Goal: Contribute content: Contribute content

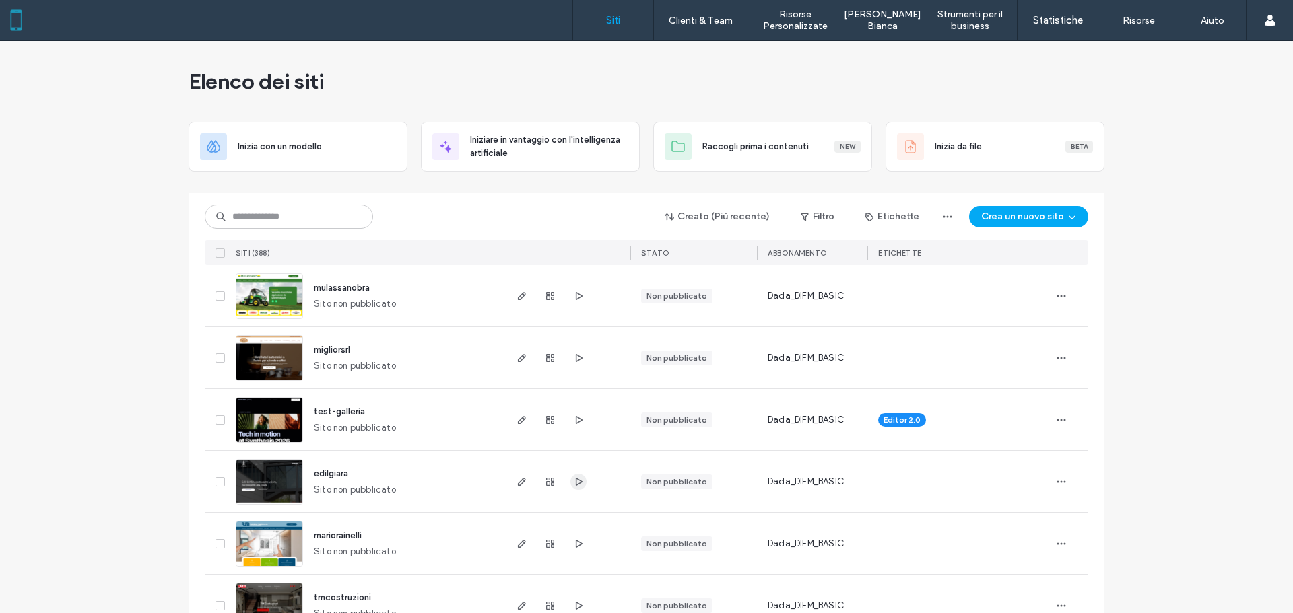
click at [573, 488] on span "button" at bounding box center [578, 482] width 16 height 16
click at [525, 483] on span "button" at bounding box center [522, 482] width 16 height 16
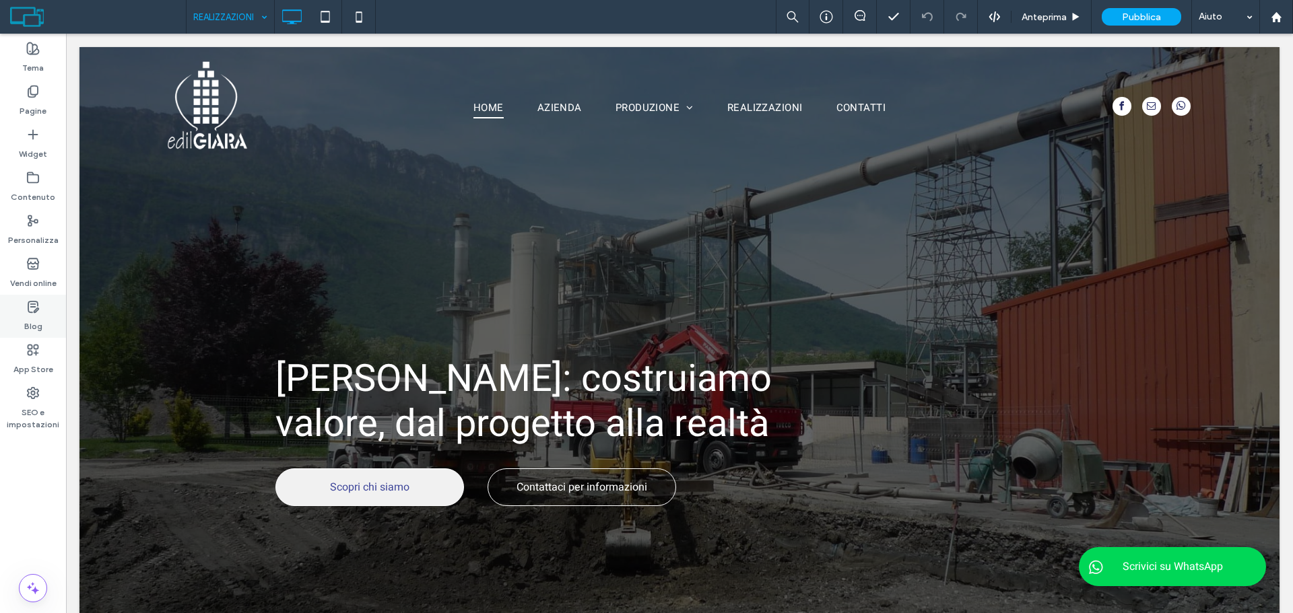
click at [33, 314] on label "Blog" at bounding box center [33, 323] width 18 height 19
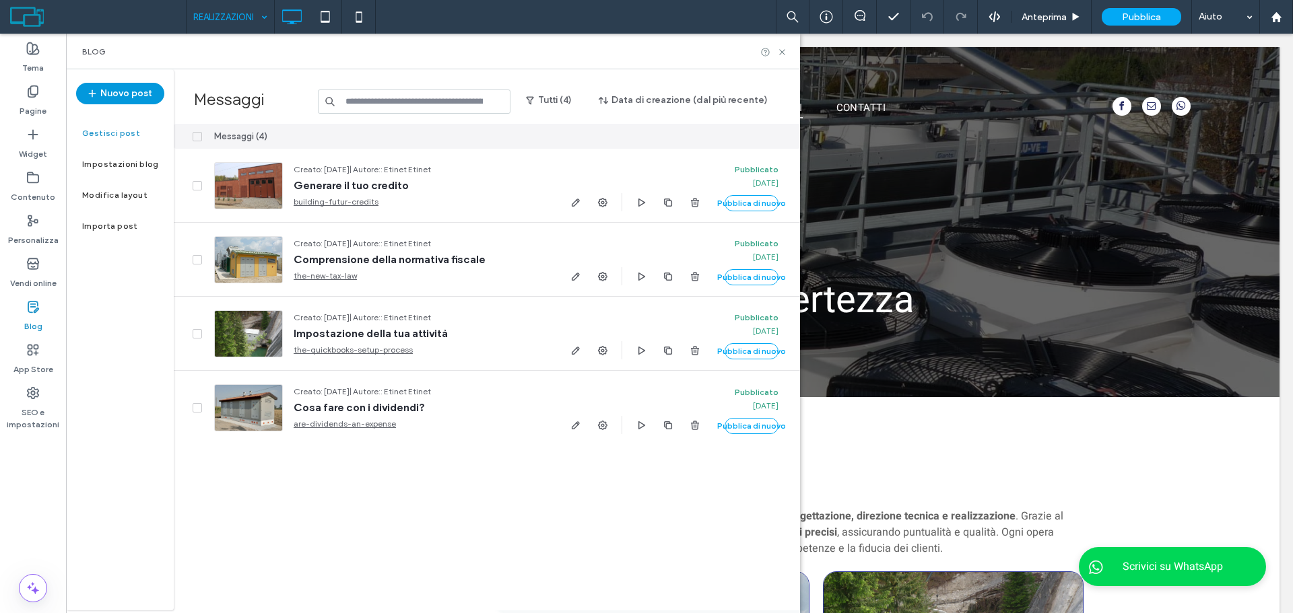
click at [148, 98] on button "Nuovo post" at bounding box center [120, 94] width 88 height 22
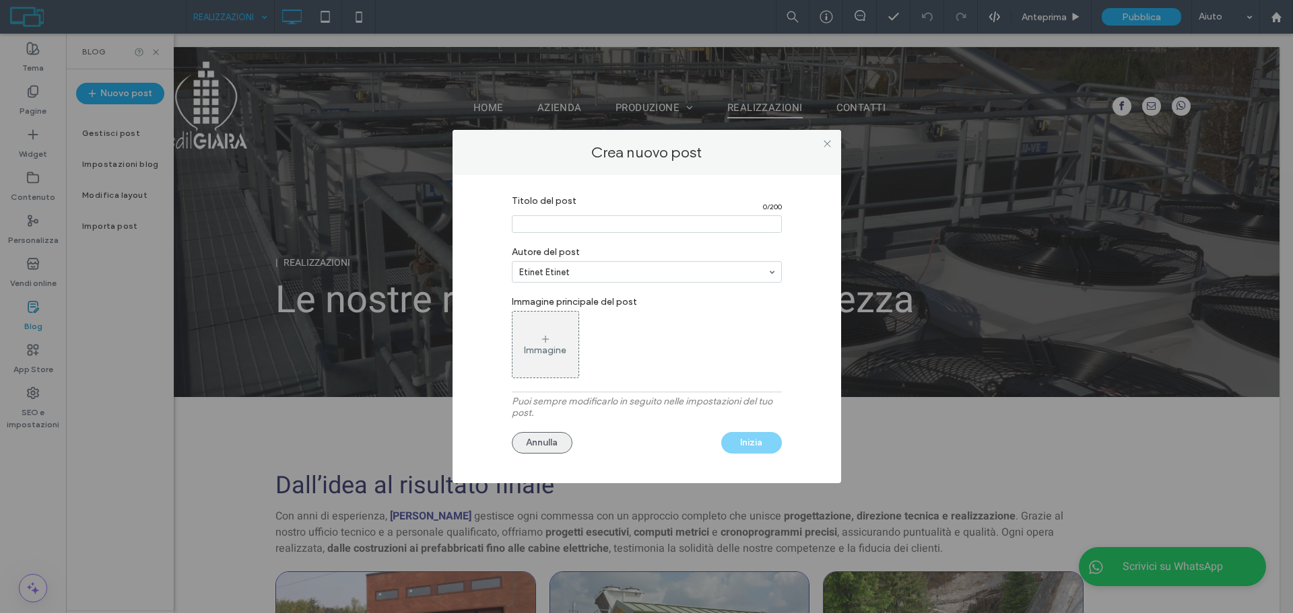
click at [549, 444] on button "Annulla" at bounding box center [542, 443] width 61 height 22
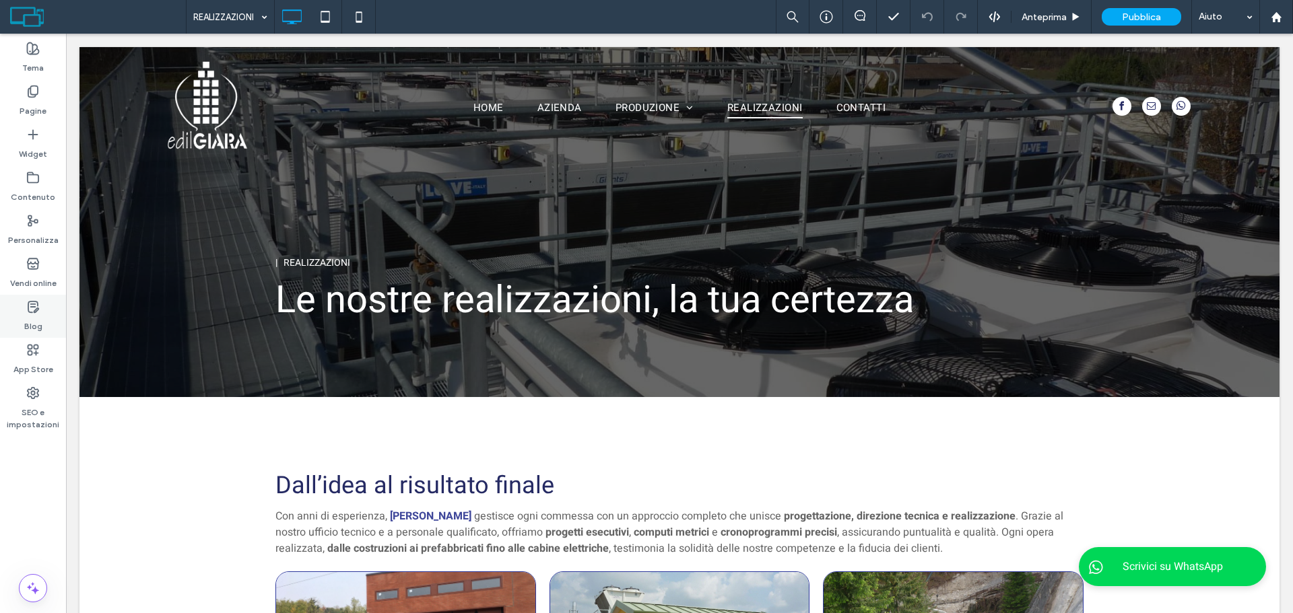
click at [36, 314] on label "Blog" at bounding box center [33, 323] width 18 height 19
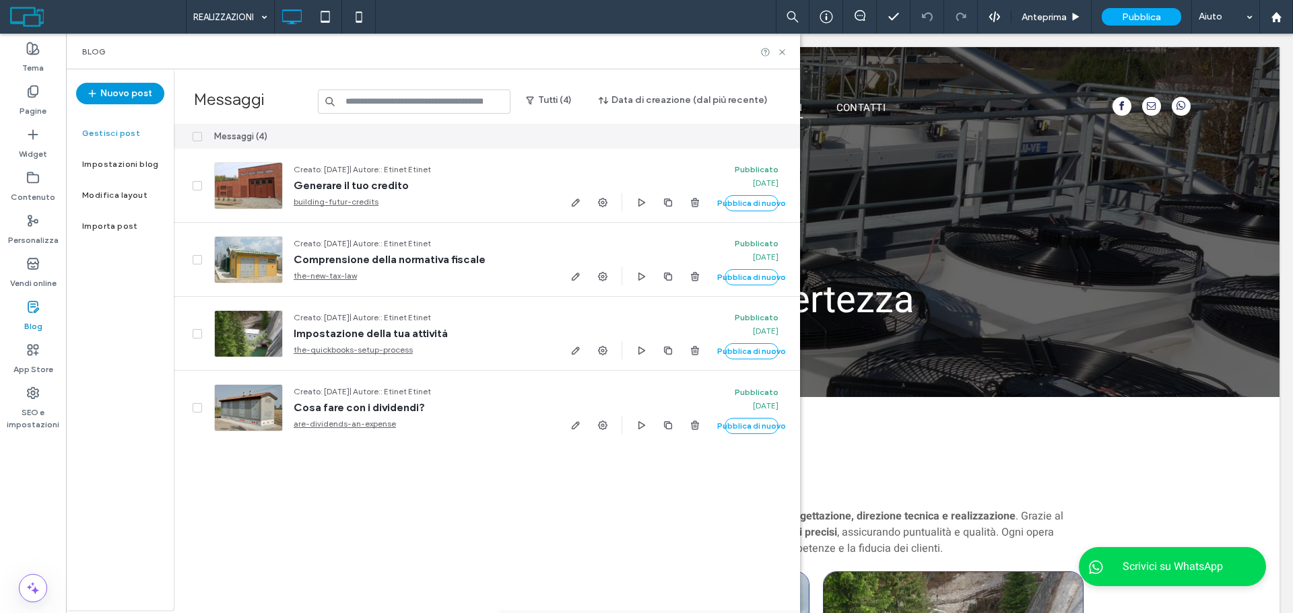
click at [126, 84] on button "Nuovo post" at bounding box center [120, 94] width 88 height 22
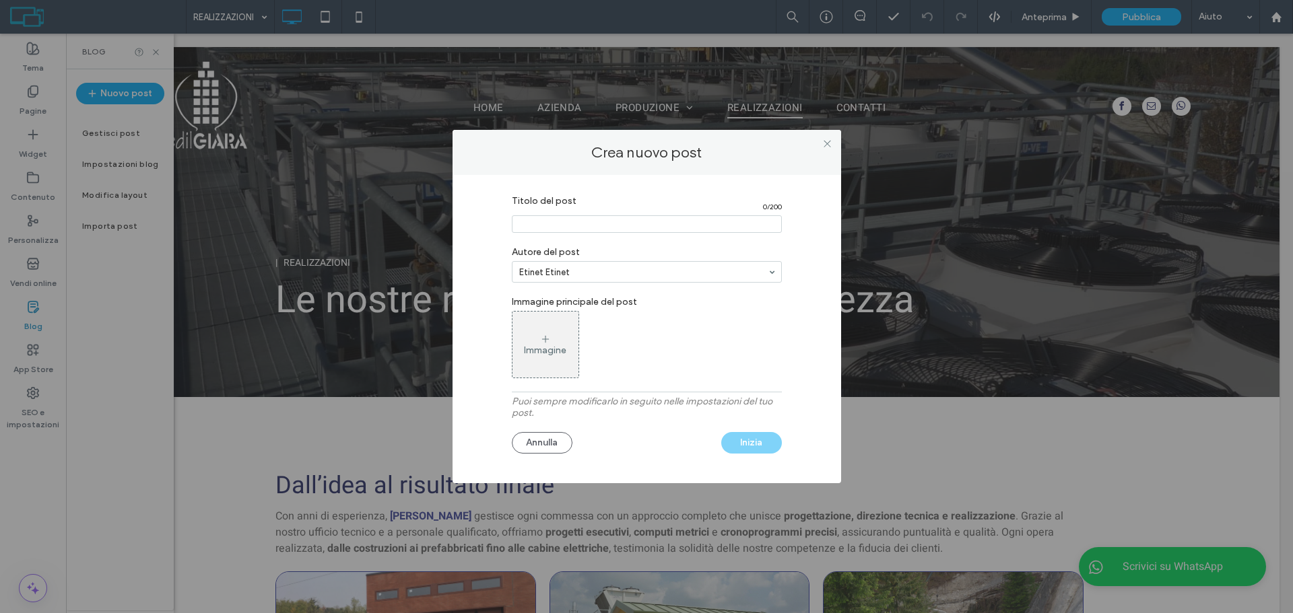
click at [560, 212] on section "Titolo del post 0 / 200" at bounding box center [647, 214] width 270 height 51
click at [566, 225] on input "Titolo del post" at bounding box center [647, 224] width 270 height 18
paste input "**********"
click at [567, 223] on input "Titolo del post" at bounding box center [647, 224] width 270 height 18
click at [587, 226] on input "Titolo del post" at bounding box center [647, 224] width 270 height 18
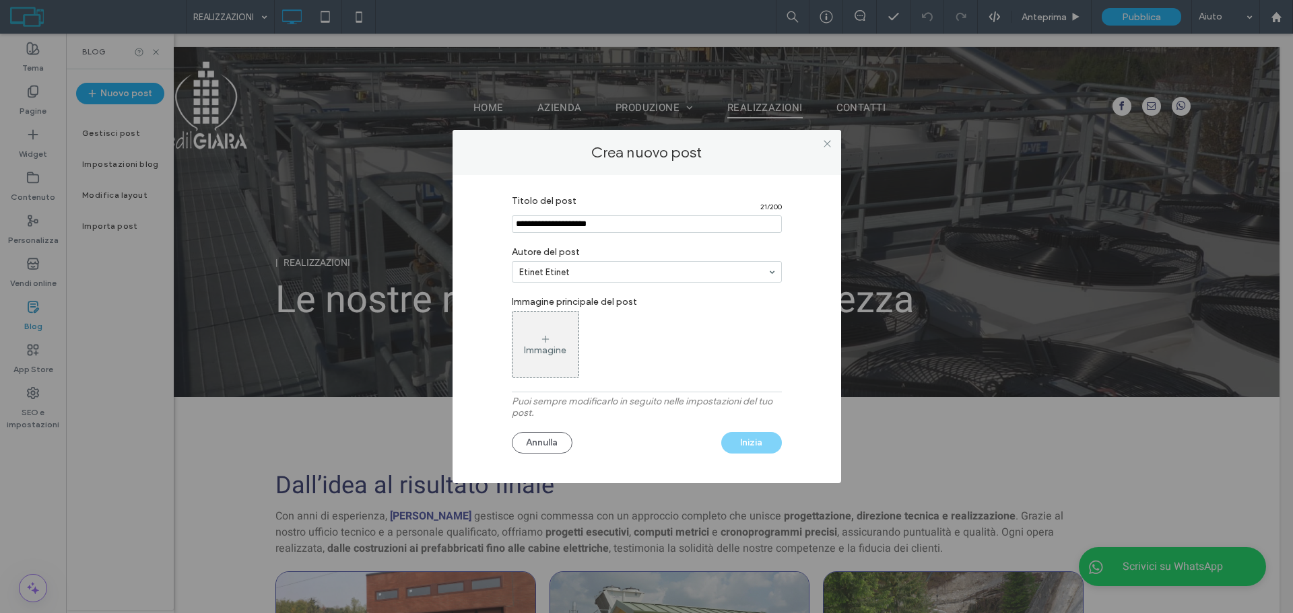
type input "**********"
click at [561, 330] on div "Immagine" at bounding box center [545, 344] width 66 height 63
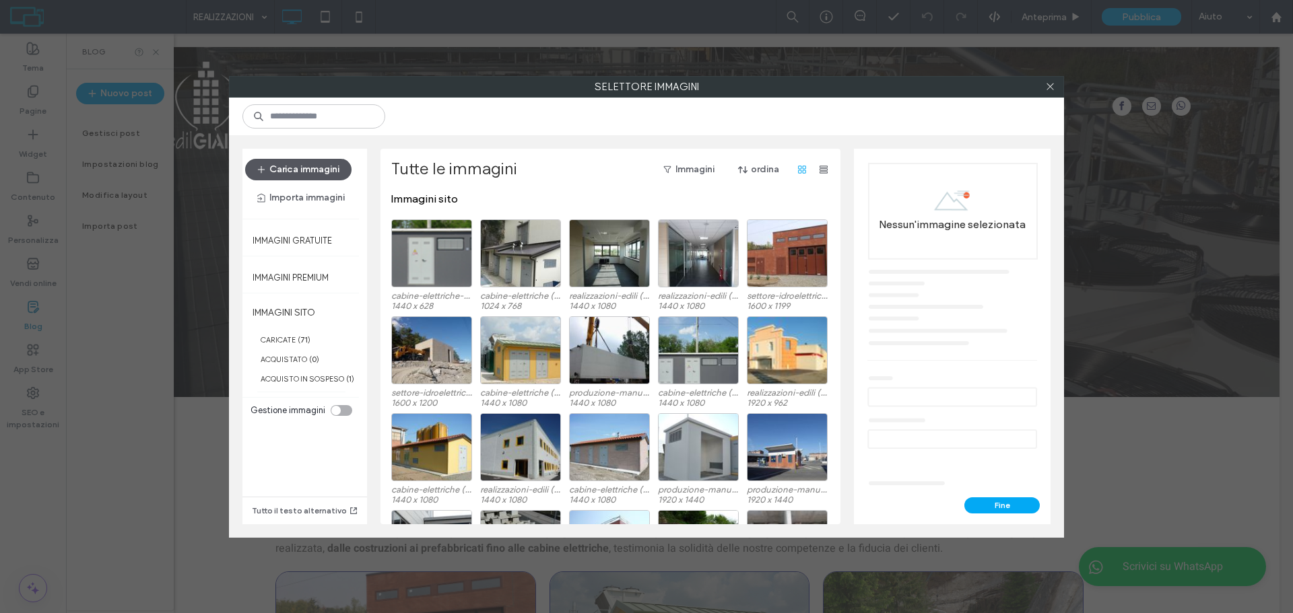
click at [296, 162] on button "Carica immagini" at bounding box center [298, 170] width 106 height 22
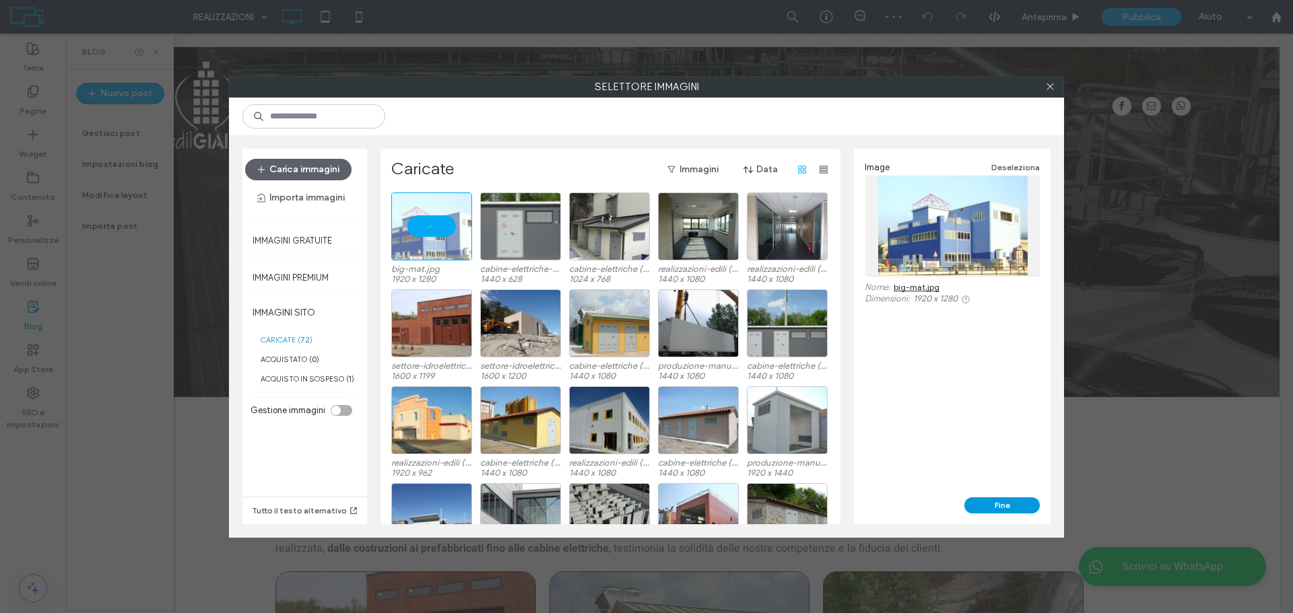
click at [991, 504] on button "Fine" at bounding box center [1001, 506] width 75 height 16
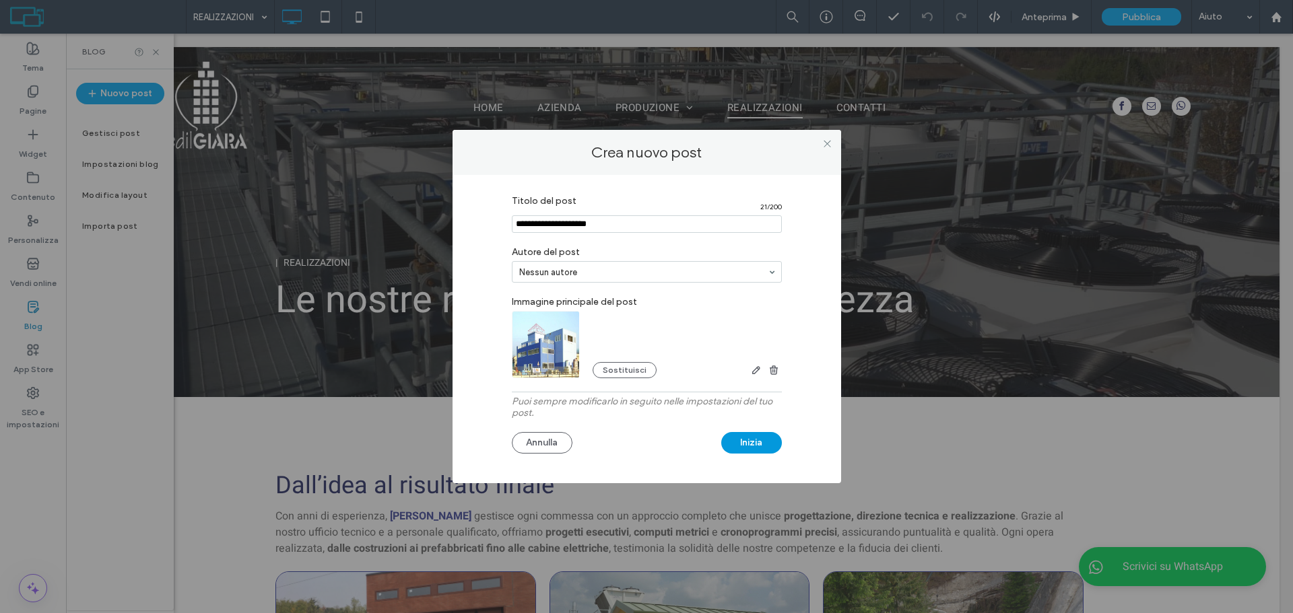
click at [757, 444] on button "Inizia" at bounding box center [751, 443] width 61 height 22
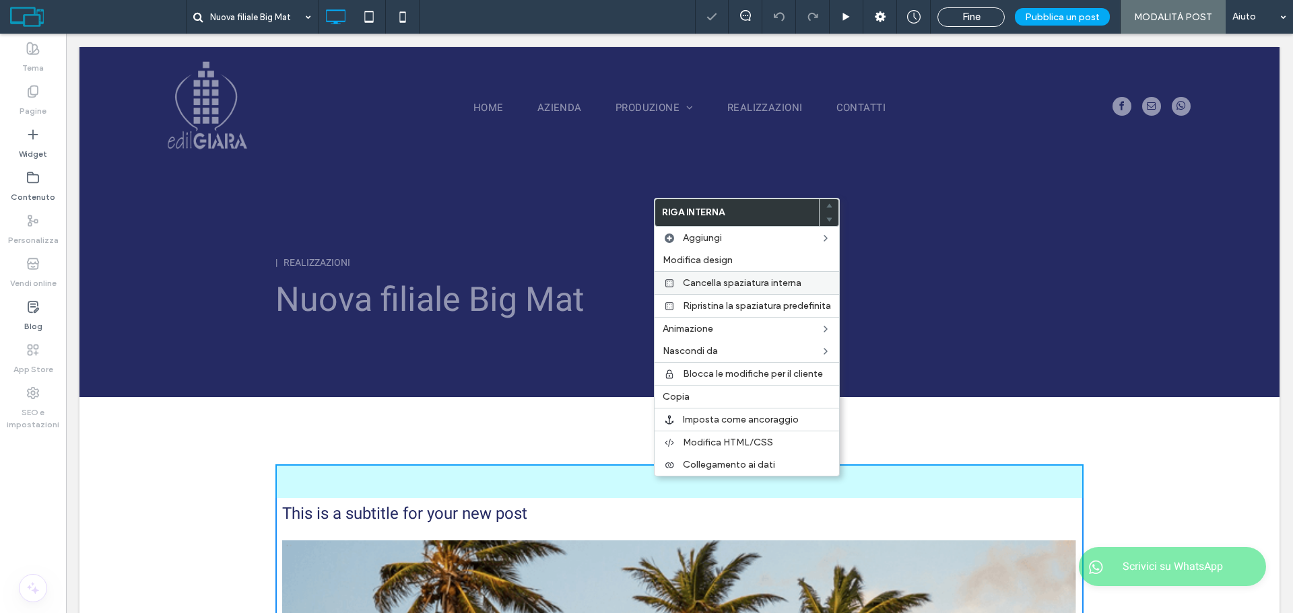
click at [740, 275] on div "Cancella spaziatura interna" at bounding box center [747, 282] width 185 height 23
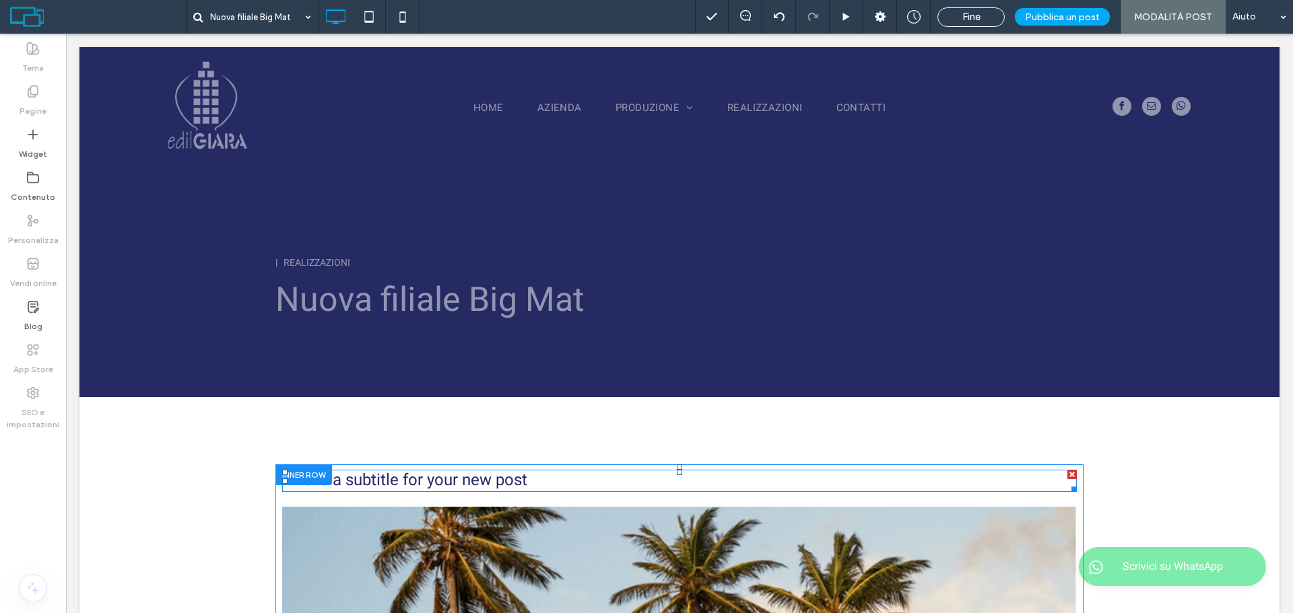
click at [484, 485] on span "This is a subtitle for your new post" at bounding box center [404, 481] width 245 height 24
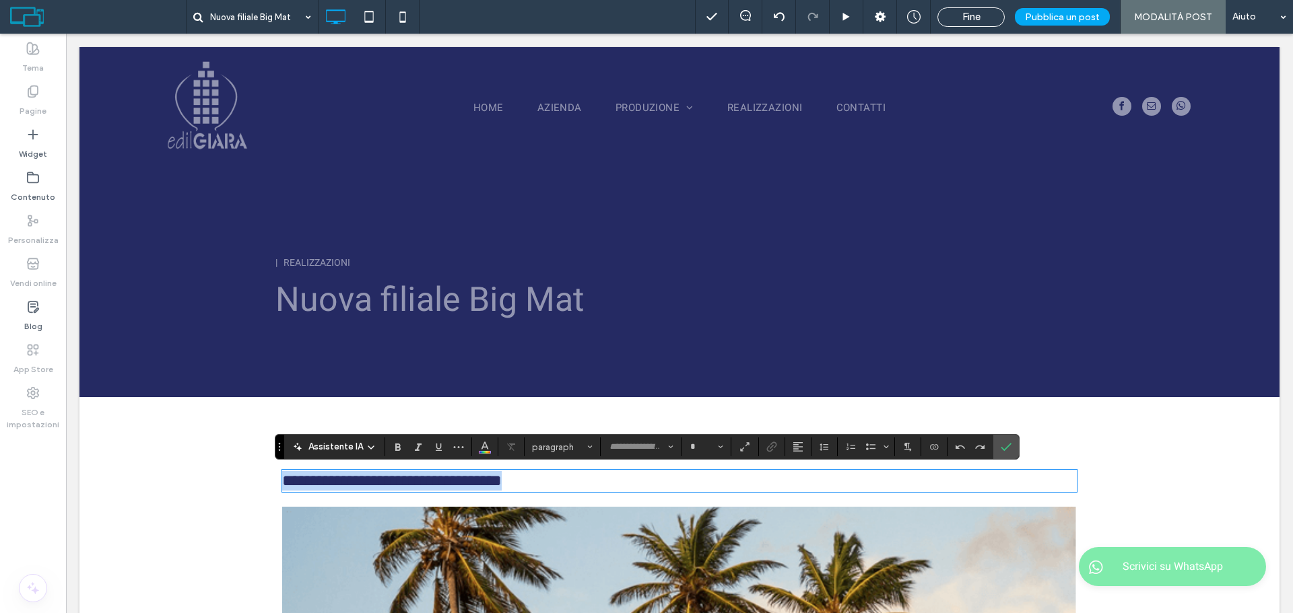
type input "*****"
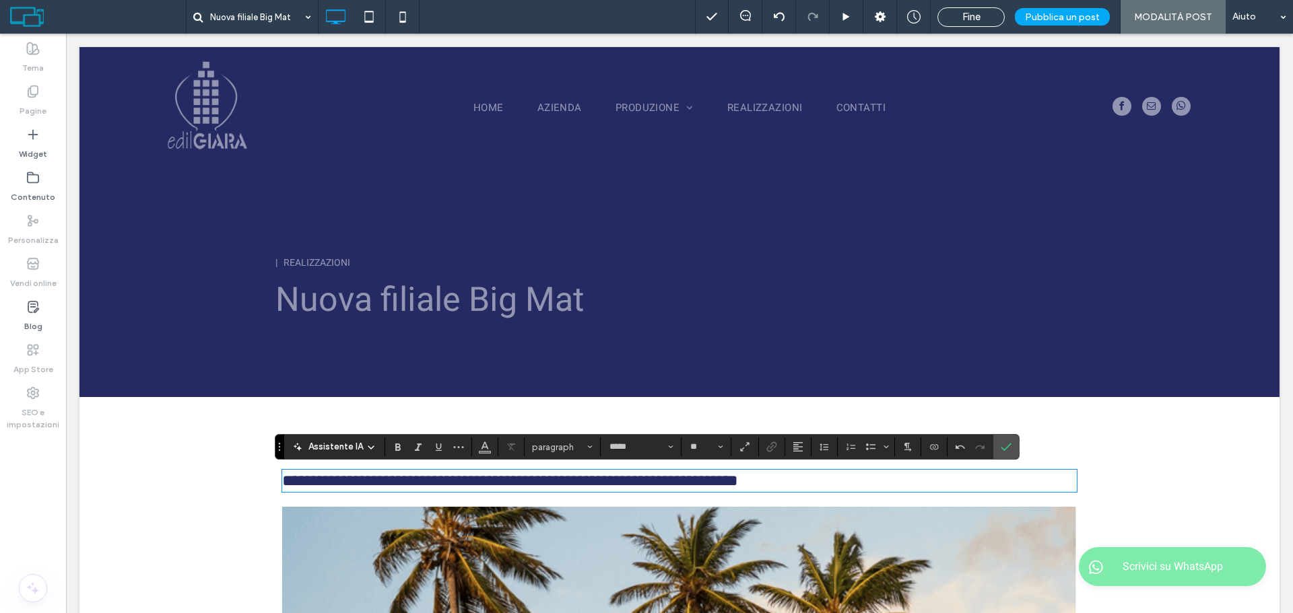
type input "**"
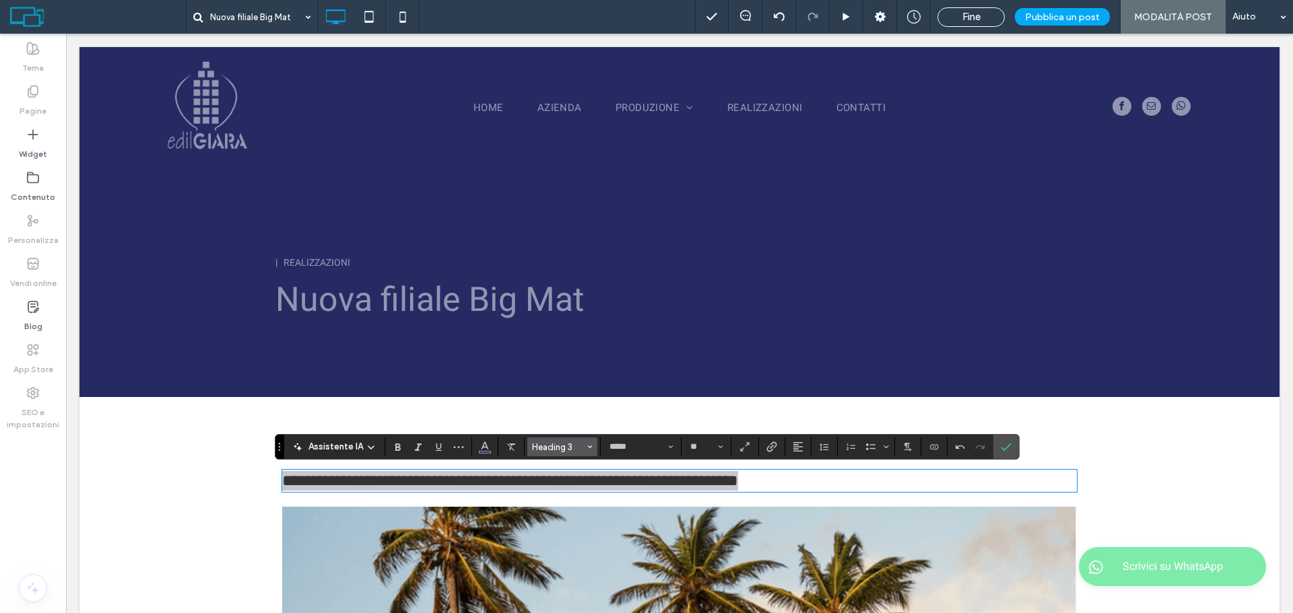
click at [575, 450] on span "Heading 3" at bounding box center [558, 447] width 53 height 10
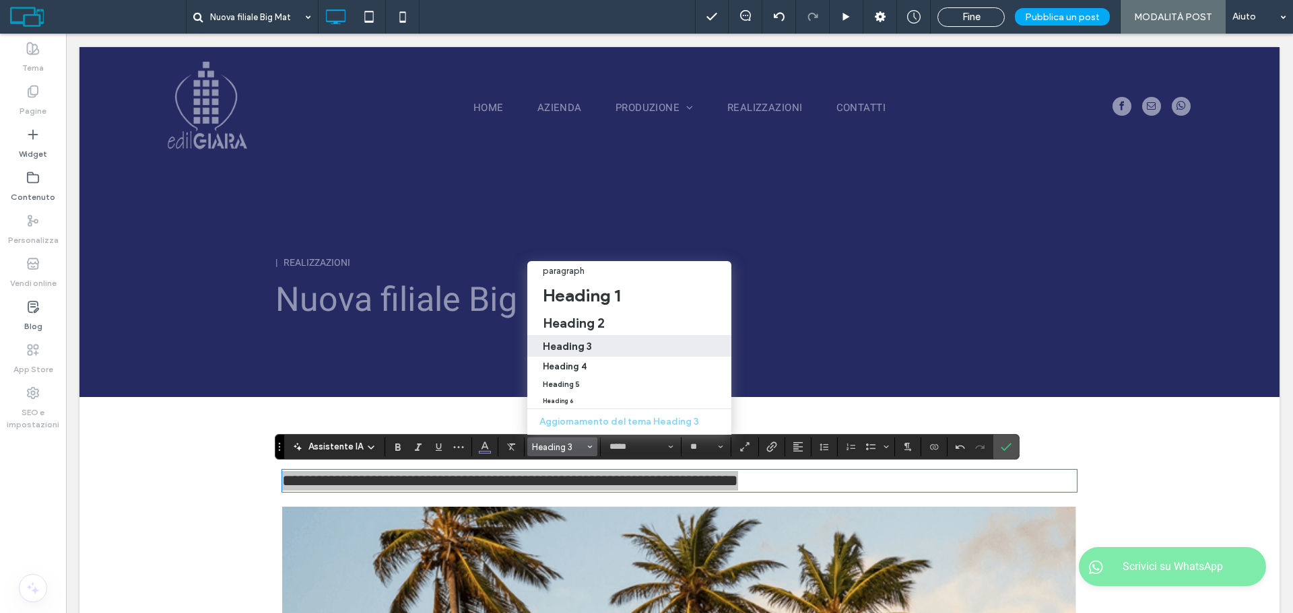
click at [601, 340] on div "Heading 3" at bounding box center [630, 346] width 174 height 13
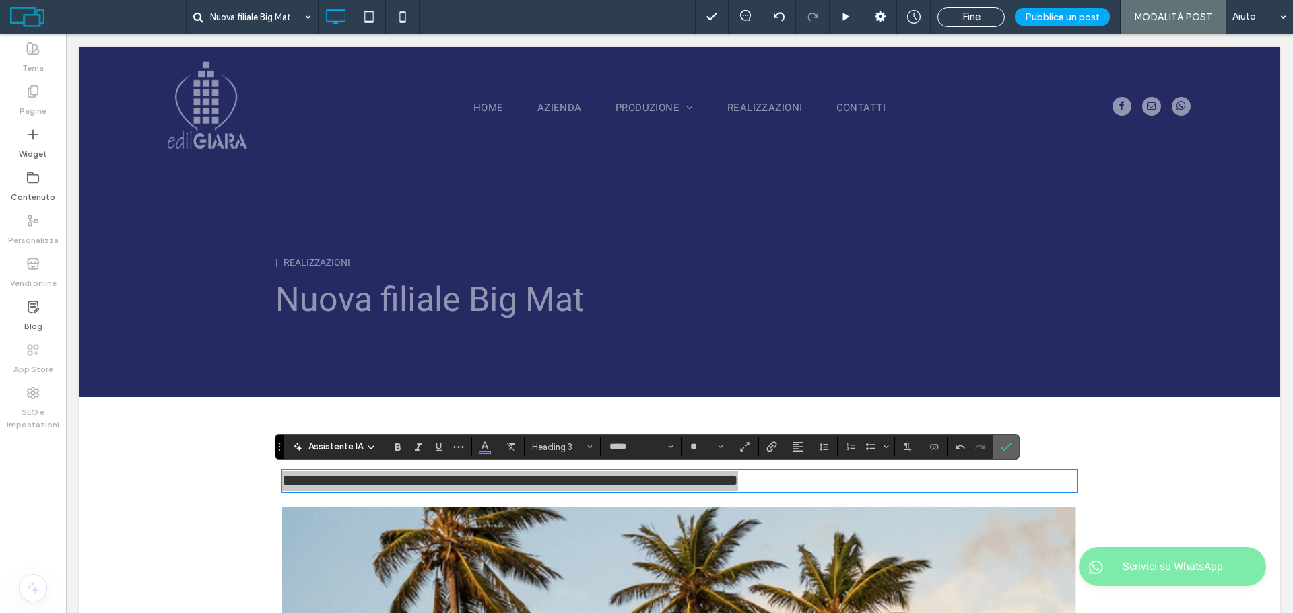
click at [1001, 436] on span "Conferma" at bounding box center [1004, 447] width 6 height 24
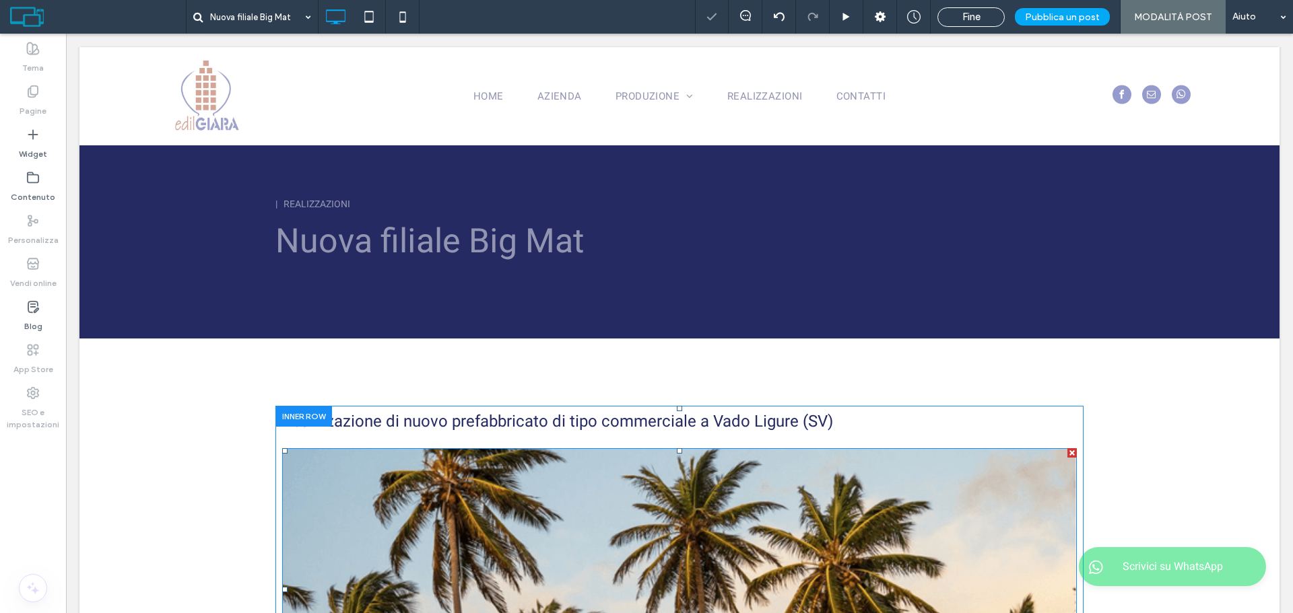
scroll to position [135, 0]
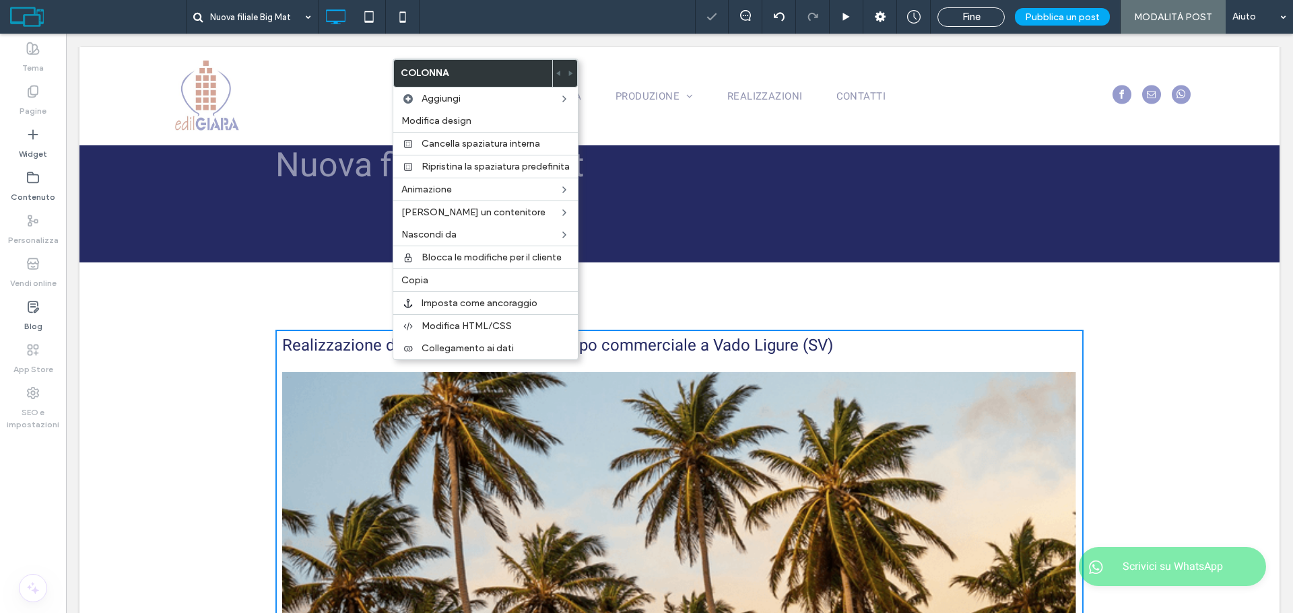
click at [331, 369] on div "Realizzazione di nuovo prefabbricato di tipo commerciale a Vado Ligure (SV) The…" at bounding box center [679, 511] width 808 height 362
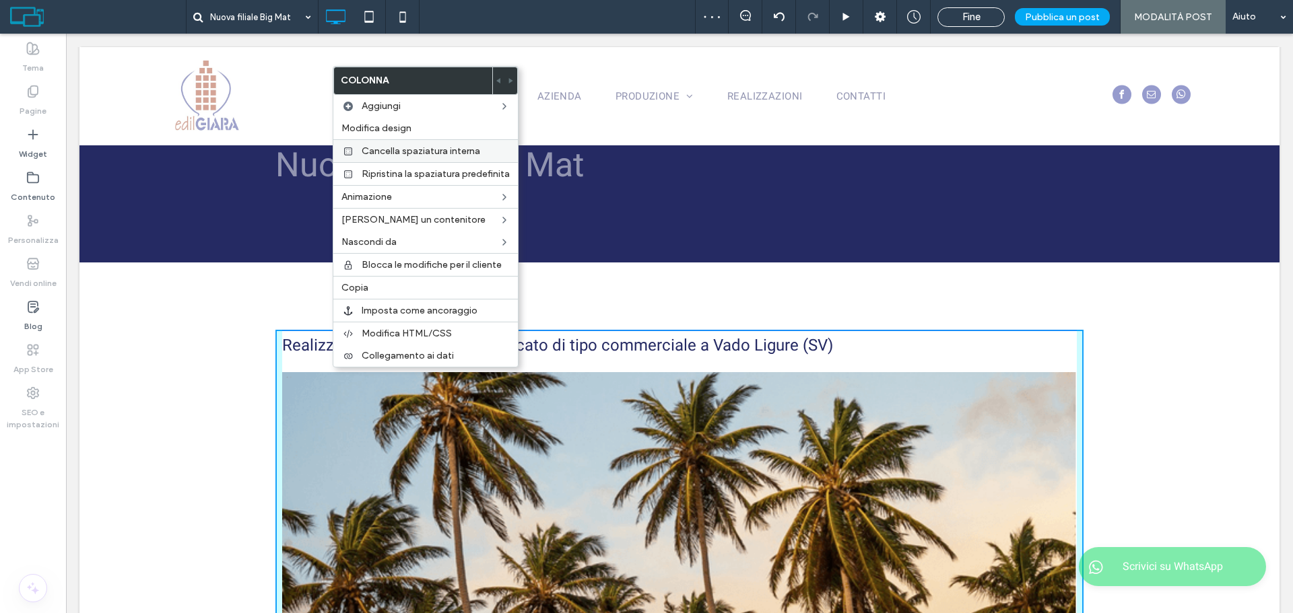
click at [381, 145] on span "Cancella spaziatura interna" at bounding box center [421, 150] width 119 height 11
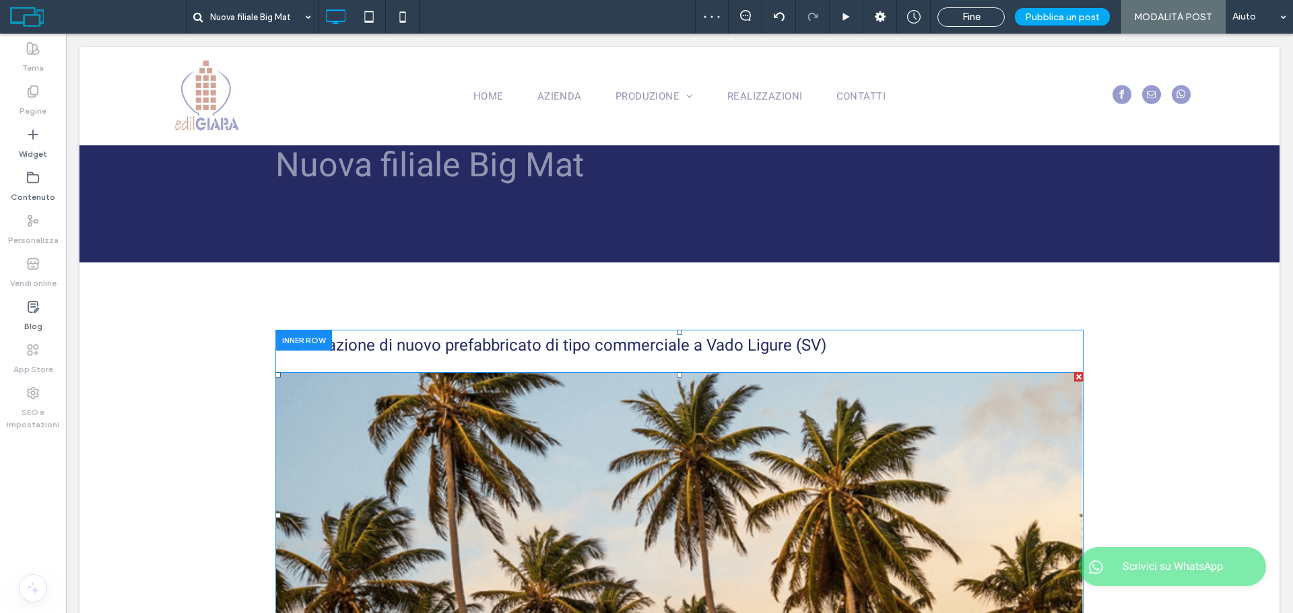
click at [524, 393] on img at bounding box center [679, 515] width 808 height 287
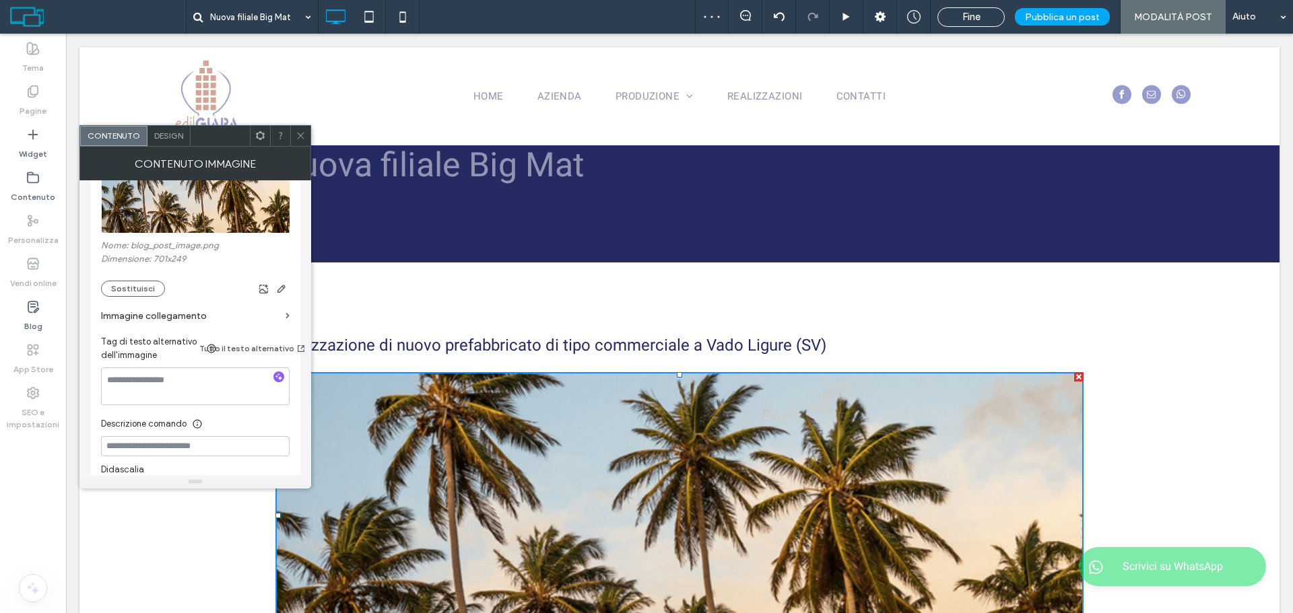
scroll to position [269, 0]
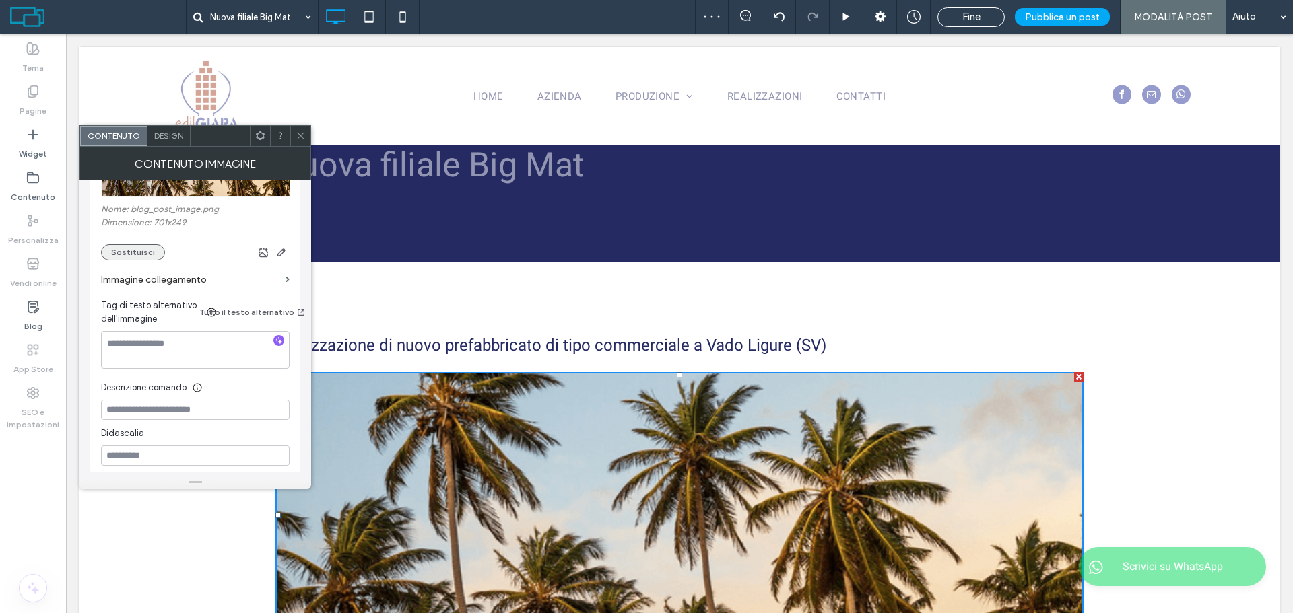
click at [121, 252] on button "Sostituisci" at bounding box center [133, 252] width 64 height 16
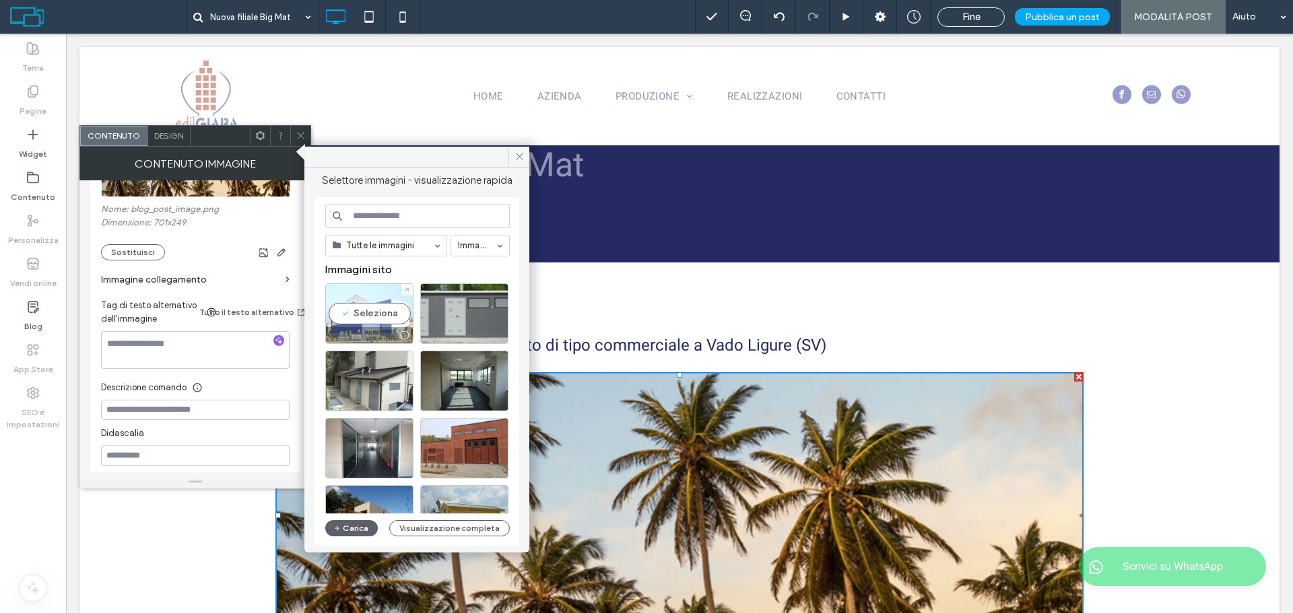
click at [374, 301] on div "Seleziona" at bounding box center [369, 313] width 88 height 61
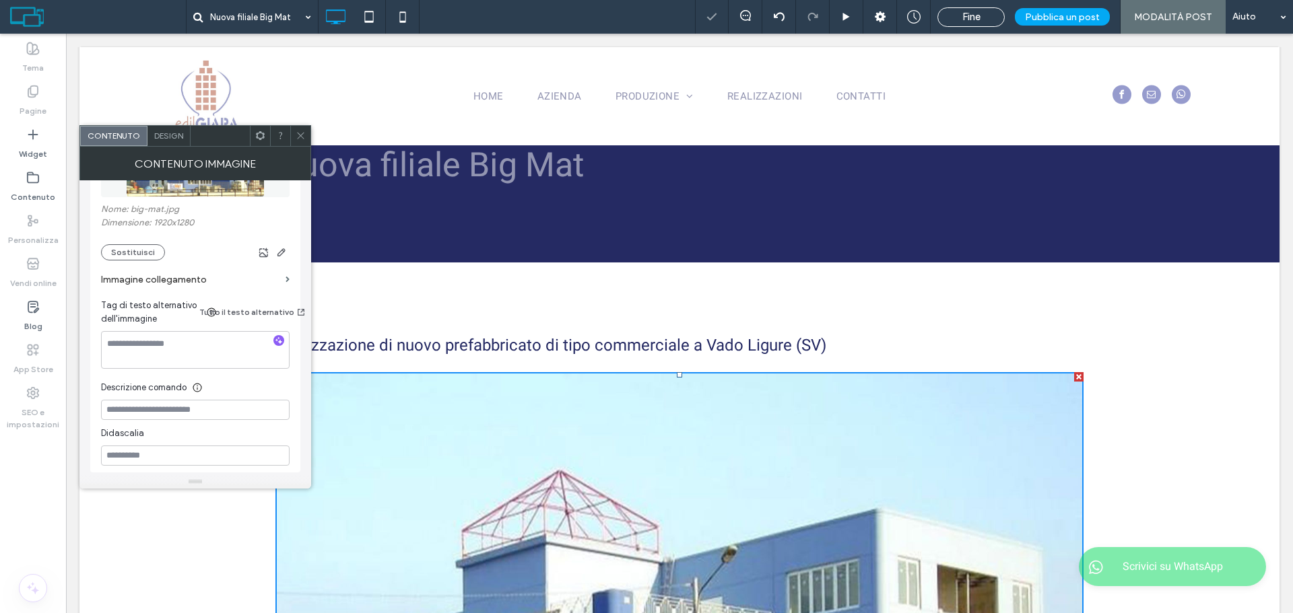
click at [302, 133] on icon at bounding box center [301, 136] width 10 height 10
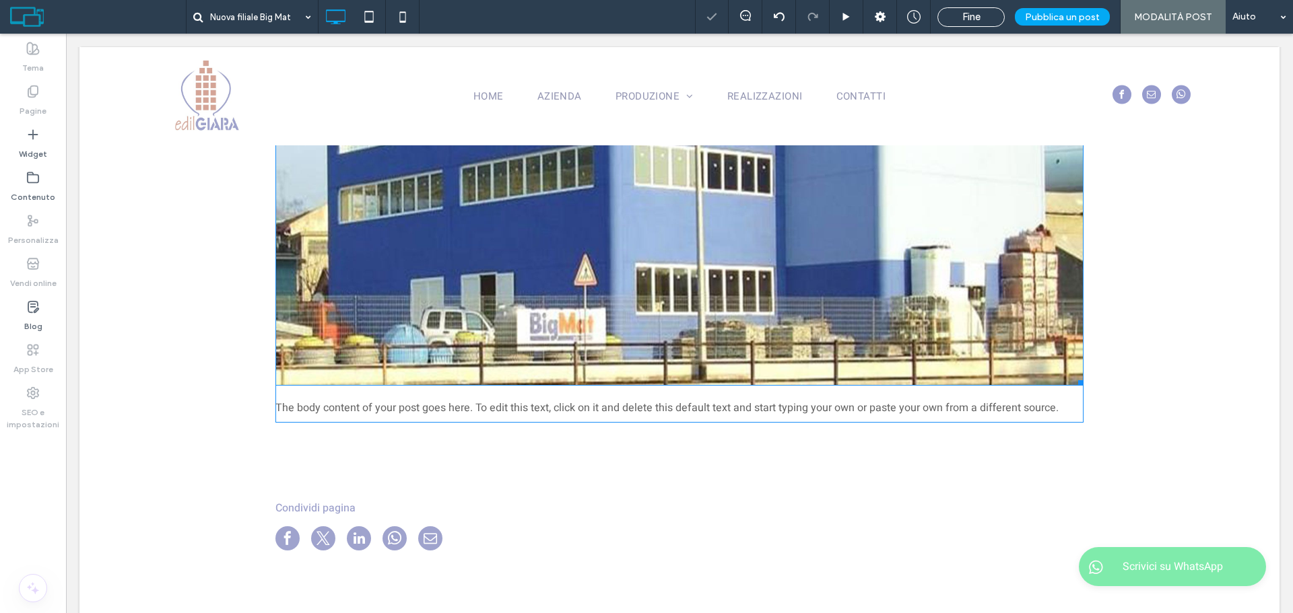
scroll to position [673, 0]
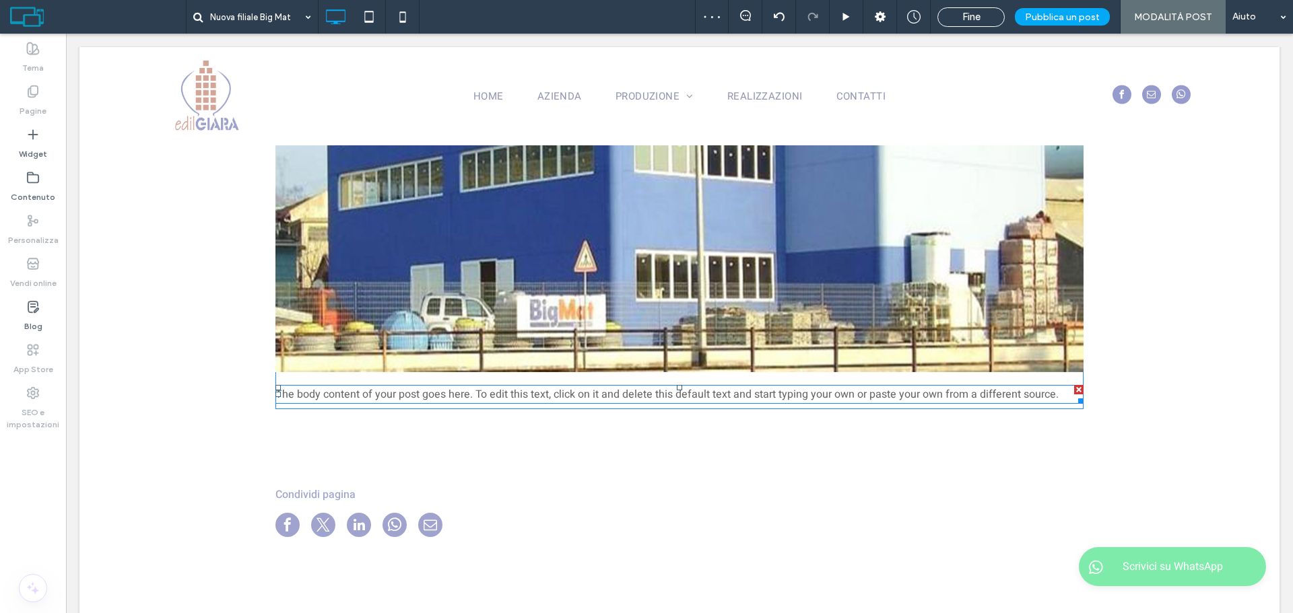
click at [1074, 391] on div at bounding box center [1078, 389] width 9 height 9
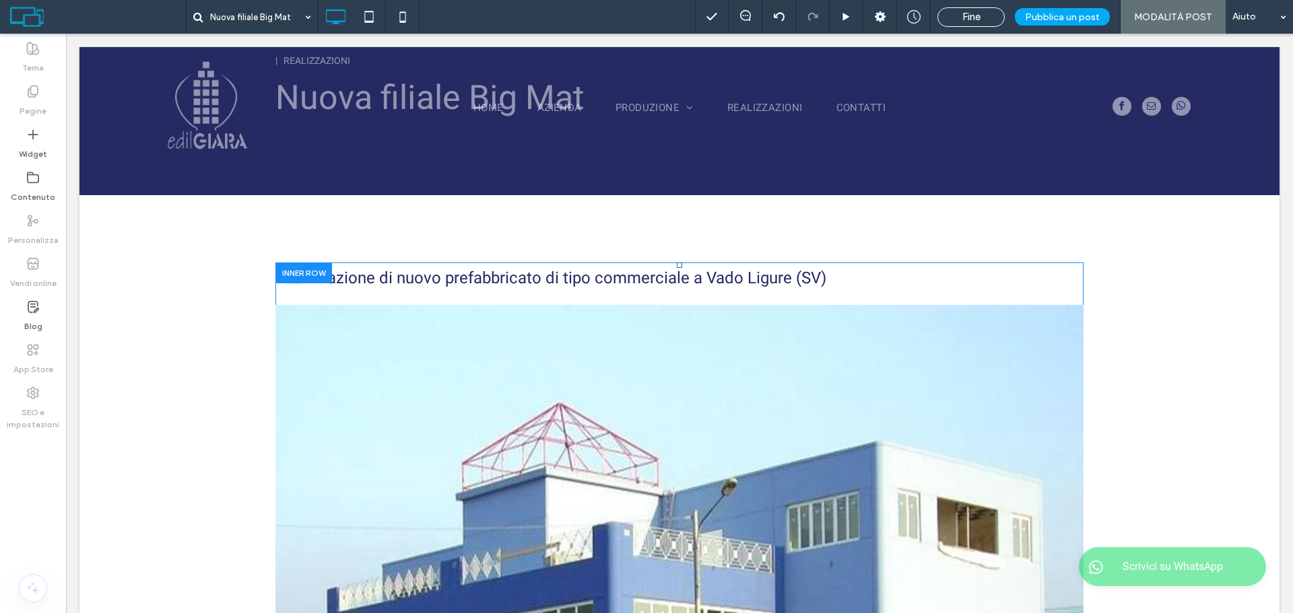
scroll to position [0, 0]
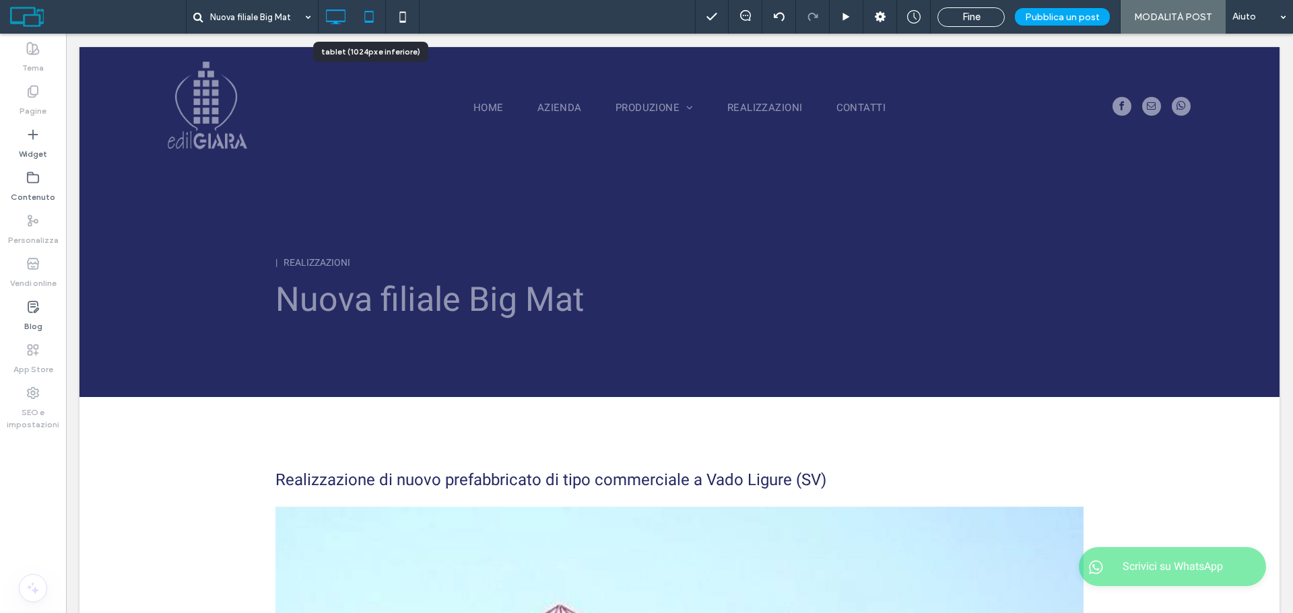
click at [367, 19] on icon at bounding box center [369, 16] width 27 height 27
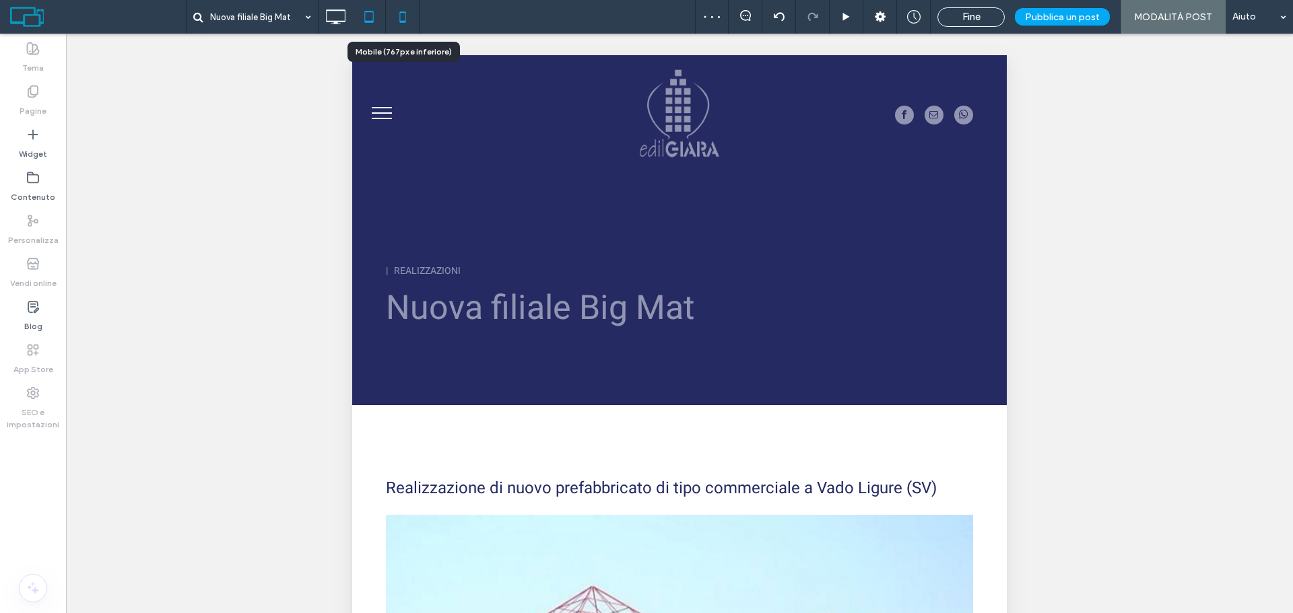
click at [397, 13] on icon at bounding box center [402, 16] width 27 height 27
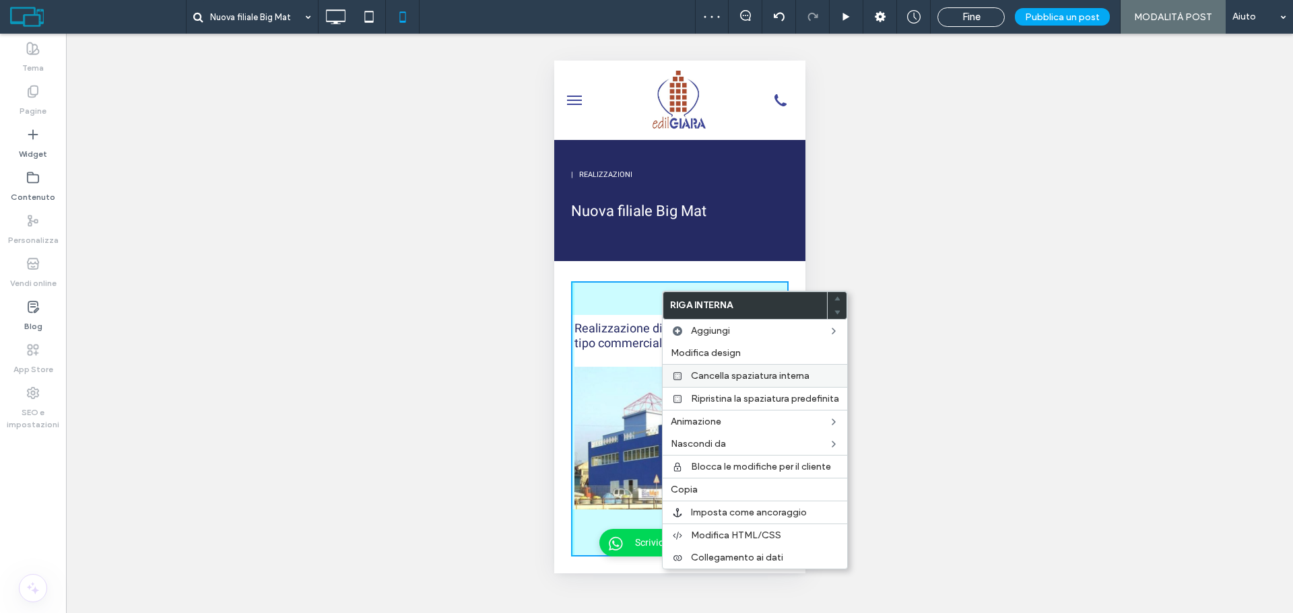
click at [724, 378] on span "Cancella spaziatura interna" at bounding box center [750, 375] width 119 height 11
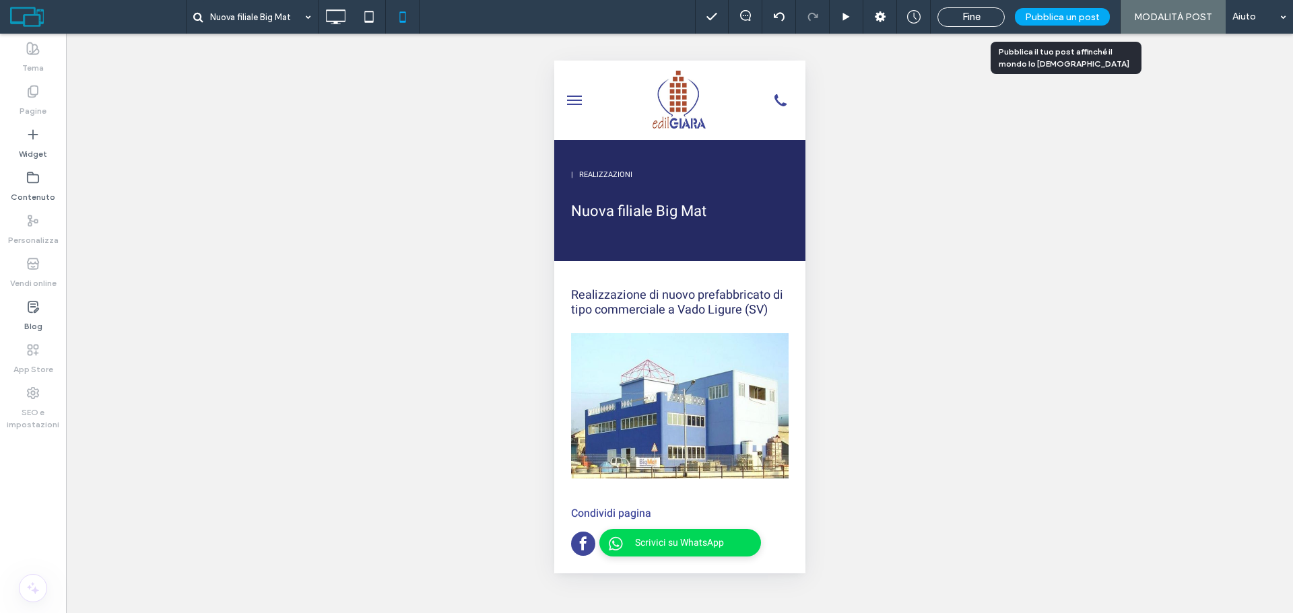
click at [1071, 14] on span "Pubblica un post" at bounding box center [1062, 16] width 75 height 11
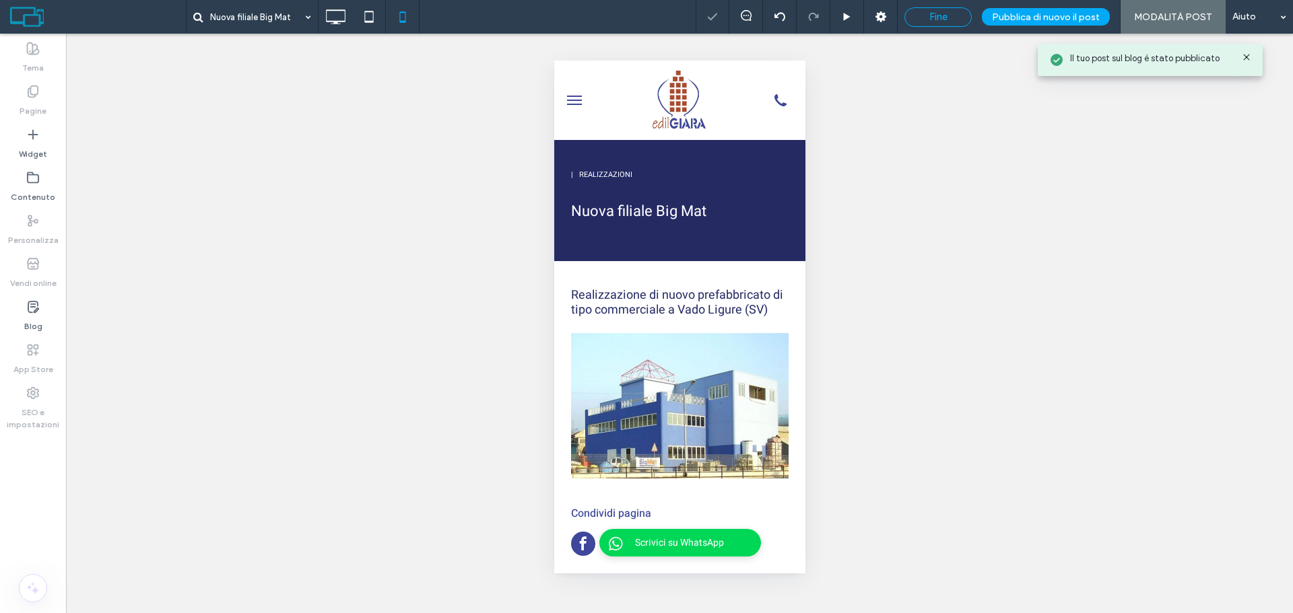
click at [947, 19] on span "Fine" at bounding box center [938, 17] width 18 height 12
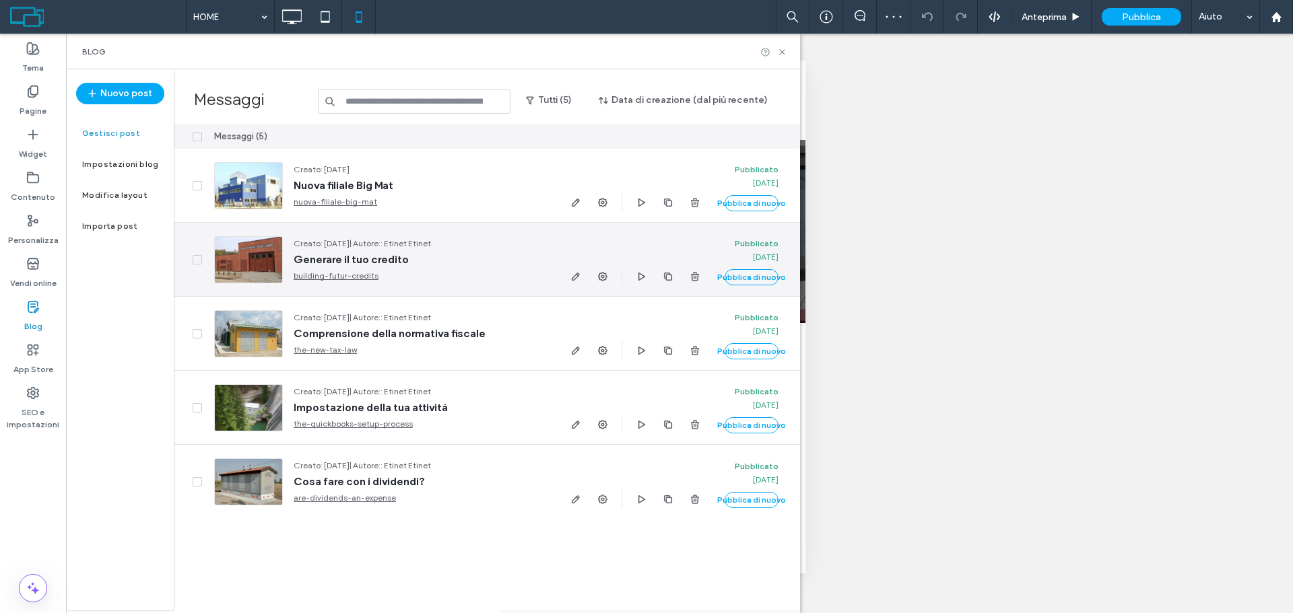
click at [189, 259] on div at bounding box center [189, 259] width 30 height 73
click at [198, 259] on icon at bounding box center [197, 260] width 5 height 4
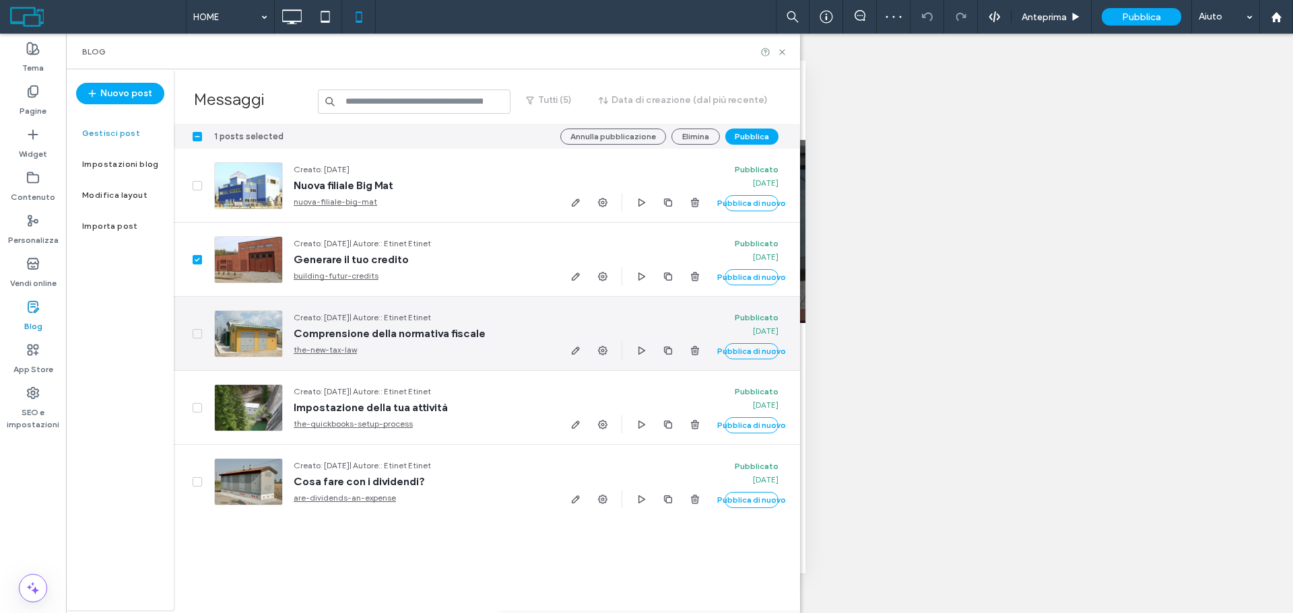
click at [196, 330] on span at bounding box center [197, 333] width 9 height 9
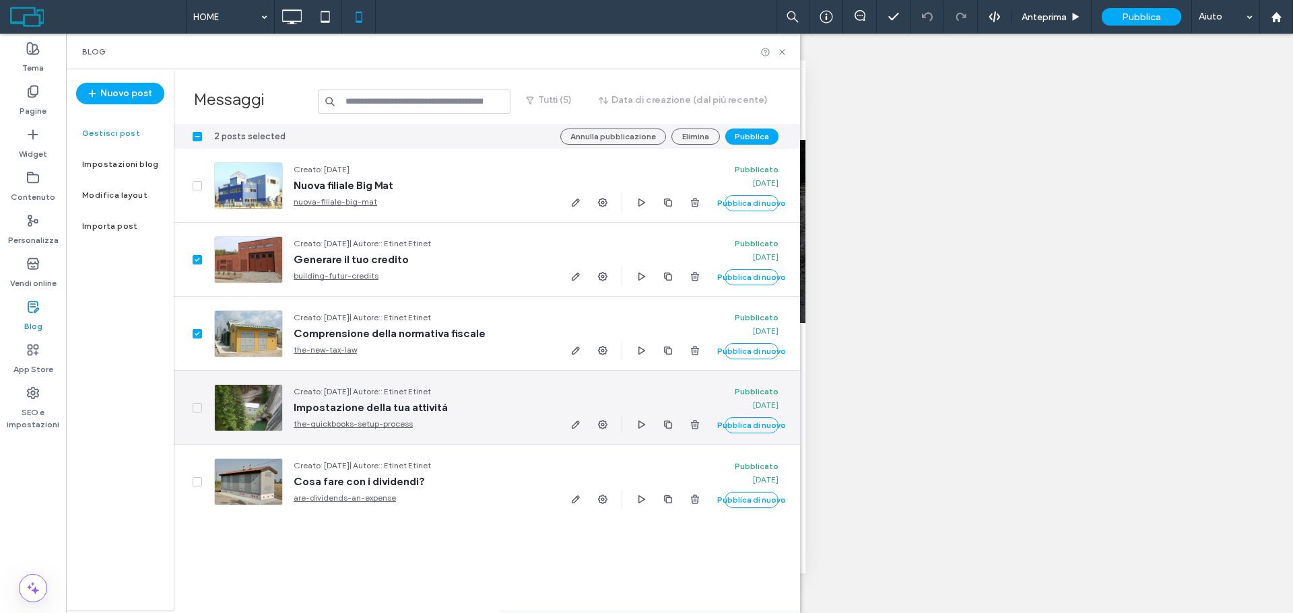
click at [200, 409] on span at bounding box center [197, 407] width 9 height 9
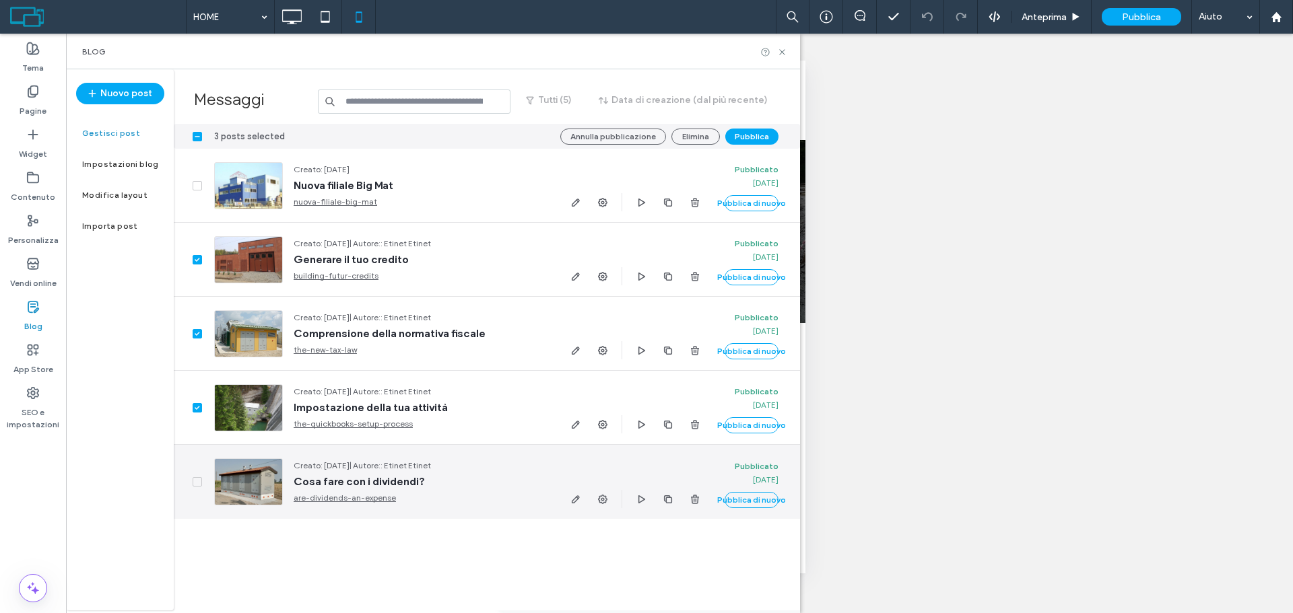
click at [197, 482] on icon at bounding box center [197, 482] width 5 height 4
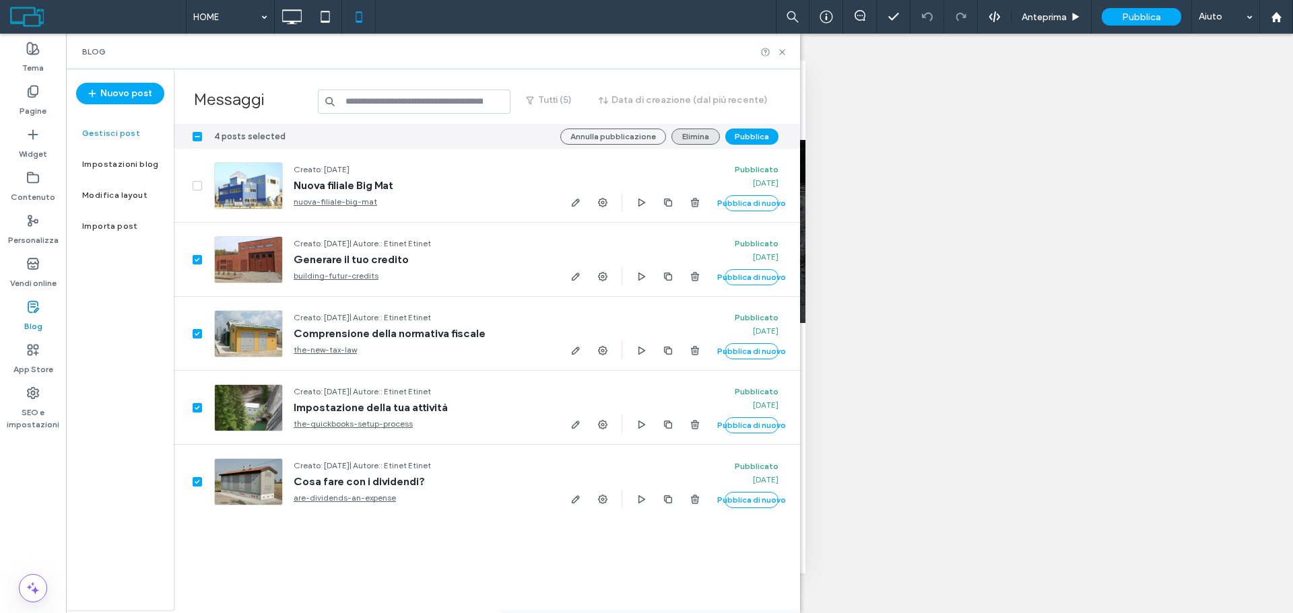
click at [684, 137] on button "Elimina" at bounding box center [695, 137] width 48 height 16
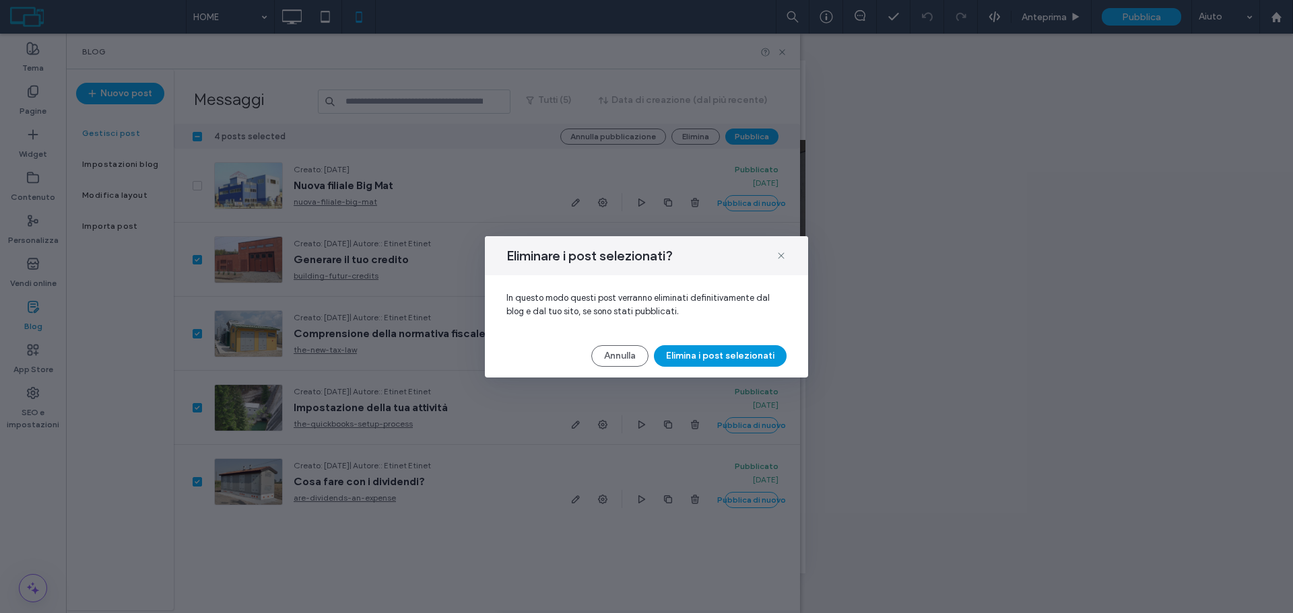
click at [703, 356] on button "Elimina i post selezionati" at bounding box center [720, 356] width 133 height 22
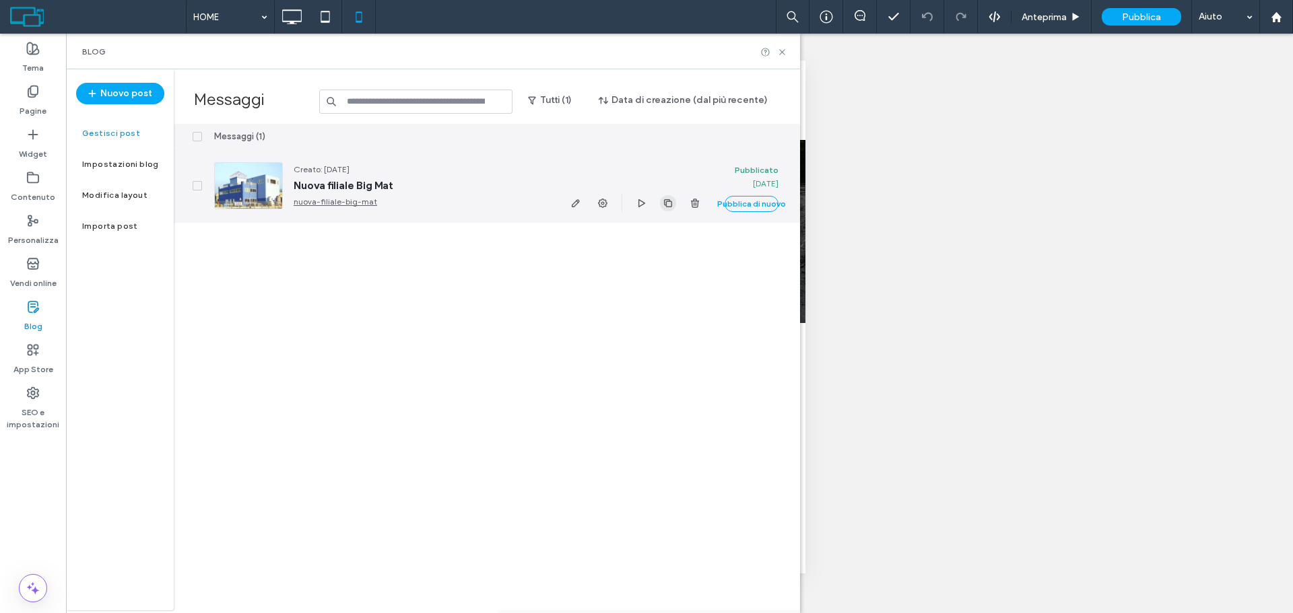
click at [665, 205] on icon "button" at bounding box center [668, 203] width 11 height 11
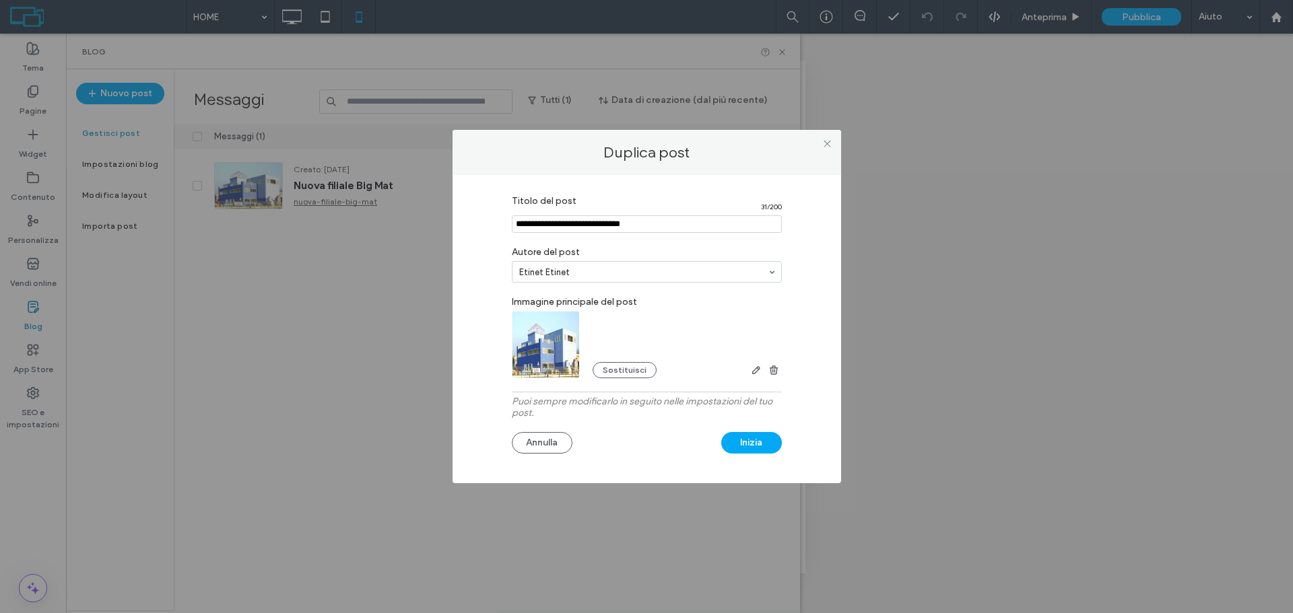
click at [642, 224] on input "Titolo del post" at bounding box center [647, 224] width 270 height 18
paste input "**********"
type input "**********"
click at [619, 372] on button "Sostituisci" at bounding box center [625, 370] width 64 height 16
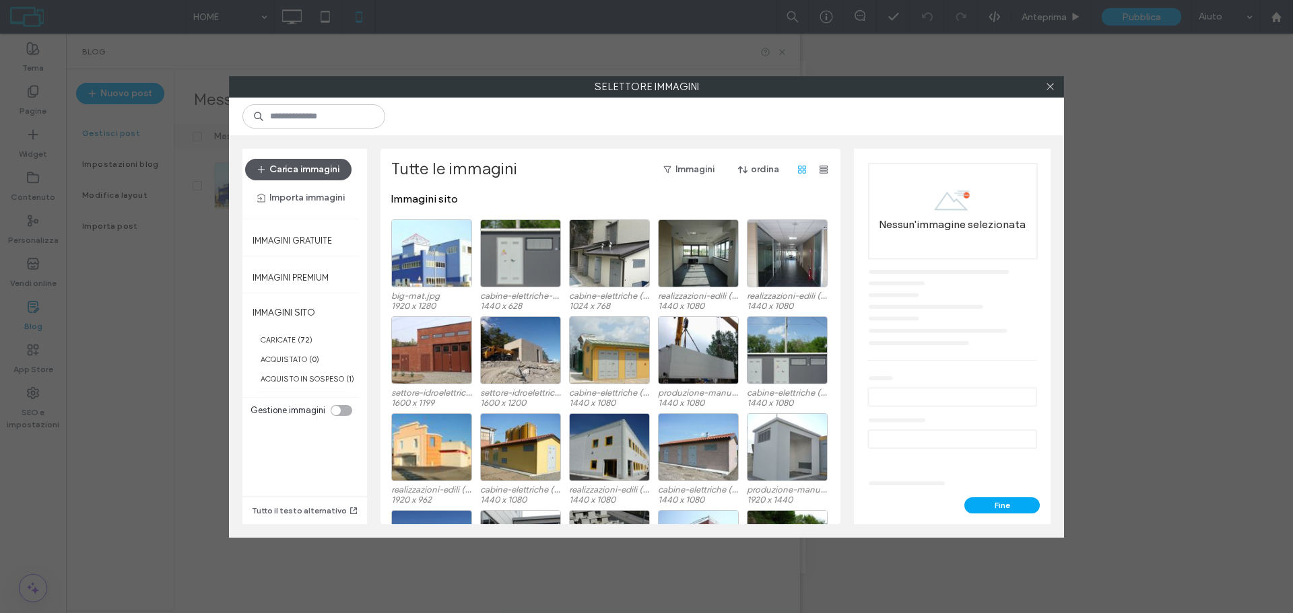
click at [326, 170] on button "Carica immagini" at bounding box center [298, 170] width 106 height 22
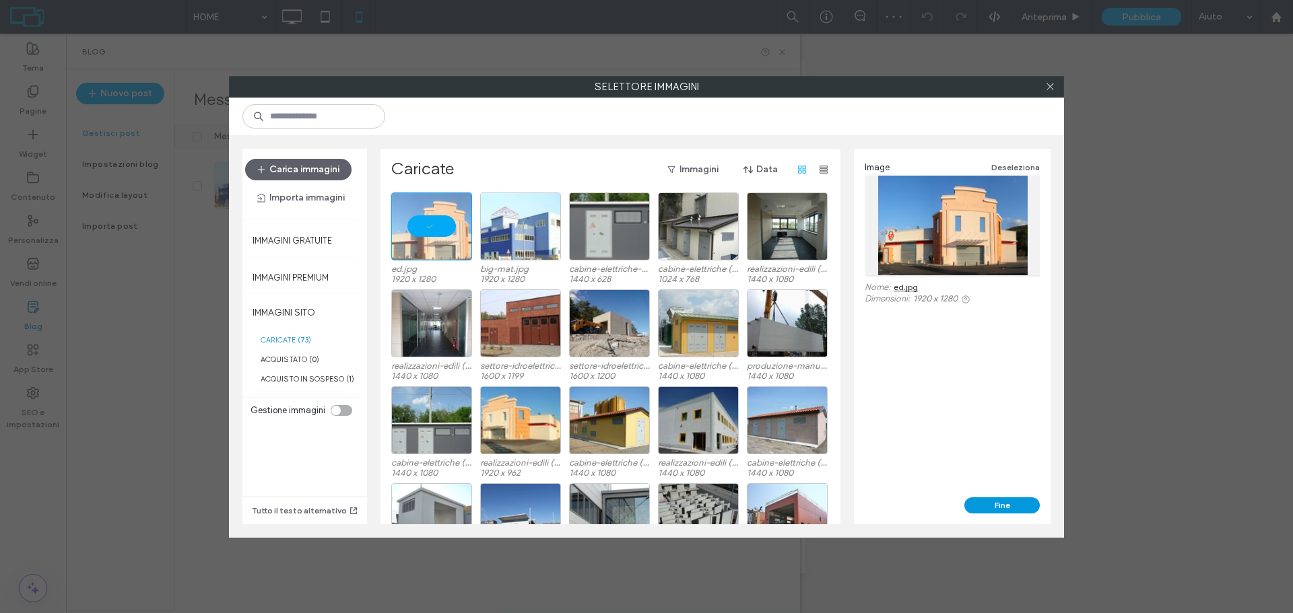
click at [998, 502] on button "Fine" at bounding box center [1001, 506] width 75 height 16
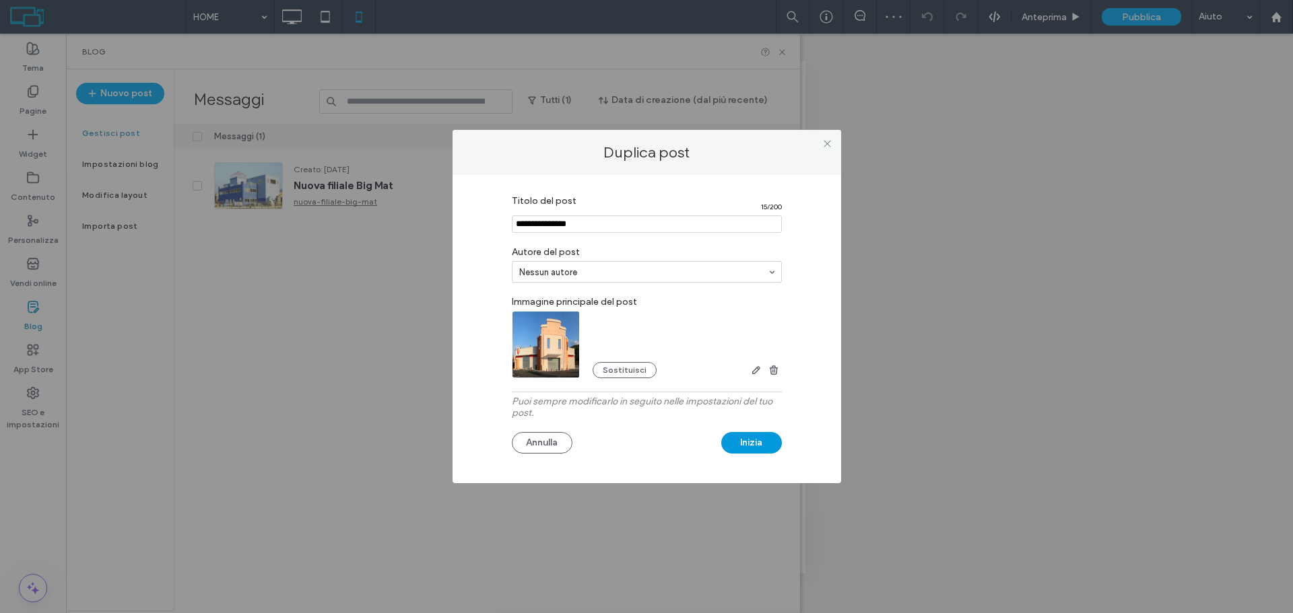
click at [747, 443] on button "Inizia" at bounding box center [751, 443] width 61 height 22
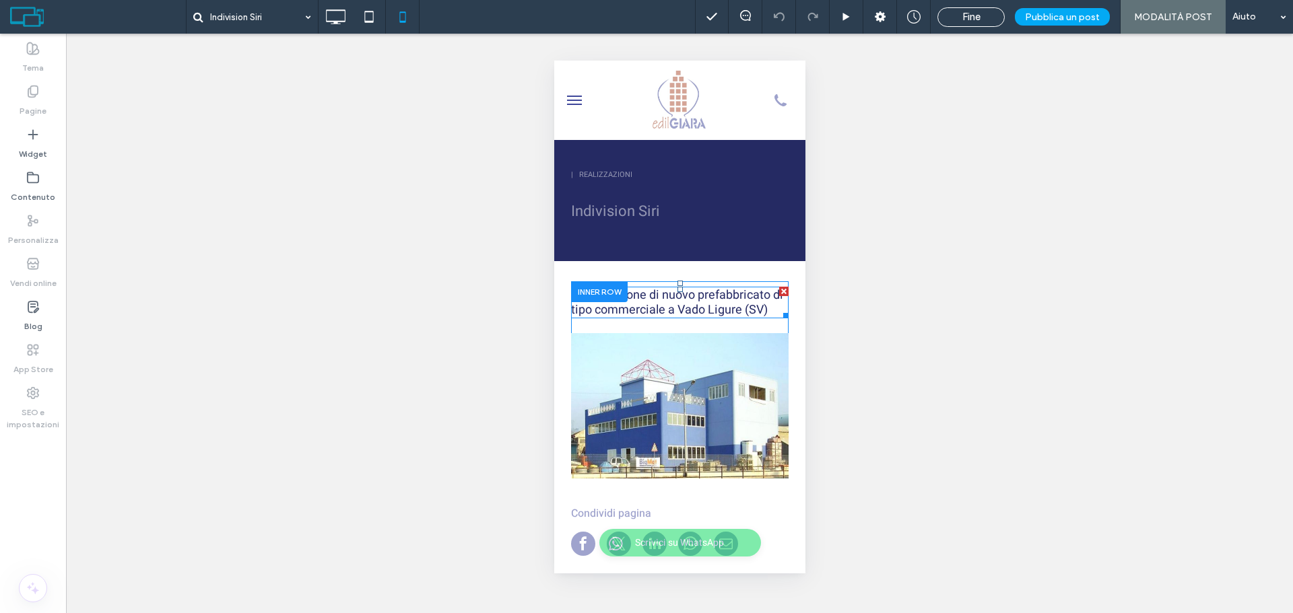
click at [650, 292] on span "Realizzazione di nuovo prefabbricato di tipo commerciale a Vado Ligure (SV)" at bounding box center [676, 302] width 212 height 33
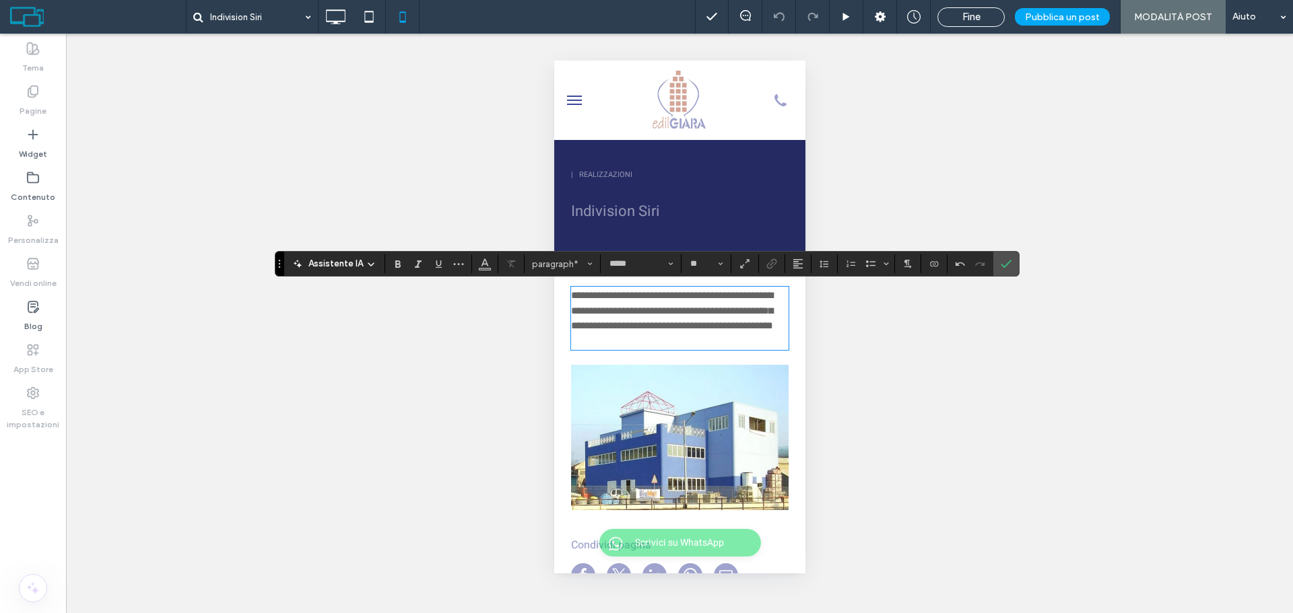
click at [580, 275] on div "**********" at bounding box center [679, 395] width 251 height 269
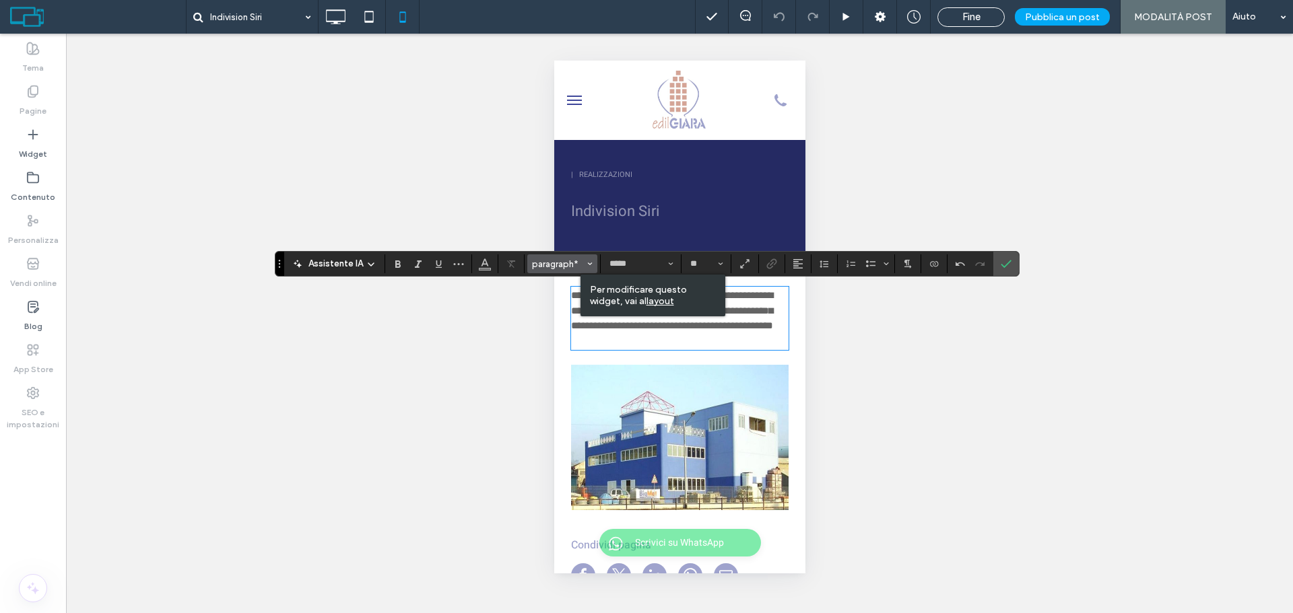
click at [577, 268] on span "paragraph*" at bounding box center [558, 264] width 53 height 10
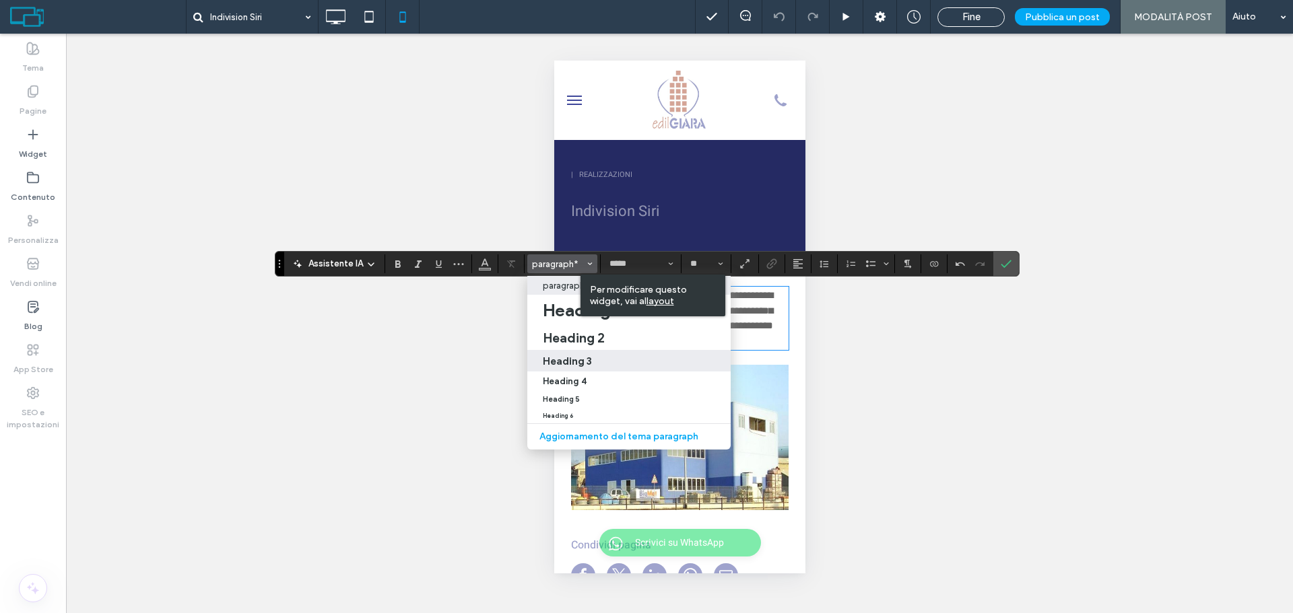
drag, startPoint x: 595, startPoint y: 352, endPoint x: 55, endPoint y: 295, distance: 543.0
click at [595, 352] on label "Heading 3" at bounding box center [628, 361] width 203 height 22
type input "**"
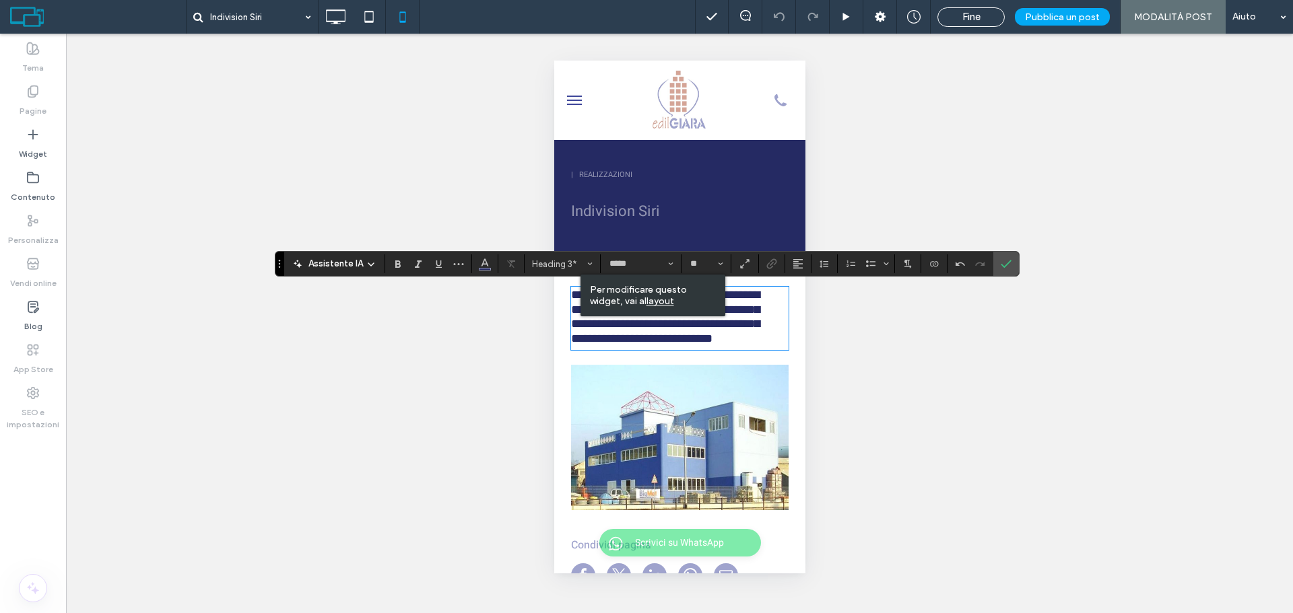
scroll to position [1, 0]
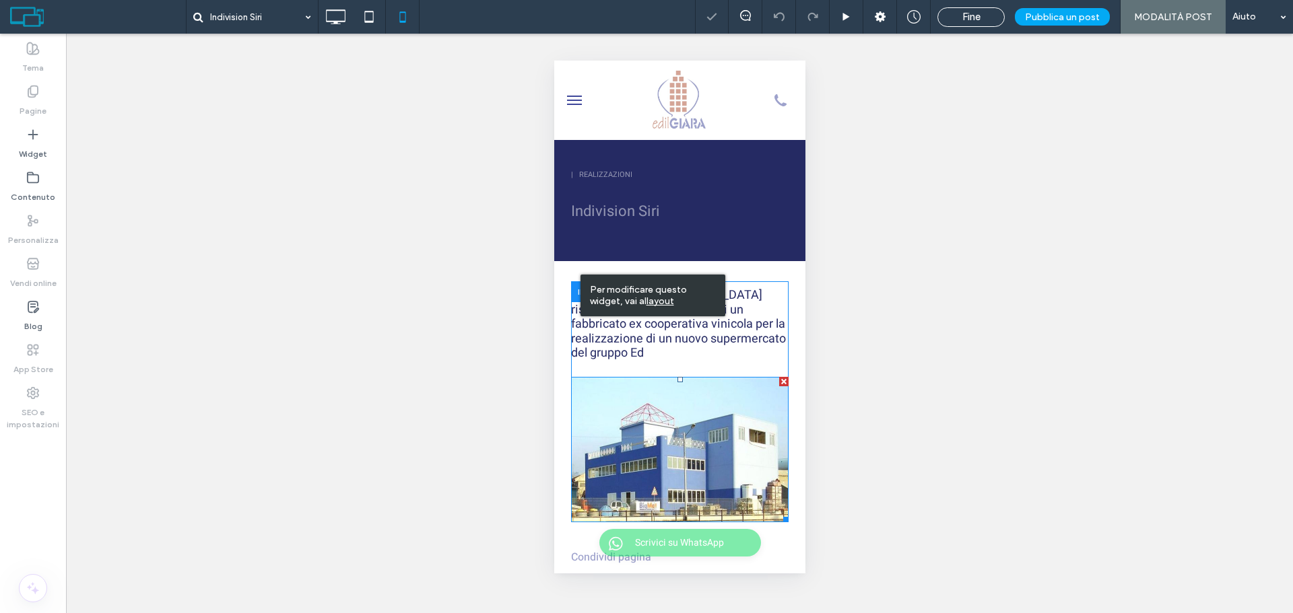
click at [718, 488] on img at bounding box center [678, 449] width 217 height 145
click at [652, 462] on img at bounding box center [678, 449] width 217 height 145
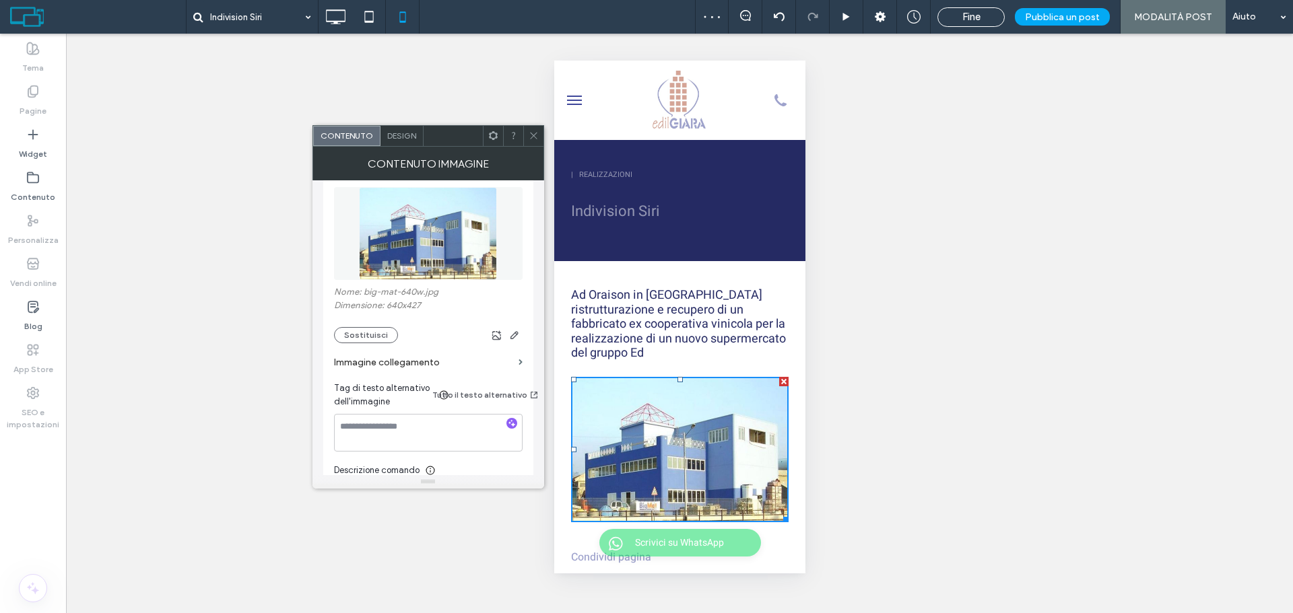
scroll to position [202, 0]
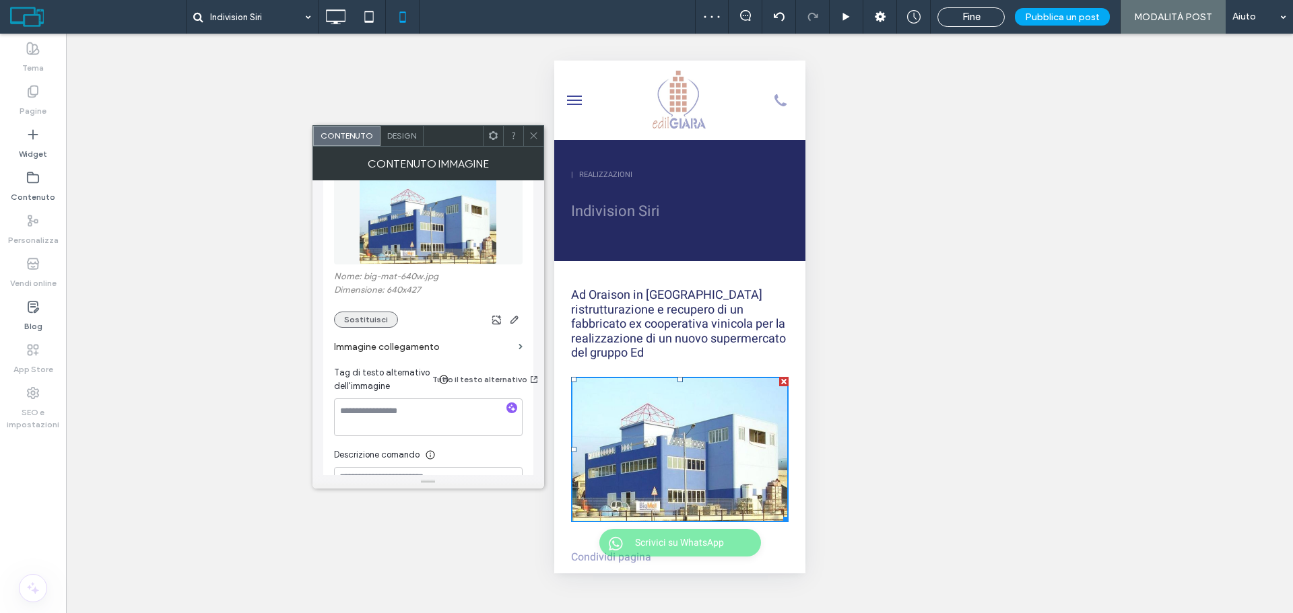
click at [366, 322] on button "Sostituisci" at bounding box center [366, 320] width 64 height 16
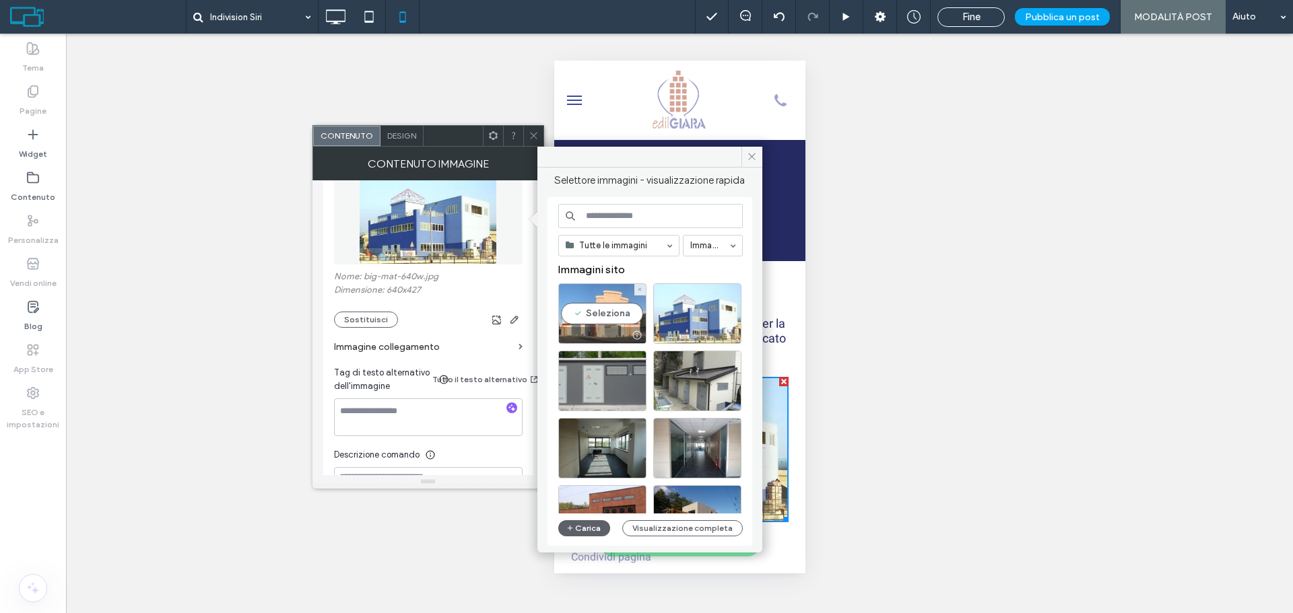
click at [613, 313] on div "Seleziona" at bounding box center [602, 313] width 88 height 61
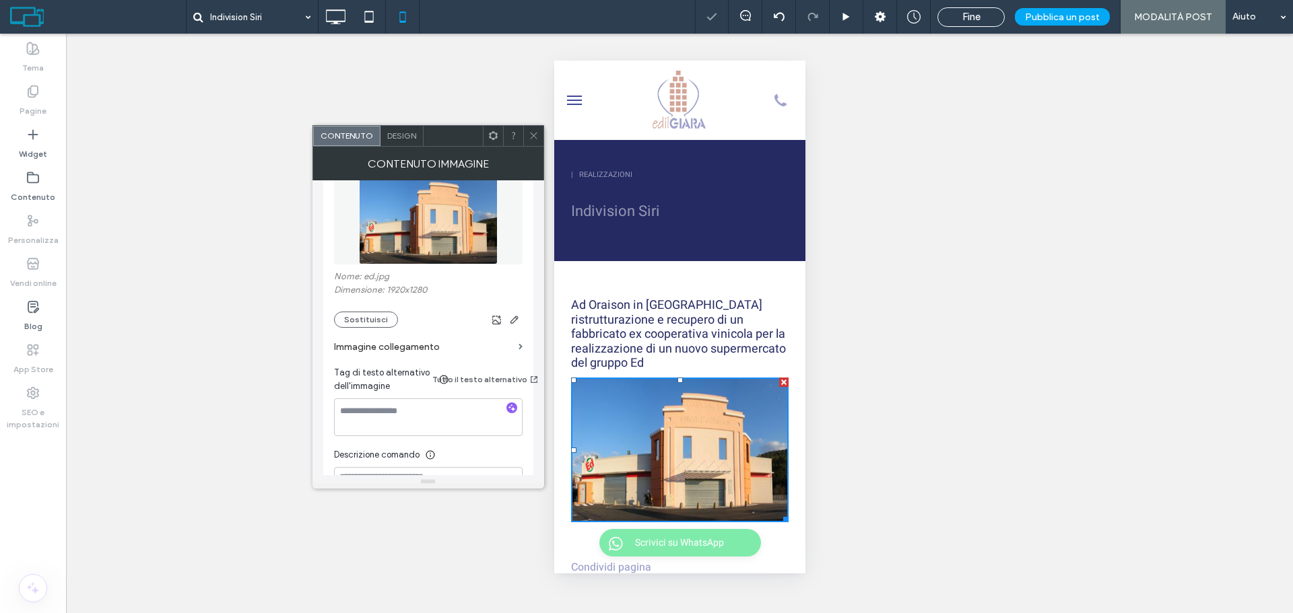
click at [523, 131] on div at bounding box center [533, 136] width 20 height 20
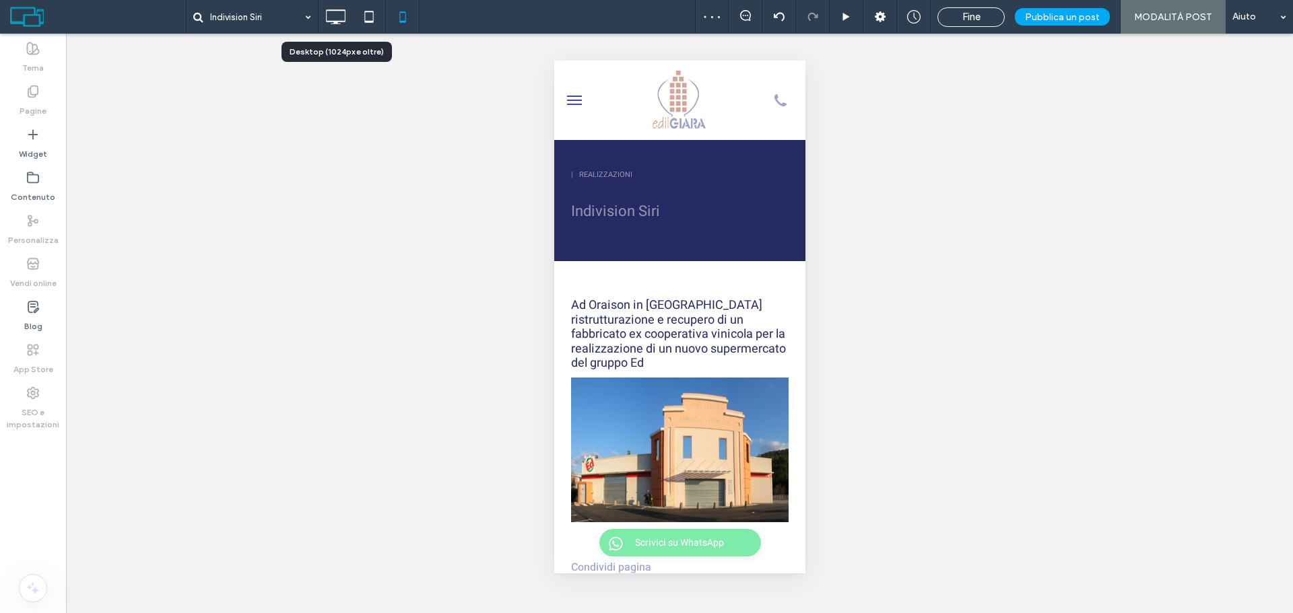
drag, startPoint x: 332, startPoint y: 20, endPoint x: 351, endPoint y: 61, distance: 45.2
click at [332, 20] on icon at bounding box center [335, 16] width 27 height 27
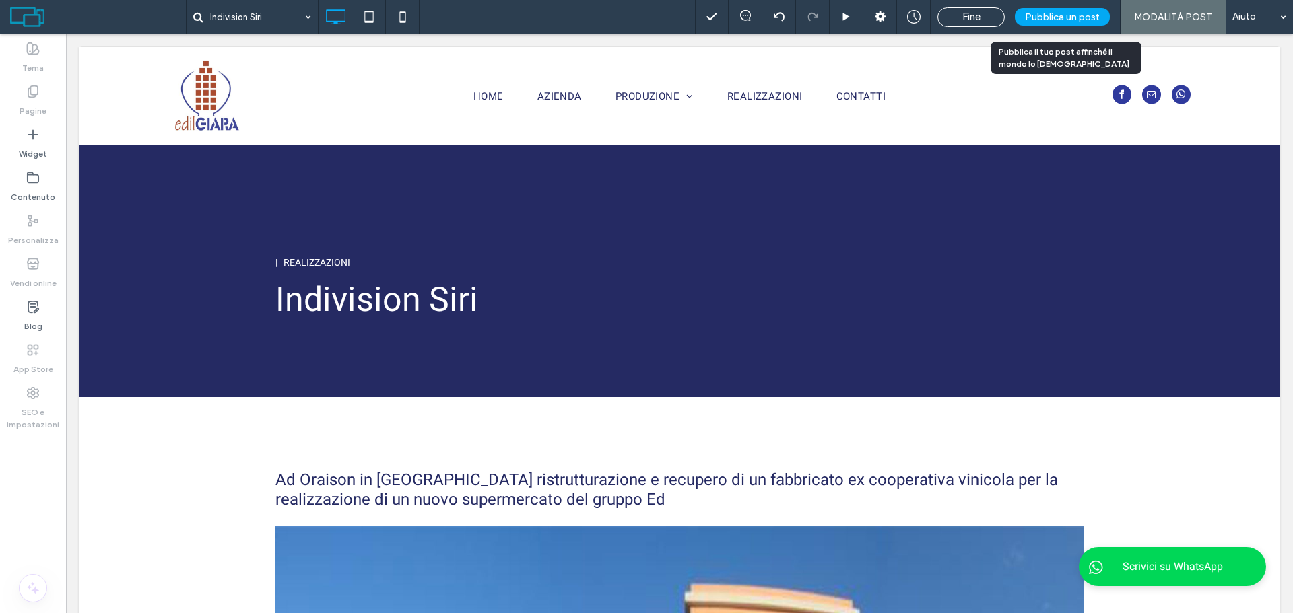
scroll to position [471, 0]
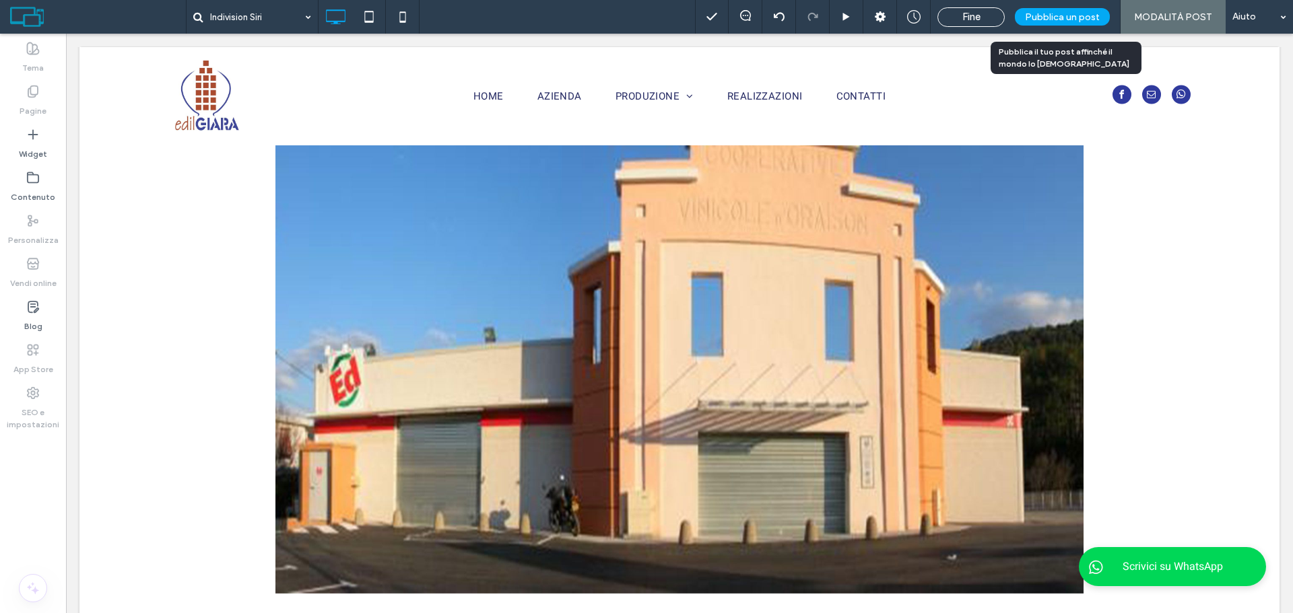
click at [1077, 25] on div "Pubblica un post" at bounding box center [1062, 17] width 95 height 18
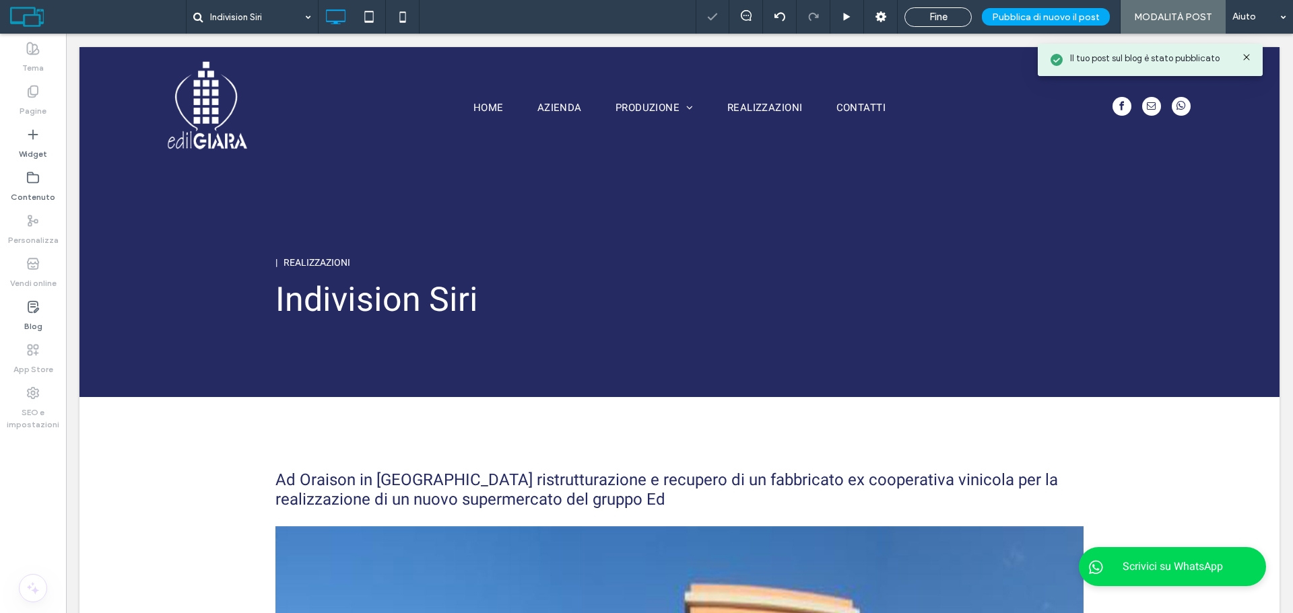
scroll to position [0, 0]
click at [42, 309] on div "Blog" at bounding box center [33, 316] width 66 height 43
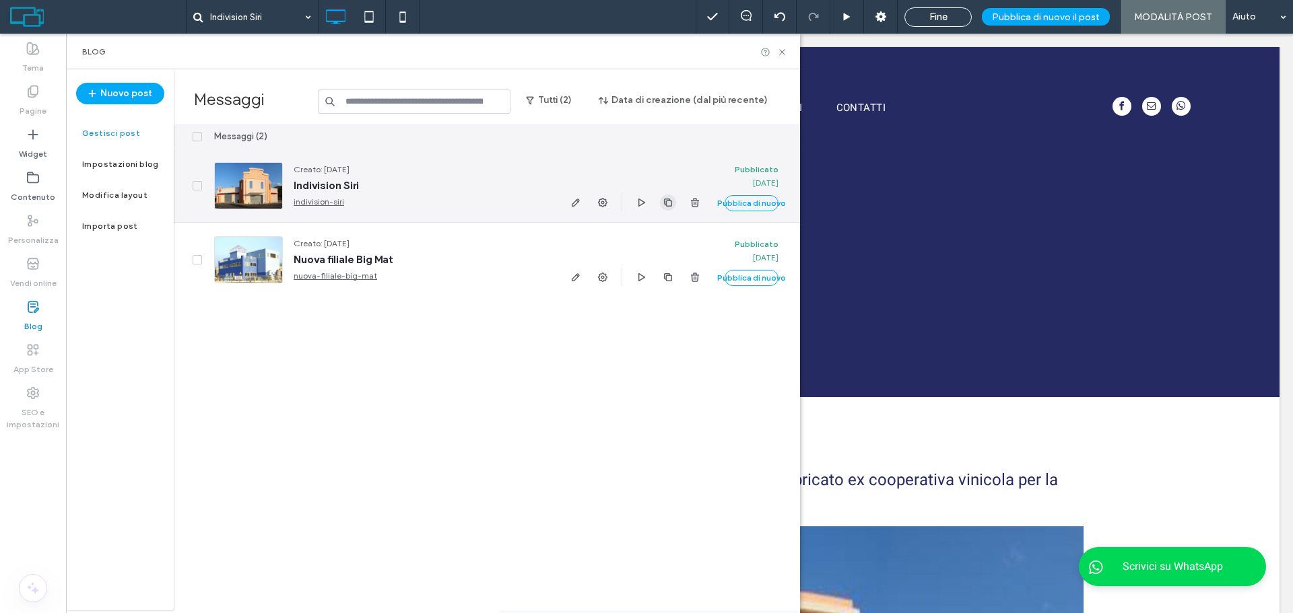
click at [663, 197] on icon "button" at bounding box center [668, 202] width 11 height 11
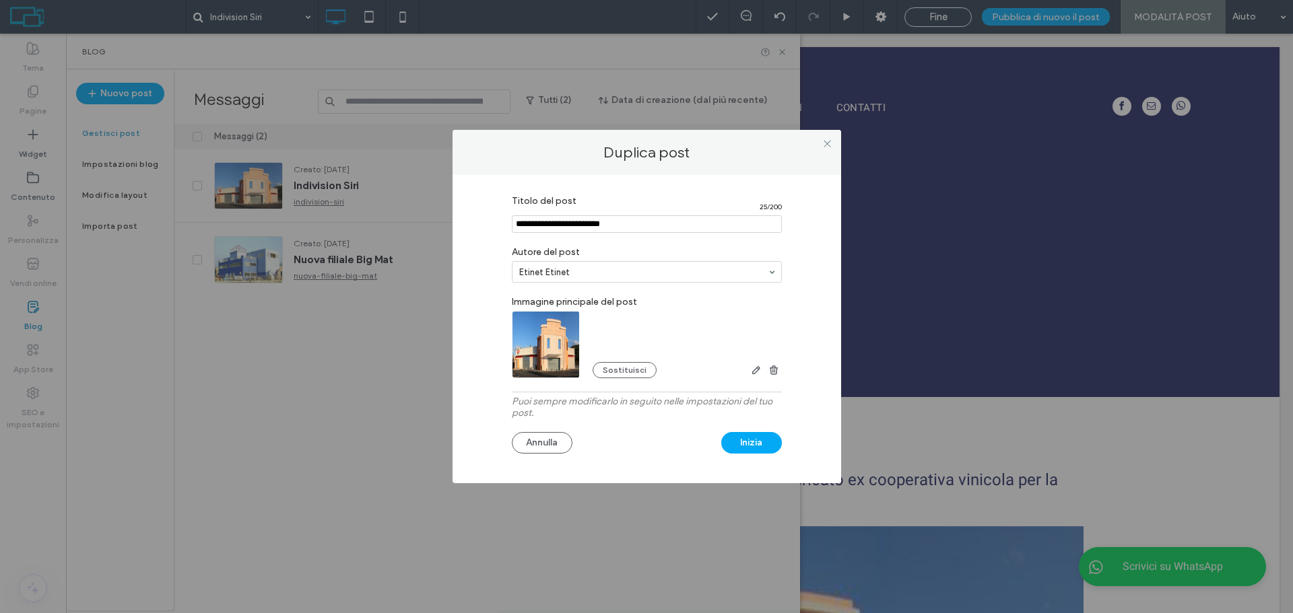
click at [616, 285] on div "Titolo del post 25 / 200 Autore del post Etinet Etinet Immagine principale del …" at bounding box center [647, 326] width 348 height 275
click at [628, 215] on input "Titolo del post" at bounding box center [647, 224] width 270 height 18
paste input "**********"
click at [523, 223] on input "Titolo del post" at bounding box center [647, 224] width 270 height 18
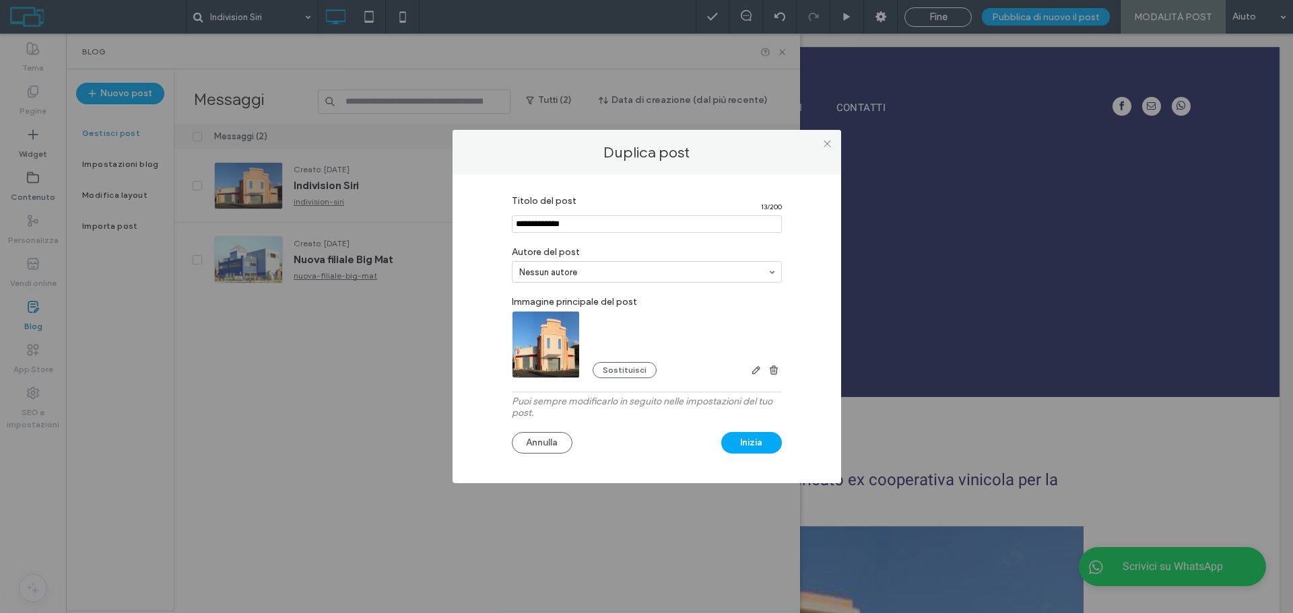
click at [534, 222] on input "Titolo del post" at bounding box center [647, 224] width 270 height 18
drag, startPoint x: 538, startPoint y: 224, endPoint x: 564, endPoint y: 224, distance: 25.6
click at [564, 224] on input "Titolo del post" at bounding box center [647, 224] width 270 height 18
type input "**********"
click at [635, 376] on button "Sostituisci" at bounding box center [625, 370] width 64 height 16
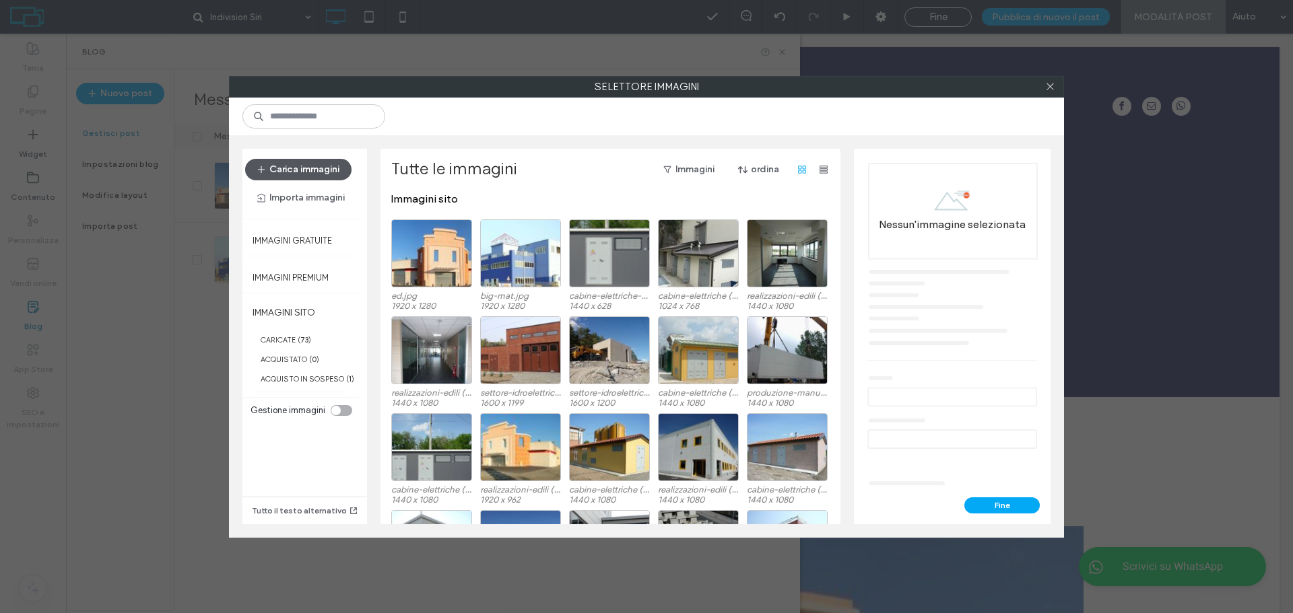
click at [312, 170] on button "Carica immagini" at bounding box center [298, 170] width 106 height 22
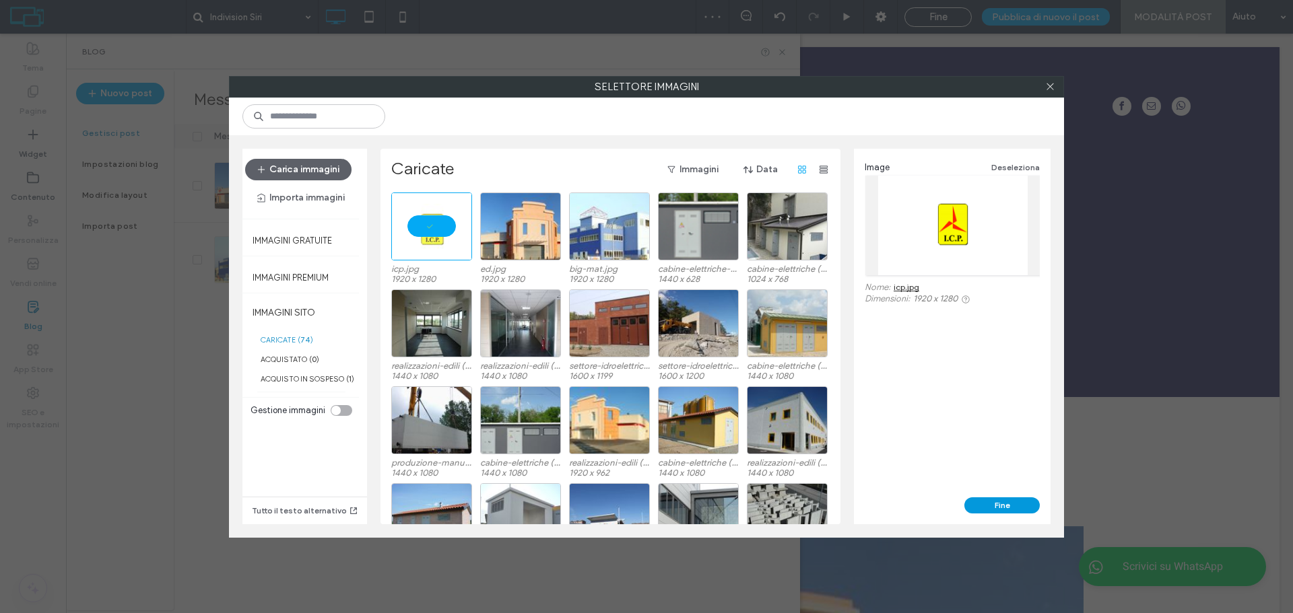
click at [989, 509] on button "Fine" at bounding box center [1001, 506] width 75 height 16
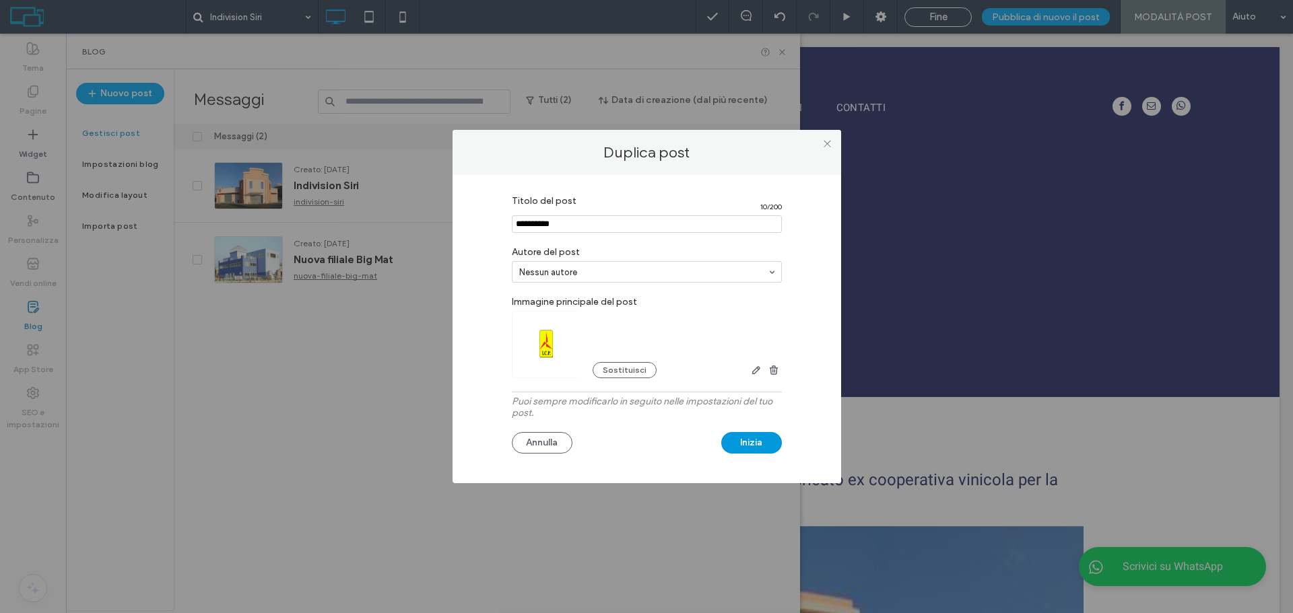
click at [736, 445] on button "Inizia" at bounding box center [751, 443] width 61 height 22
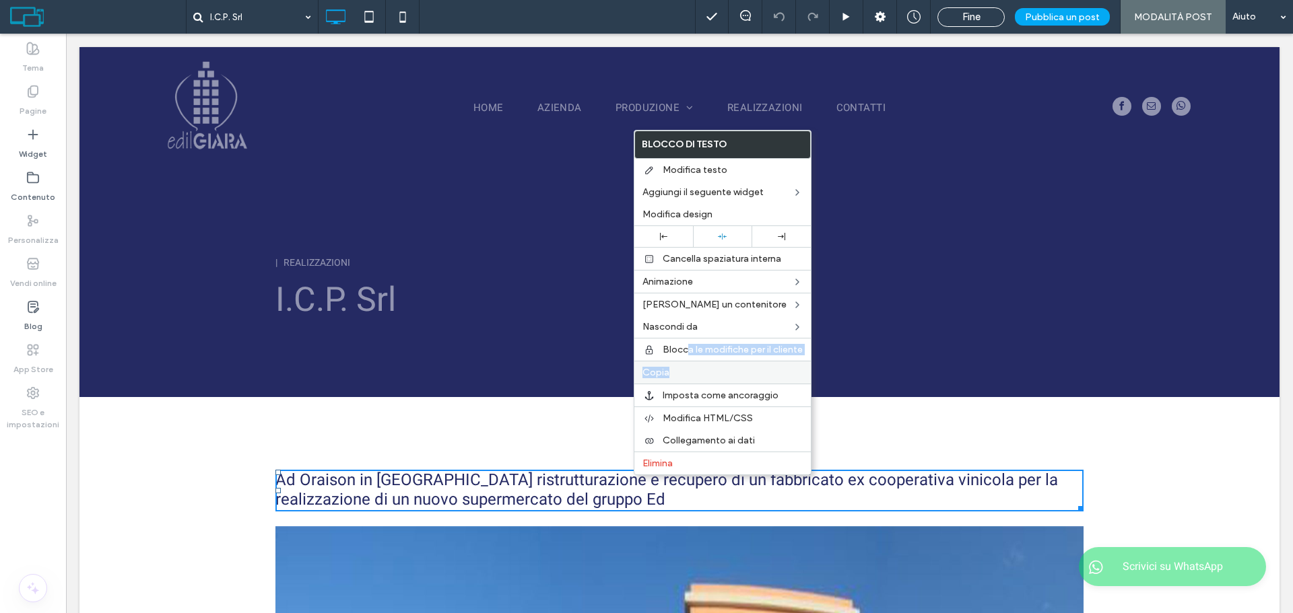
drag, startPoint x: 689, startPoint y: 360, endPoint x: 698, endPoint y: 367, distance: 11.5
click at [698, 367] on div "Blocco di testo Modifica testo Aggiungi il seguente widget Modifica design Canc…" at bounding box center [723, 302] width 178 height 345
drag, startPoint x: 698, startPoint y: 367, endPoint x: 692, endPoint y: 372, distance: 7.7
click at [698, 366] on div "Copia" at bounding box center [722, 372] width 176 height 23
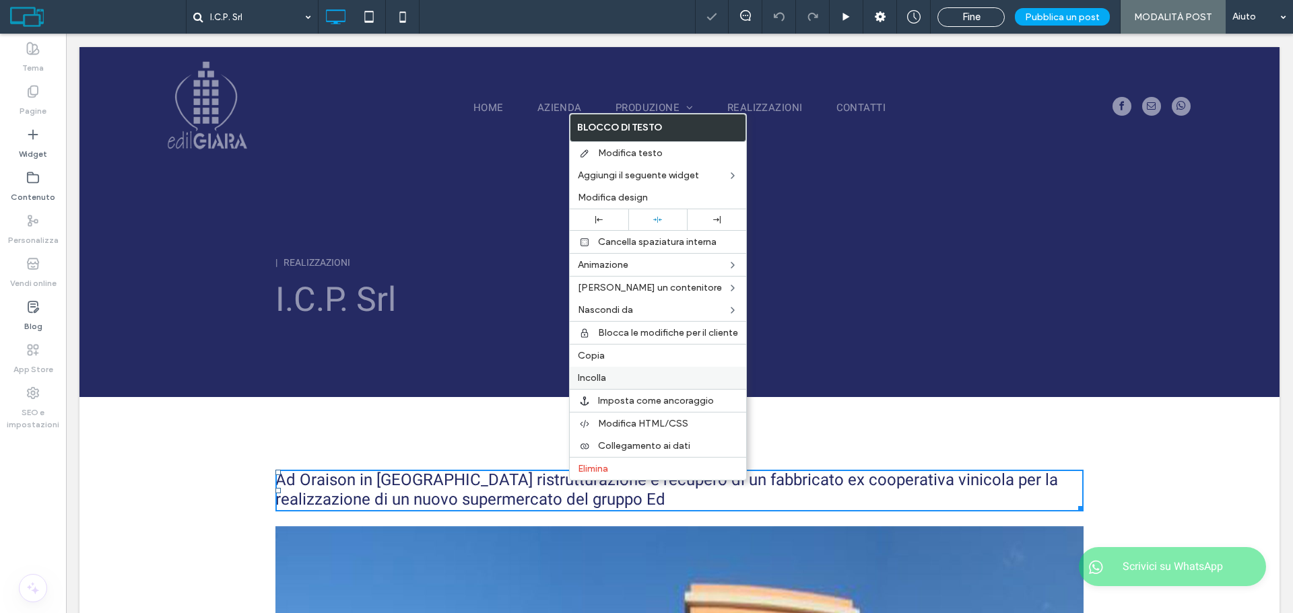
click at [622, 380] on label "Incolla" at bounding box center [658, 377] width 160 height 11
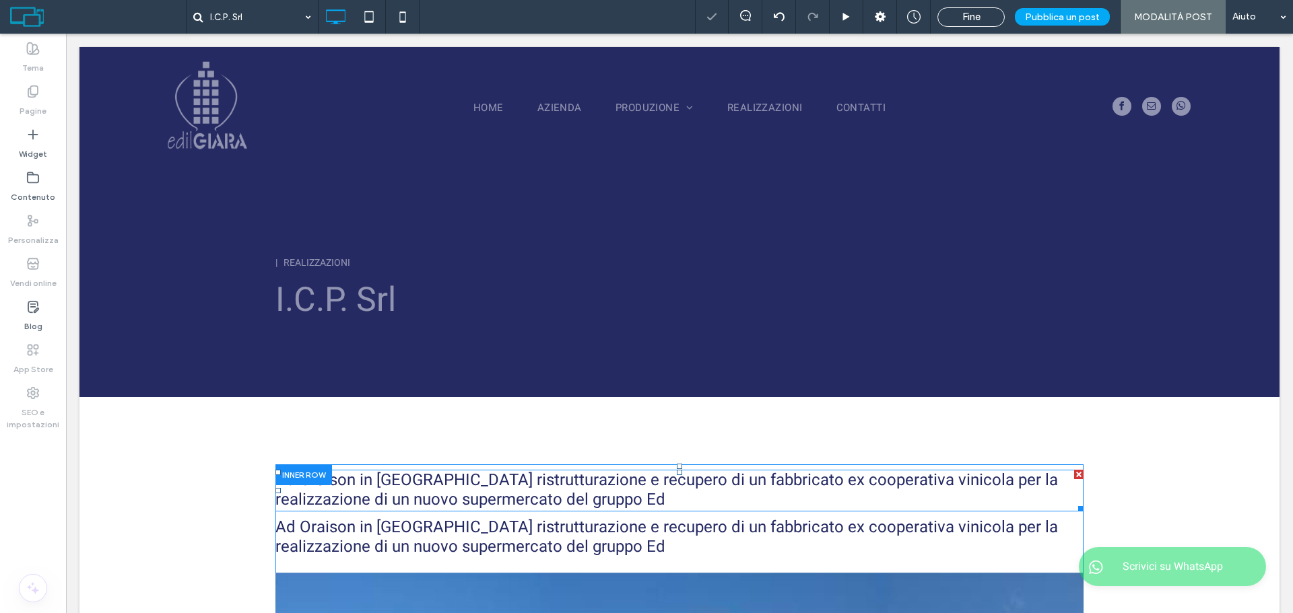
click at [563, 496] on h3 "Ad Oraison in Francia ristrutturazione e recupero di un fabbricato ex cooperati…" at bounding box center [679, 490] width 808 height 39
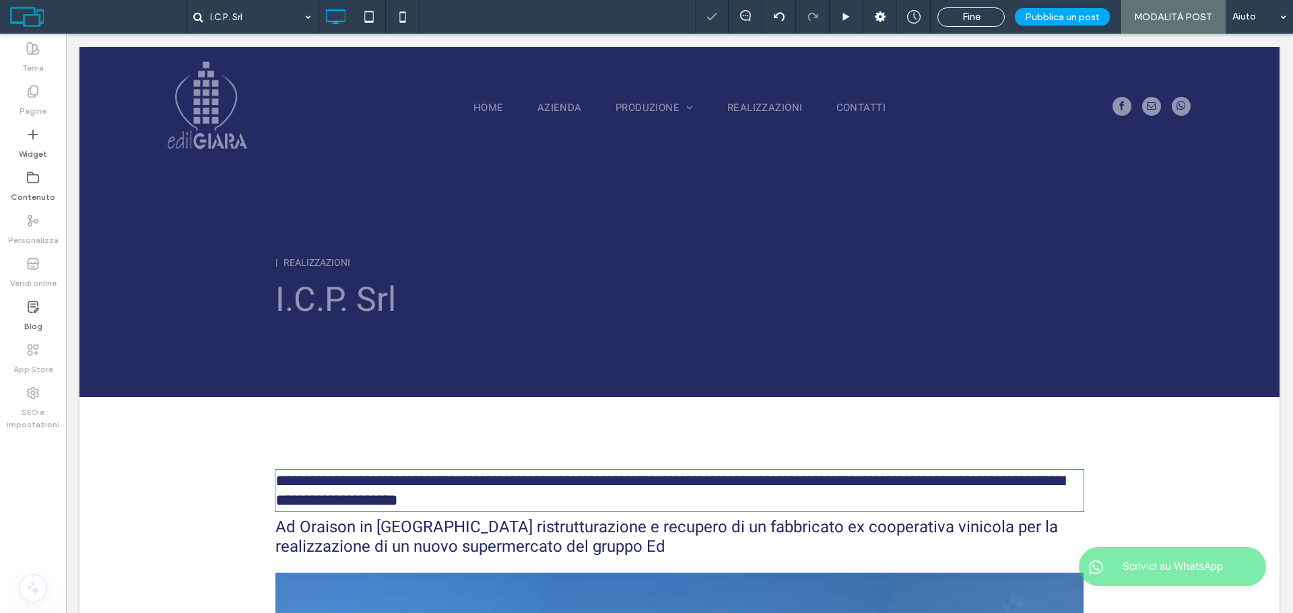
type input "*****"
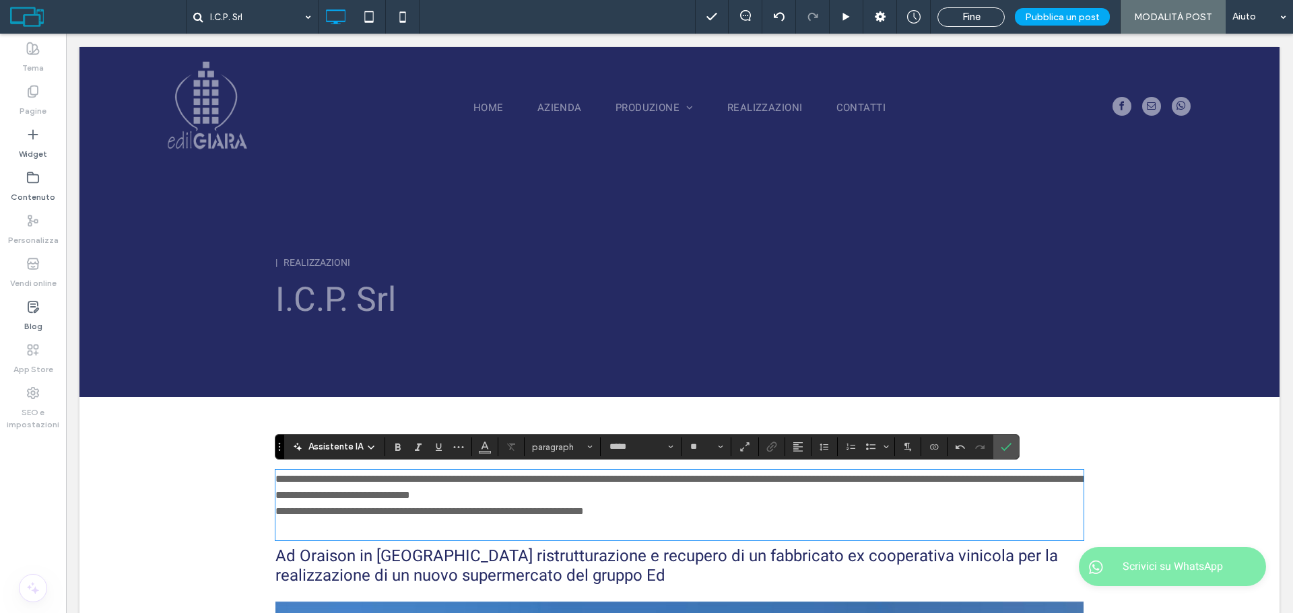
drag, startPoint x: 750, startPoint y: 543, endPoint x: 652, endPoint y: 509, distance: 103.5
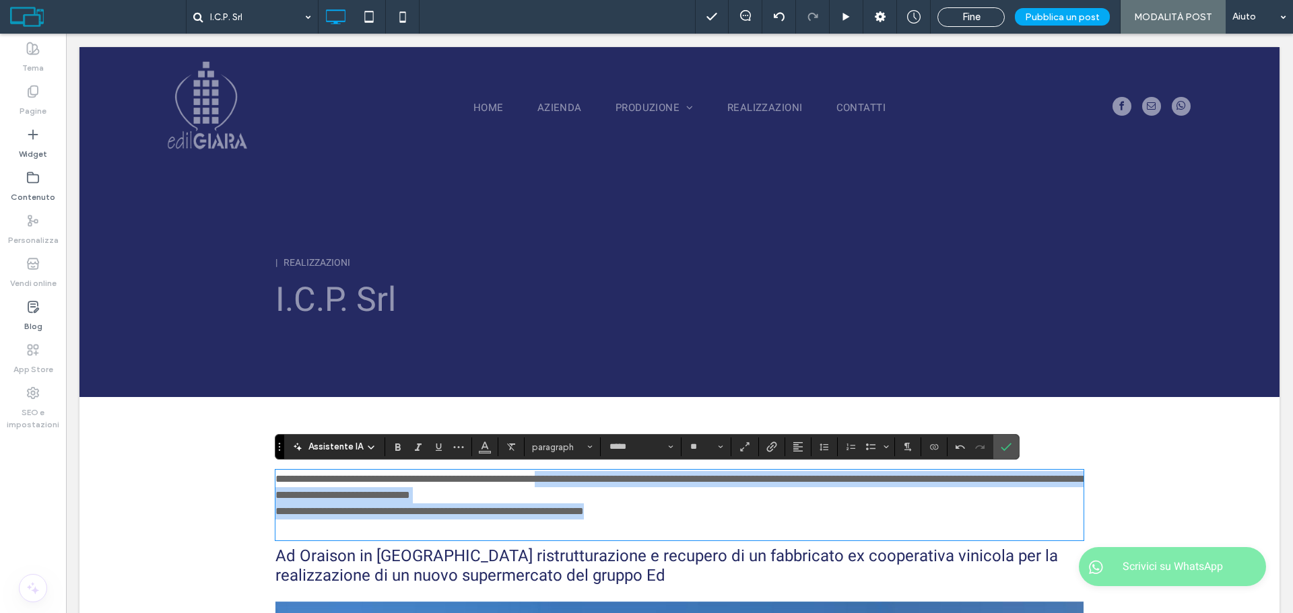
drag, startPoint x: 590, startPoint y: 480, endPoint x: 678, endPoint y: 518, distance: 96.2
click at [678, 518] on div "**********" at bounding box center [679, 505] width 808 height 68
click at [662, 501] on p "**********" at bounding box center [679, 487] width 808 height 32
drag, startPoint x: 591, startPoint y: 475, endPoint x: 664, endPoint y: 518, distance: 84.9
click at [664, 518] on div "**********" at bounding box center [679, 505] width 808 height 68
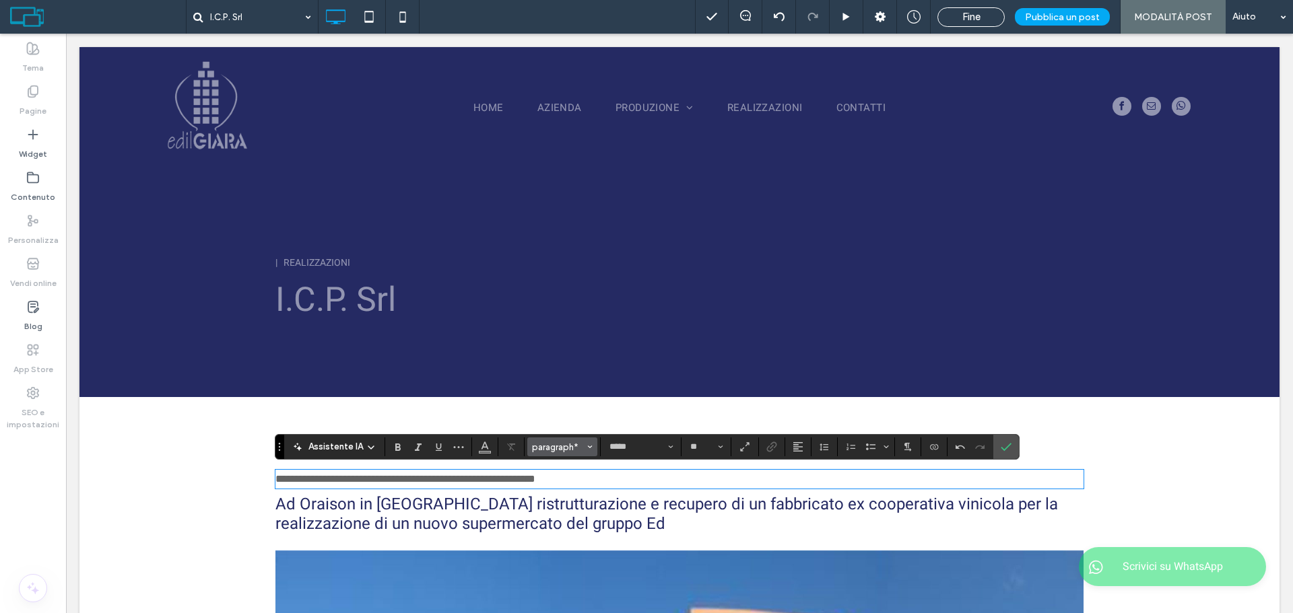
click at [578, 442] on span "paragraph*" at bounding box center [558, 447] width 53 height 10
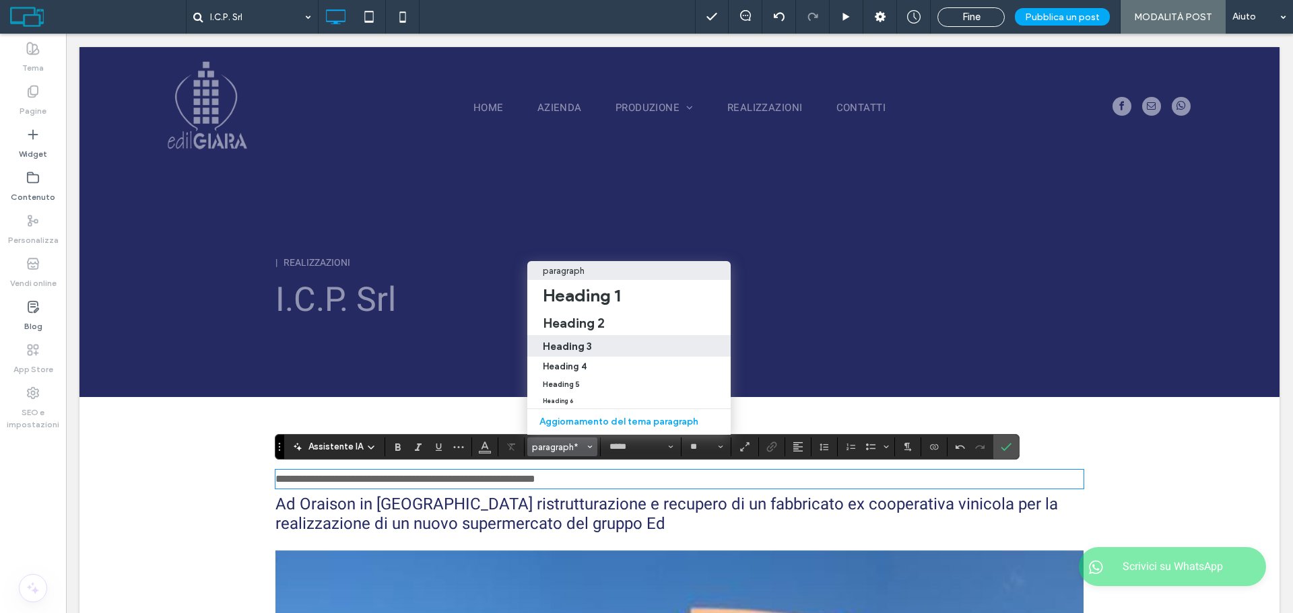
click at [637, 340] on div "Heading 3" at bounding box center [630, 346] width 174 height 13
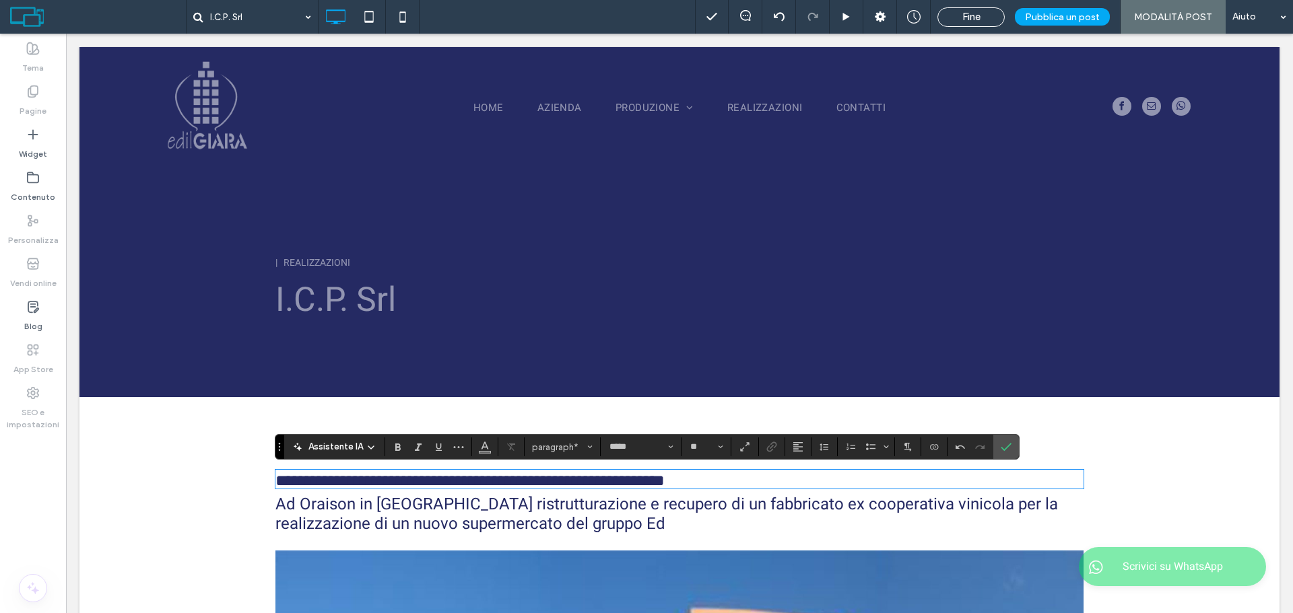
type input "**"
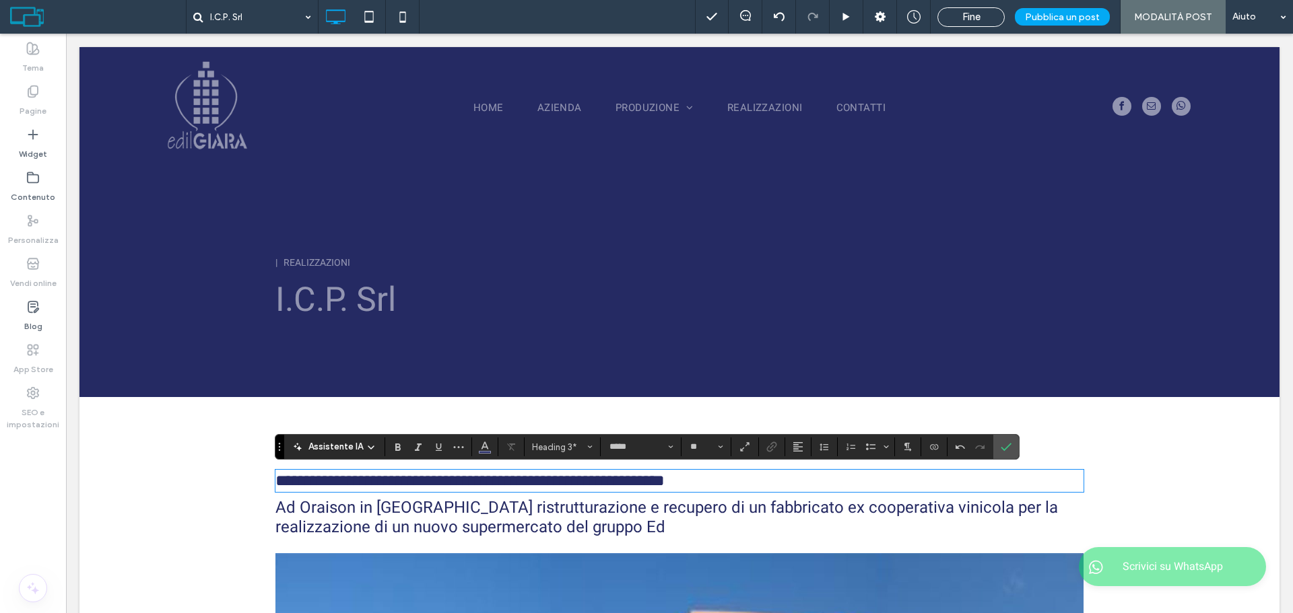
click at [502, 524] on span "Ad Oraison in Francia ristrutturazione e recupero di un fabbricato ex cooperati…" at bounding box center [666, 517] width 782 height 43
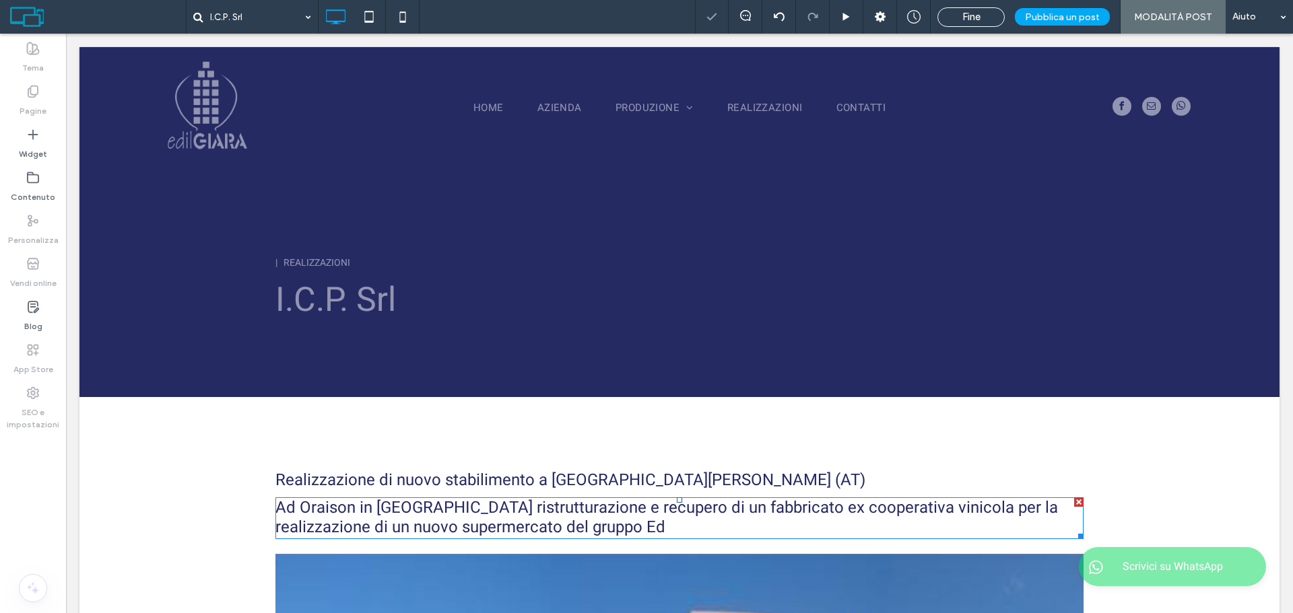
click at [547, 523] on h3 "Ad Oraison in Francia ristrutturazione e recupero di un fabbricato ex cooperati…" at bounding box center [679, 518] width 808 height 39
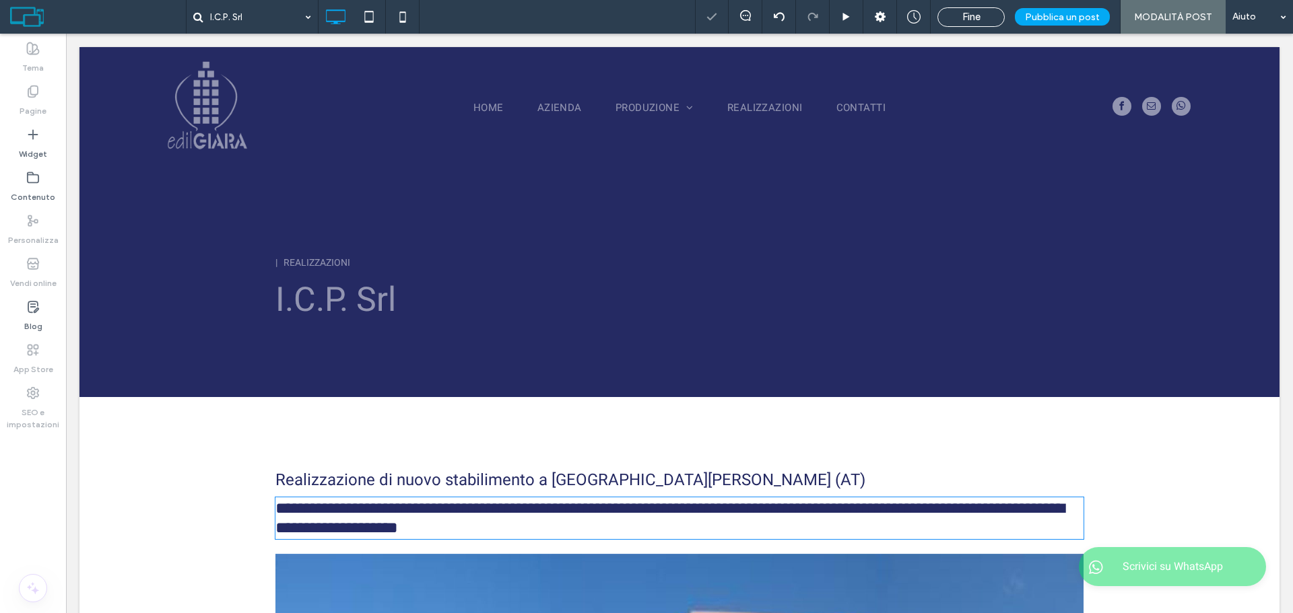
type input "*****"
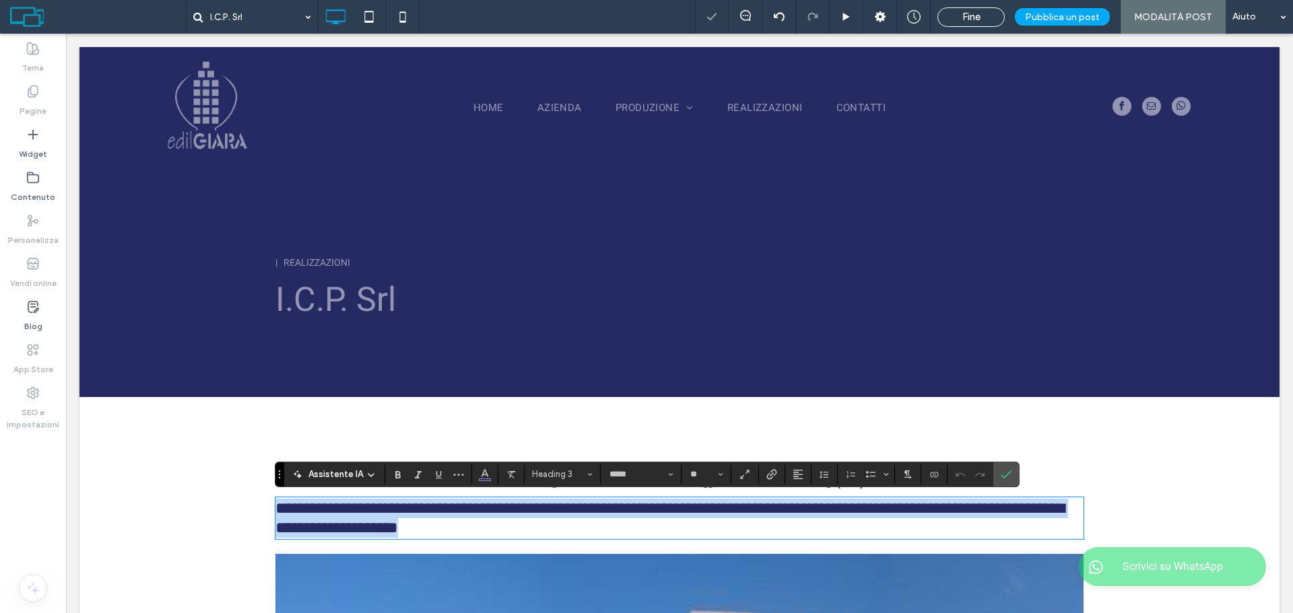
type input "**"
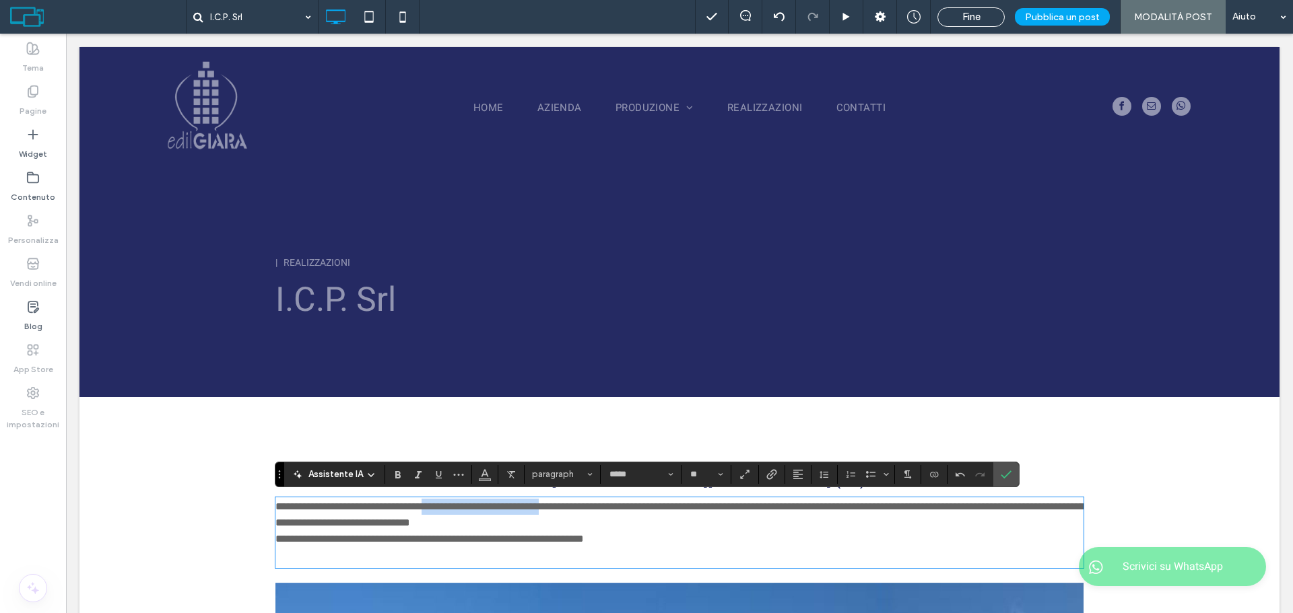
drag, startPoint x: 510, startPoint y: 503, endPoint x: 594, endPoint y: 508, distance: 83.6
click at [594, 508] on span "**********" at bounding box center [679, 515] width 809 height 26
drag, startPoint x: 708, startPoint y: 521, endPoint x: 640, endPoint y: 534, distance: 68.5
click at [706, 523] on p "**********" at bounding box center [679, 515] width 808 height 32
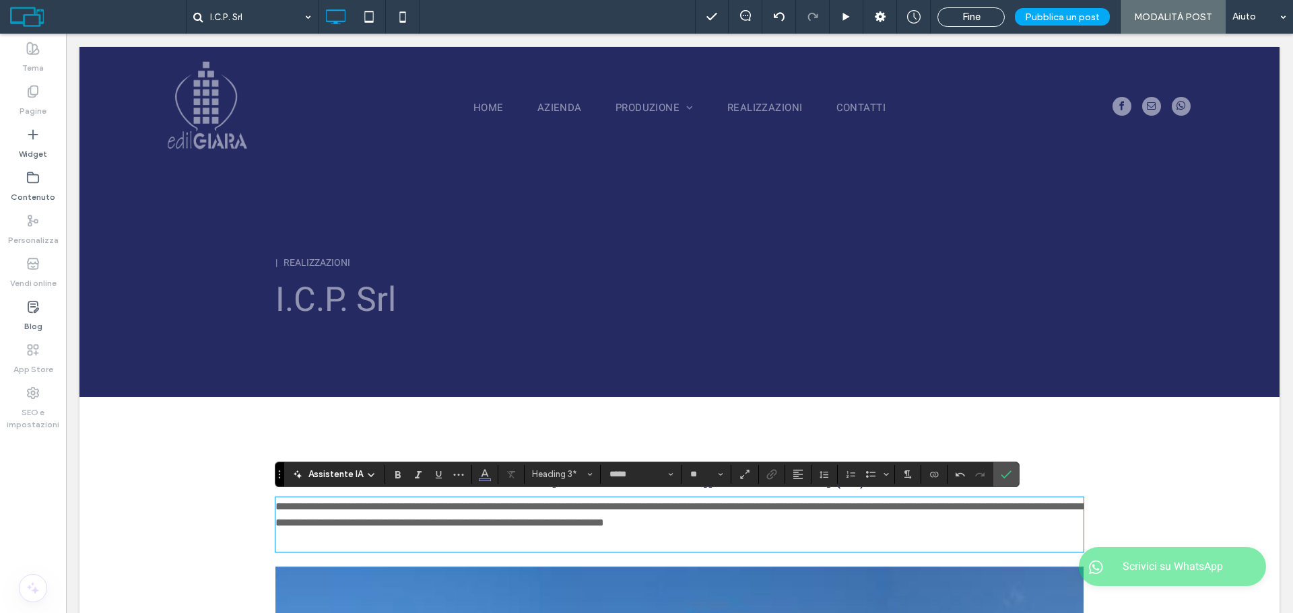
click at [612, 543] on h3 "﻿" at bounding box center [679, 541] width 808 height 20
type input "**"
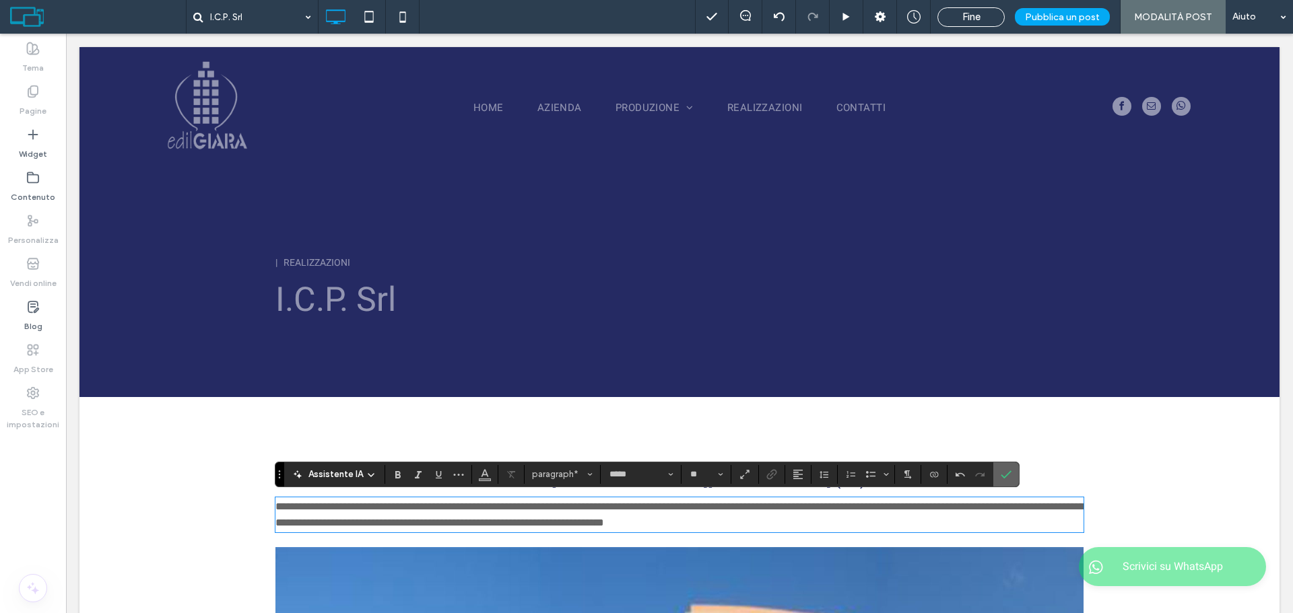
drag, startPoint x: 1001, startPoint y: 479, endPoint x: 894, endPoint y: 415, distance: 124.4
click at [1001, 479] on icon "Conferma" at bounding box center [1006, 474] width 11 height 11
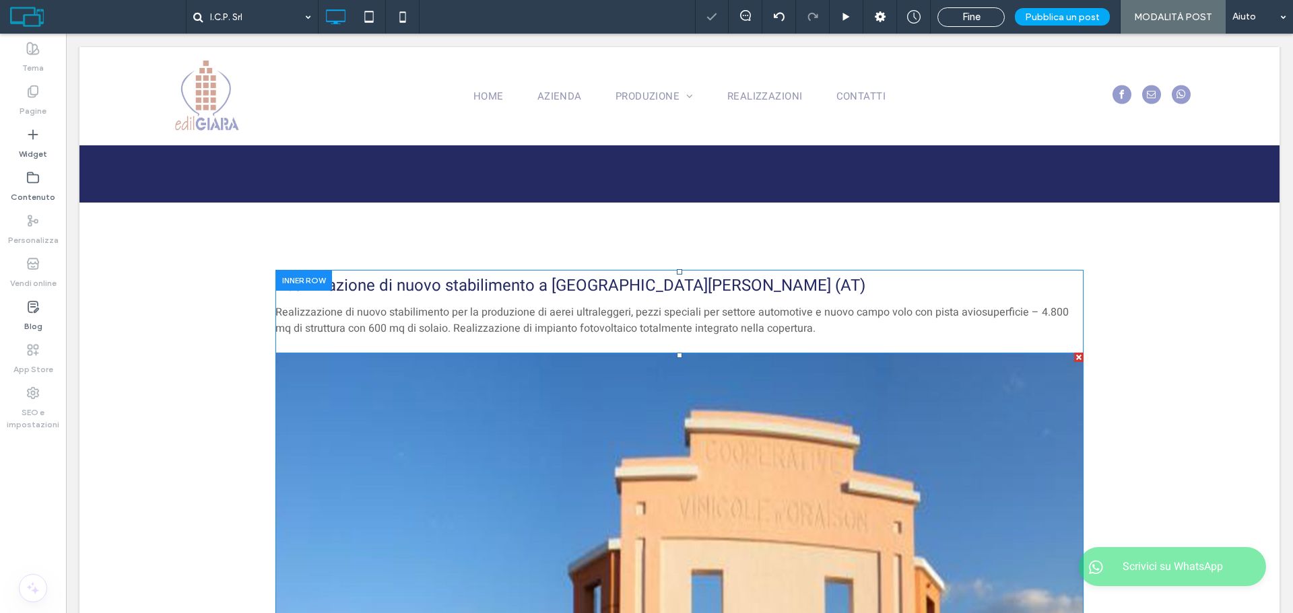
scroll to position [202, 0]
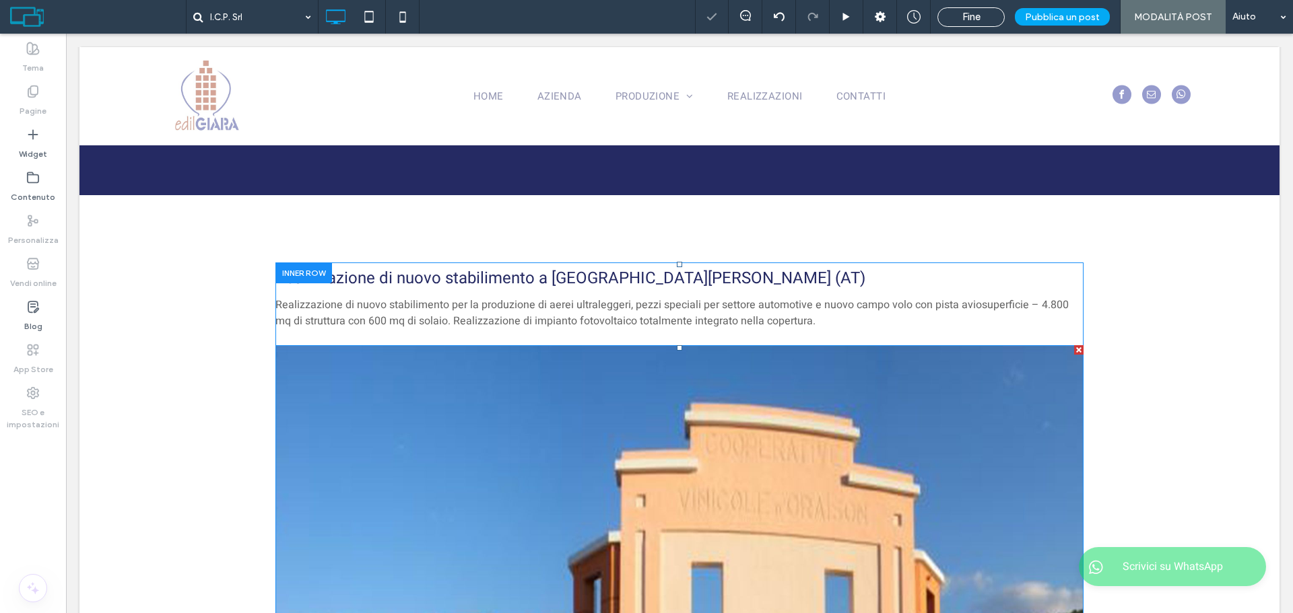
click at [560, 492] on img at bounding box center [679, 614] width 808 height 539
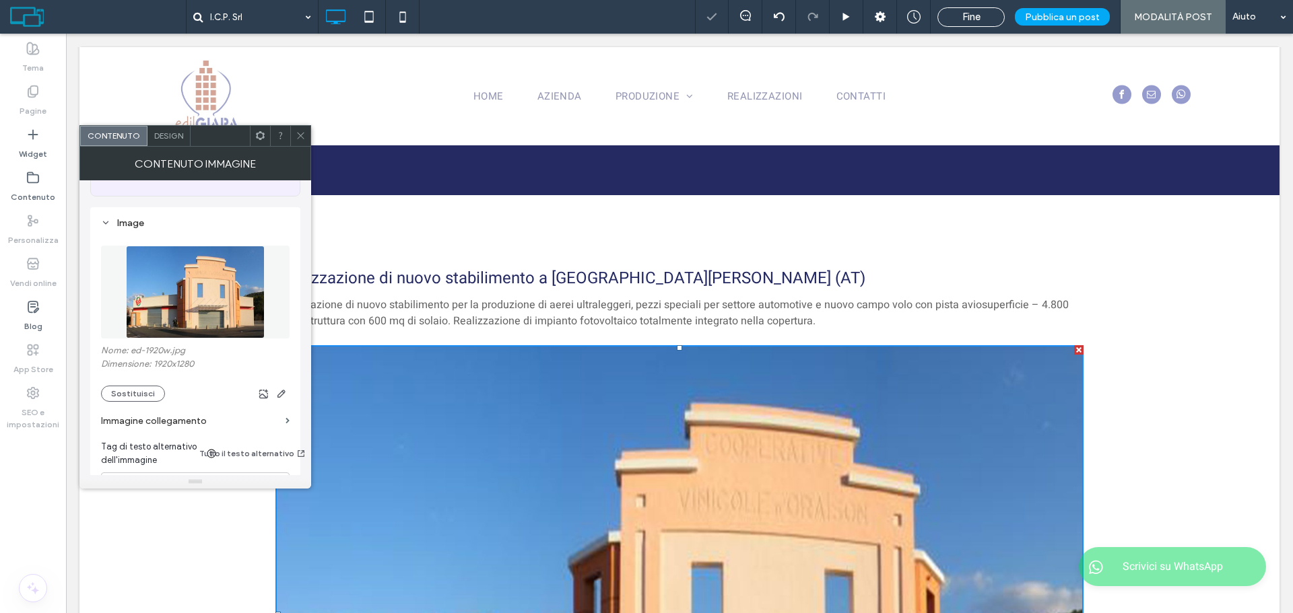
scroll to position [135, 0]
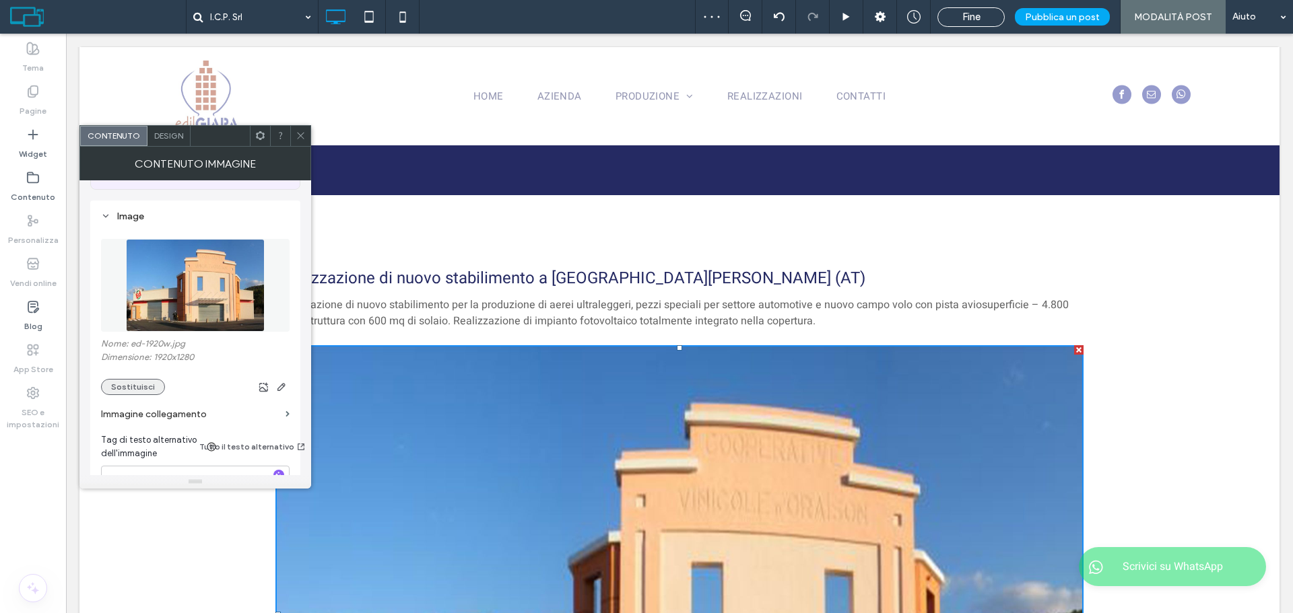
click at [141, 393] on button "Sostituisci" at bounding box center [133, 387] width 64 height 16
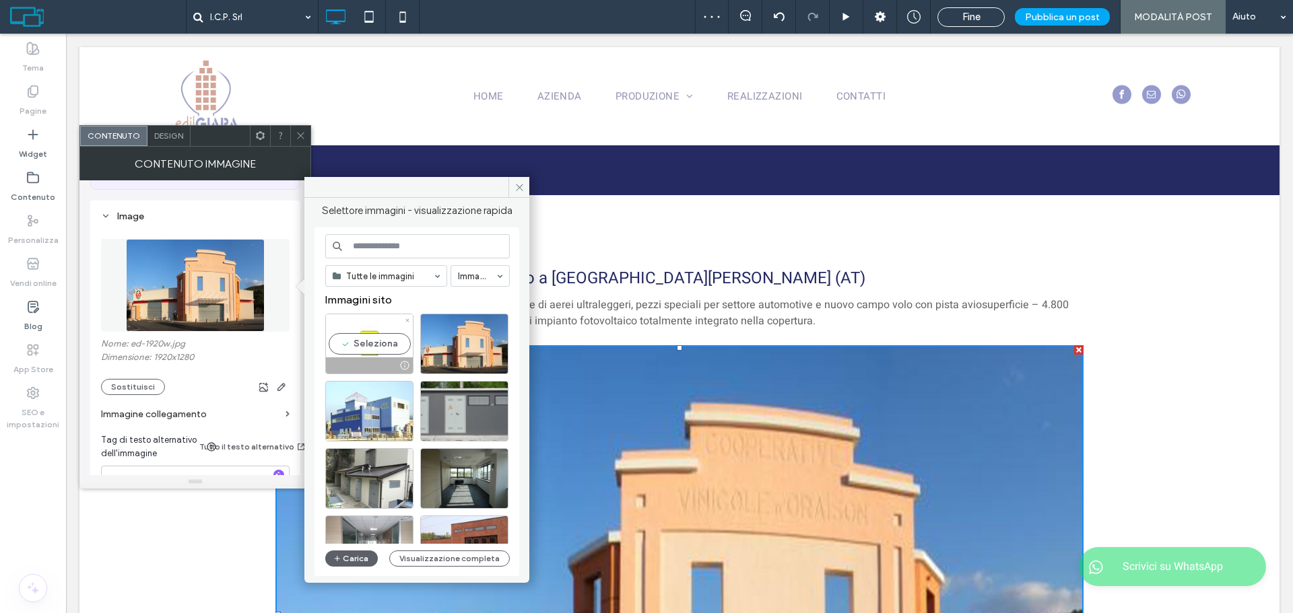
click at [348, 345] on div "Seleziona" at bounding box center [369, 344] width 88 height 61
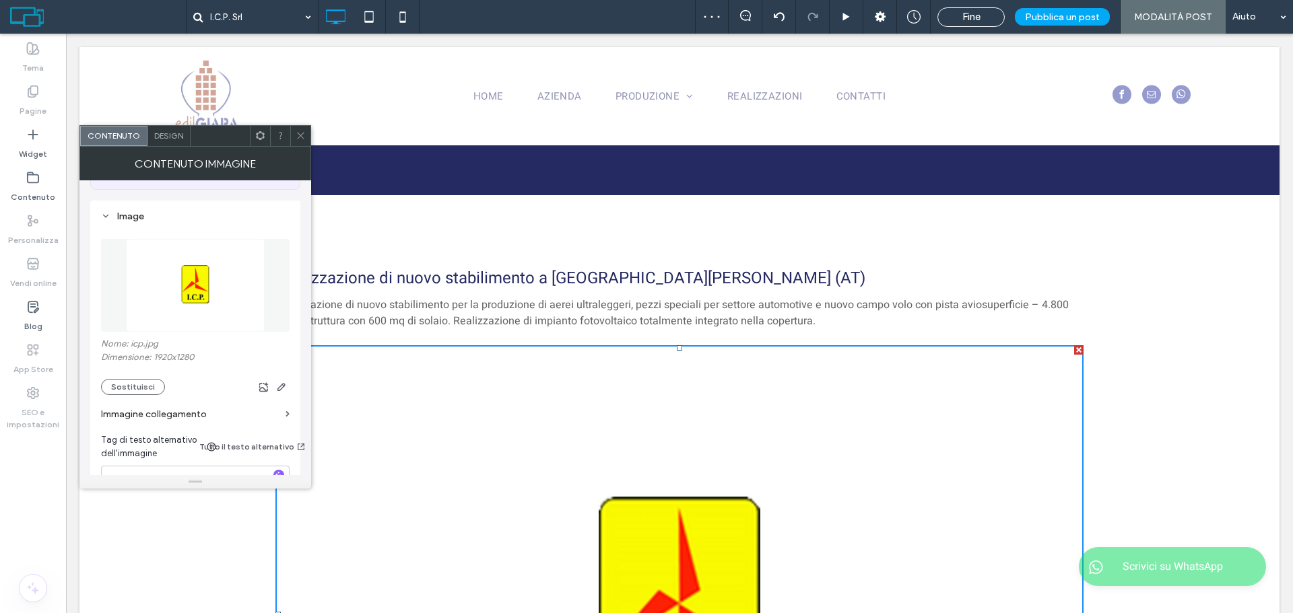
click at [296, 133] on icon at bounding box center [301, 136] width 10 height 10
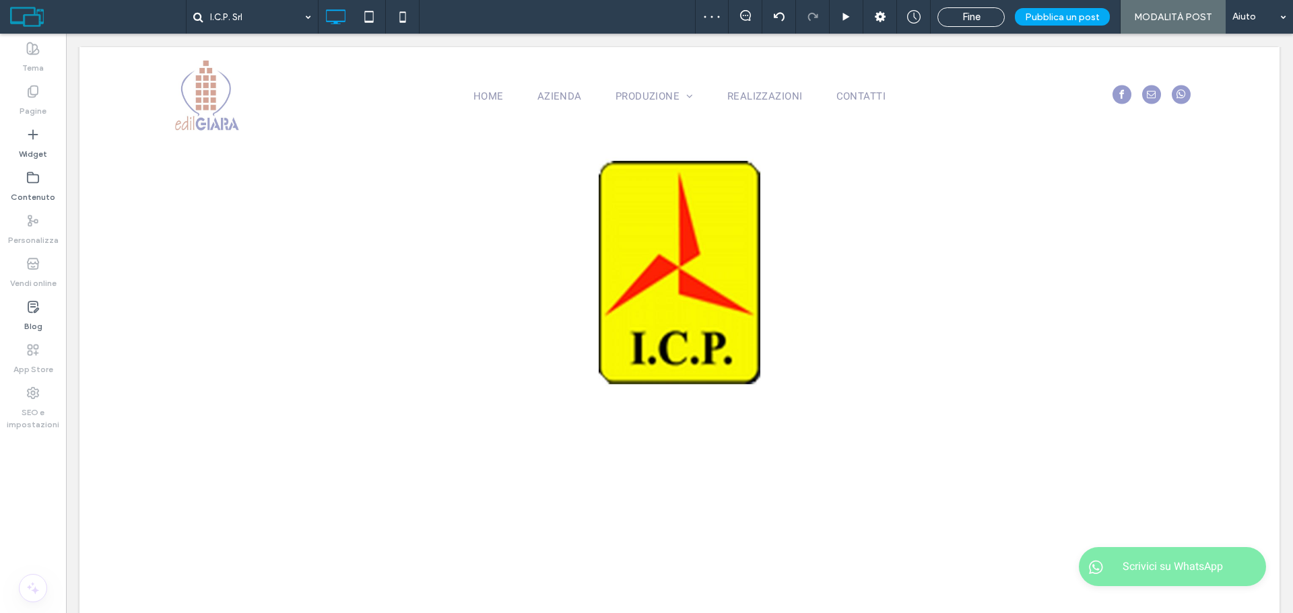
scroll to position [539, 0]
click at [1079, 19] on span "Pubblica un post" at bounding box center [1062, 16] width 75 height 11
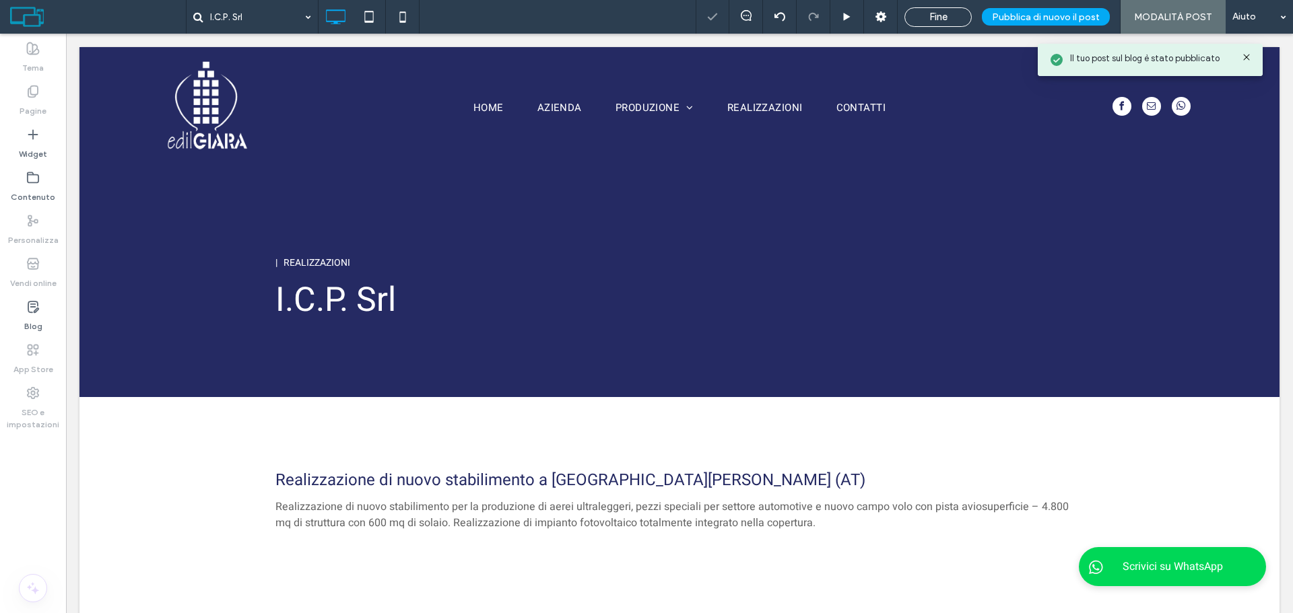
scroll to position [0, 0]
click at [26, 314] on label "Blog" at bounding box center [33, 323] width 18 height 19
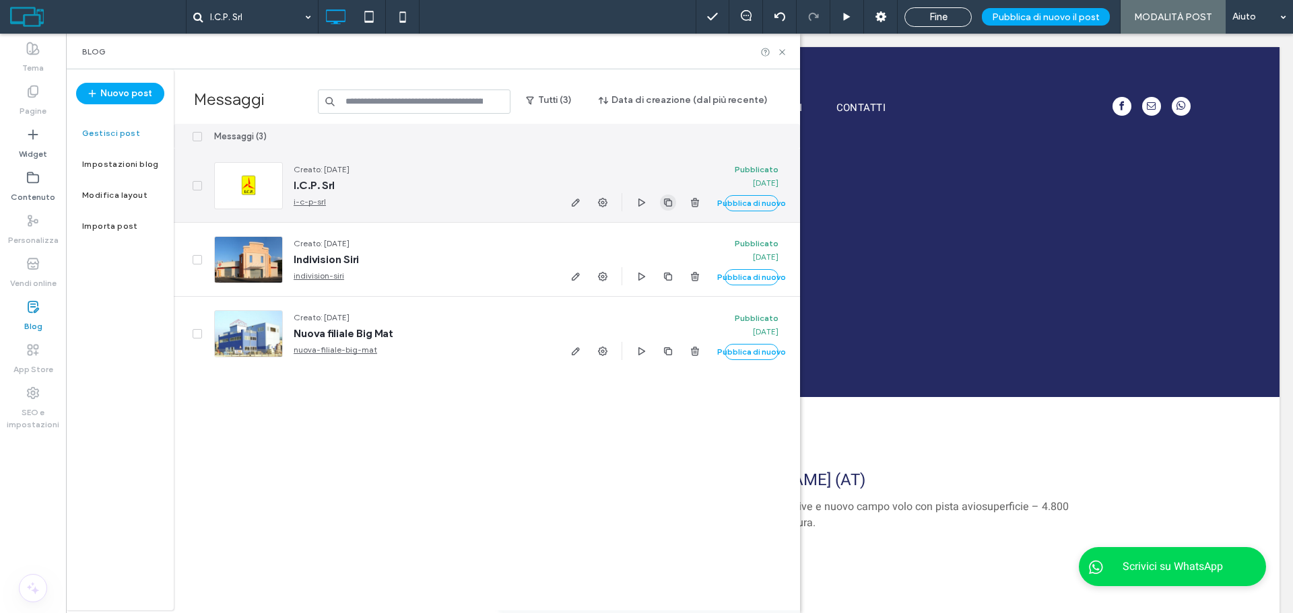
click at [667, 205] on icon "button" at bounding box center [668, 202] width 11 height 11
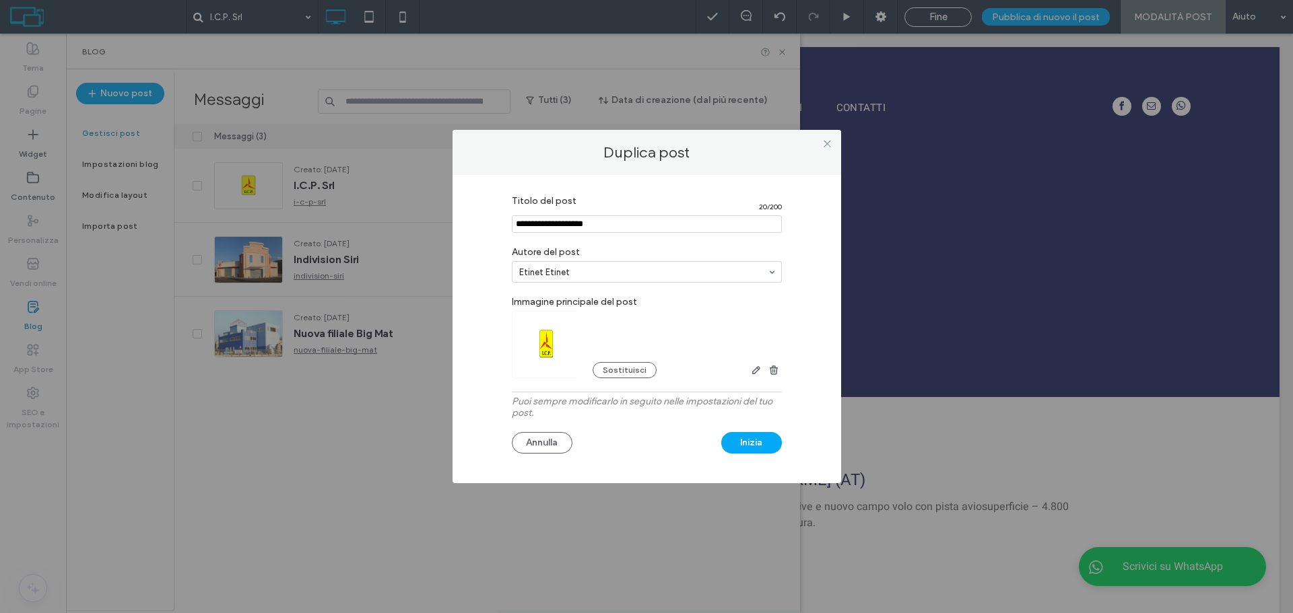
click at [615, 229] on input "Titolo del post" at bounding box center [647, 224] width 270 height 18
paste input "**********"
type input "**********"
click at [638, 366] on button "Sostituisci" at bounding box center [625, 370] width 64 height 16
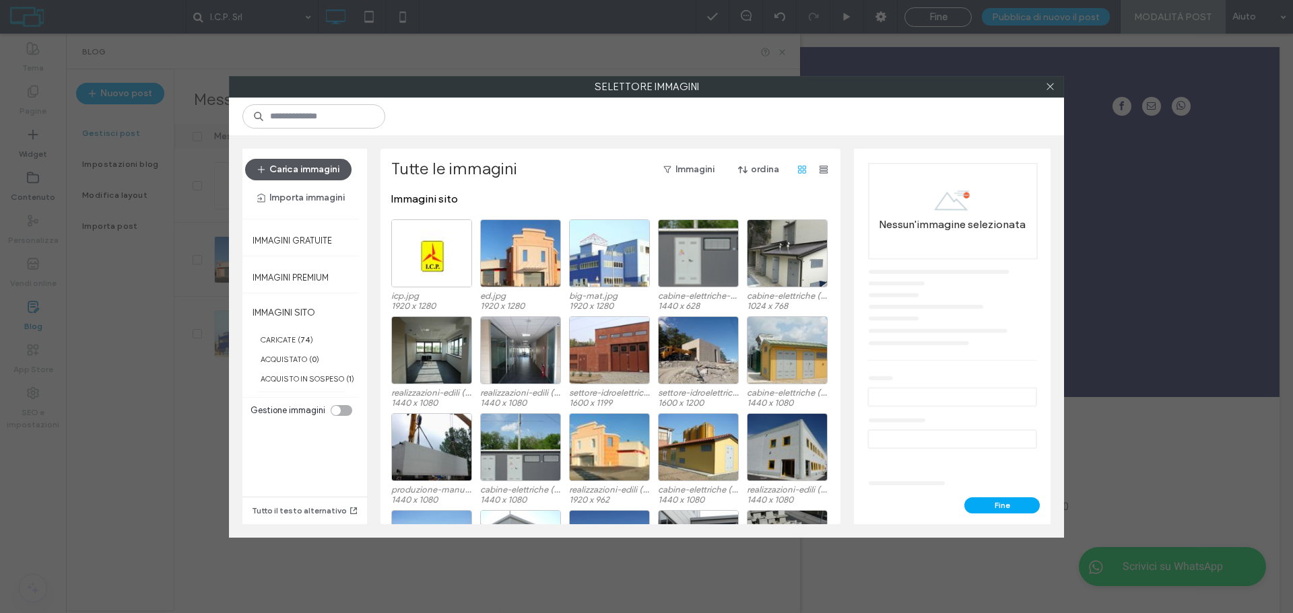
click at [299, 166] on button "Carica immagini" at bounding box center [298, 170] width 106 height 22
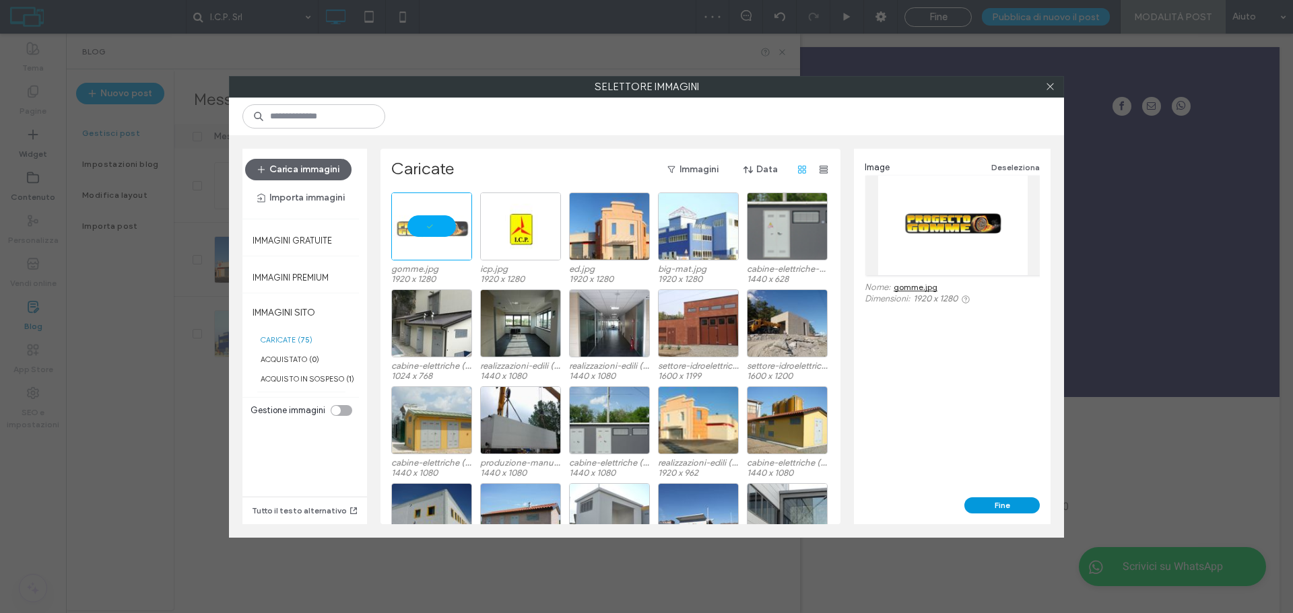
click at [995, 498] on button "Fine" at bounding box center [1001, 506] width 75 height 16
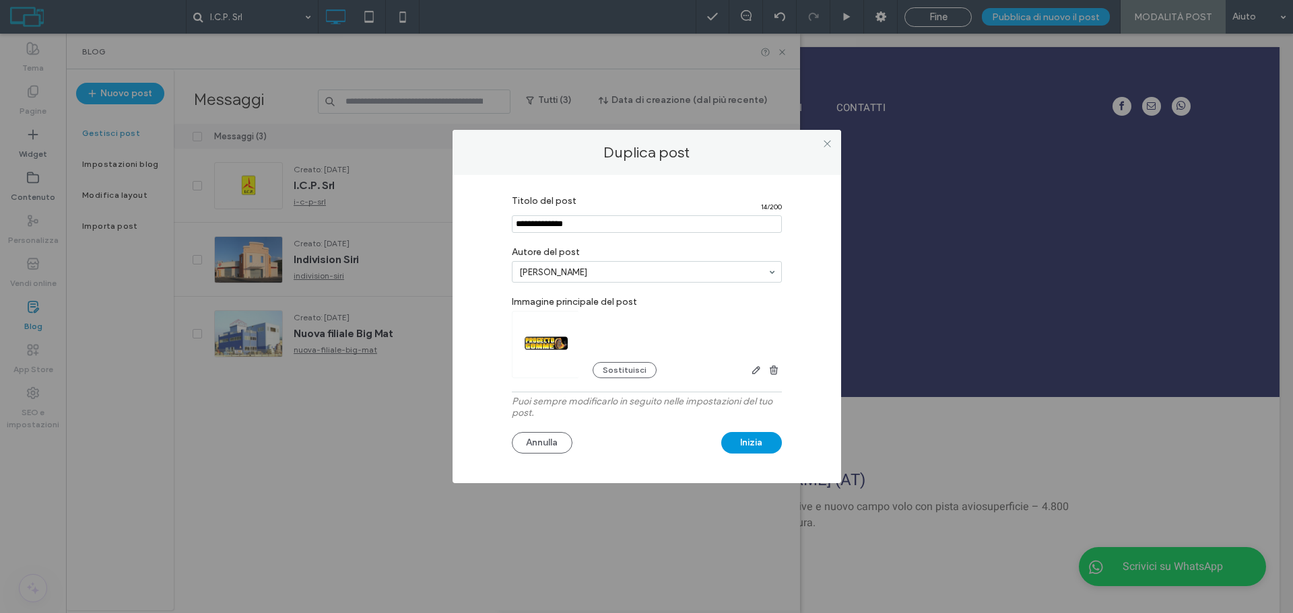
click at [750, 442] on button "Inizia" at bounding box center [751, 443] width 61 height 22
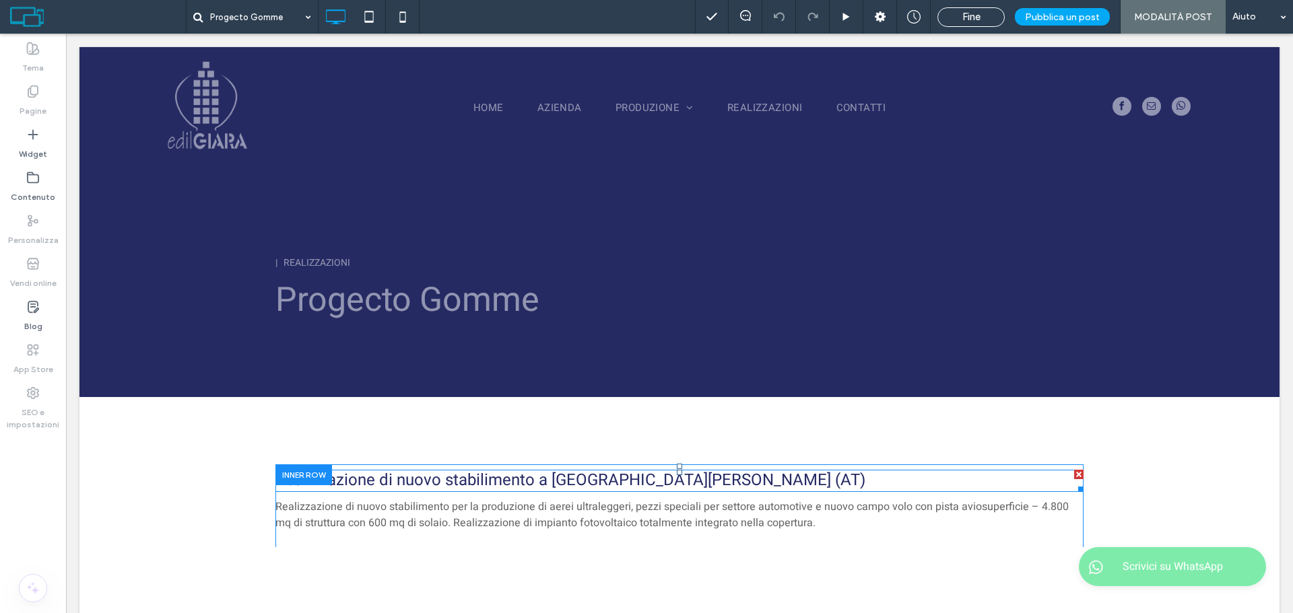
click at [628, 470] on span "Realizzazione di nuovo stabilimento a Castelnuovo don Bosco (AT) ﻿" at bounding box center [570, 481] width 590 height 24
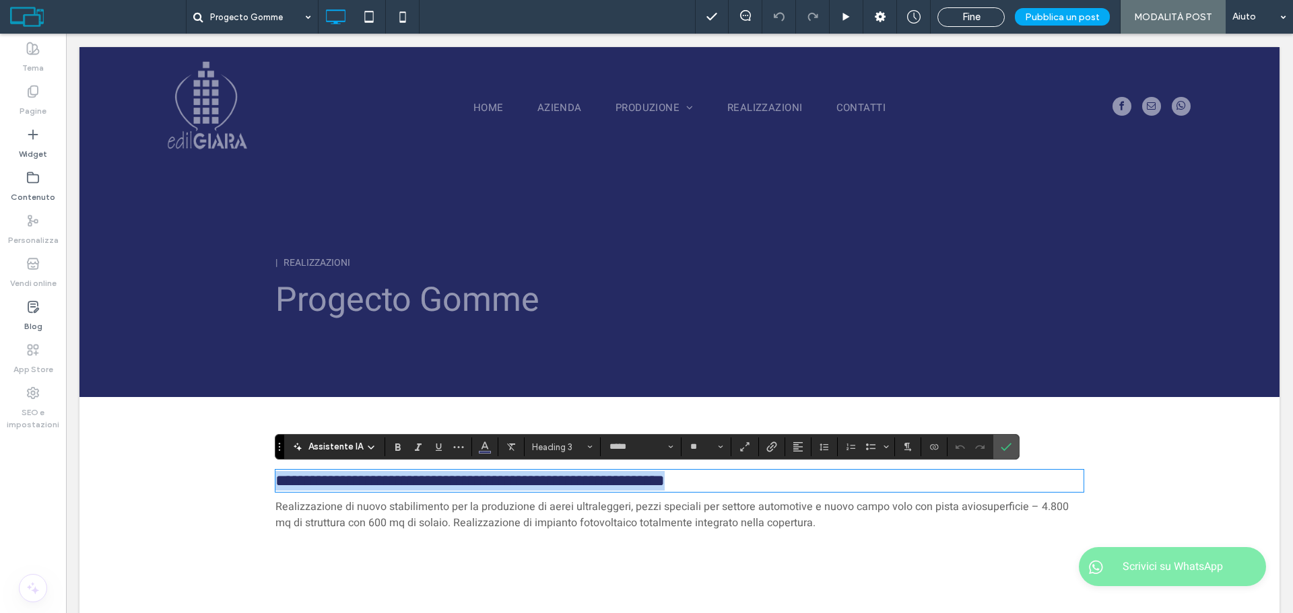
type input "**"
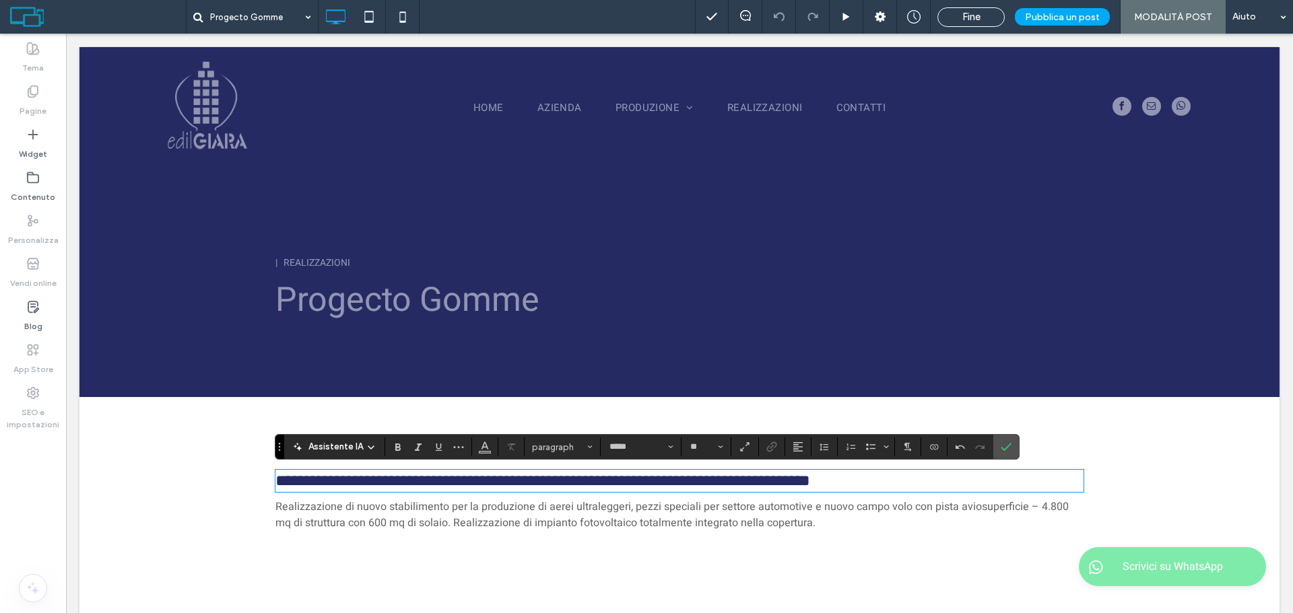
click at [586, 512] on span "Realizzazione di nuovo stabilimento per la produzione di aerei ultraleggeri, pe…" at bounding box center [671, 515] width 793 height 32
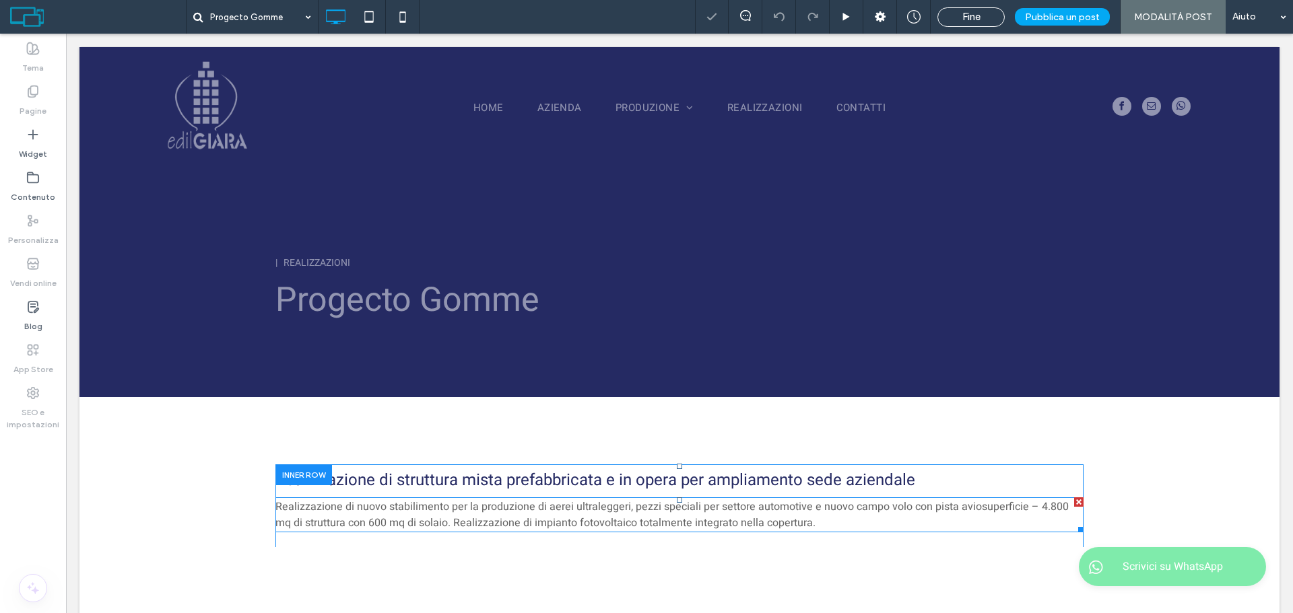
click at [602, 519] on span "Realizzazione di nuovo stabilimento per la produzione di aerei ultraleggeri, pe…" at bounding box center [671, 515] width 793 height 32
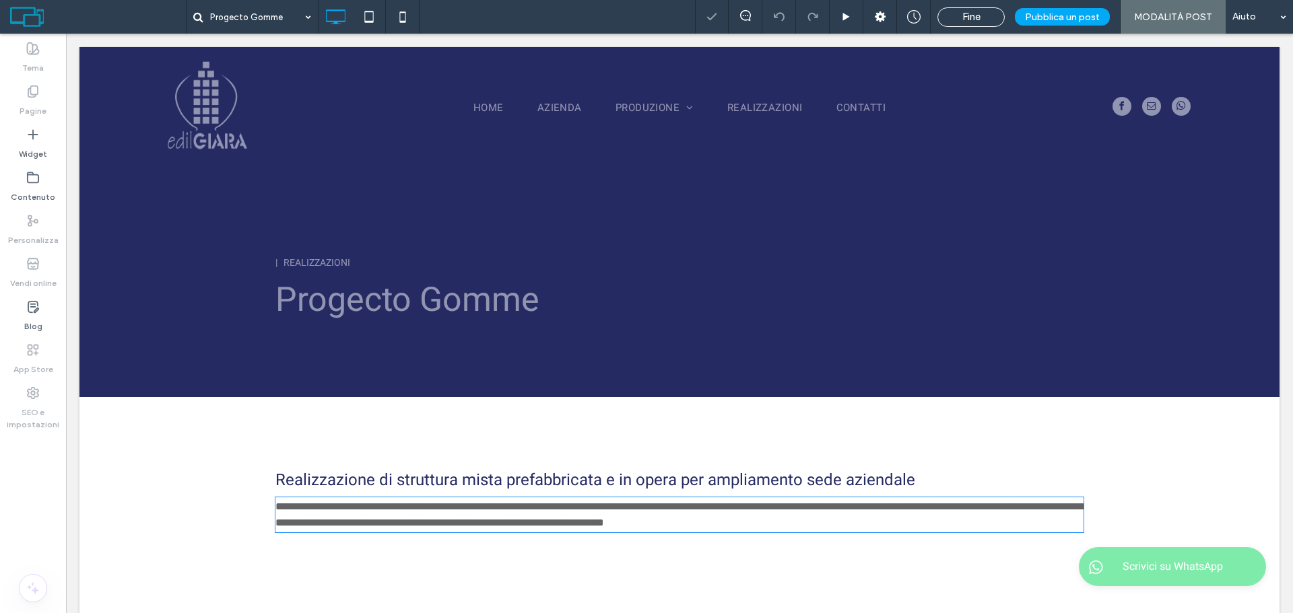
type input "*****"
type input "**"
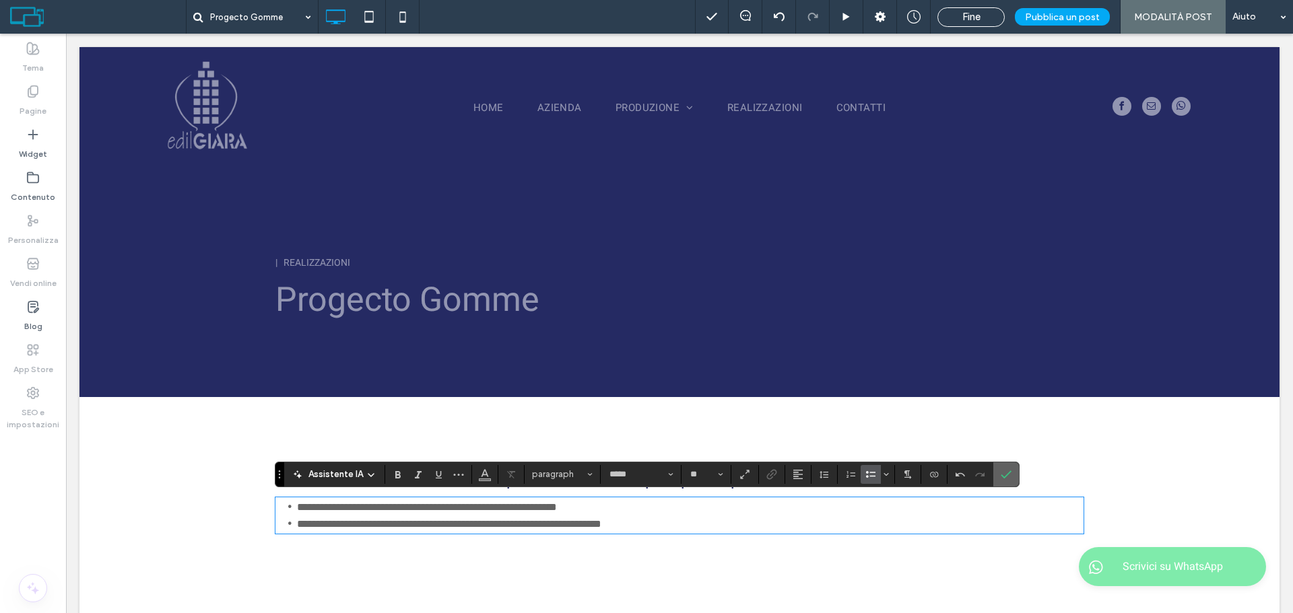
click at [1003, 467] on span "Conferma" at bounding box center [1004, 475] width 6 height 24
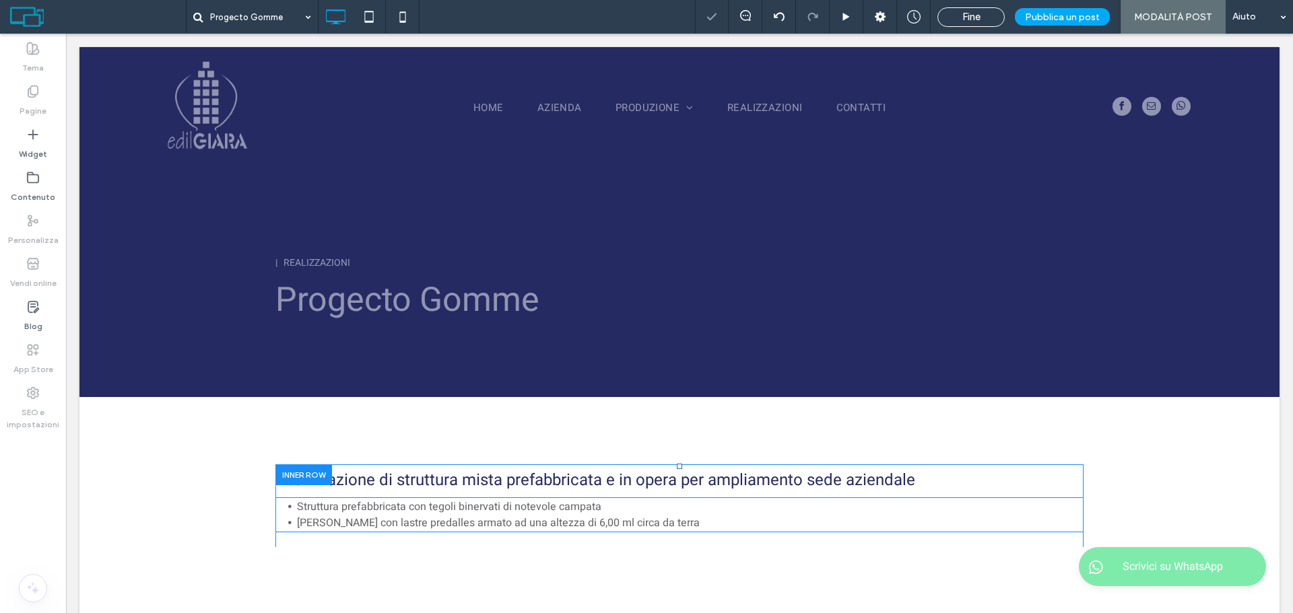
scroll to position [202, 0]
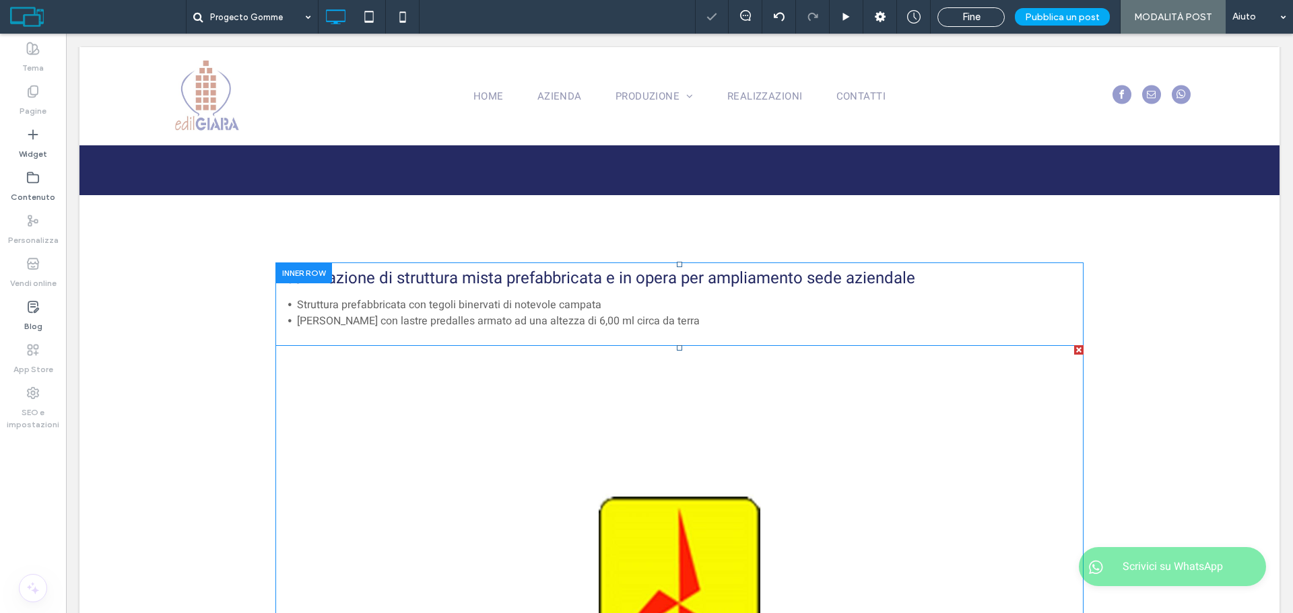
click at [591, 411] on img at bounding box center [679, 614] width 808 height 539
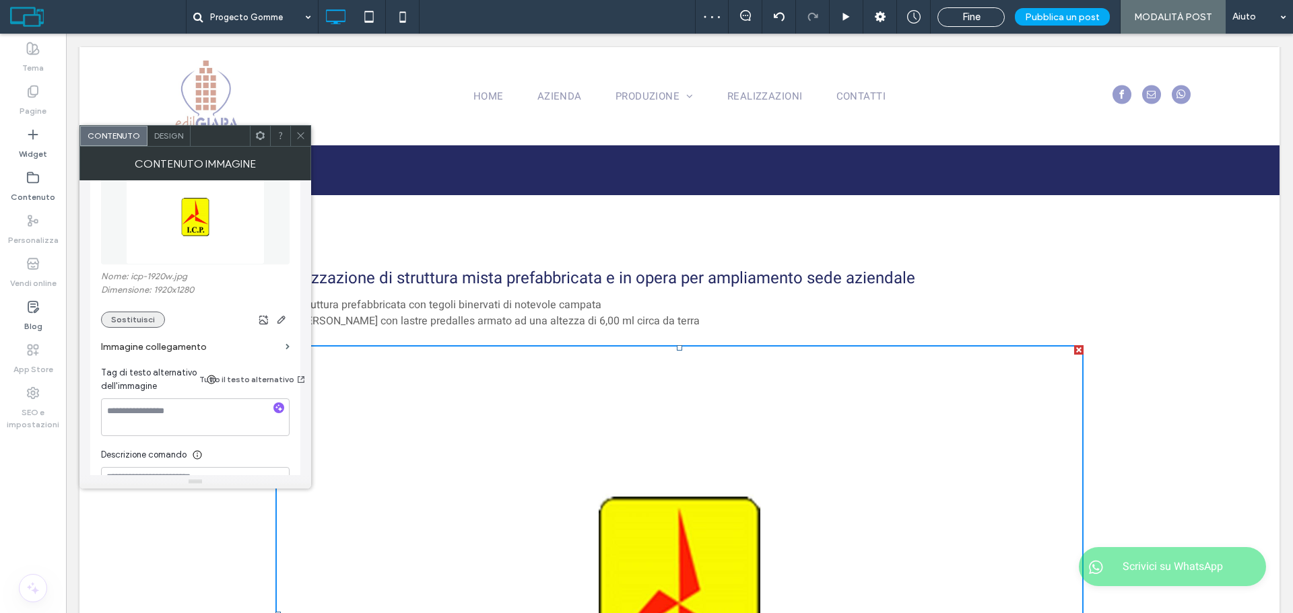
click at [145, 315] on button "Sostituisci" at bounding box center [133, 320] width 64 height 16
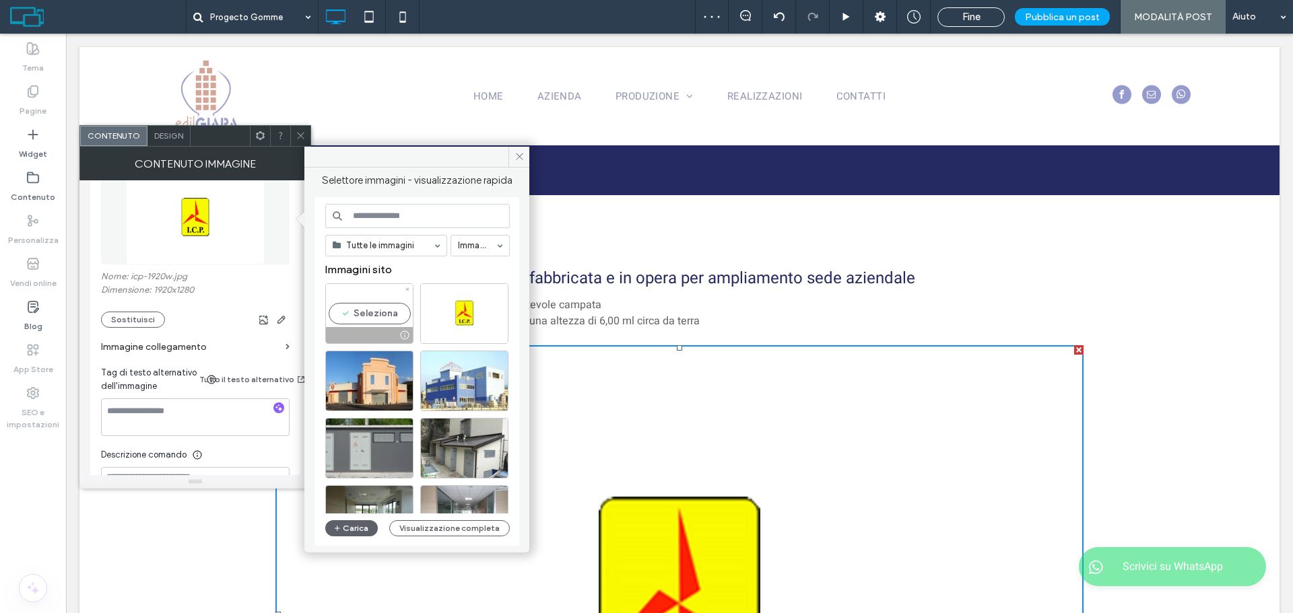
click at [387, 315] on div "Seleziona" at bounding box center [369, 313] width 88 height 61
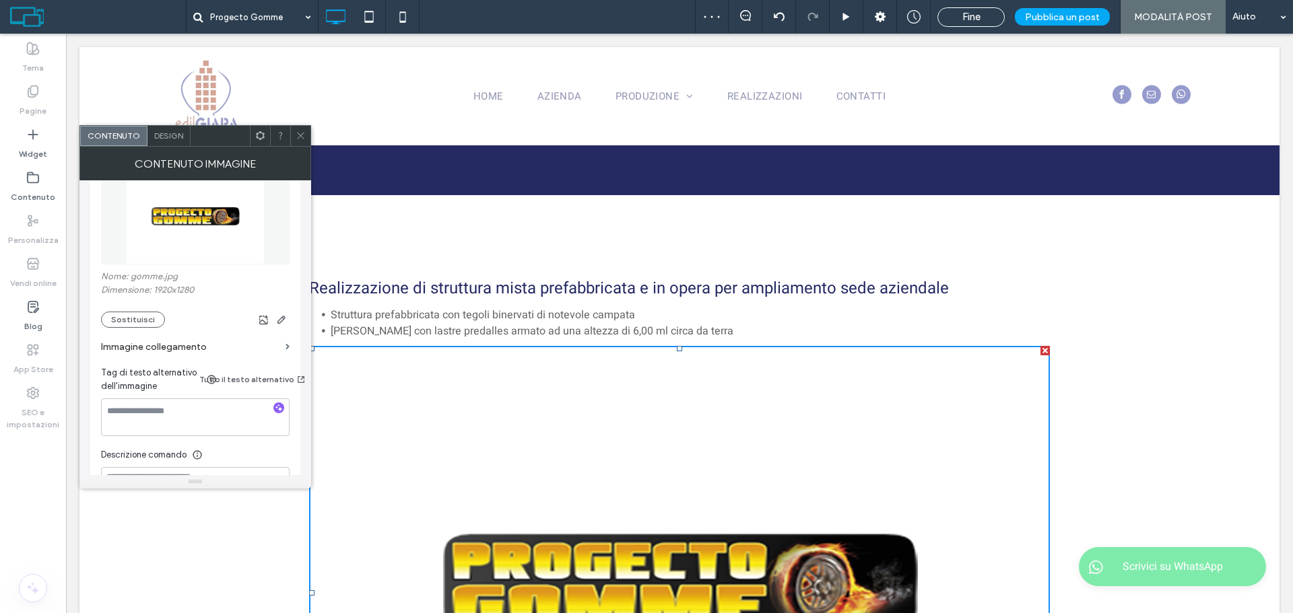
click at [300, 143] on span at bounding box center [301, 136] width 10 height 20
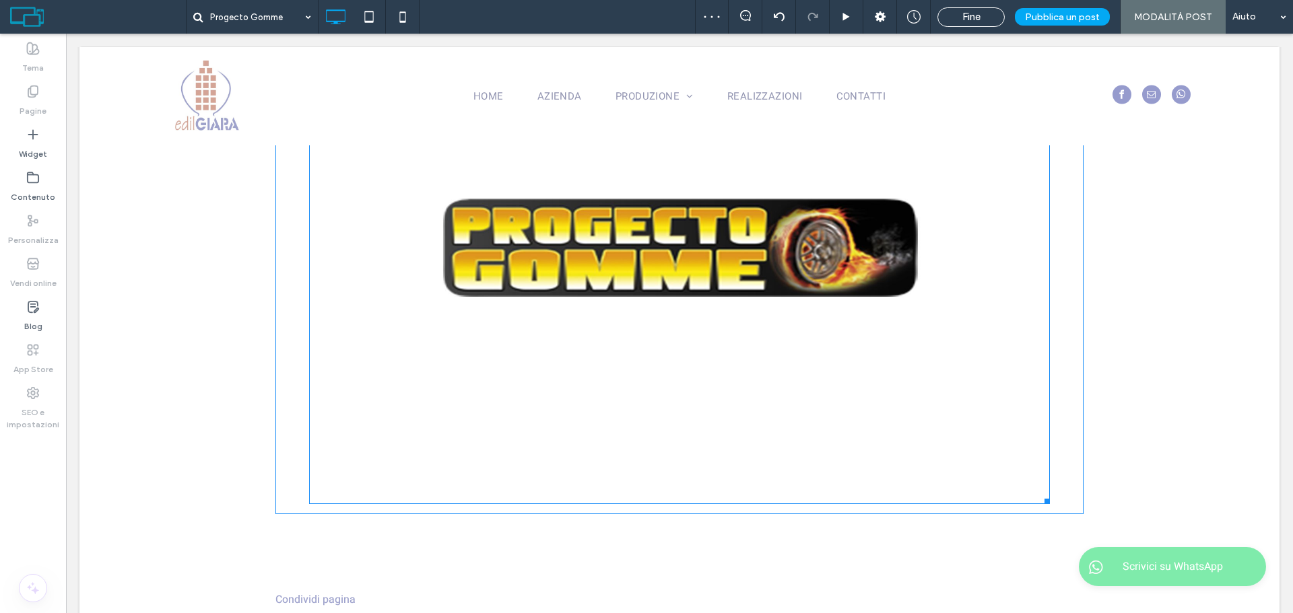
scroll to position [539, 0]
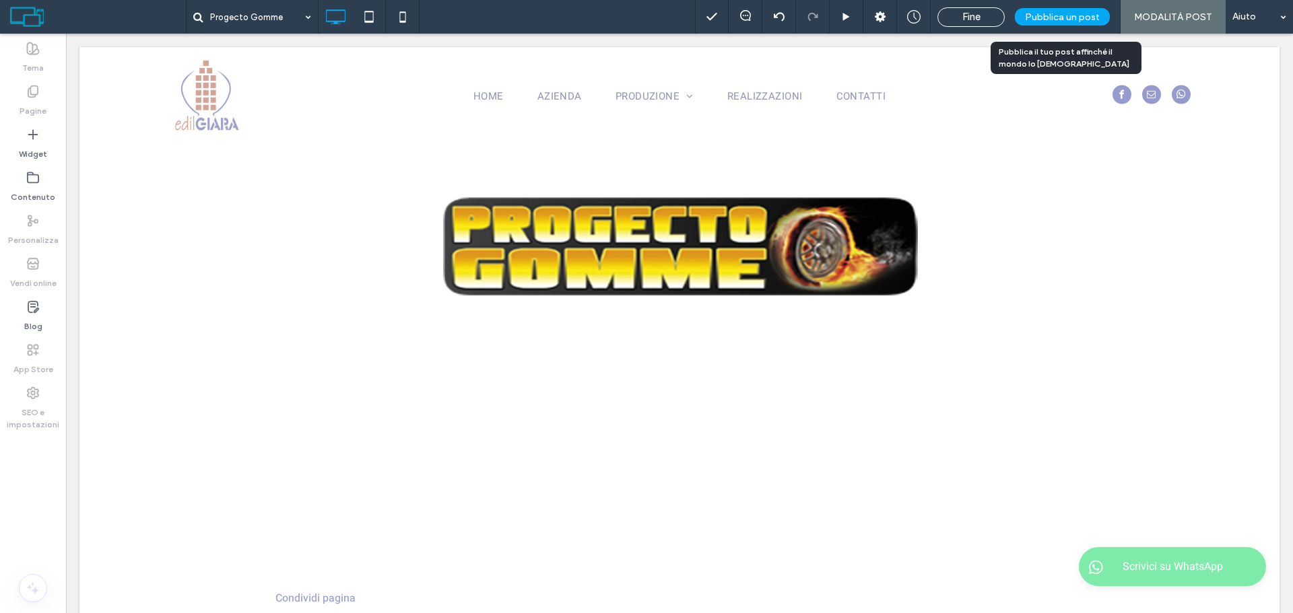
click at [1062, 22] on span "Pubblica un post" at bounding box center [1062, 16] width 75 height 11
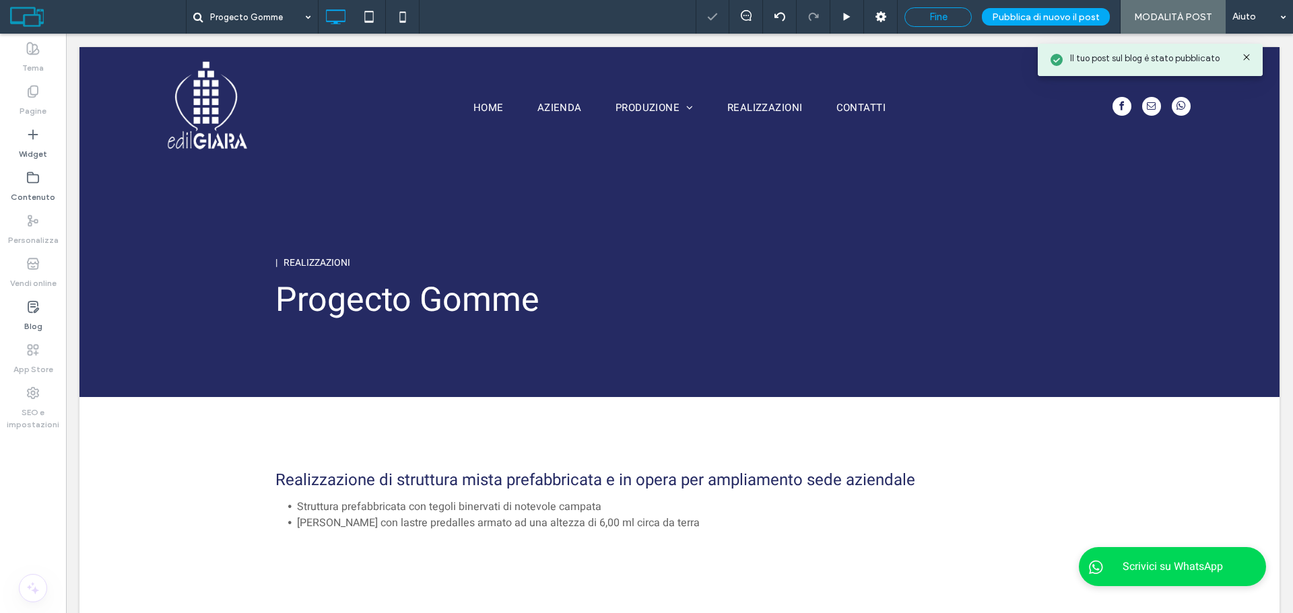
scroll to position [0, 0]
click at [964, 20] on div "Fine" at bounding box center [938, 17] width 66 height 12
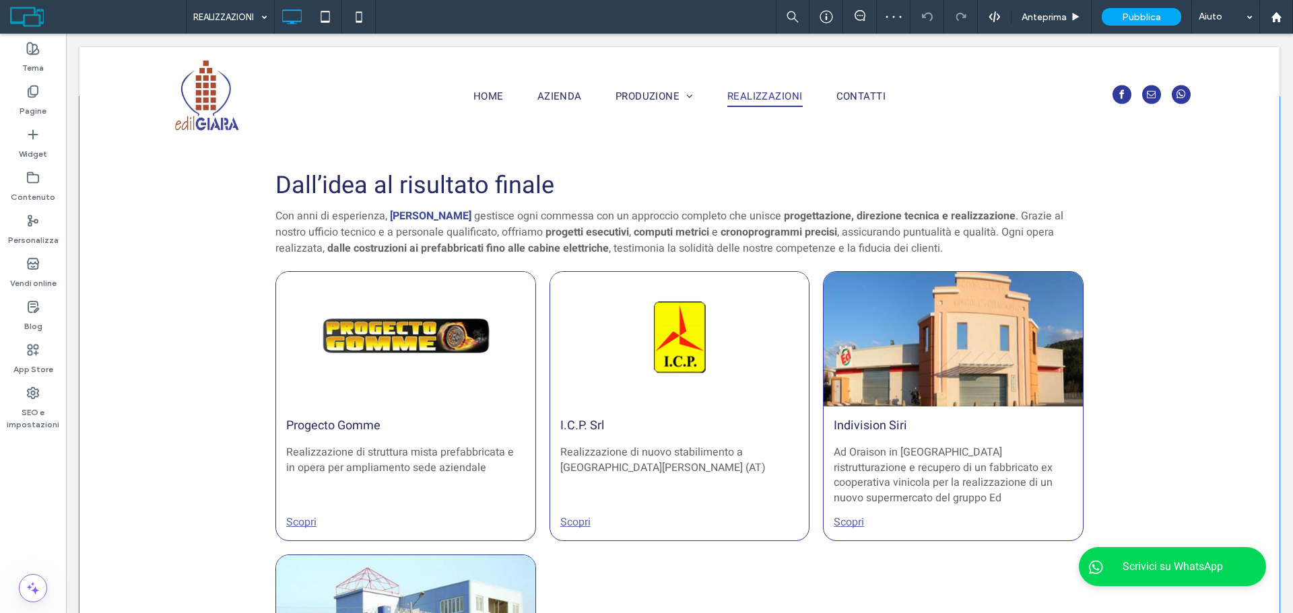
scroll to position [404, 0]
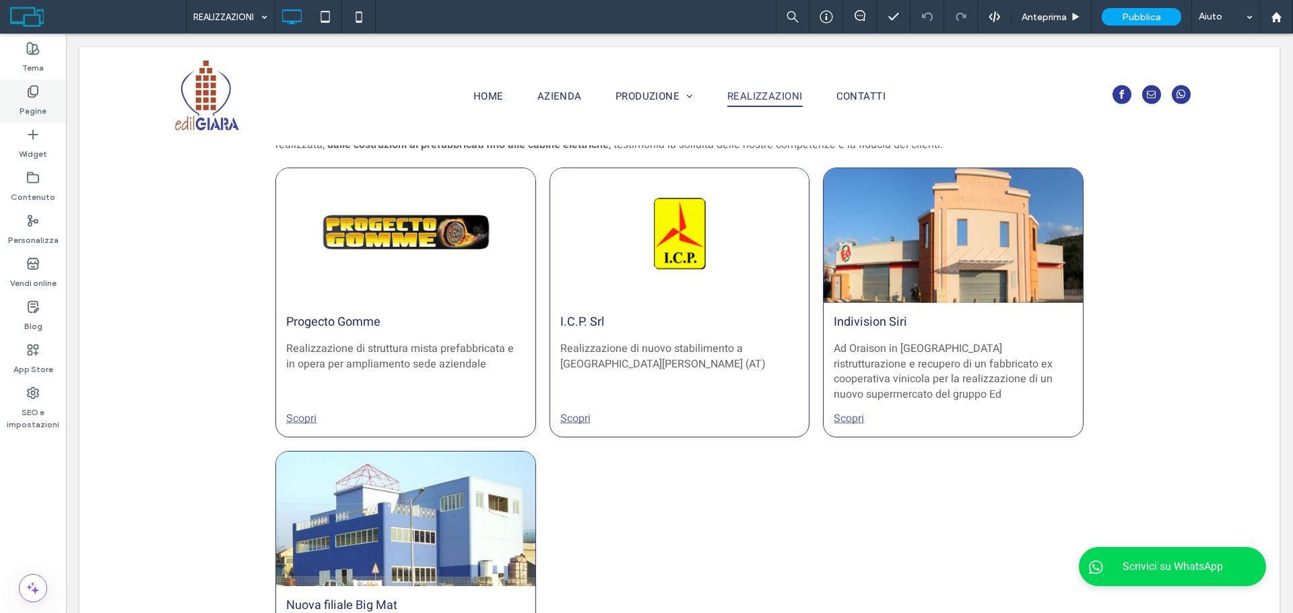
click at [23, 94] on div "Pagine" at bounding box center [33, 100] width 66 height 43
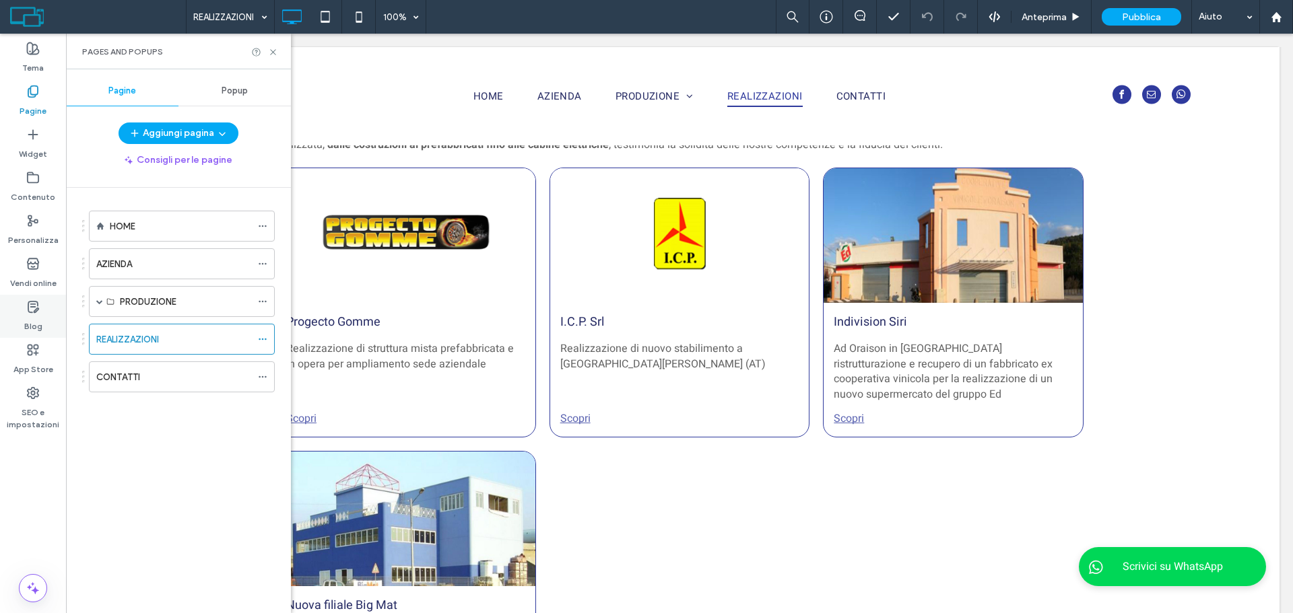
drag, startPoint x: 20, startPoint y: 314, endPoint x: 292, endPoint y: 556, distance: 363.9
click at [20, 314] on div "Blog" at bounding box center [33, 316] width 66 height 43
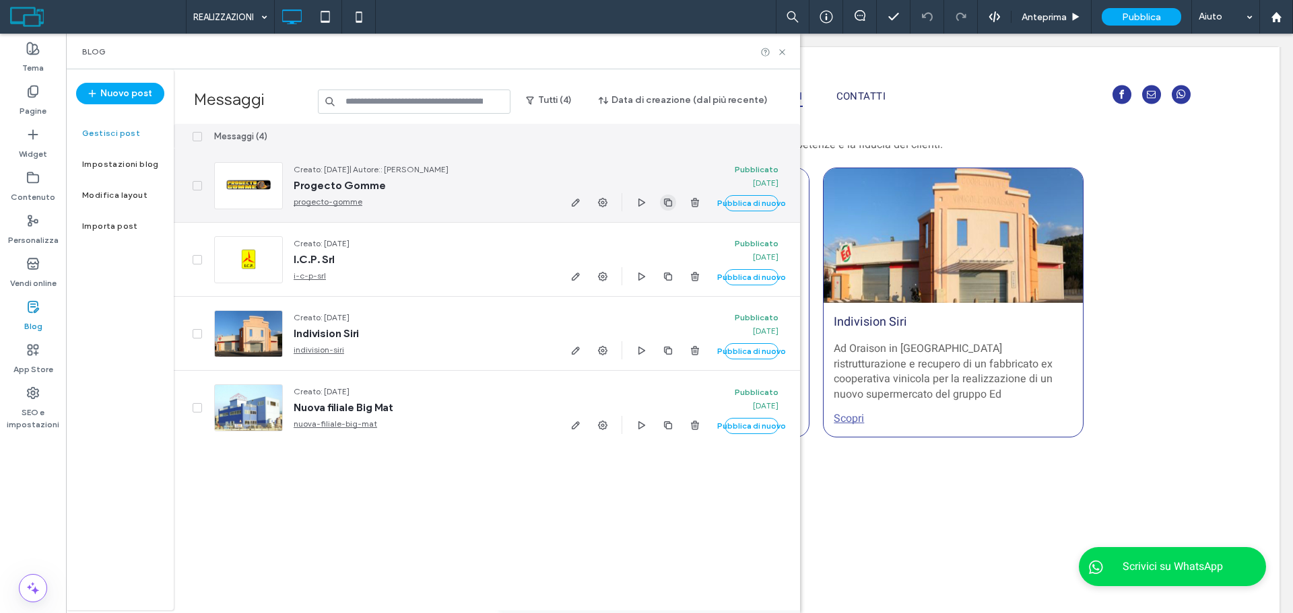
click at [670, 203] on icon "button" at bounding box center [668, 202] width 11 height 11
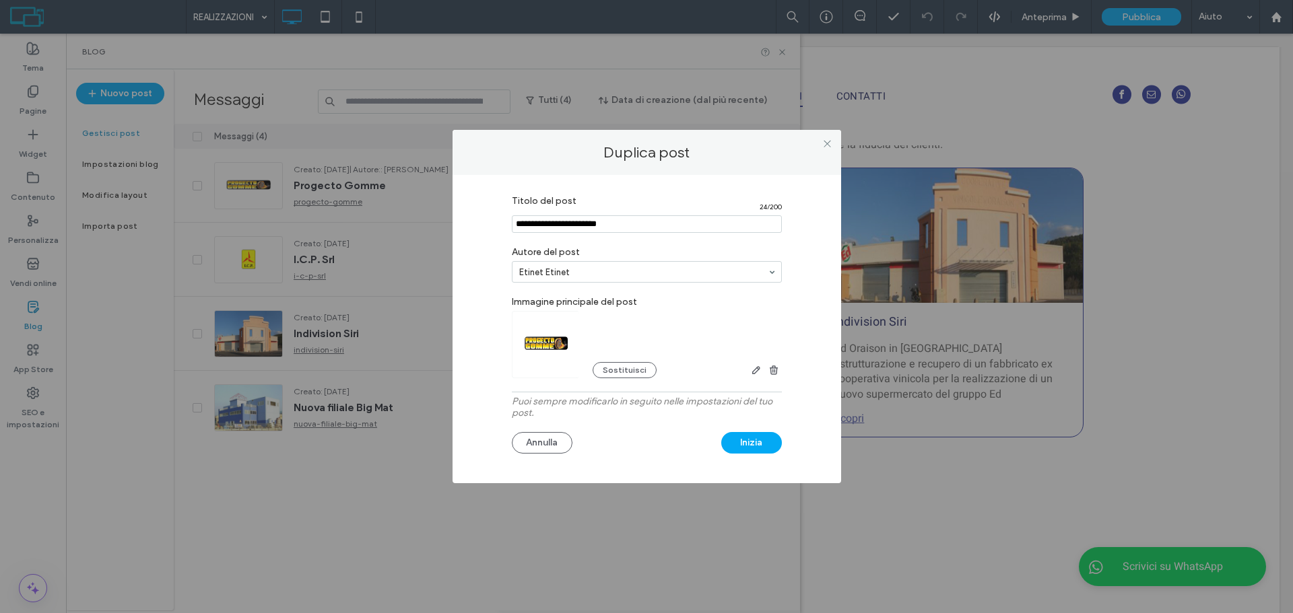
click at [610, 219] on input "Titolo del post" at bounding box center [647, 224] width 270 height 18
paste input "*********"
type input "*********"
click at [633, 374] on button "Sostituisci" at bounding box center [625, 370] width 64 height 16
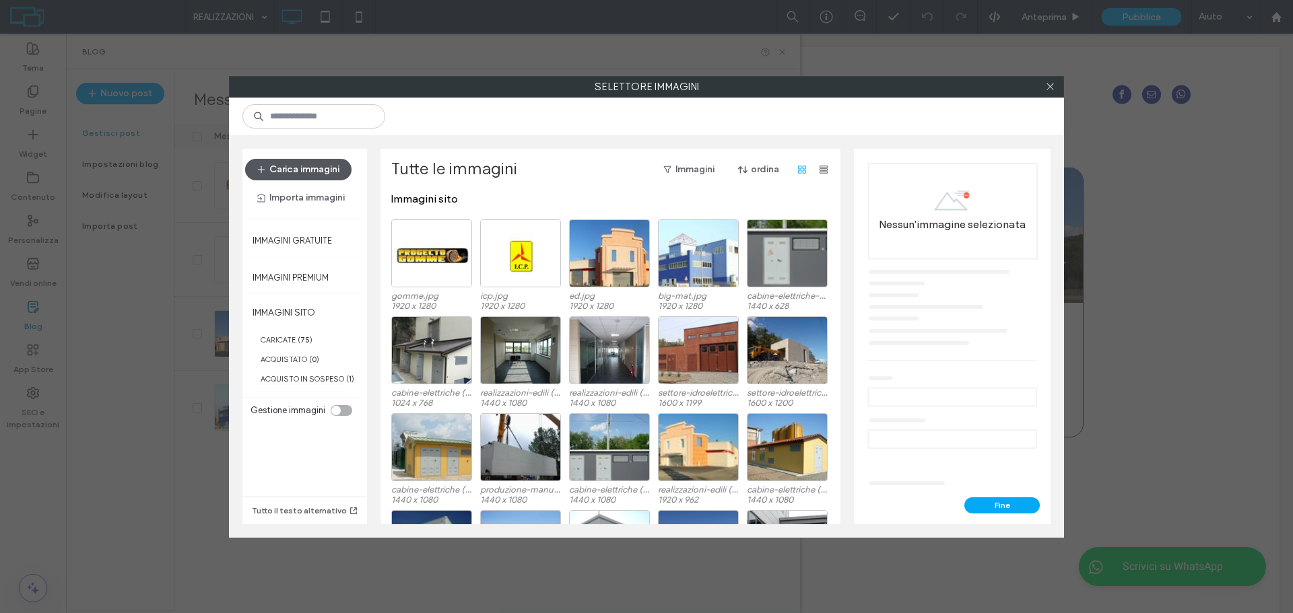
click at [269, 174] on button "Carica immagini" at bounding box center [298, 170] width 106 height 22
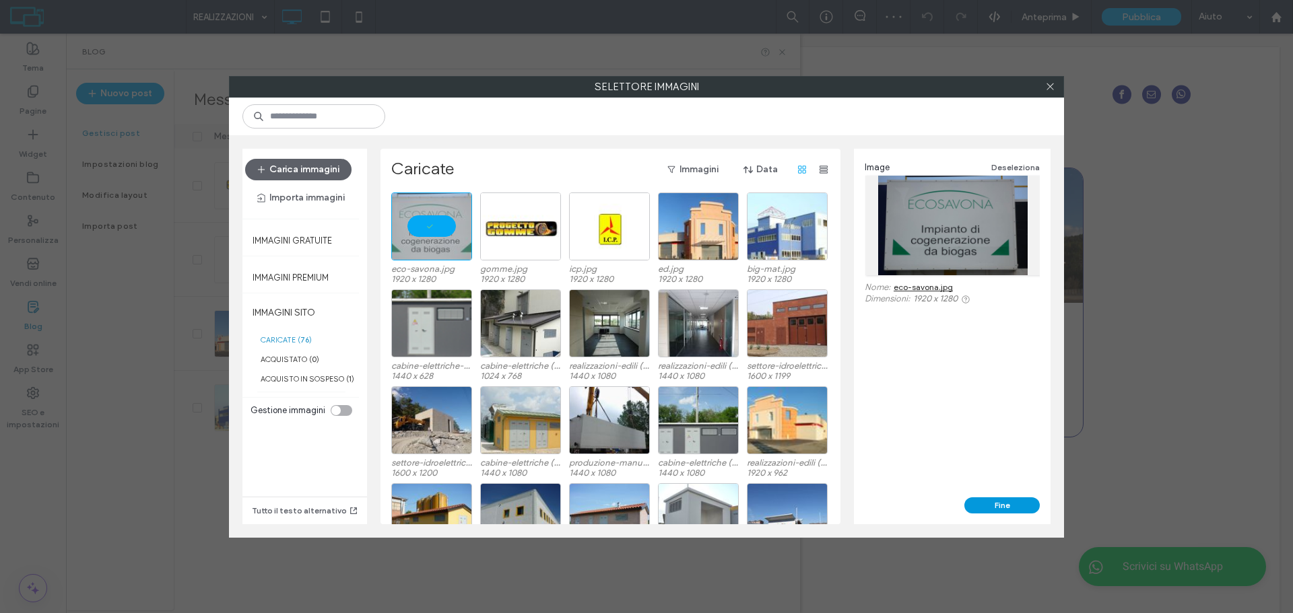
click at [982, 505] on button "Fine" at bounding box center [1001, 506] width 75 height 16
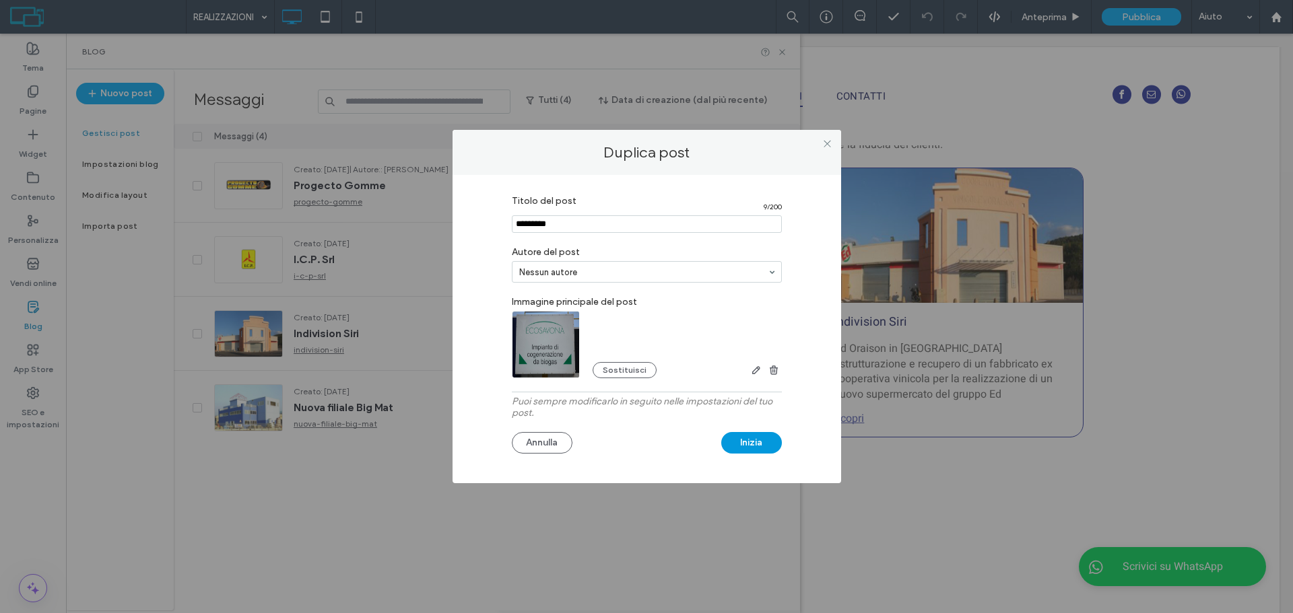
click at [770, 442] on button "Inizia" at bounding box center [751, 443] width 61 height 22
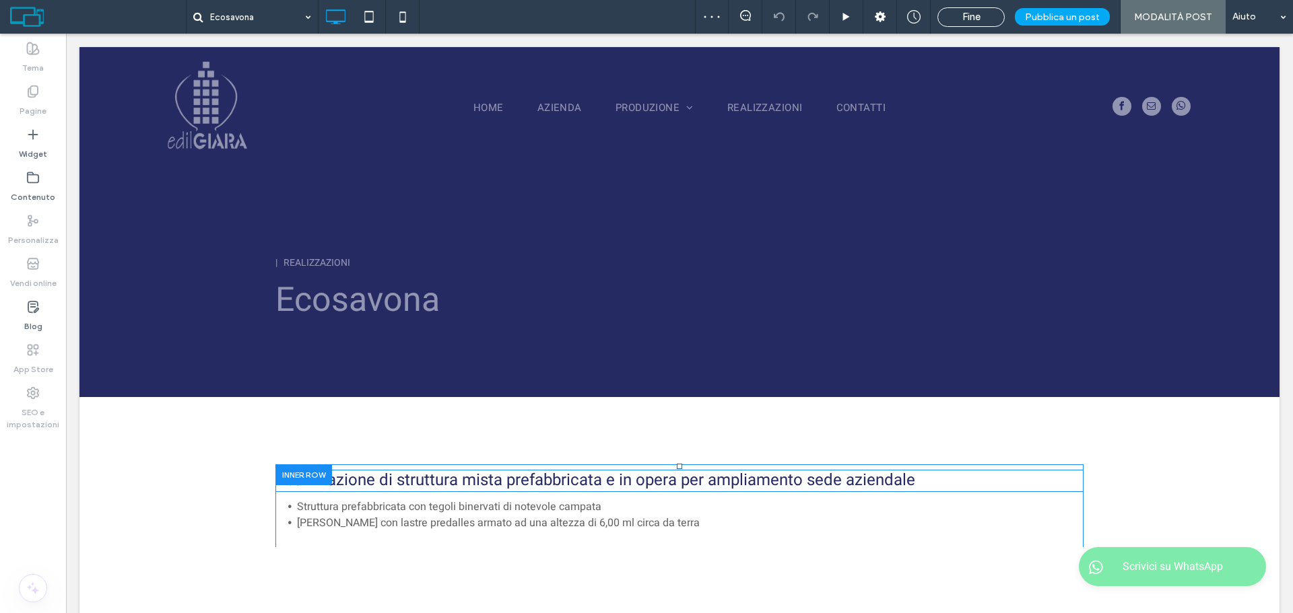
click at [690, 477] on span "Realizzazione di struttura mista prefabbricata e in opera per ampliamento sede …" at bounding box center [595, 481] width 640 height 24
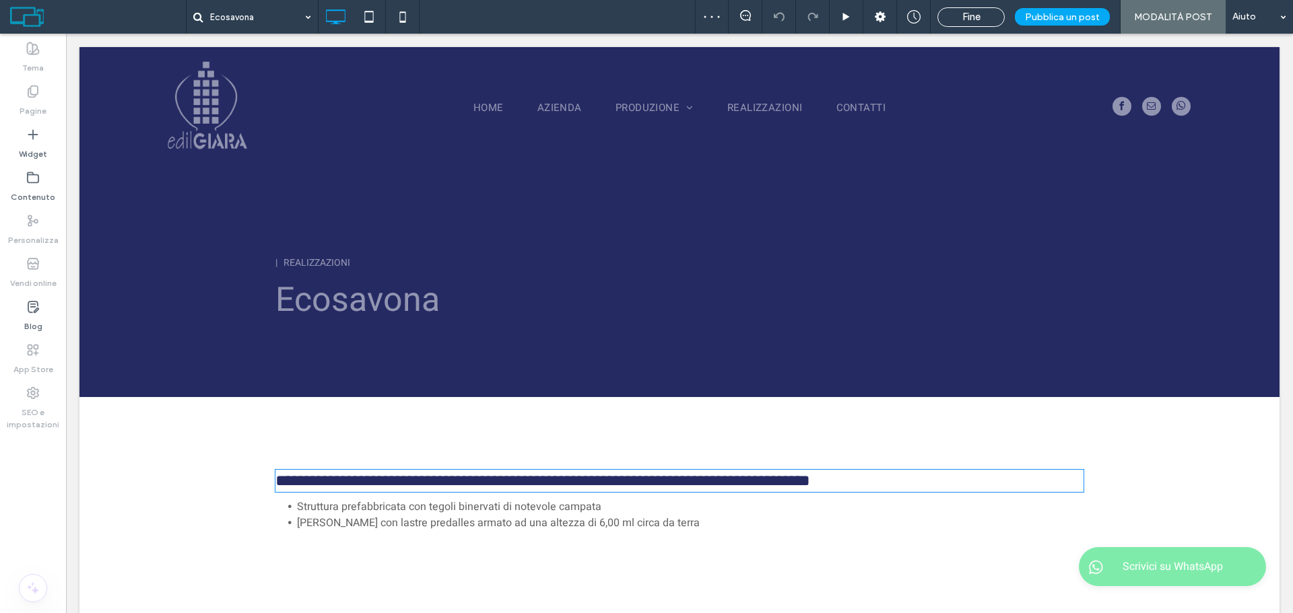
type input "*****"
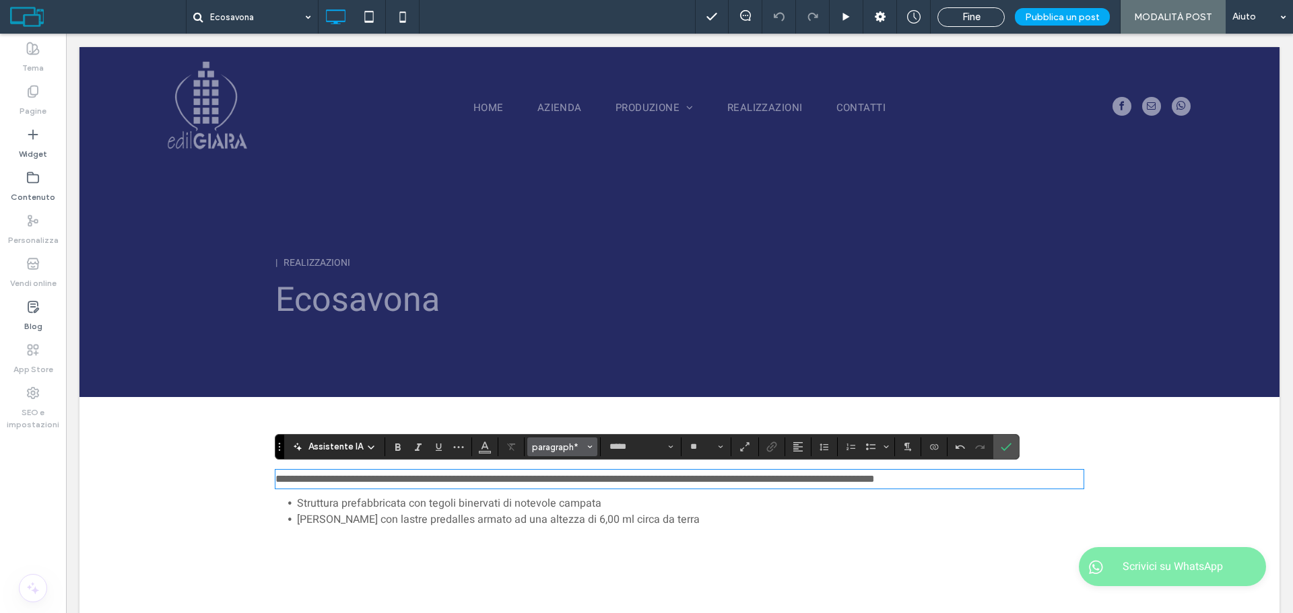
click at [577, 452] on span "paragraph*" at bounding box center [558, 447] width 53 height 10
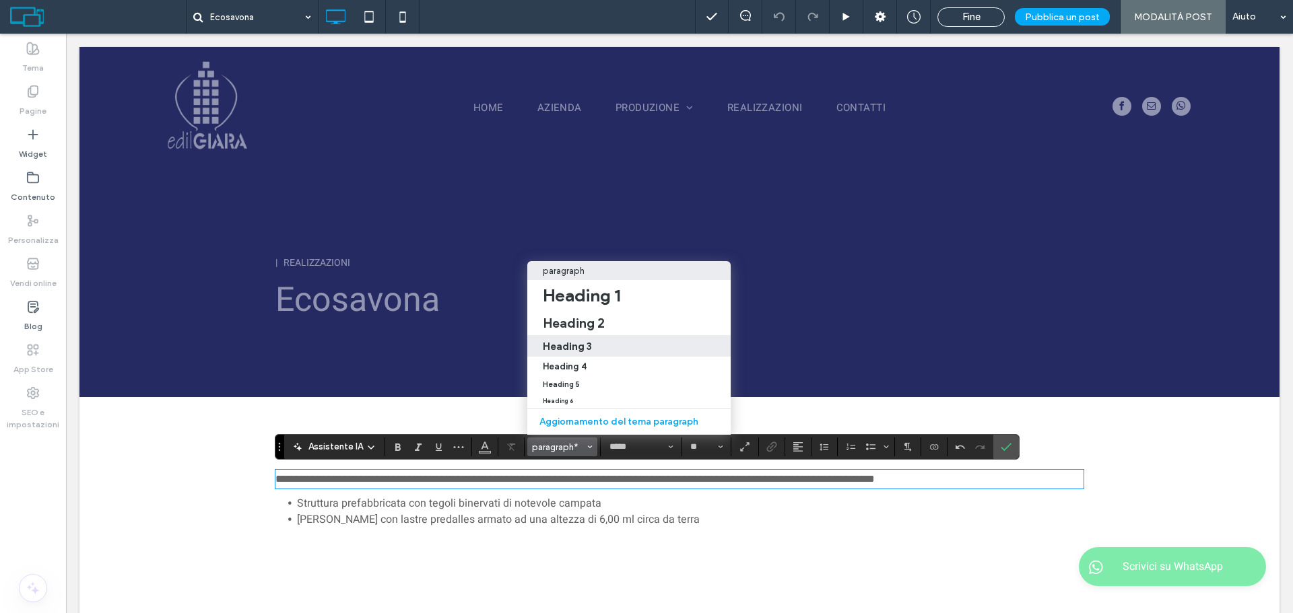
click at [611, 340] on div "Heading 3" at bounding box center [630, 346] width 174 height 13
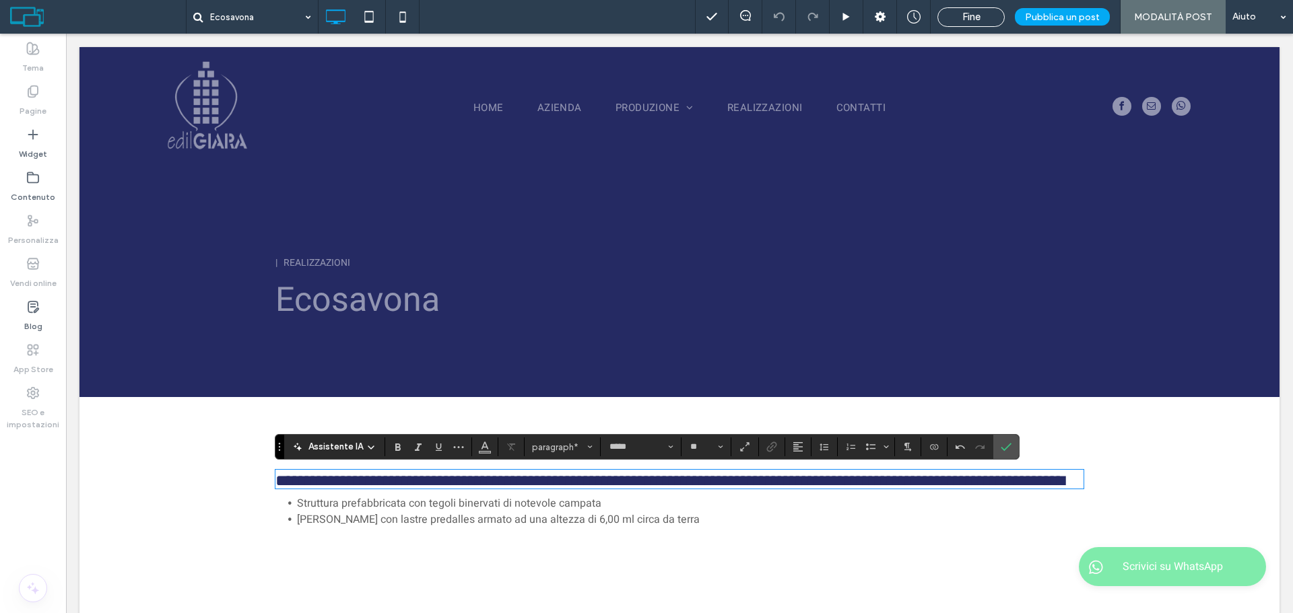
type input "**"
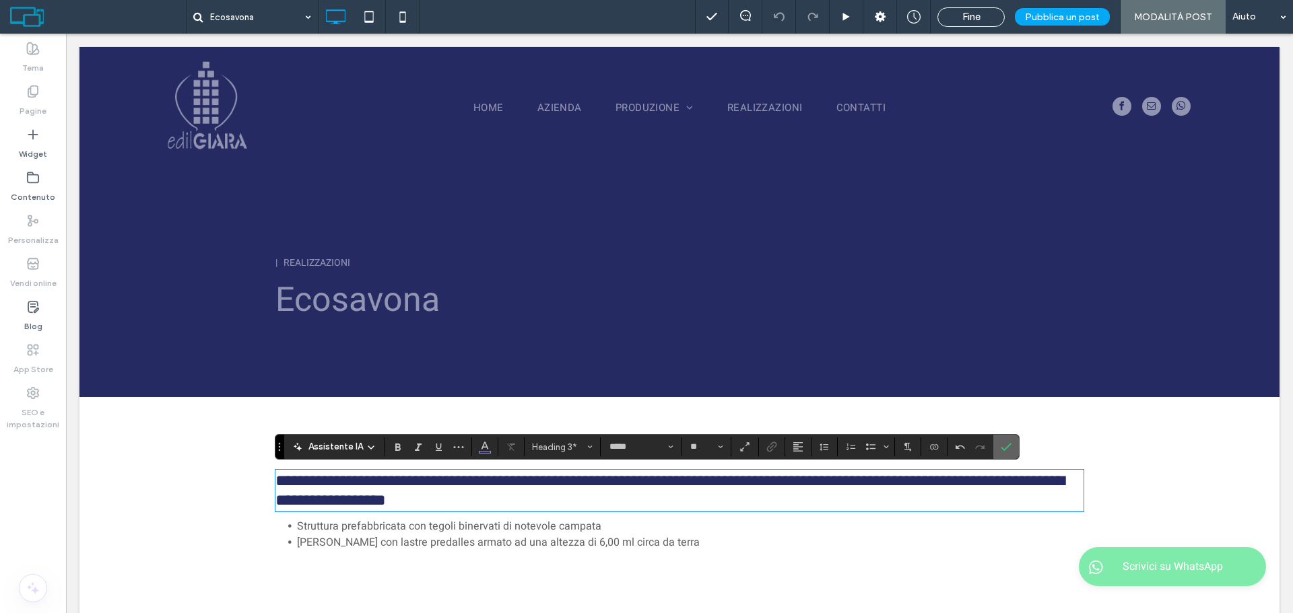
click at [1001, 453] on span "Conferma" at bounding box center [1004, 447] width 6 height 24
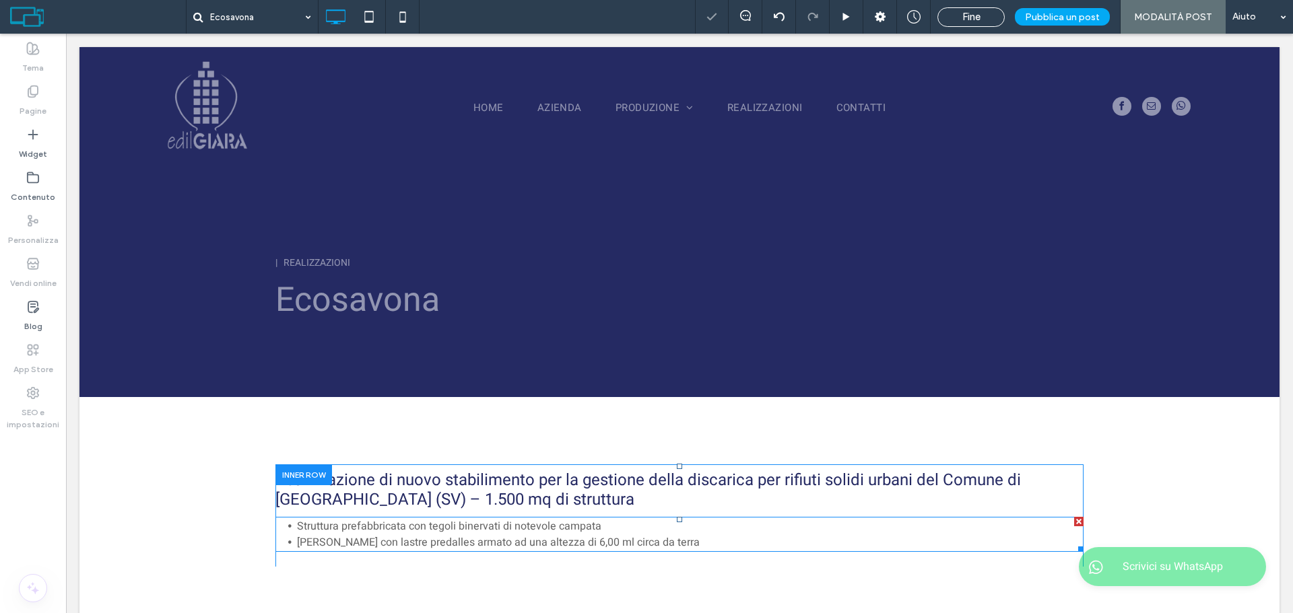
click at [1074, 518] on div at bounding box center [1078, 521] width 9 height 9
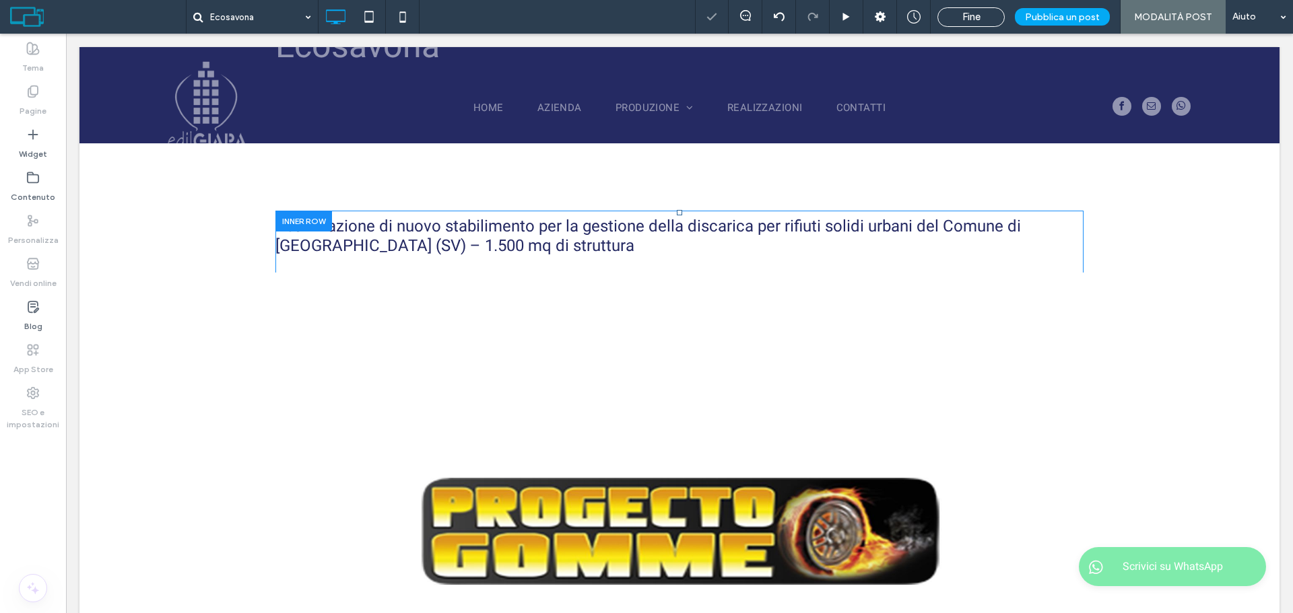
scroll to position [337, 0]
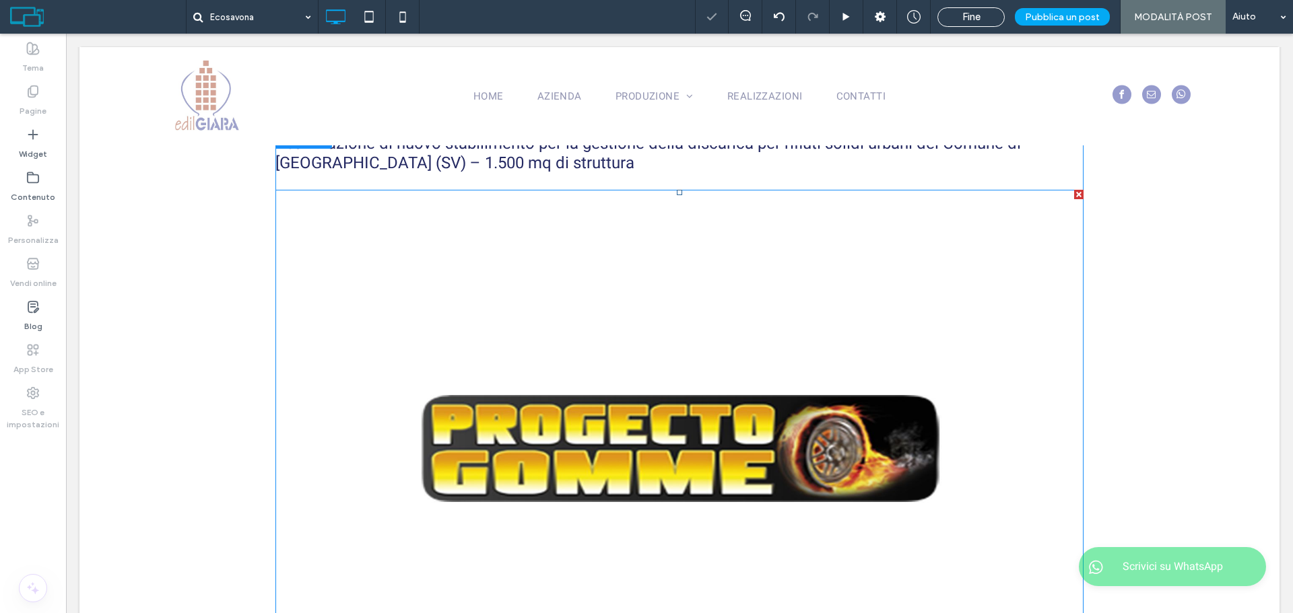
click at [529, 309] on img at bounding box center [679, 459] width 808 height 539
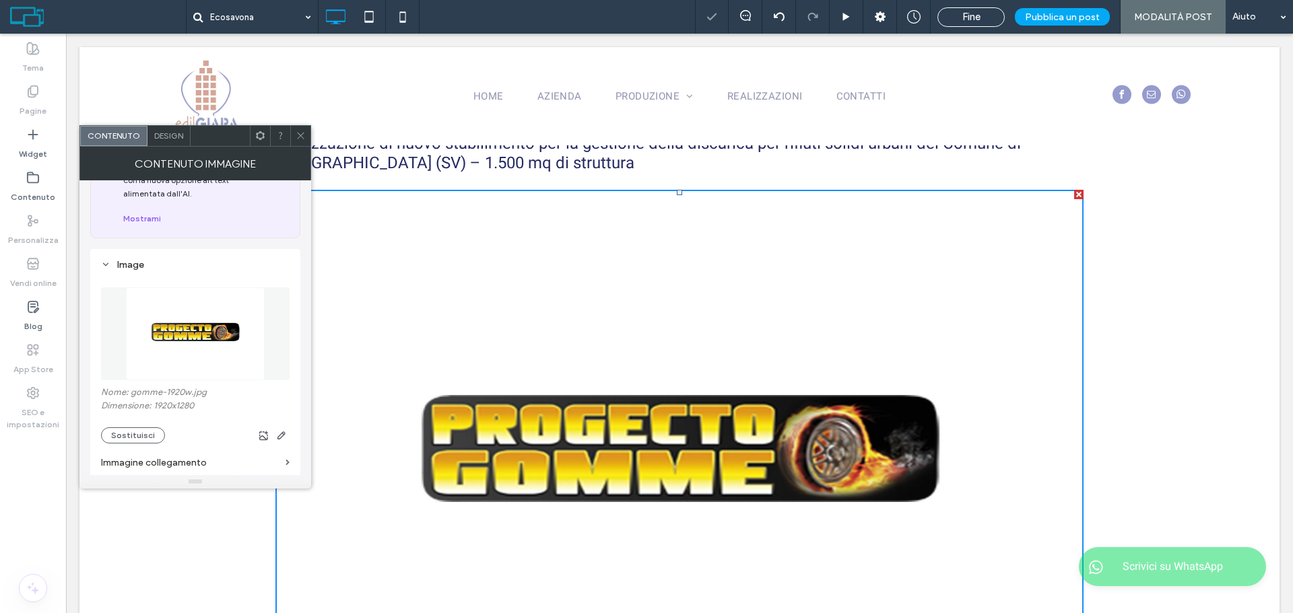
scroll to position [202, 0]
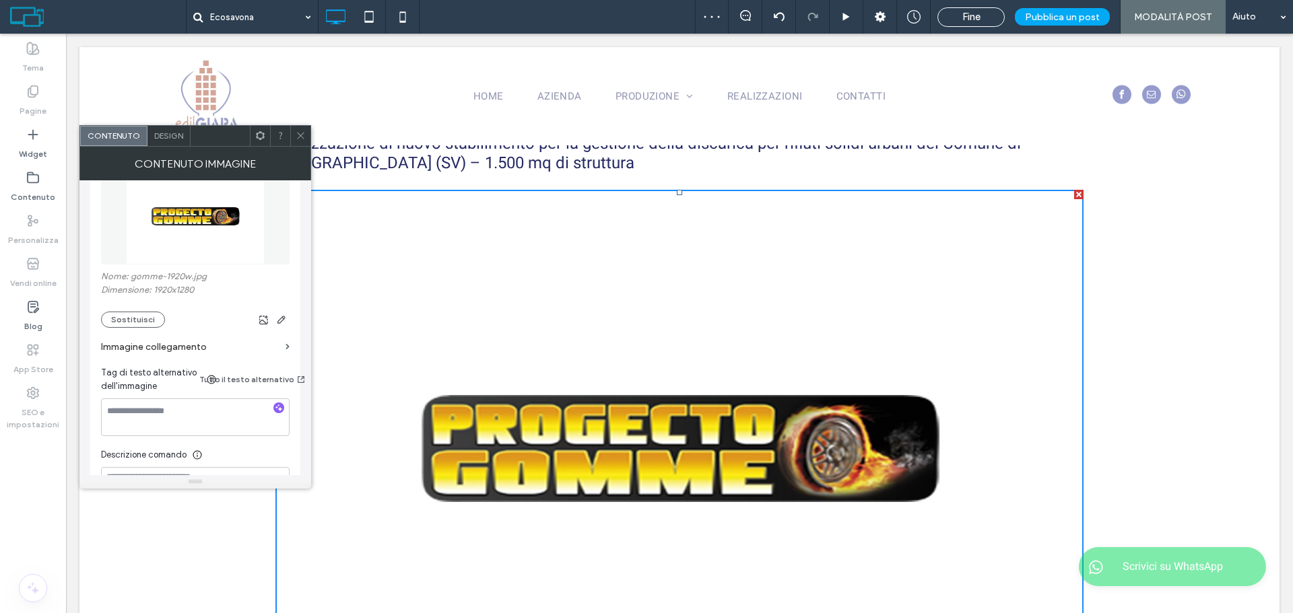
click at [156, 328] on section "Immagine collegamento" at bounding box center [195, 347] width 189 height 38
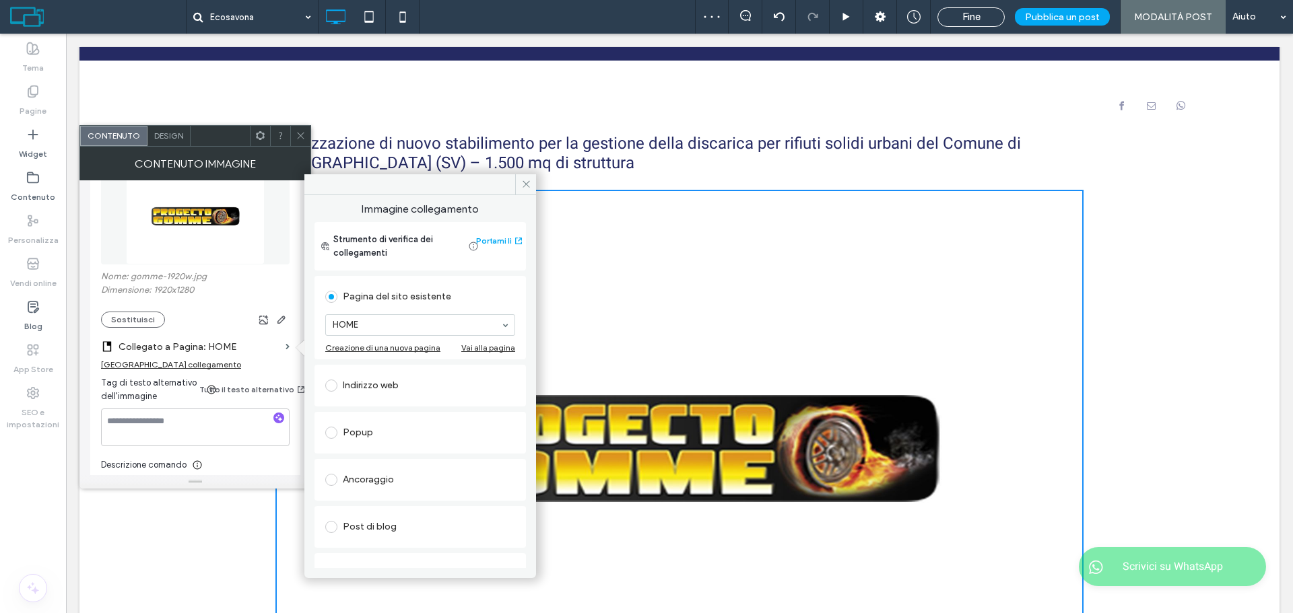
click at [156, 362] on div "Rimuovi collegamento" at bounding box center [171, 365] width 140 height 10
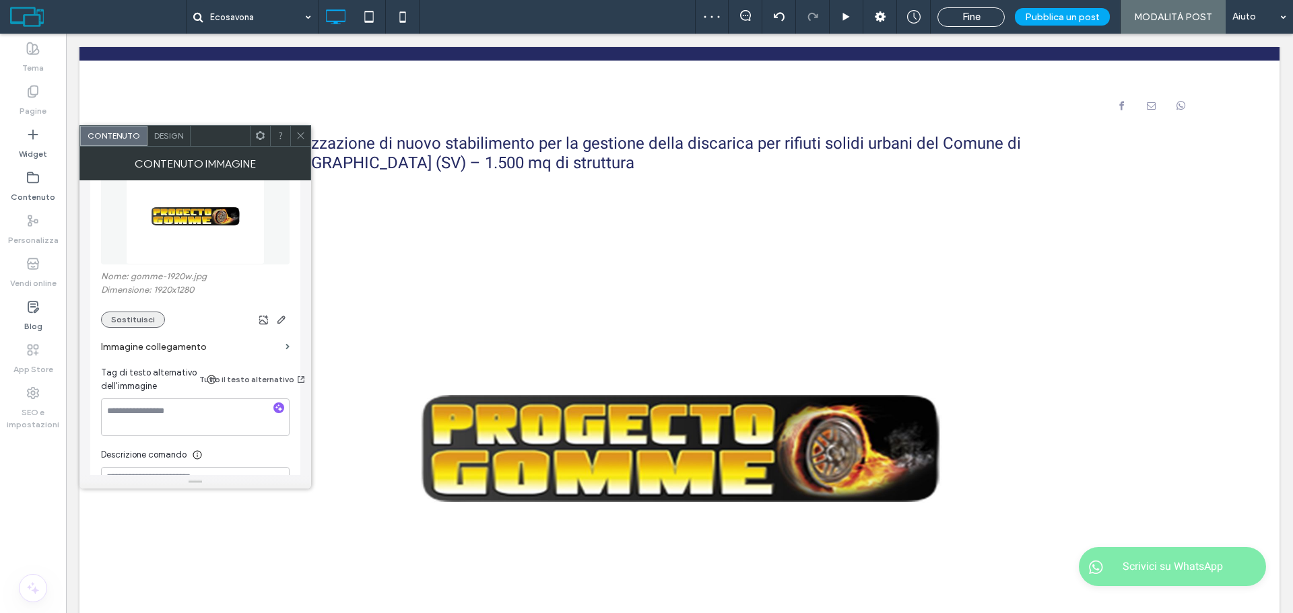
click at [141, 312] on button "Sostituisci" at bounding box center [133, 320] width 64 height 16
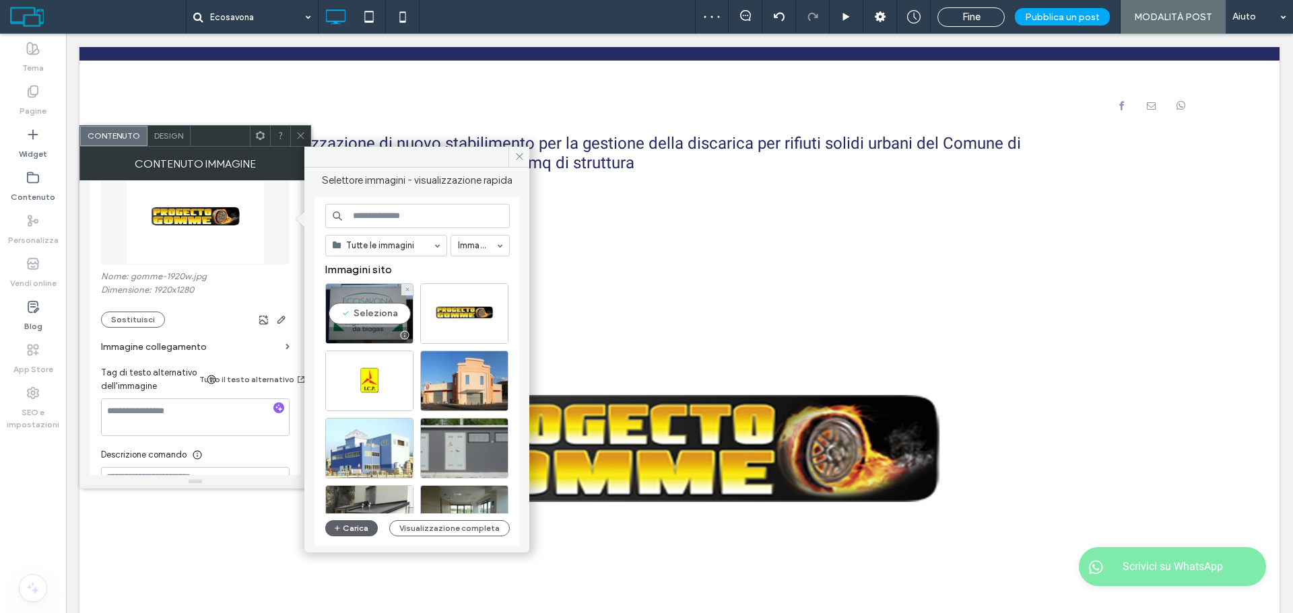
drag, startPoint x: 353, startPoint y: 296, endPoint x: 310, endPoint y: 201, distance: 104.3
click at [354, 296] on div "Seleziona" at bounding box center [369, 313] width 88 height 61
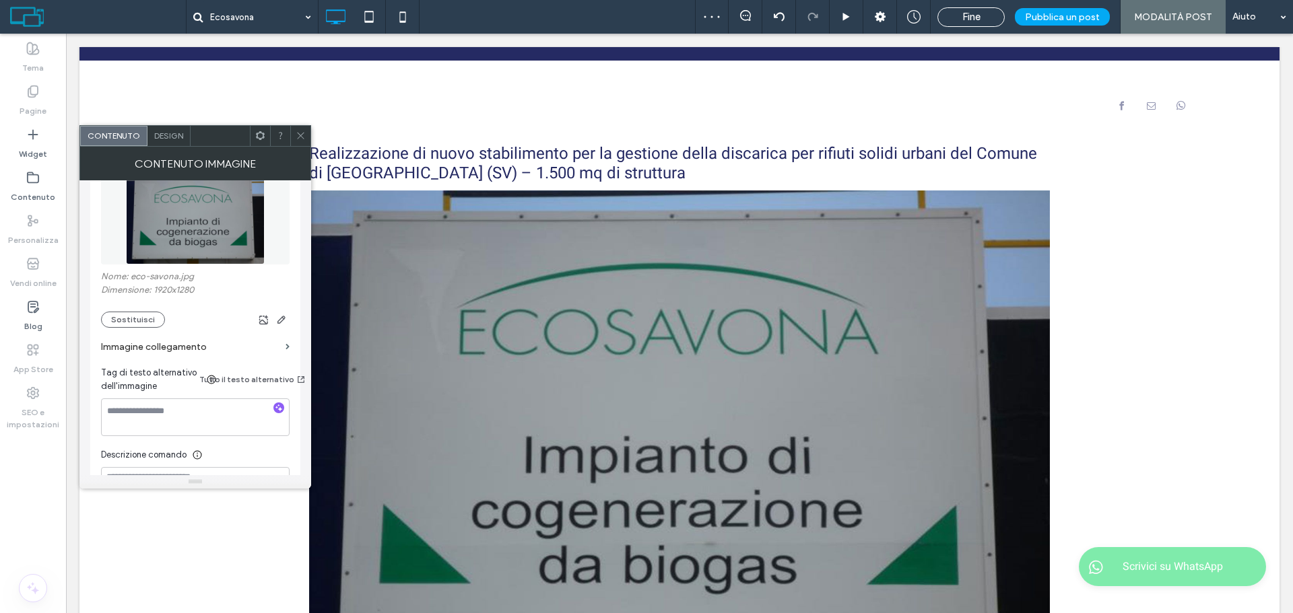
click at [301, 132] on icon at bounding box center [301, 136] width 10 height 10
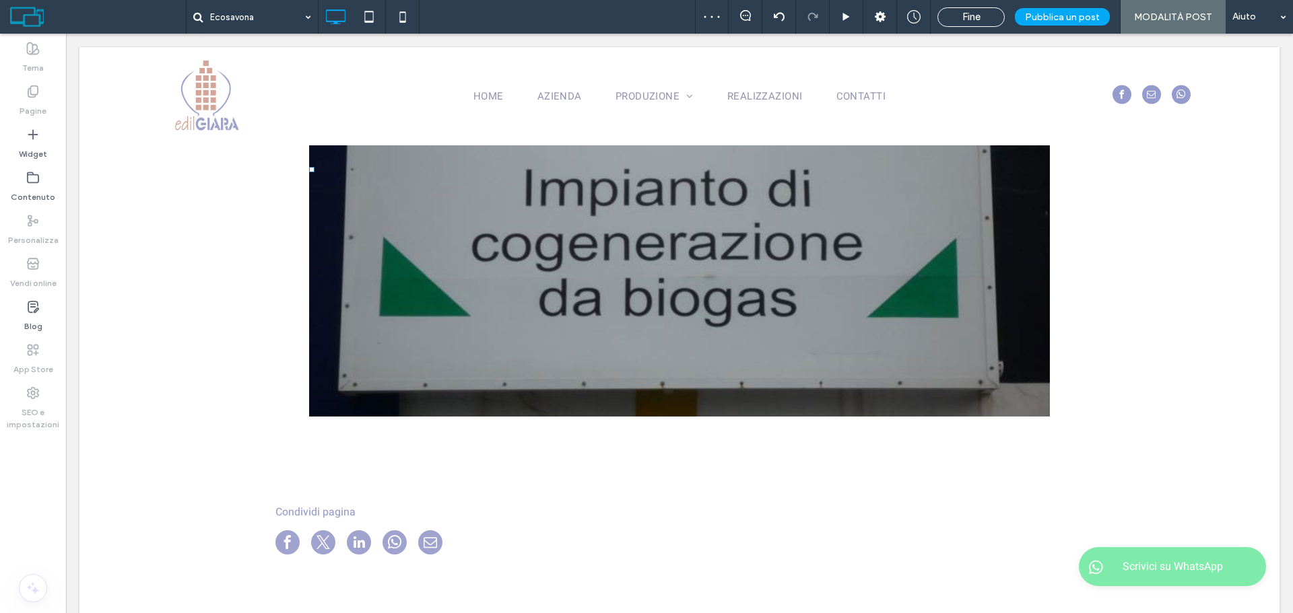
scroll to position [606, 0]
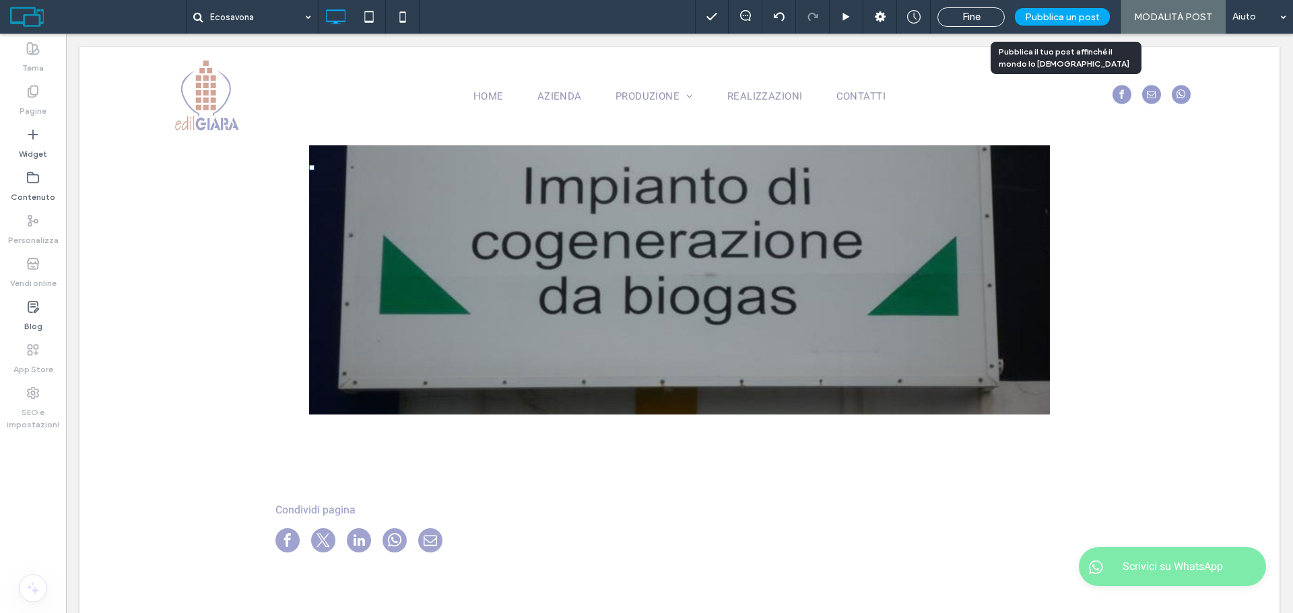
click at [1076, 20] on span "Pubblica un post" at bounding box center [1062, 16] width 75 height 11
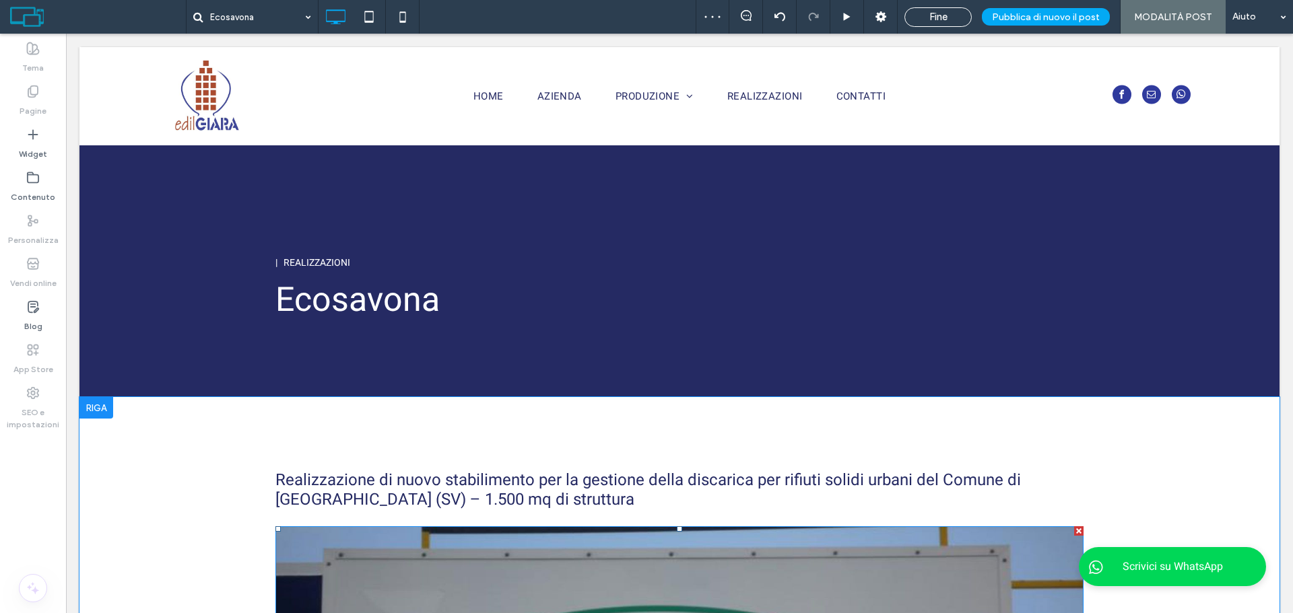
scroll to position [337, 0]
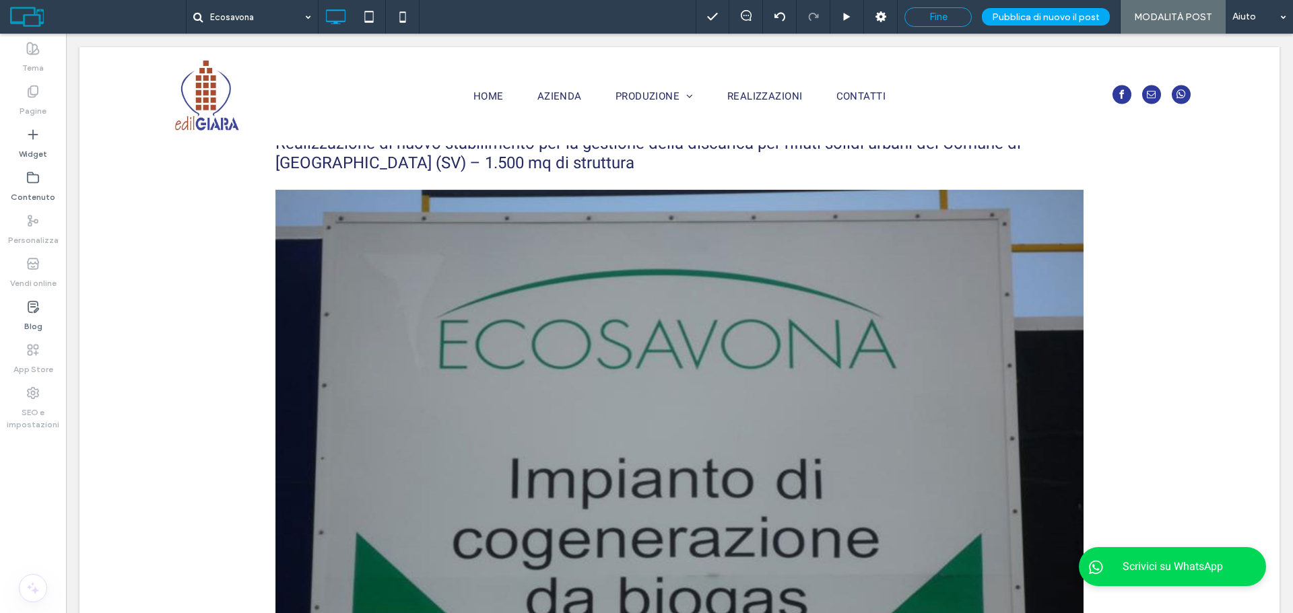
click at [947, 20] on span "Fine" at bounding box center [938, 17] width 18 height 12
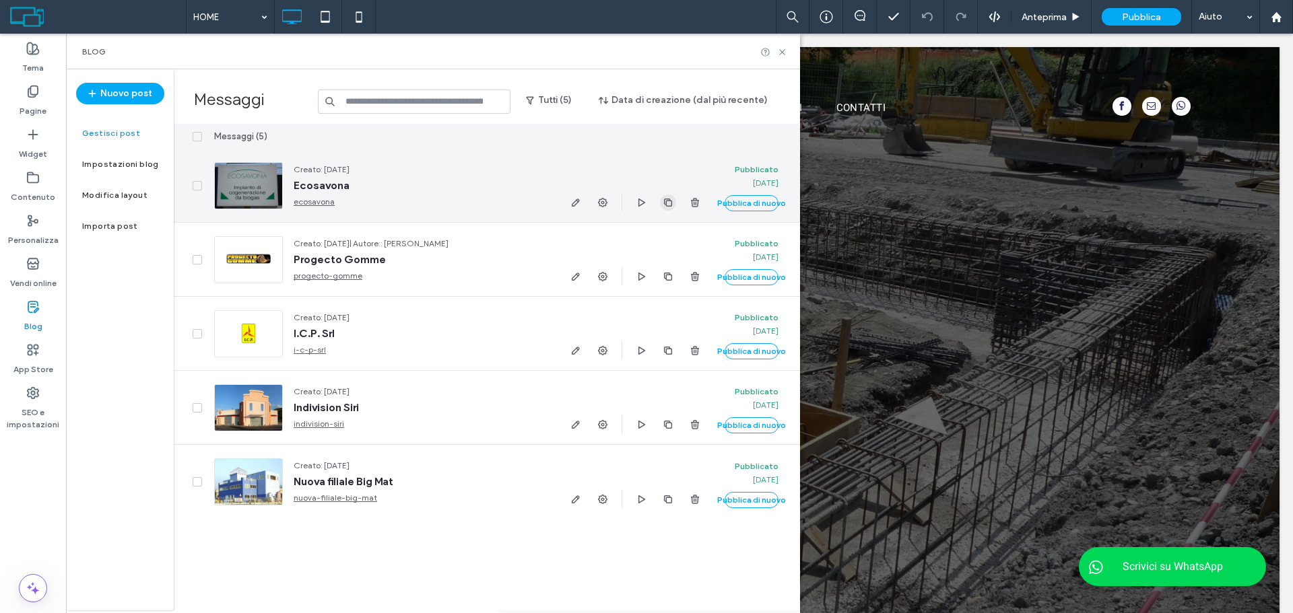
click at [667, 203] on use "button" at bounding box center [668, 202] width 8 height 8
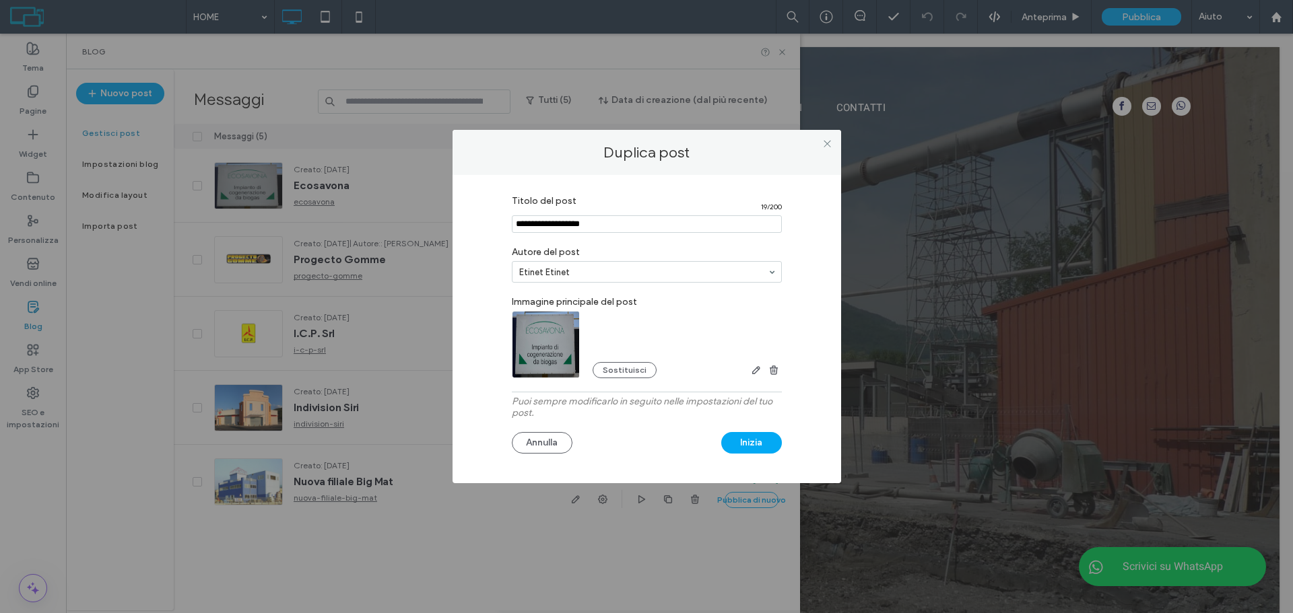
click at [599, 217] on input "Titolo del post" at bounding box center [647, 224] width 270 height 18
paste input "**********"
drag, startPoint x: 523, startPoint y: 226, endPoint x: 532, endPoint y: 226, distance: 8.8
click at [532, 226] on input "Titolo del post" at bounding box center [647, 224] width 270 height 18
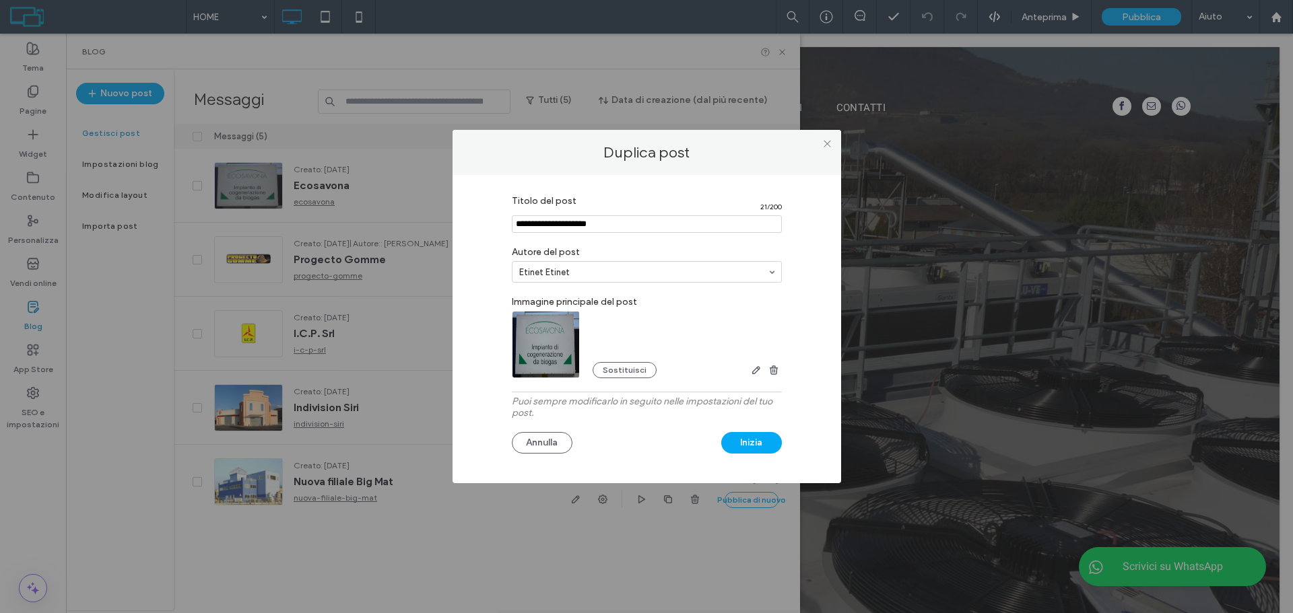
click at [541, 225] on input "Titolo del post" at bounding box center [647, 224] width 270 height 18
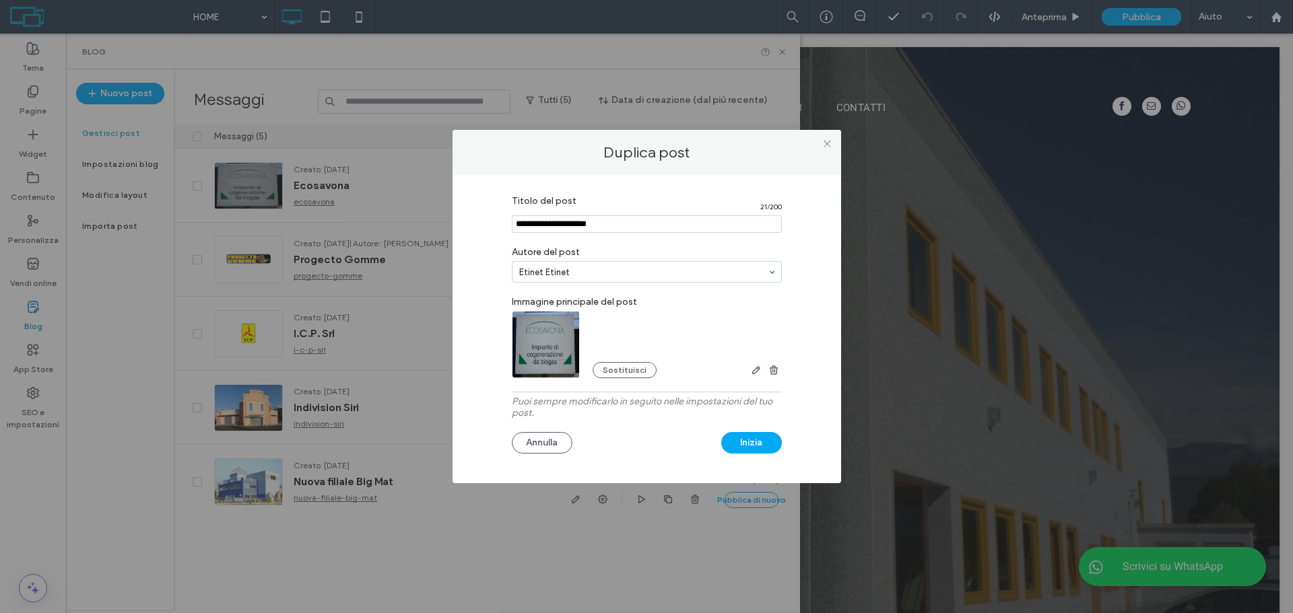
click at [573, 223] on input "Titolo del post" at bounding box center [647, 224] width 270 height 18
type input "**********"
click at [629, 360] on div "Sostituisci" at bounding box center [687, 364] width 189 height 30
click at [632, 368] on button "Sostituisci" at bounding box center [625, 370] width 64 height 16
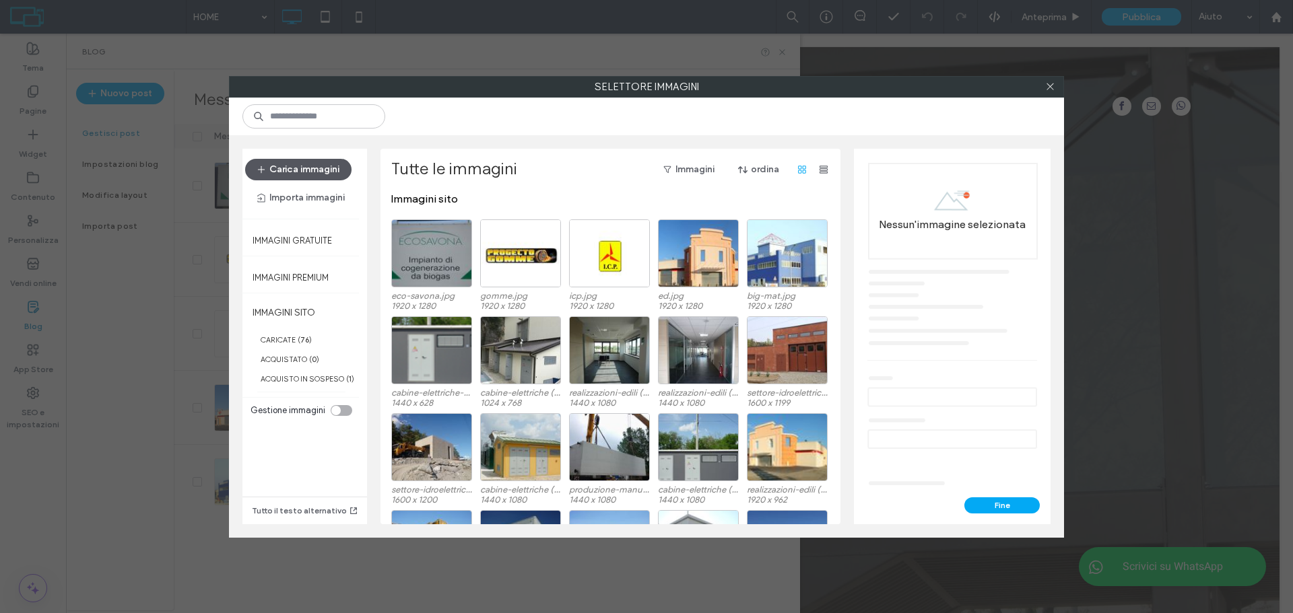
click at [329, 164] on button "Carica immagini" at bounding box center [298, 170] width 106 height 22
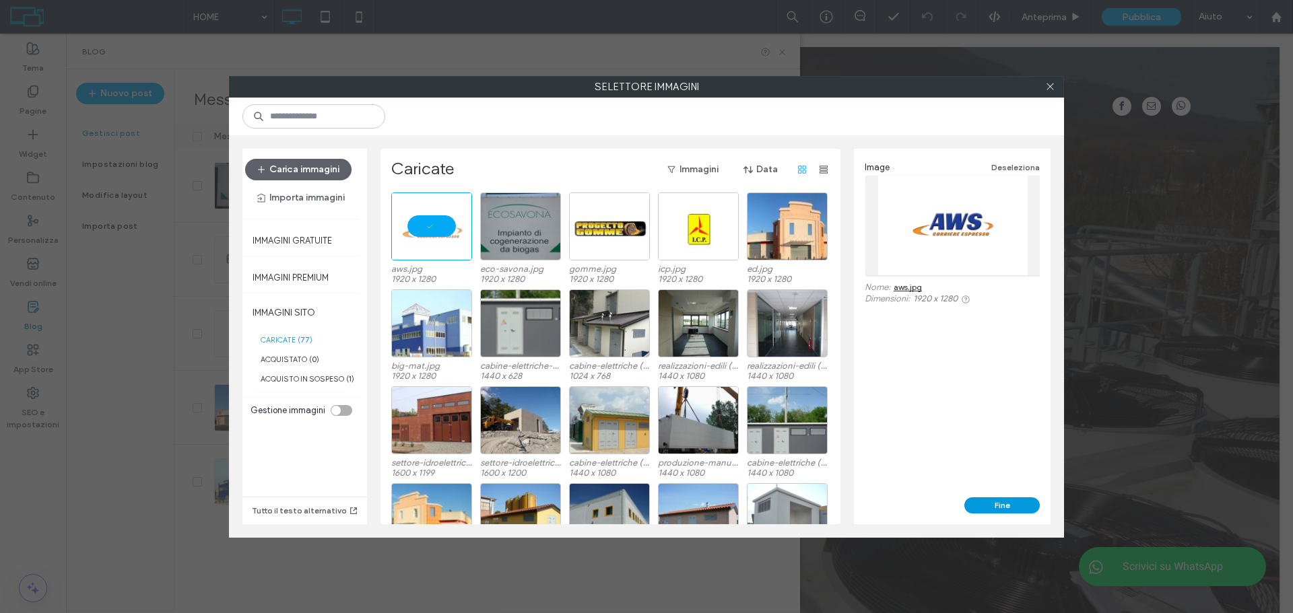
click at [1030, 504] on button "Fine" at bounding box center [1001, 506] width 75 height 16
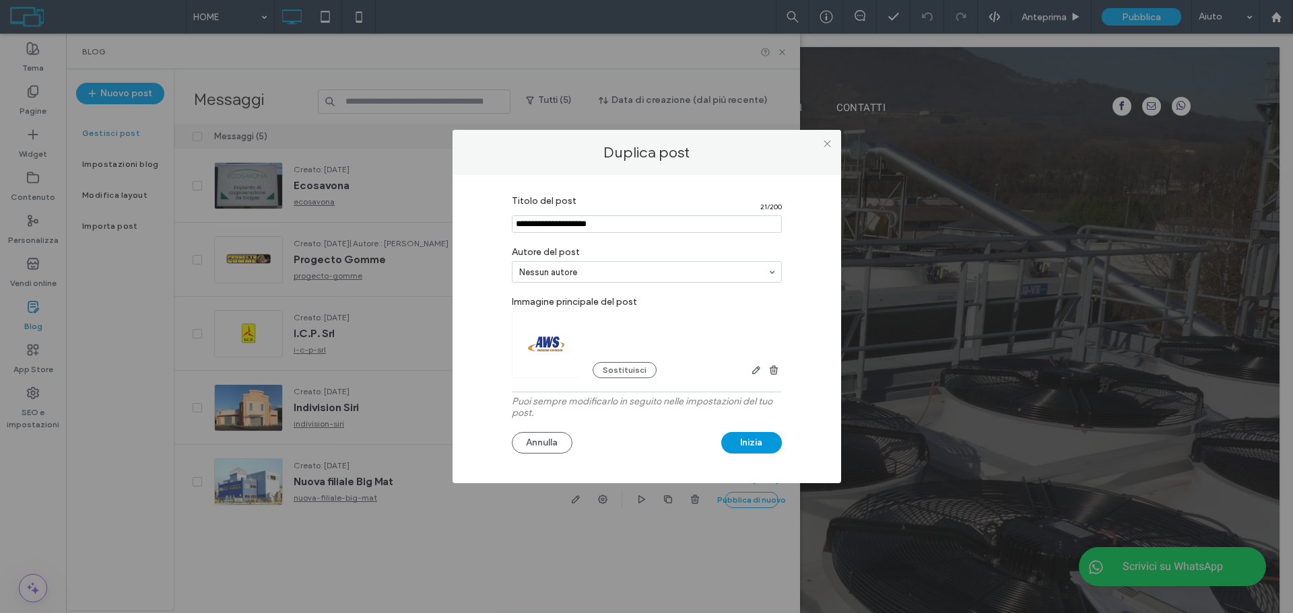
click at [752, 444] on button "Inizia" at bounding box center [751, 443] width 61 height 22
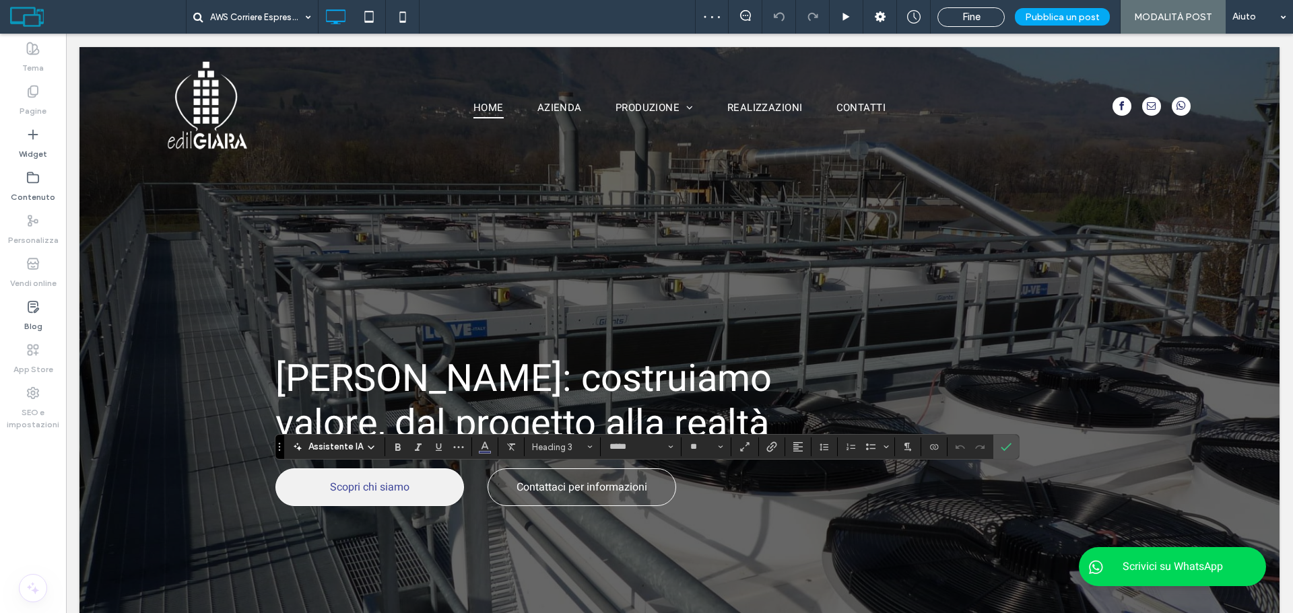
type input "**"
click at [1001, 436] on span "Conferma" at bounding box center [1004, 447] width 6 height 24
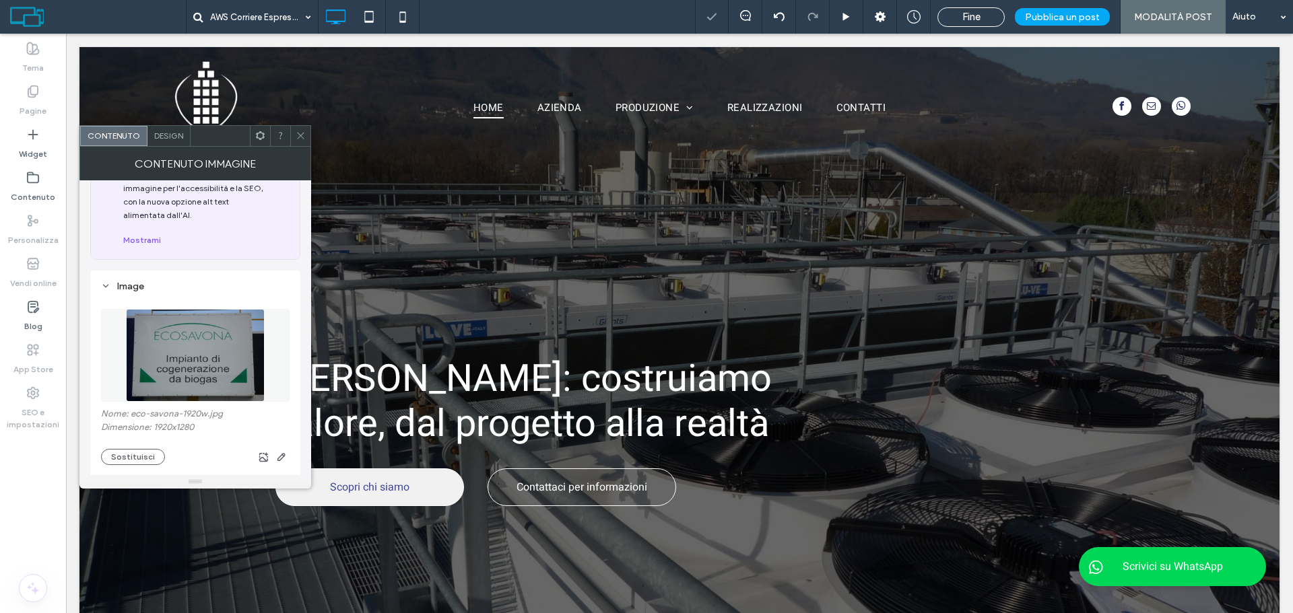
scroll to position [202, 0]
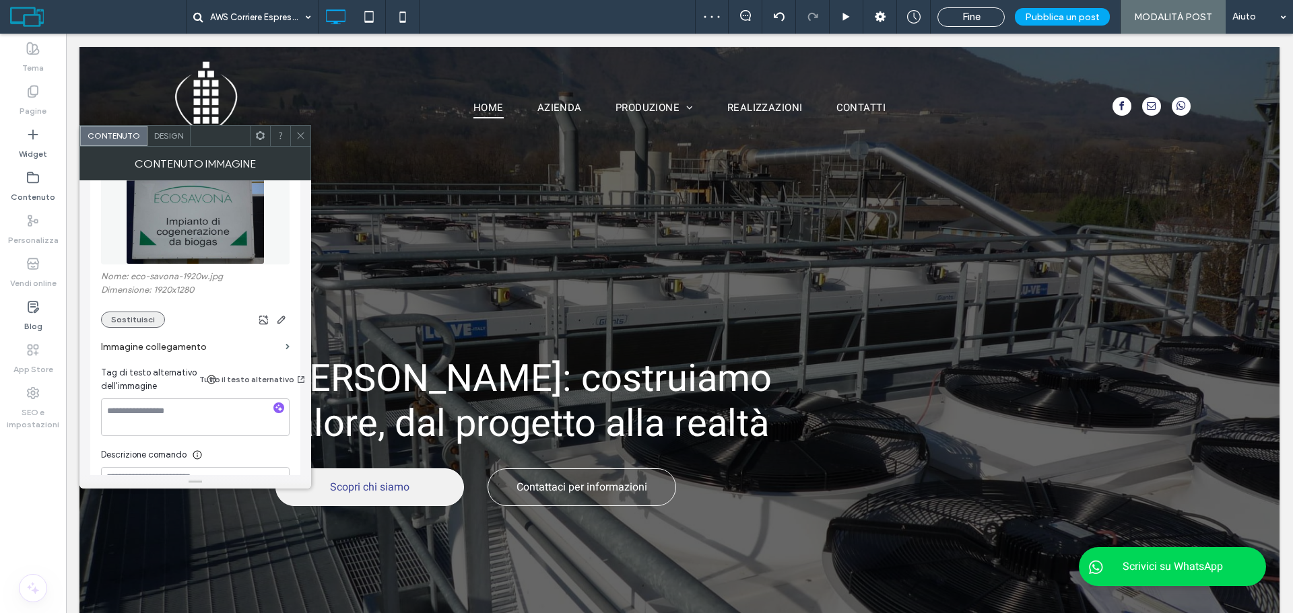
click at [136, 319] on button "Sostituisci" at bounding box center [133, 320] width 64 height 16
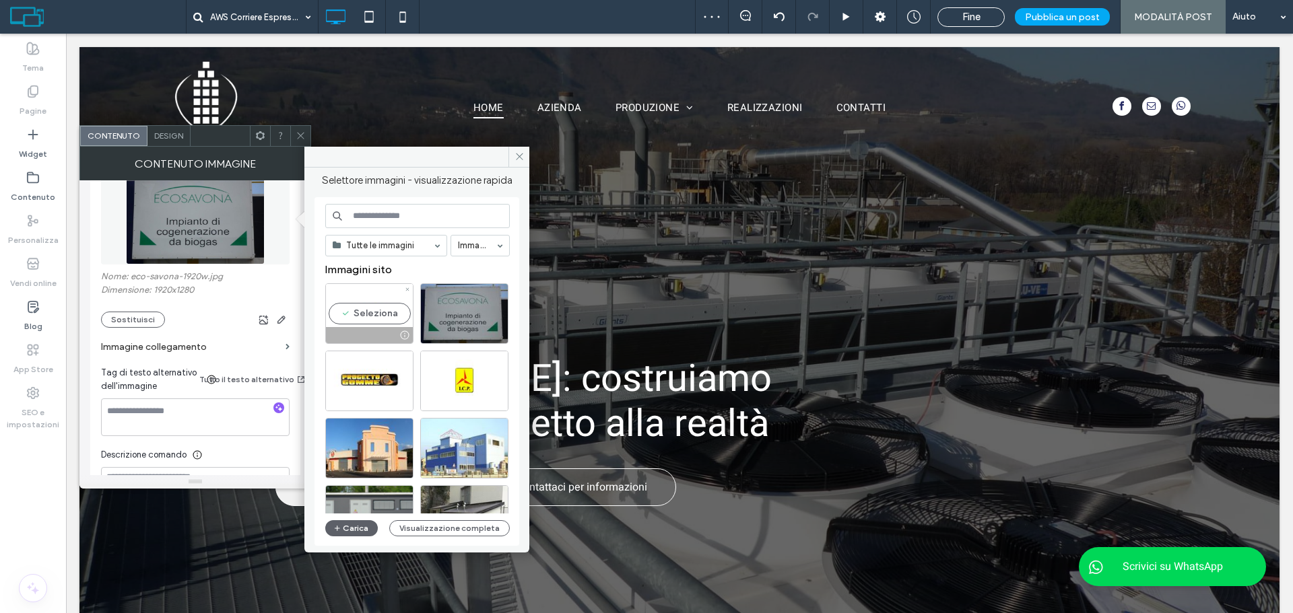
click at [406, 309] on div "Seleziona" at bounding box center [369, 313] width 88 height 61
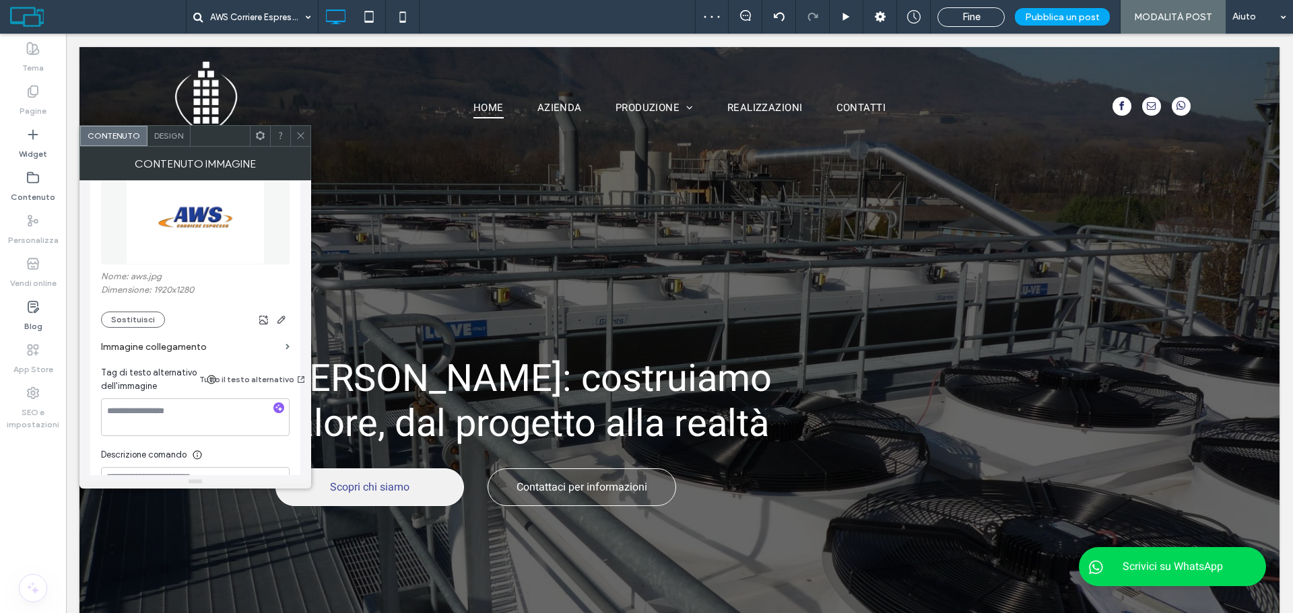
drag, startPoint x: 300, startPoint y: 137, endPoint x: 306, endPoint y: 136, distance: 6.9
click at [302, 137] on icon at bounding box center [301, 136] width 10 height 10
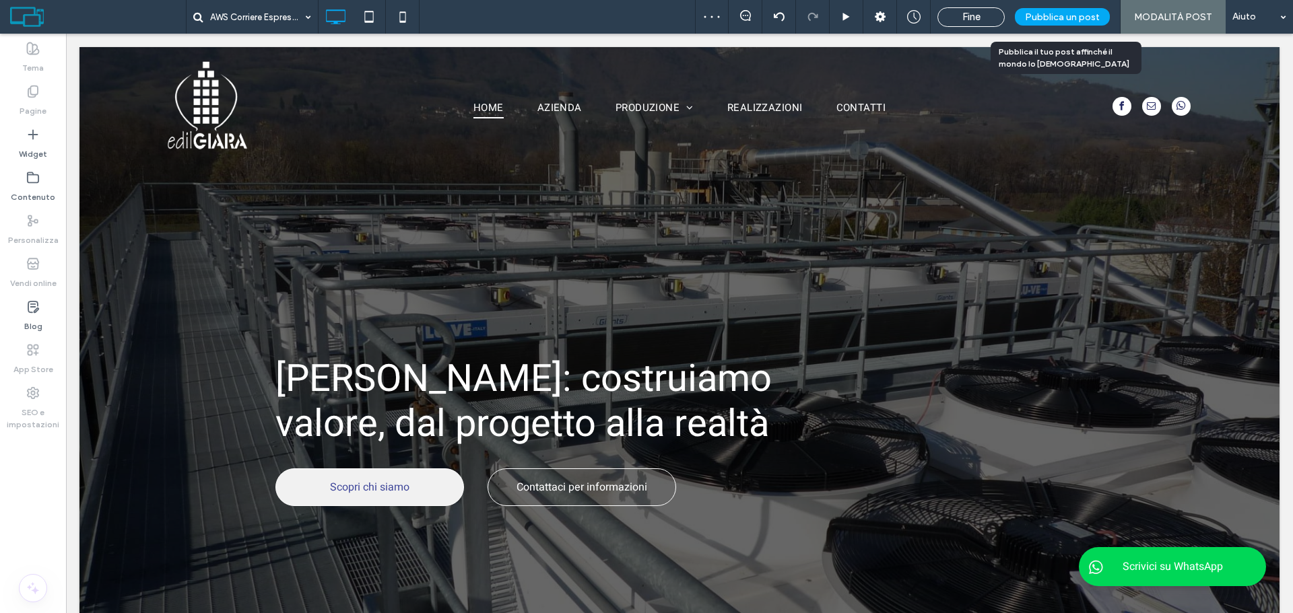
click at [1078, 15] on span "Pubblica un post" at bounding box center [1062, 16] width 75 height 11
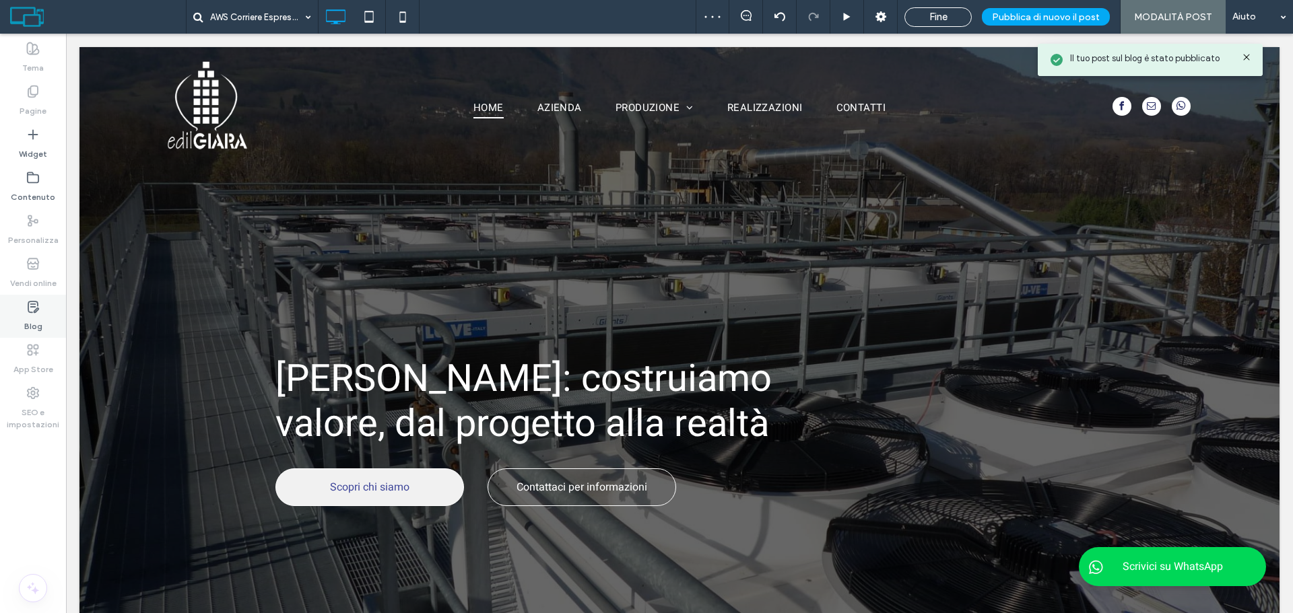
click at [26, 310] on div "Blog" at bounding box center [33, 316] width 66 height 43
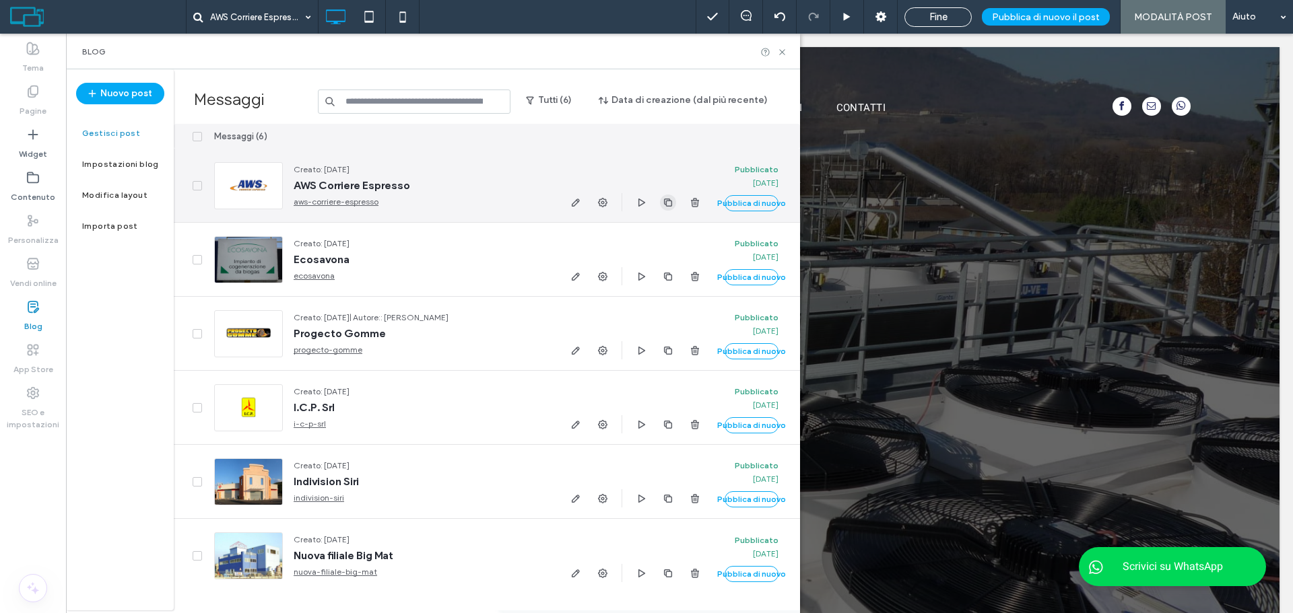
click at [671, 203] on icon "button" at bounding box center [668, 202] width 11 height 11
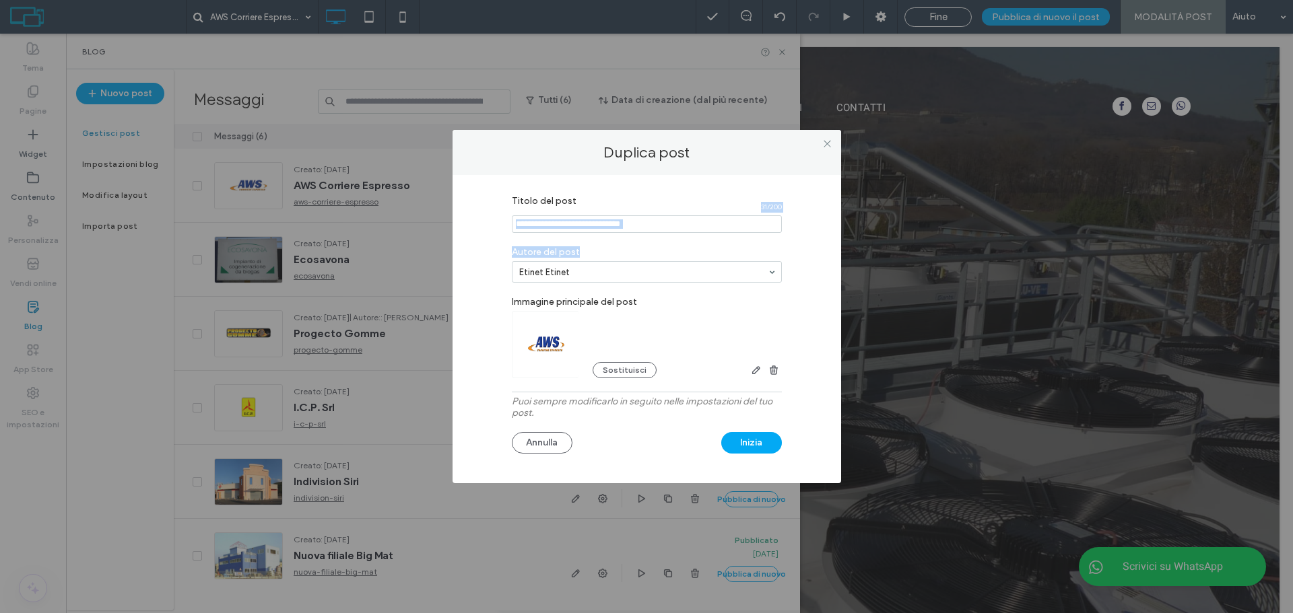
drag, startPoint x: 612, startPoint y: 238, endPoint x: 612, endPoint y: 253, distance: 14.1
click at [612, 246] on div "Titolo del post 31 / 200 Autore del post Etinet Etinet Immagine principale del …" at bounding box center [647, 326] width 348 height 275
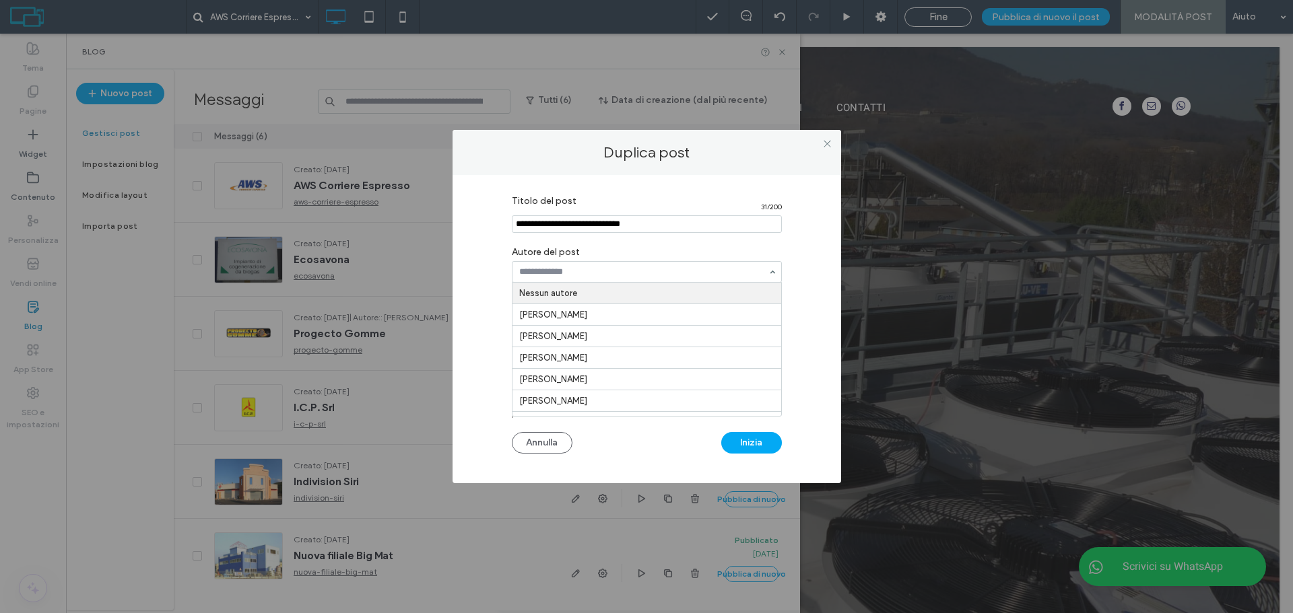
drag, startPoint x: 588, startPoint y: 290, endPoint x: 606, endPoint y: 310, distance: 27.2
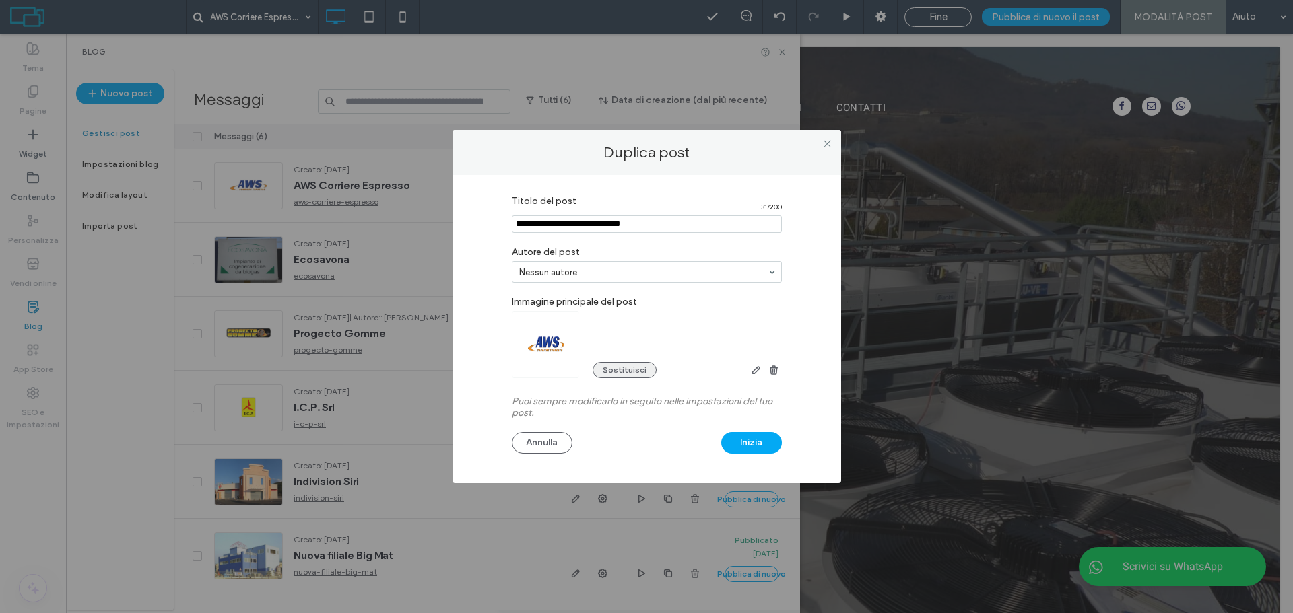
click at [613, 364] on button "Sostituisci" at bounding box center [625, 370] width 64 height 16
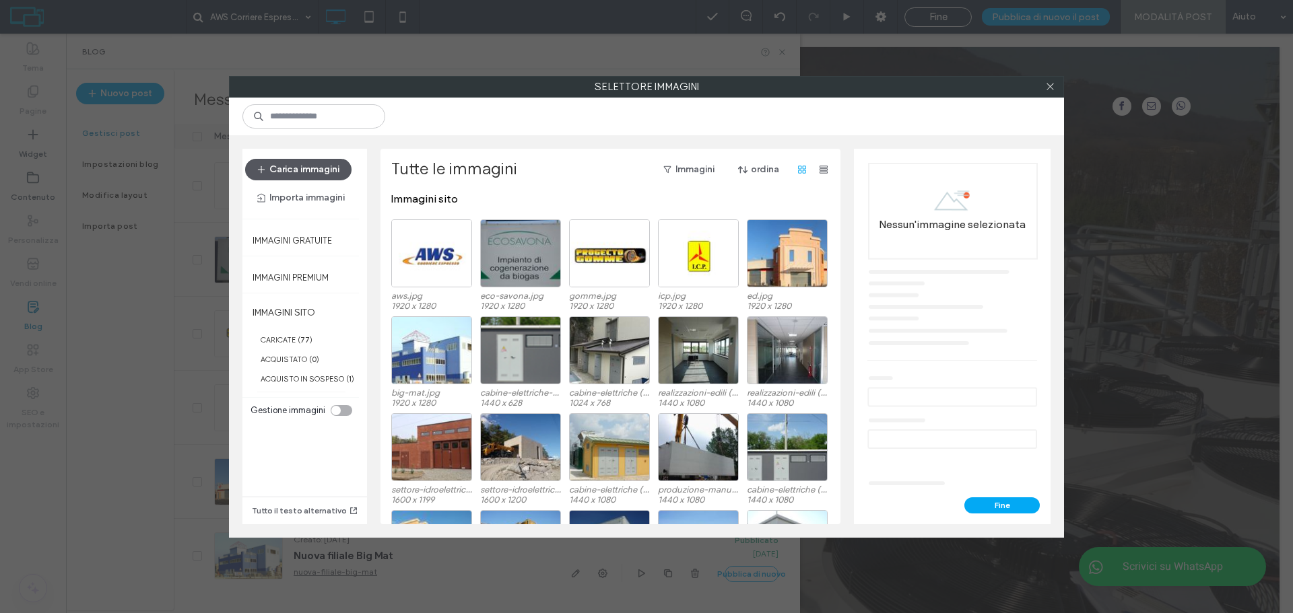
click at [302, 164] on button "Carica immagini" at bounding box center [298, 170] width 106 height 22
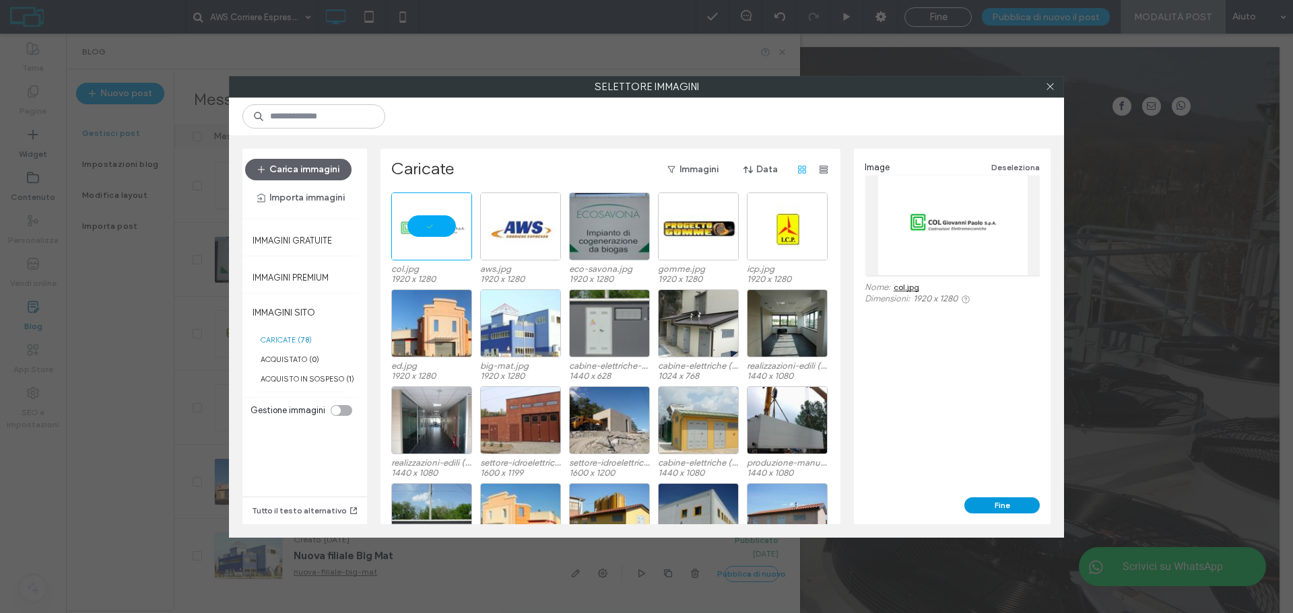
click at [1001, 507] on button "Fine" at bounding box center [1001, 506] width 75 height 16
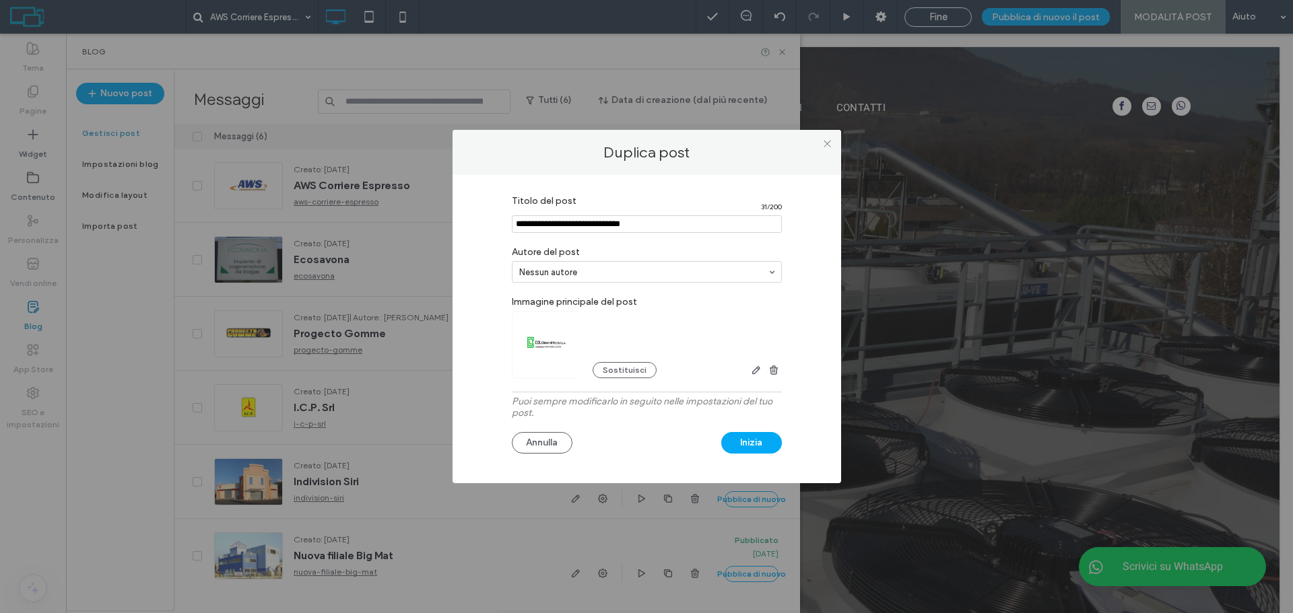
click at [605, 230] on input "Titolo del post" at bounding box center [647, 224] width 270 height 18
drag, startPoint x: 602, startPoint y: 223, endPoint x: 619, endPoint y: 256, distance: 37.0
click at [602, 223] on input "Titolo del post" at bounding box center [647, 224] width 270 height 18
click at [609, 215] on input "Titolo del post" at bounding box center [647, 224] width 270 height 18
paste input "**********"
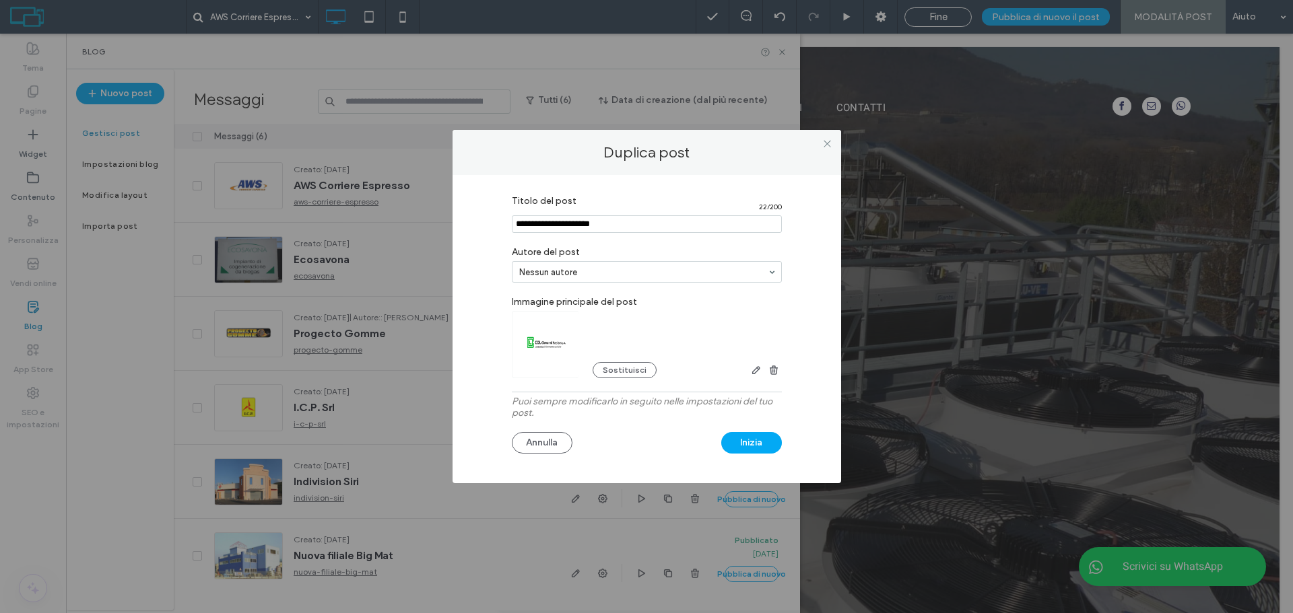
click at [527, 222] on input "Titolo del post" at bounding box center [647, 224] width 270 height 18
click at [599, 228] on input "Titolo del post" at bounding box center [647, 224] width 270 height 18
click at [626, 222] on input "Titolo del post" at bounding box center [647, 224] width 270 height 18
type input "**********"
click at [737, 442] on button "Inizia" at bounding box center [751, 443] width 61 height 22
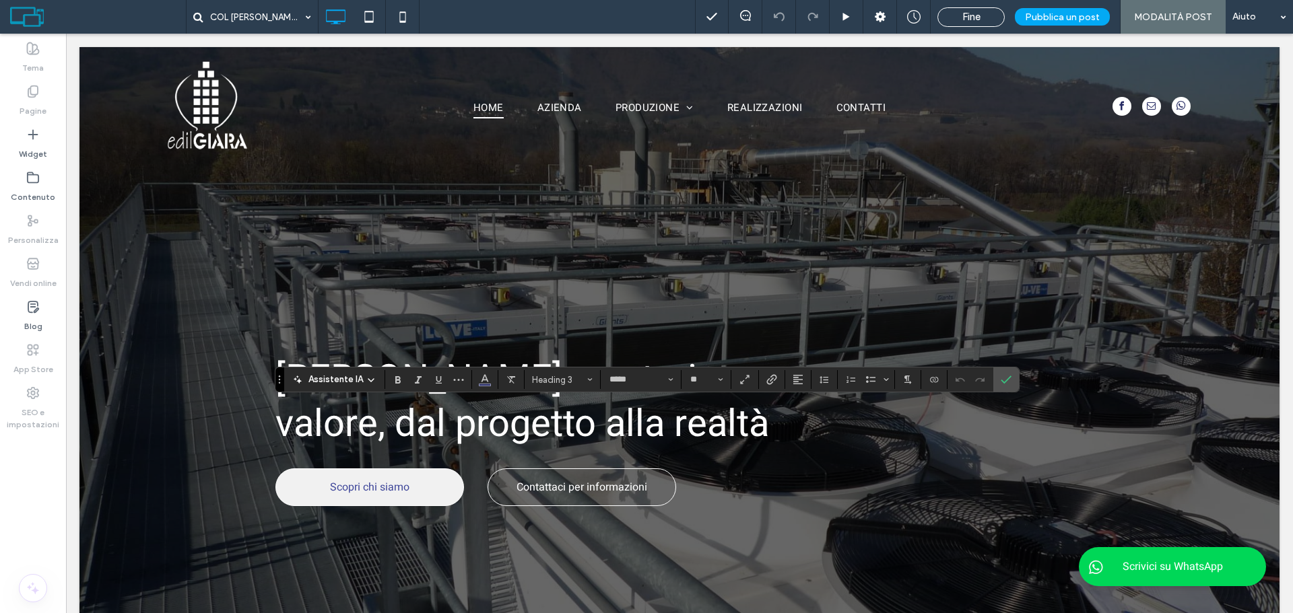
type input "**"
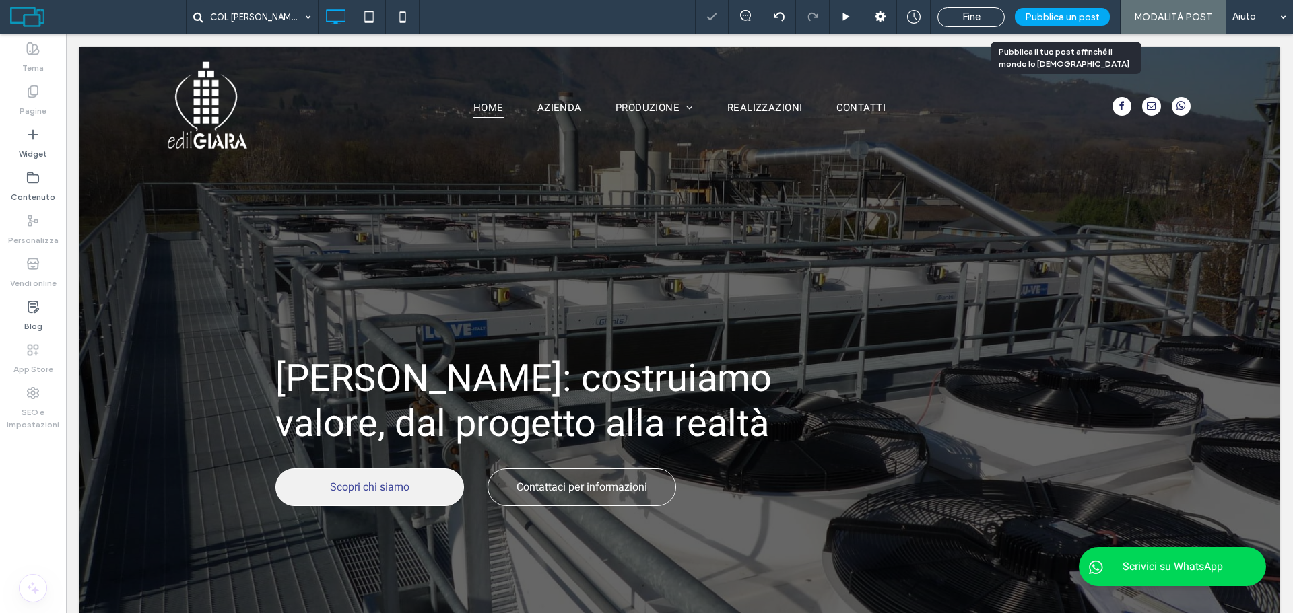
click at [1078, 15] on span "Pubblica un post" at bounding box center [1062, 16] width 75 height 11
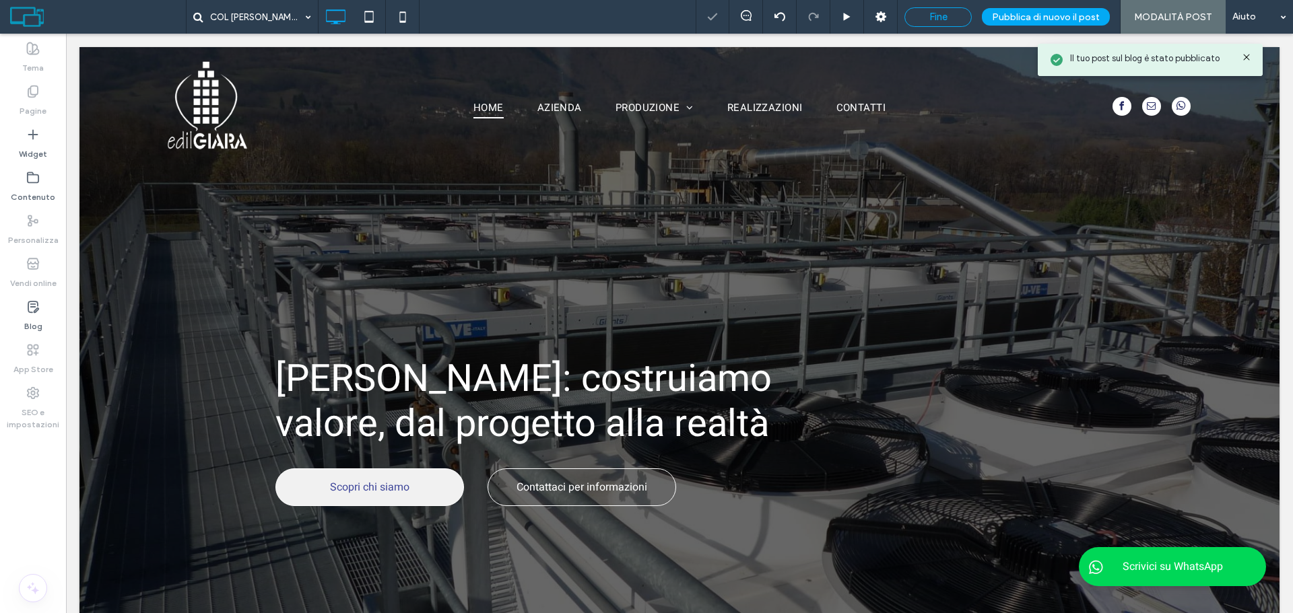
click at [937, 19] on span "Fine" at bounding box center [938, 17] width 18 height 12
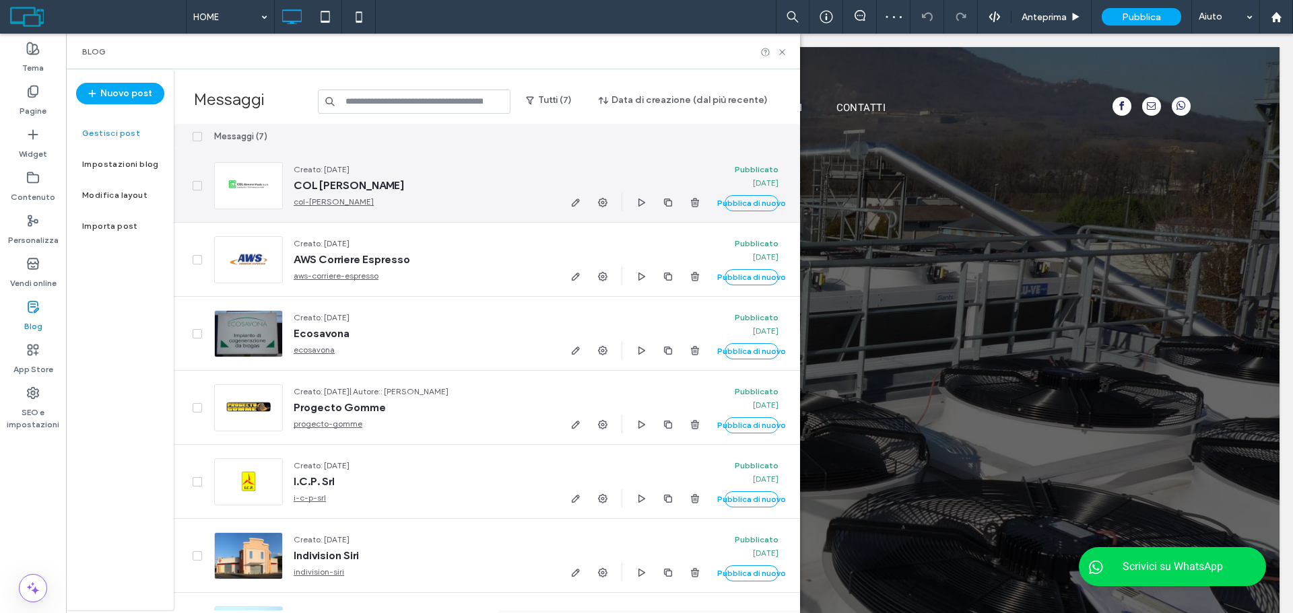
scroll to position [57, 0]
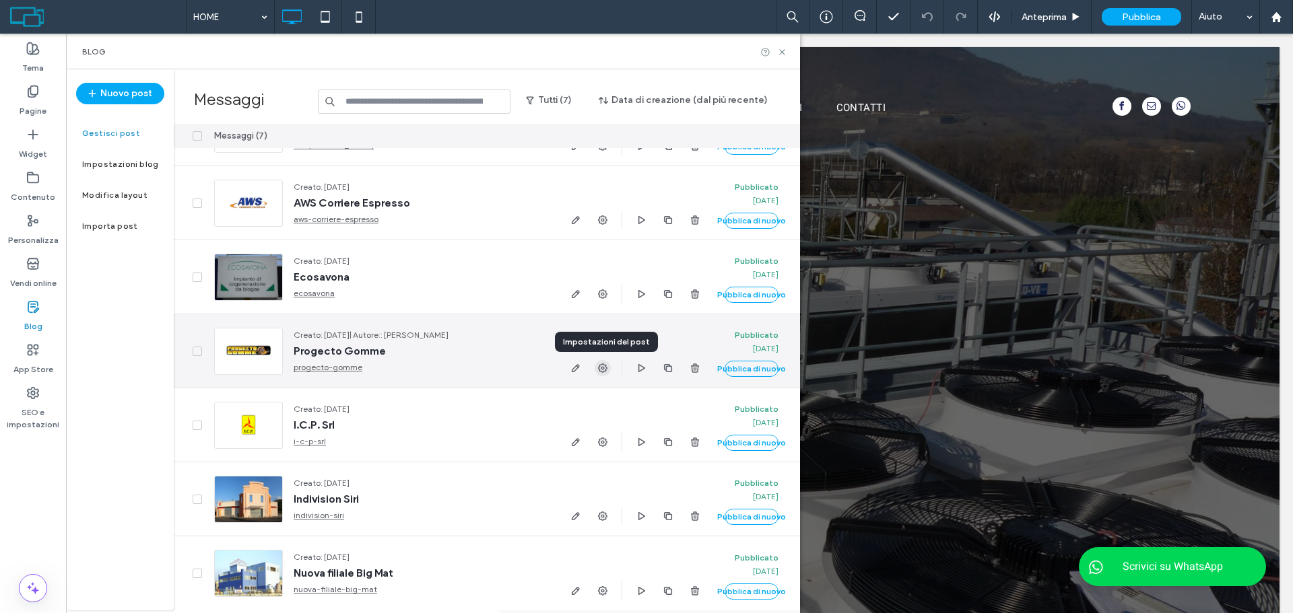
click at [603, 362] on span "button" at bounding box center [603, 368] width 16 height 16
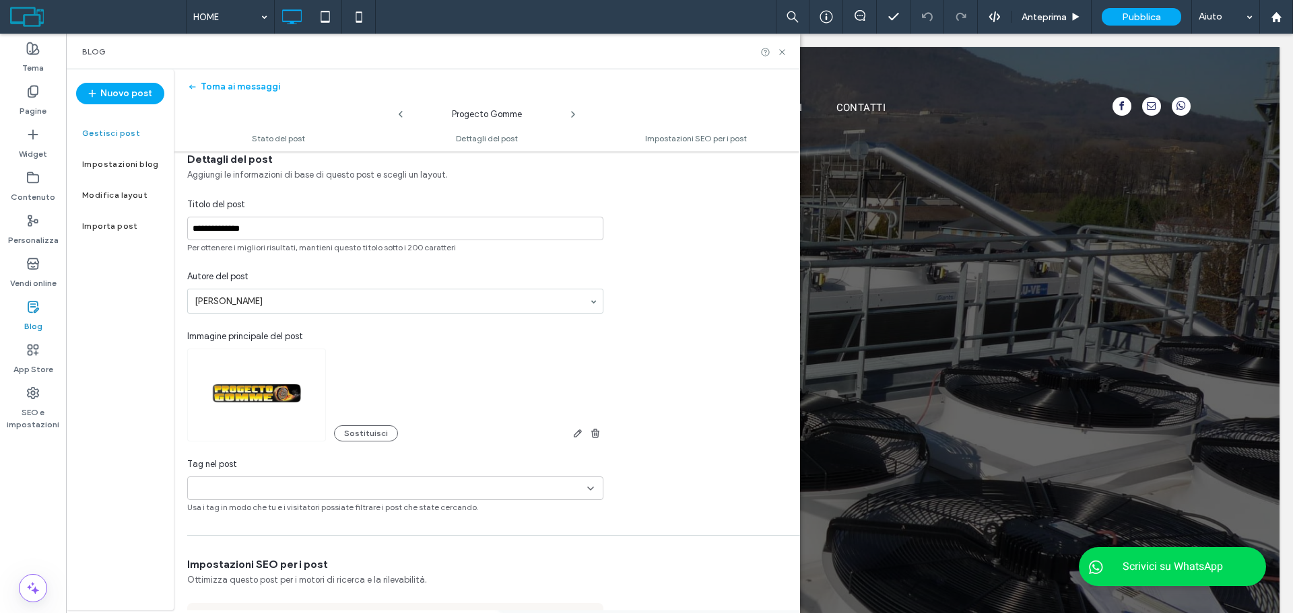
scroll to position [270, 0]
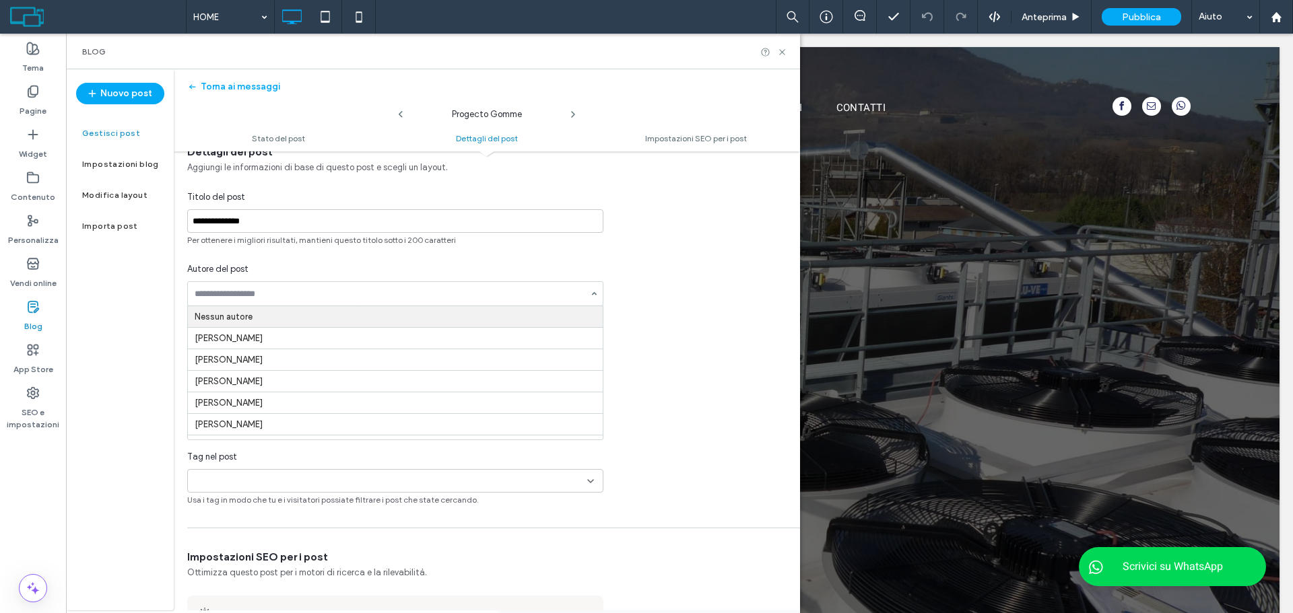
type input "**********"
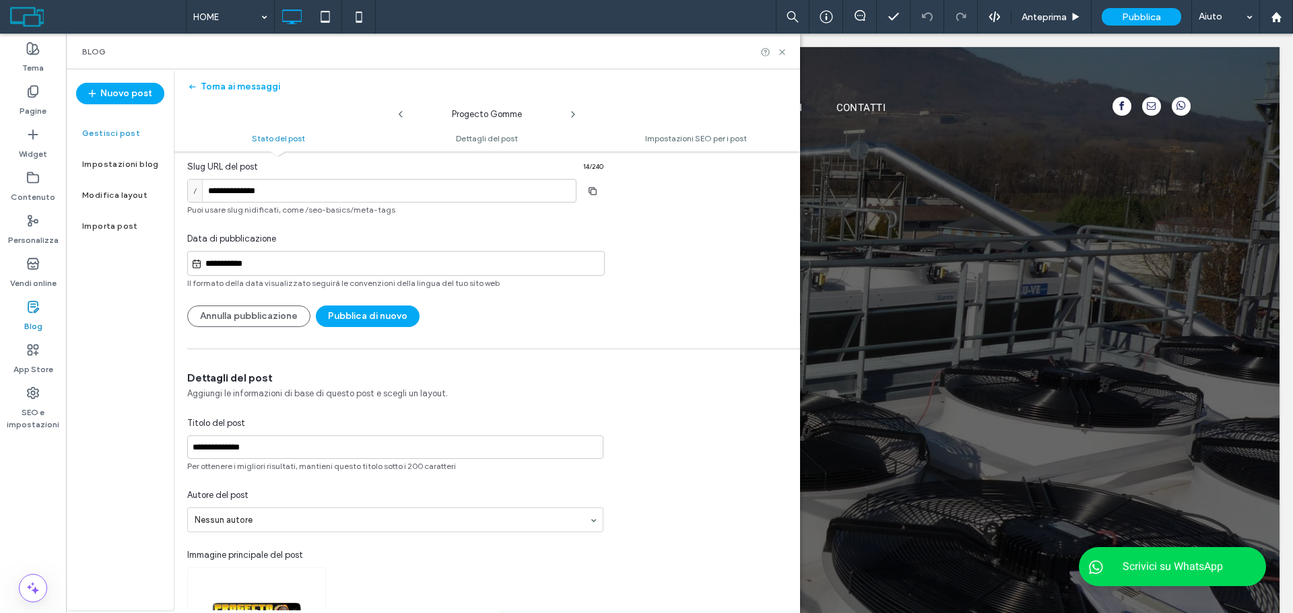
scroll to position [0, 0]
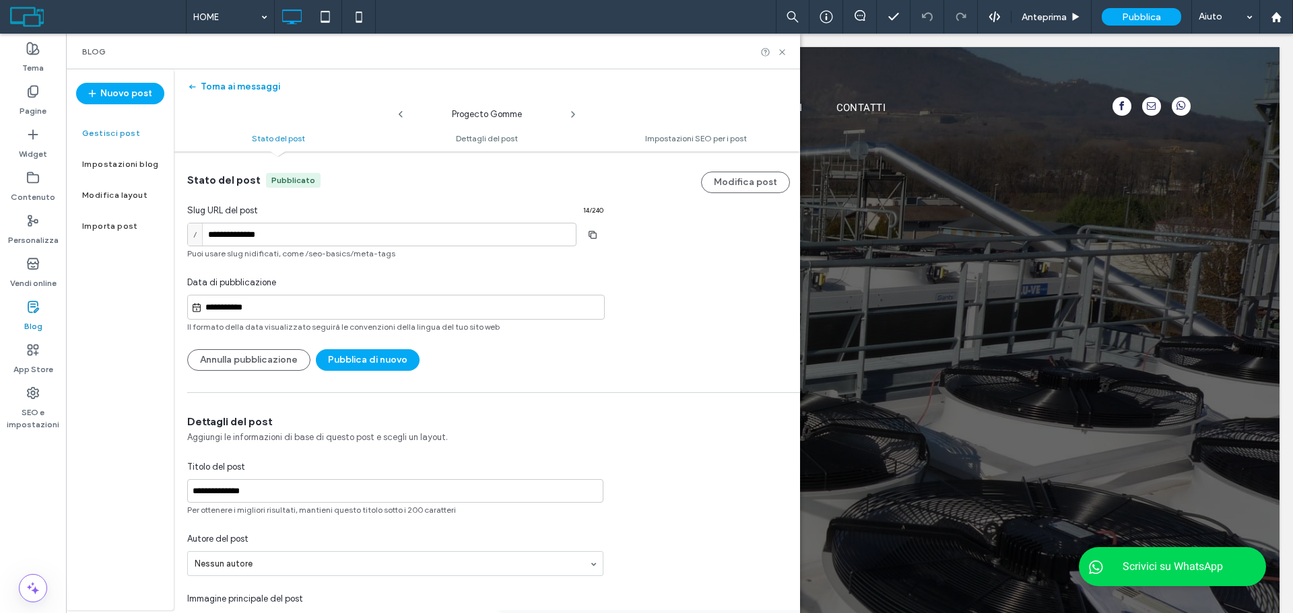
click at [251, 89] on button "Torna ai messaggi" at bounding box center [233, 87] width 93 height 22
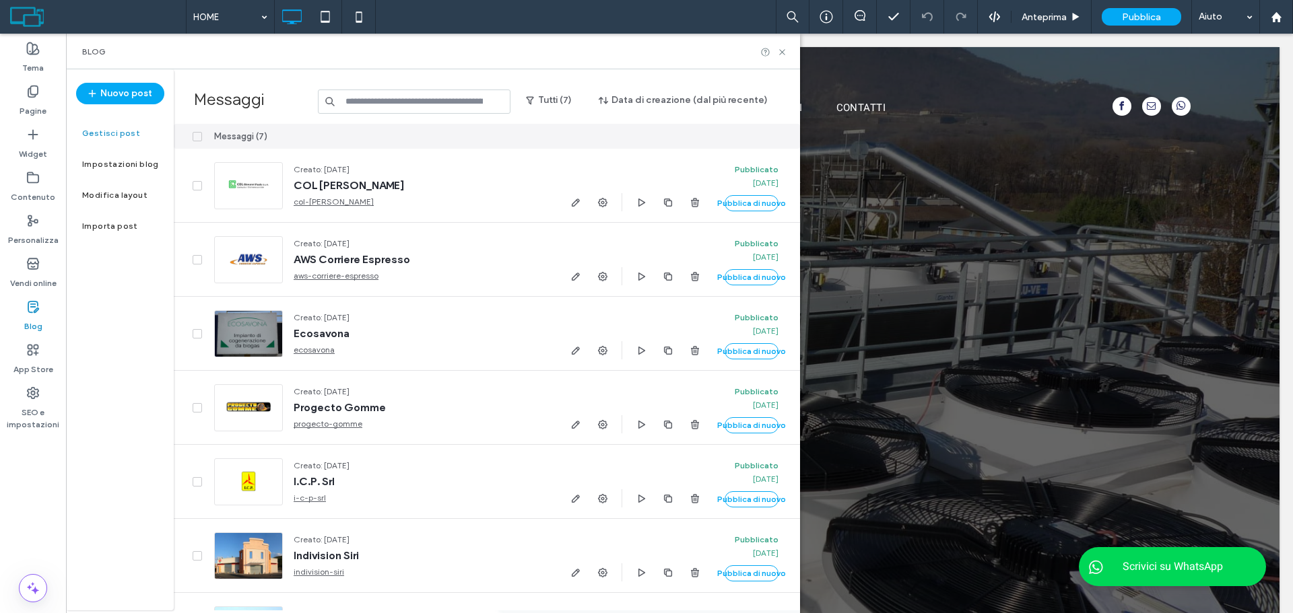
click at [387, 102] on input at bounding box center [414, 102] width 193 height 24
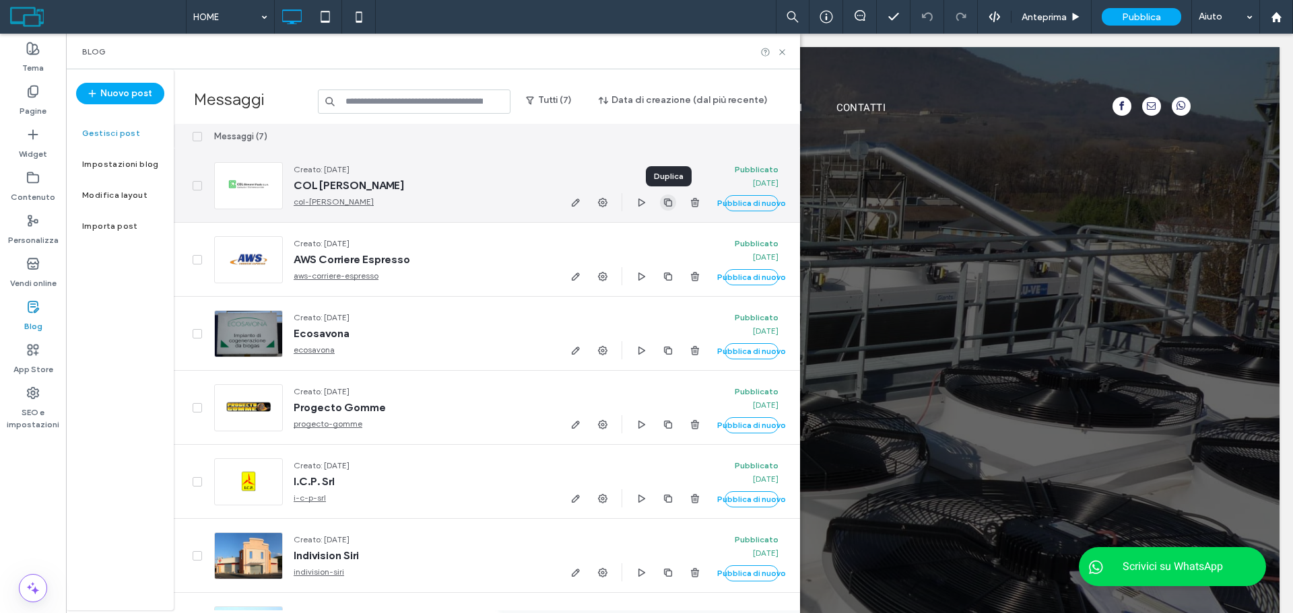
click at [666, 204] on use "button" at bounding box center [668, 202] width 8 height 8
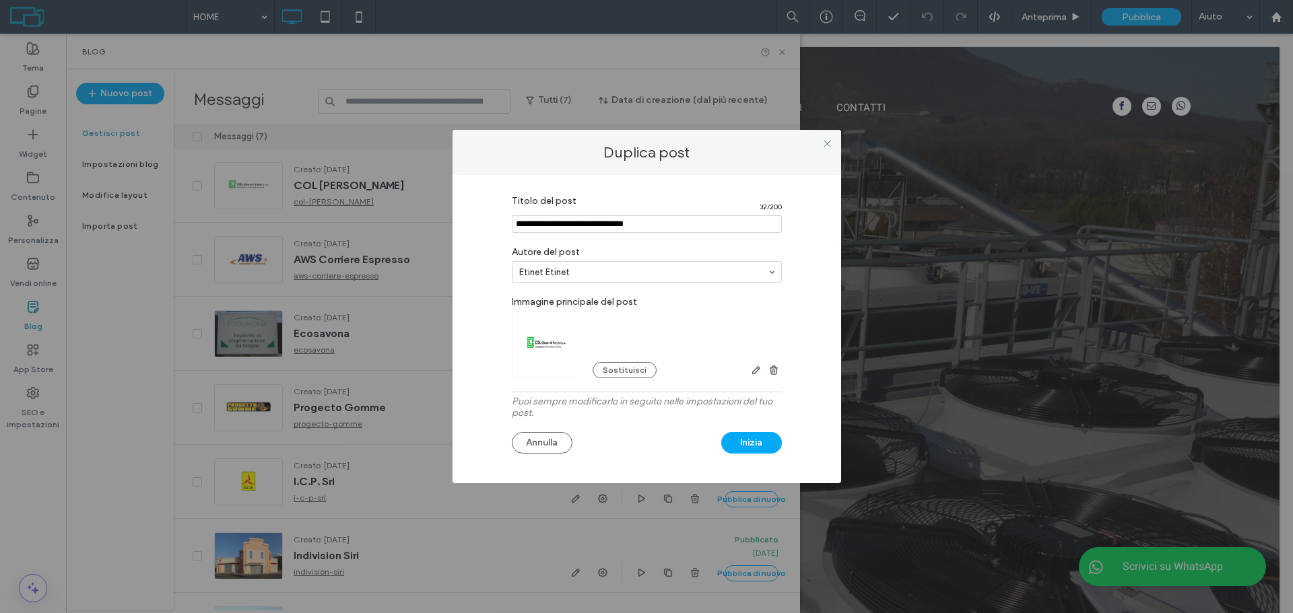
click at [605, 225] on input "Titolo del post" at bounding box center [647, 224] width 270 height 18
paste input "**********"
type input "**********"
click at [615, 373] on button "Sostituisci" at bounding box center [625, 370] width 64 height 16
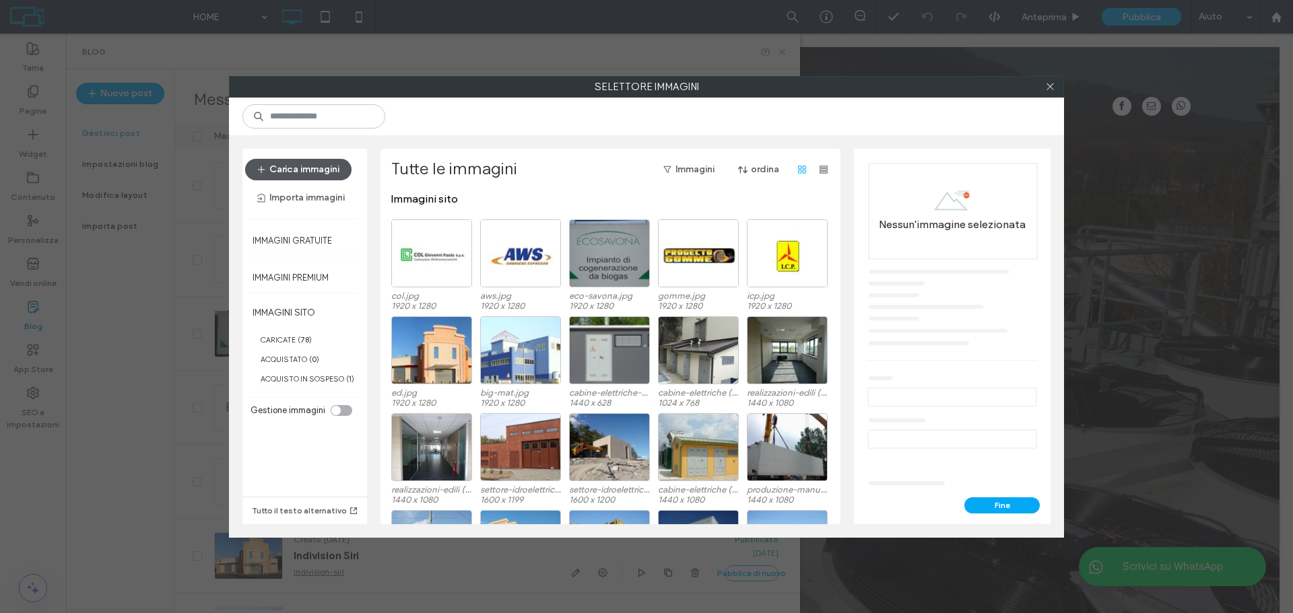
click at [322, 162] on button "Carica immagini" at bounding box center [298, 170] width 106 height 22
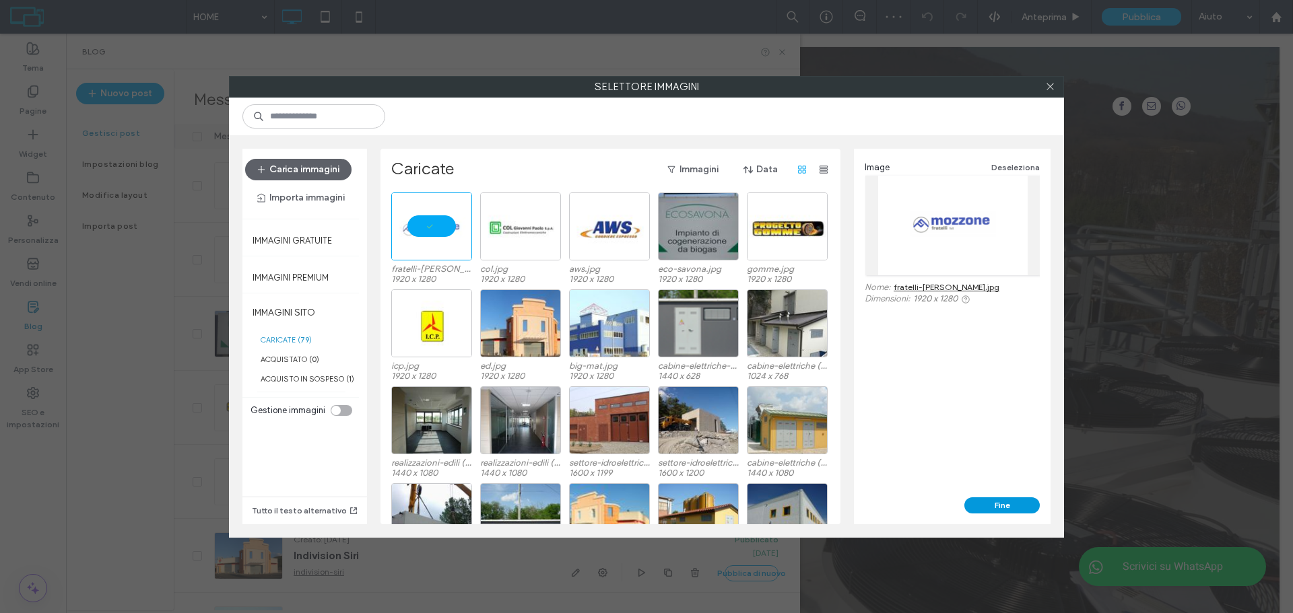
click at [985, 504] on button "Fine" at bounding box center [1001, 506] width 75 height 16
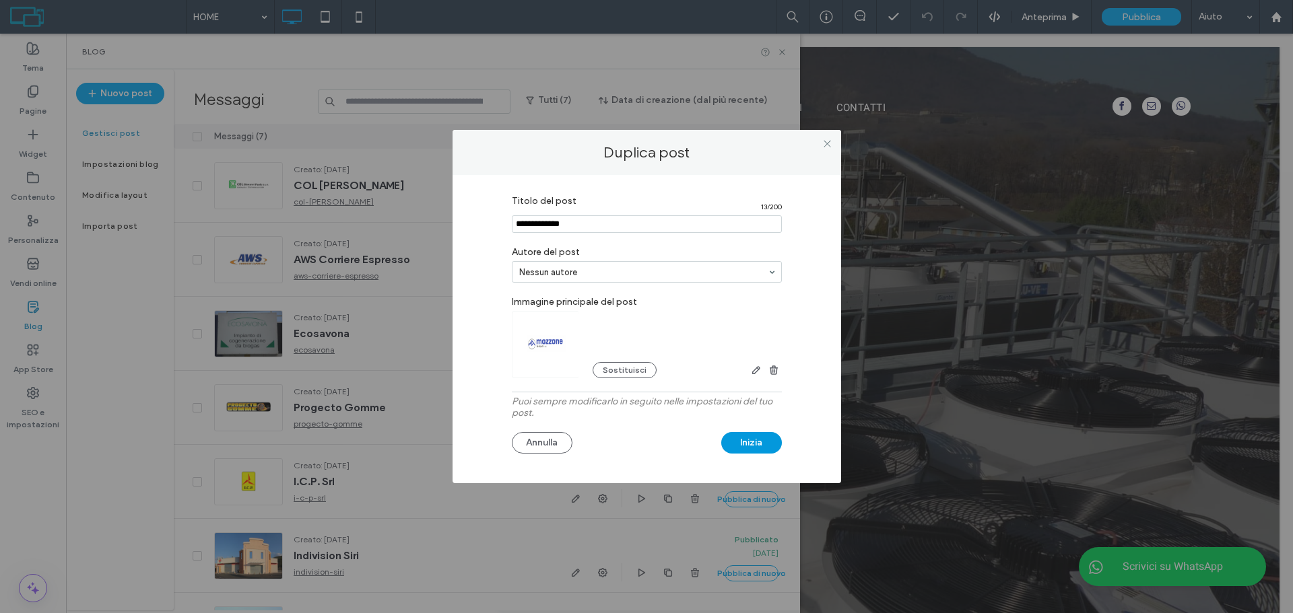
click at [756, 438] on button "Inizia" at bounding box center [751, 443] width 61 height 22
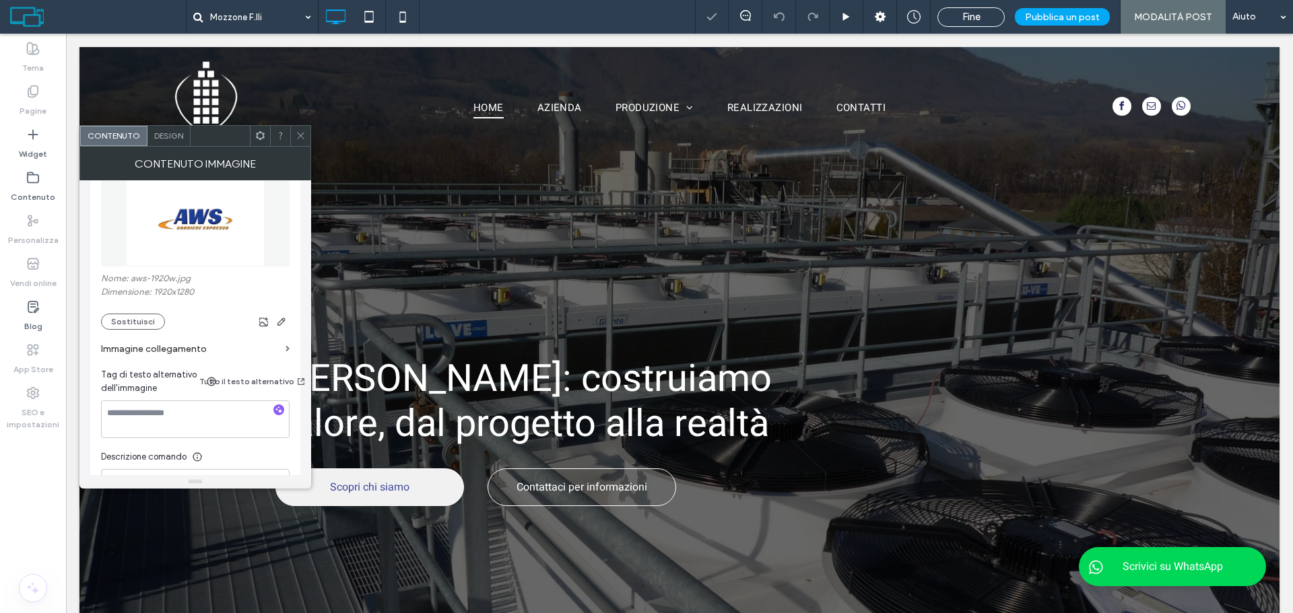
scroll to position [202, 0]
click at [133, 320] on button "Sostituisci" at bounding box center [133, 320] width 64 height 16
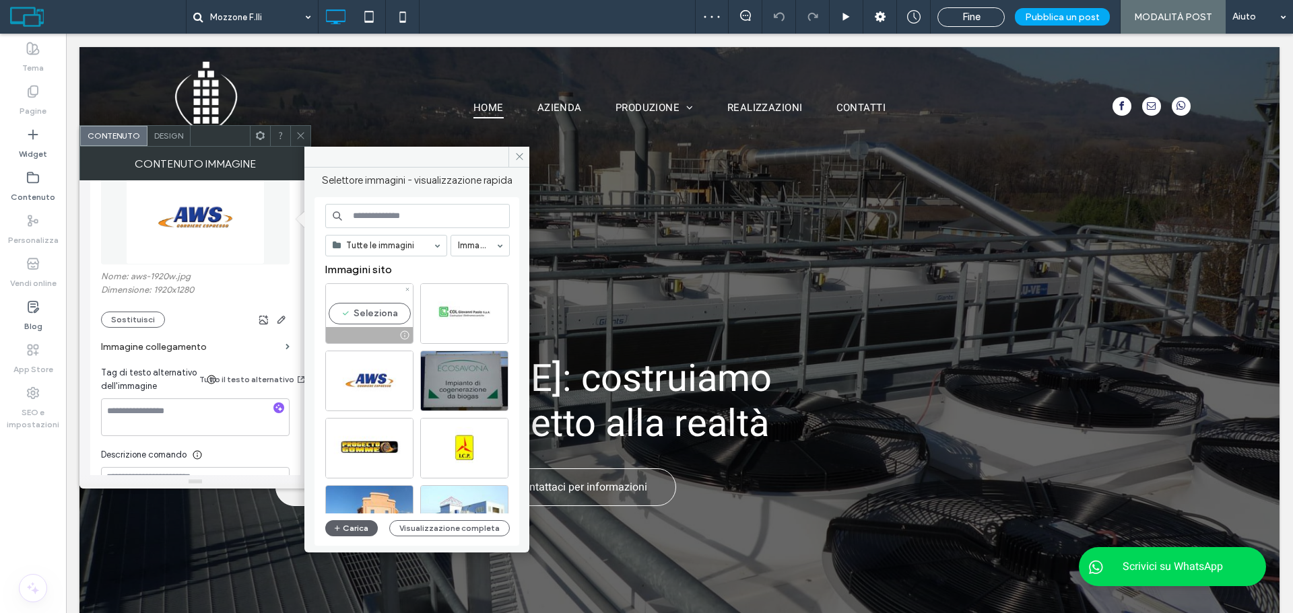
click at [373, 310] on div "Seleziona" at bounding box center [369, 313] width 88 height 61
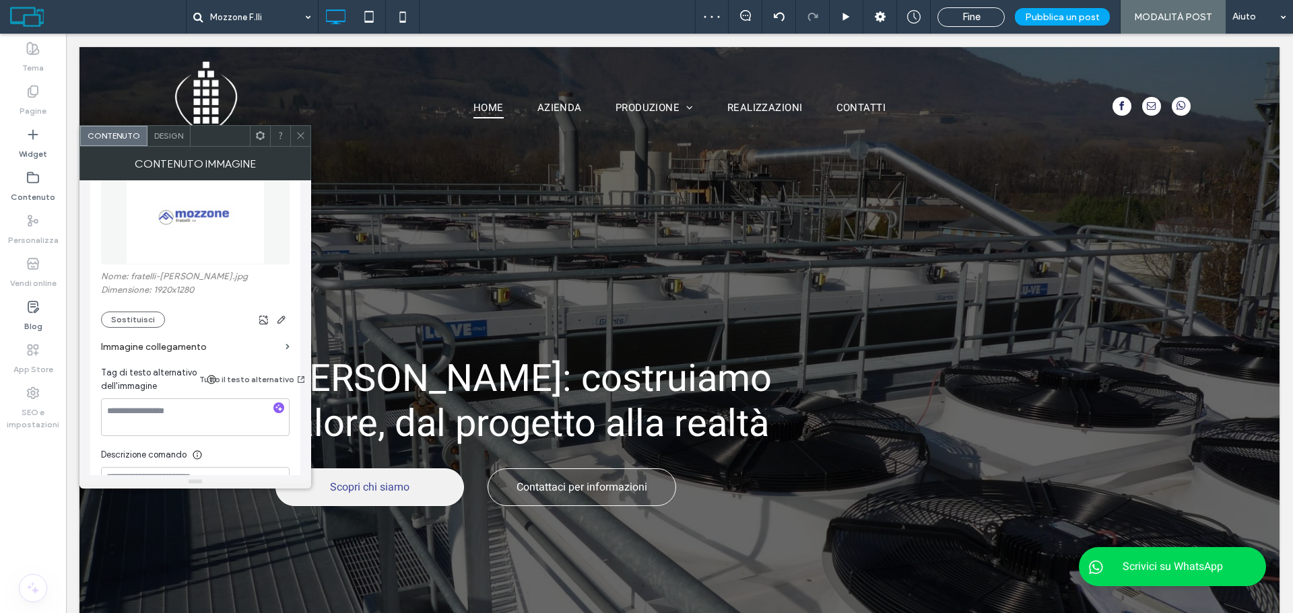
click at [288, 143] on div at bounding box center [280, 136] width 20 height 20
click at [303, 133] on use at bounding box center [300, 136] width 7 height 7
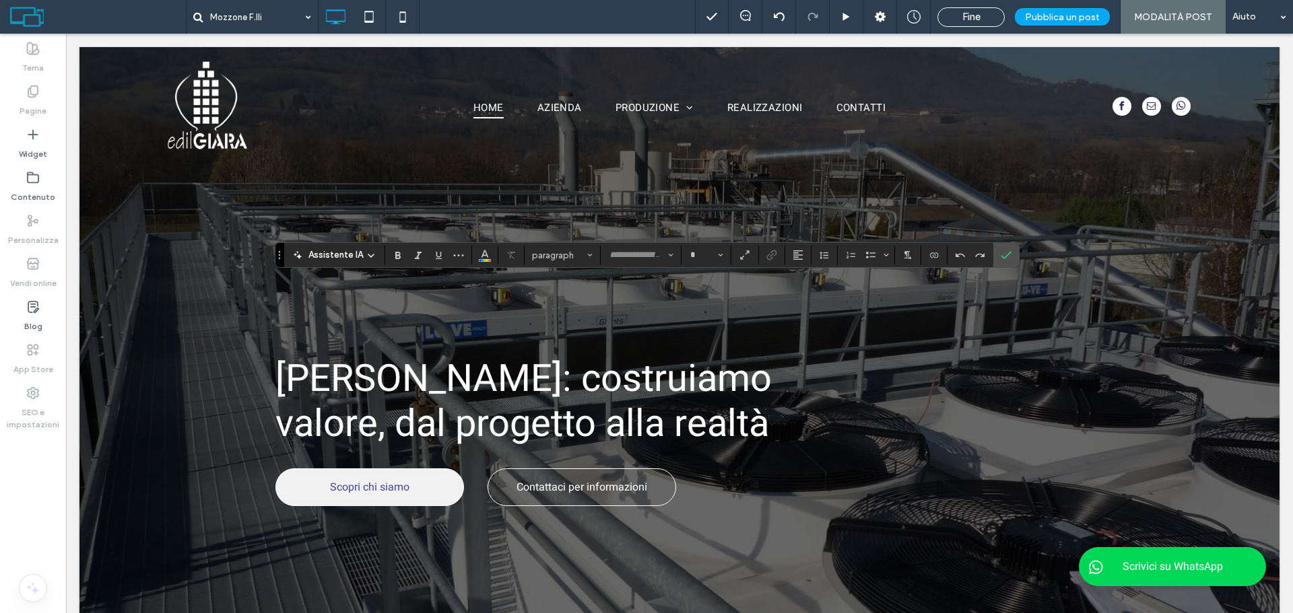
type input "*****"
type input "**"
click at [1016, 248] on section at bounding box center [1006, 255] width 26 height 24
click at [989, 247] on section at bounding box center [970, 255] width 46 height 19
click at [1007, 258] on icon "Conferma" at bounding box center [1006, 255] width 11 height 11
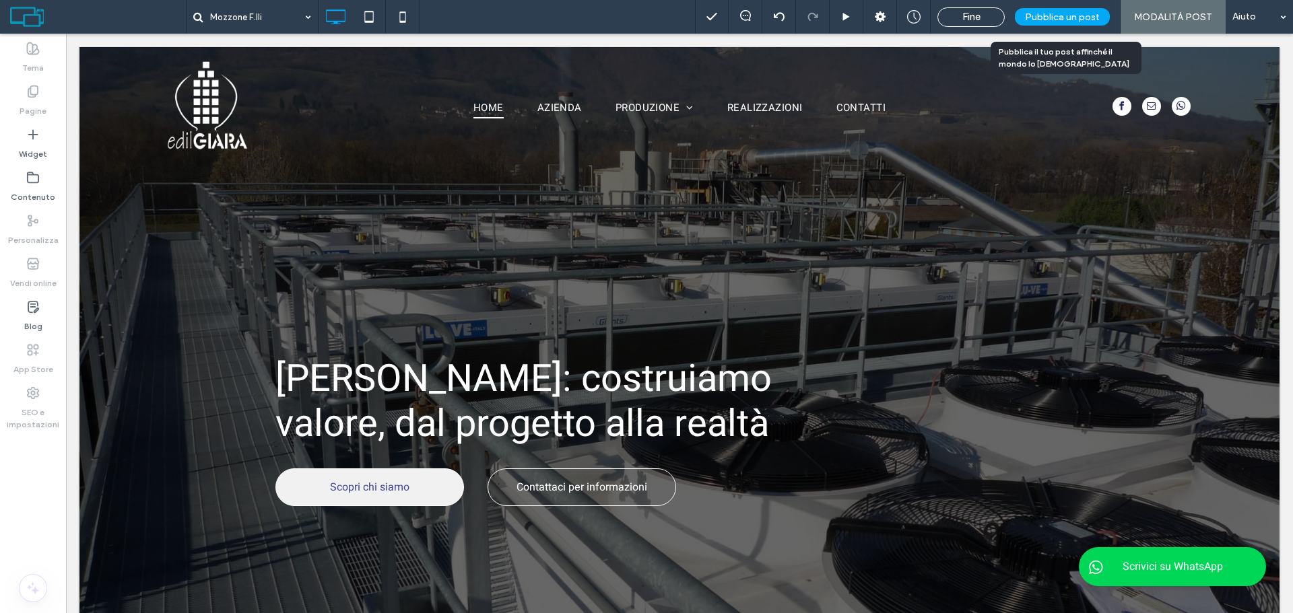
click at [1074, 11] on span "Pubblica un post" at bounding box center [1062, 16] width 75 height 11
click at [941, 22] on span "Fine" at bounding box center [938, 17] width 18 height 12
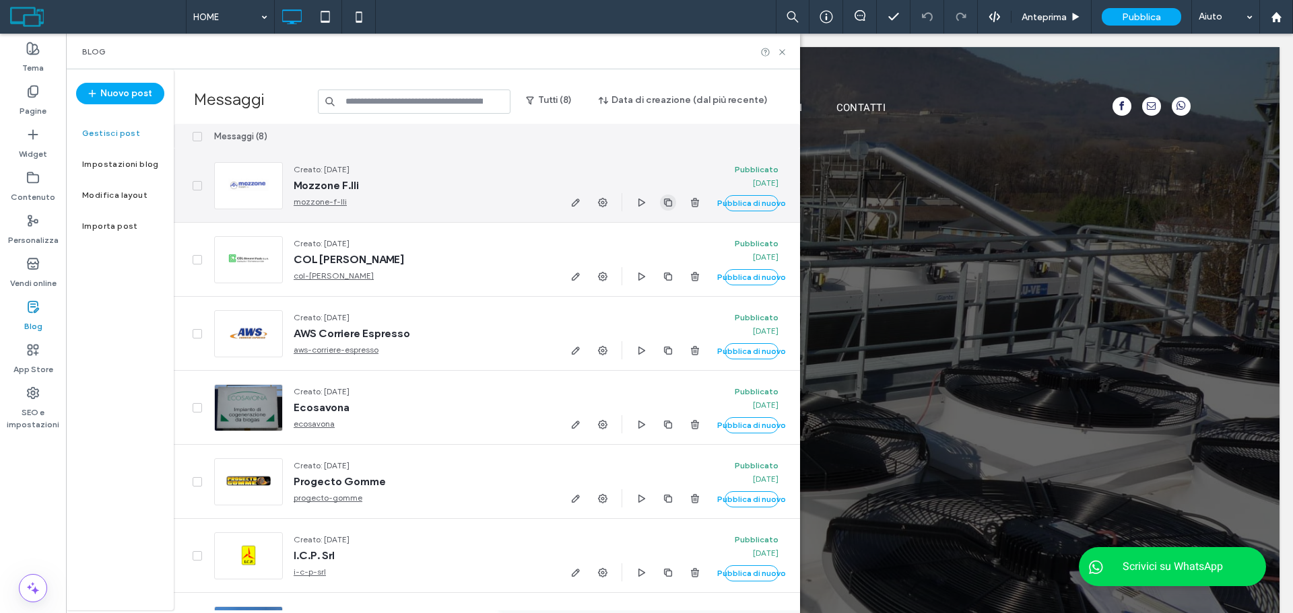
click at [661, 201] on span "button" at bounding box center [668, 203] width 16 height 16
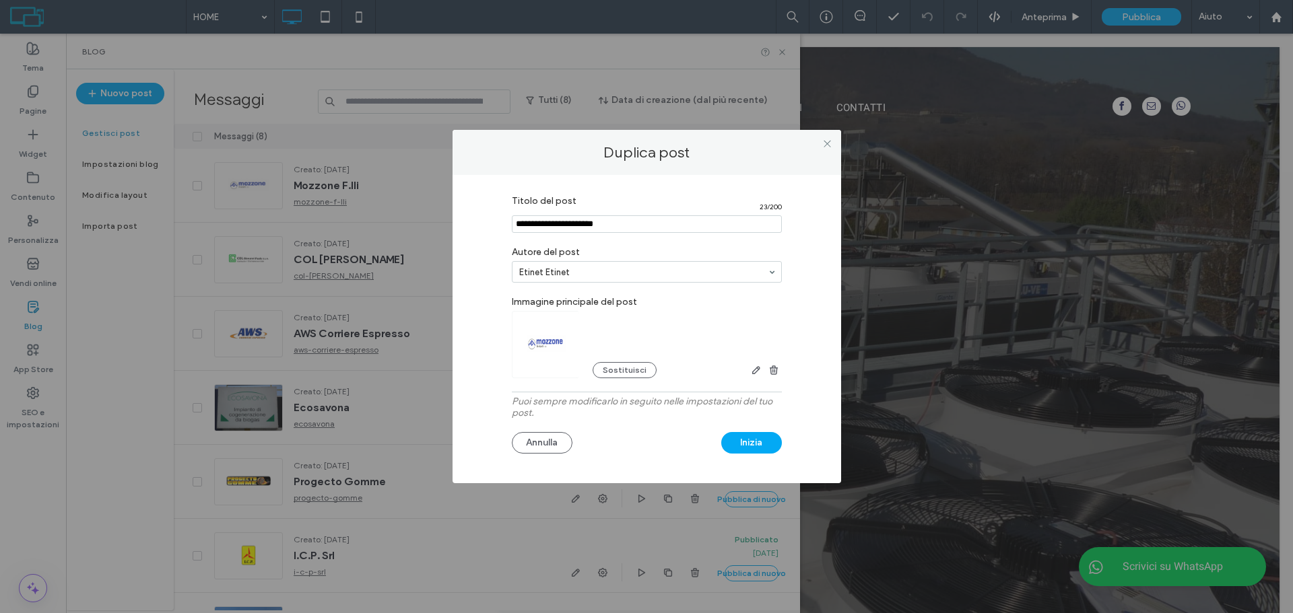
click at [558, 233] on input "Titolo del post" at bounding box center [647, 224] width 270 height 18
paste input "**********"
type input "**********"
click at [611, 372] on button "Sostituisci" at bounding box center [625, 370] width 64 height 16
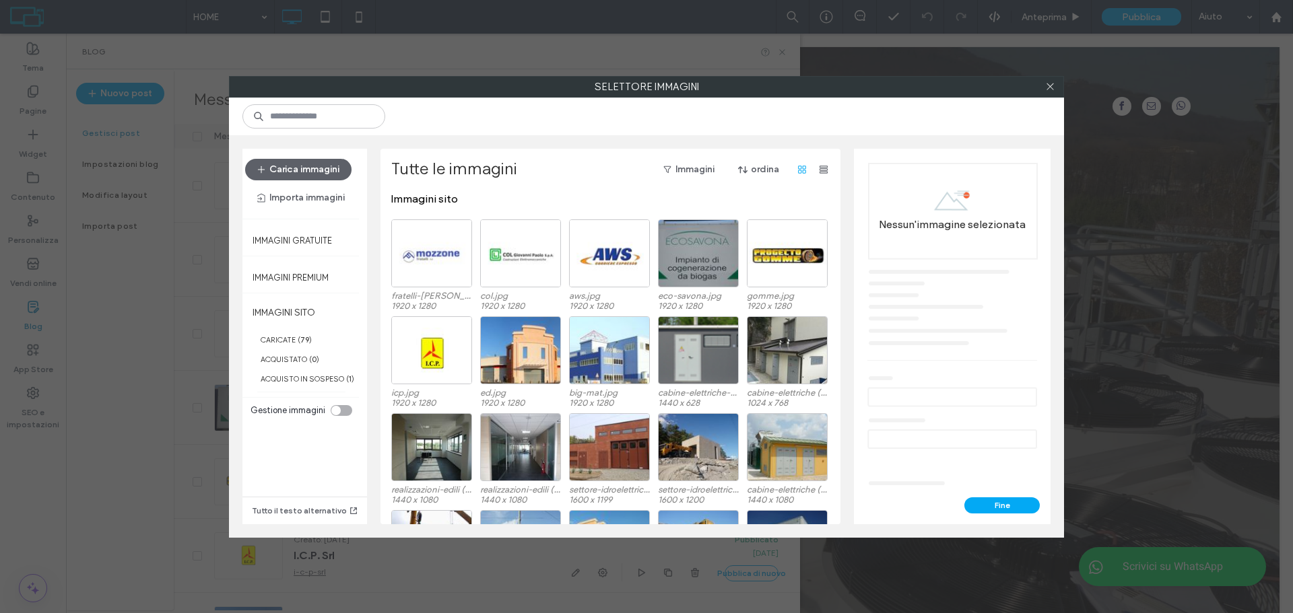
click at [322, 182] on div "Carica immagini Importa immagini" at bounding box center [301, 184] width 113 height 50
click at [321, 180] on button "Carica immagini" at bounding box center [298, 170] width 106 height 22
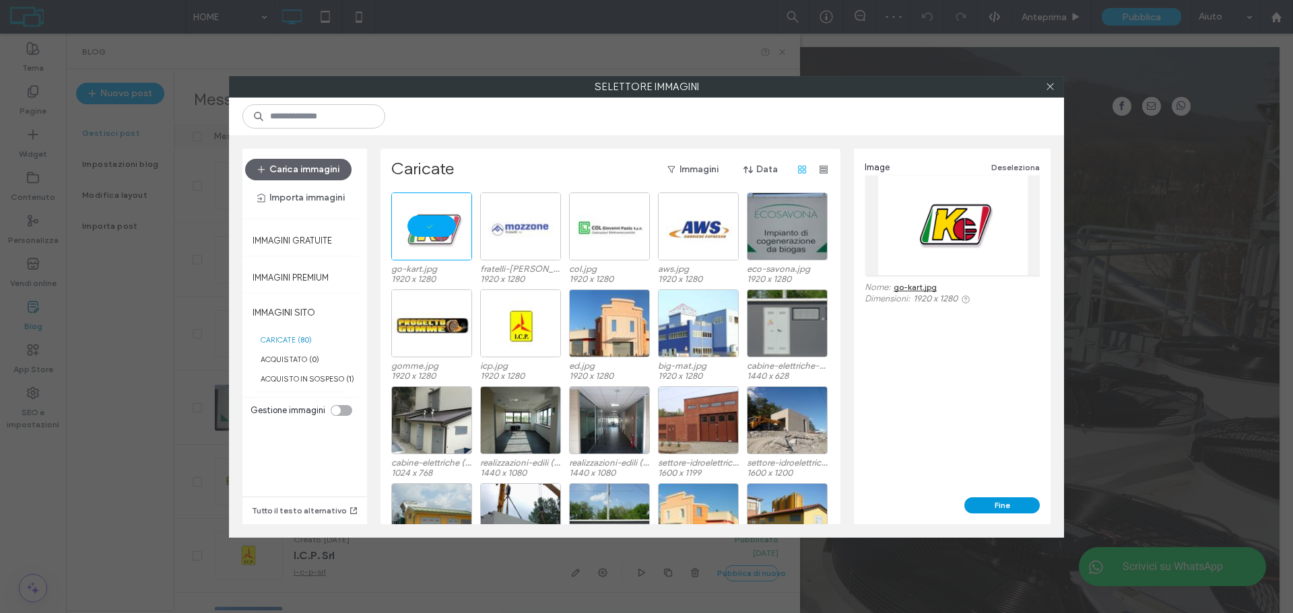
click at [999, 501] on button "Fine" at bounding box center [1001, 506] width 75 height 16
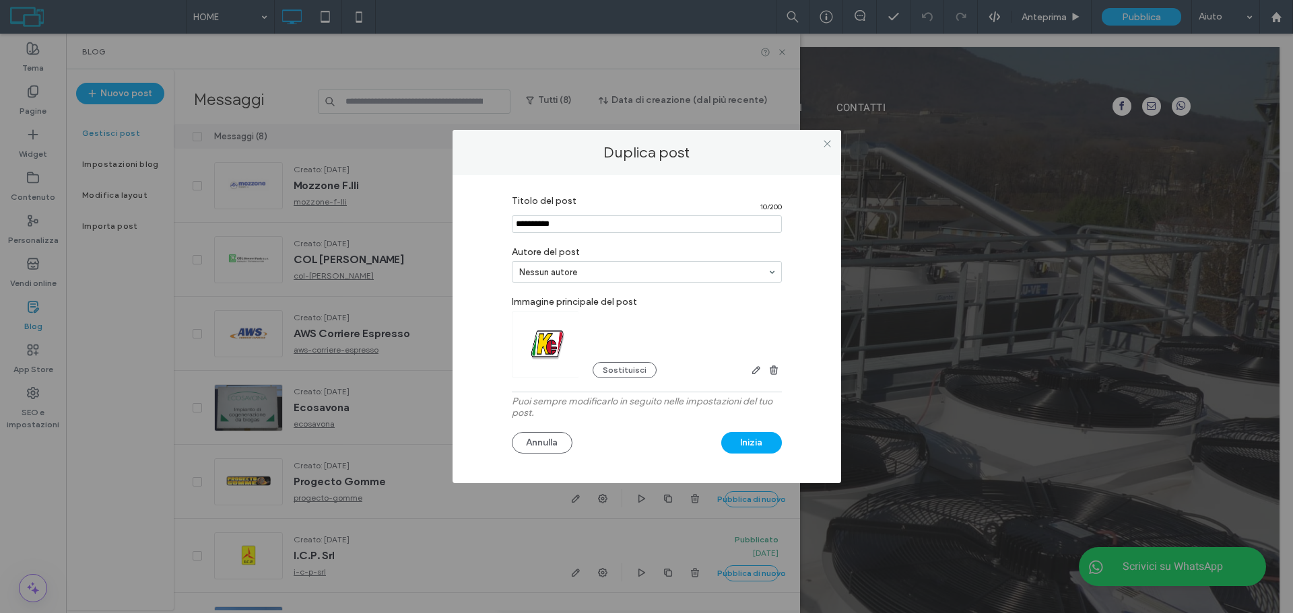
click at [727, 312] on div "Sostituisci" at bounding box center [647, 344] width 270 height 67
click at [742, 445] on button "Inizia" at bounding box center [751, 443] width 61 height 22
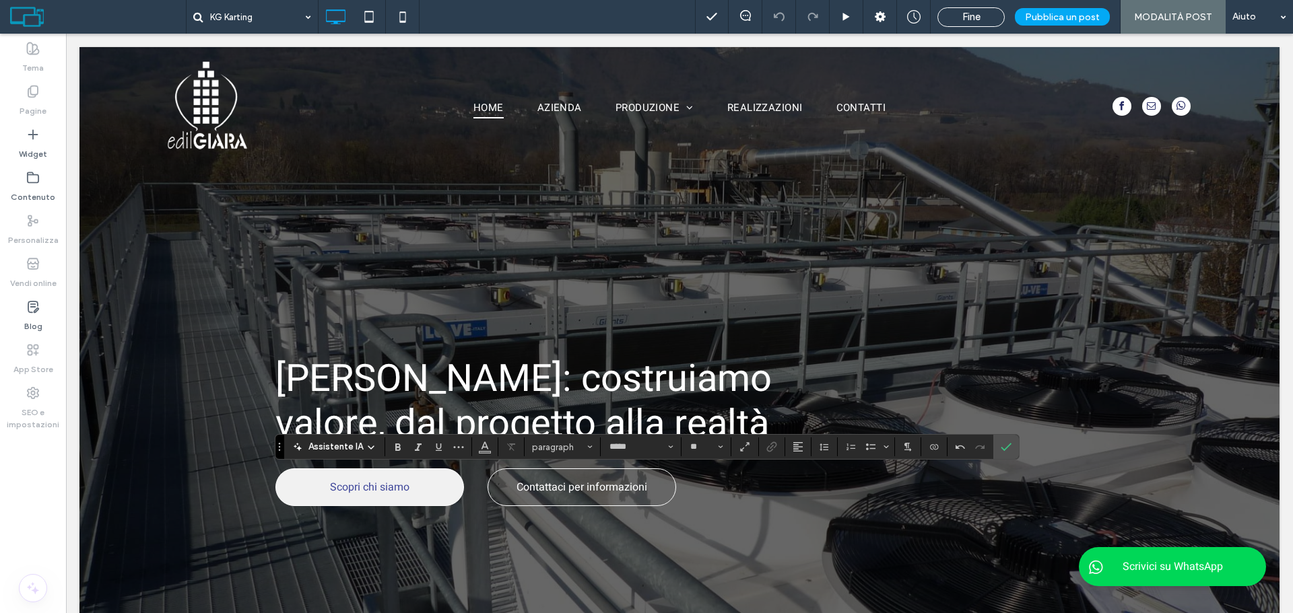
type input "**"
click at [1003, 446] on icon "Conferma" at bounding box center [1006, 447] width 11 height 11
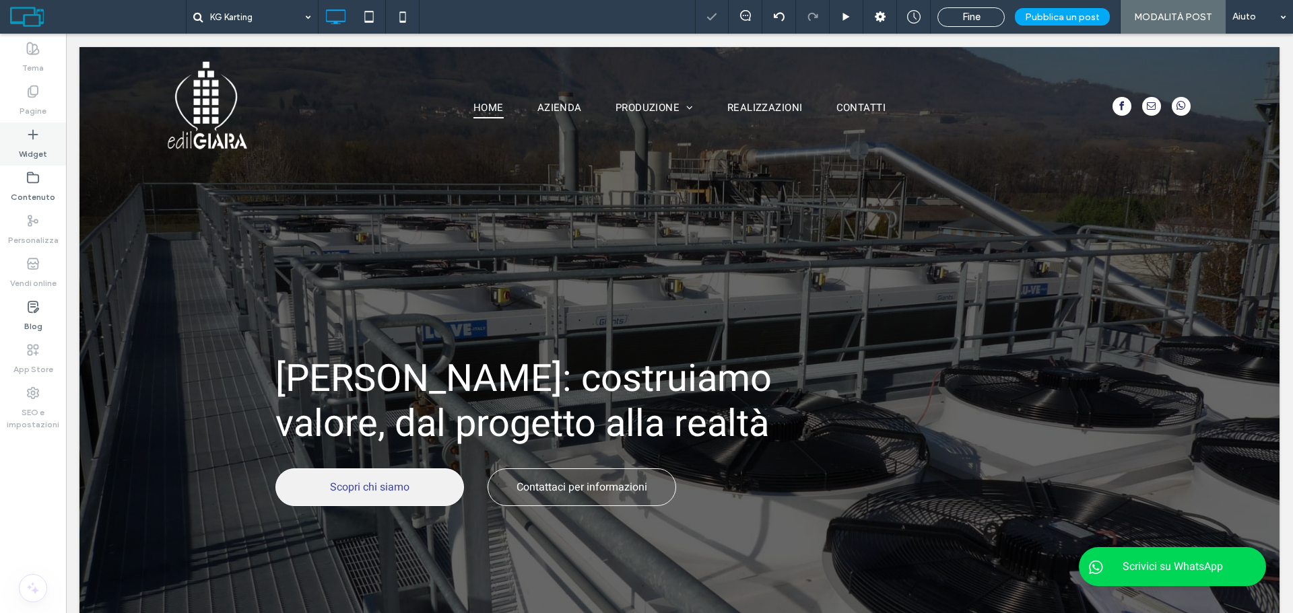
click at [22, 154] on label "Widget" at bounding box center [33, 150] width 28 height 19
type input "*****"
type input "**"
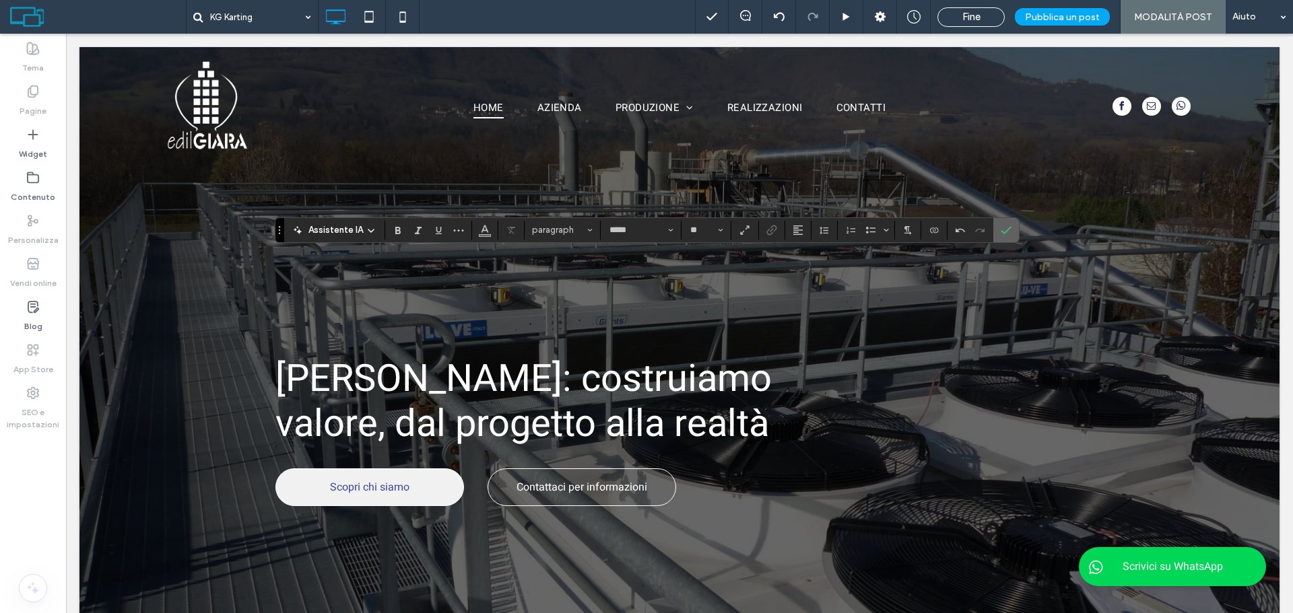
click at [1001, 230] on icon "Conferma" at bounding box center [1006, 230] width 11 height 11
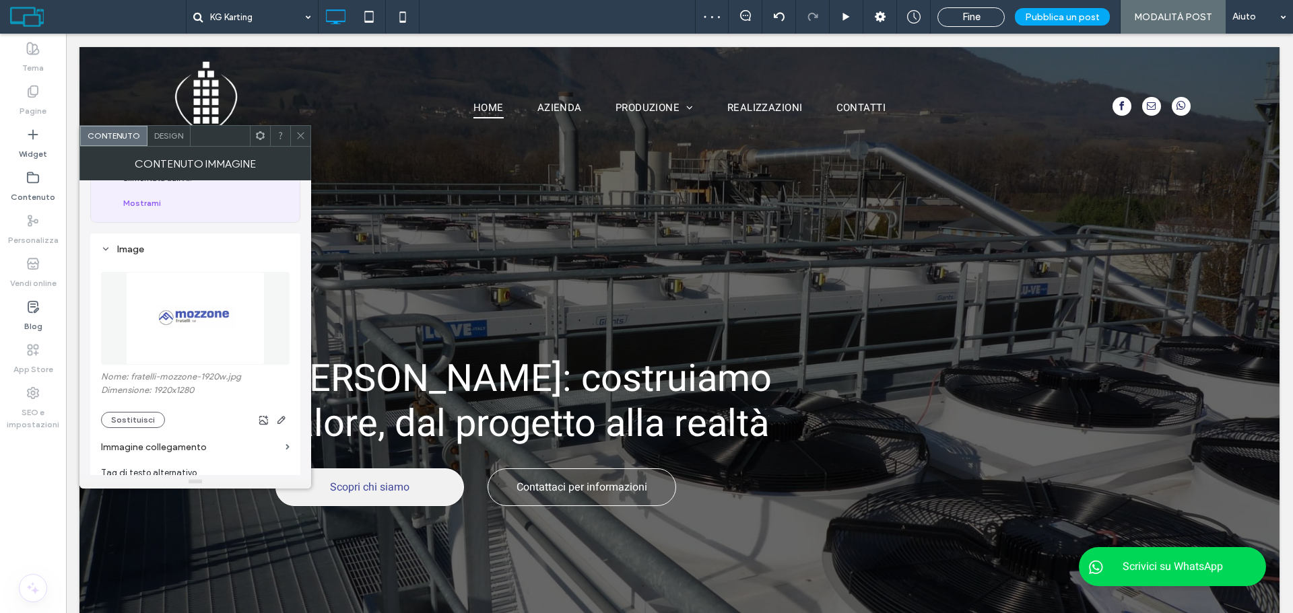
scroll to position [202, 0]
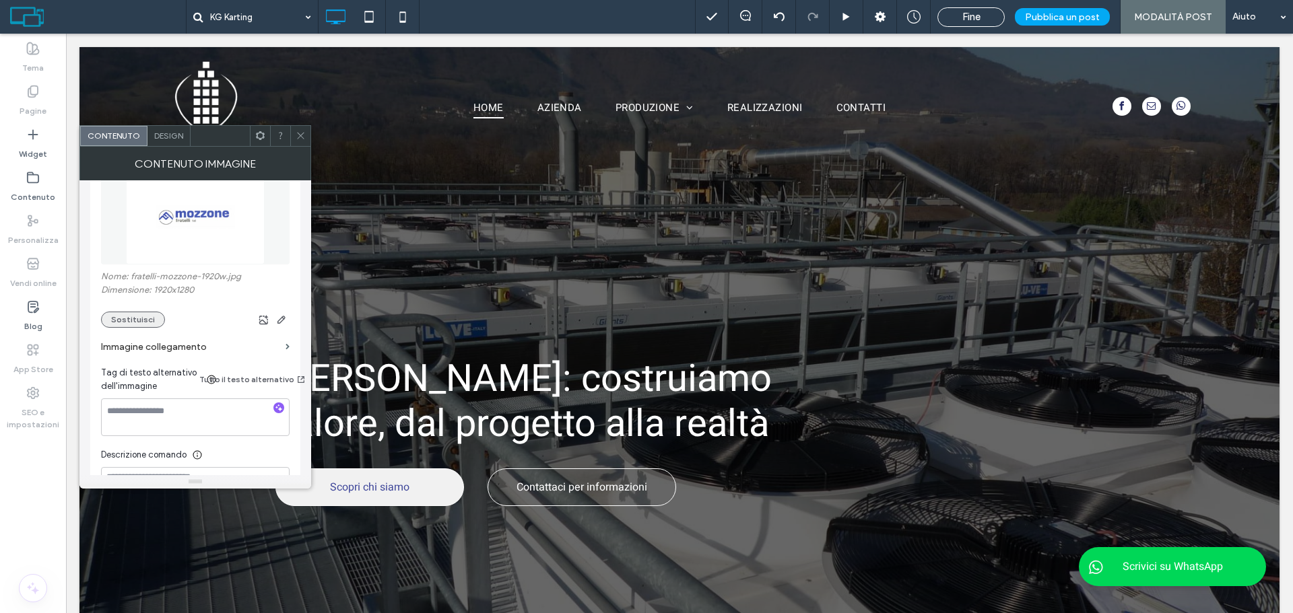
click at [137, 313] on button "Sostituisci" at bounding box center [133, 320] width 64 height 16
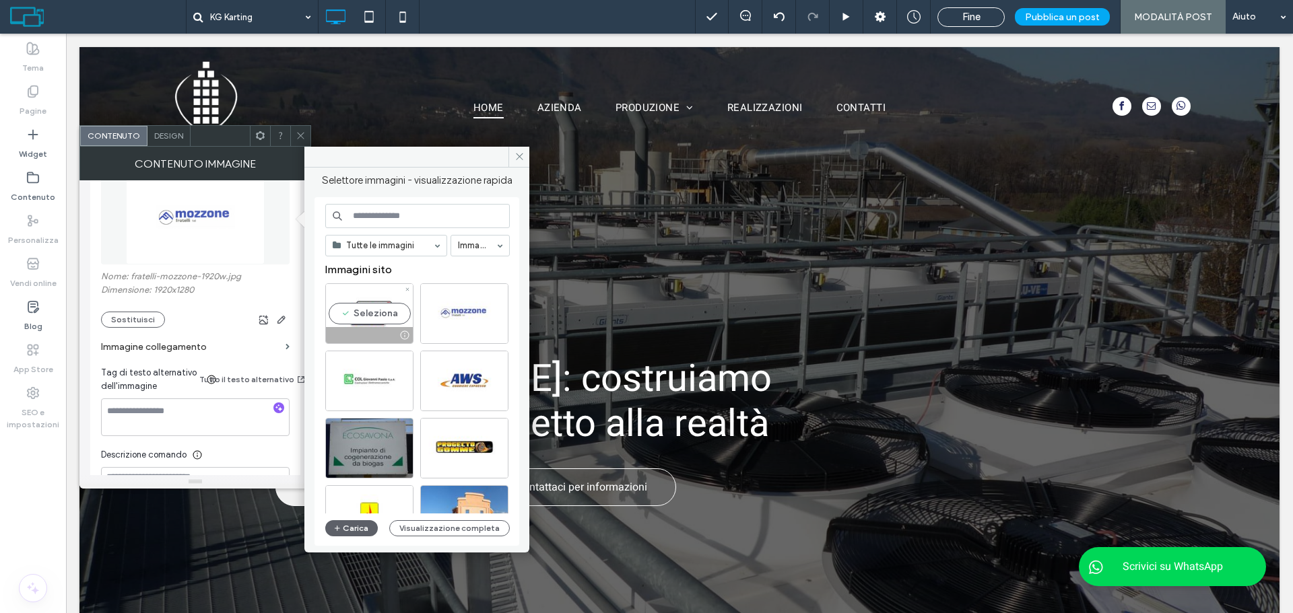
click at [370, 319] on div "Seleziona" at bounding box center [369, 313] width 88 height 61
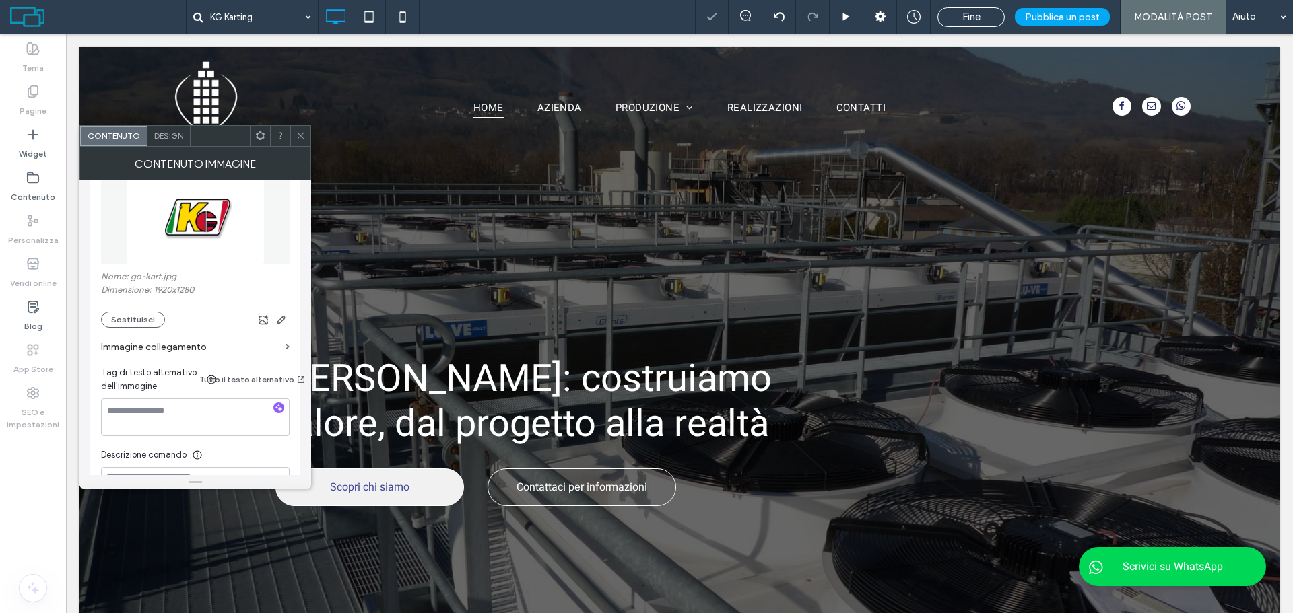
click at [301, 134] on icon at bounding box center [301, 136] width 10 height 10
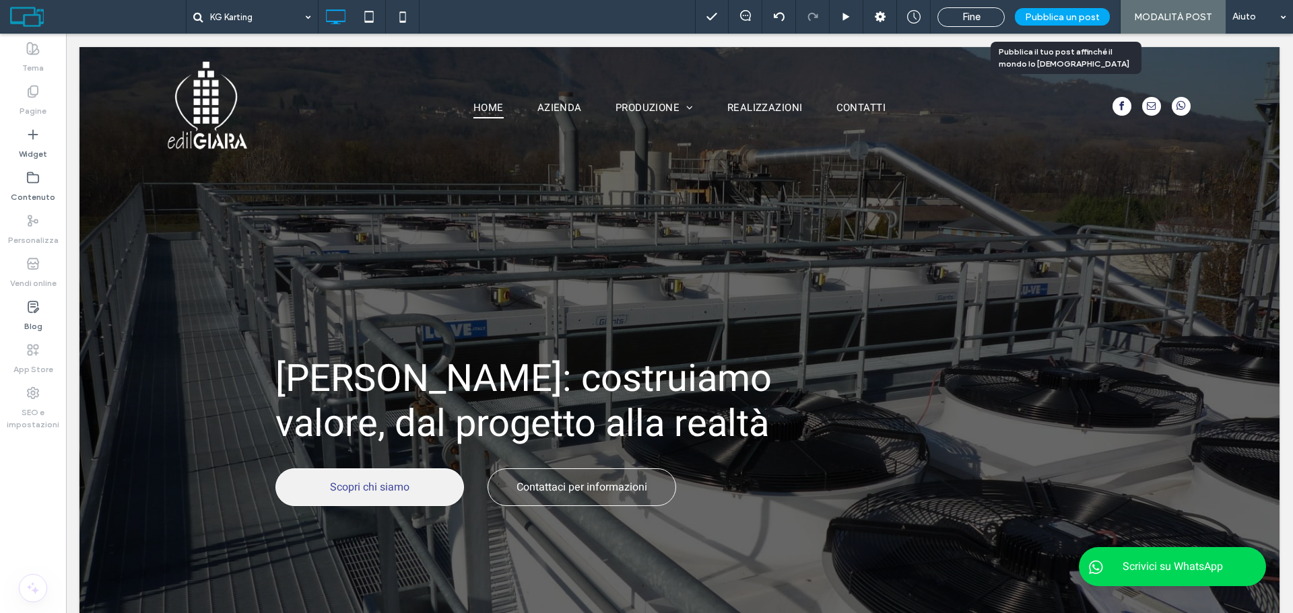
click at [1065, 20] on span "Pubblica un post" at bounding box center [1062, 16] width 75 height 11
click at [935, 15] on span "Fine" at bounding box center [938, 17] width 18 height 12
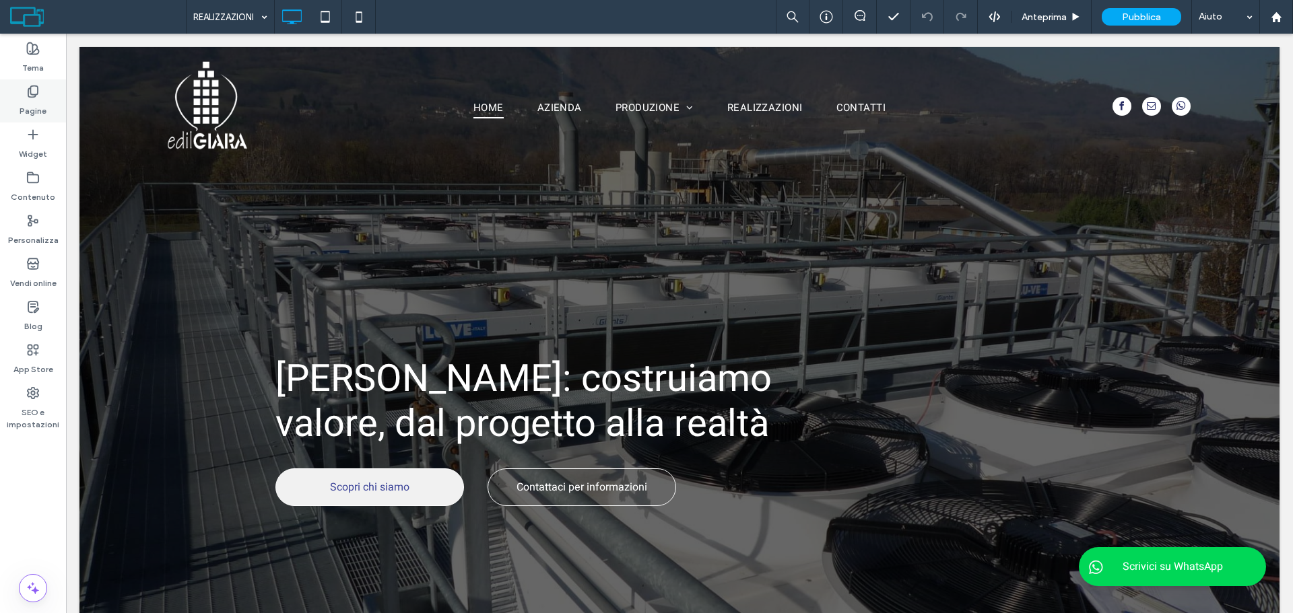
click at [26, 108] on label "Pagine" at bounding box center [33, 107] width 27 height 19
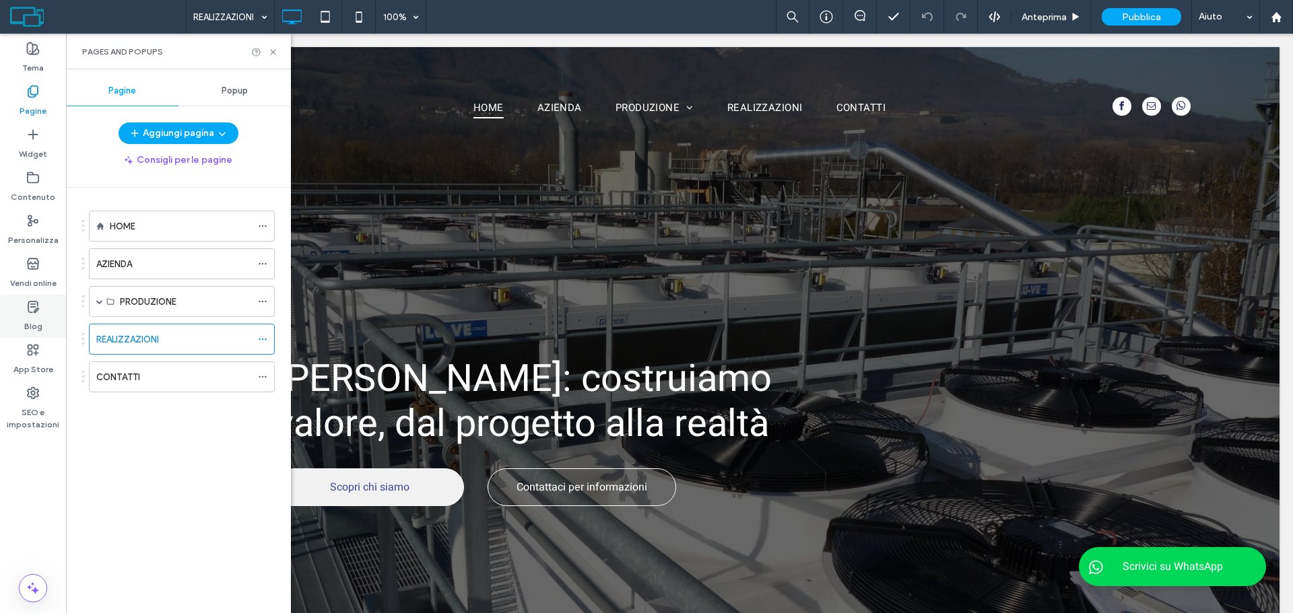
click at [27, 310] on icon at bounding box center [32, 306] width 13 height 13
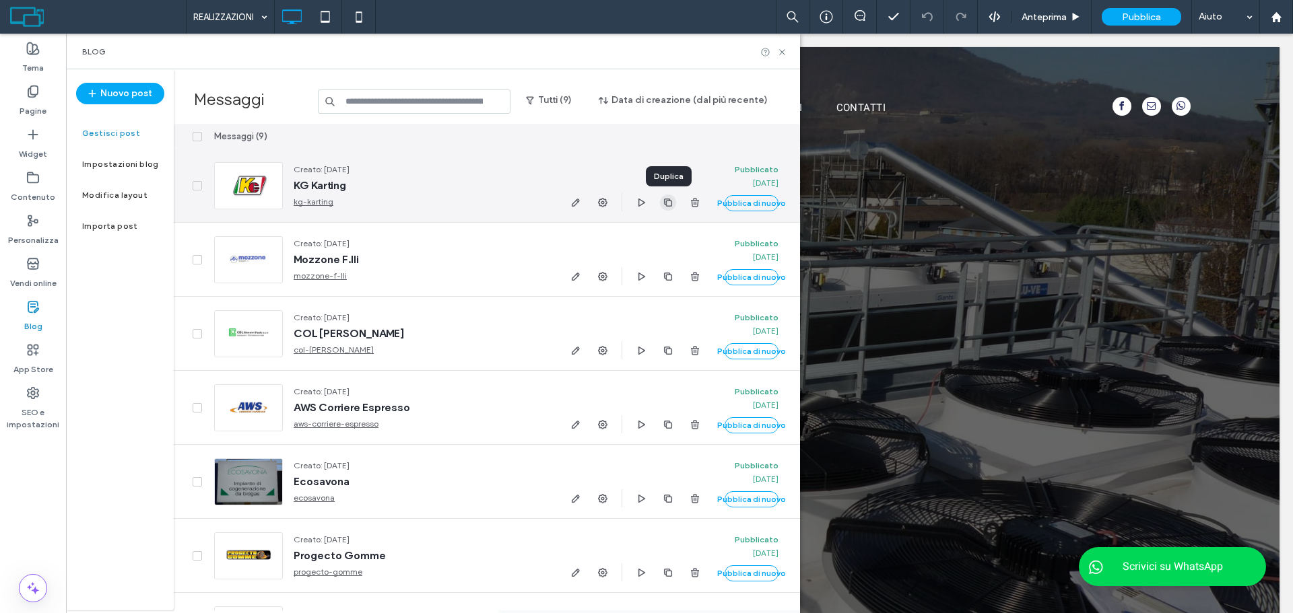
click at [667, 205] on use "button" at bounding box center [668, 202] width 8 height 8
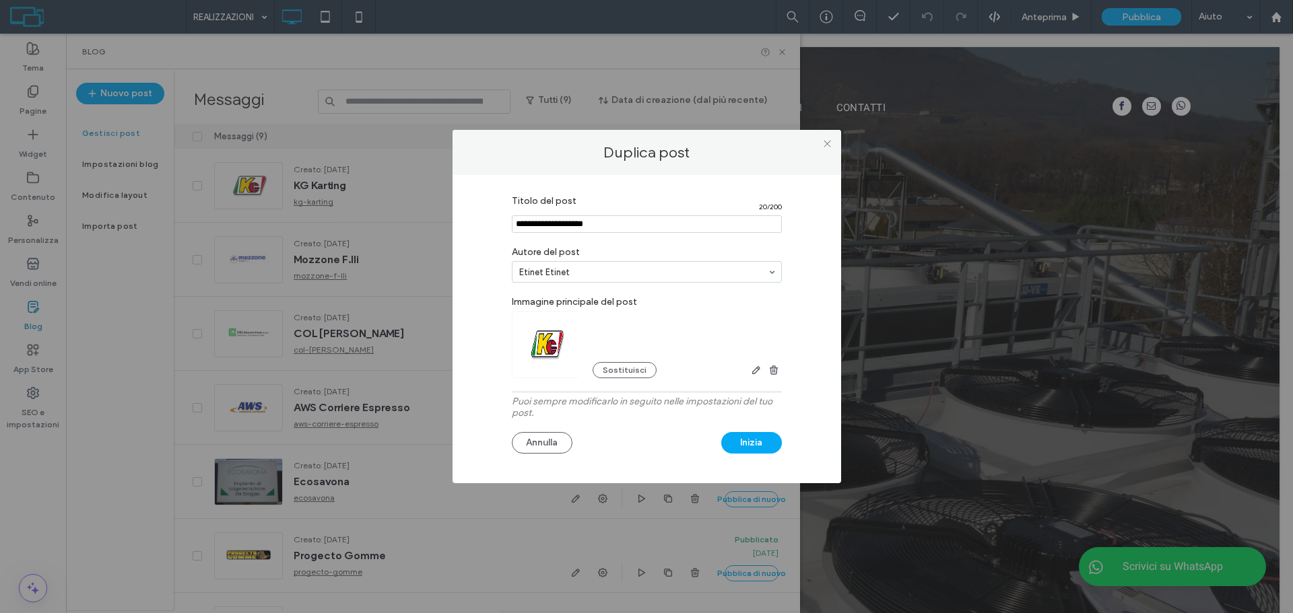
click at [607, 229] on input "Titolo del post" at bounding box center [647, 224] width 270 height 18
paste input "**********"
type input "**********"
click at [626, 370] on button "Sostituisci" at bounding box center [625, 370] width 64 height 16
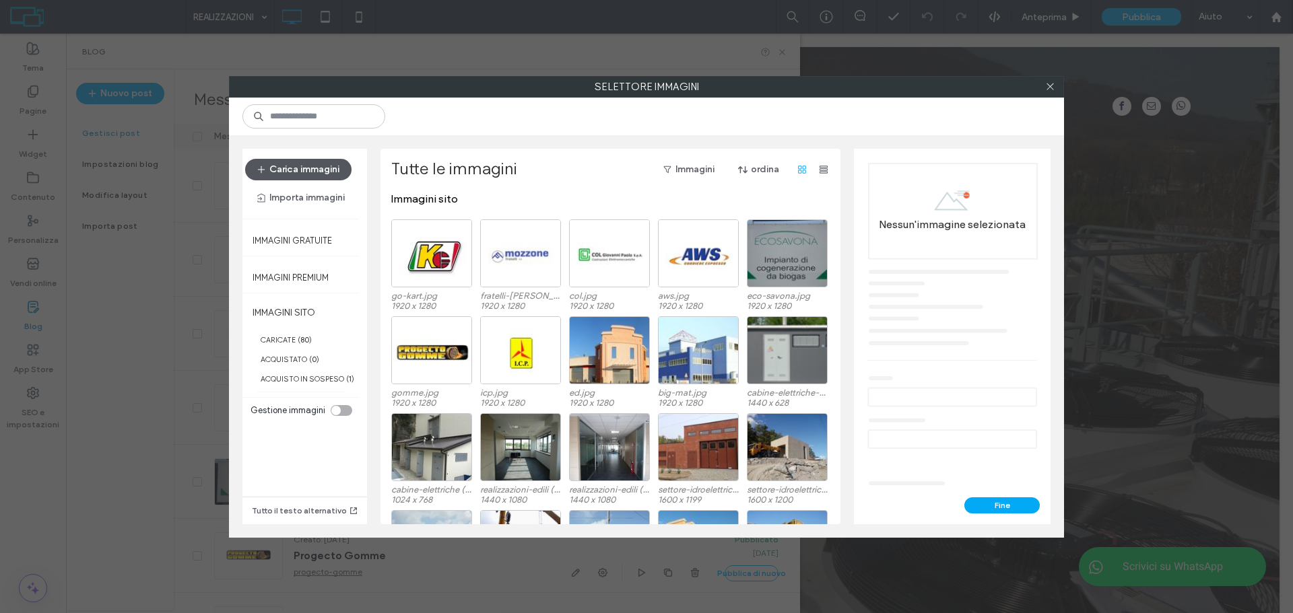
click at [327, 166] on button "Carica immagini" at bounding box center [298, 170] width 106 height 22
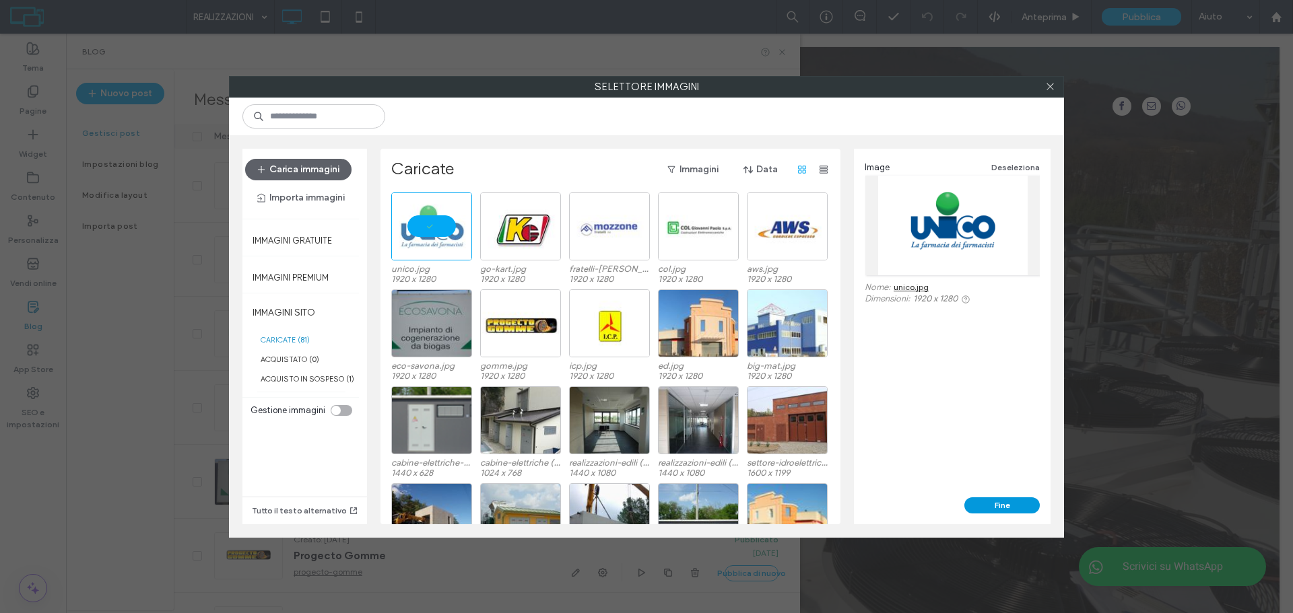
click at [1001, 506] on button "Fine" at bounding box center [1001, 506] width 75 height 16
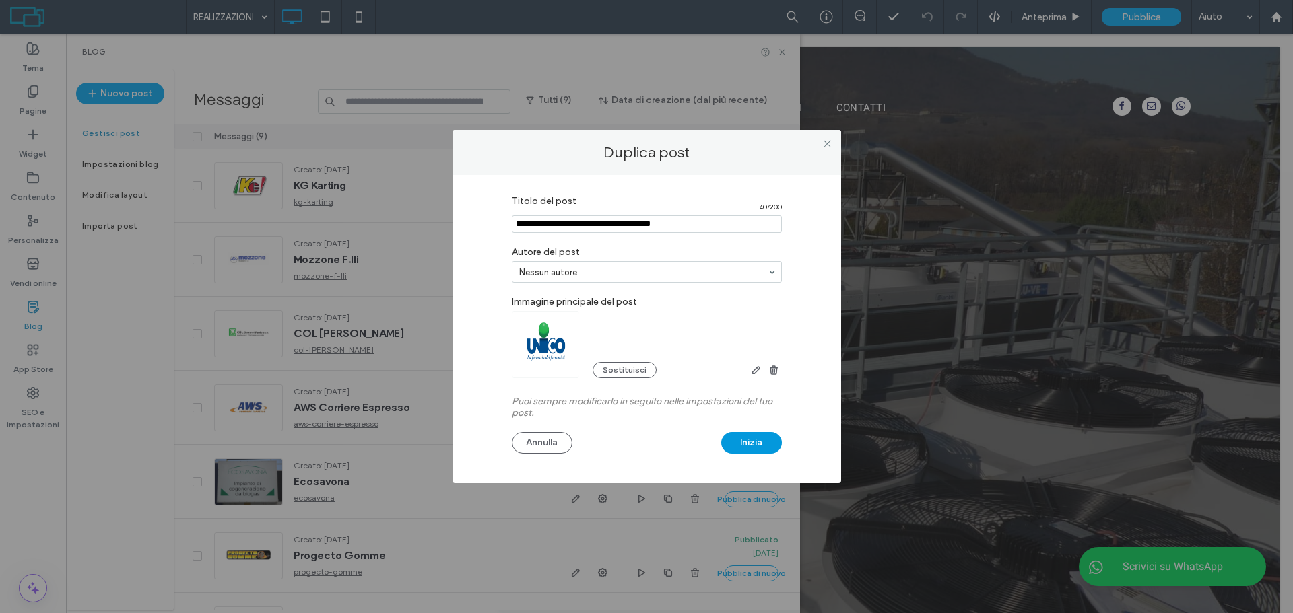
click at [760, 443] on button "Inizia" at bounding box center [751, 443] width 61 height 22
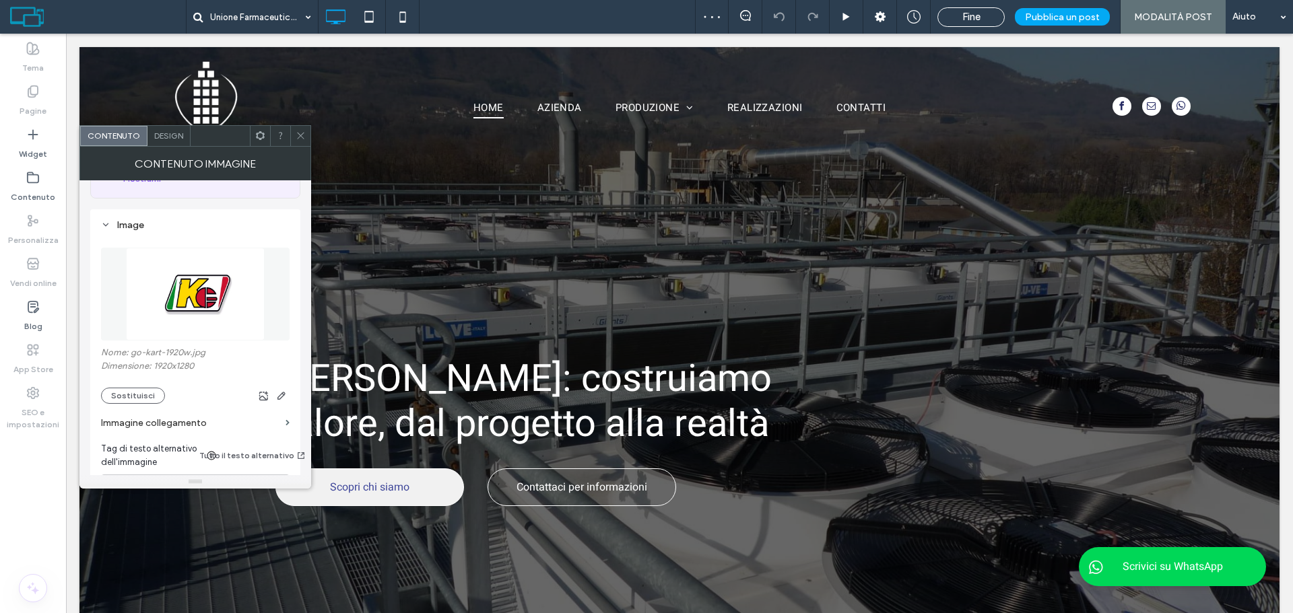
scroll to position [135, 0]
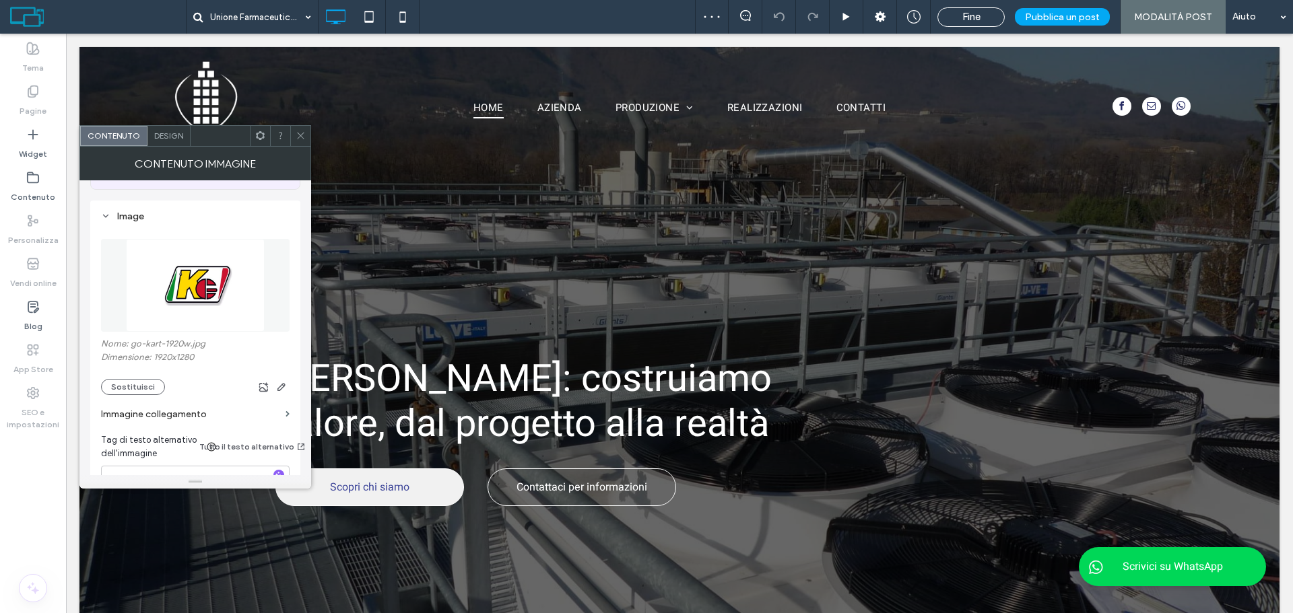
click at [145, 370] on div "Nome: go-kart-1920w.jpg Dimensione: 1920x1280 Sostituisci" at bounding box center [195, 367] width 189 height 57
click at [144, 387] on button "Sostituisci" at bounding box center [133, 387] width 64 height 16
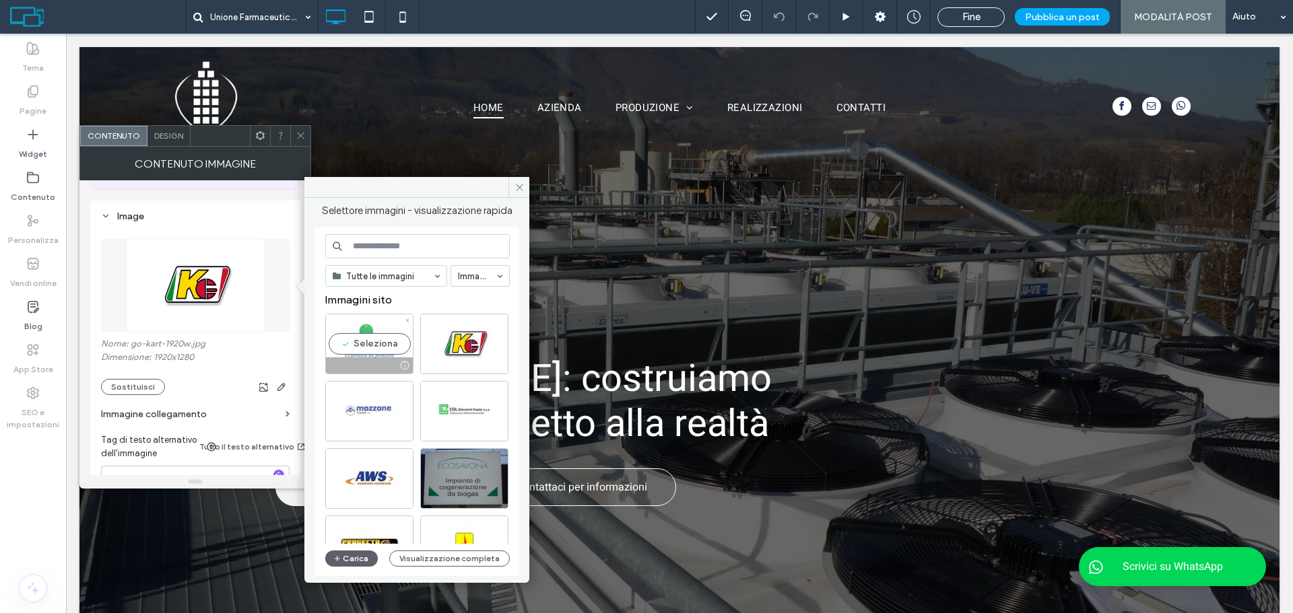
click at [359, 354] on div "Seleziona" at bounding box center [369, 344] width 88 height 61
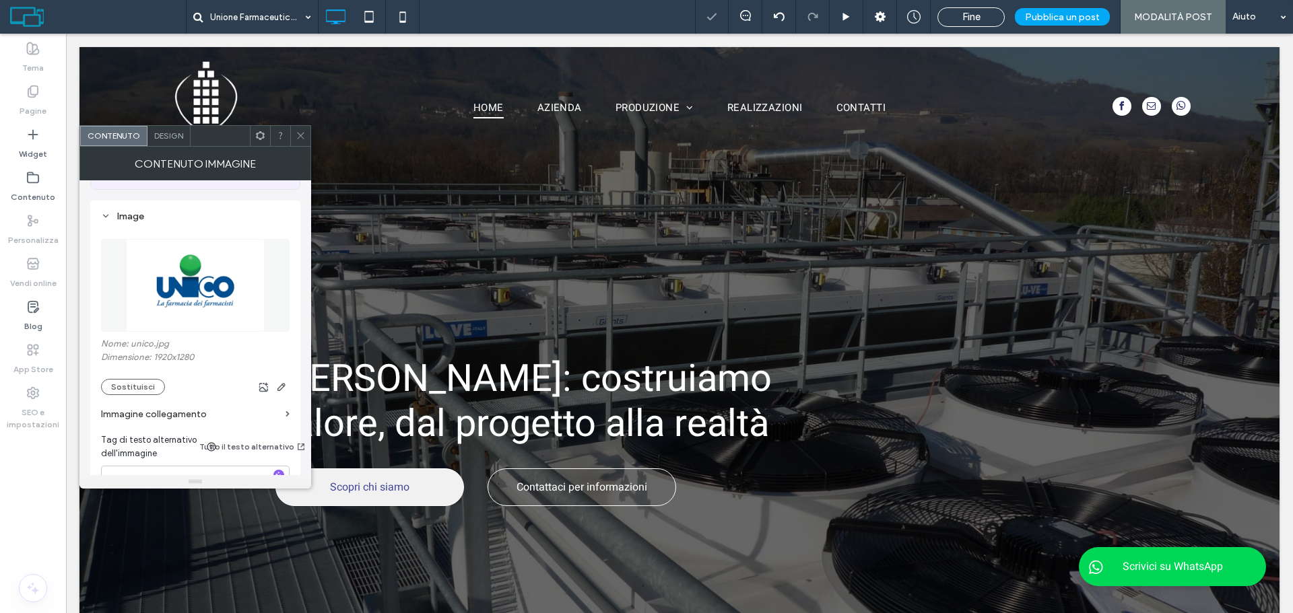
click at [300, 135] on icon at bounding box center [301, 136] width 10 height 10
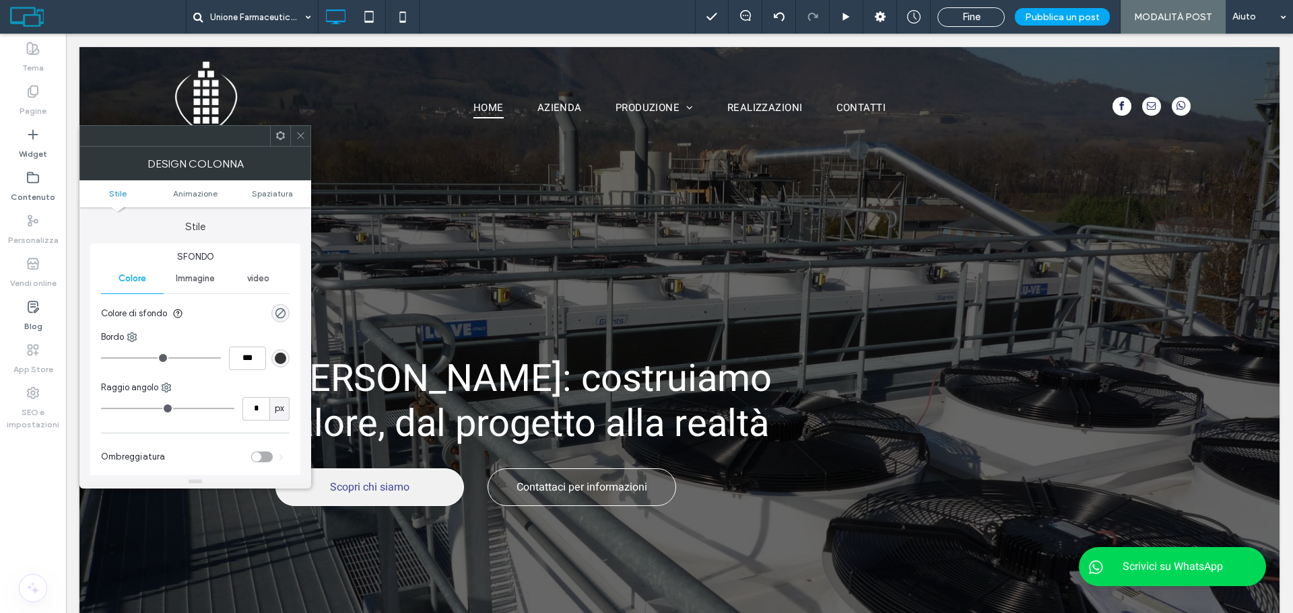
click at [302, 131] on icon at bounding box center [301, 136] width 10 height 10
drag, startPoint x: 298, startPoint y: 130, endPoint x: 309, endPoint y: 136, distance: 13.0
click at [299, 132] on span at bounding box center [301, 136] width 10 height 20
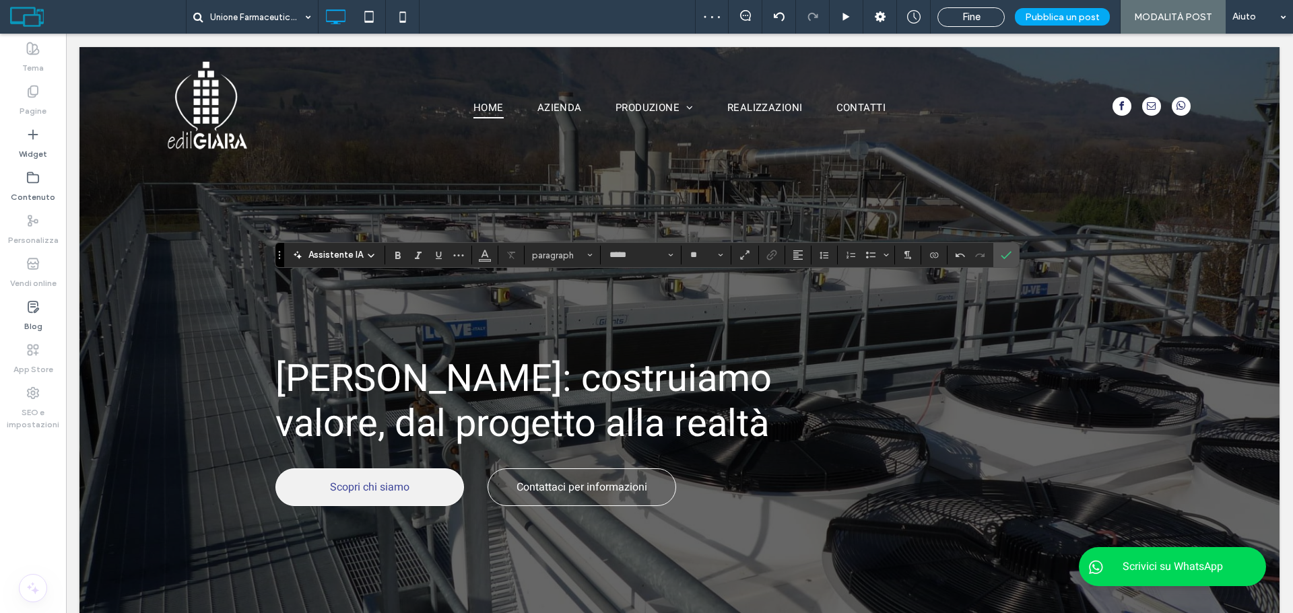
type input "**"
click at [1003, 255] on icon "Conferma" at bounding box center [1006, 255] width 11 height 11
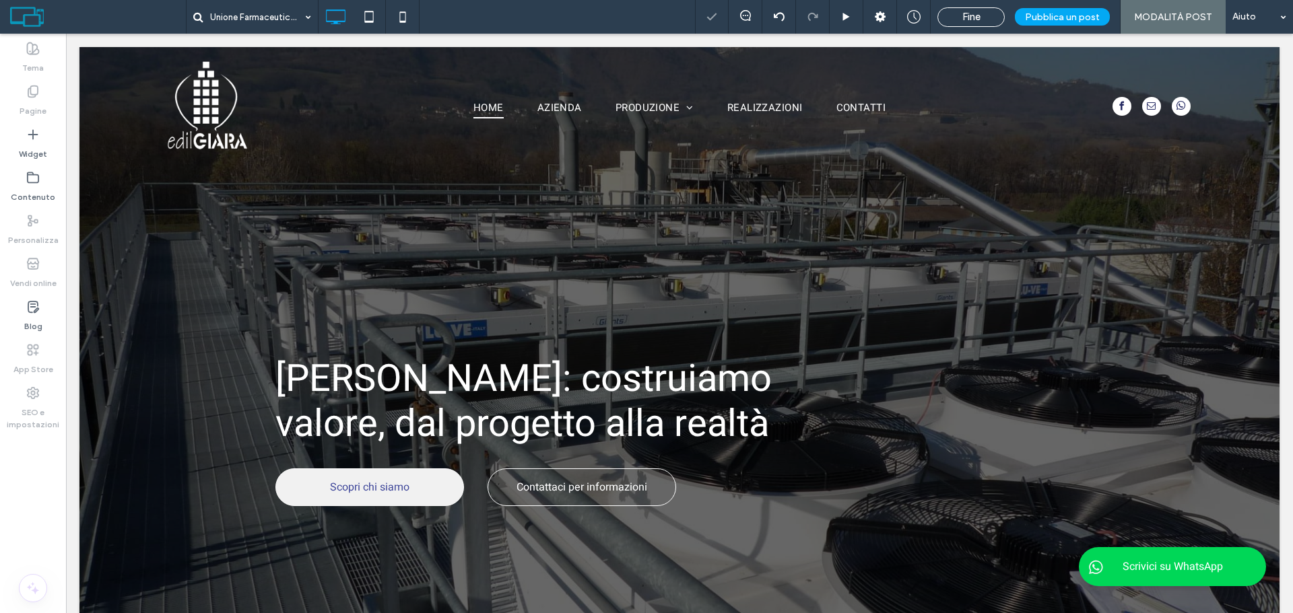
type input "*****"
type input "**"
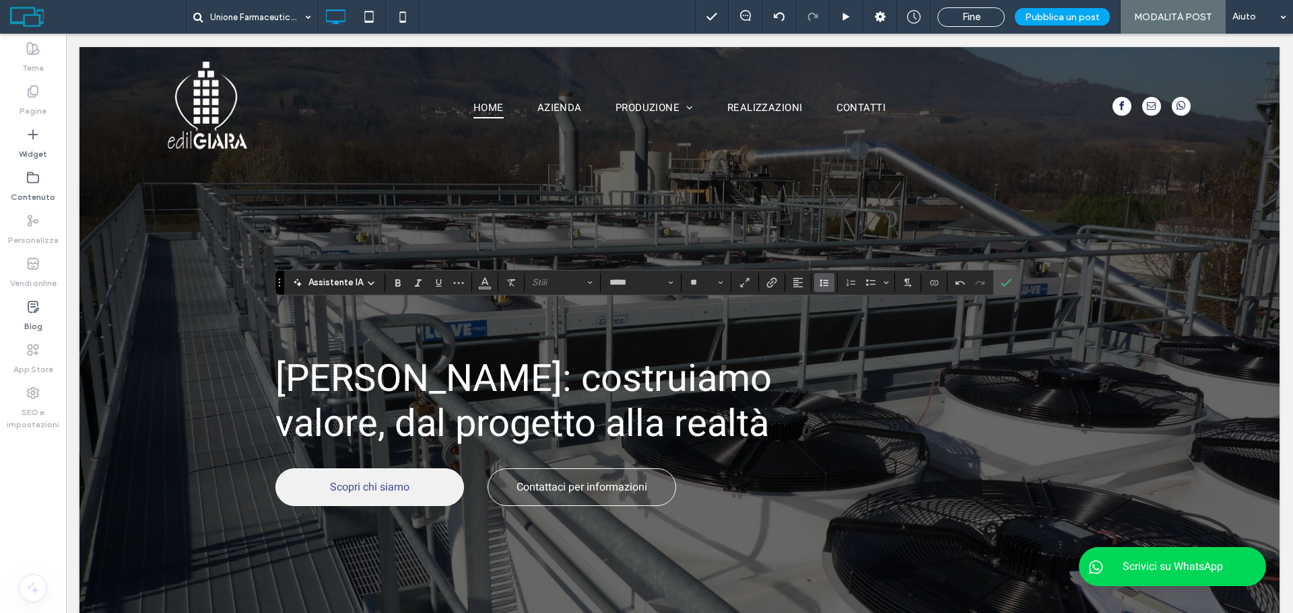
click at [819, 278] on icon "Altezza riga" at bounding box center [824, 282] width 11 height 11
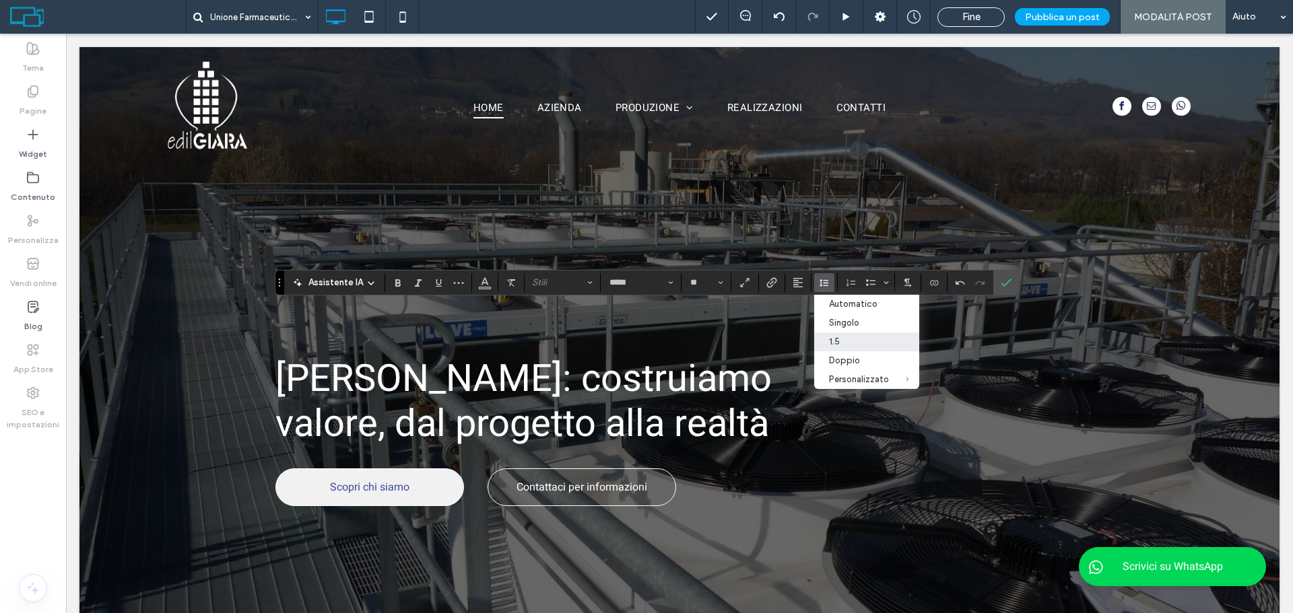
click at [840, 337] on div "1.5" at bounding box center [859, 342] width 60 height 10
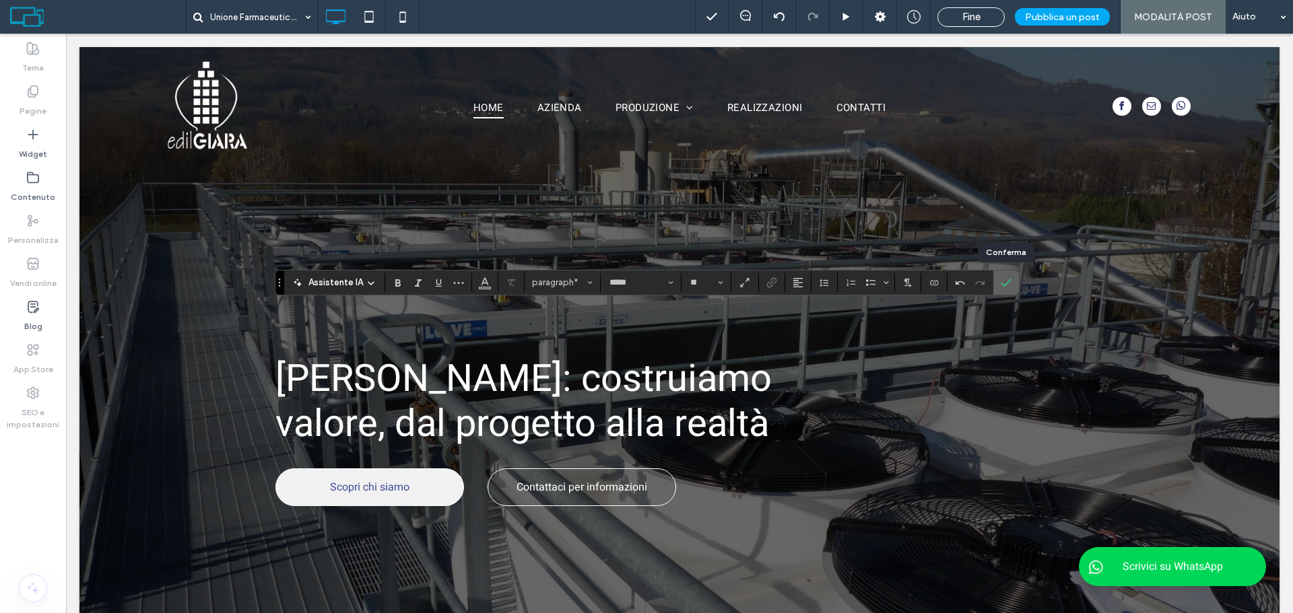
click at [1001, 281] on icon "Conferma" at bounding box center [1006, 282] width 11 height 11
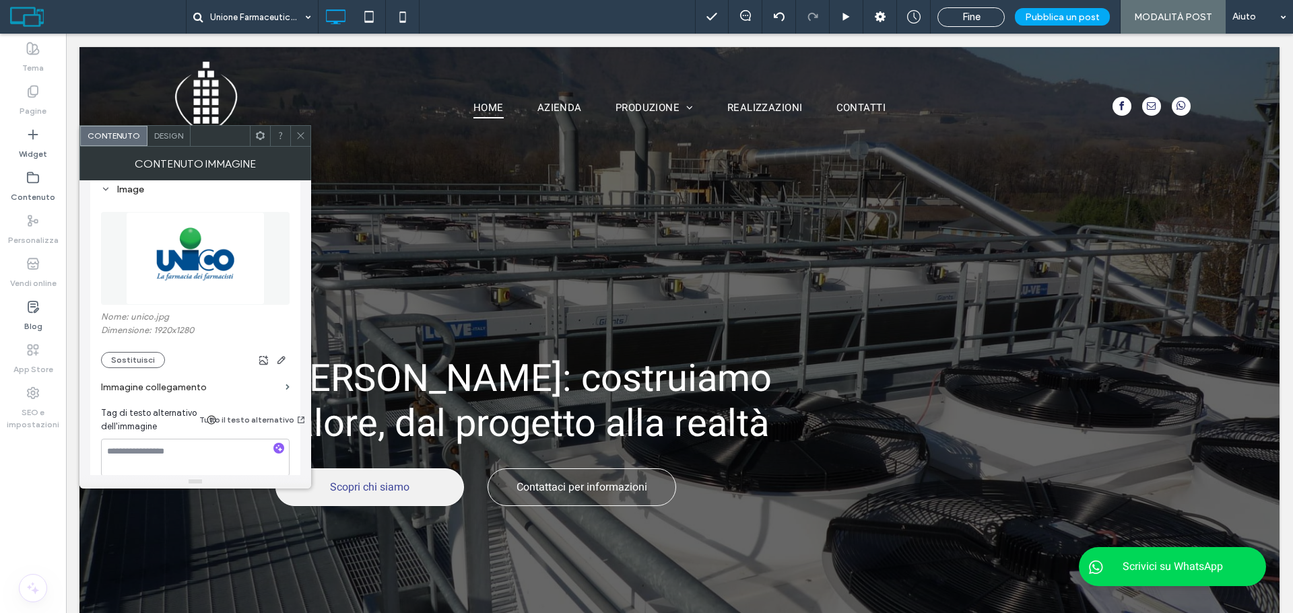
scroll to position [202, 0]
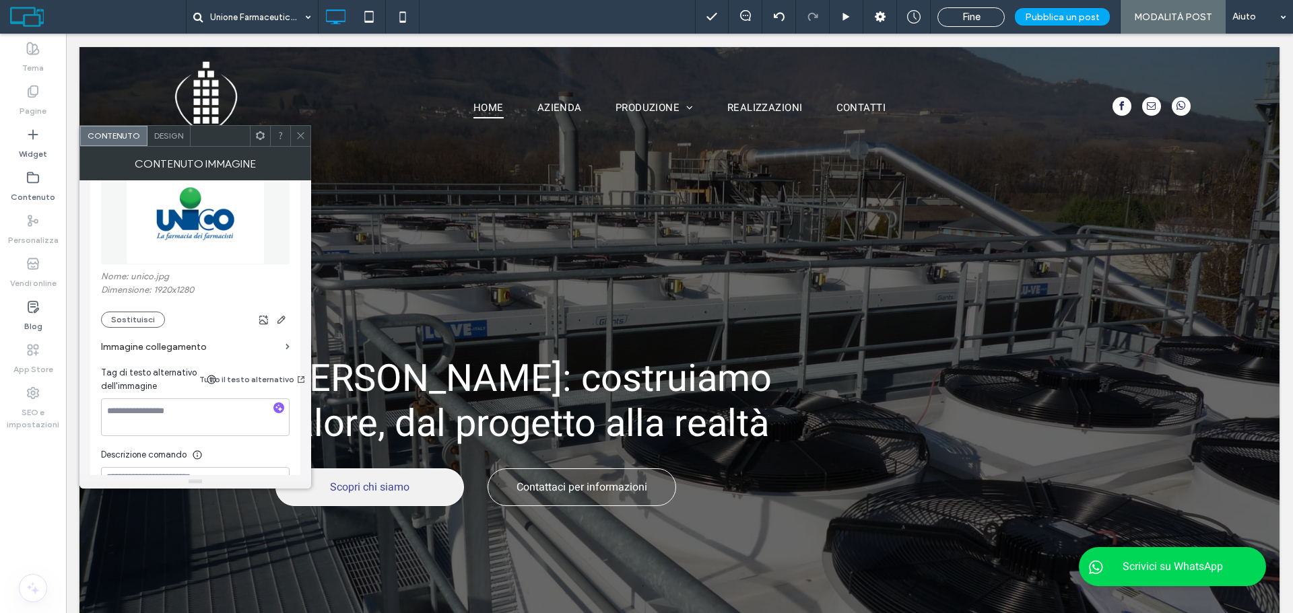
click at [295, 130] on div at bounding box center [300, 136] width 20 height 20
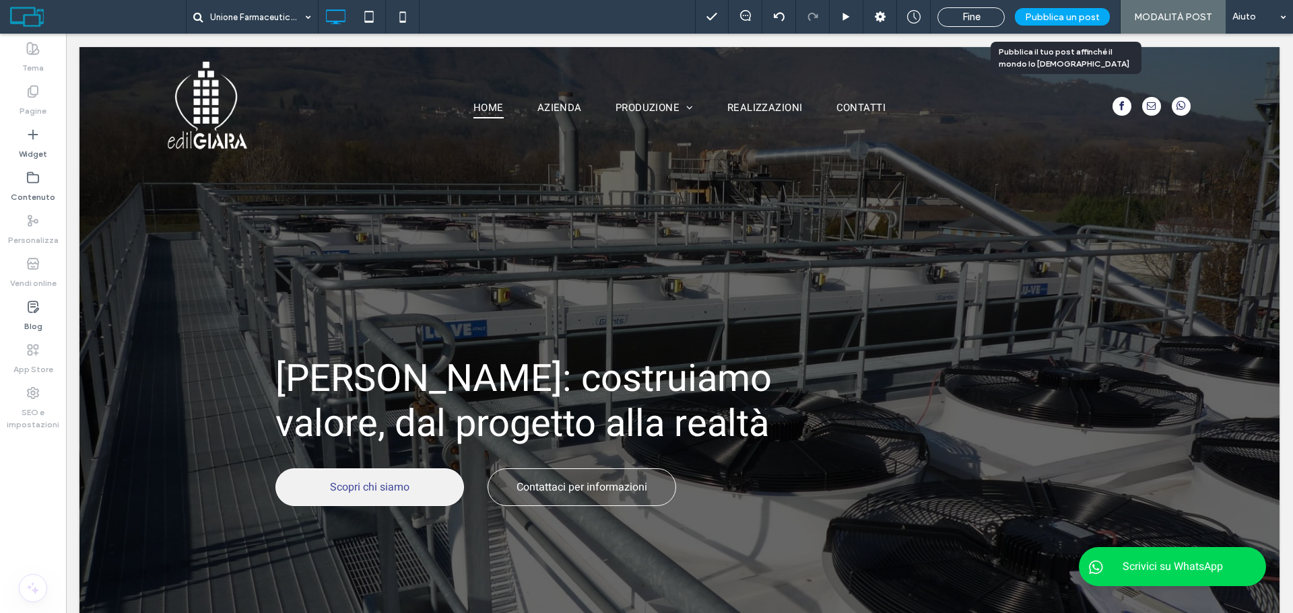
click at [1090, 18] on span "Pubblica un post" at bounding box center [1062, 16] width 75 height 11
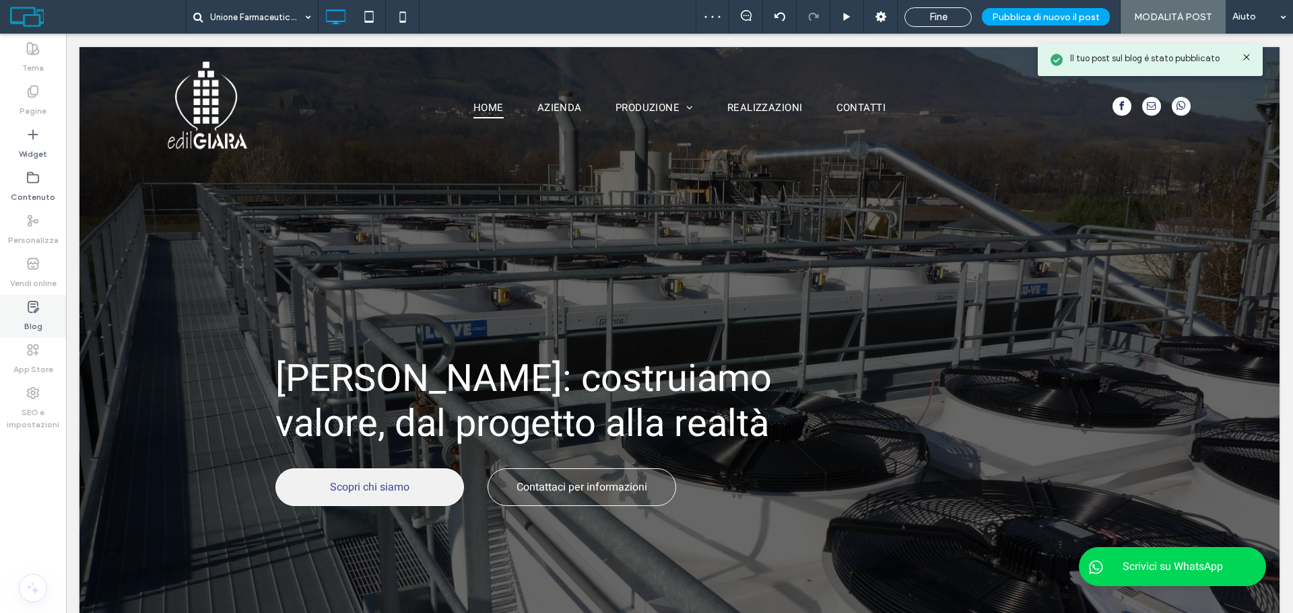
click at [19, 312] on div "Blog" at bounding box center [33, 316] width 66 height 43
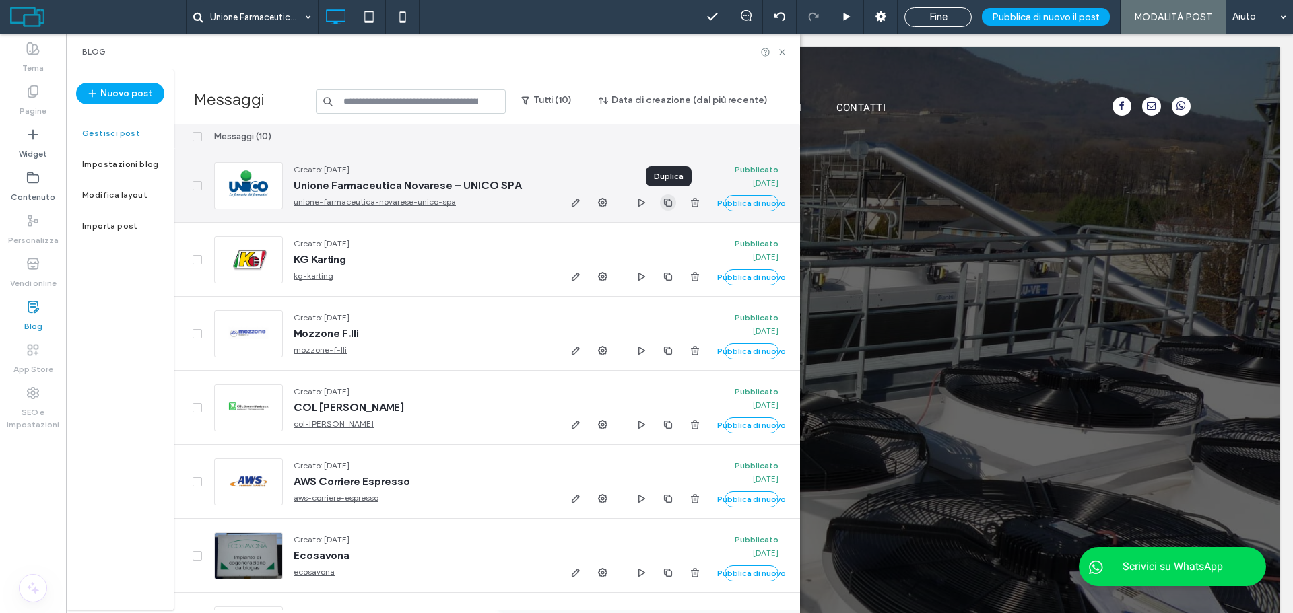
click at [663, 198] on icon "button" at bounding box center [668, 202] width 11 height 11
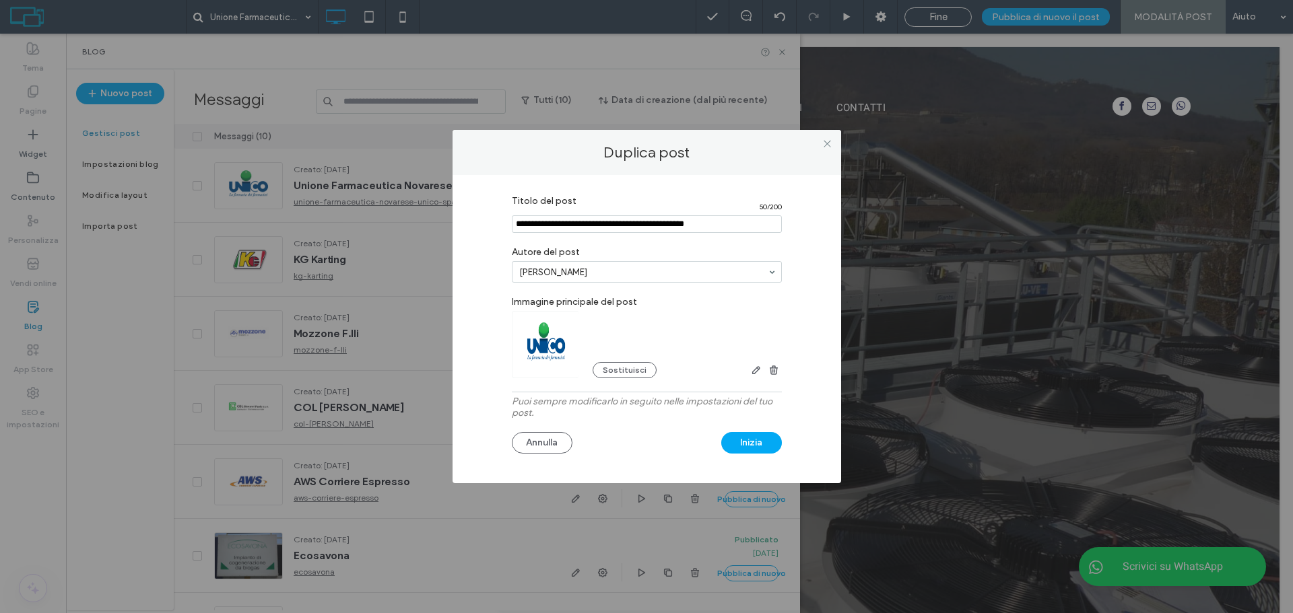
paste input "**********"
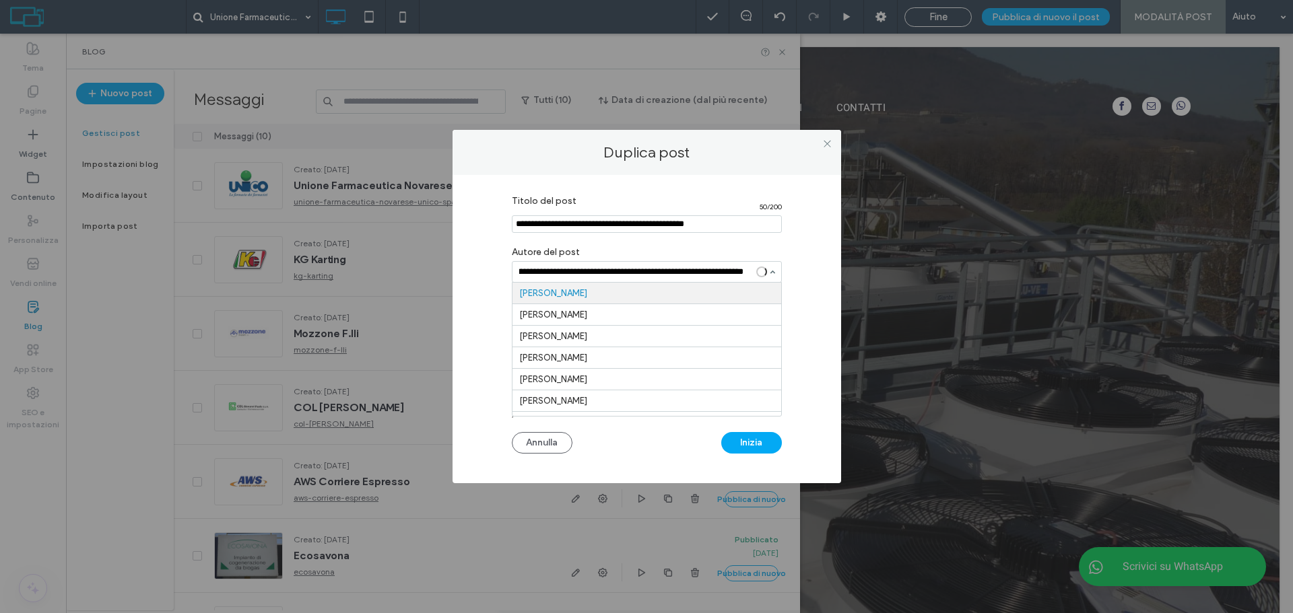
scroll to position [0, 87]
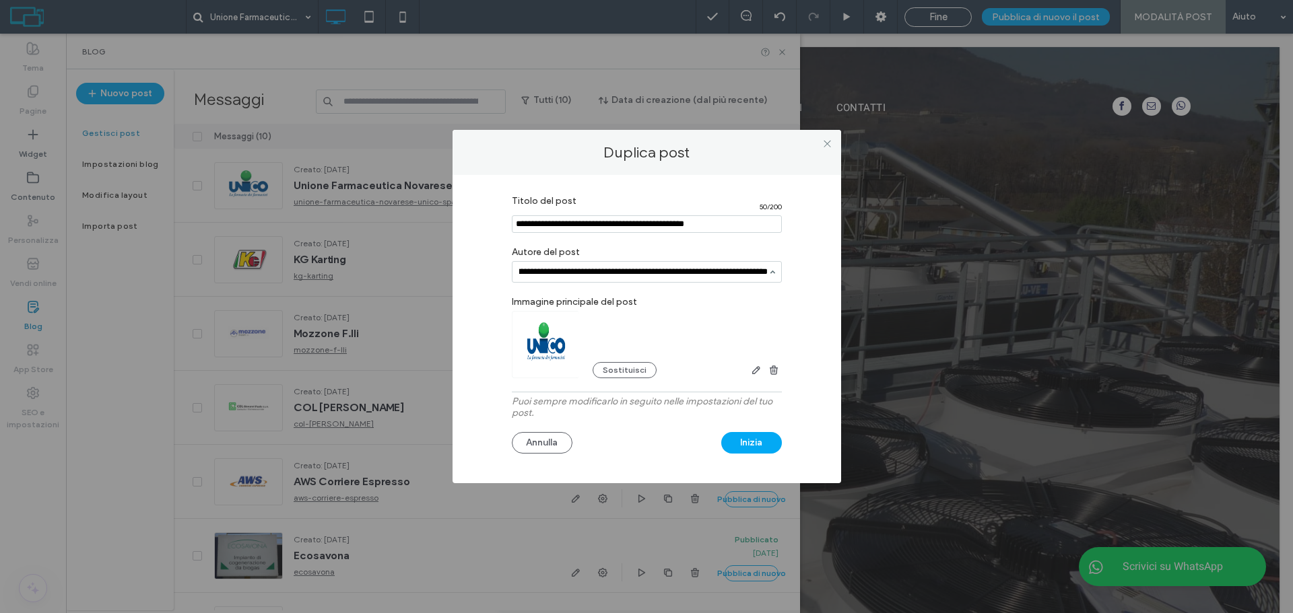
type input "**********"
click at [655, 224] on input "Titolo del post" at bounding box center [647, 224] width 270 height 18
paste input "**********"
click at [622, 217] on input "Titolo del post" at bounding box center [647, 224] width 270 height 18
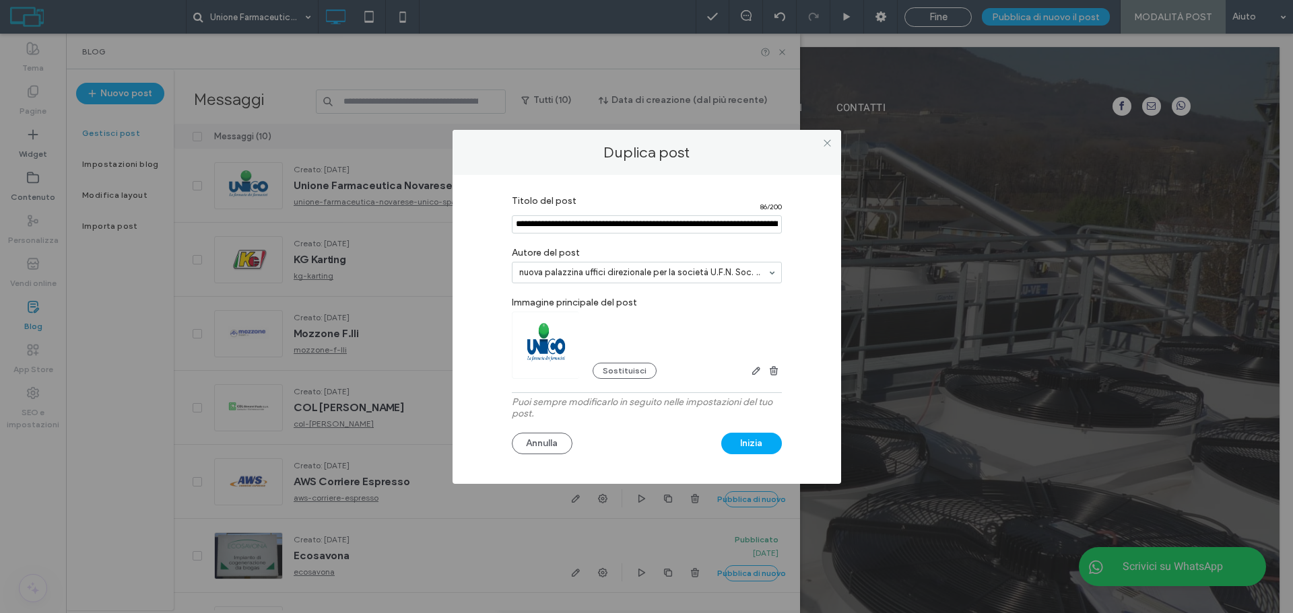
paste input "**********"
type input "**********"
click at [774, 274] on div at bounding box center [647, 273] width 270 height 22
type input "*"
click at [626, 369] on button "Sostituisci" at bounding box center [625, 371] width 64 height 16
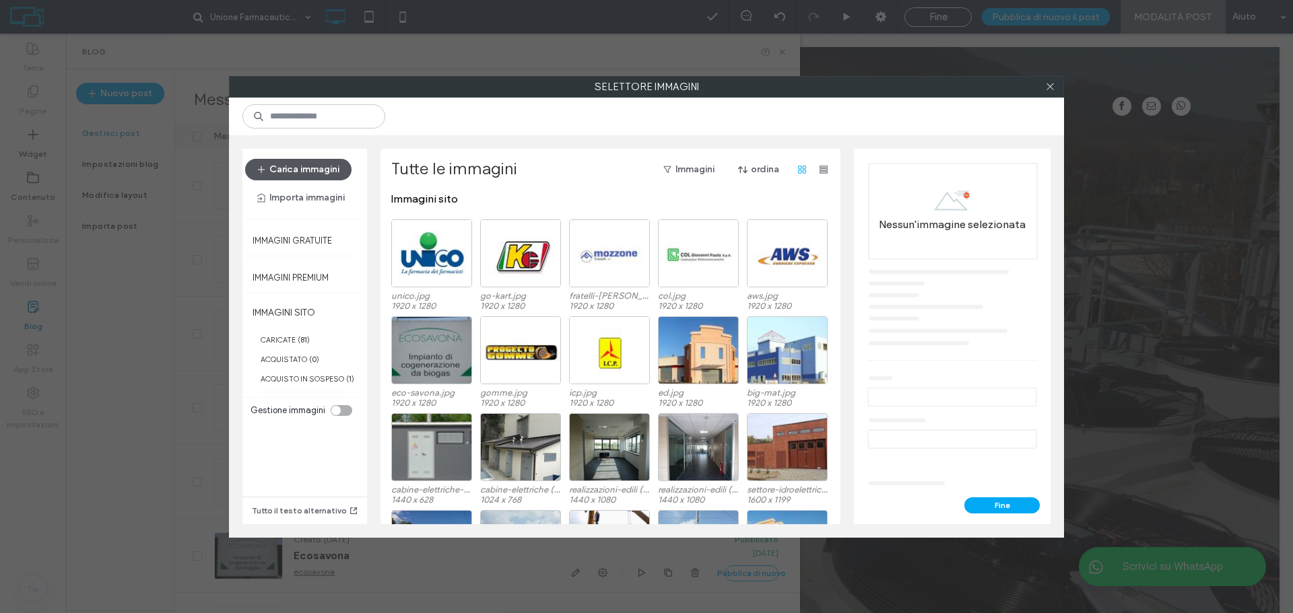
click at [317, 173] on button "Carica immagini" at bounding box center [298, 170] width 106 height 22
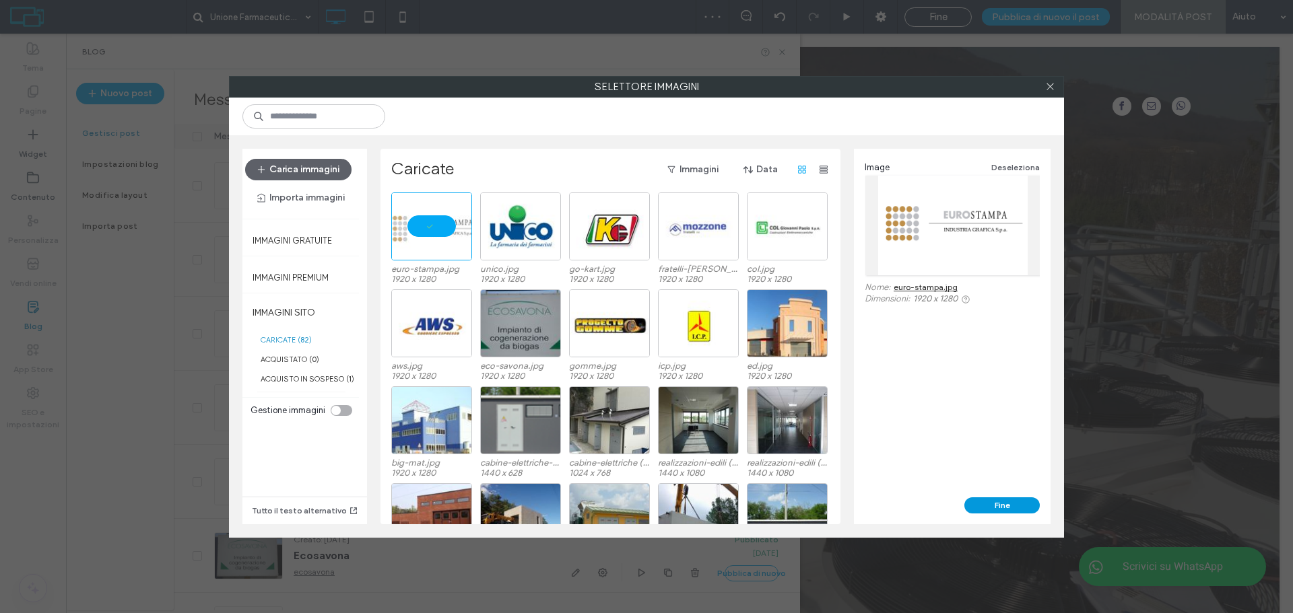
click at [989, 509] on button "Fine" at bounding box center [1001, 506] width 75 height 16
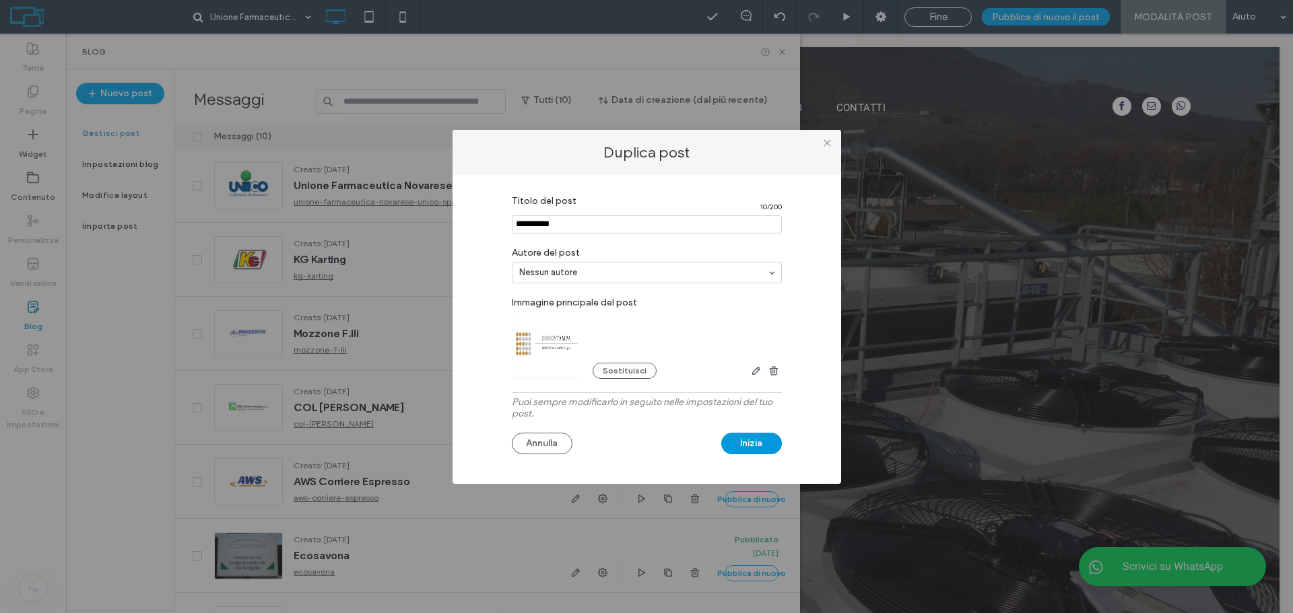
click at [752, 442] on button "Inizia" at bounding box center [751, 444] width 61 height 22
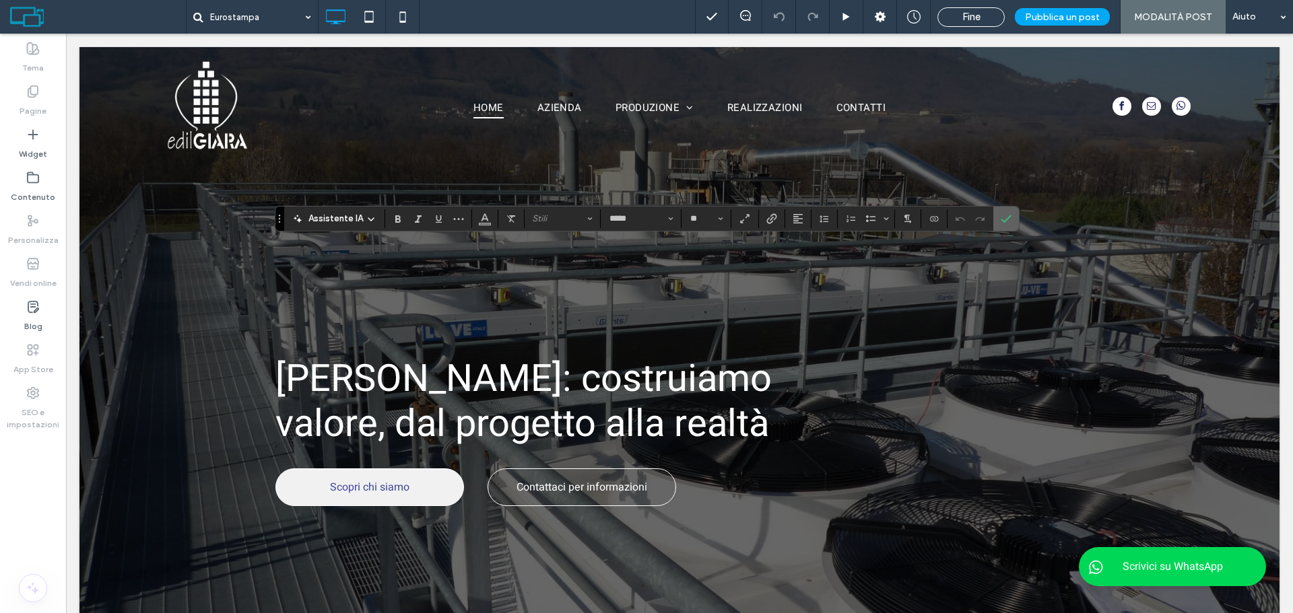
click at [1004, 216] on icon "Conferma" at bounding box center [1006, 218] width 11 height 11
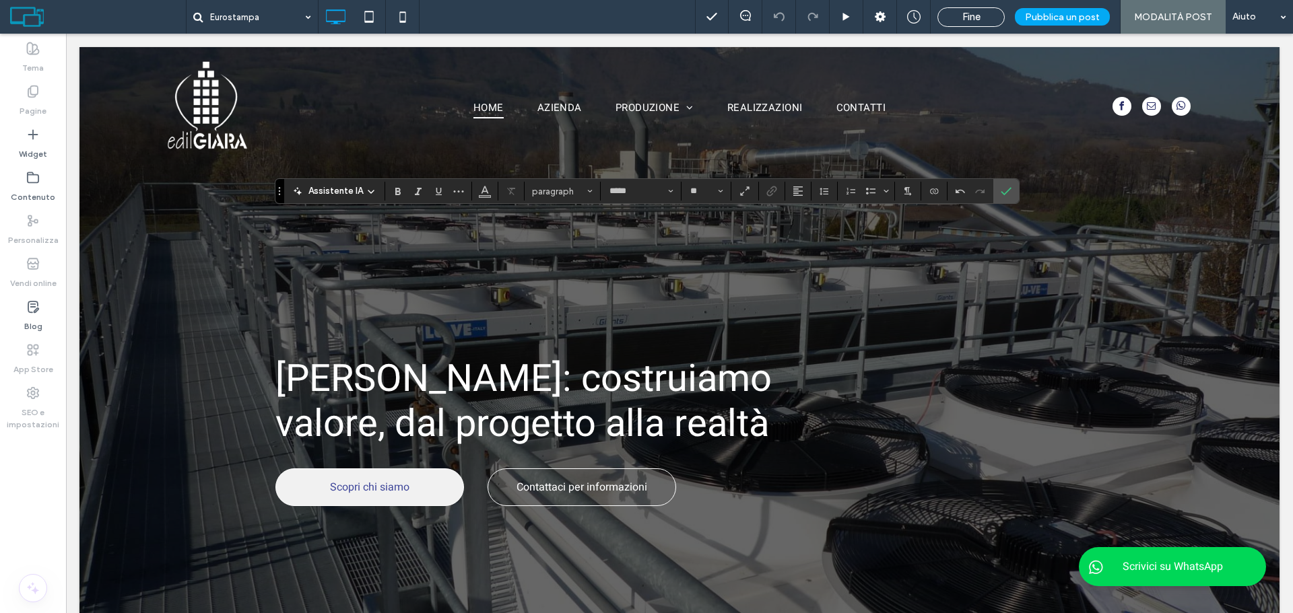
type input "**"
click at [1014, 188] on label "Conferma" at bounding box center [1006, 191] width 20 height 24
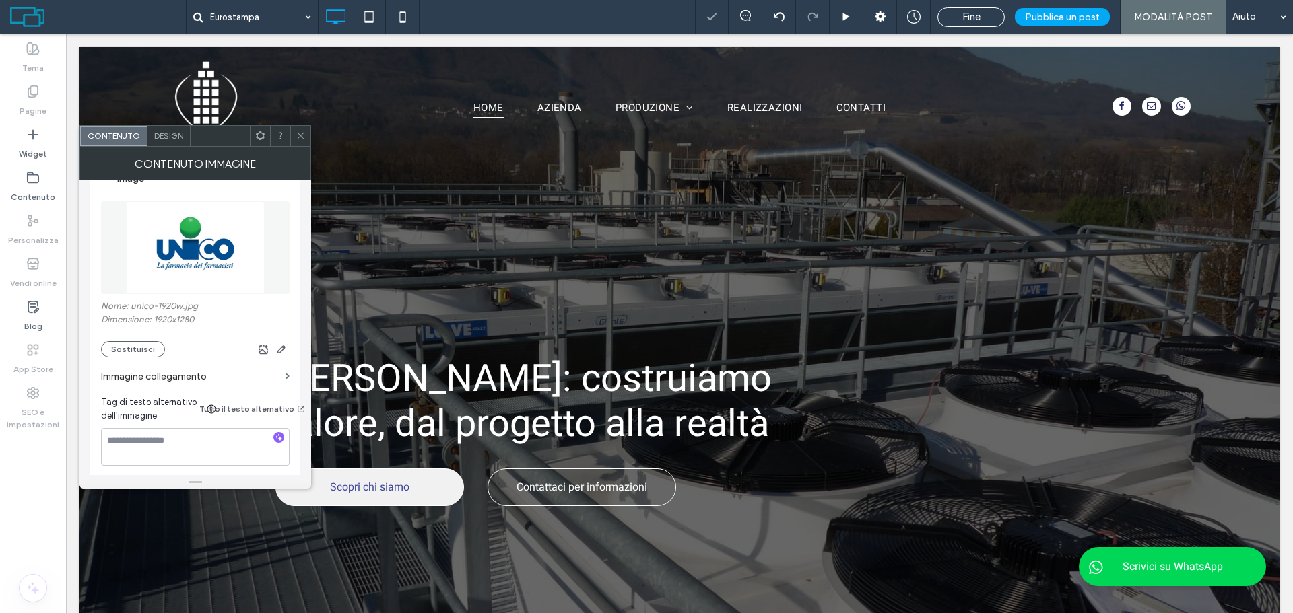
scroll to position [202, 0]
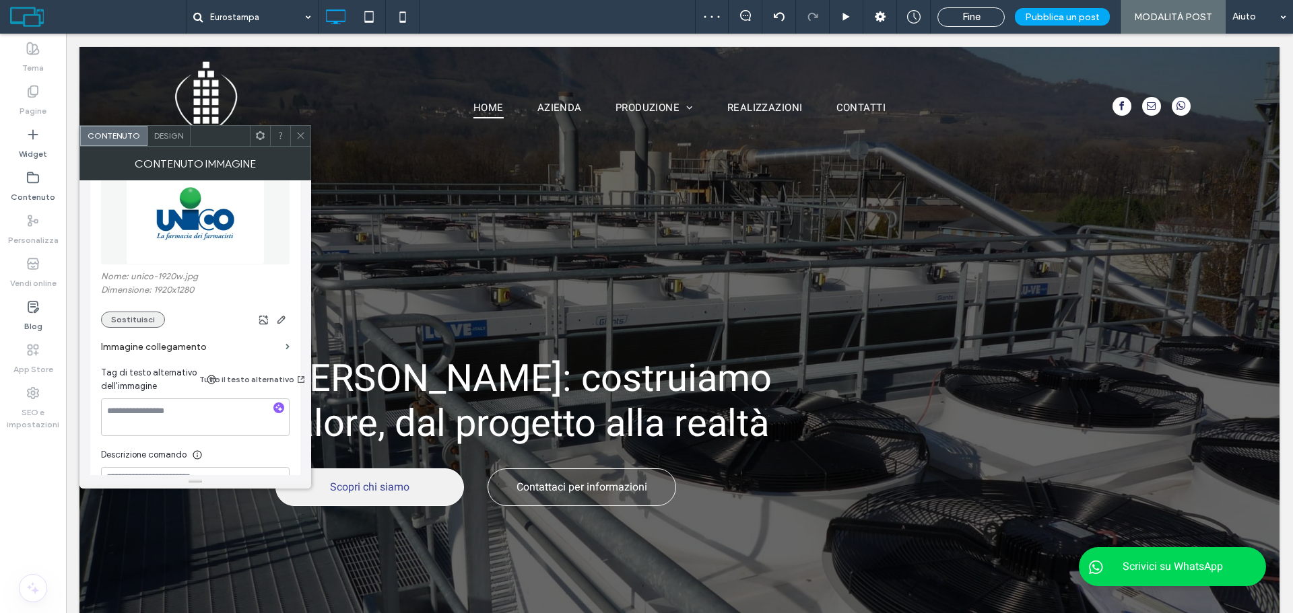
click at [149, 323] on button "Sostituisci" at bounding box center [133, 320] width 64 height 16
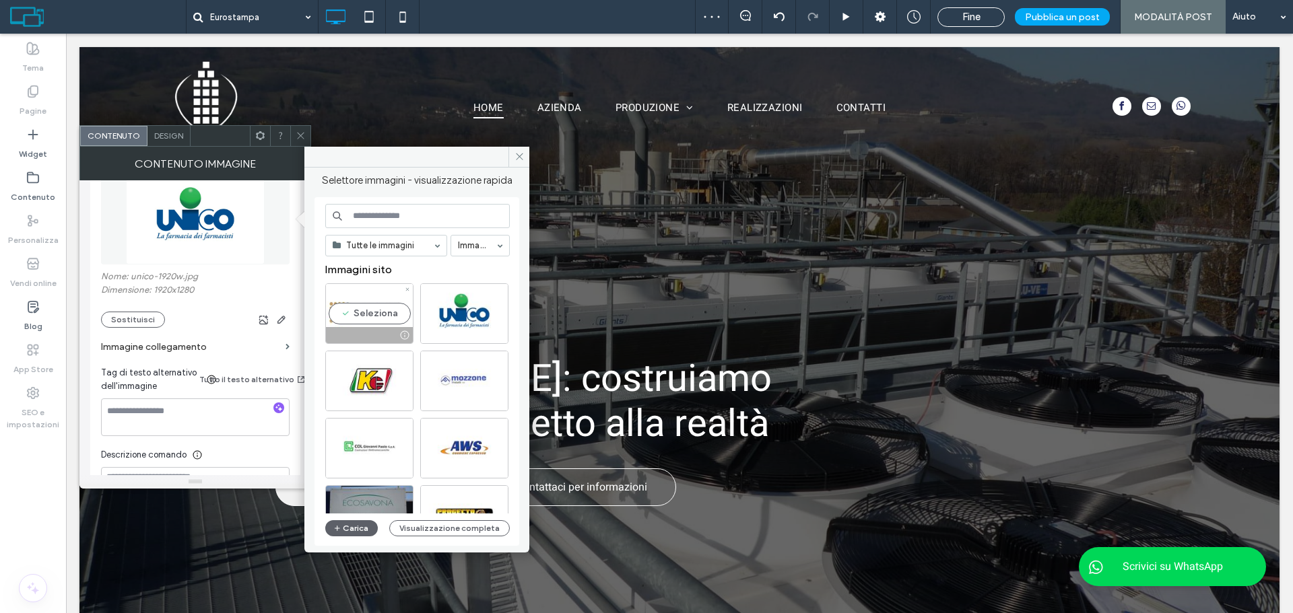
click at [362, 312] on div "Seleziona" at bounding box center [369, 313] width 88 height 61
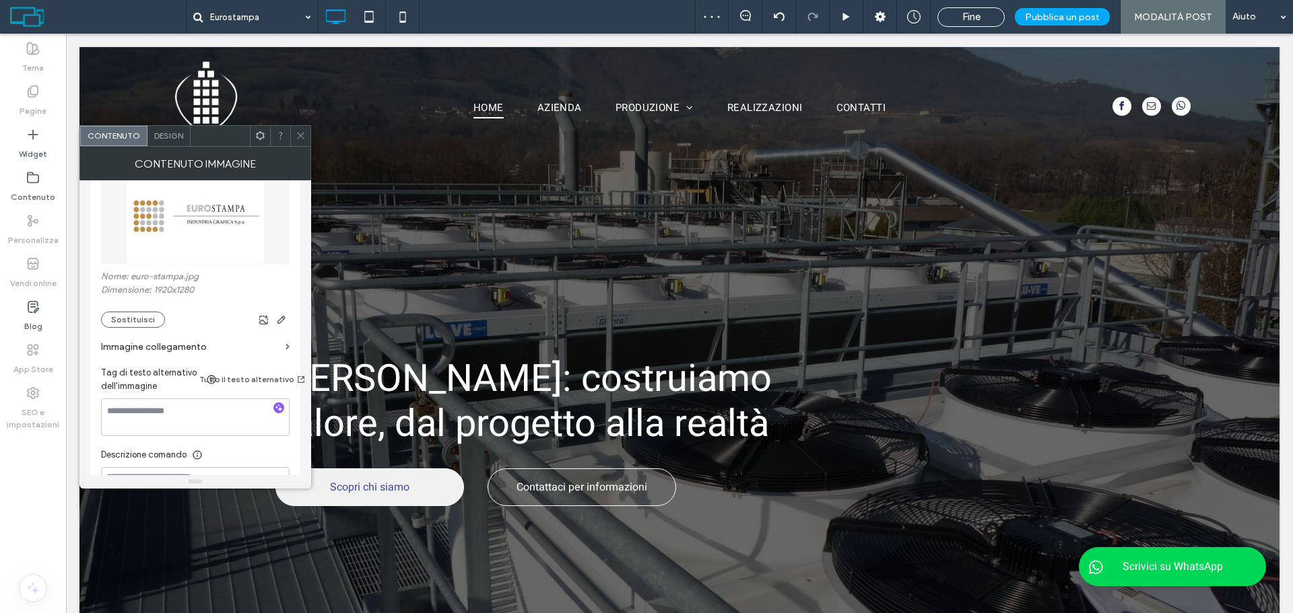
click at [298, 135] on icon at bounding box center [301, 136] width 10 height 10
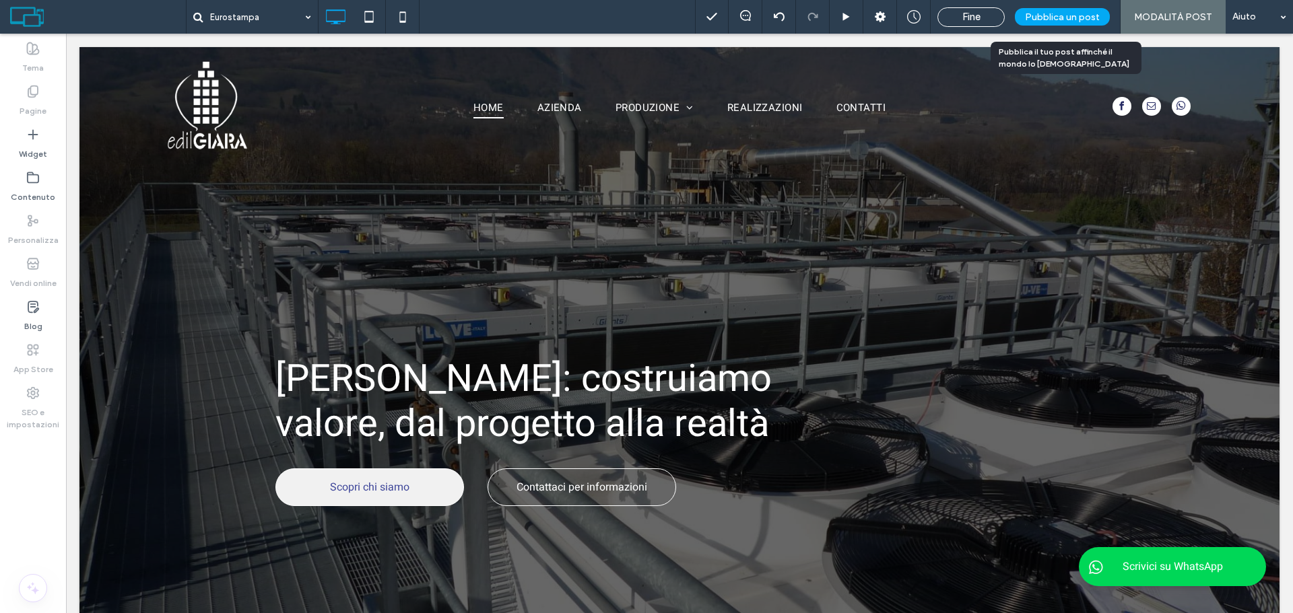
click at [1063, 25] on div "Pubblica un post" at bounding box center [1062, 17] width 95 height 18
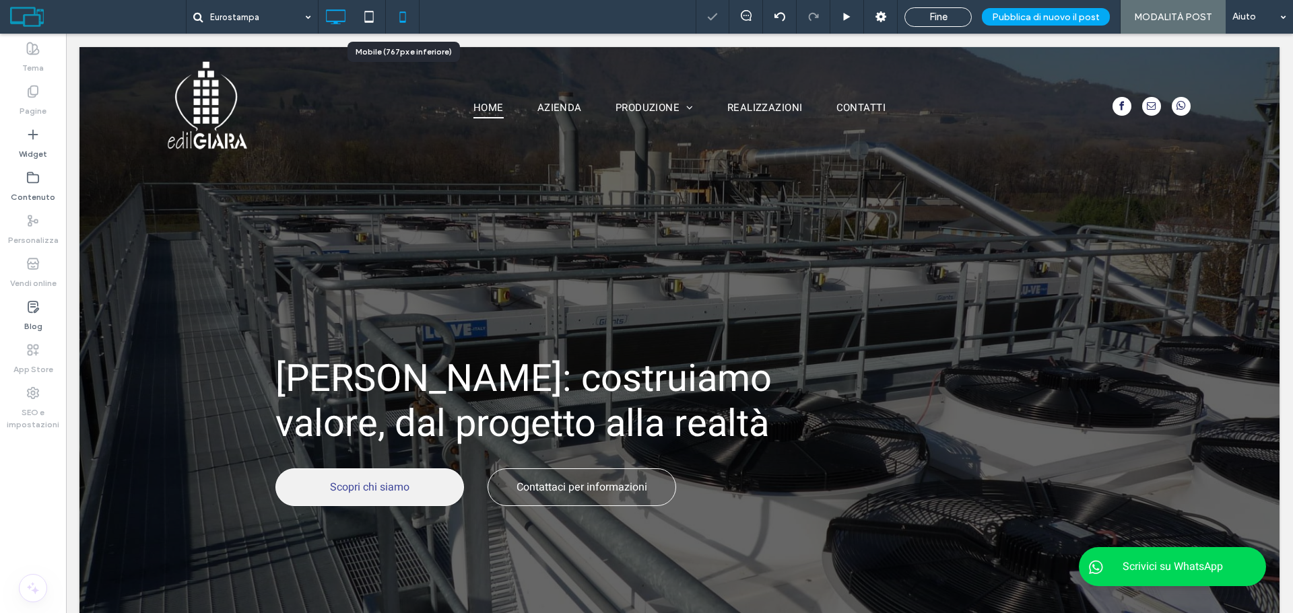
click at [404, 11] on icon at bounding box center [402, 16] width 27 height 27
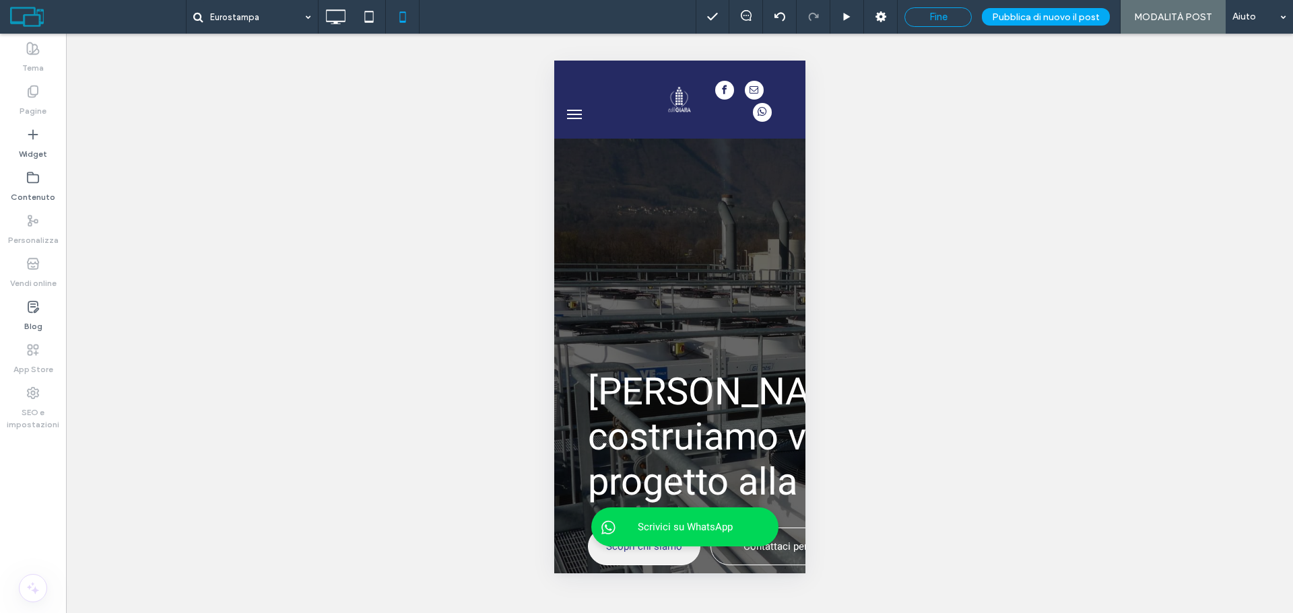
click at [940, 18] on span "Fine" at bounding box center [938, 17] width 18 height 12
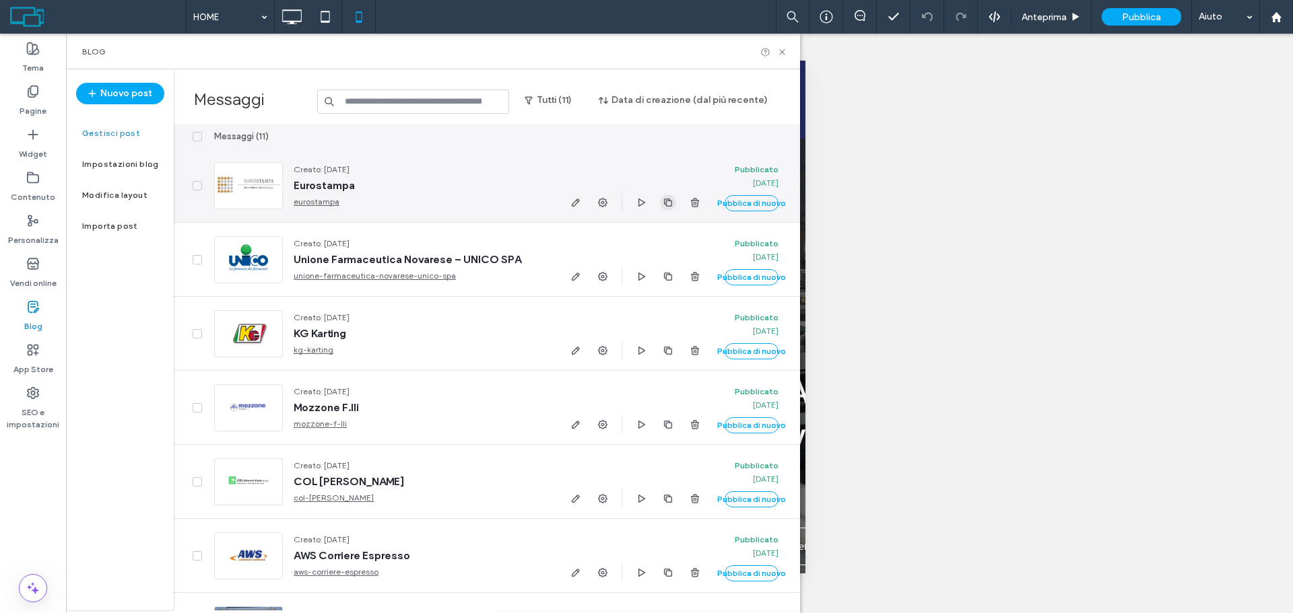
click at [671, 207] on icon "button" at bounding box center [668, 202] width 11 height 11
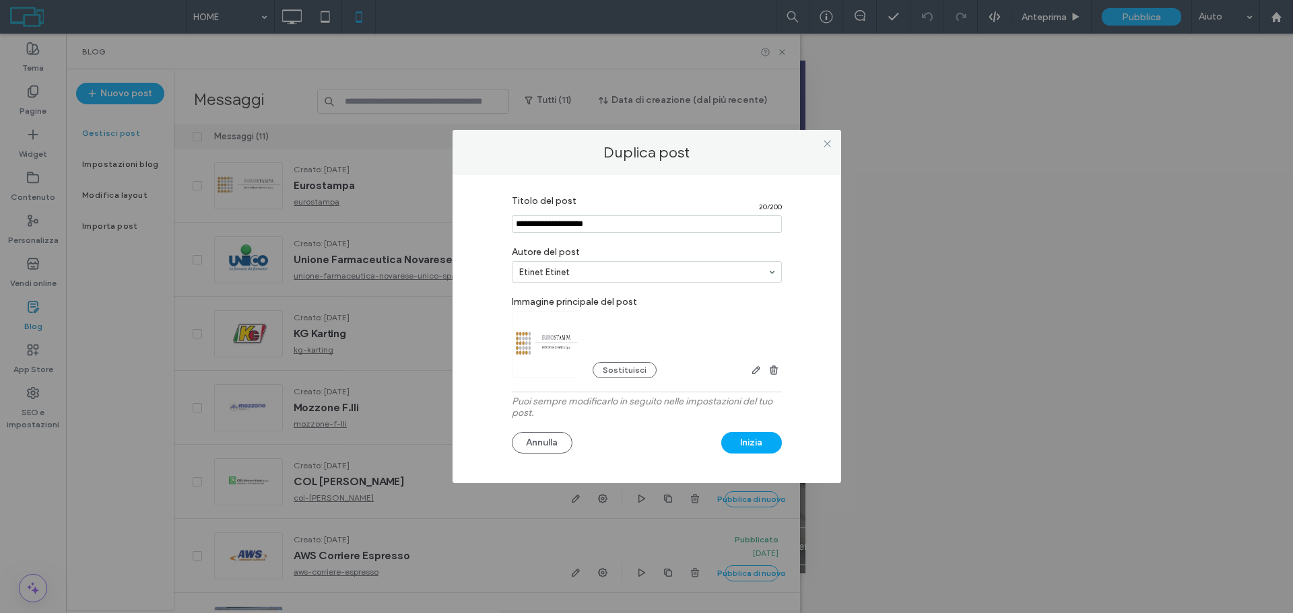
click at [608, 222] on input "Titolo del post" at bounding box center [647, 224] width 270 height 18
paste input "**********"
type input "**********"
click at [624, 369] on button "Sostituisci" at bounding box center [625, 370] width 64 height 16
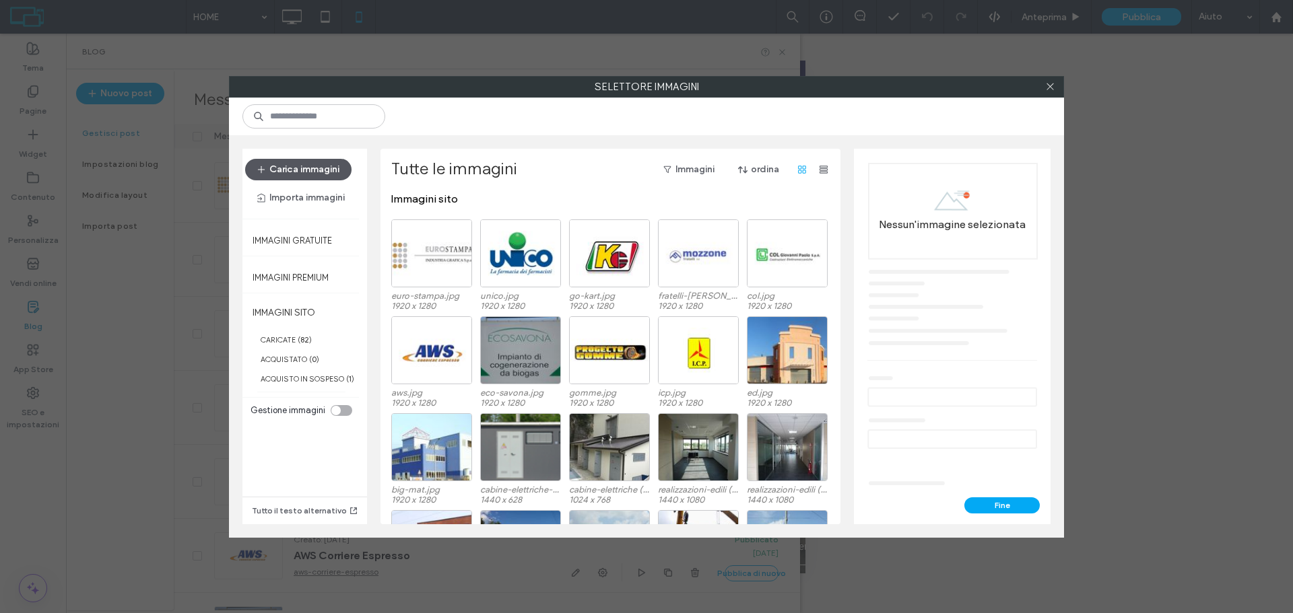
click at [309, 164] on button "Carica immagini" at bounding box center [298, 170] width 106 height 22
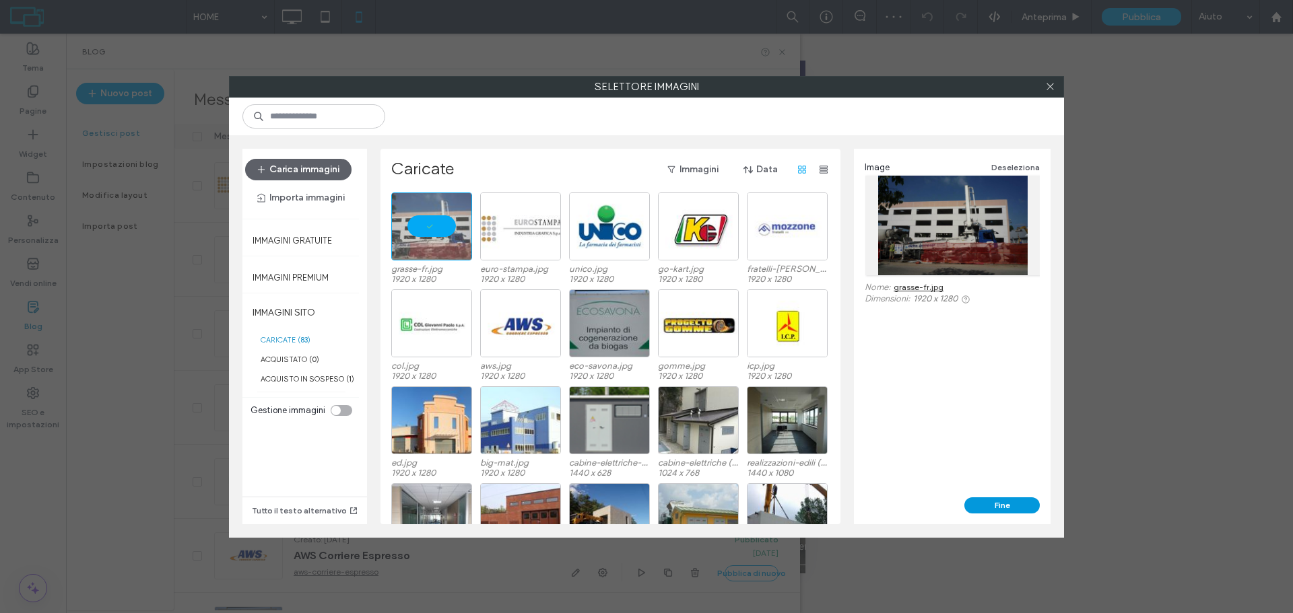
click at [1016, 509] on button "Fine" at bounding box center [1001, 506] width 75 height 16
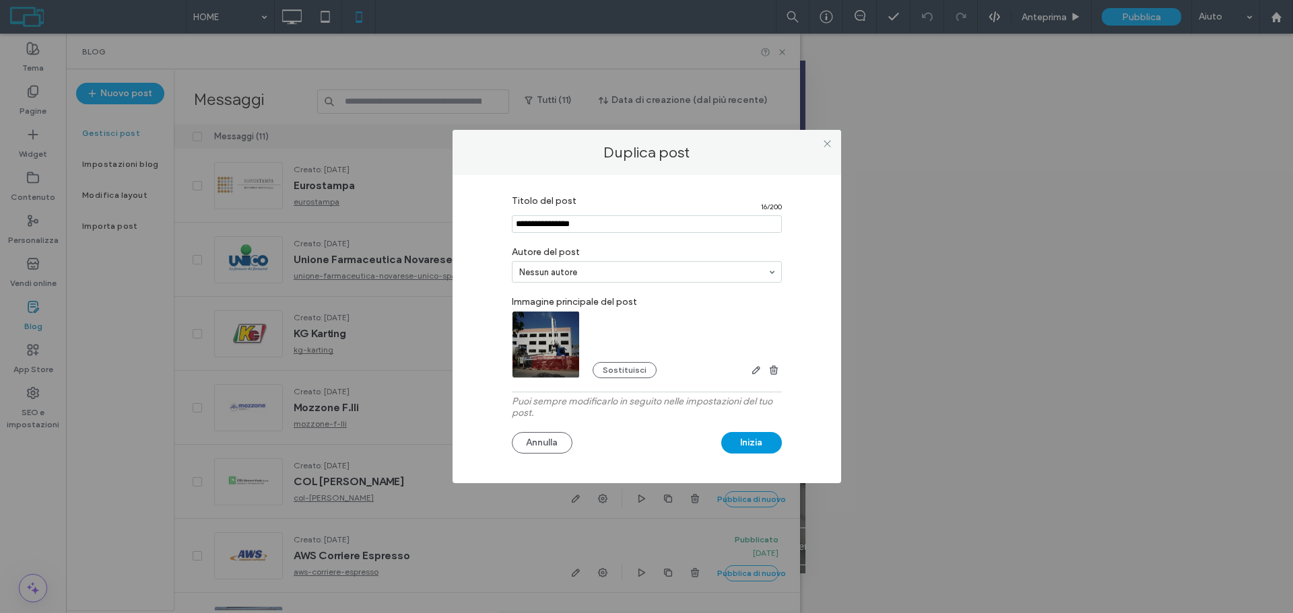
click at [760, 439] on button "Inizia" at bounding box center [751, 443] width 61 height 22
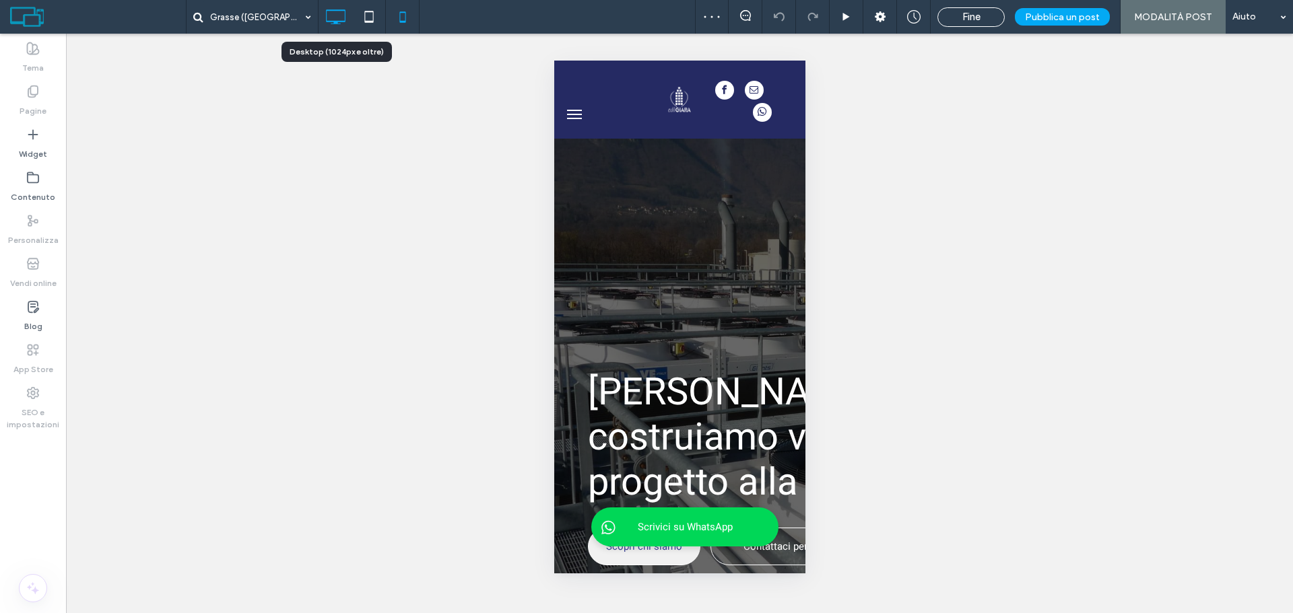
click at [334, 17] on icon at bounding box center [335, 16] width 27 height 27
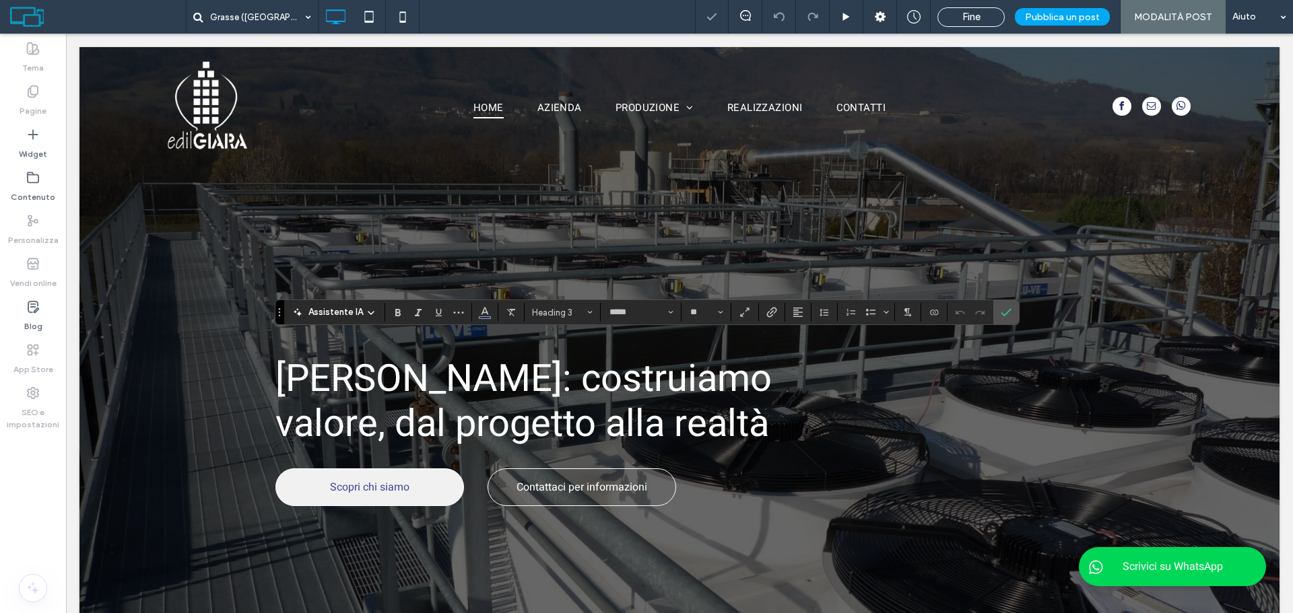
type input "**"
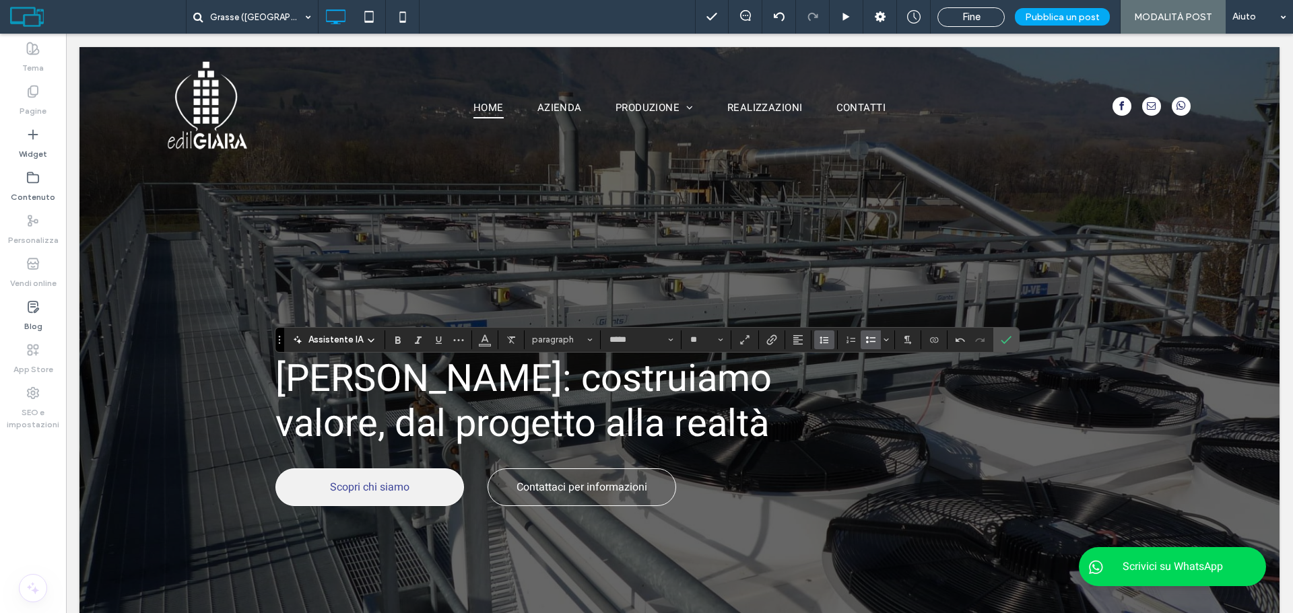
click at [819, 340] on use "Altezza riga" at bounding box center [823, 340] width 9 height 7
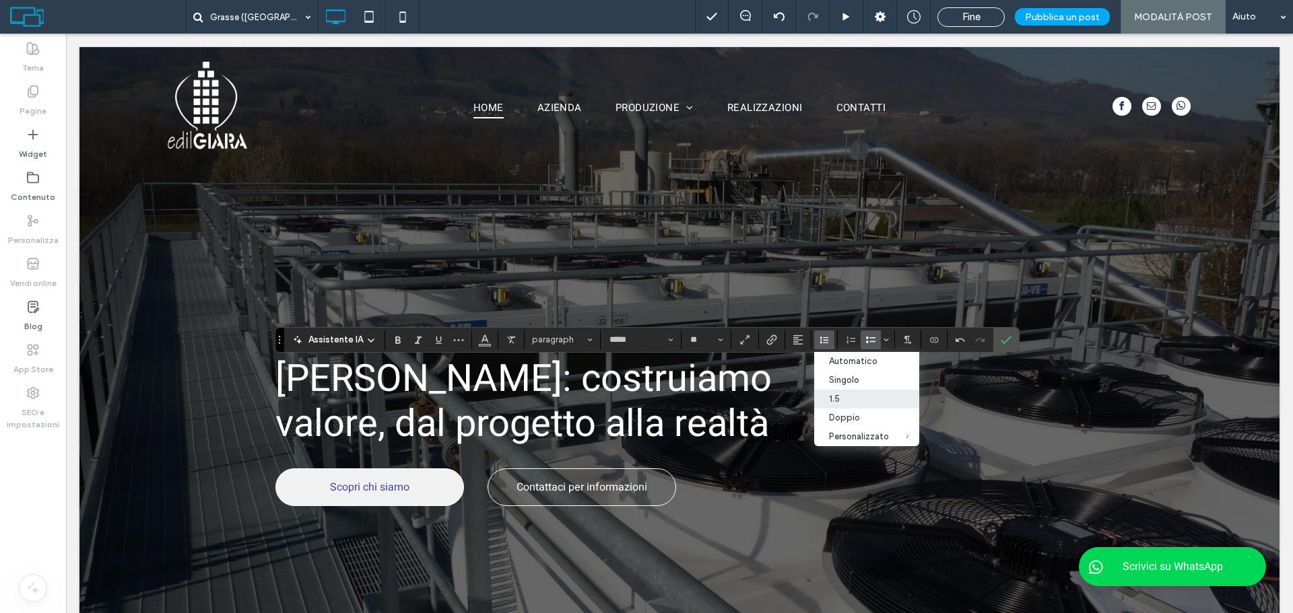
click at [840, 396] on div "1.5" at bounding box center [859, 399] width 60 height 10
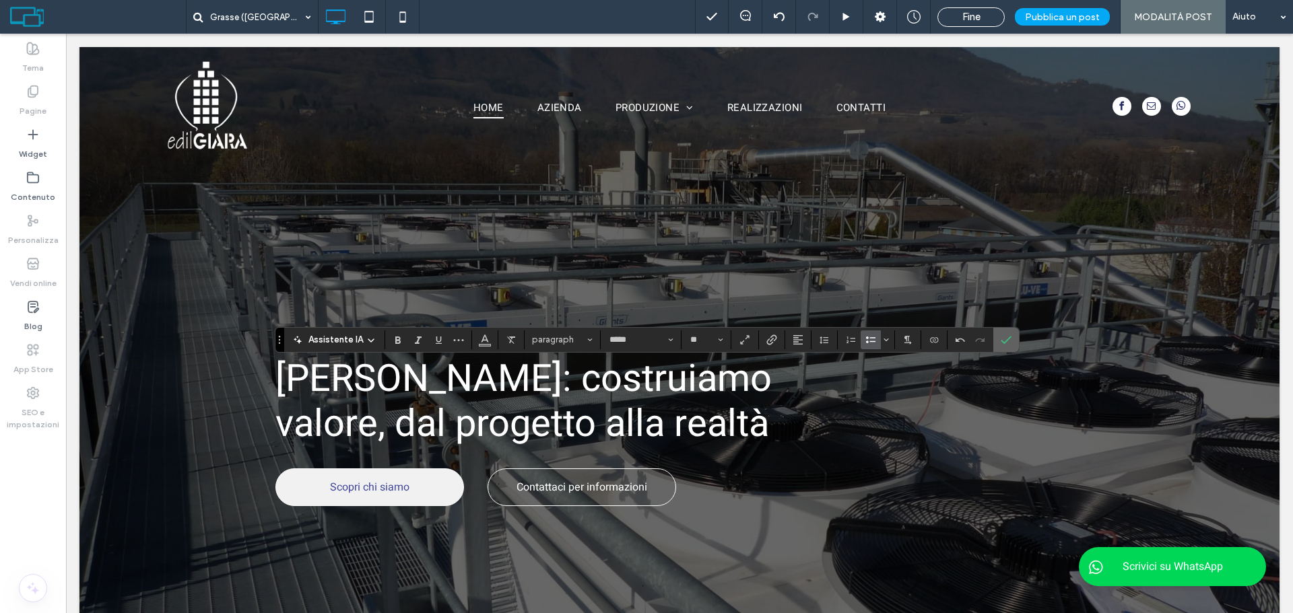
click at [1007, 341] on icon "Conferma" at bounding box center [1006, 340] width 11 height 11
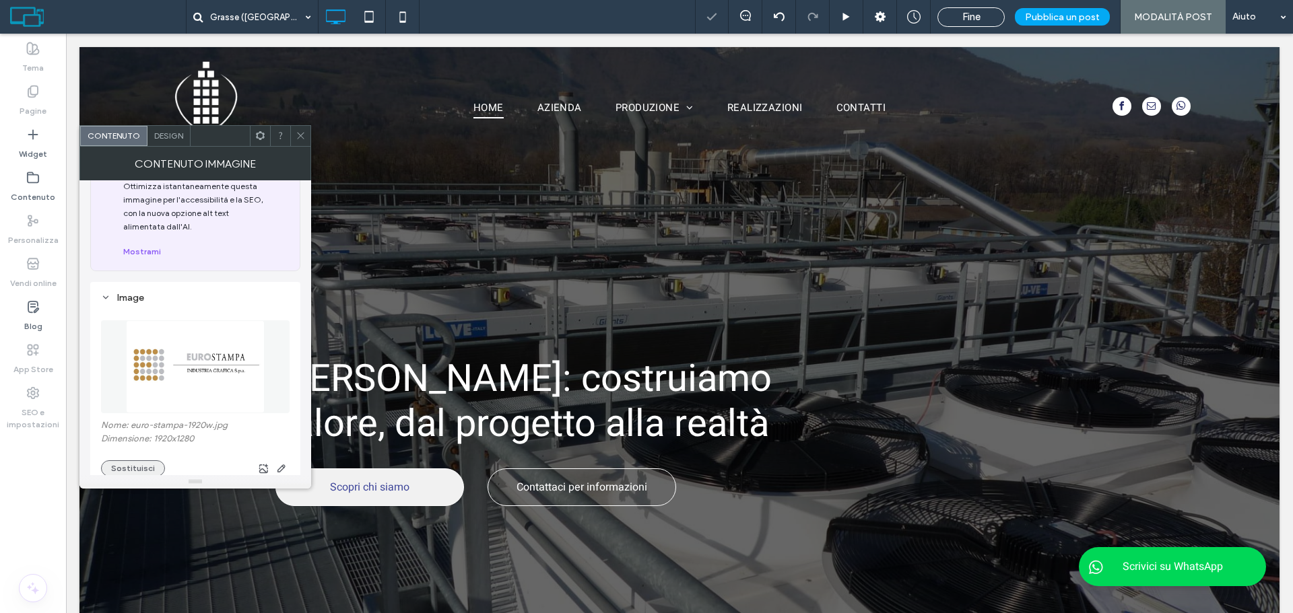
scroll to position [135, 0]
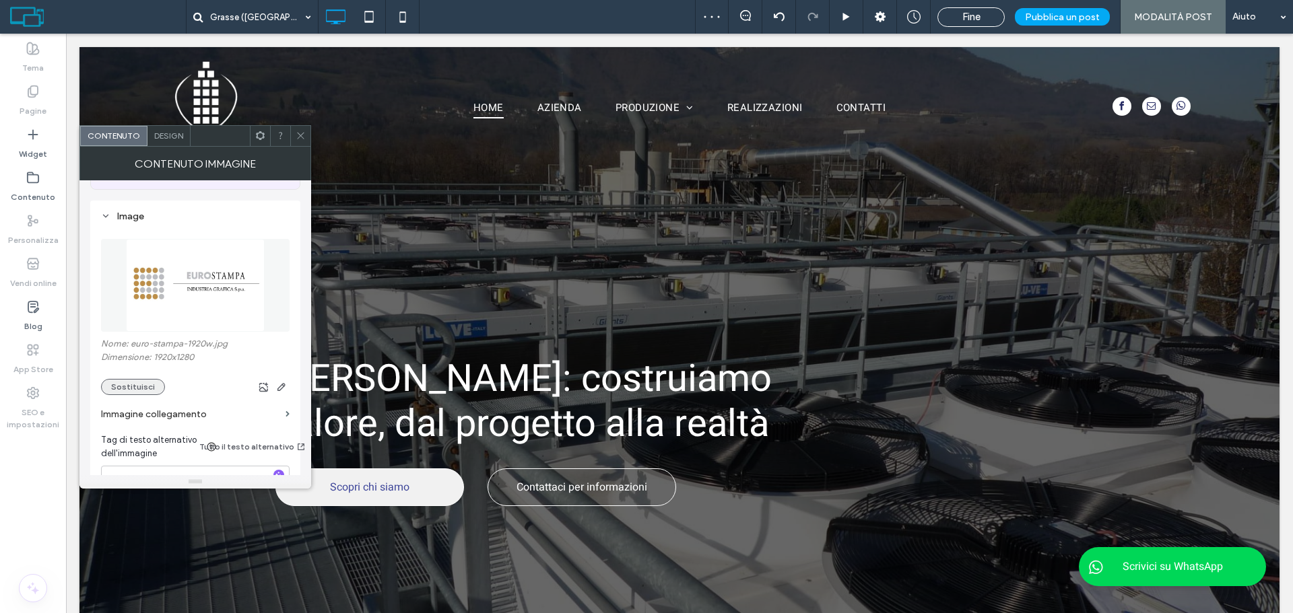
click at [116, 391] on button "Sostituisci" at bounding box center [133, 387] width 64 height 16
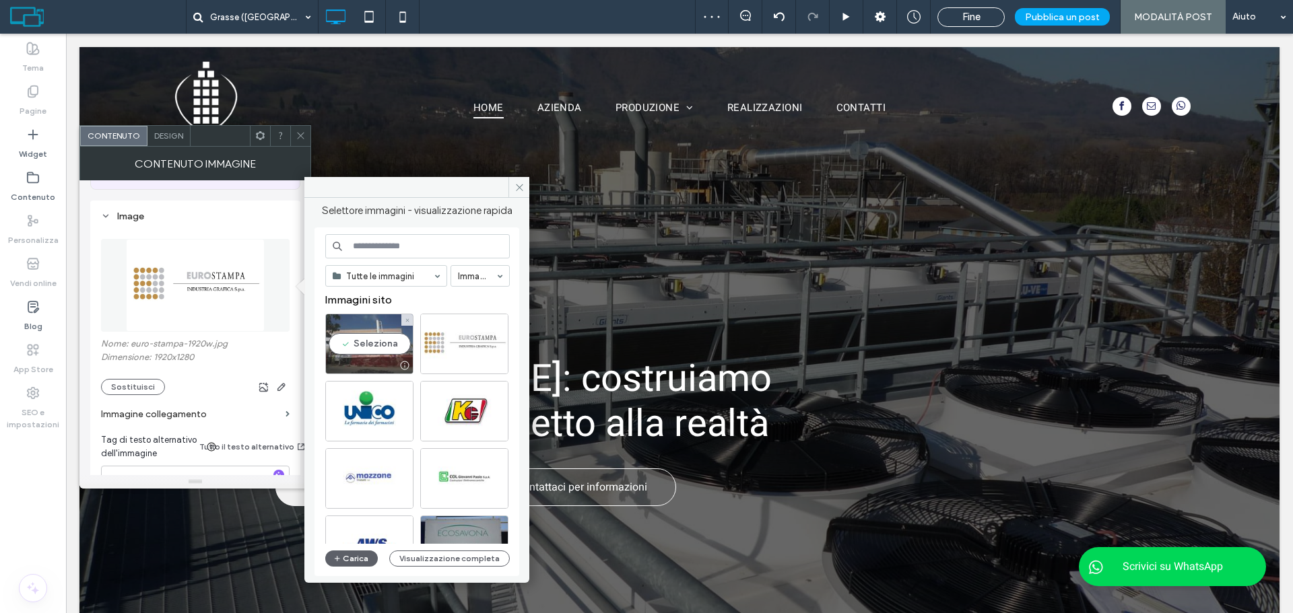
click at [370, 332] on div "Seleziona" at bounding box center [369, 344] width 88 height 61
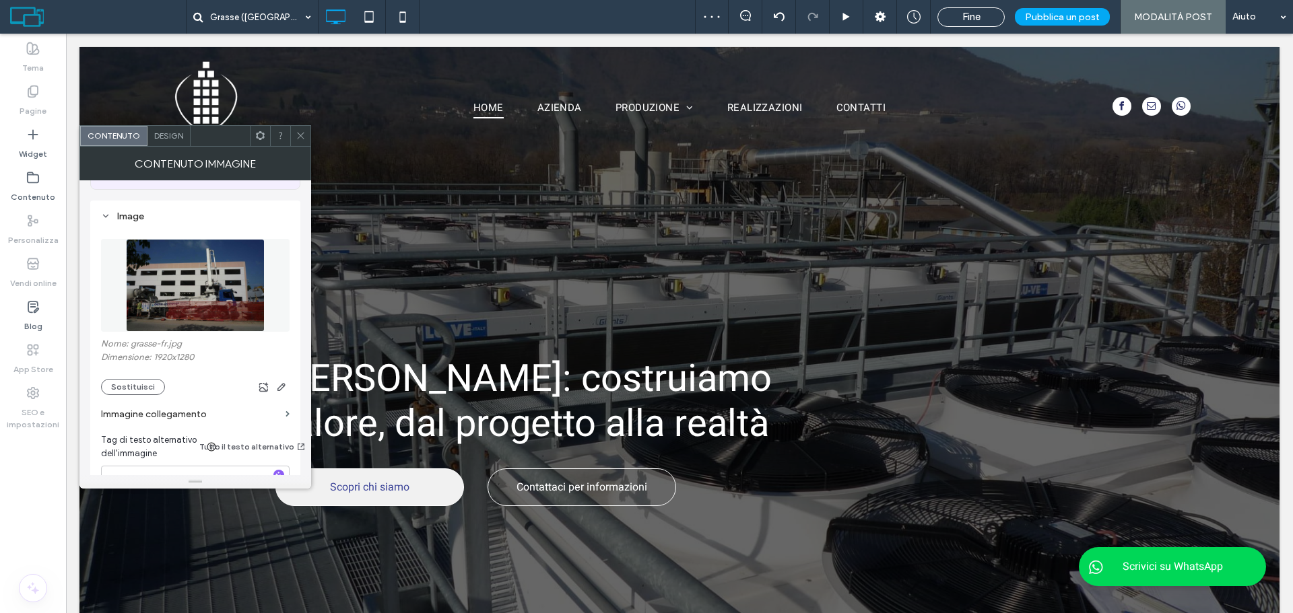
click at [297, 134] on icon at bounding box center [301, 136] width 10 height 10
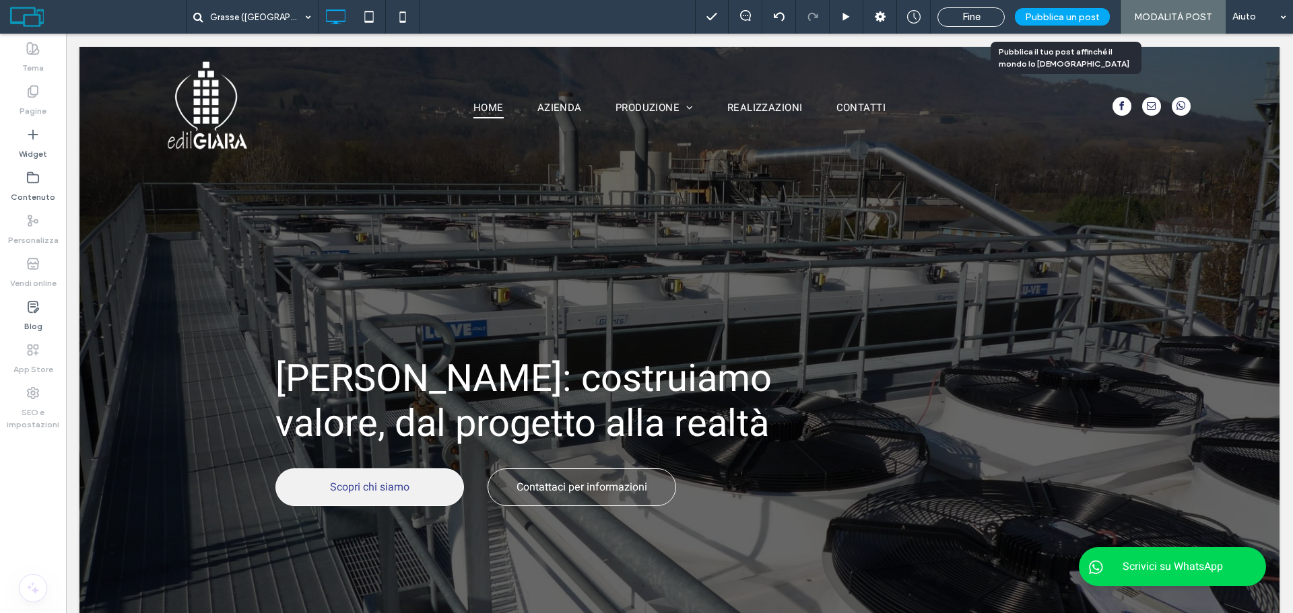
click at [1064, 20] on span "Pubblica un post" at bounding box center [1062, 16] width 75 height 11
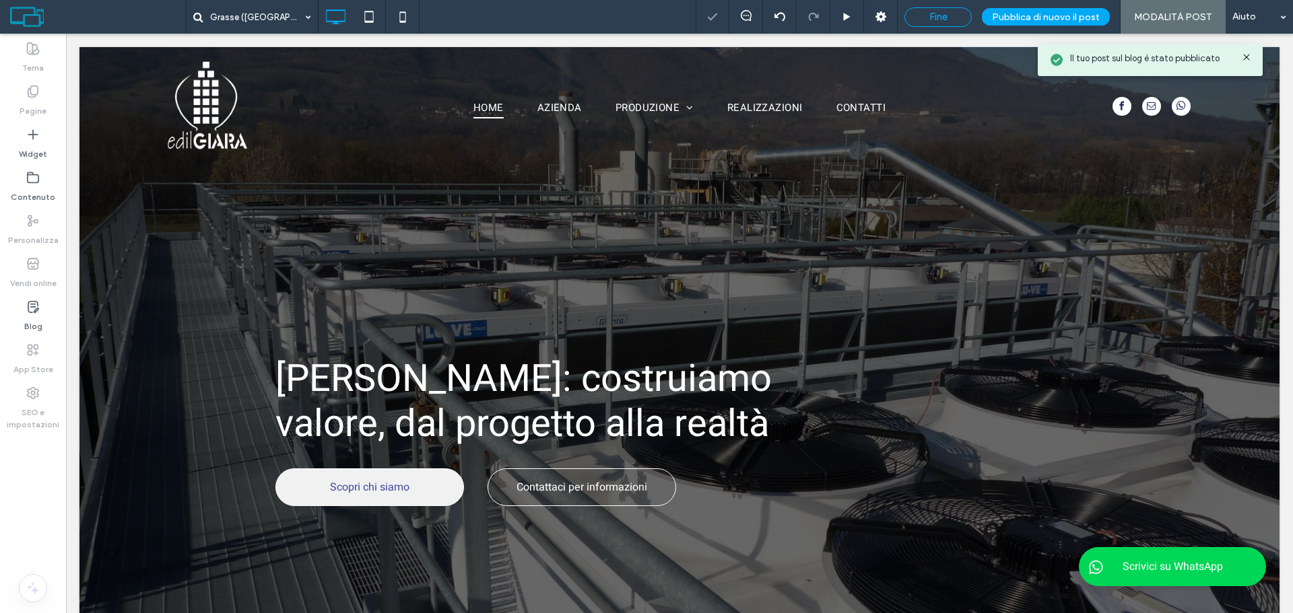
click at [947, 11] on span "Fine" at bounding box center [938, 17] width 18 height 12
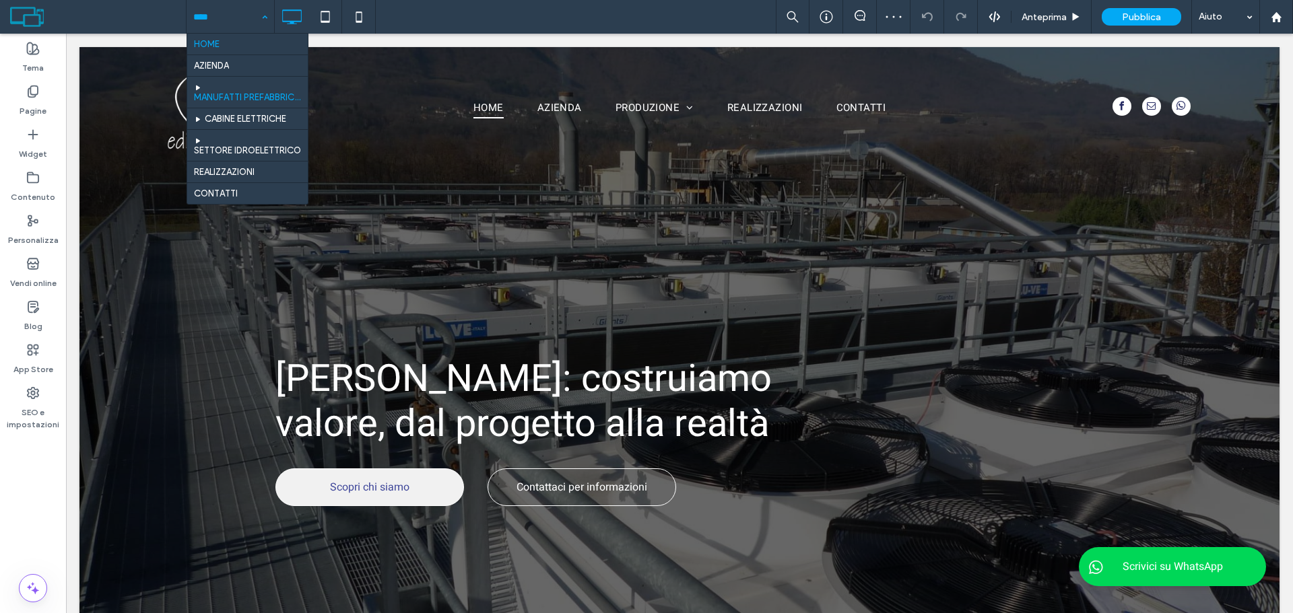
drag, startPoint x: 263, startPoint y: 11, endPoint x: 240, endPoint y: 81, distance: 74.5
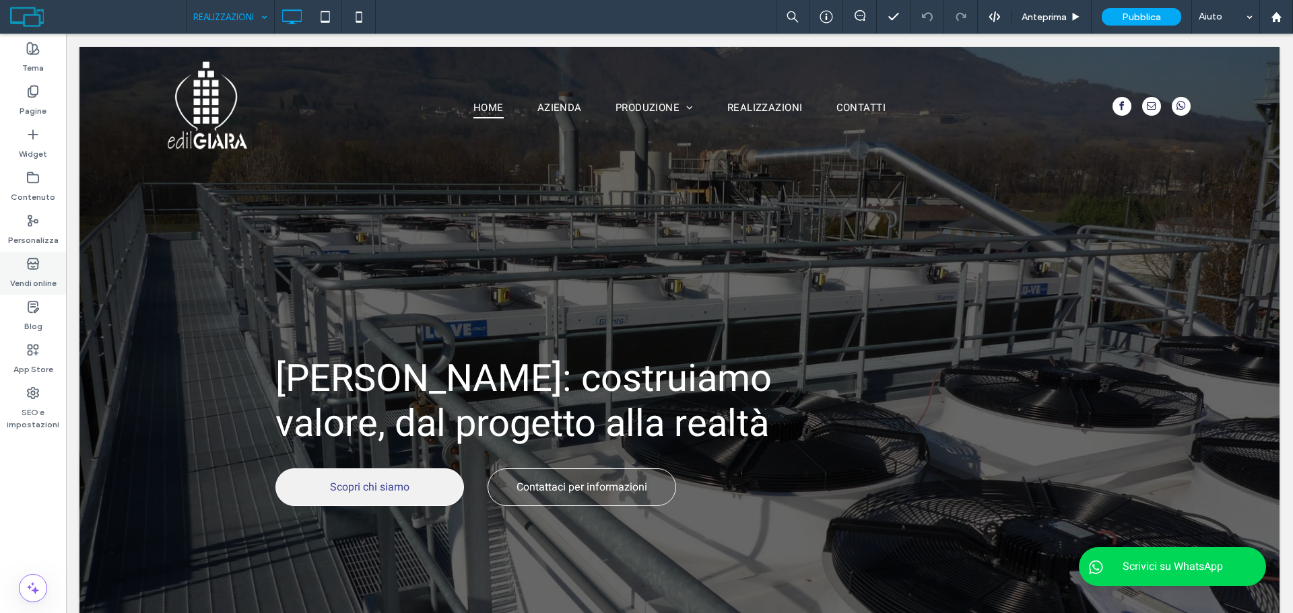
click at [23, 269] on div "Vendi online" at bounding box center [33, 273] width 66 height 43
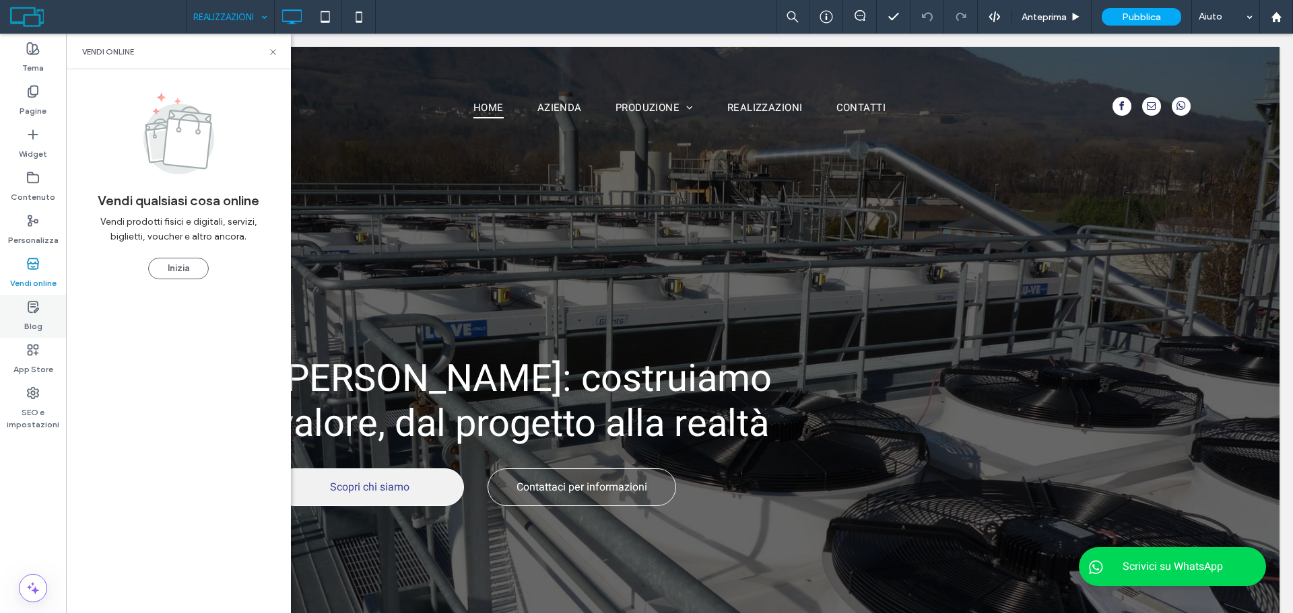
click at [33, 322] on label "Blog" at bounding box center [33, 323] width 18 height 19
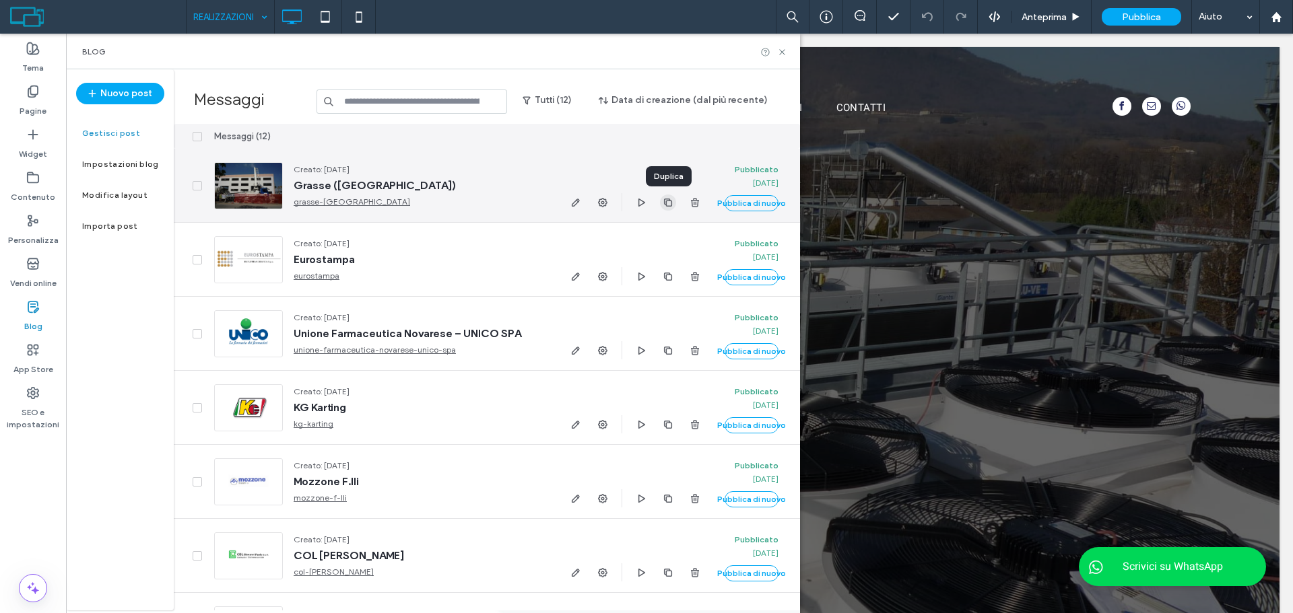
click at [671, 202] on use "button" at bounding box center [668, 202] width 8 height 8
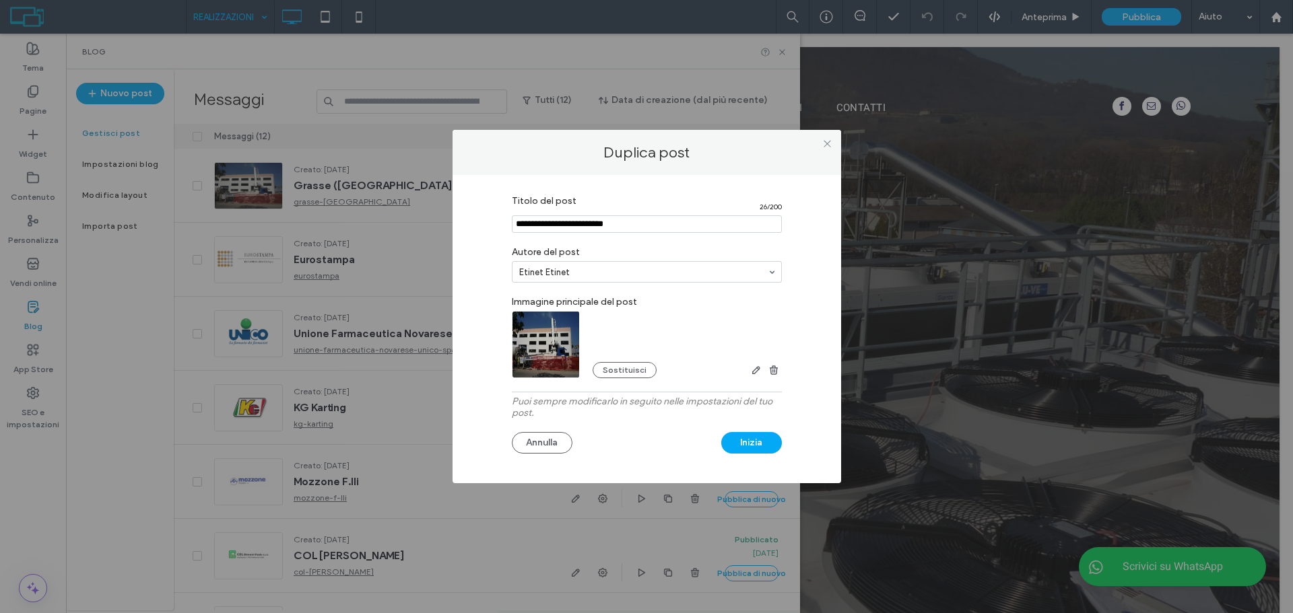
click at [638, 228] on input "Titolo del post" at bounding box center [647, 224] width 270 height 18
paste input "**********"
type input "**********"
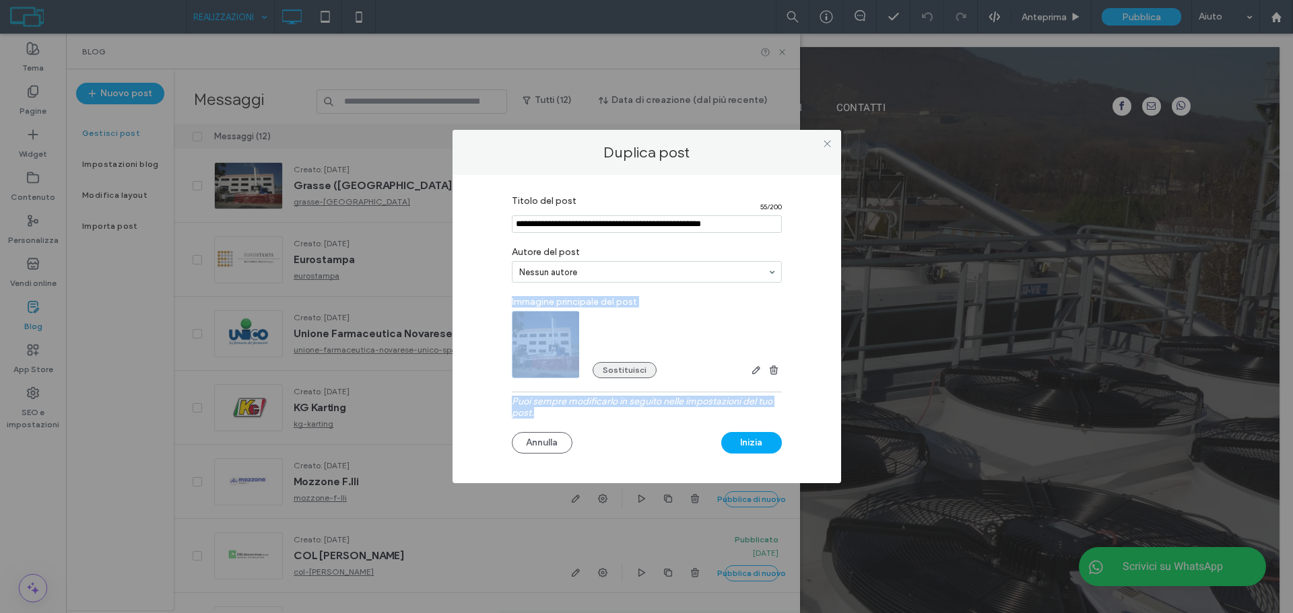
drag, startPoint x: 776, startPoint y: 605, endPoint x: 636, endPoint y: 365, distance: 278.2
click at [636, 365] on div "Titolo del post 55 / 200 Autore del post Nessun autore Immagine principale del …" at bounding box center [647, 326] width 348 height 275
click at [619, 374] on button "Sostituisci" at bounding box center [625, 370] width 64 height 16
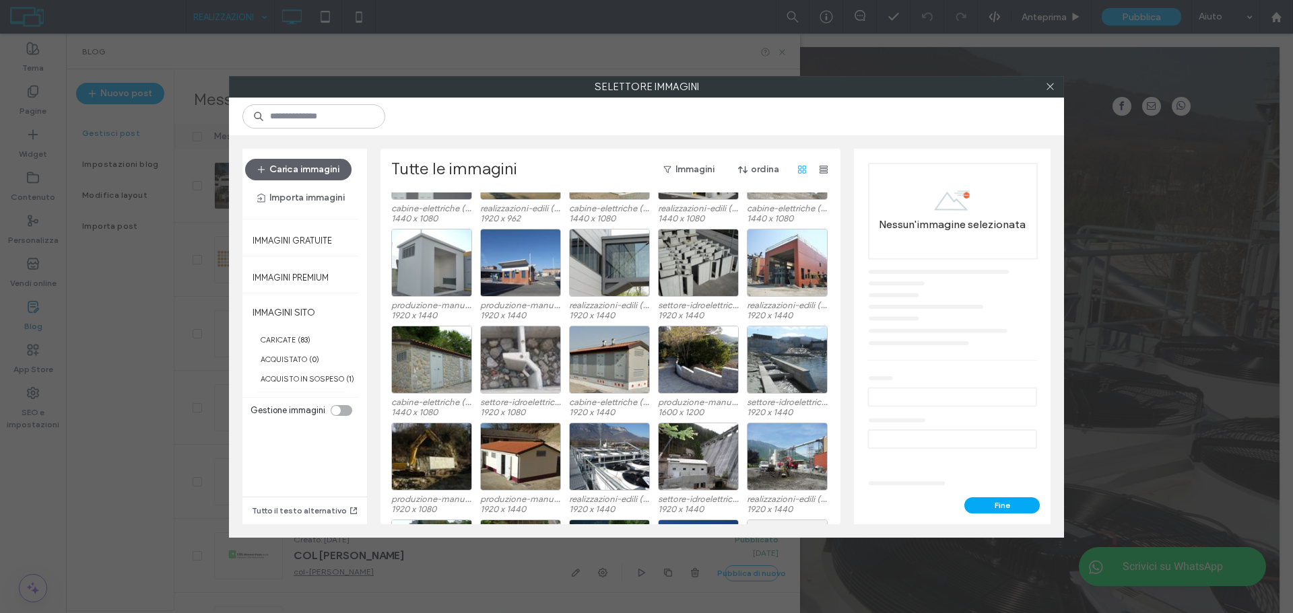
scroll to position [567, 0]
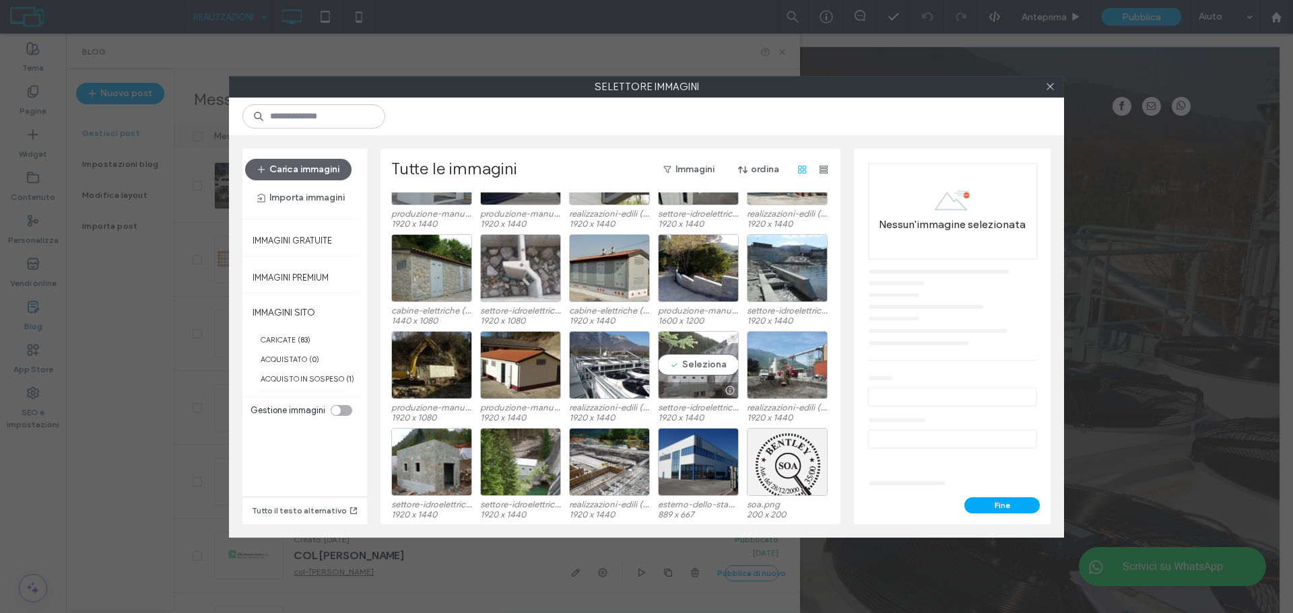
click at [714, 343] on div "Seleziona" at bounding box center [698, 365] width 81 height 68
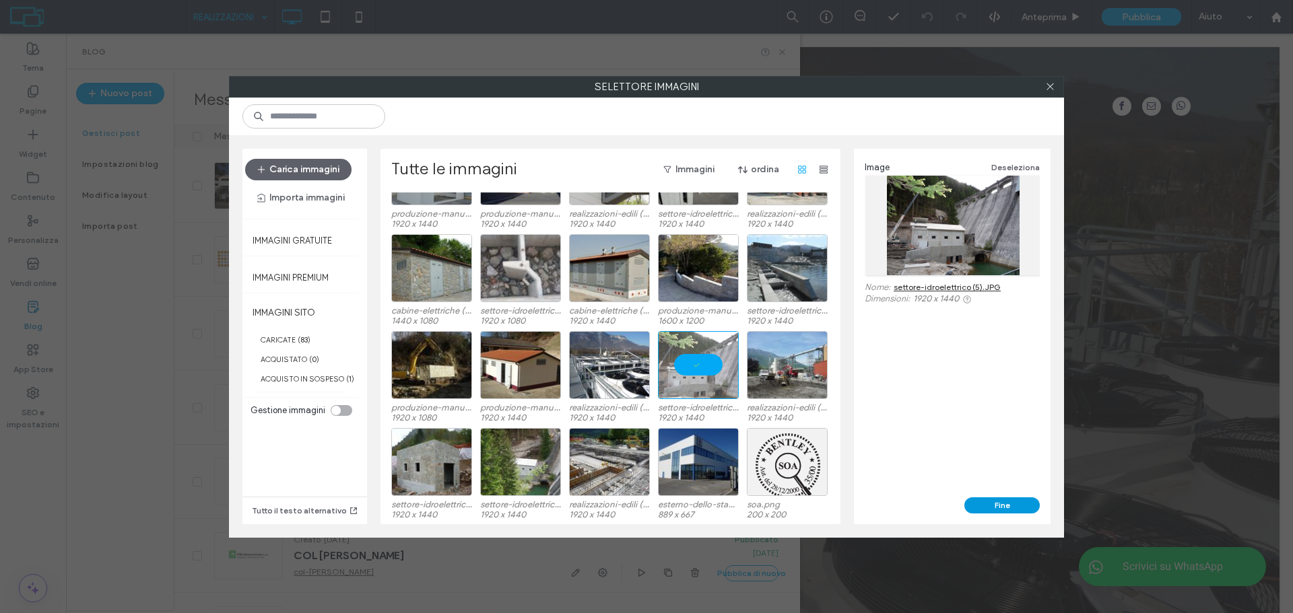
click at [991, 498] on button "Fine" at bounding box center [1001, 506] width 75 height 16
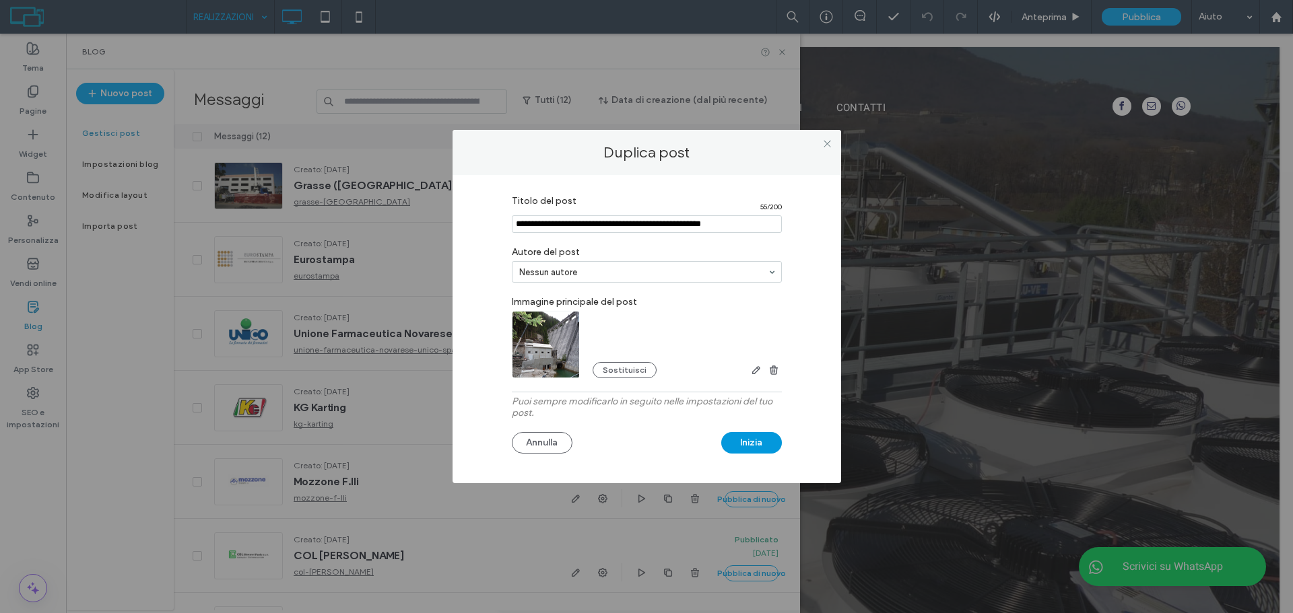
click at [758, 447] on button "Inizia" at bounding box center [751, 443] width 61 height 22
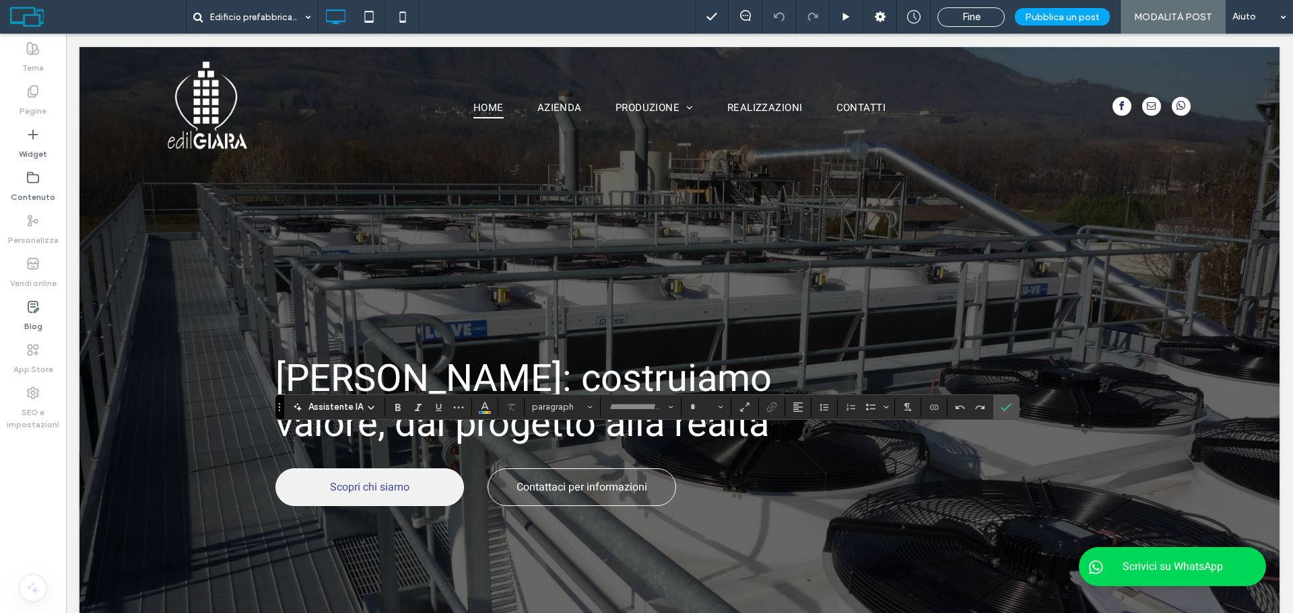
type input "*****"
type input "**"
click at [1007, 407] on use "Conferma" at bounding box center [1006, 407] width 11 height 8
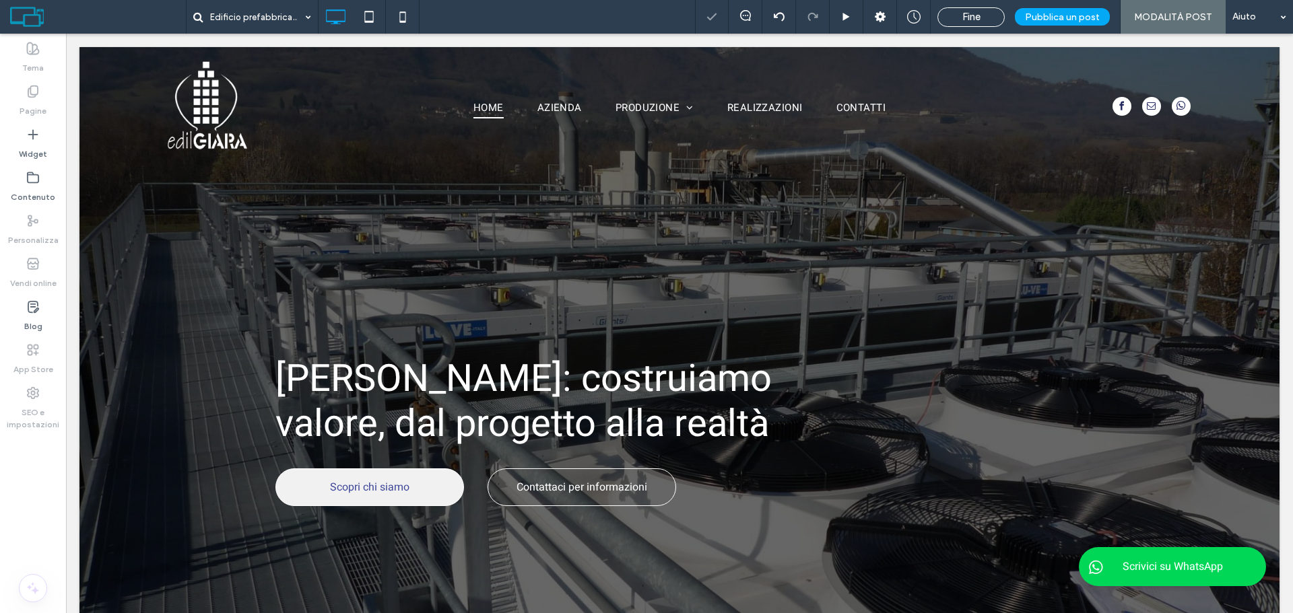
type input "*****"
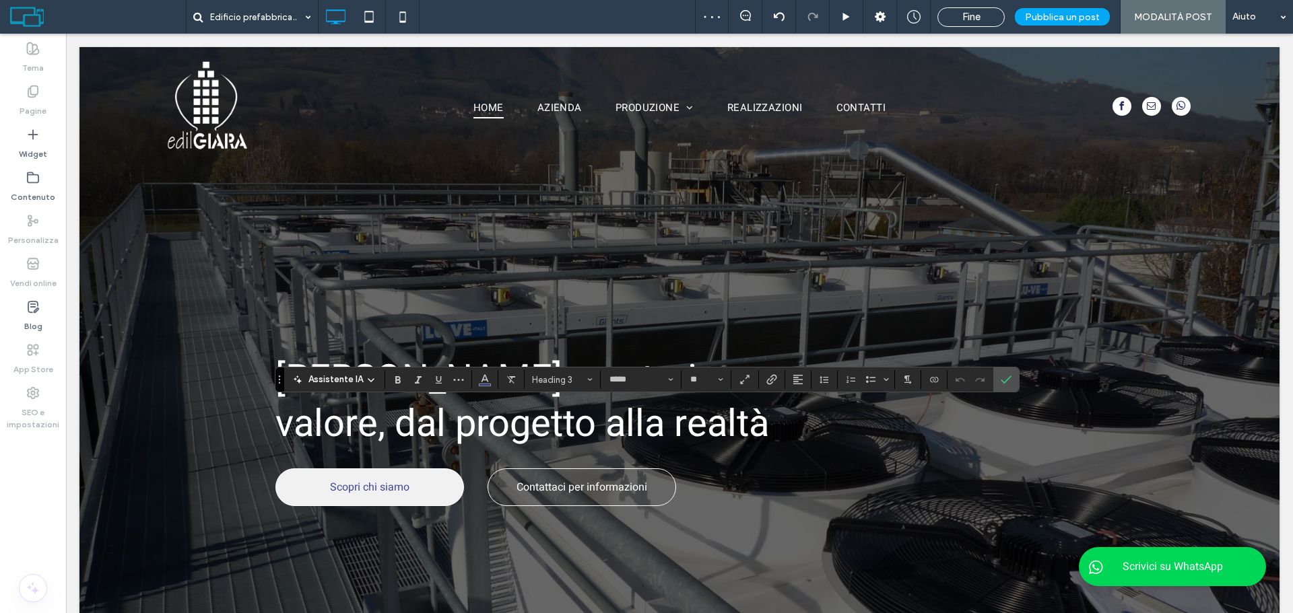
type input "**"
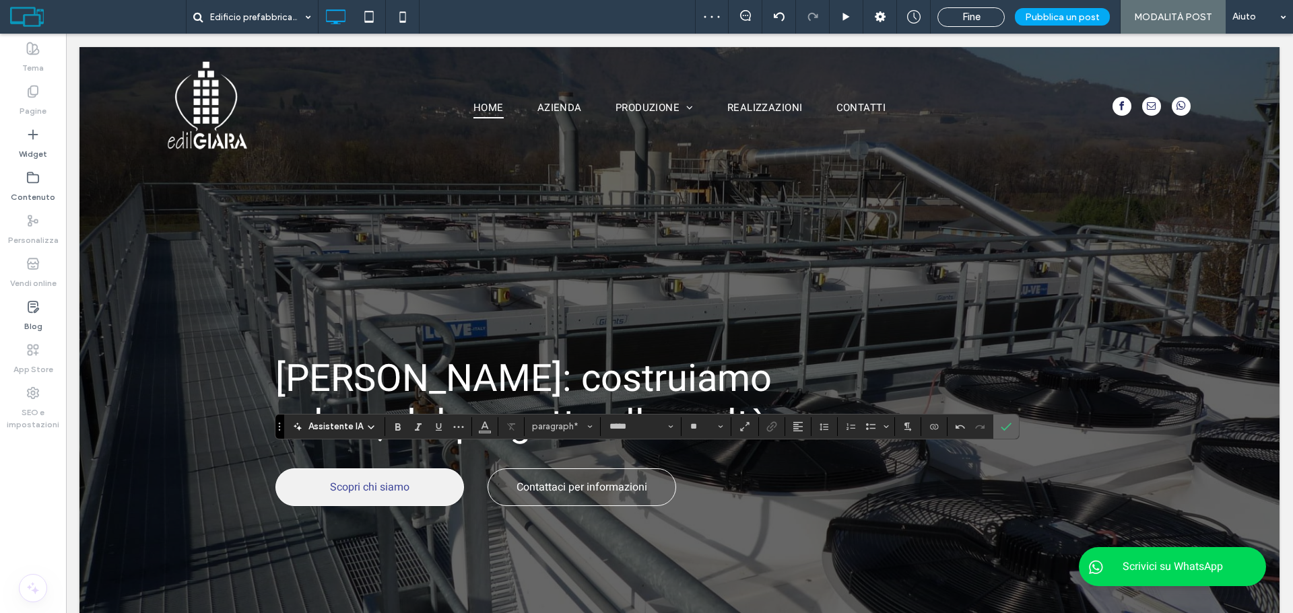
click at [1006, 423] on icon "Conferma" at bounding box center [1006, 427] width 11 height 11
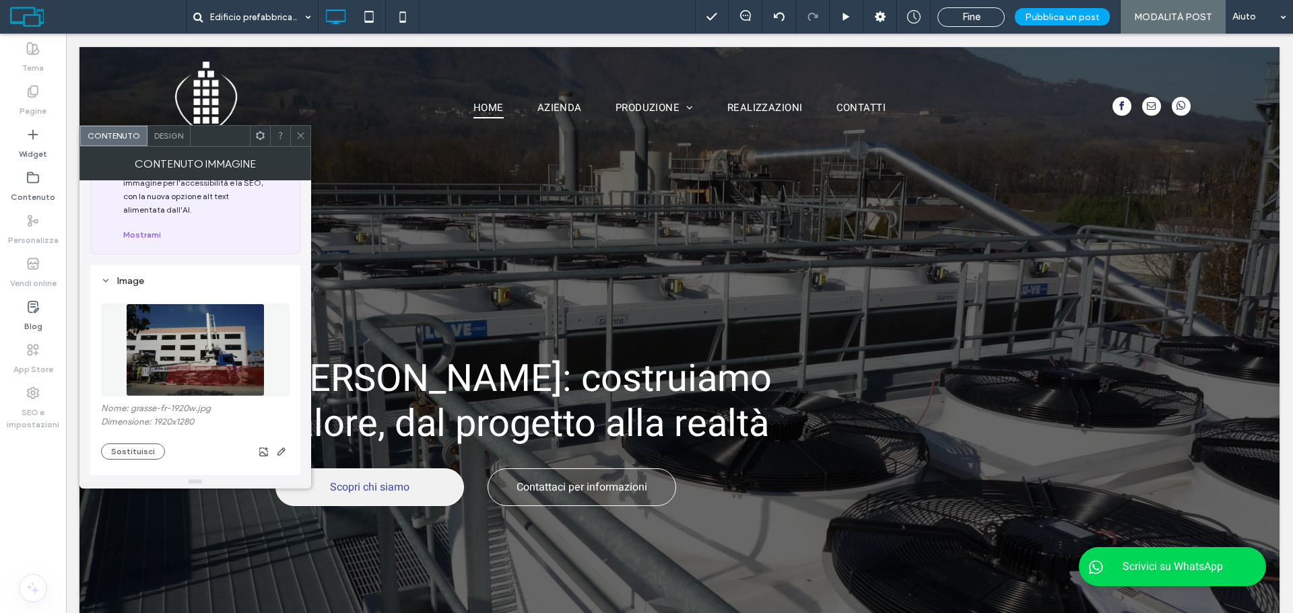
scroll to position [135, 0]
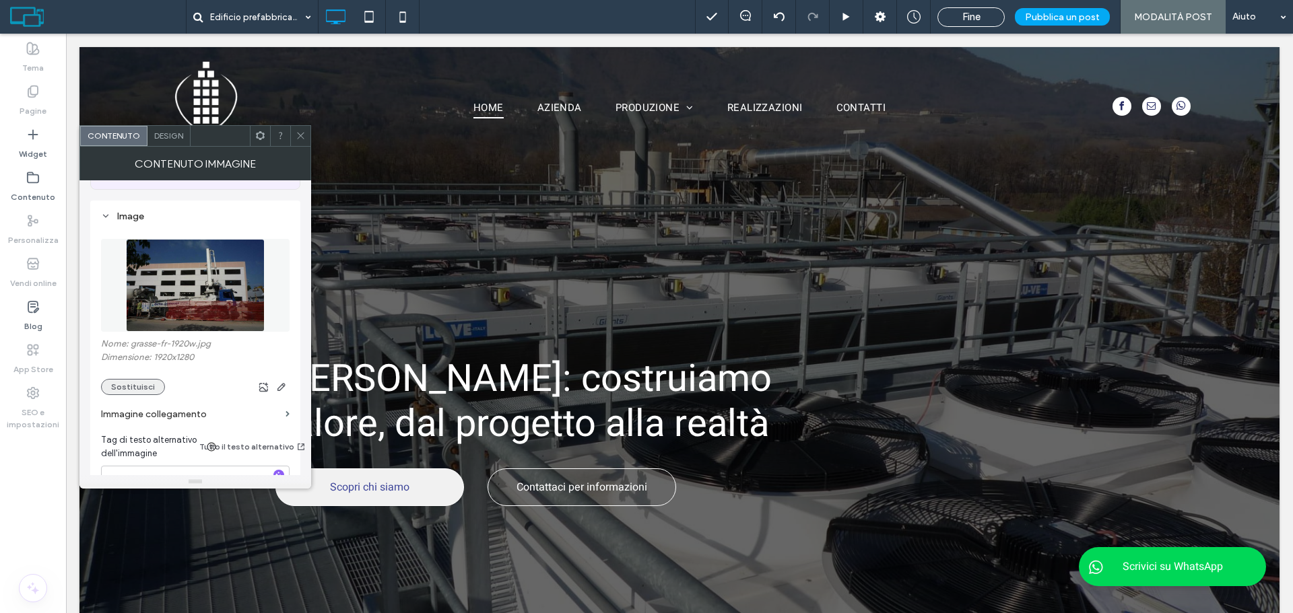
click at [148, 384] on button "Sostituisci" at bounding box center [133, 387] width 64 height 16
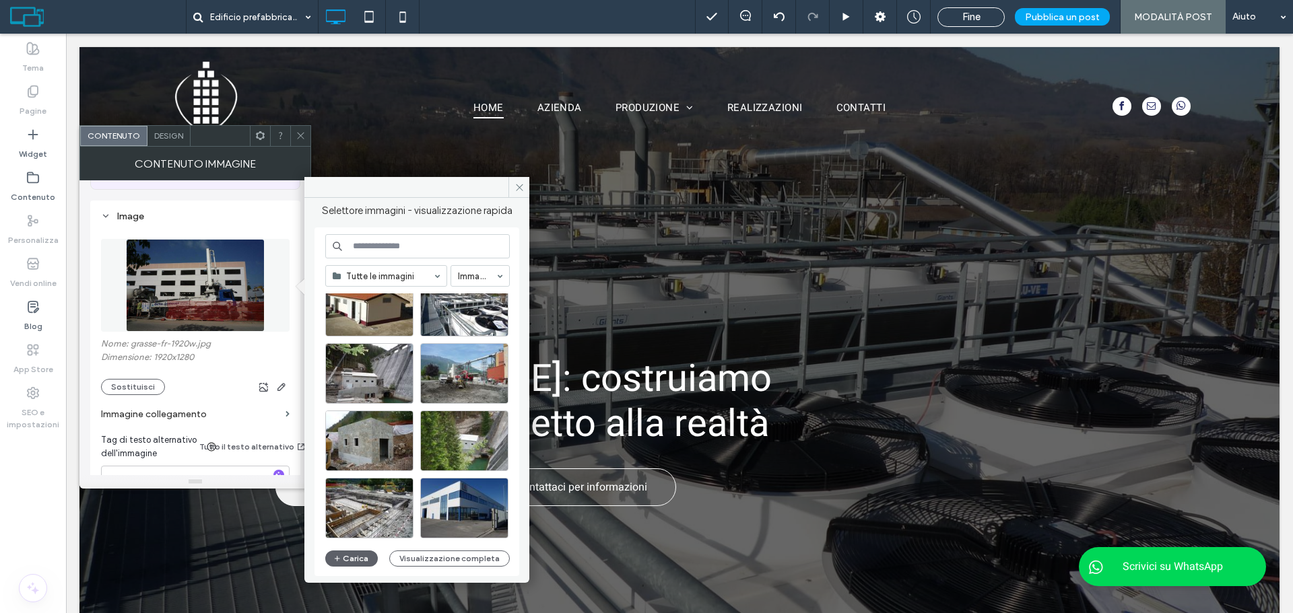
scroll to position [1251, 0]
click at [372, 389] on div at bounding box center [369, 394] width 87 height 16
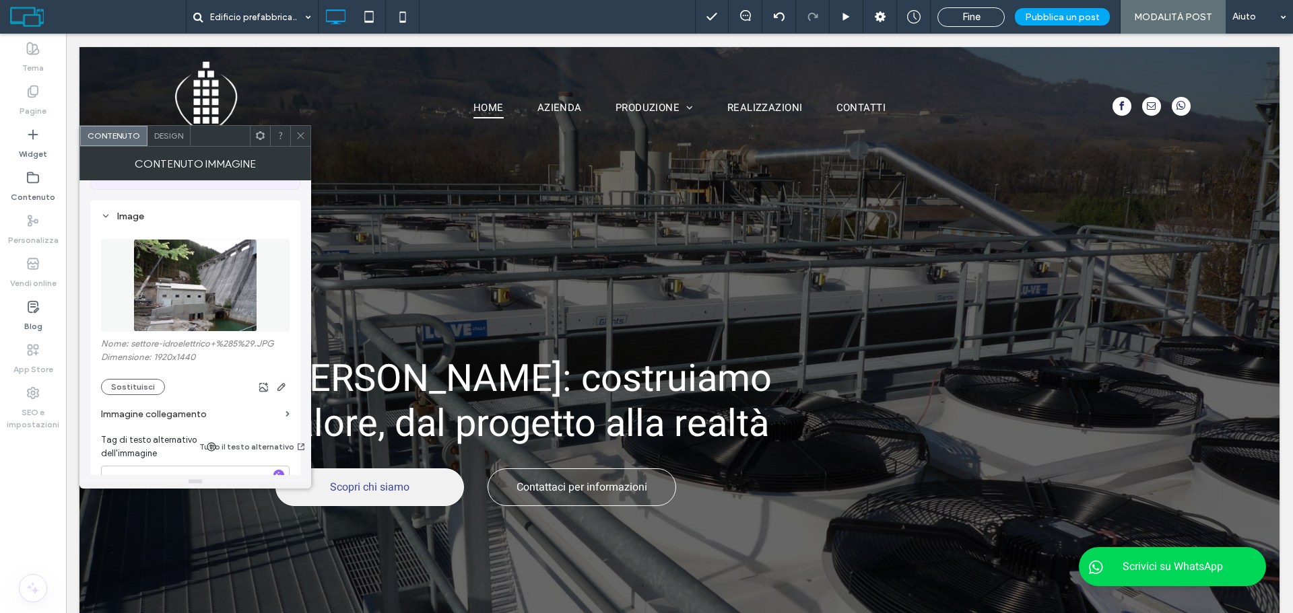
click at [305, 133] on icon at bounding box center [301, 136] width 10 height 10
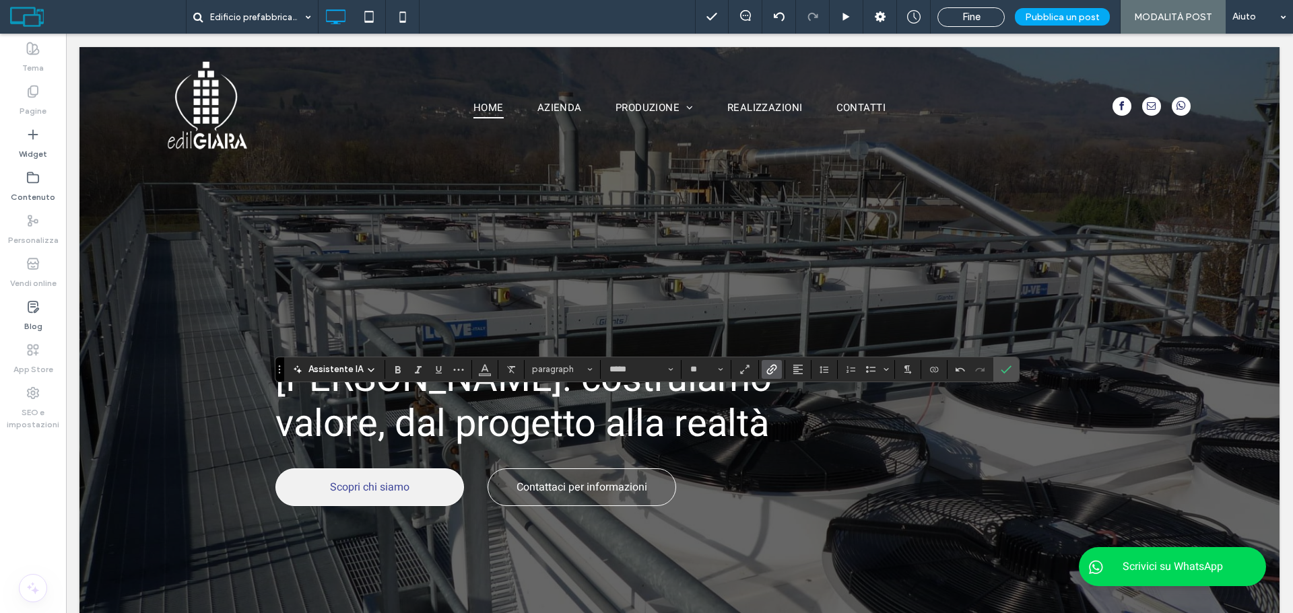
click at [770, 366] on use "Collegamento" at bounding box center [771, 369] width 10 height 10
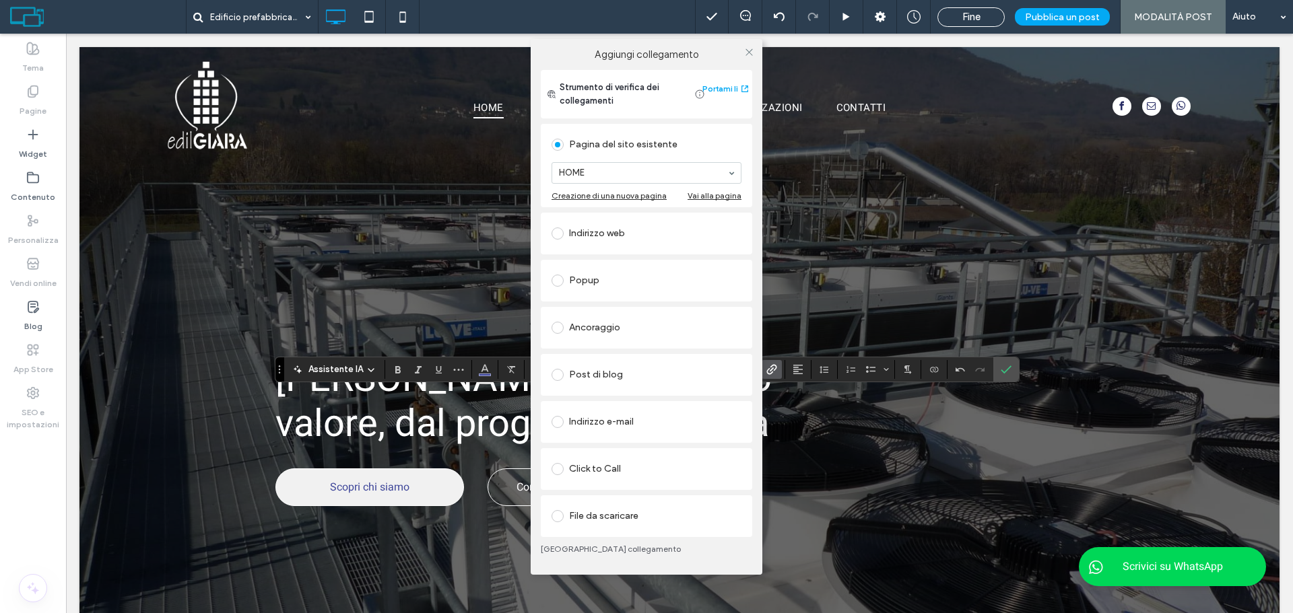
click at [614, 223] on div "Indirizzo web" at bounding box center [646, 234] width 190 height 22
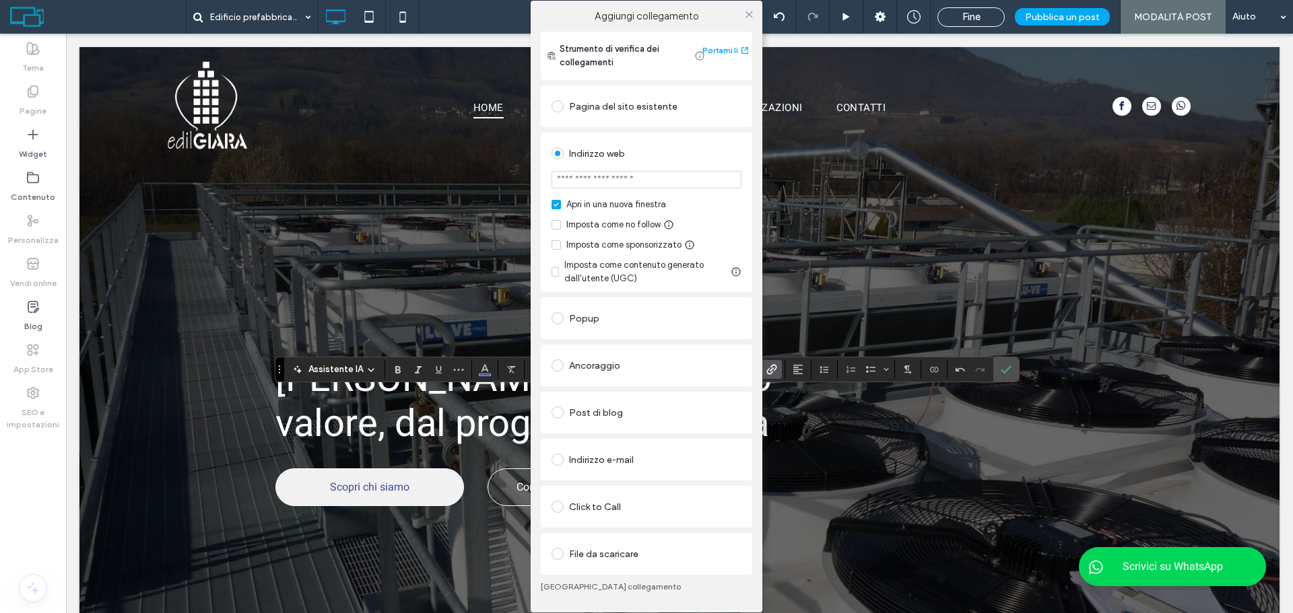
click at [606, 185] on input "url" at bounding box center [646, 180] width 190 height 18
paste input "**********"
type input "**********"
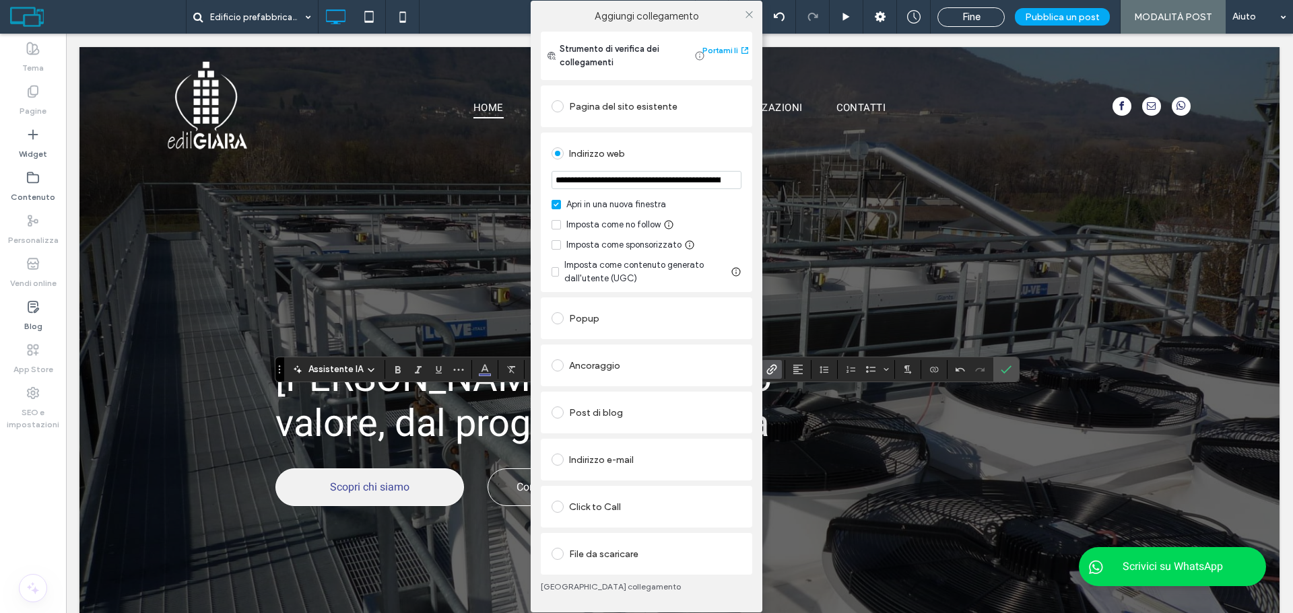
click at [591, 231] on div "Imposta come no follow" at bounding box center [613, 224] width 94 height 13
click at [667, 178] on input "**********" at bounding box center [646, 180] width 190 height 18
click at [747, 8] on span at bounding box center [749, 14] width 10 height 20
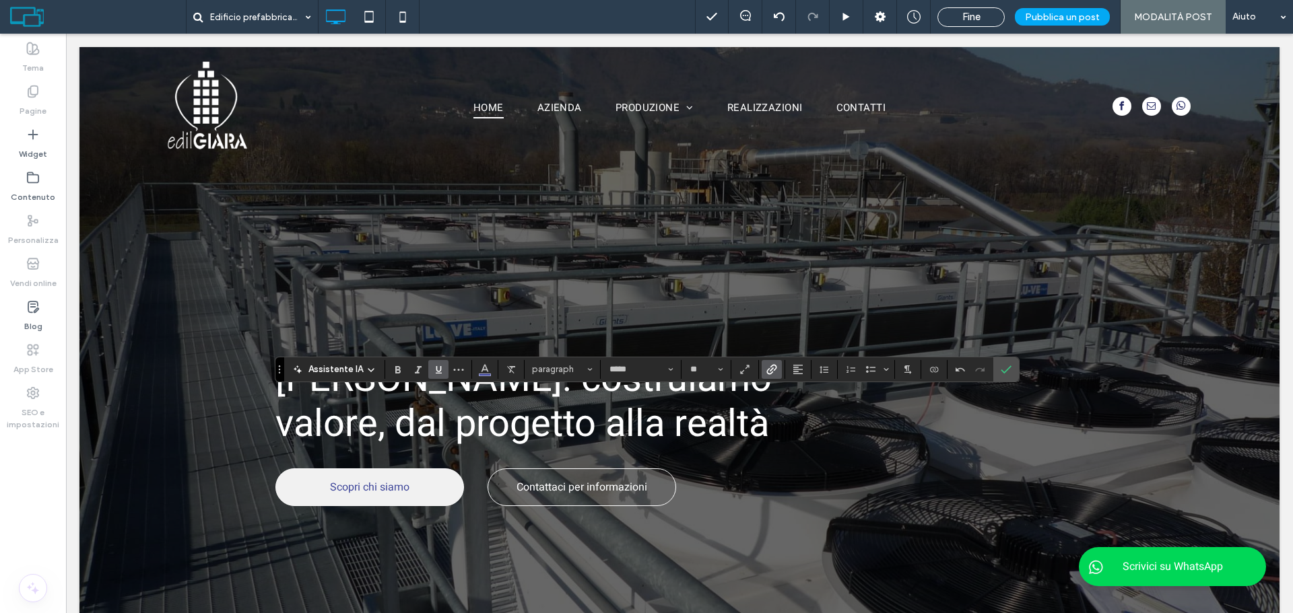
click at [440, 366] on icon "Sottolineato" at bounding box center [438, 369] width 11 height 11
click at [1003, 377] on span "Conferma" at bounding box center [1004, 370] width 6 height 24
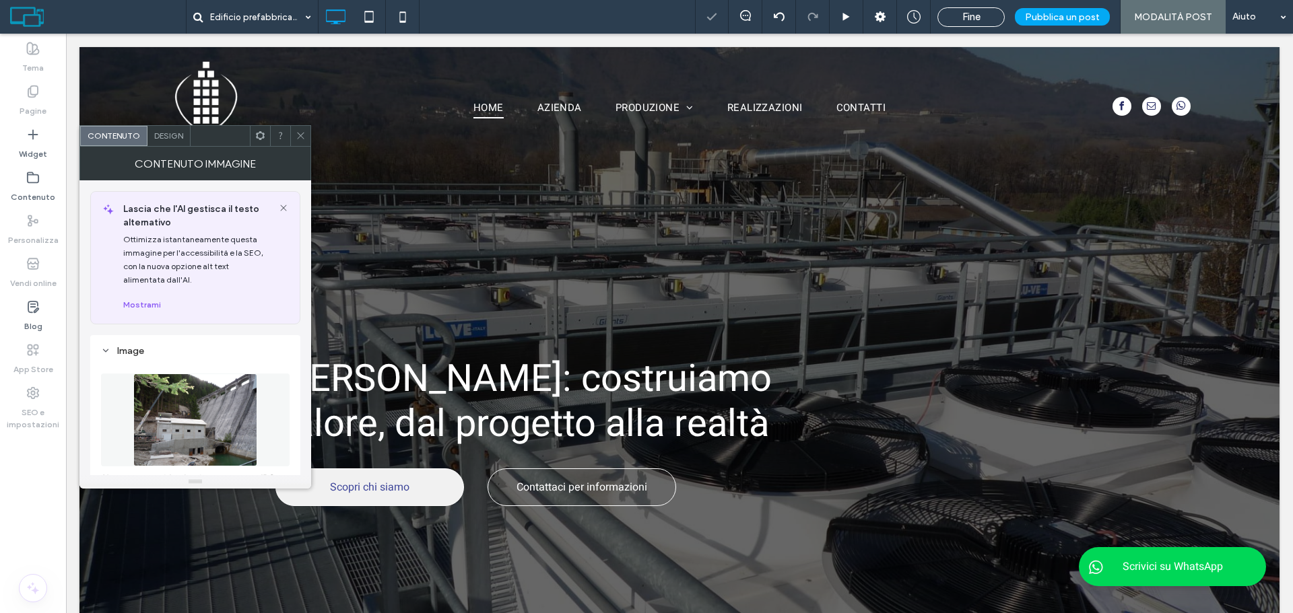
click at [162, 137] on span "Design" at bounding box center [168, 136] width 29 height 10
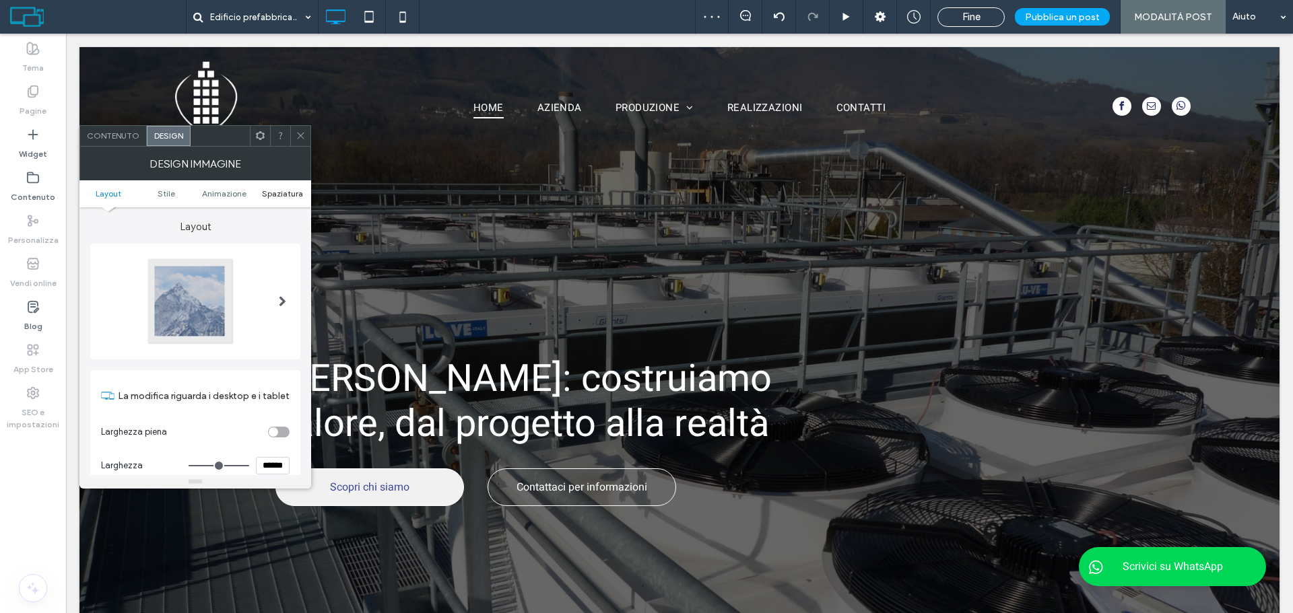
click at [269, 191] on span "Spaziatura" at bounding box center [282, 194] width 41 height 10
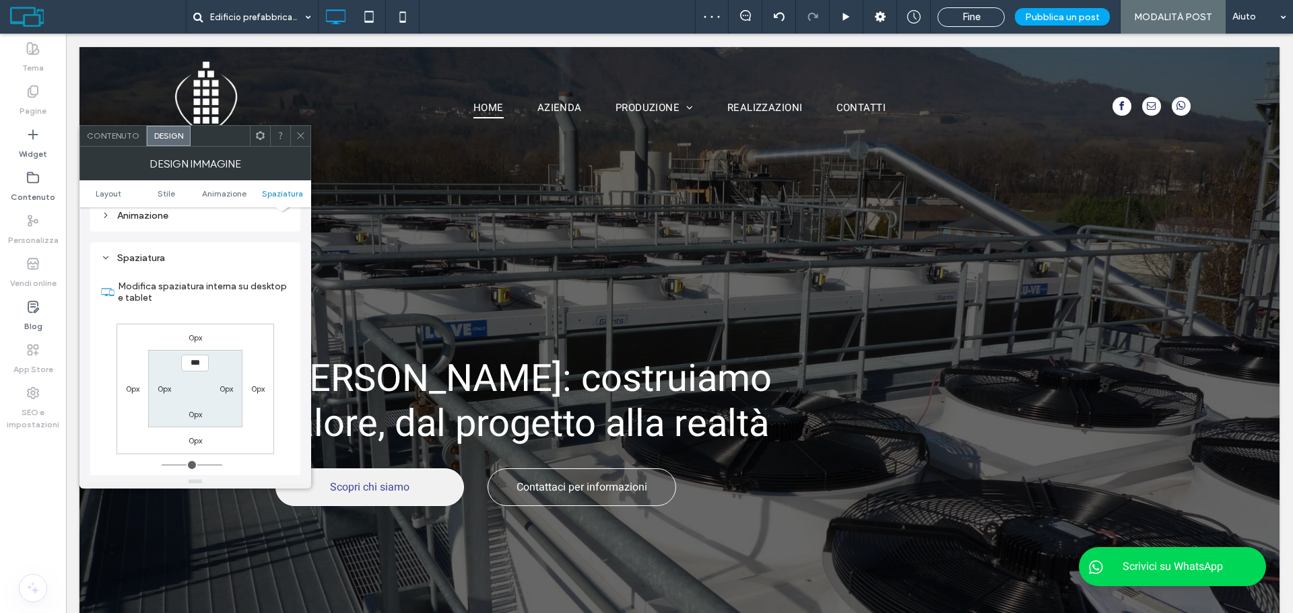
scroll to position [689, 0]
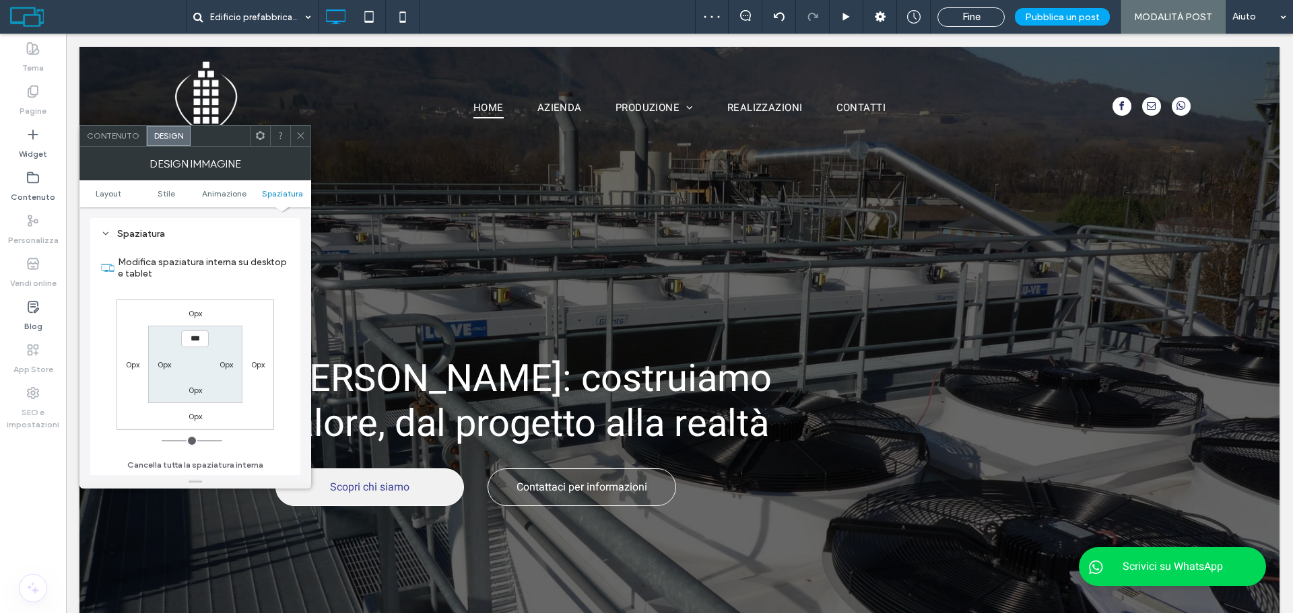
click at [195, 312] on label "0px" at bounding box center [195, 313] width 13 height 10
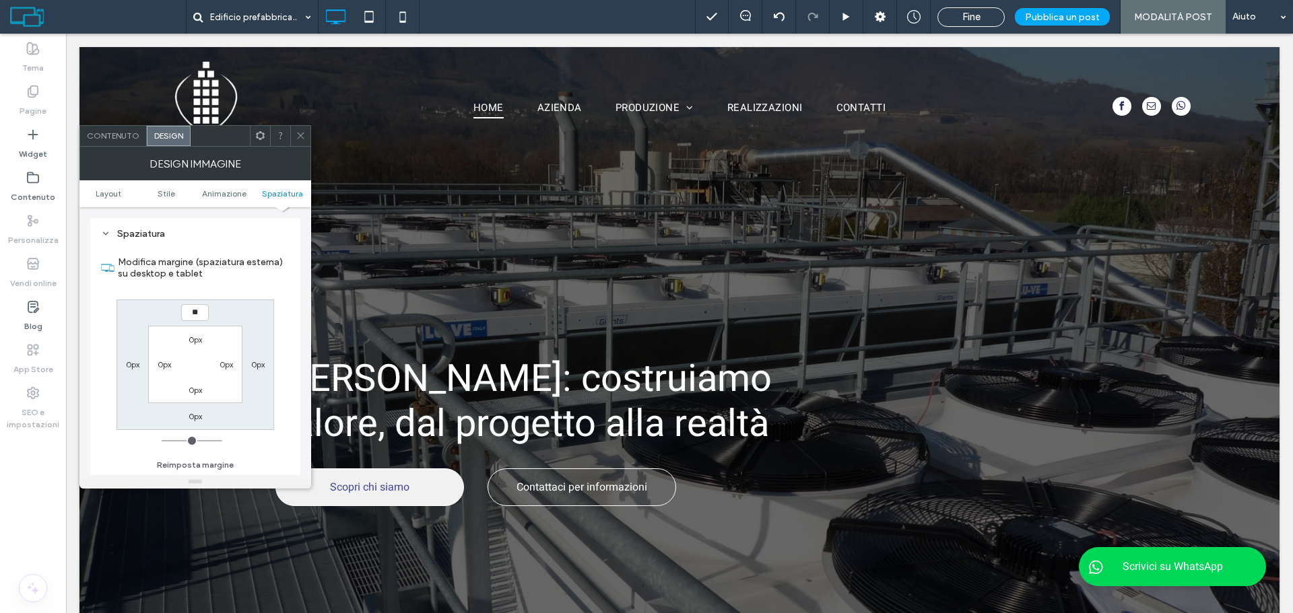
type input "**"
type input "****"
click at [291, 127] on div at bounding box center [300, 136] width 20 height 20
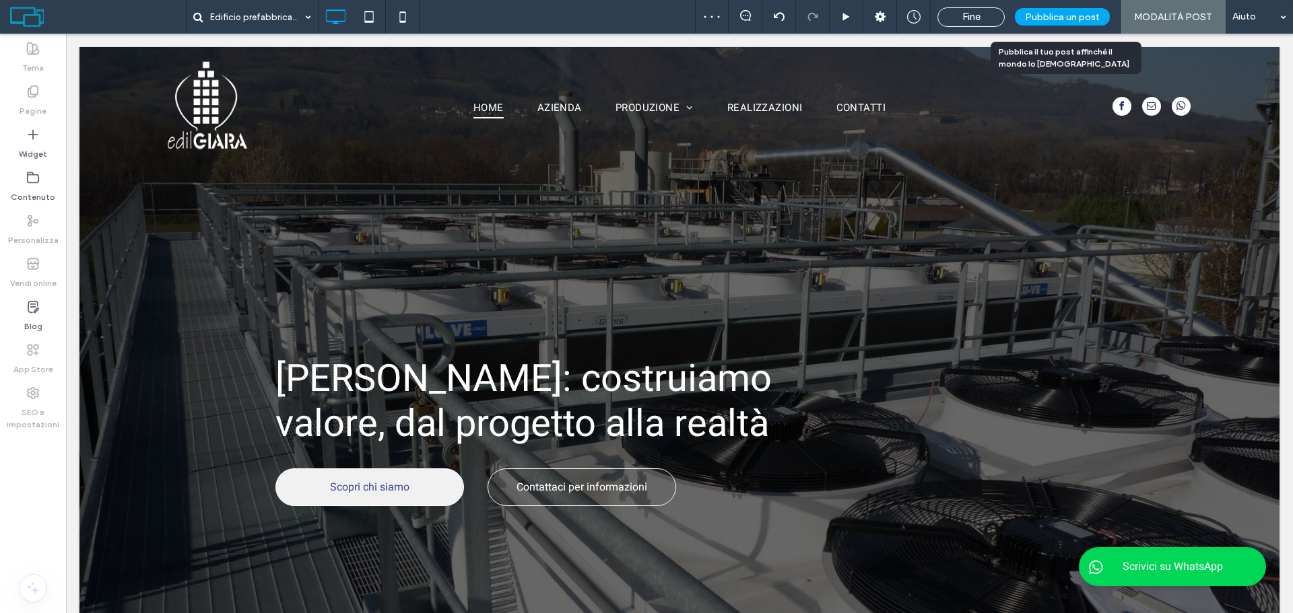
click at [1073, 18] on span "Pubblica un post" at bounding box center [1062, 16] width 75 height 11
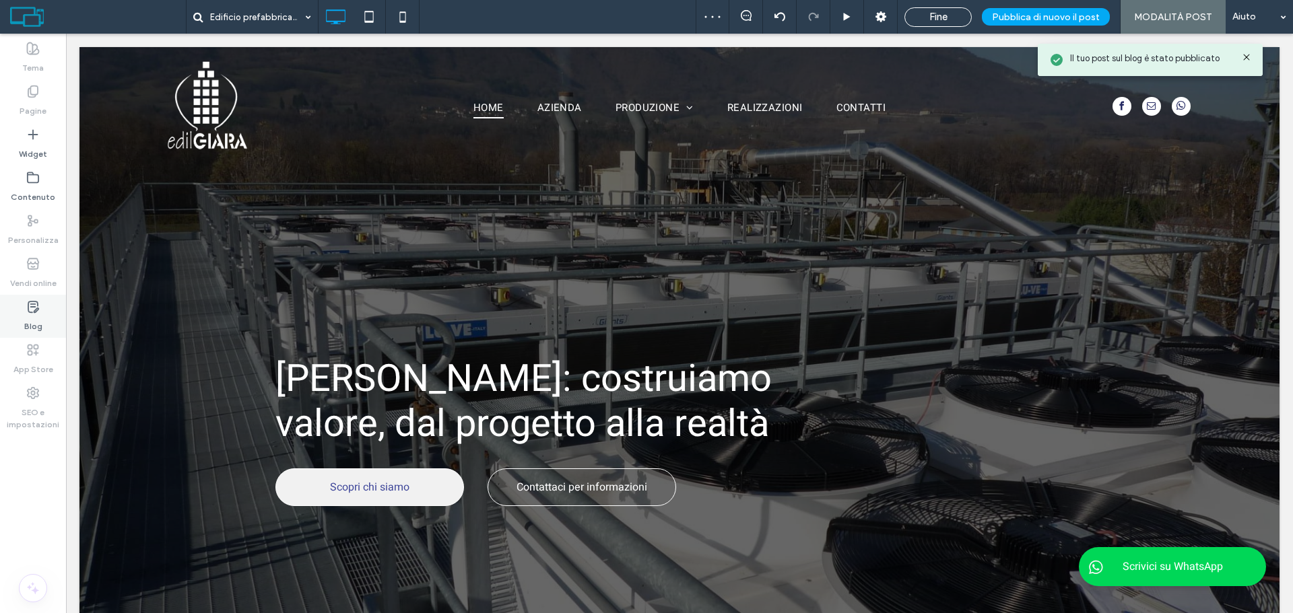
click at [32, 310] on icon at bounding box center [32, 306] width 13 height 13
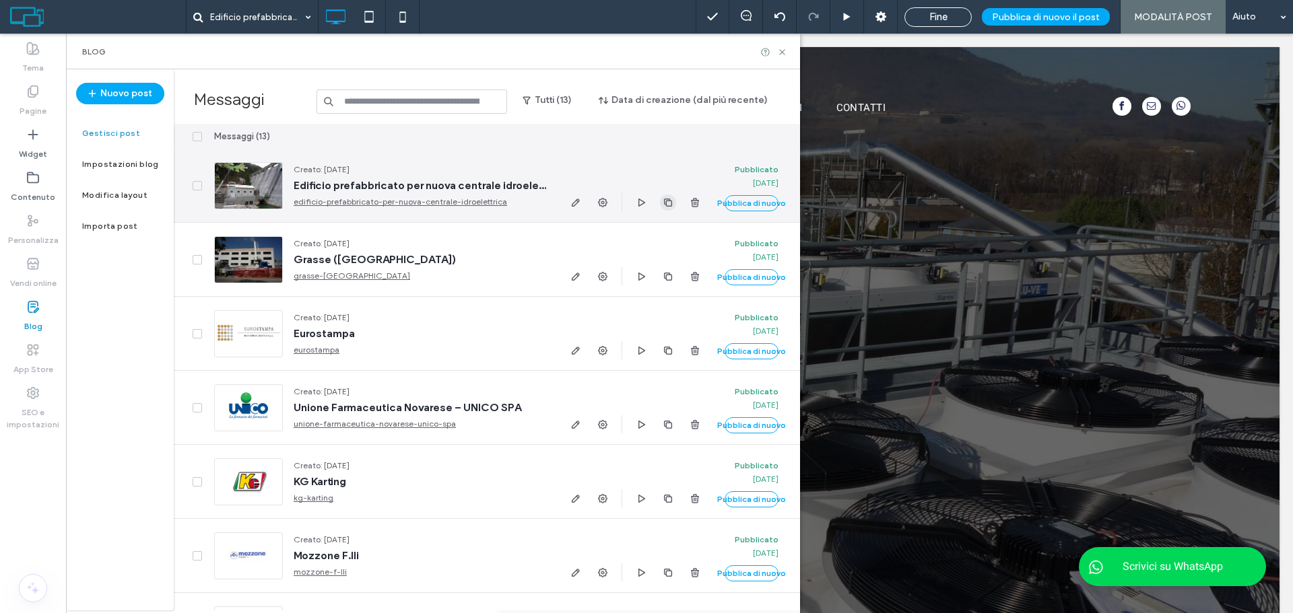
click at [672, 206] on icon "button" at bounding box center [668, 202] width 11 height 11
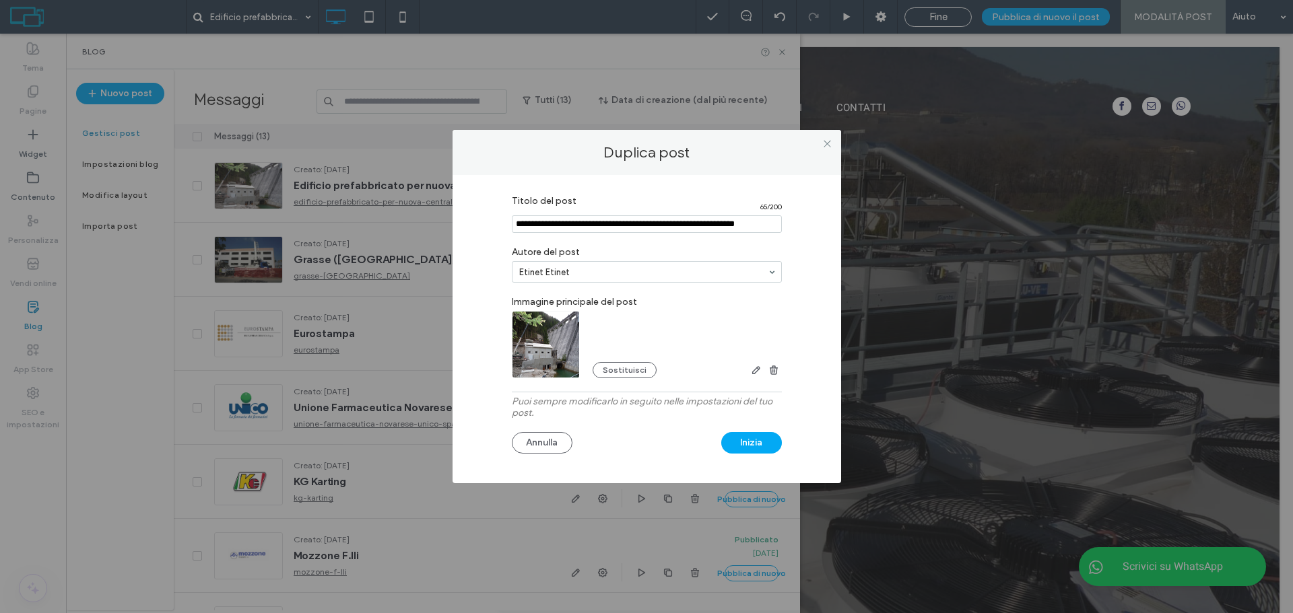
click at [608, 226] on input "Titolo del post" at bounding box center [647, 224] width 270 height 18
paste input "**********"
click at [636, 224] on input "Titolo del post" at bounding box center [647, 224] width 270 height 18
click at [653, 223] on input "Titolo del post" at bounding box center [647, 224] width 270 height 18
click at [727, 222] on input "Titolo del post" at bounding box center [647, 224] width 270 height 18
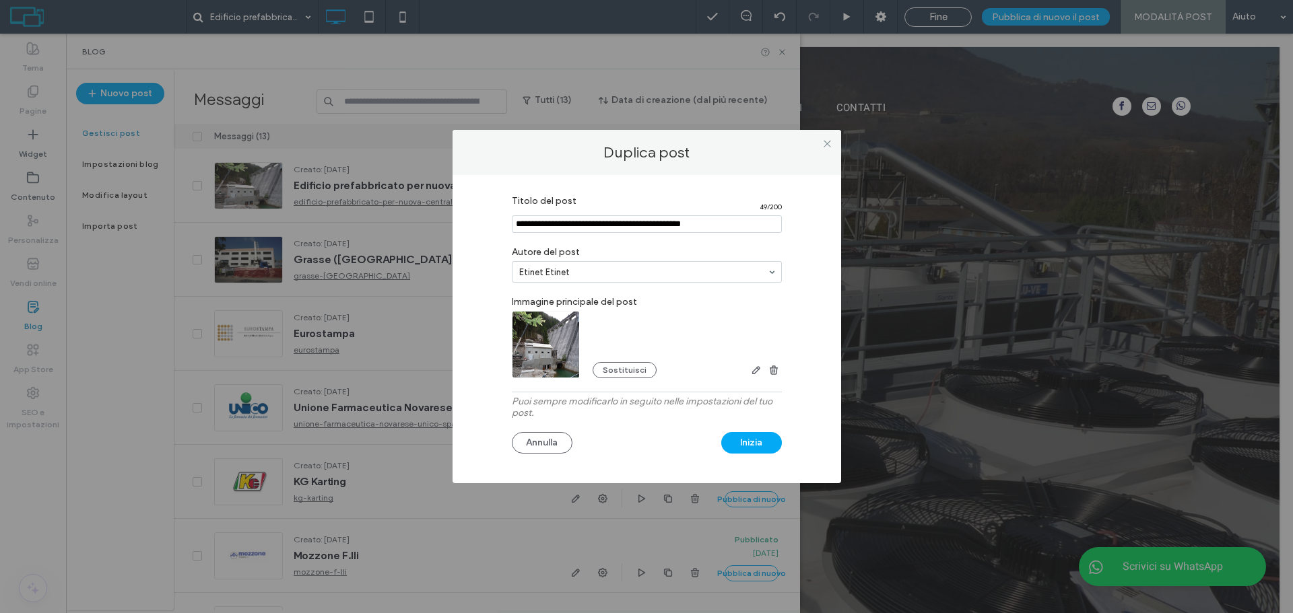
type input "**********"
click at [629, 372] on button "Sostituisci" at bounding box center [625, 370] width 64 height 16
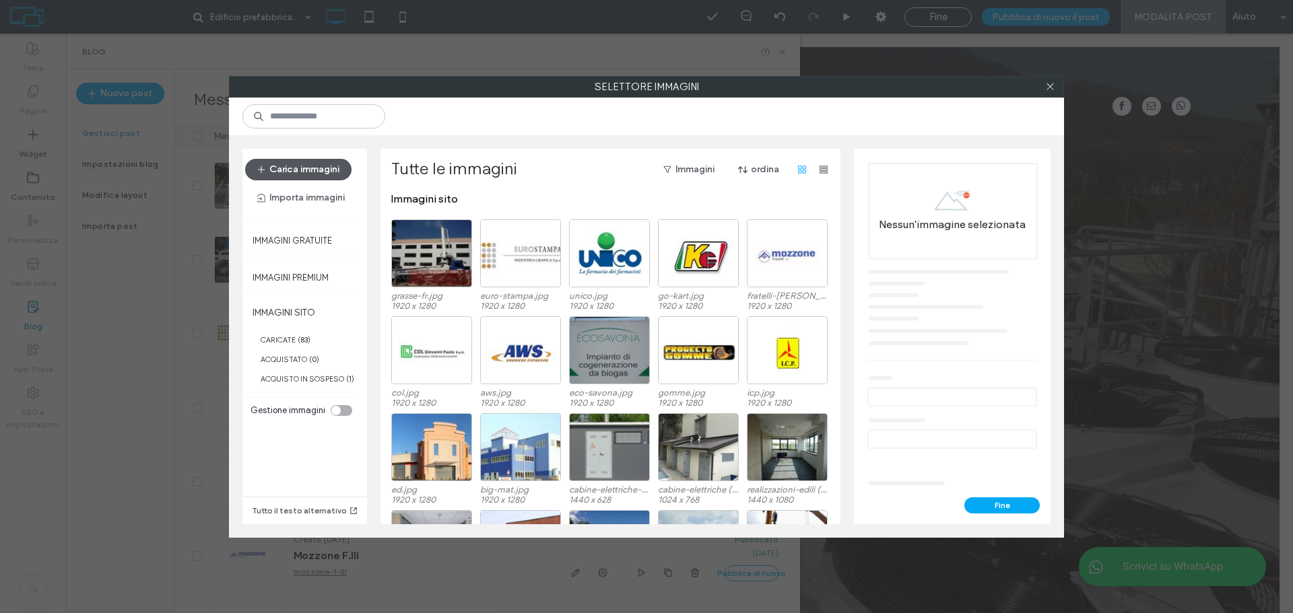
click at [319, 164] on button "Carica immagini" at bounding box center [298, 170] width 106 height 22
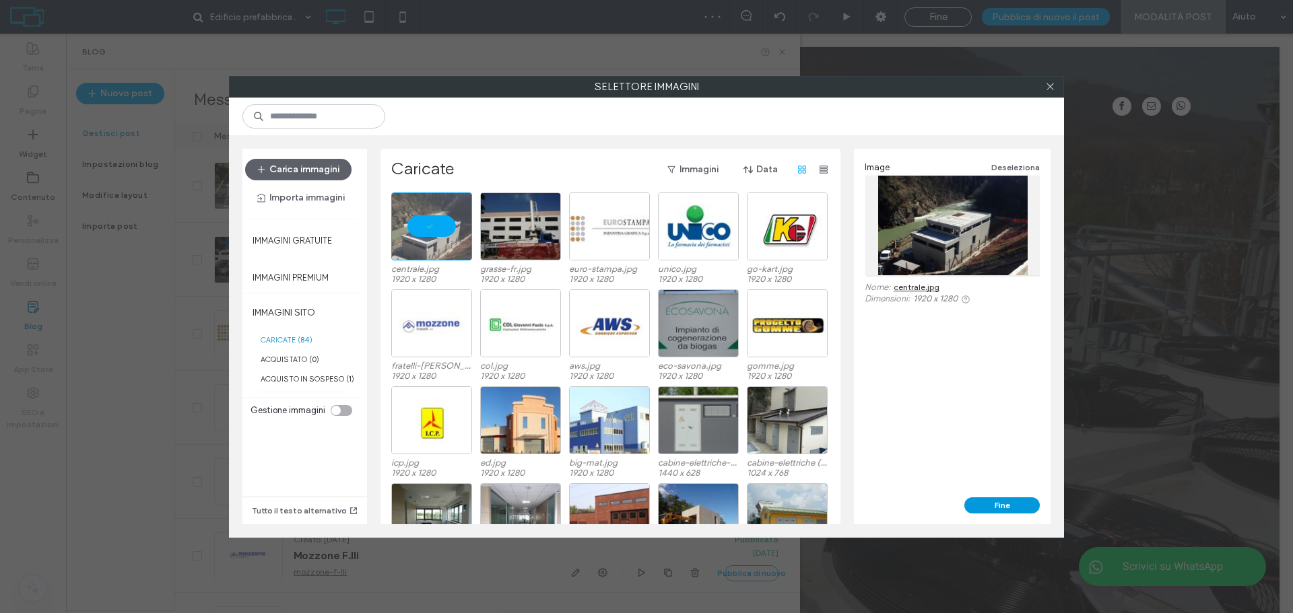
click at [978, 504] on button "Fine" at bounding box center [1001, 506] width 75 height 16
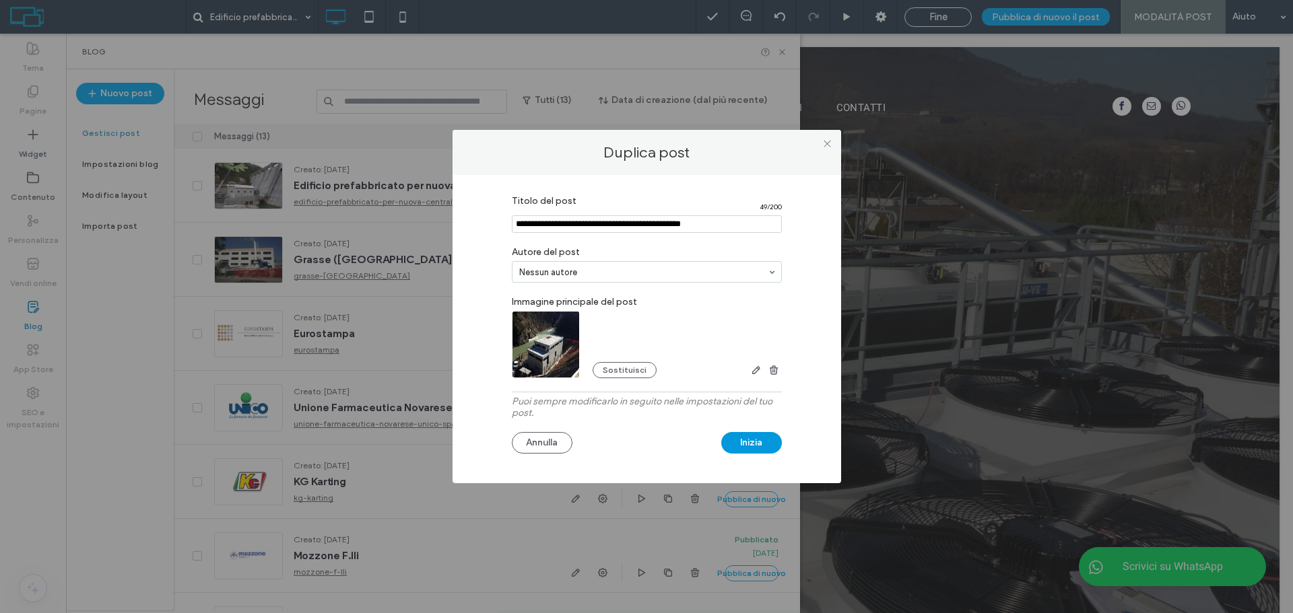
click at [771, 434] on button "Inizia" at bounding box center [751, 443] width 61 height 22
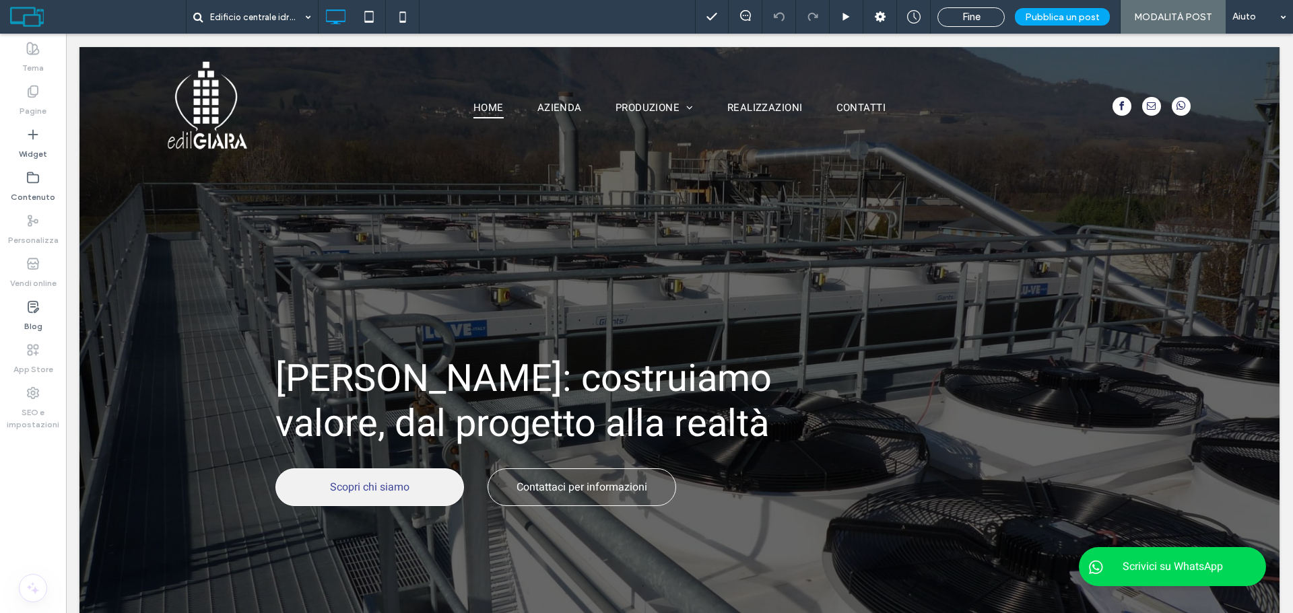
type input "*****"
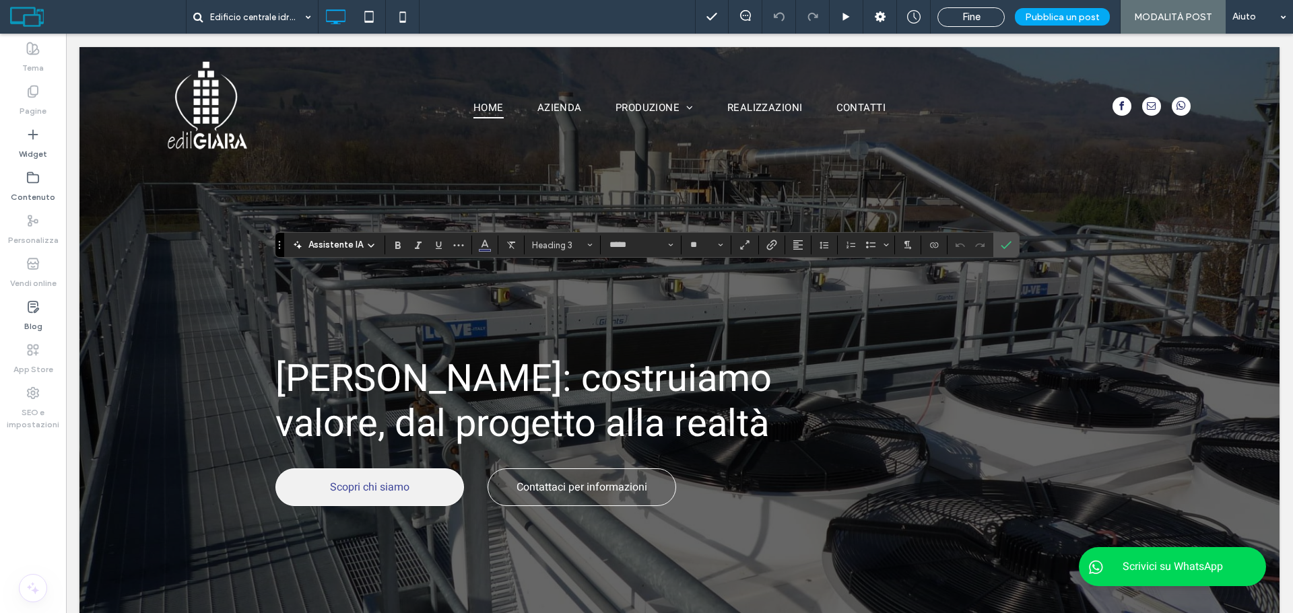
type input "**"
click at [1006, 240] on icon "Conferma" at bounding box center [1006, 245] width 11 height 11
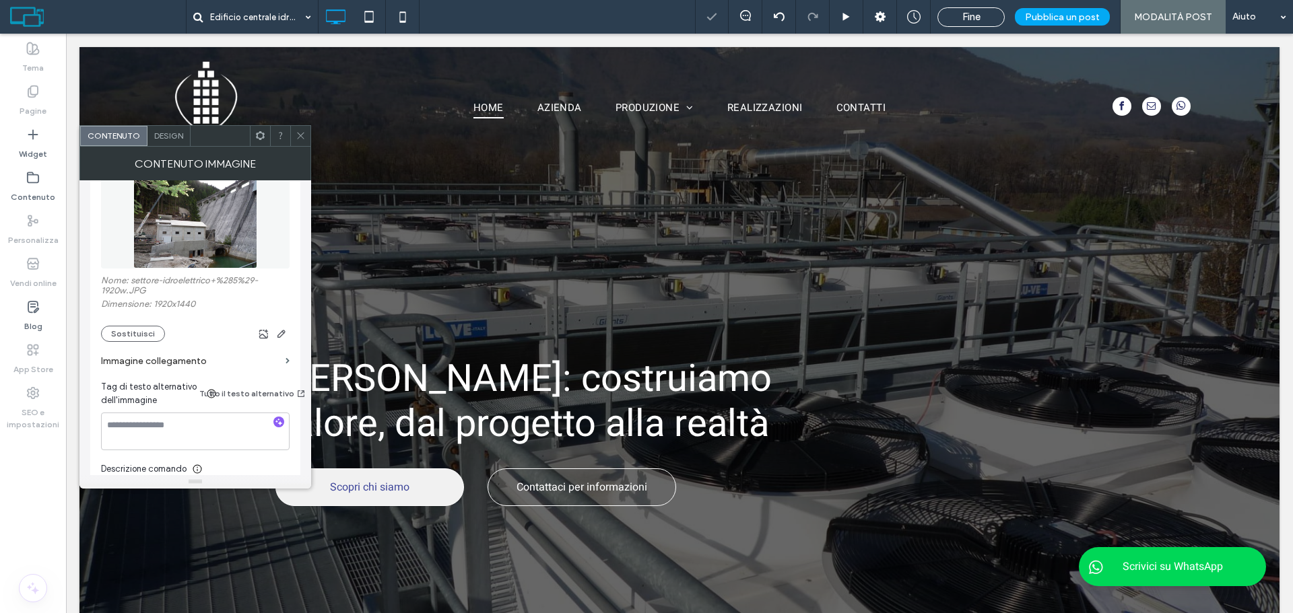
scroll to position [202, 0]
click at [130, 319] on div "Nome: settore-idroelettrico+%285%29-1920w.JPG Dimensione: 1920x1440 Sostituisci" at bounding box center [195, 304] width 189 height 67
click at [130, 328] on button "Sostituisci" at bounding box center [133, 330] width 64 height 16
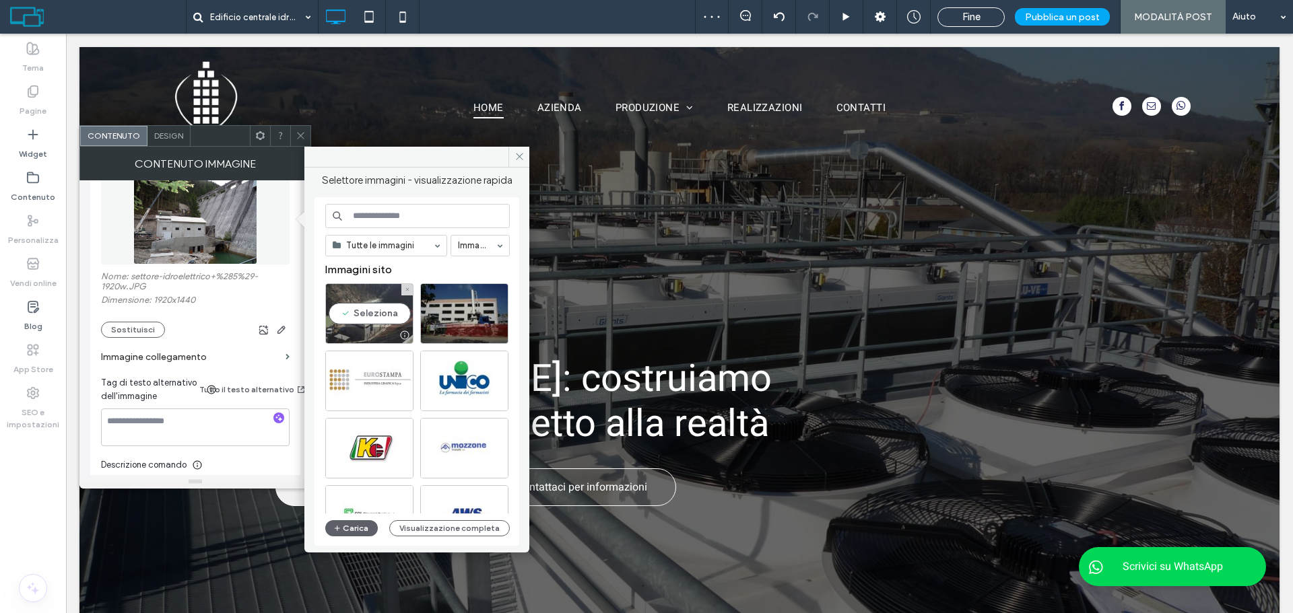
click at [358, 303] on div "Seleziona" at bounding box center [369, 313] width 88 height 61
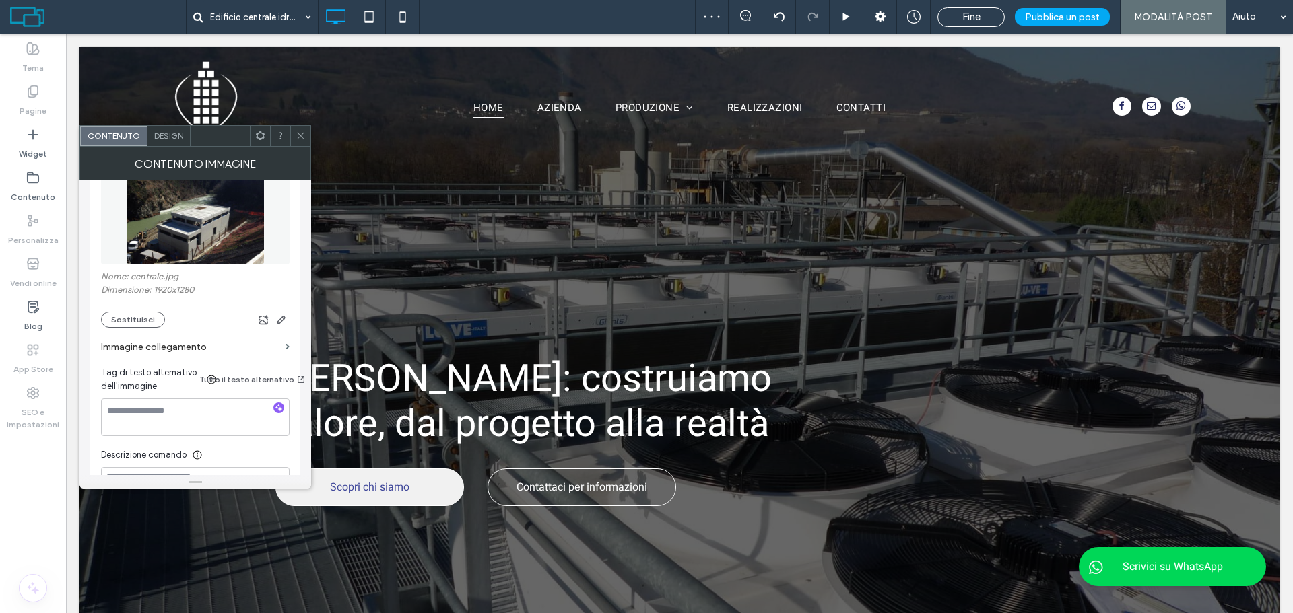
click at [302, 141] on span at bounding box center [301, 136] width 10 height 20
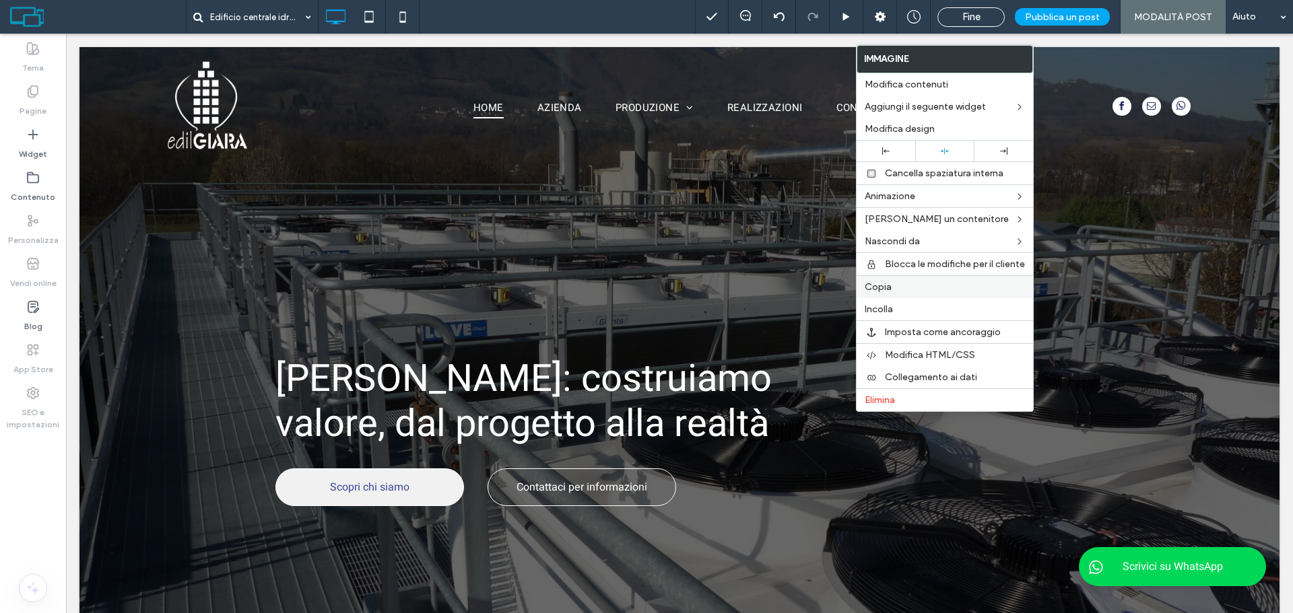
click at [892, 285] on label "Copia" at bounding box center [945, 286] width 160 height 11
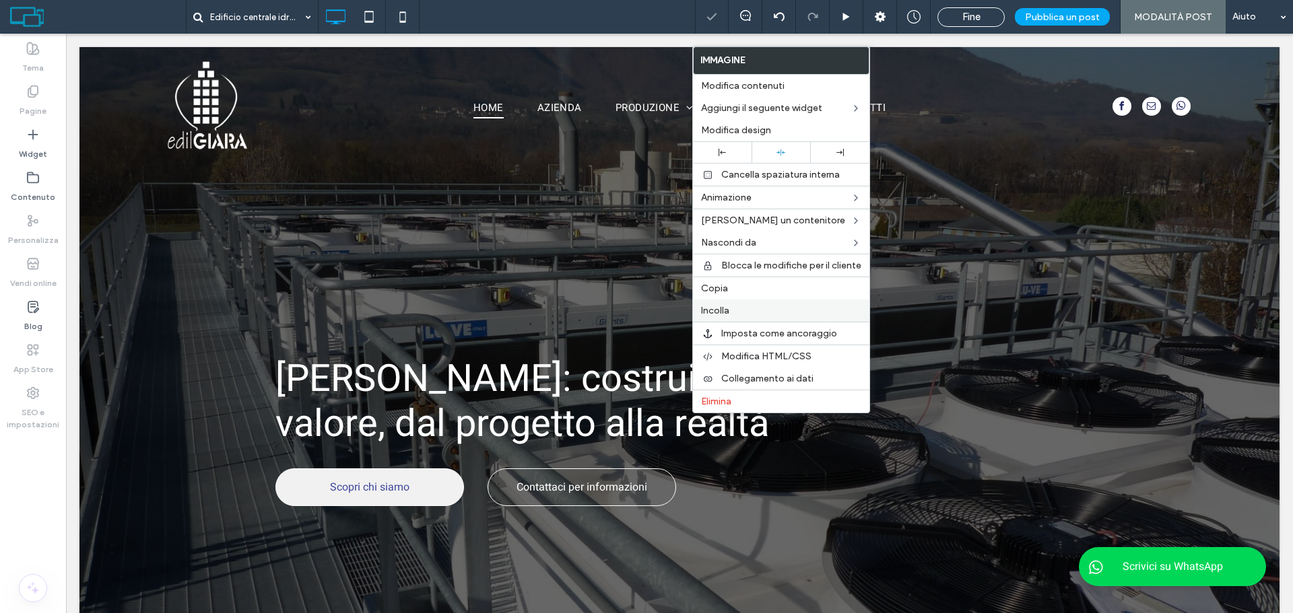
click at [721, 316] on span "Incolla" at bounding box center [715, 310] width 28 height 11
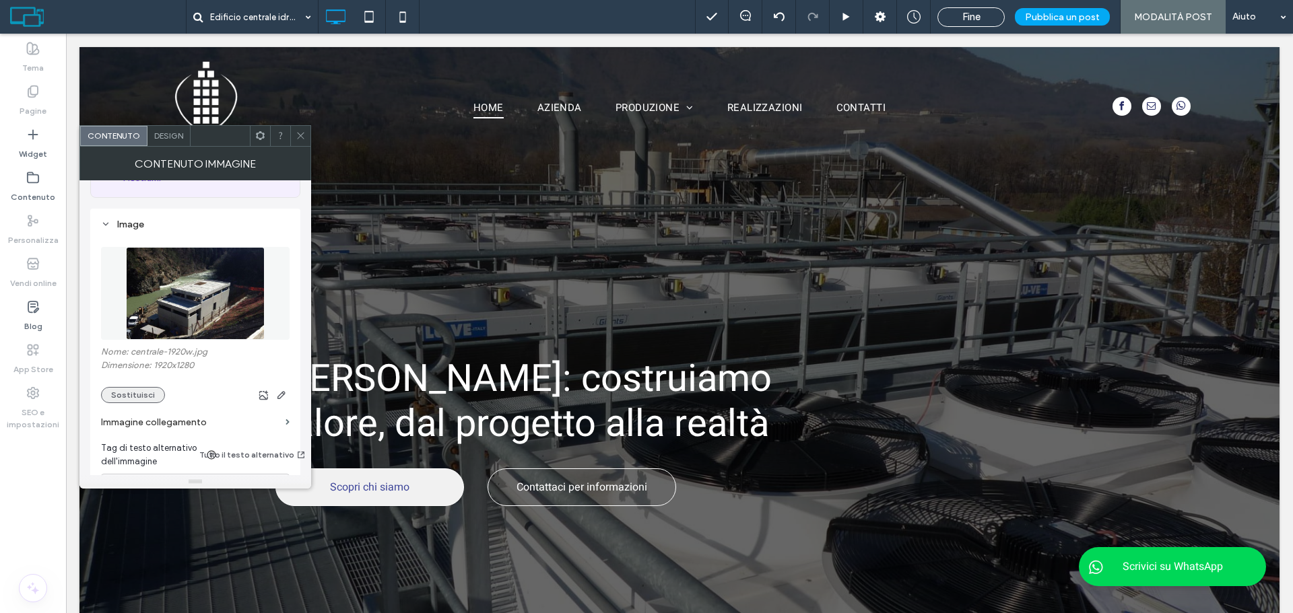
scroll to position [135, 0]
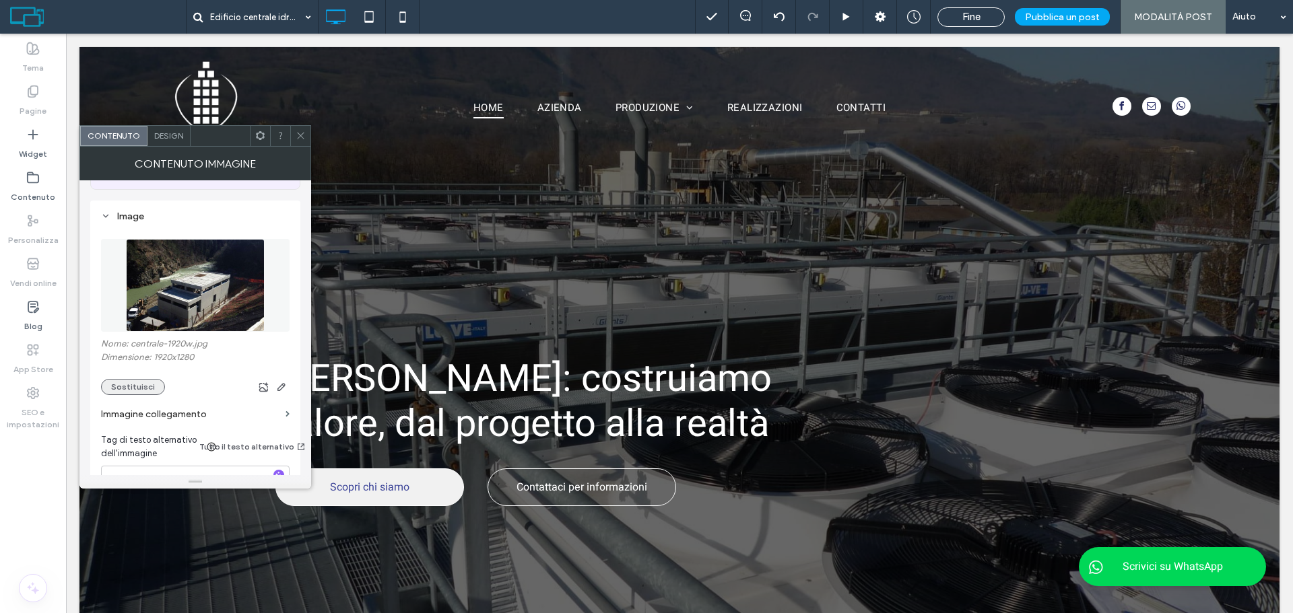
click at [141, 382] on button "Sostituisci" at bounding box center [133, 387] width 64 height 16
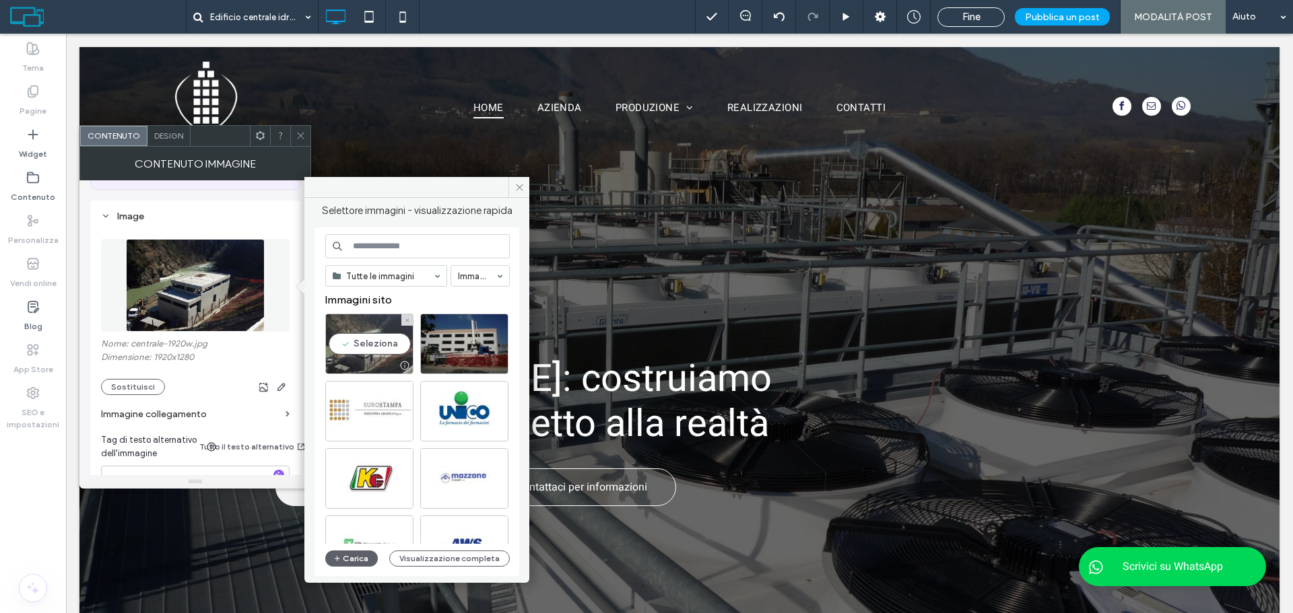
click at [352, 348] on div "Seleziona" at bounding box center [369, 344] width 88 height 61
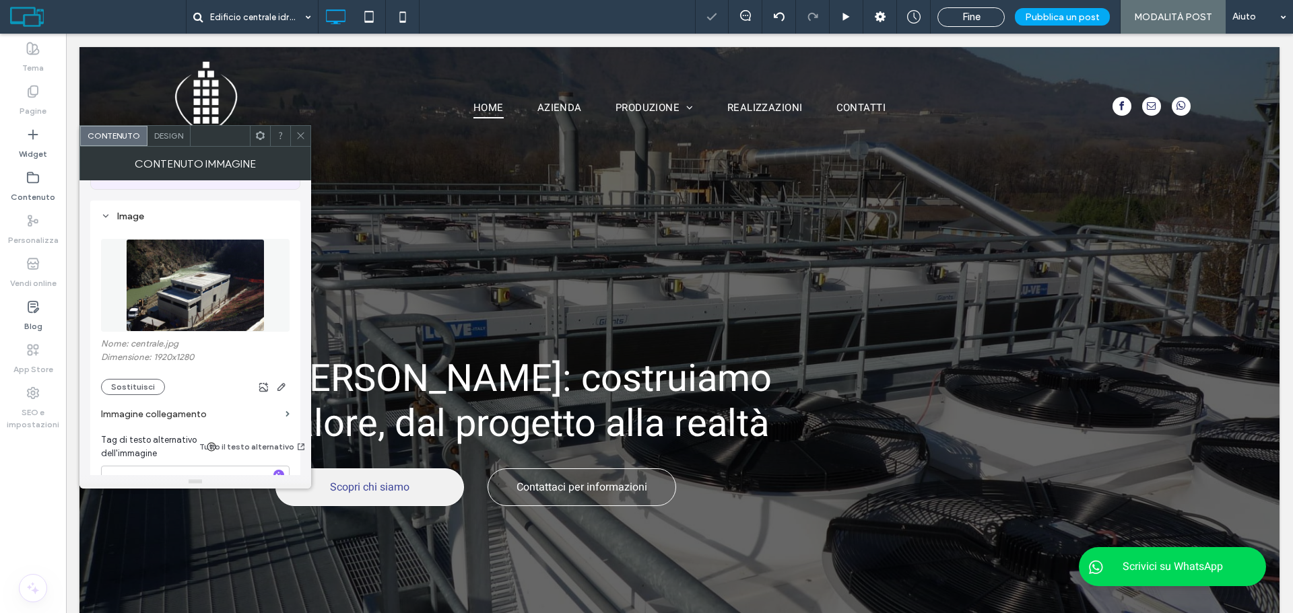
drag, startPoint x: 300, startPoint y: 129, endPoint x: 310, endPoint y: 147, distance: 20.5
click at [302, 129] on span at bounding box center [301, 136] width 10 height 20
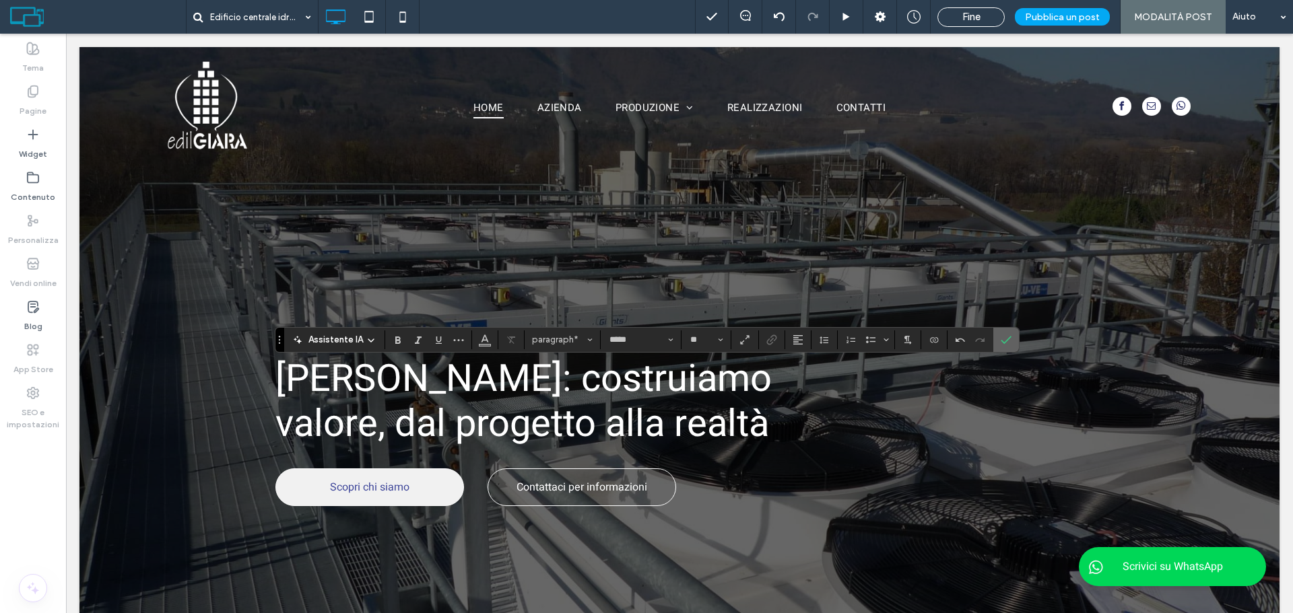
click at [997, 341] on label "Conferma" at bounding box center [1006, 340] width 20 height 24
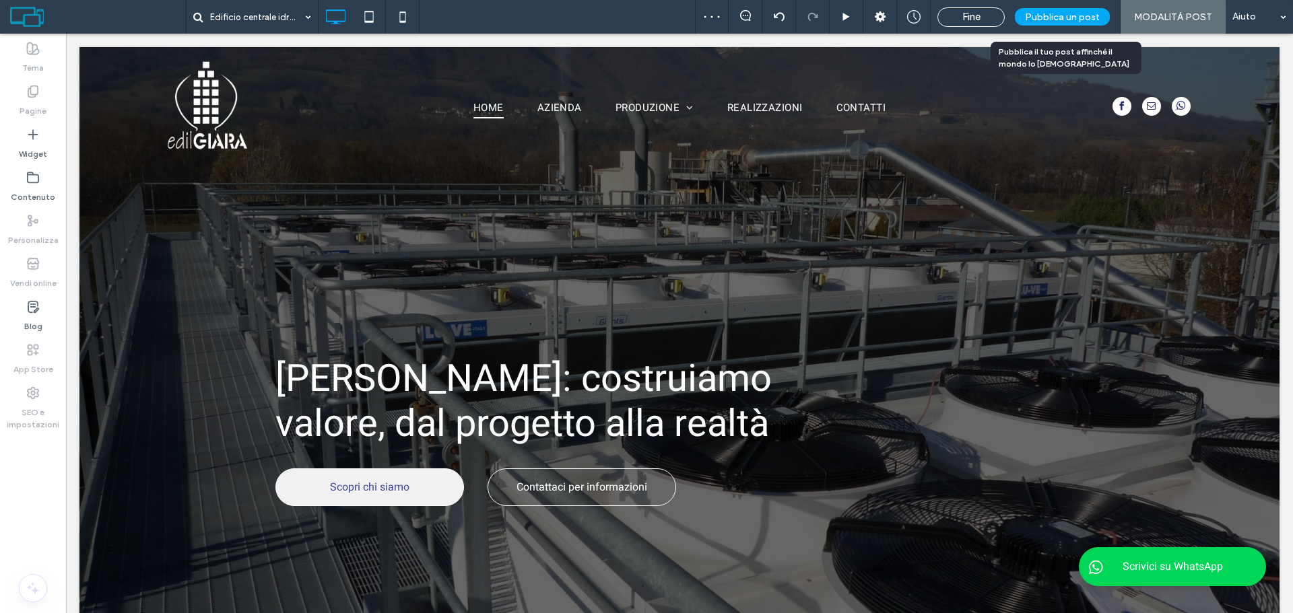
click at [1073, 22] on span "Pubblica un post" at bounding box center [1062, 16] width 75 height 11
click at [943, 15] on span "Fine" at bounding box center [938, 17] width 18 height 12
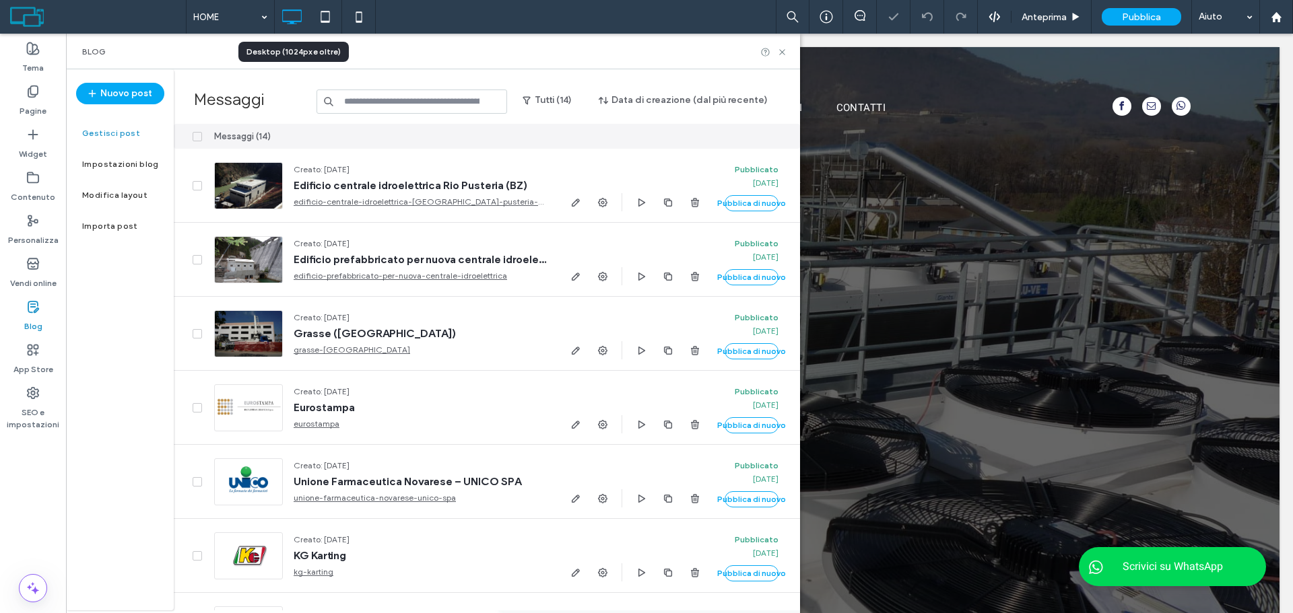
click at [289, 23] on icon at bounding box center [291, 16] width 27 height 27
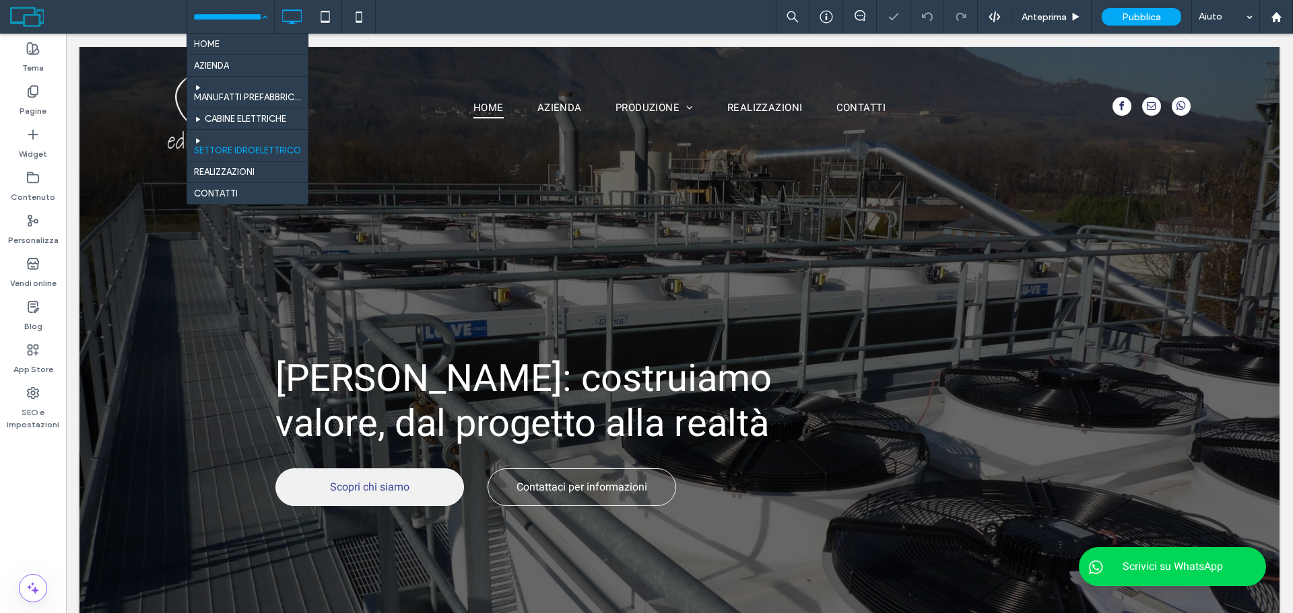
click at [255, 24] on input at bounding box center [226, 17] width 67 height 34
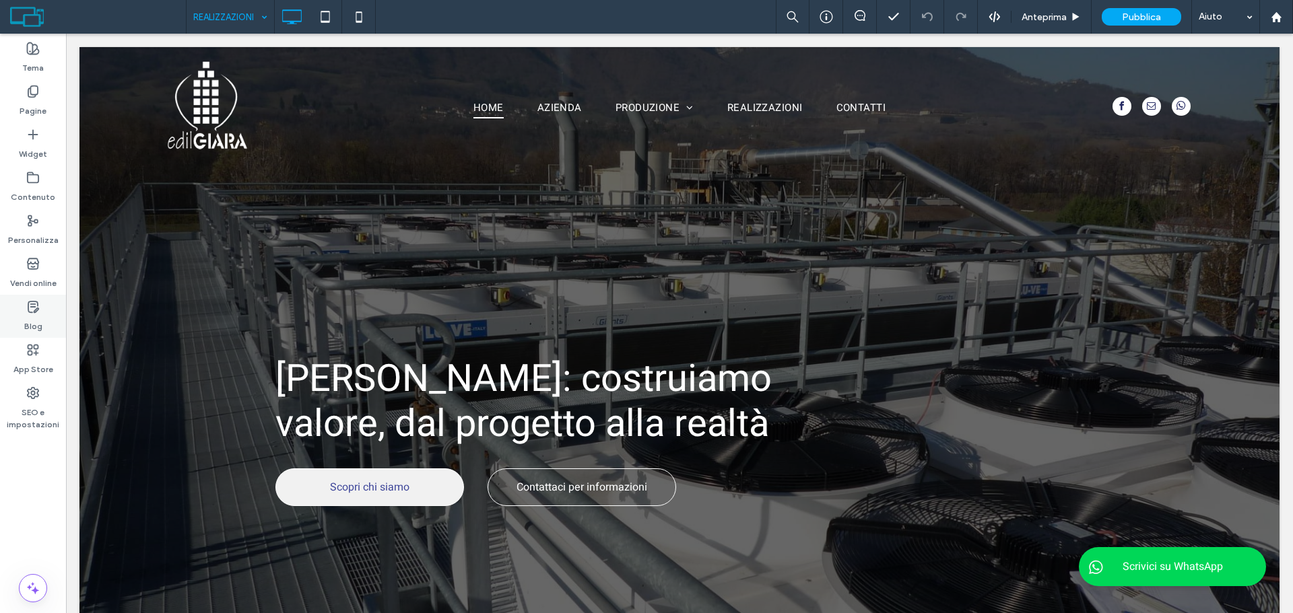
click at [24, 318] on label "Blog" at bounding box center [33, 323] width 18 height 19
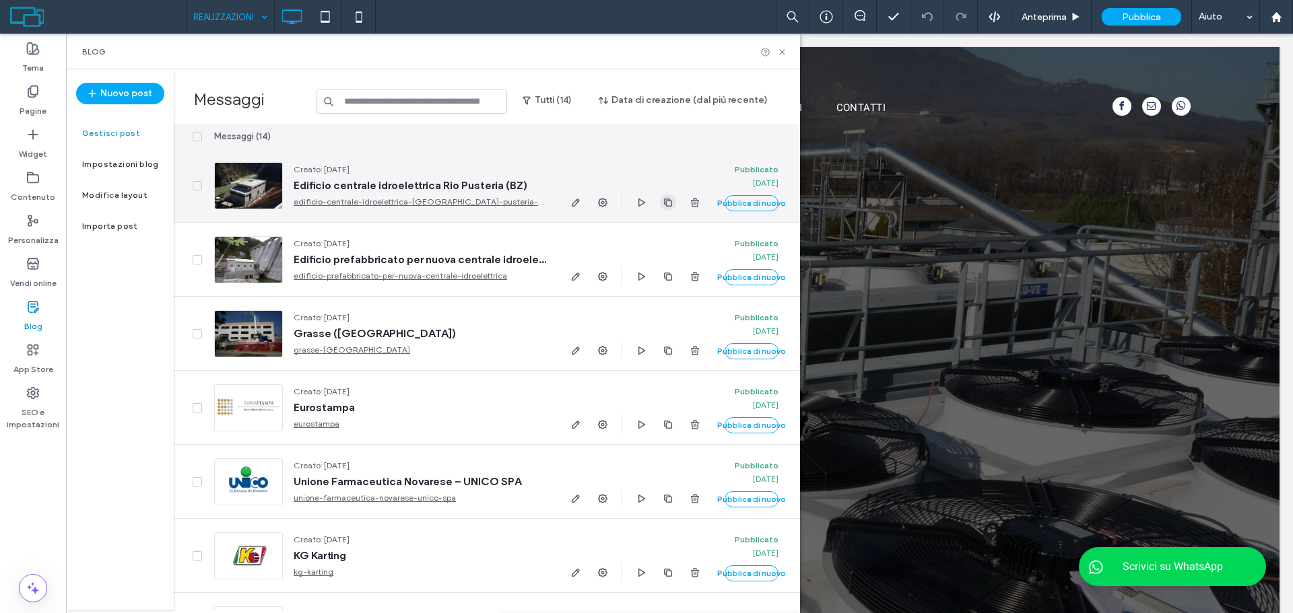
click at [663, 200] on icon "button" at bounding box center [668, 202] width 11 height 11
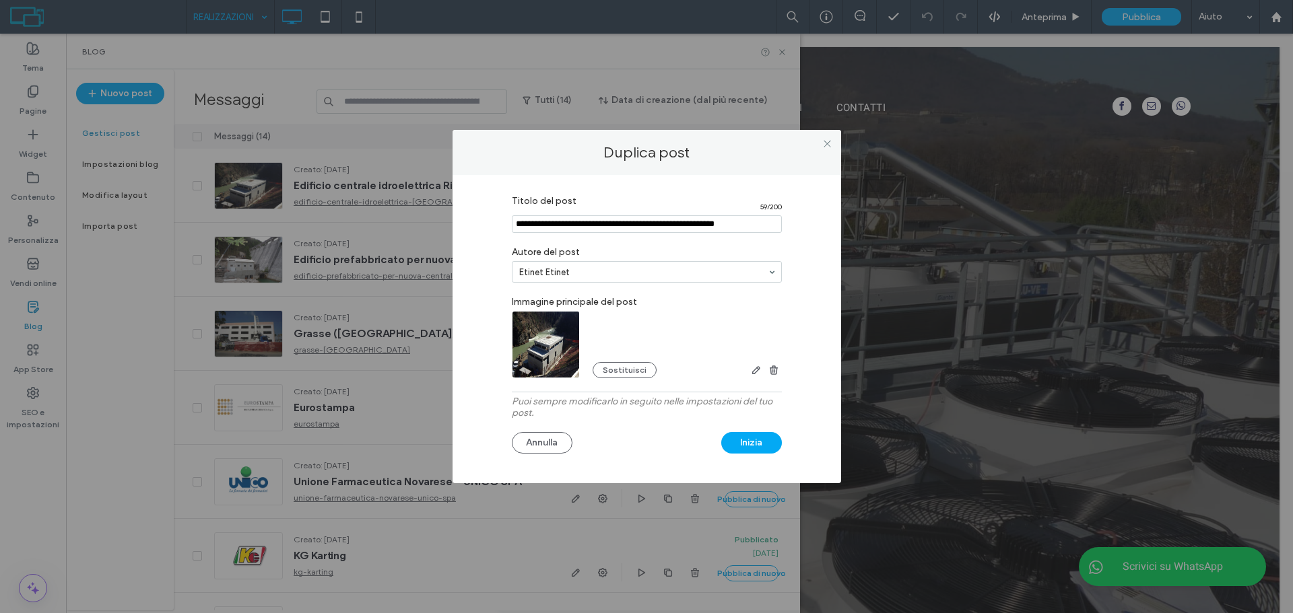
click at [598, 220] on input "Titolo del post" at bounding box center [647, 224] width 270 height 18
paste input "**********"
type input "**********"
click at [626, 373] on button "Sostituisci" at bounding box center [625, 370] width 64 height 16
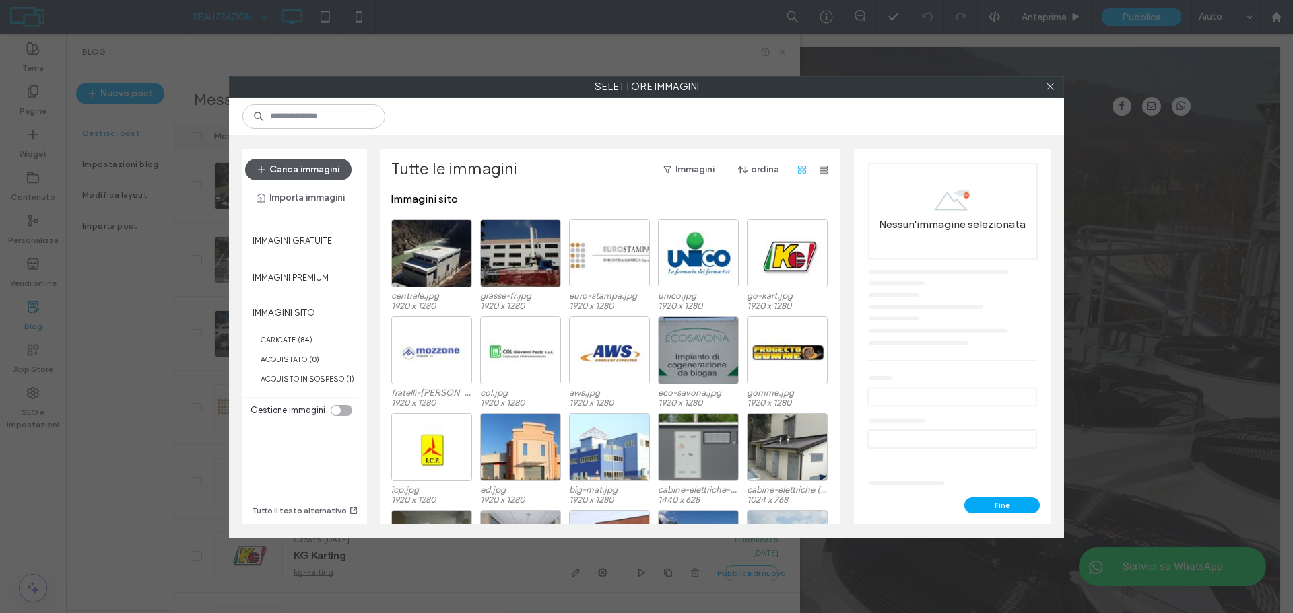
click at [296, 170] on button "Carica immagini" at bounding box center [298, 170] width 106 height 22
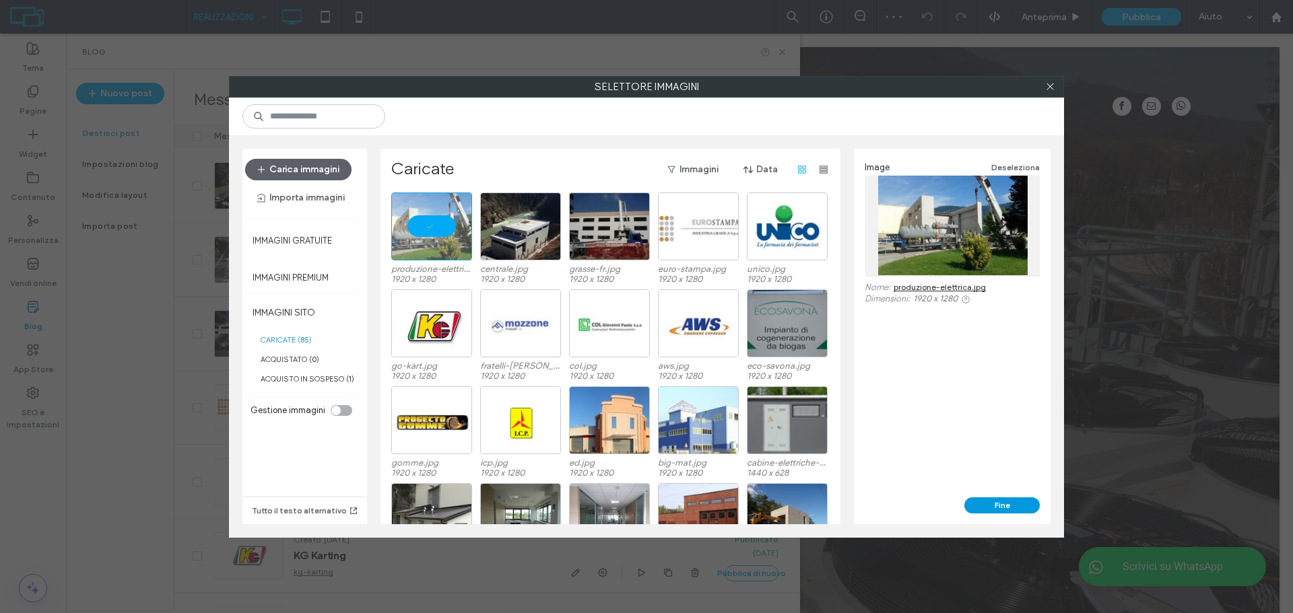
click at [1015, 508] on button "Fine" at bounding box center [1001, 506] width 75 height 16
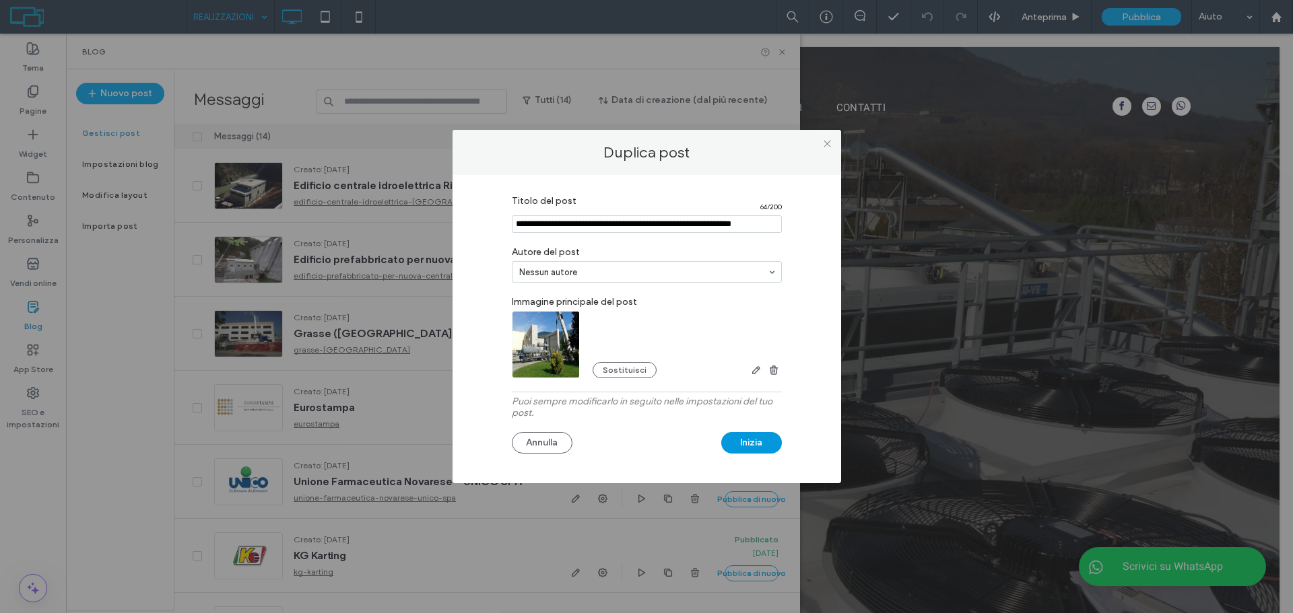
click at [768, 444] on button "Inizia" at bounding box center [751, 443] width 61 height 22
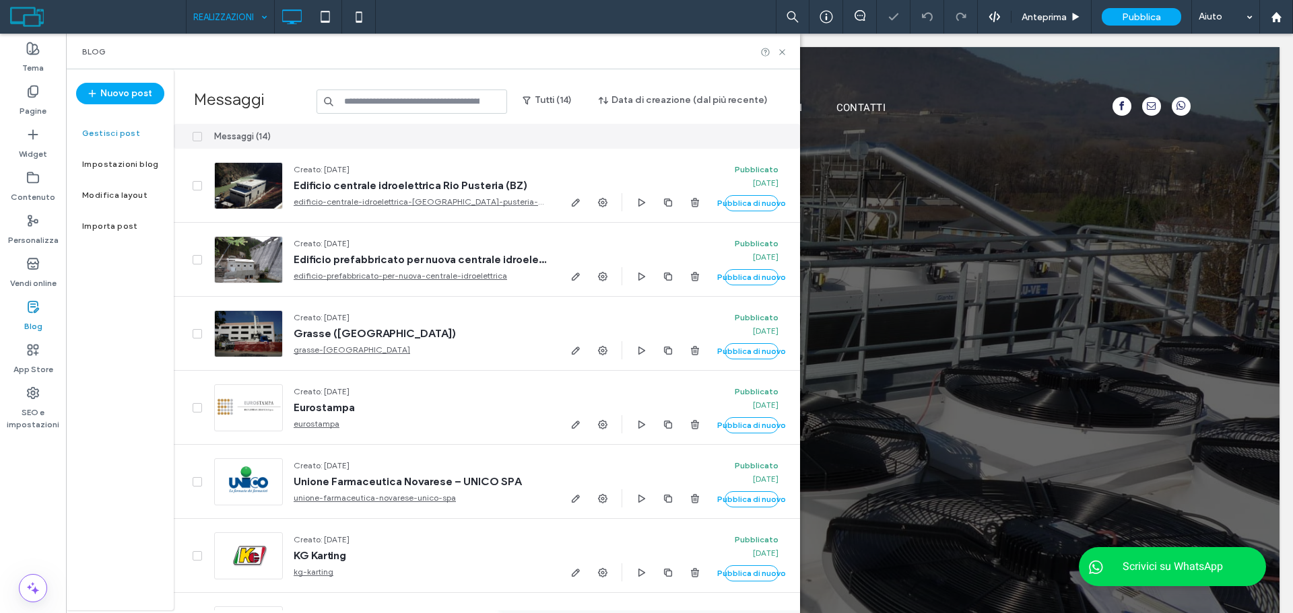
click at [768, 444] on button "Inizia" at bounding box center [751, 443] width 61 height 22
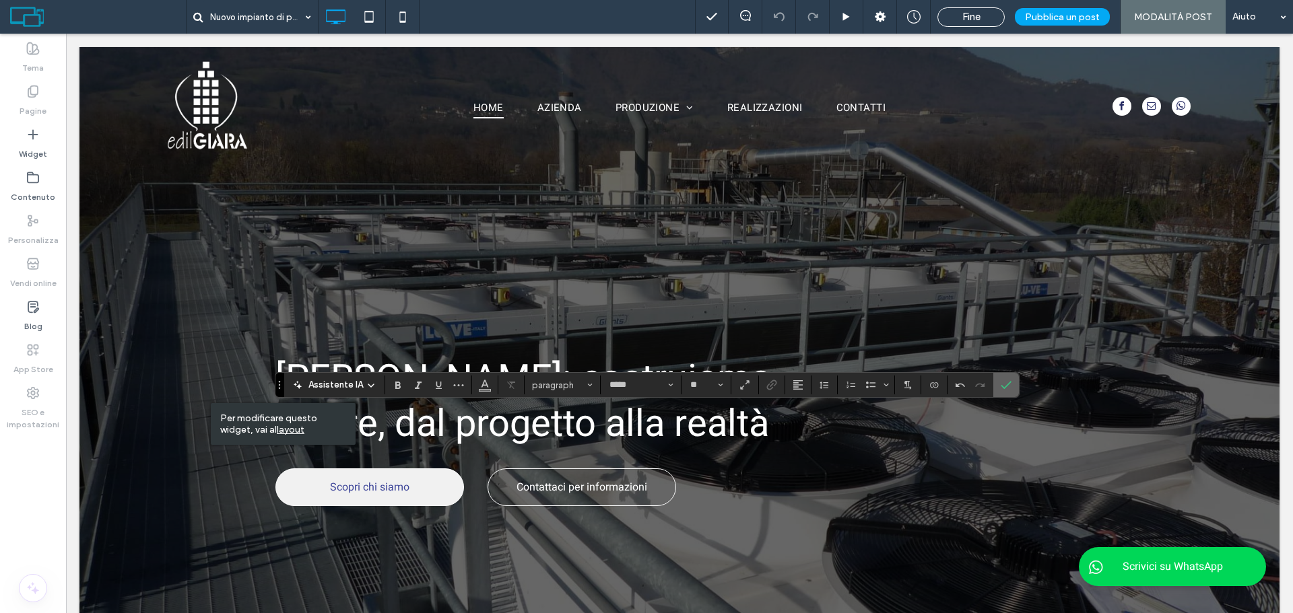
click at [1016, 384] on section at bounding box center [1006, 385] width 26 height 24
click at [1001, 378] on span "Conferma" at bounding box center [1004, 385] width 6 height 24
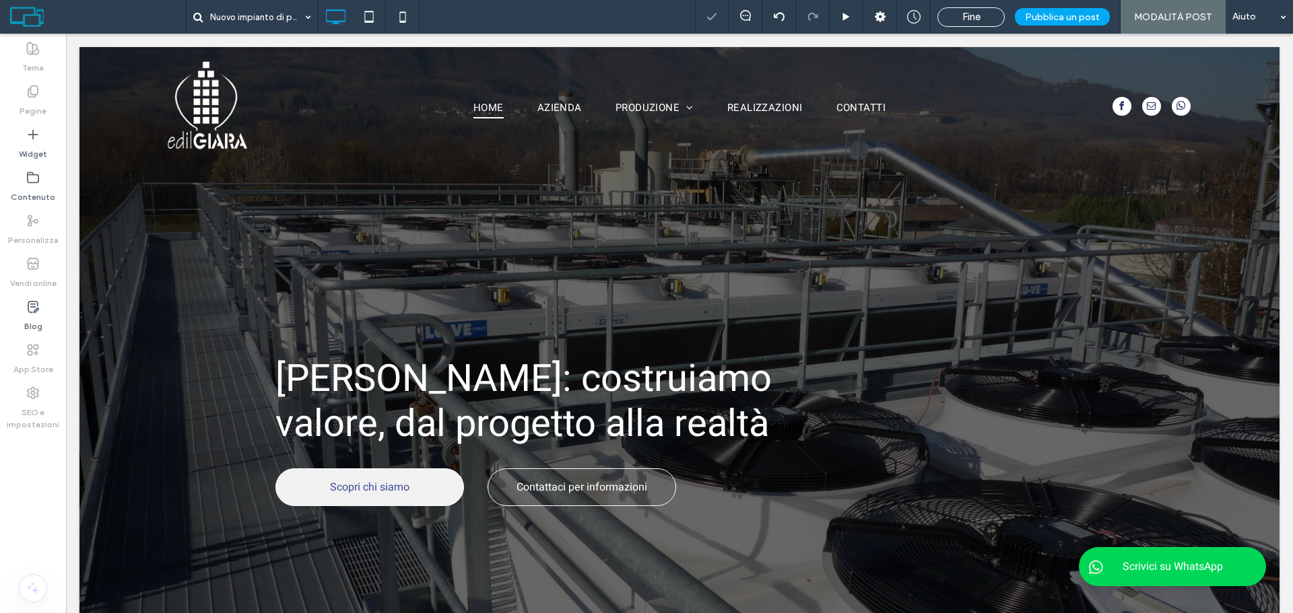
type input "*****"
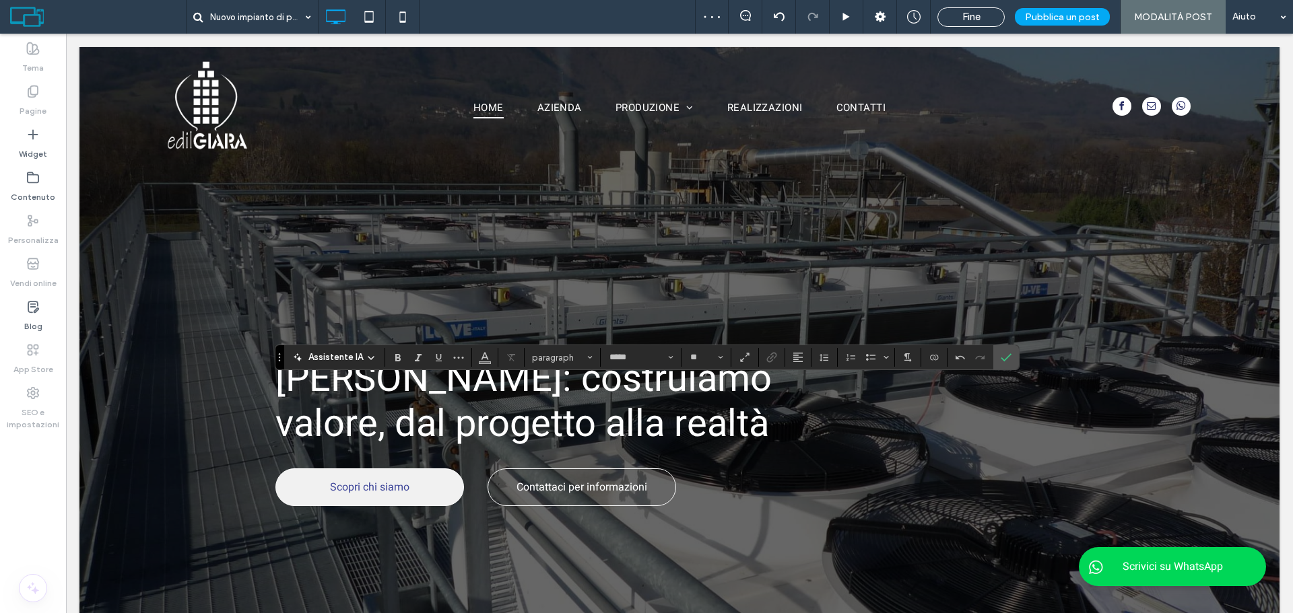
type input "**"
click at [1012, 355] on label "Conferma" at bounding box center [1006, 357] width 20 height 24
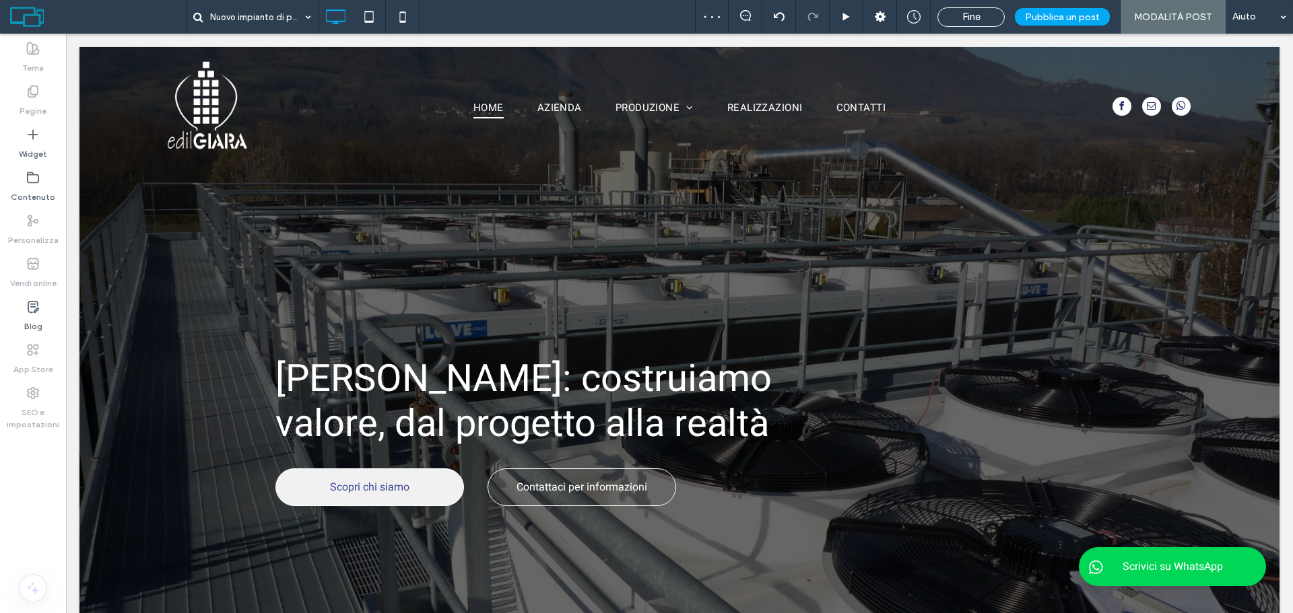
type input "*****"
type input "**"
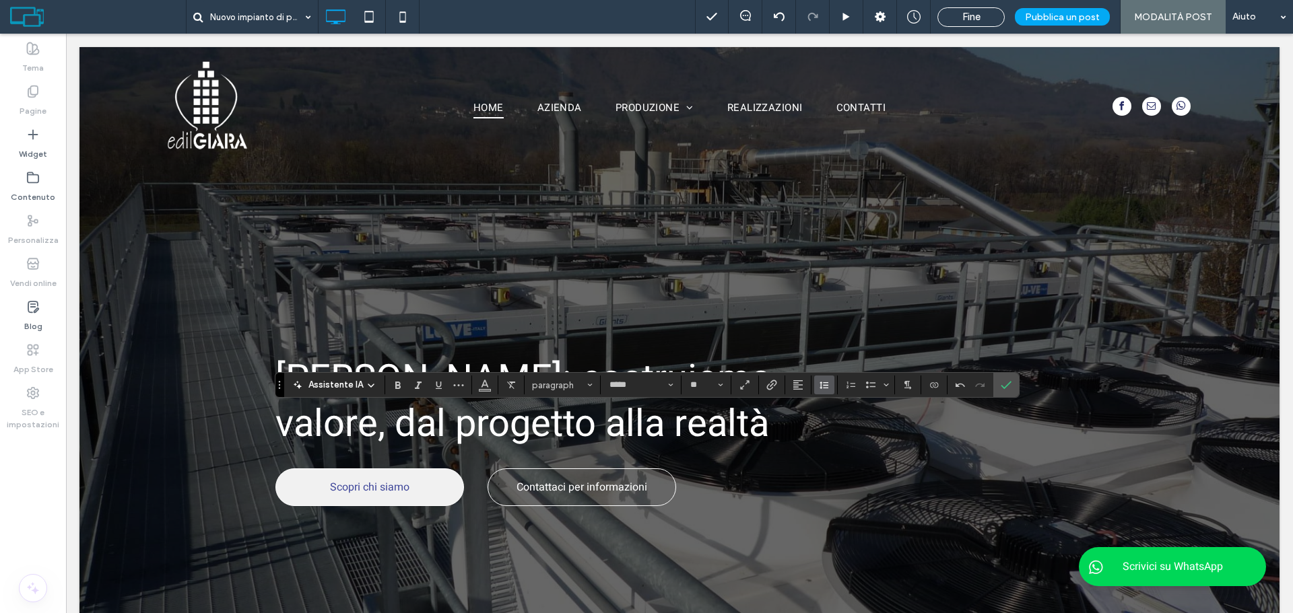
click at [825, 385] on icon "Altezza riga" at bounding box center [824, 385] width 11 height 11
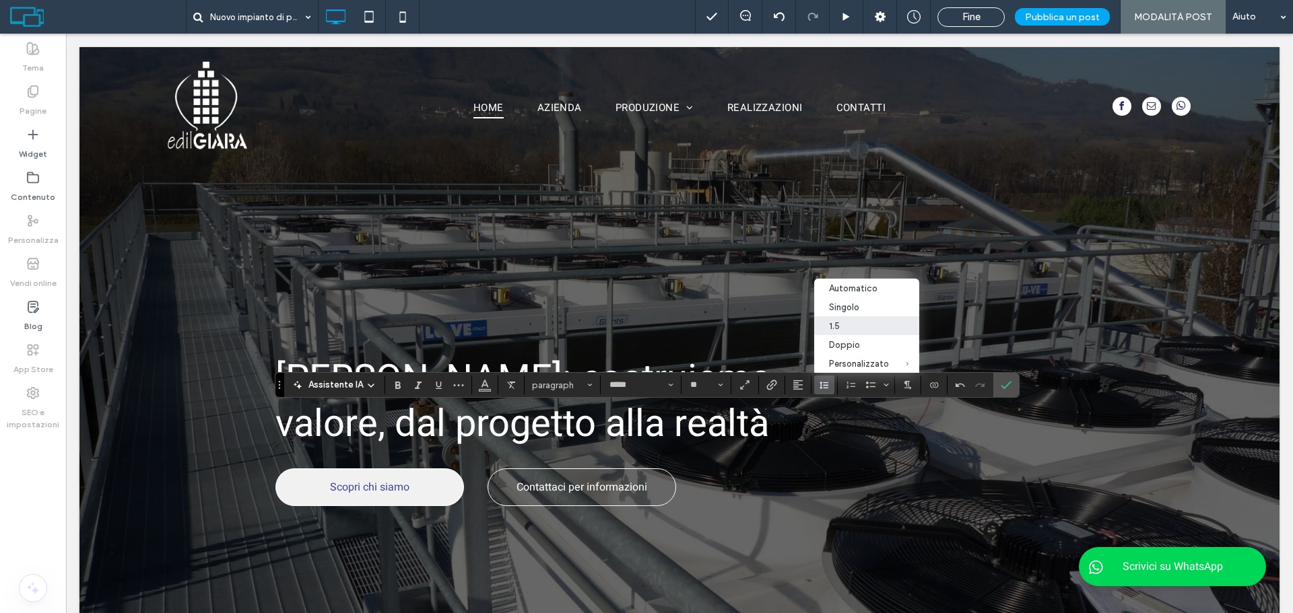
click at [860, 317] on label "1.5" at bounding box center [867, 325] width 106 height 19
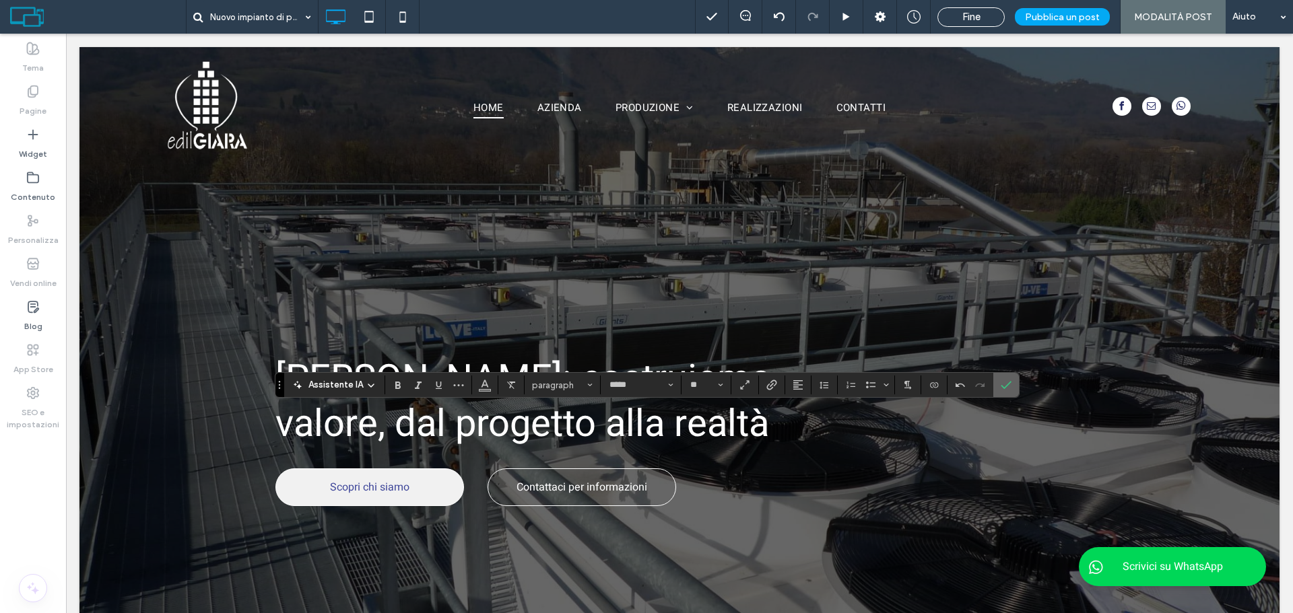
click at [1005, 391] on span "Conferma" at bounding box center [1006, 385] width 11 height 23
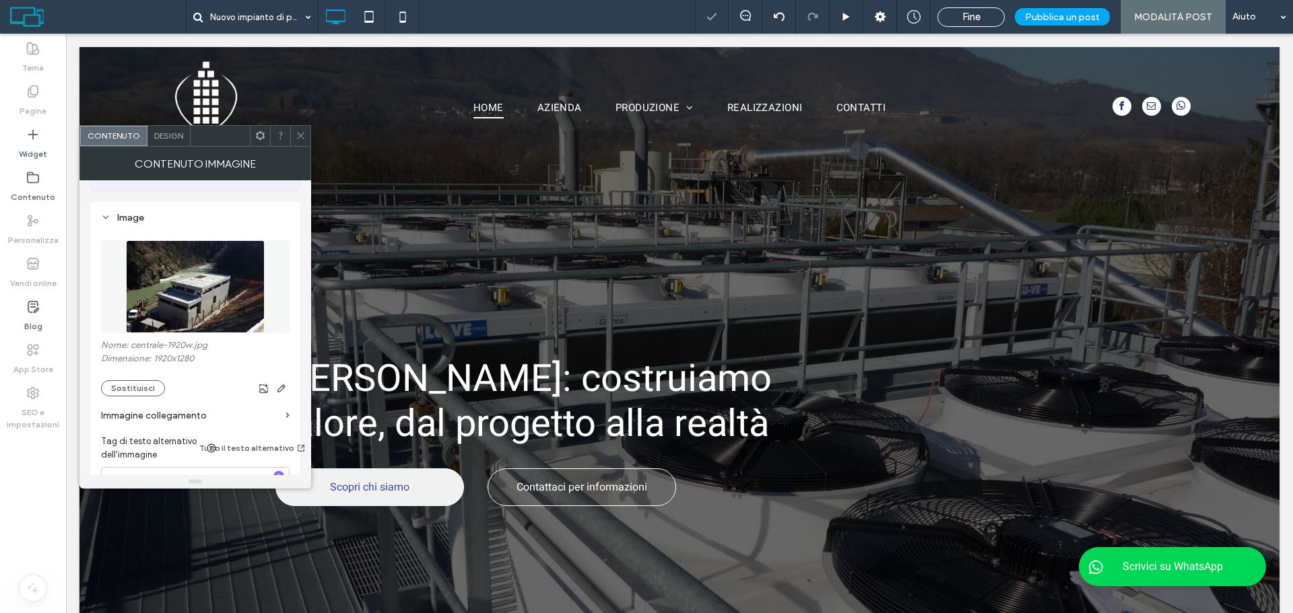
scroll to position [135, 0]
click at [136, 390] on button "Sostituisci" at bounding box center [133, 387] width 64 height 16
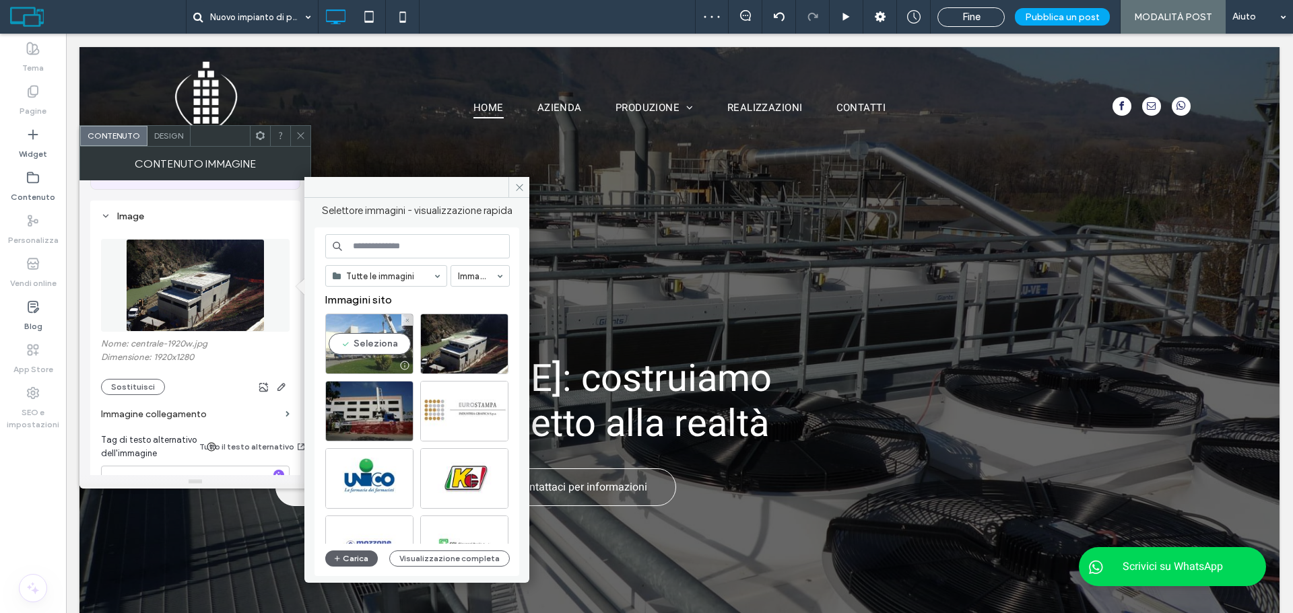
click at [364, 360] on div at bounding box center [369, 366] width 87 height 16
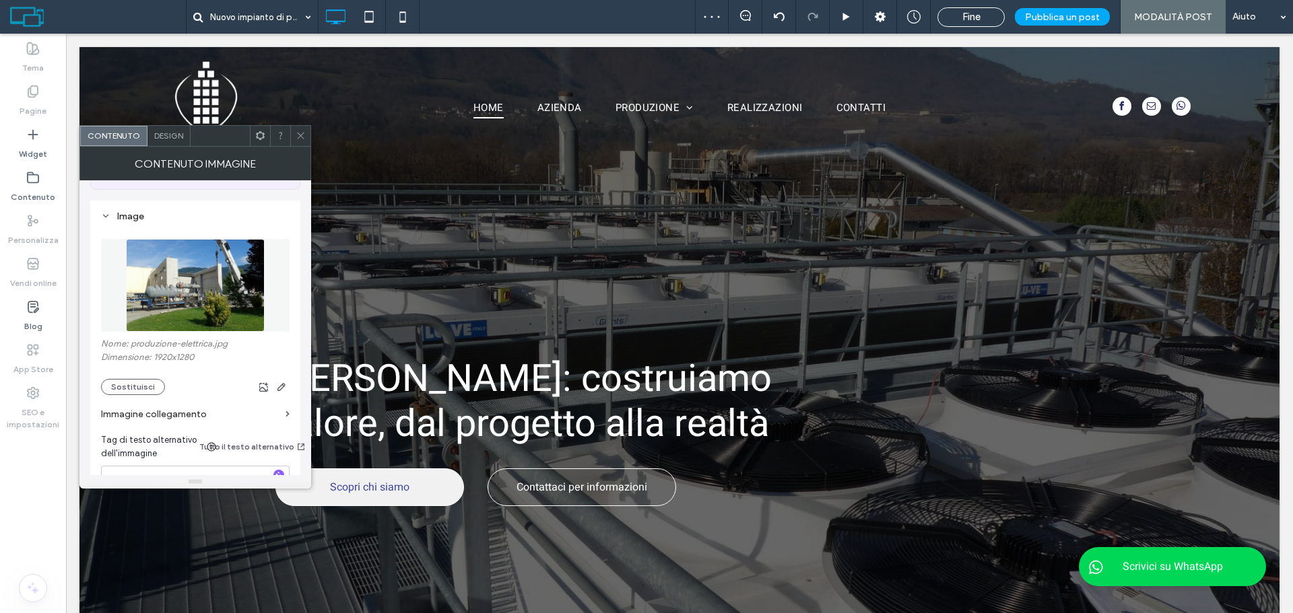
click at [304, 130] on span at bounding box center [301, 136] width 10 height 20
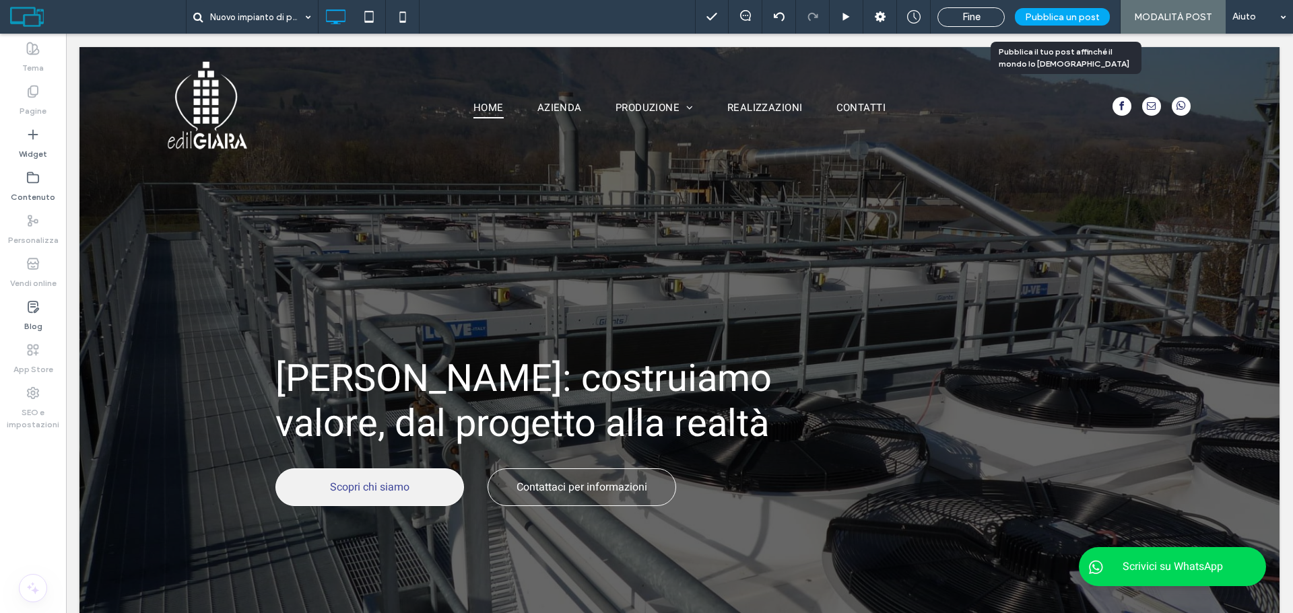
click at [1067, 20] on span "Pubblica un post" at bounding box center [1062, 16] width 75 height 11
drag, startPoint x: 961, startPoint y: 17, endPoint x: 610, endPoint y: 274, distance: 435.0
click at [960, 17] on div "Fine" at bounding box center [938, 17] width 66 height 12
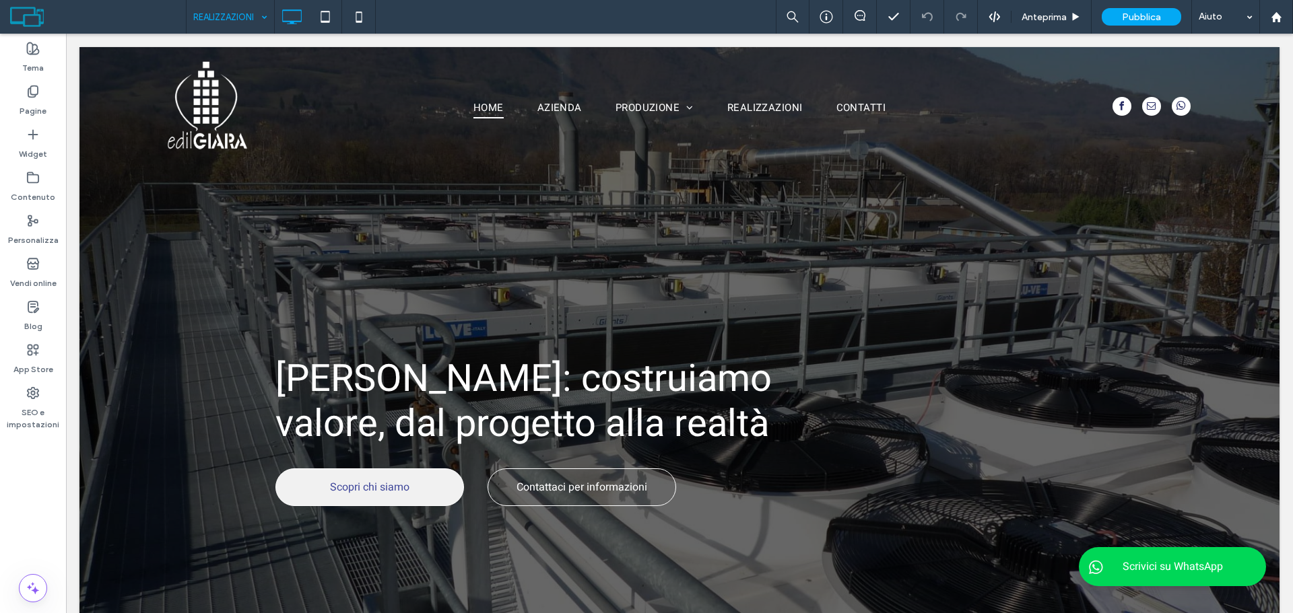
click at [250, 7] on input at bounding box center [226, 17] width 67 height 34
click at [31, 324] on label "Blog" at bounding box center [33, 323] width 18 height 19
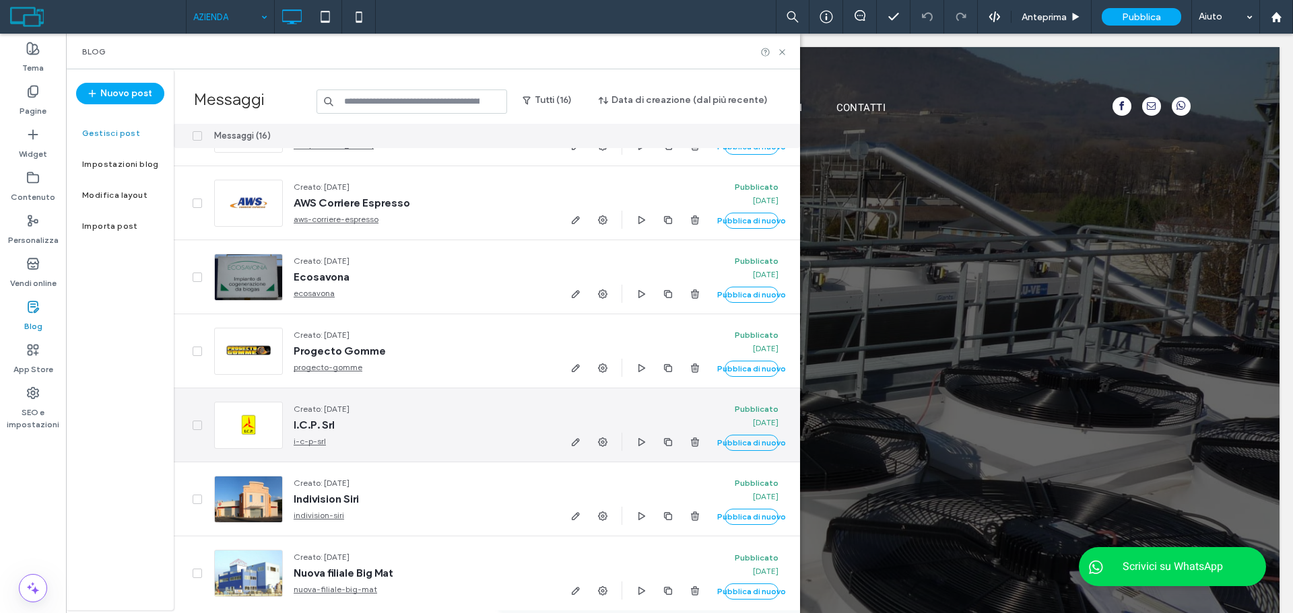
scroll to position [657, 0]
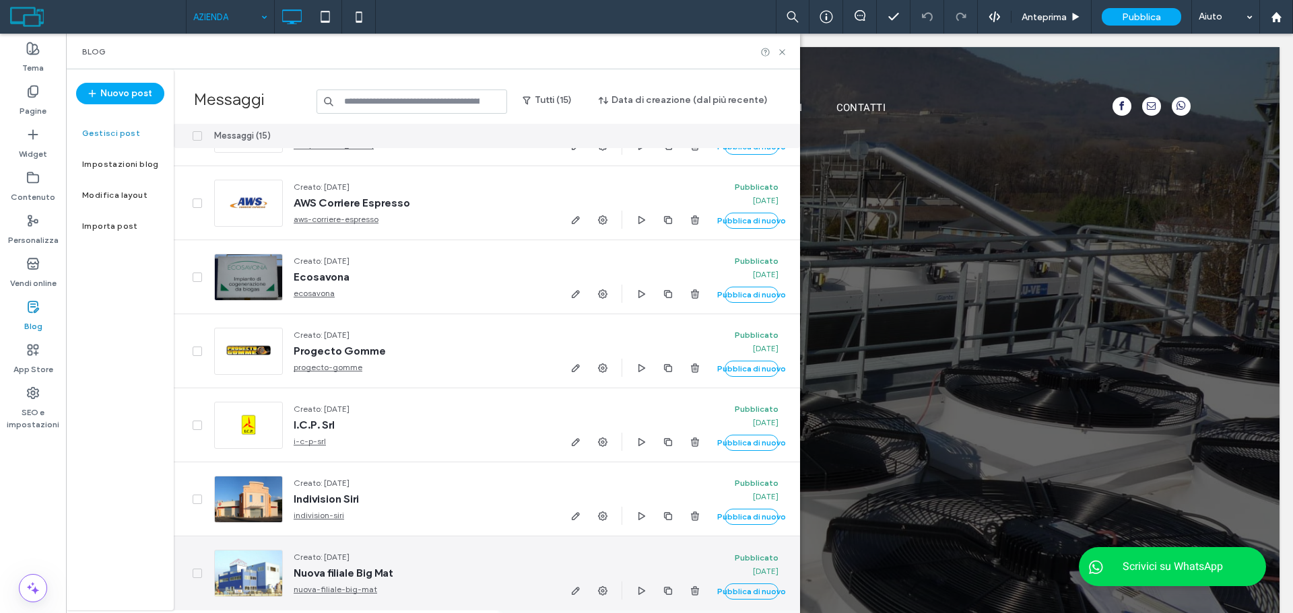
click at [367, 568] on span "Nuova filiale Big Mat" at bounding box center [420, 573] width 253 height 13
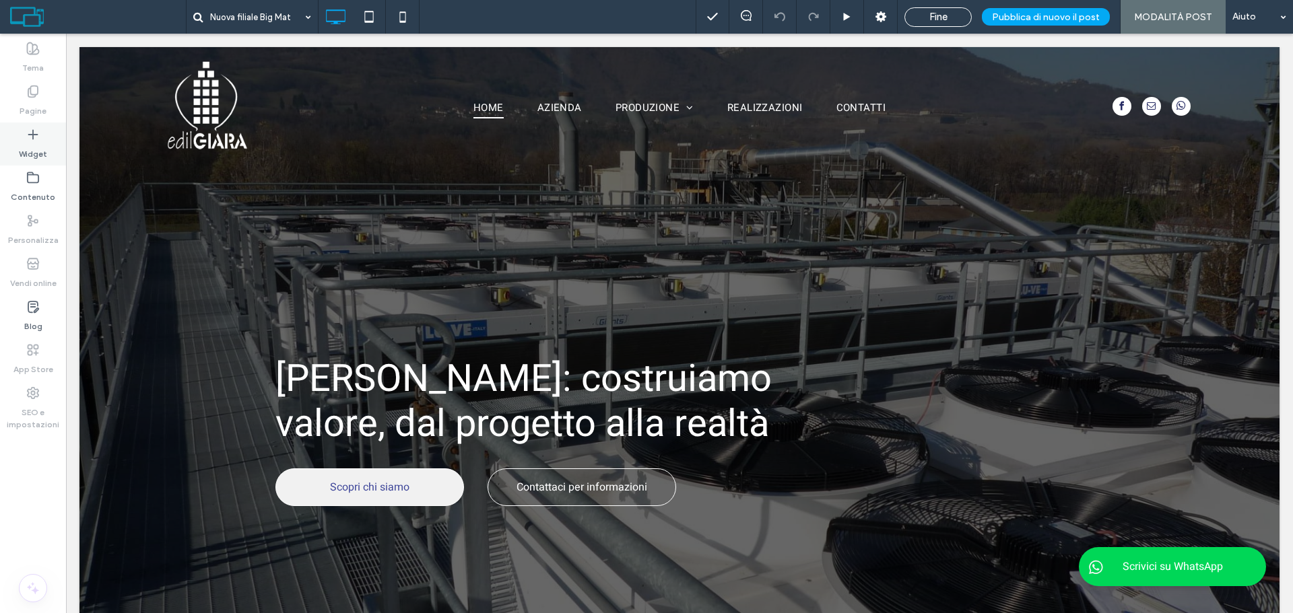
click at [45, 143] on label "Widget" at bounding box center [33, 150] width 28 height 19
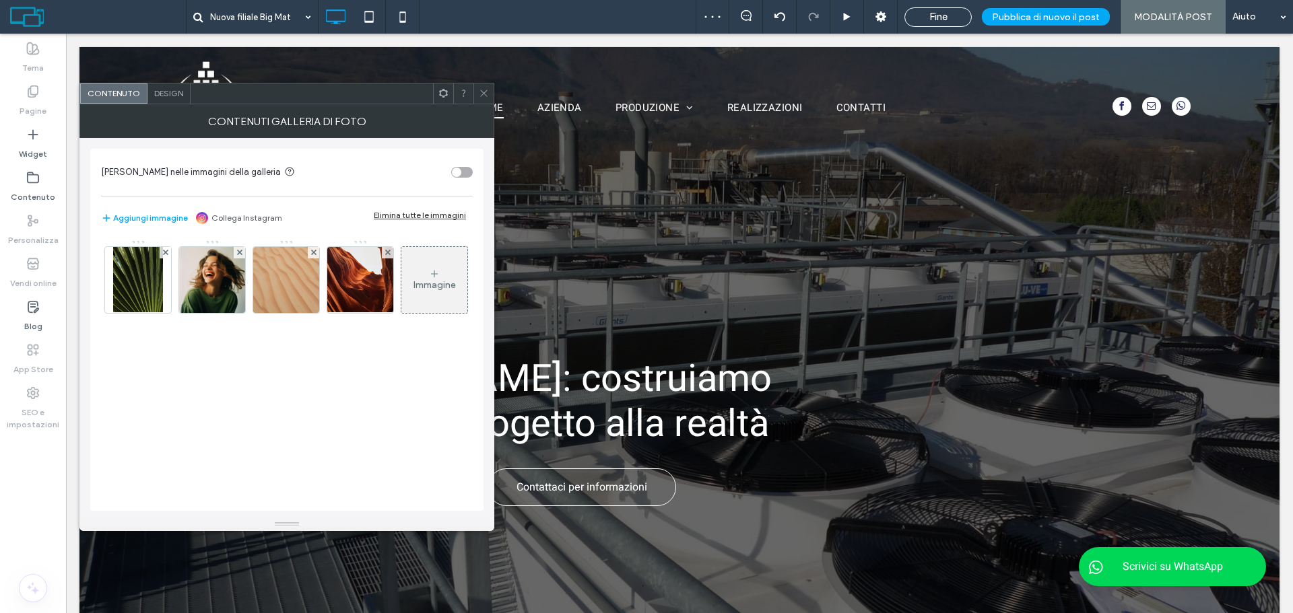
click at [173, 92] on span "Design" at bounding box center [168, 93] width 29 height 10
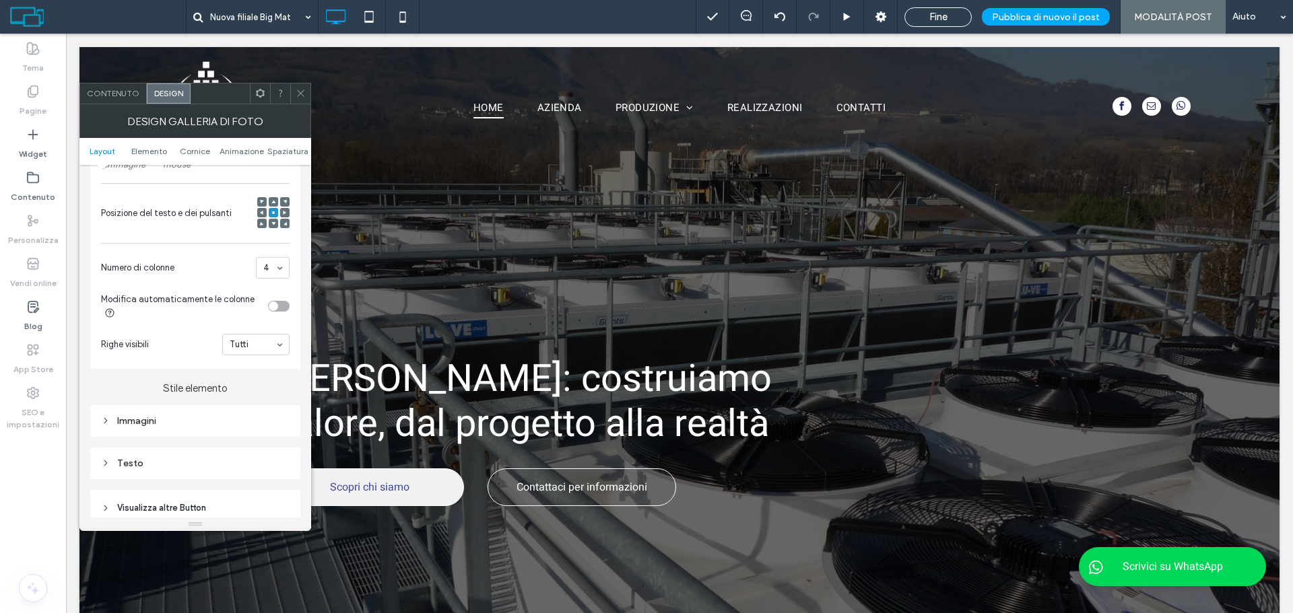
scroll to position [337, 0]
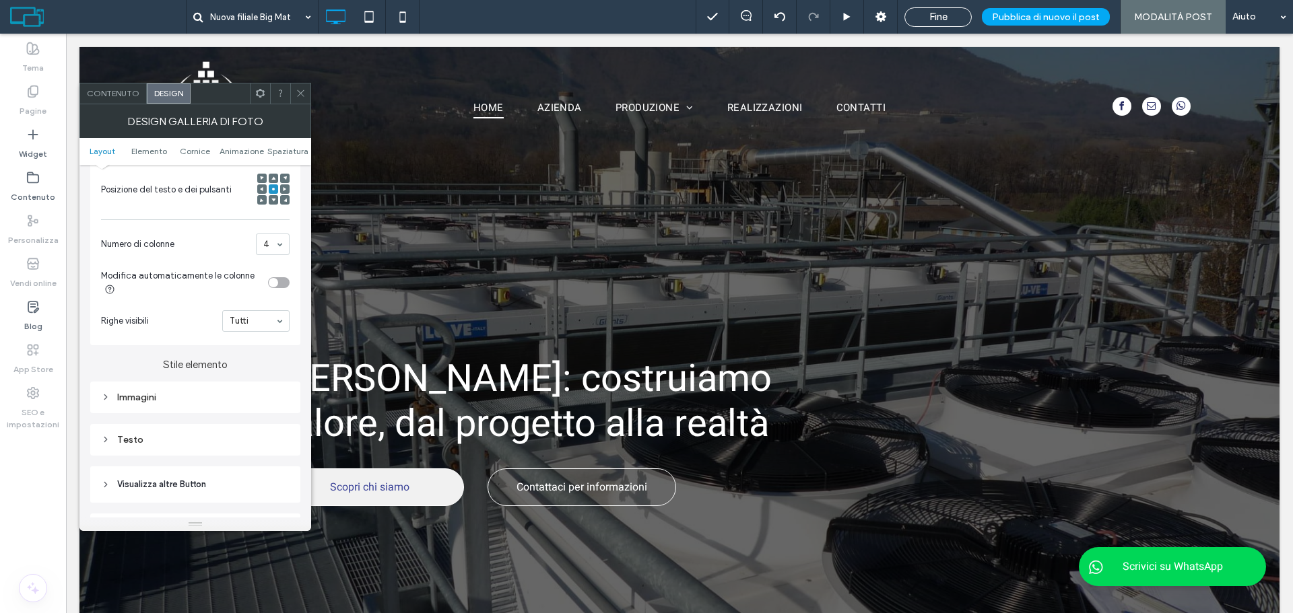
click at [207, 389] on div "Immagini" at bounding box center [195, 398] width 189 height 18
click at [264, 461] on input "***" at bounding box center [273, 468] width 34 height 18
click at [263, 466] on input "***" at bounding box center [273, 468] width 34 height 18
type input "****"
type input "**"
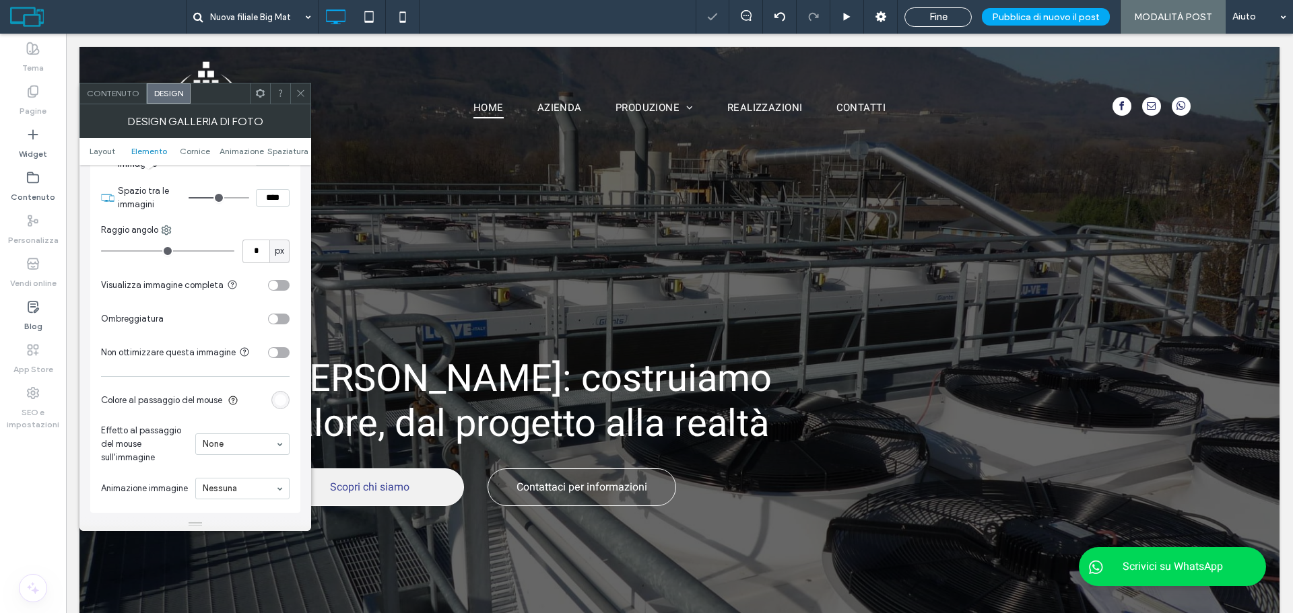
scroll to position [673, 0]
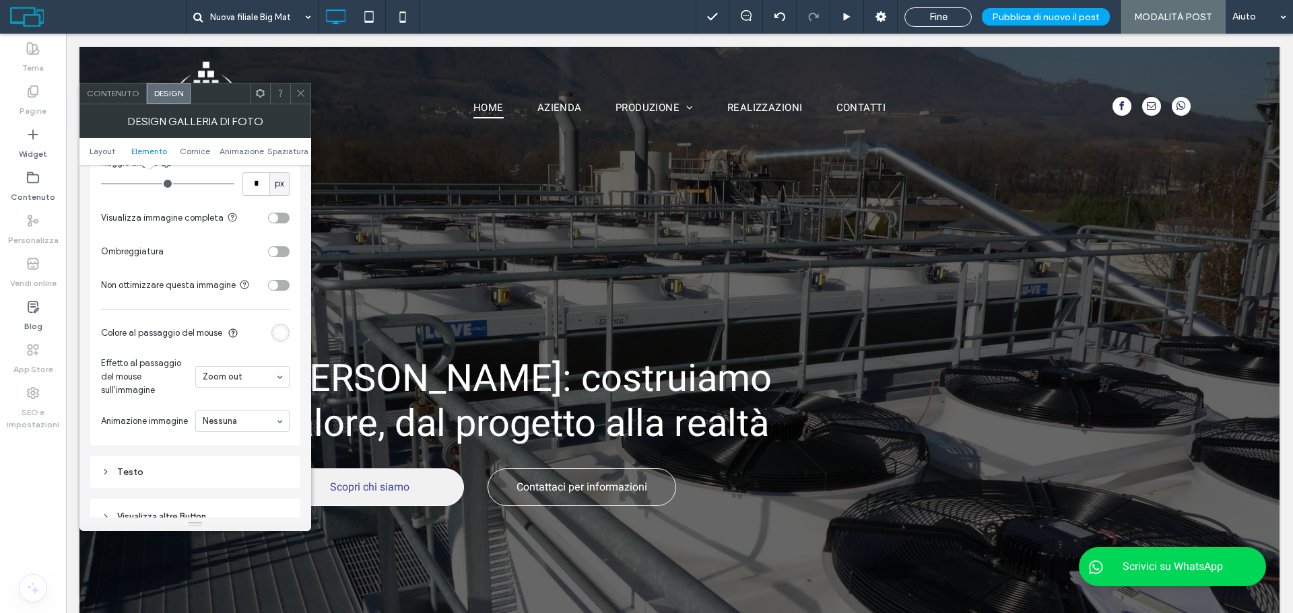
click at [302, 99] on span at bounding box center [301, 93] width 10 height 20
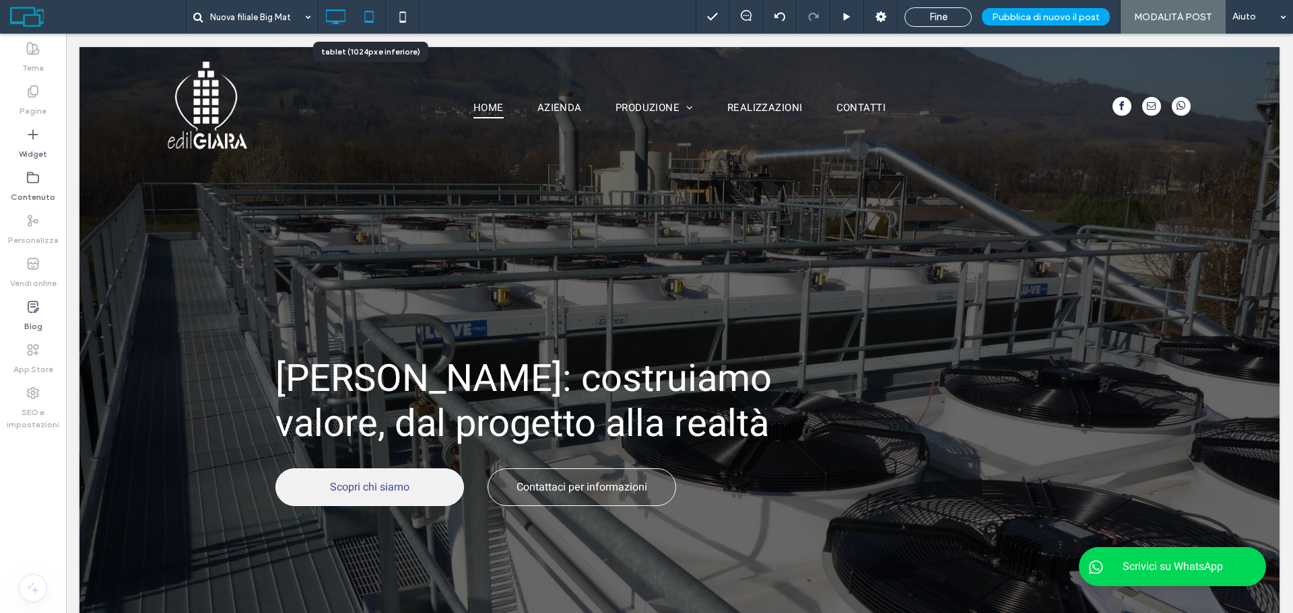
click at [366, 20] on icon at bounding box center [369, 16] width 27 height 27
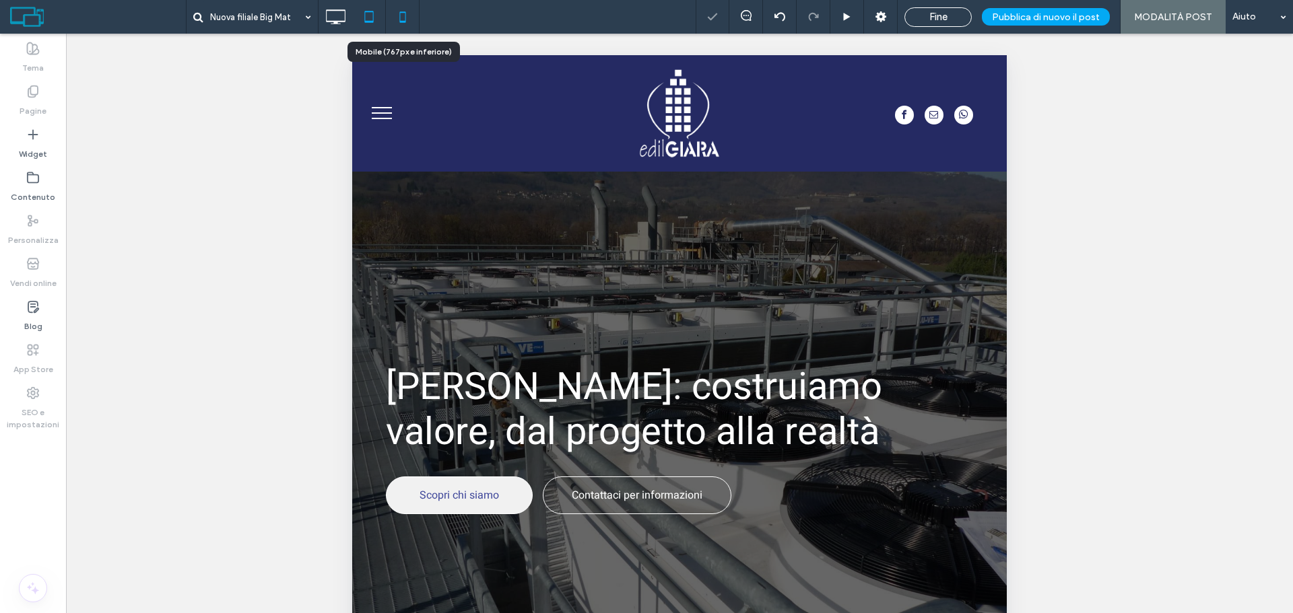
click at [397, 9] on icon at bounding box center [402, 16] width 27 height 27
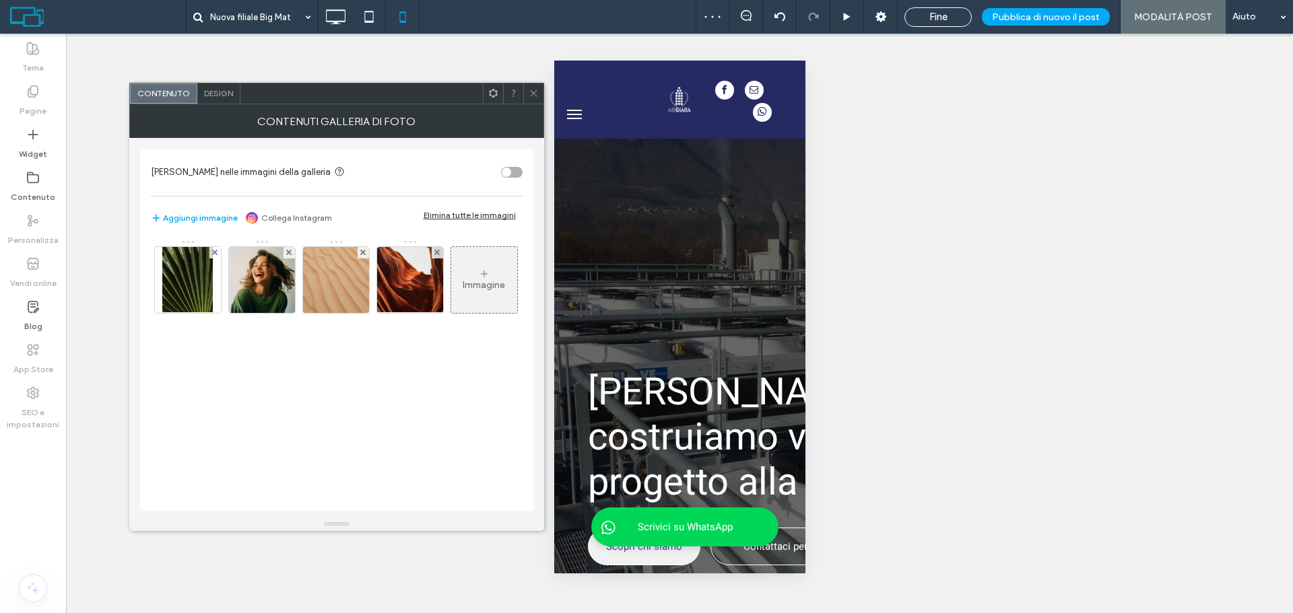
click at [222, 90] on span "Design" at bounding box center [218, 93] width 29 height 10
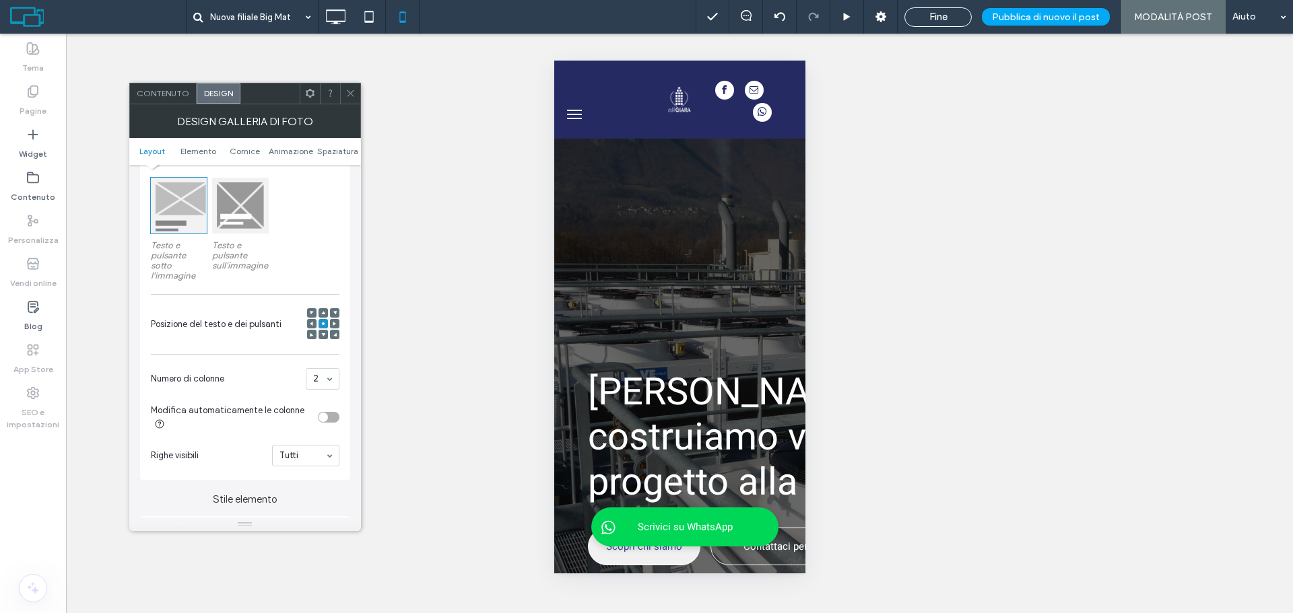
scroll to position [337, 0]
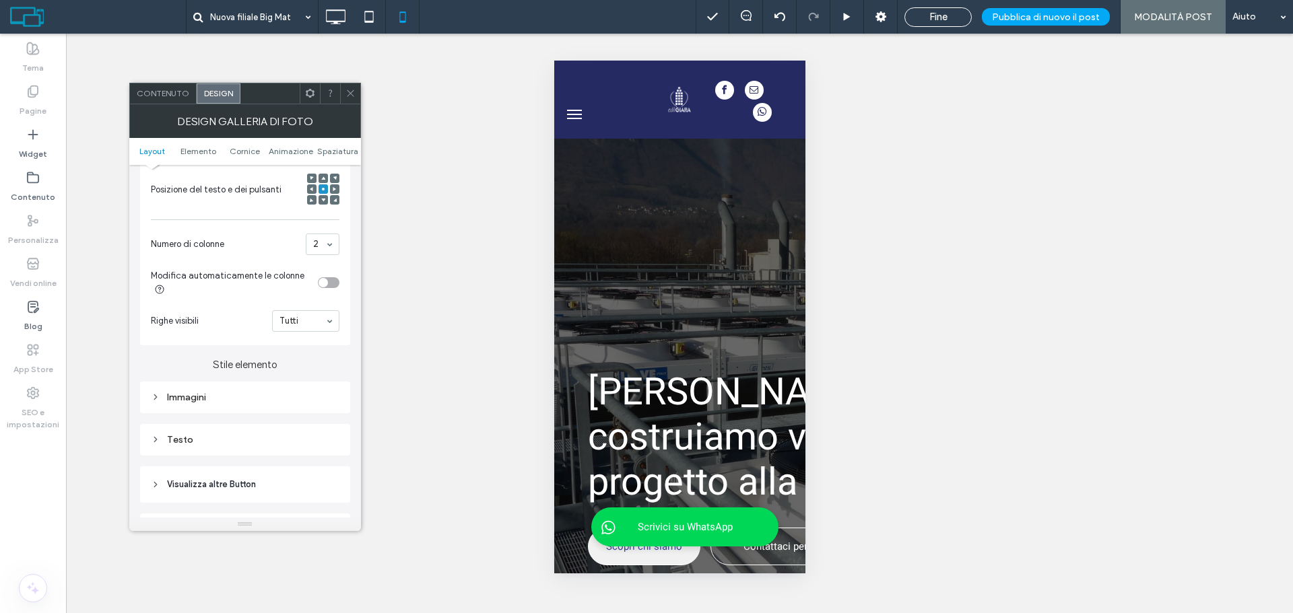
click at [333, 321] on div "Tutti" at bounding box center [305, 321] width 67 height 22
click at [285, 392] on div "Immagini" at bounding box center [245, 397] width 189 height 11
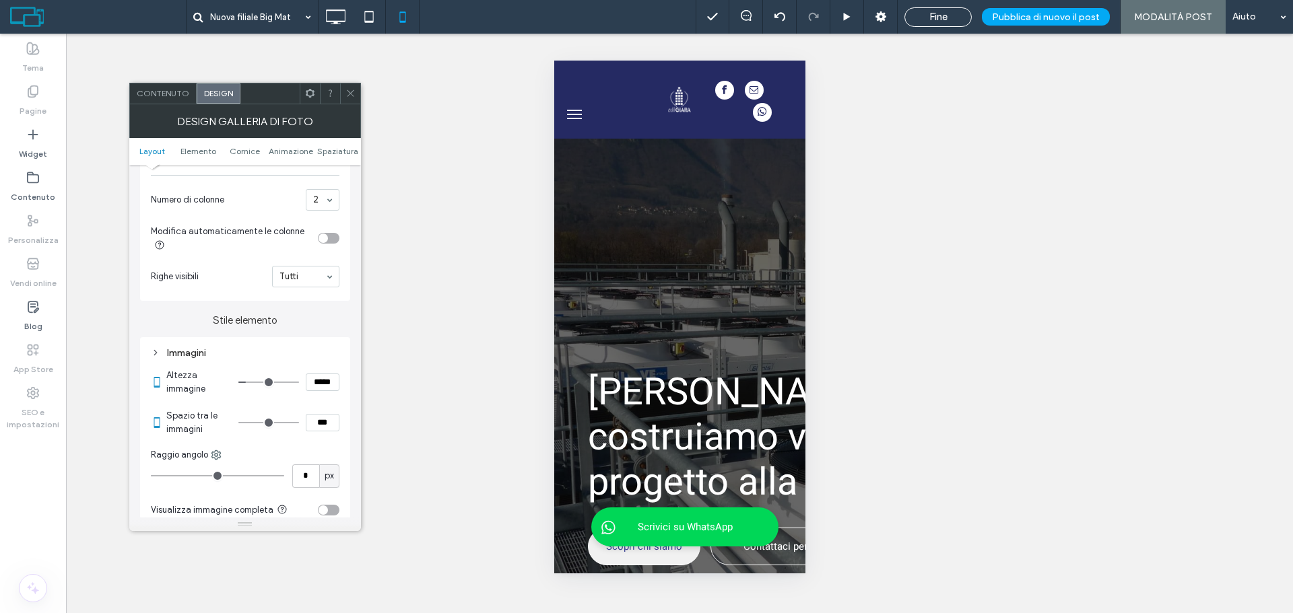
scroll to position [404, 0]
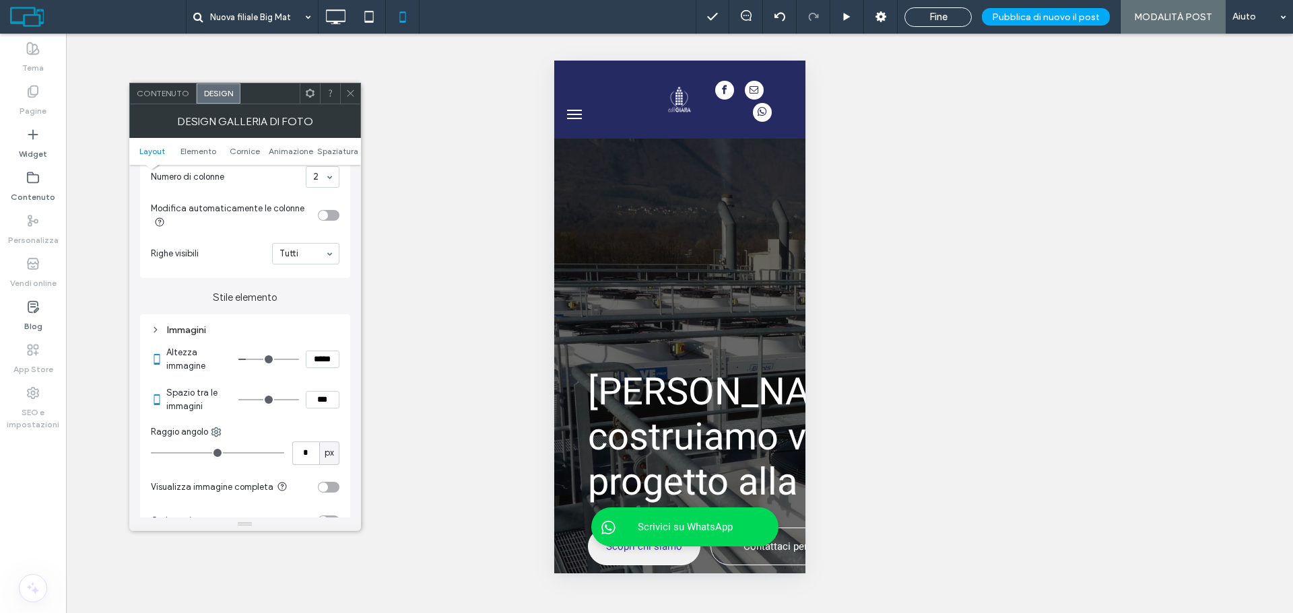
click at [317, 398] on input "***" at bounding box center [323, 400] width 34 height 18
click at [319, 399] on input "***" at bounding box center [323, 400] width 34 height 18
type input "***"
type input "*"
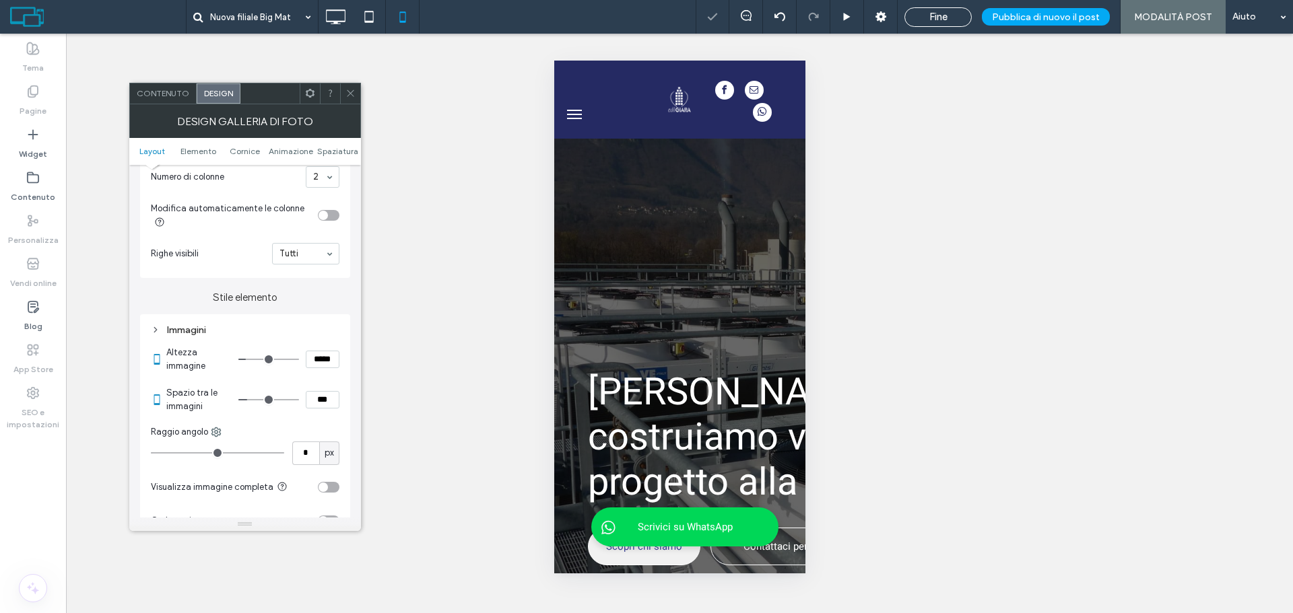
click at [347, 96] on icon at bounding box center [350, 93] width 10 height 10
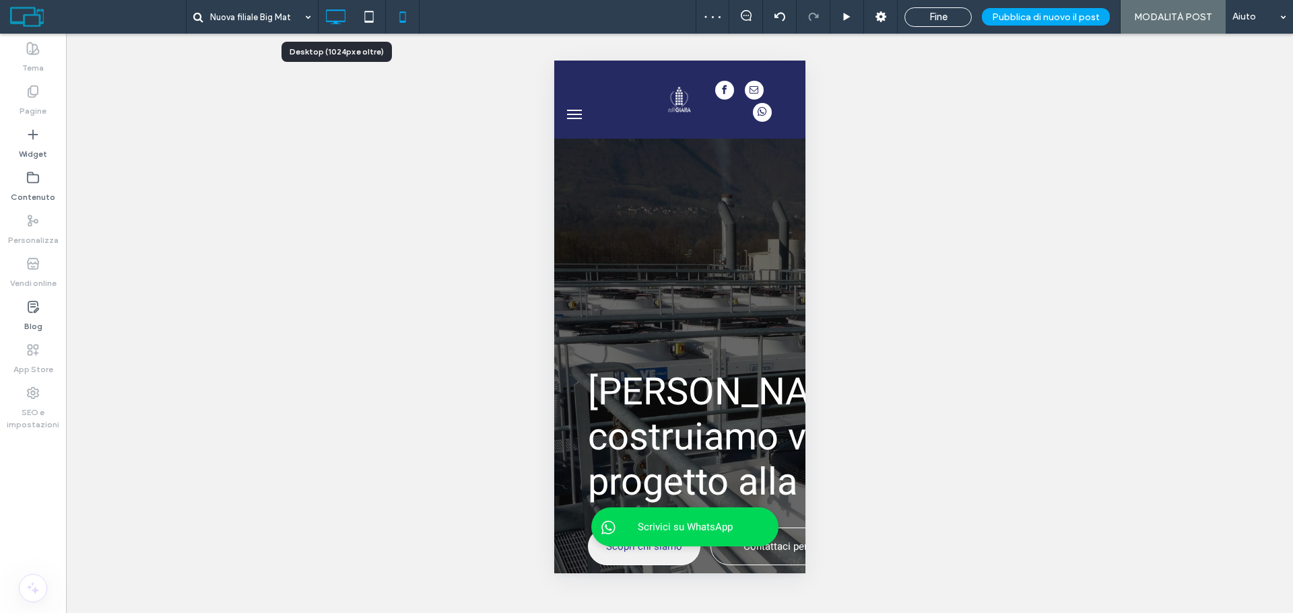
click at [337, 18] on icon at bounding box center [335, 16] width 27 height 27
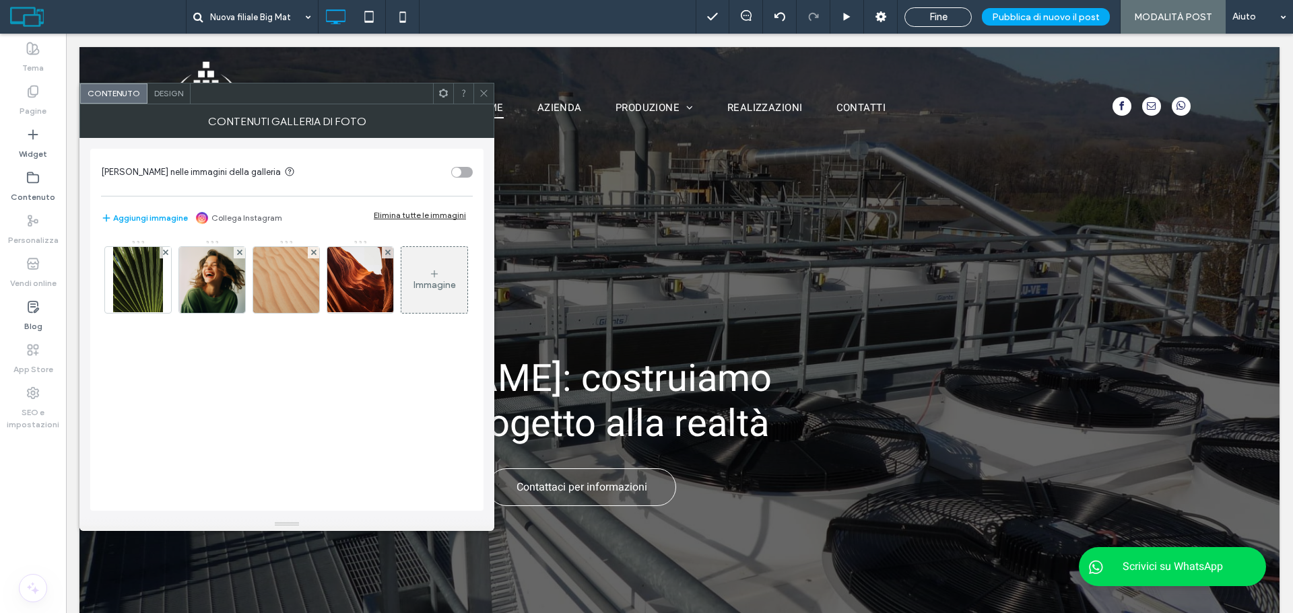
click at [411, 213] on div "Elimina tutte le immagini" at bounding box center [420, 215] width 92 height 10
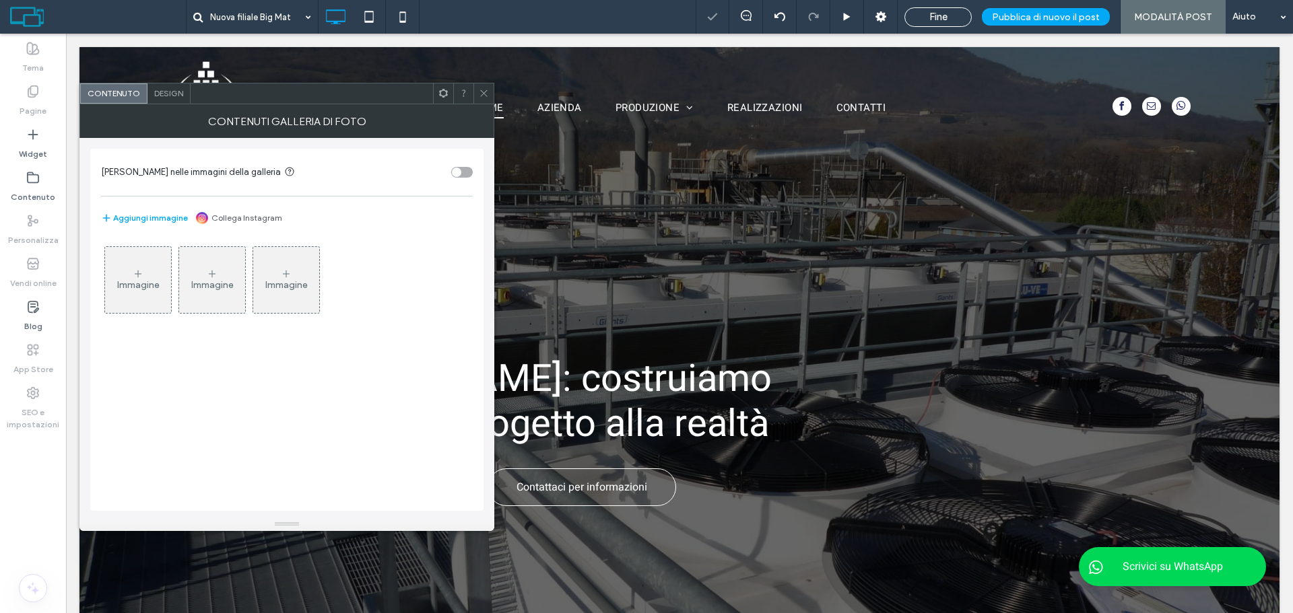
click at [120, 249] on div "Immagine" at bounding box center [138, 279] width 66 height 63
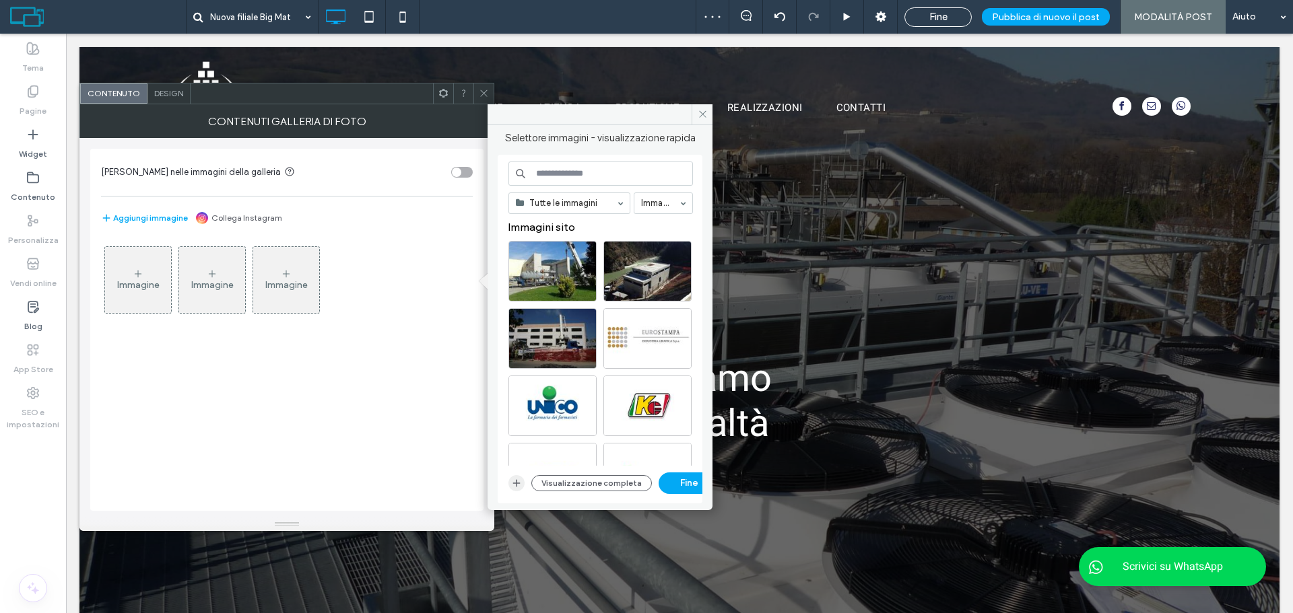
click at [516, 483] on use "button" at bounding box center [516, 482] width 7 height 7
click at [512, 481] on icon "button" at bounding box center [516, 483] width 11 height 11
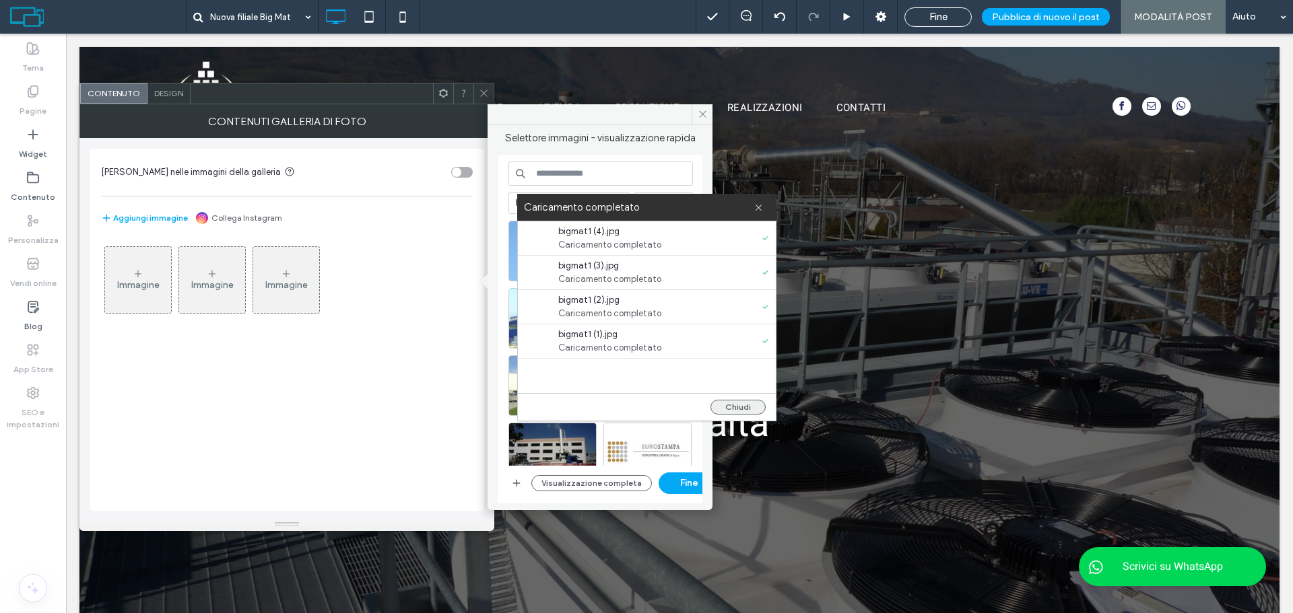
click at [732, 402] on button "Chiudi" at bounding box center [737, 407] width 55 height 15
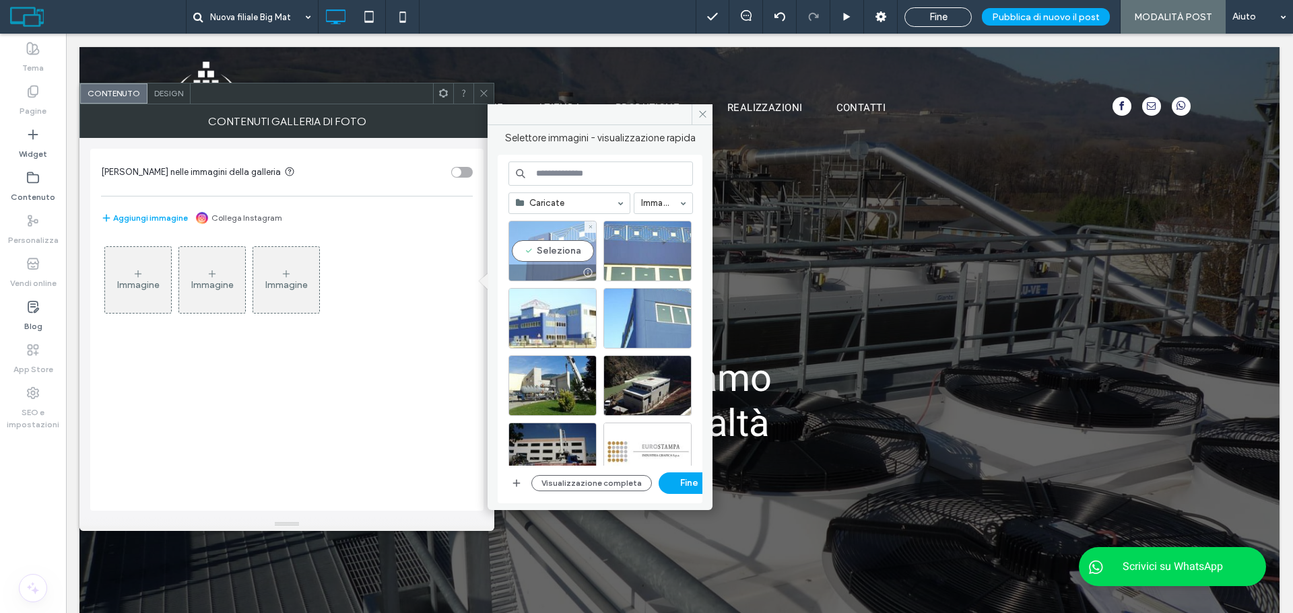
click at [565, 246] on div "Seleziona" at bounding box center [552, 251] width 88 height 61
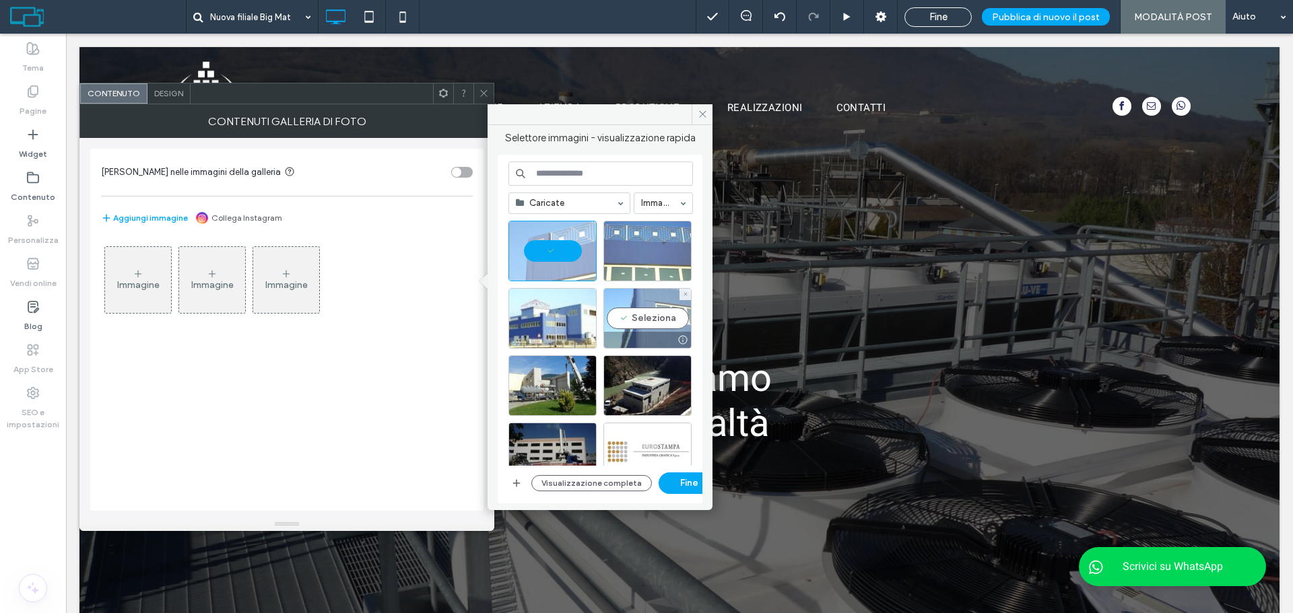
click at [648, 307] on div "Seleziona" at bounding box center [647, 318] width 88 height 61
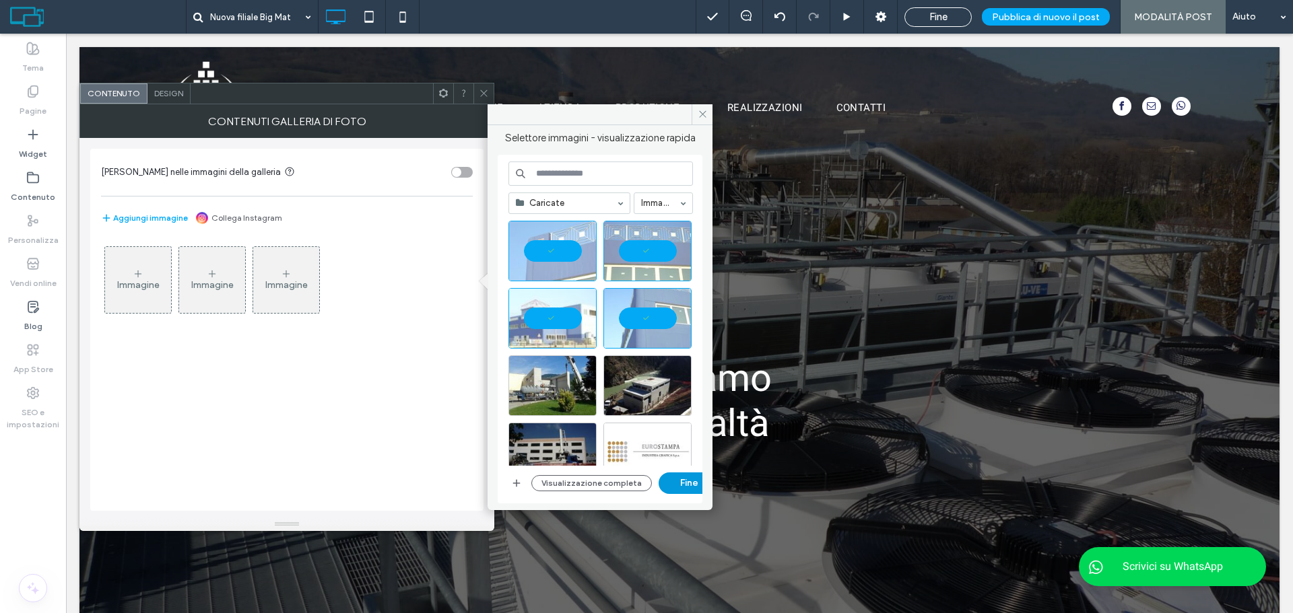
click at [679, 484] on button "Fine" at bounding box center [689, 484] width 61 height 22
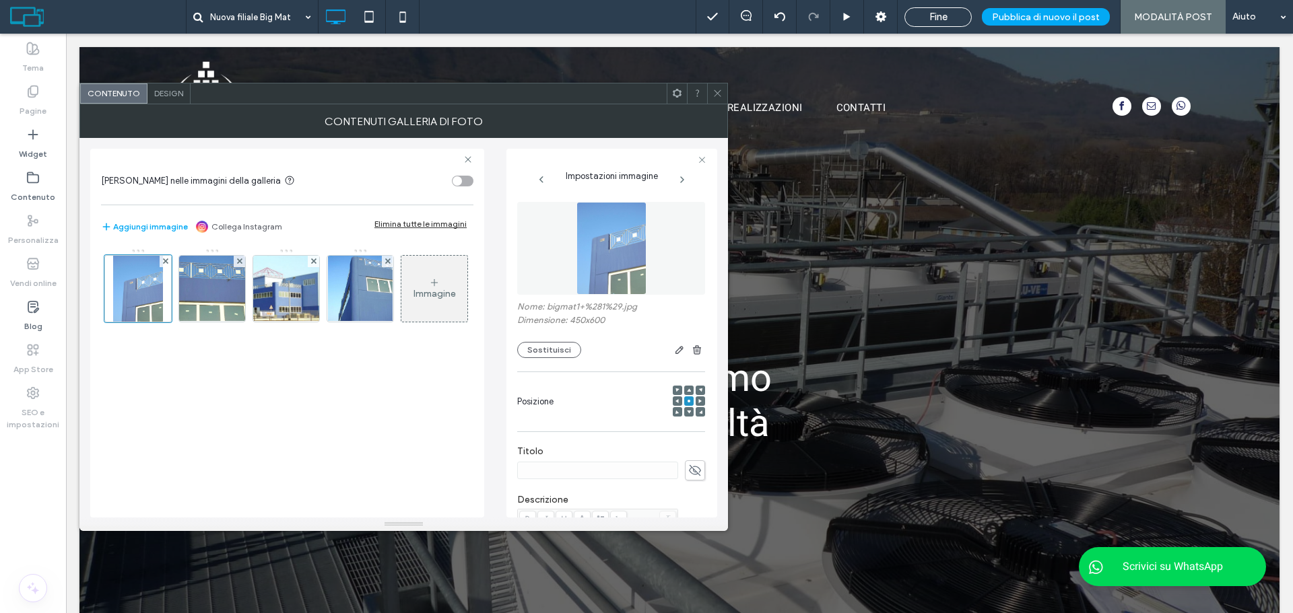
click at [708, 92] on div at bounding box center [717, 93] width 20 height 20
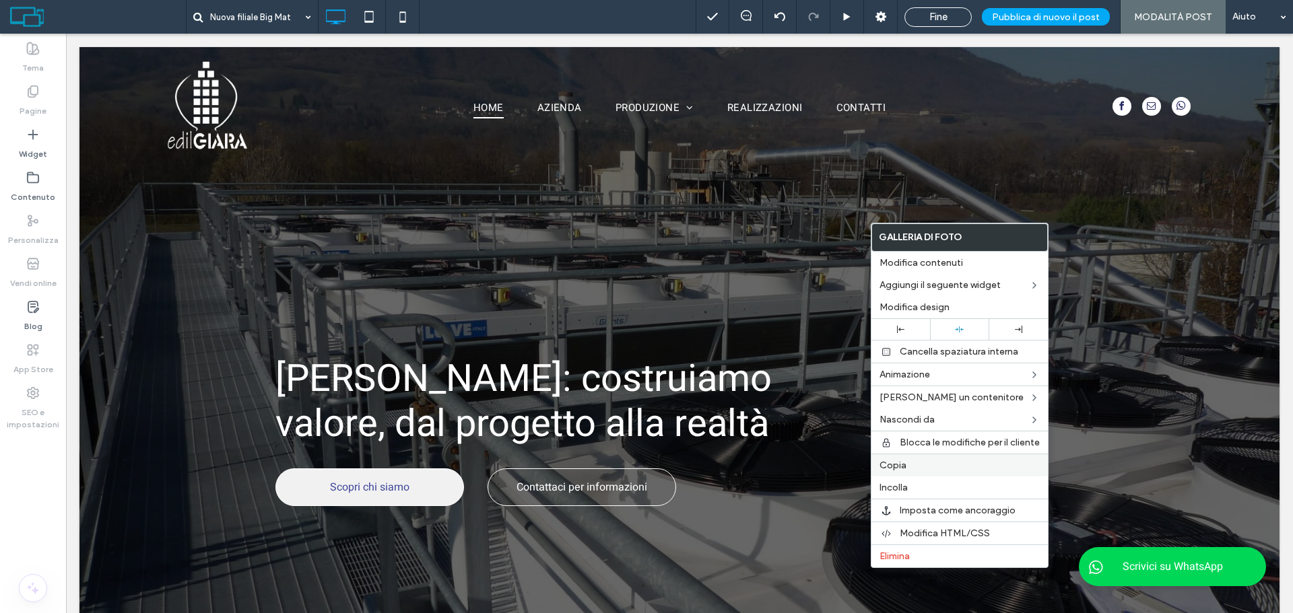
click at [913, 470] on label "Copia" at bounding box center [959, 465] width 160 height 11
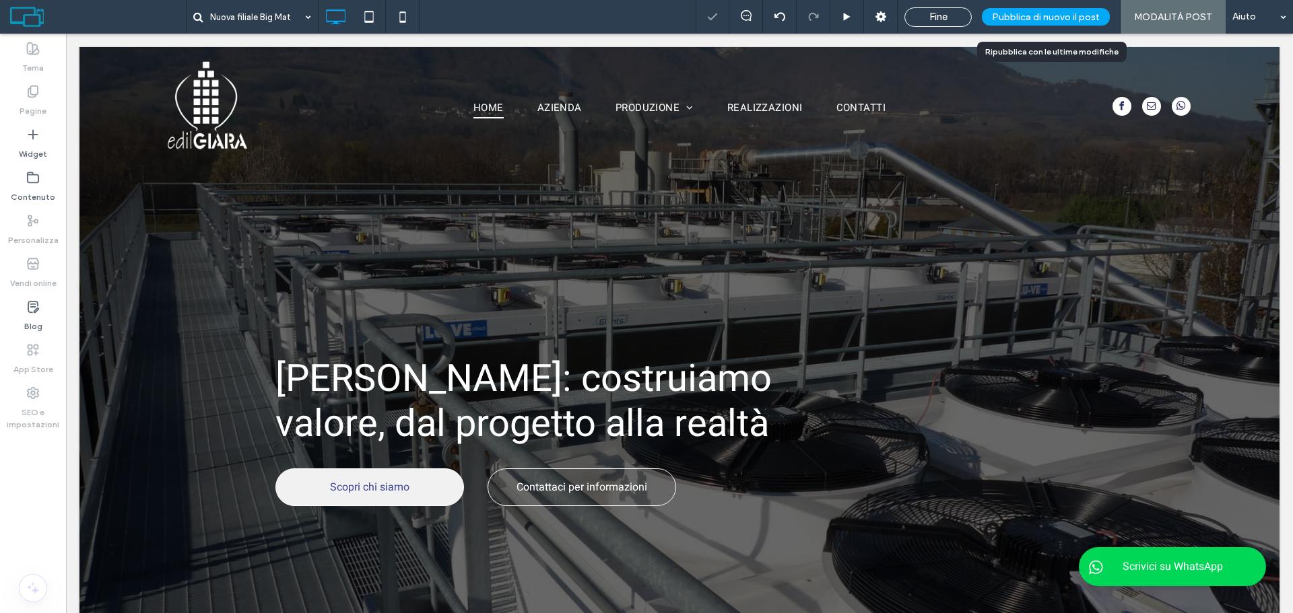
click at [1046, 15] on span "Pubblica di nuovo il post" at bounding box center [1046, 16] width 108 height 11
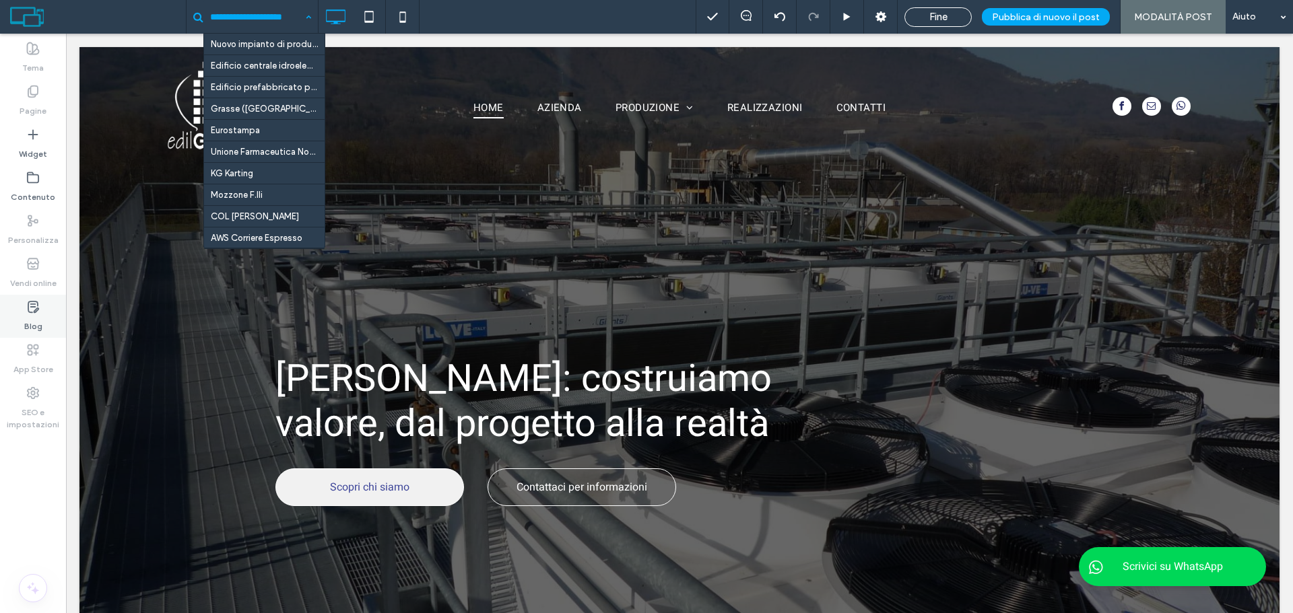
click at [40, 326] on label "Blog" at bounding box center [33, 323] width 18 height 19
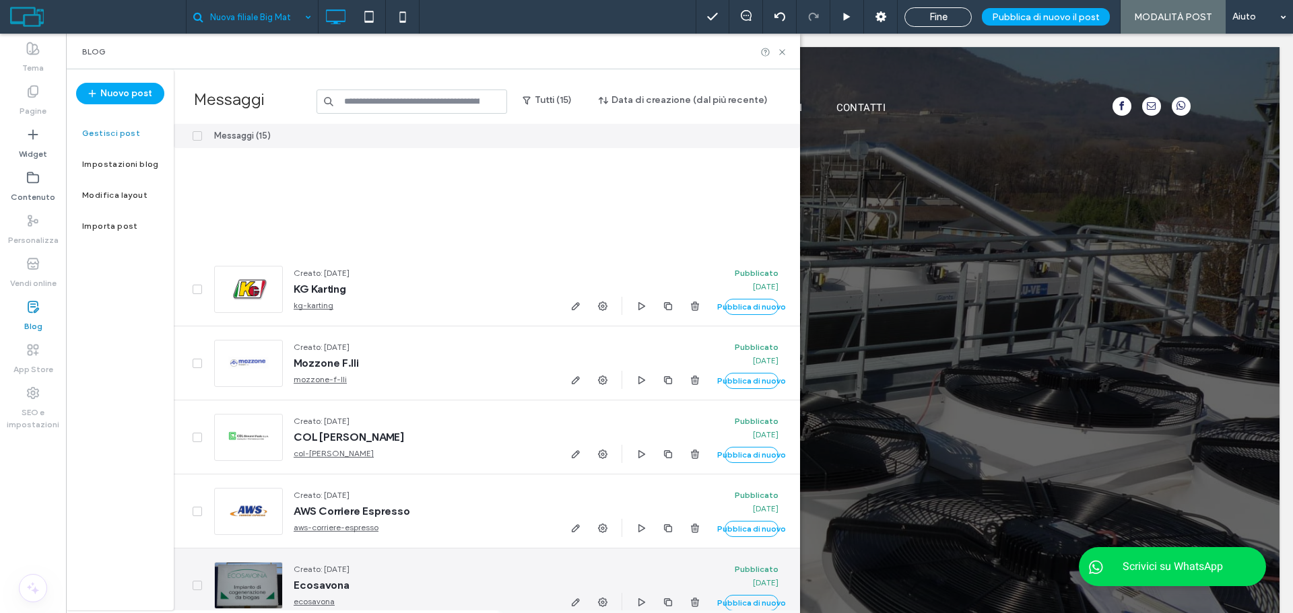
scroll to position [657, 0]
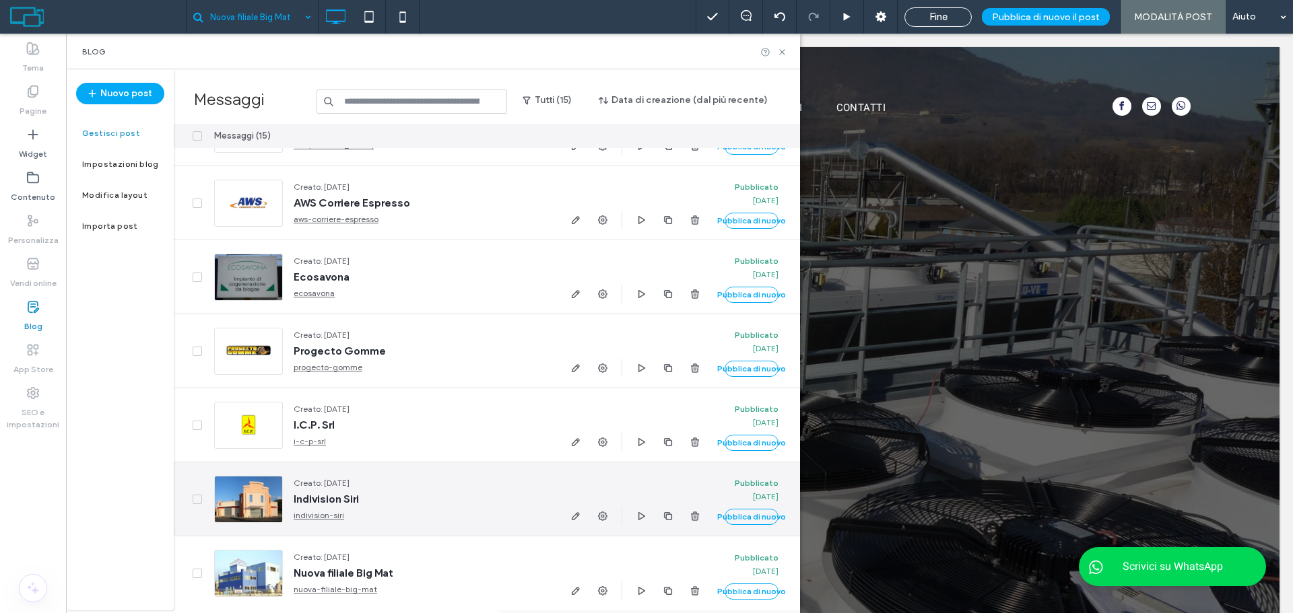
click at [343, 493] on span "Indivision Siri" at bounding box center [420, 499] width 253 height 13
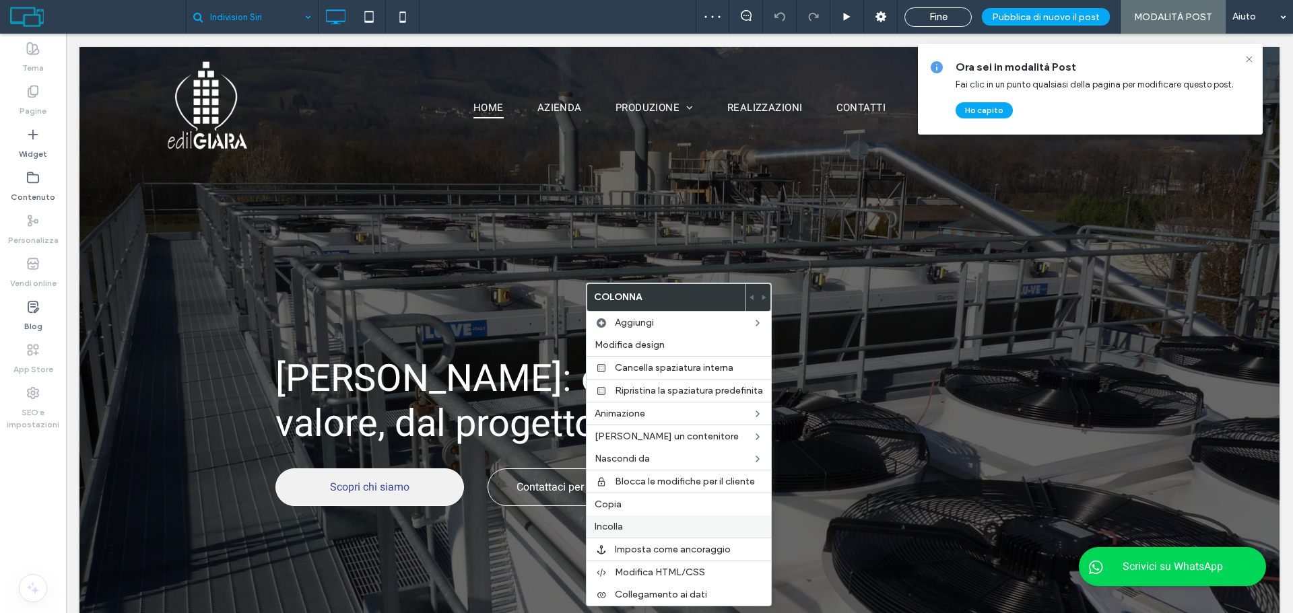
click at [615, 528] on span "Incolla" at bounding box center [609, 526] width 28 height 11
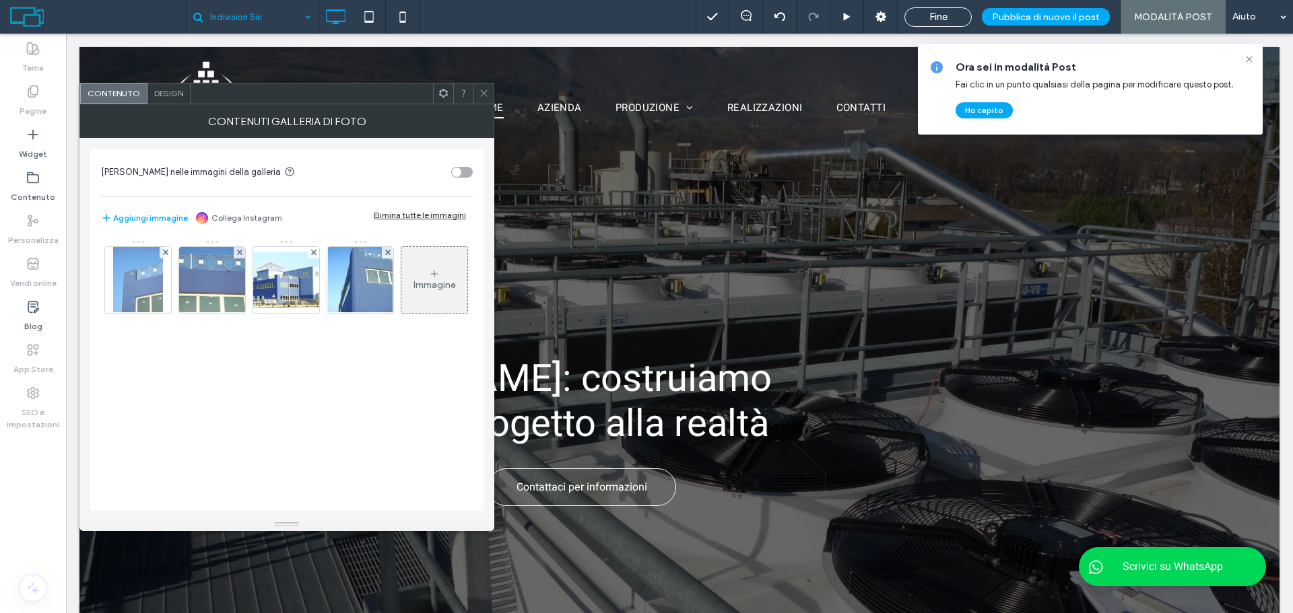
click at [399, 216] on div "Elimina tutte le immagini" at bounding box center [420, 215] width 92 height 10
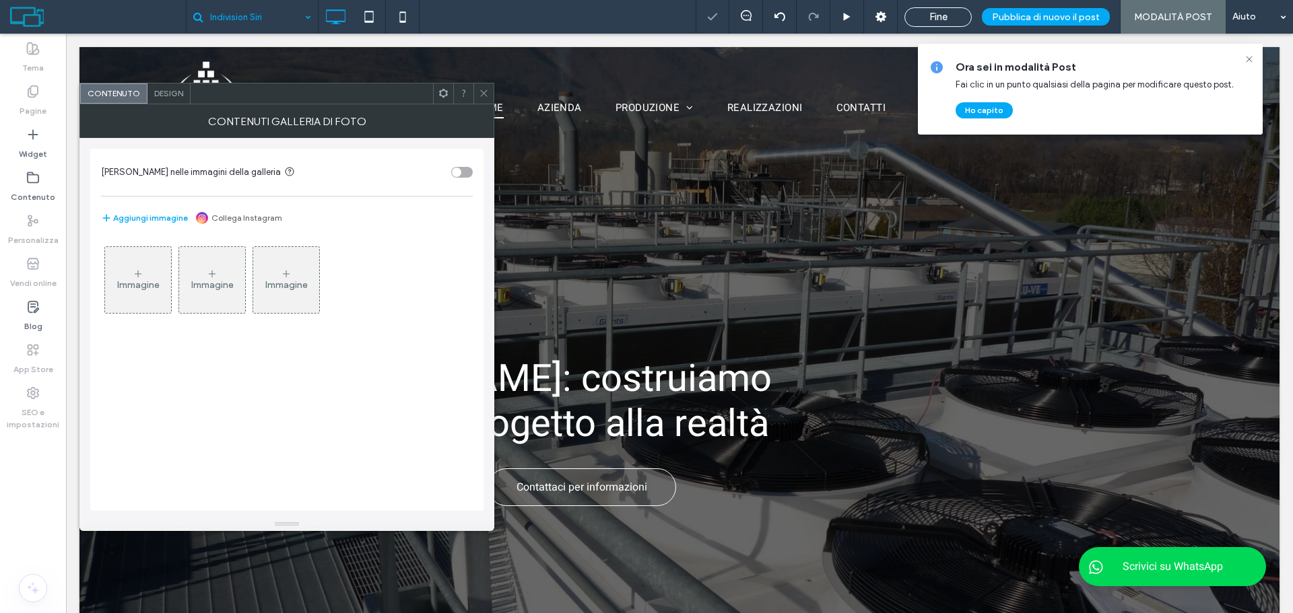
click at [147, 284] on div "Immagine" at bounding box center [138, 284] width 42 height 11
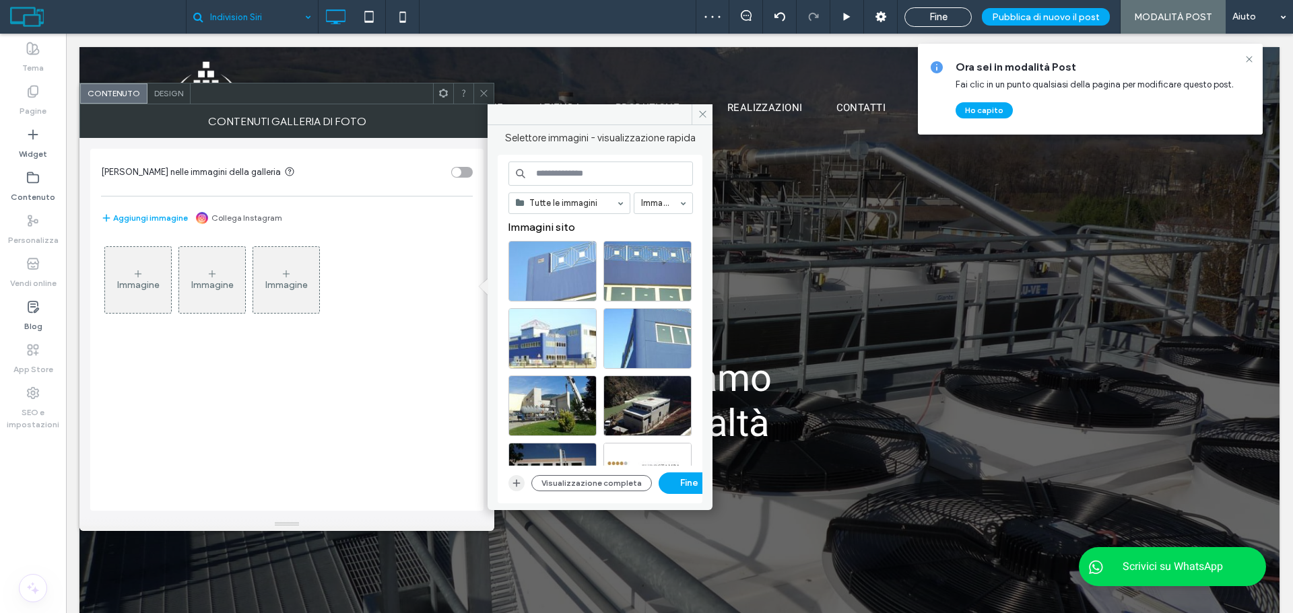
click at [509, 482] on span "button" at bounding box center [516, 483] width 16 height 16
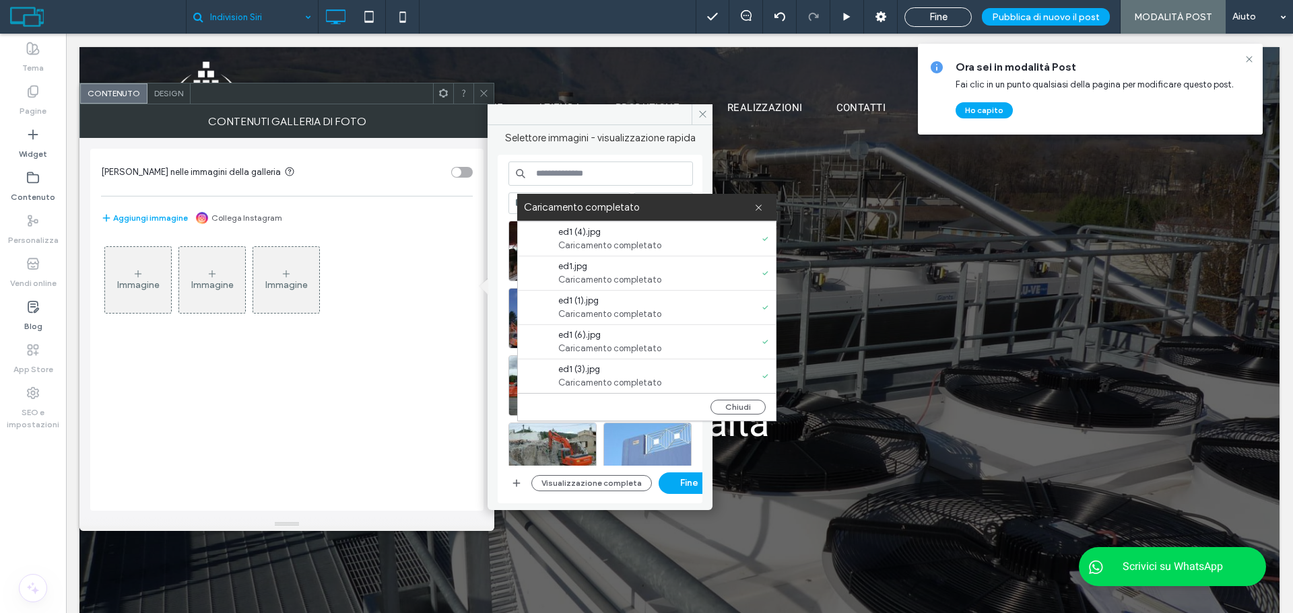
scroll to position [69, 0]
click at [735, 405] on button "Chiudi" at bounding box center [737, 407] width 55 height 15
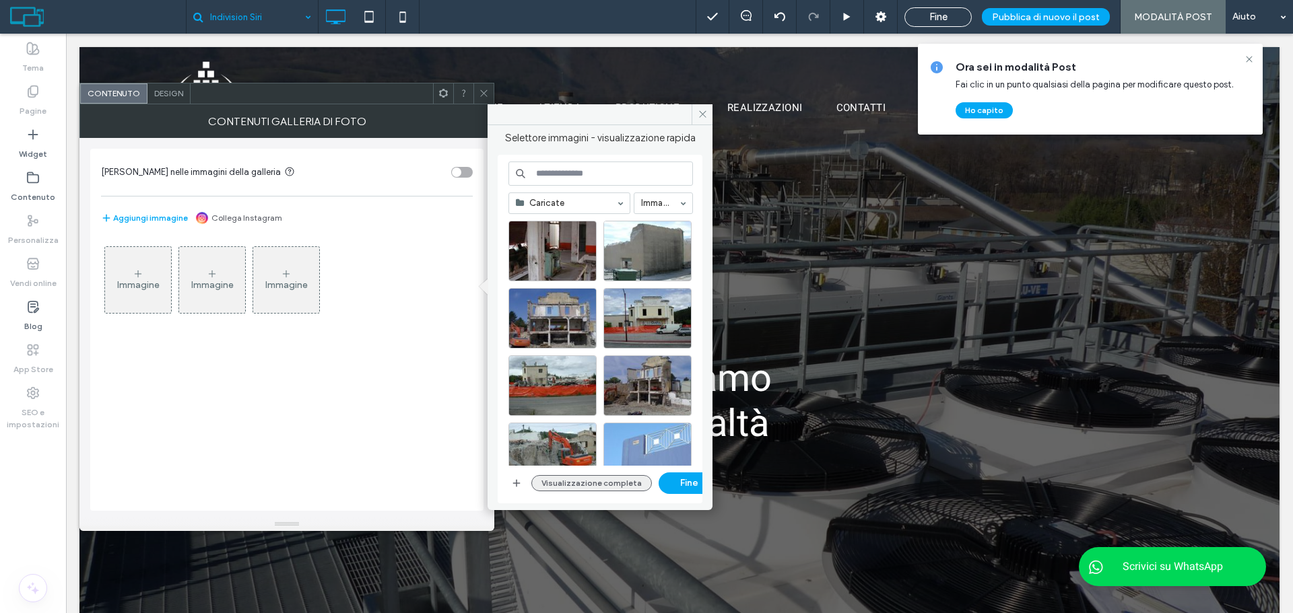
click at [583, 482] on button "Visualizzazione completa" at bounding box center [591, 483] width 121 height 16
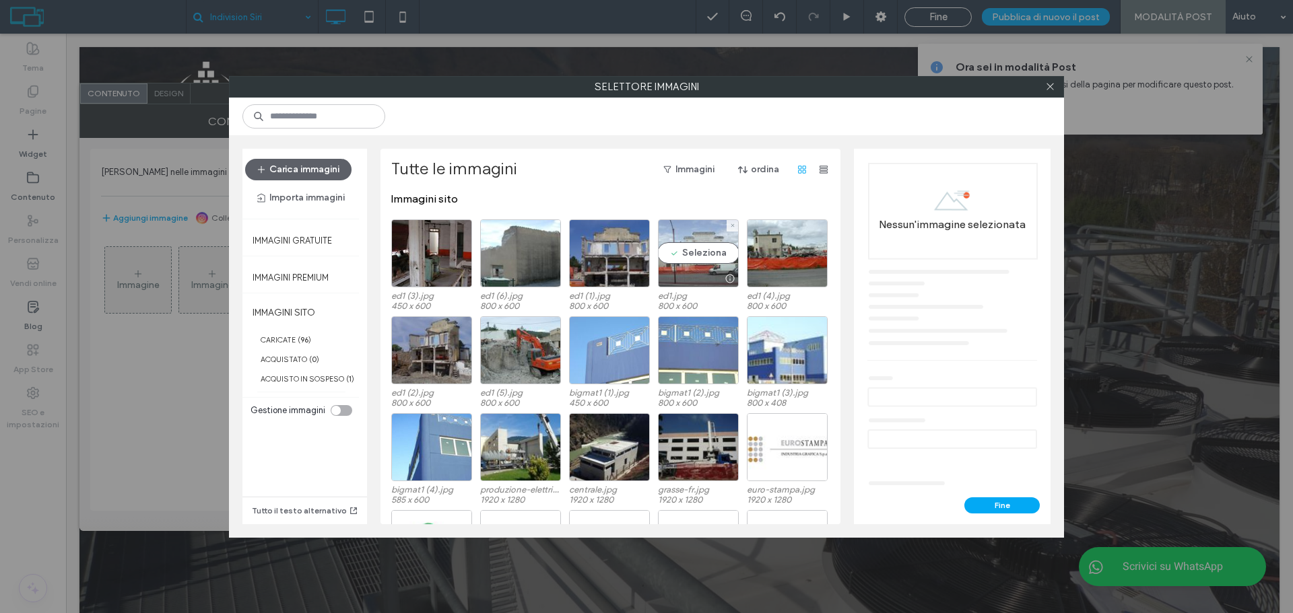
click at [681, 257] on div "Seleziona" at bounding box center [698, 254] width 81 height 68
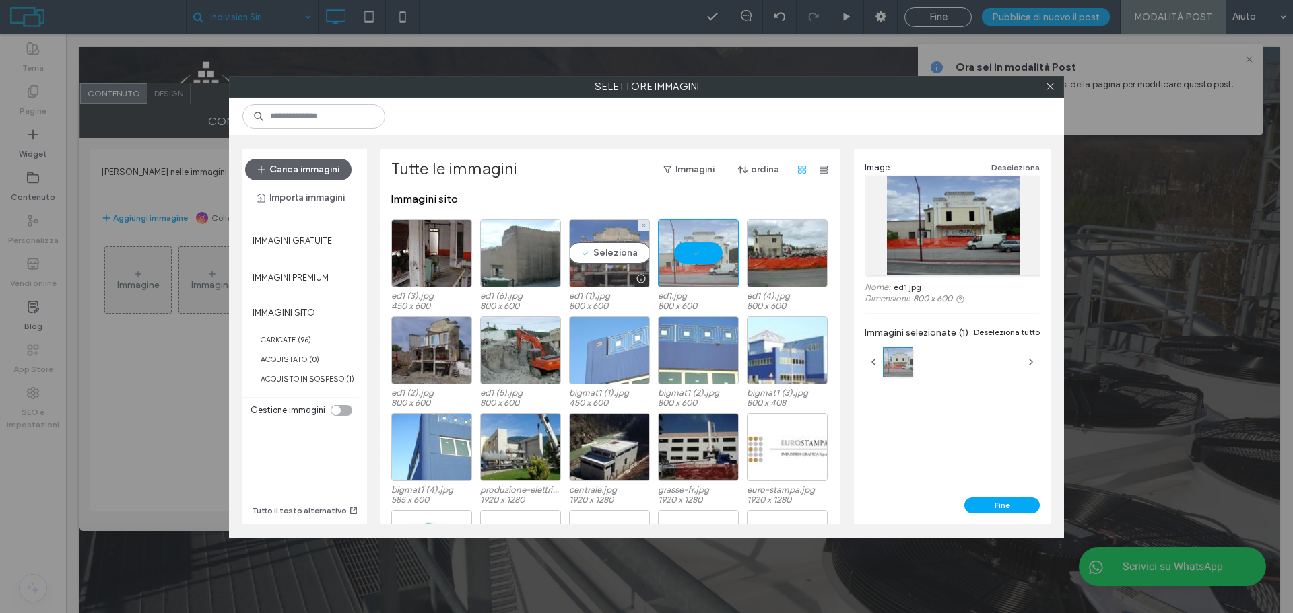
click at [595, 265] on div "Seleziona" at bounding box center [609, 254] width 81 height 68
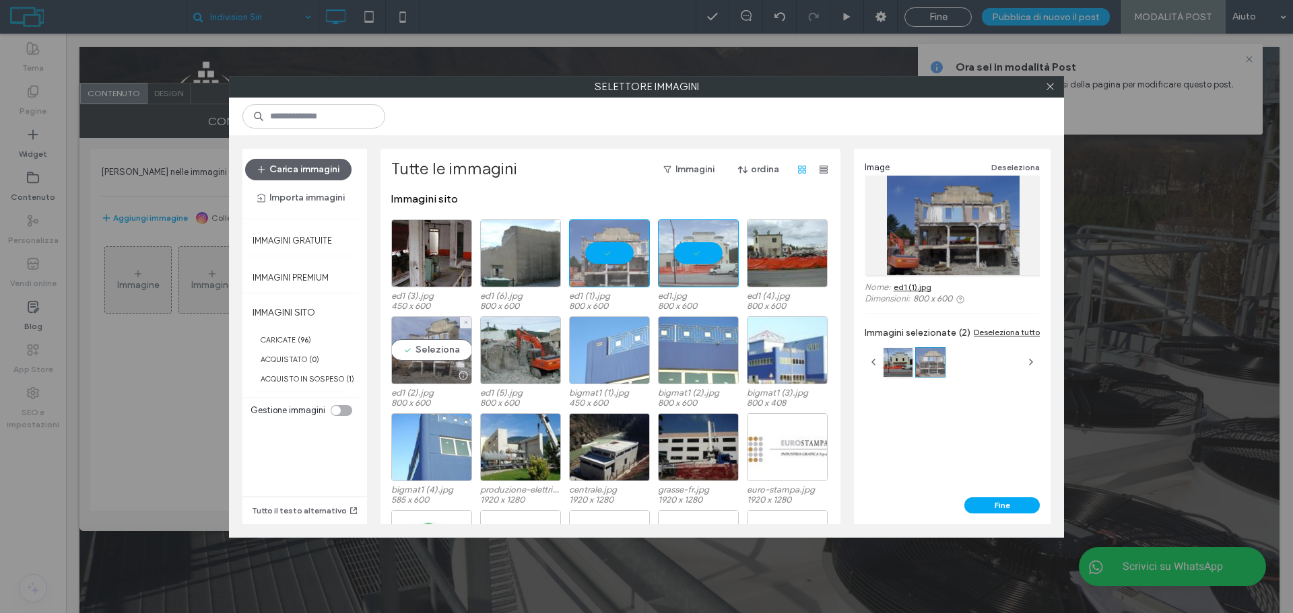
click at [408, 354] on div "Seleziona" at bounding box center [431, 350] width 81 height 68
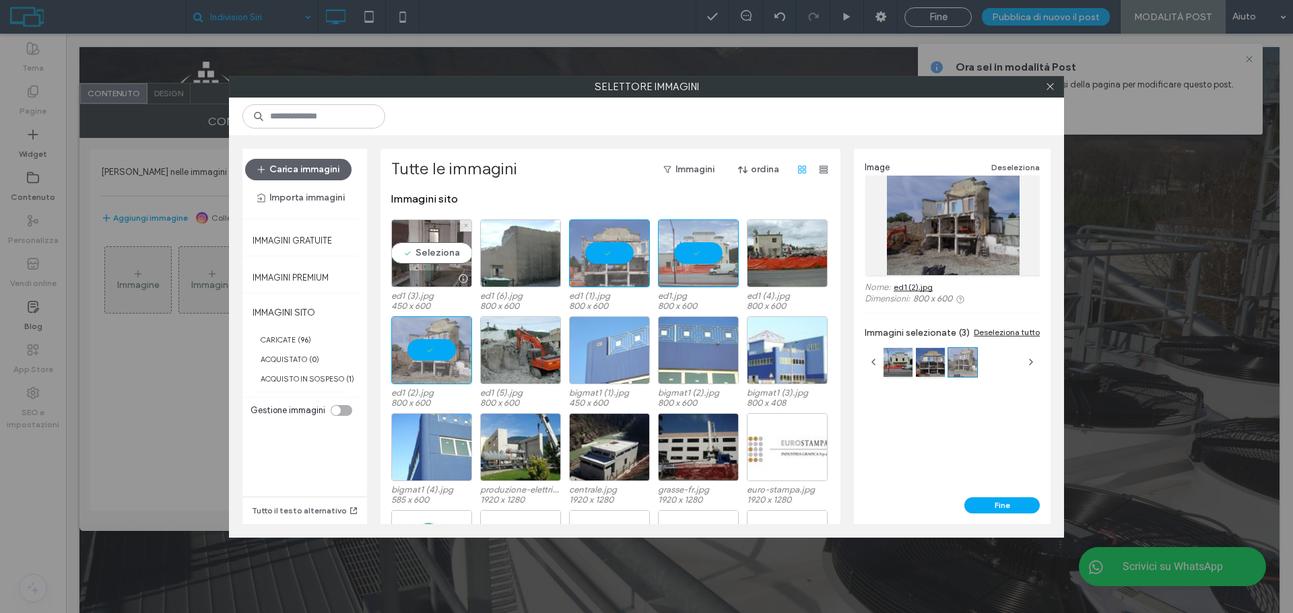
click at [422, 253] on div "Seleziona" at bounding box center [431, 254] width 81 height 68
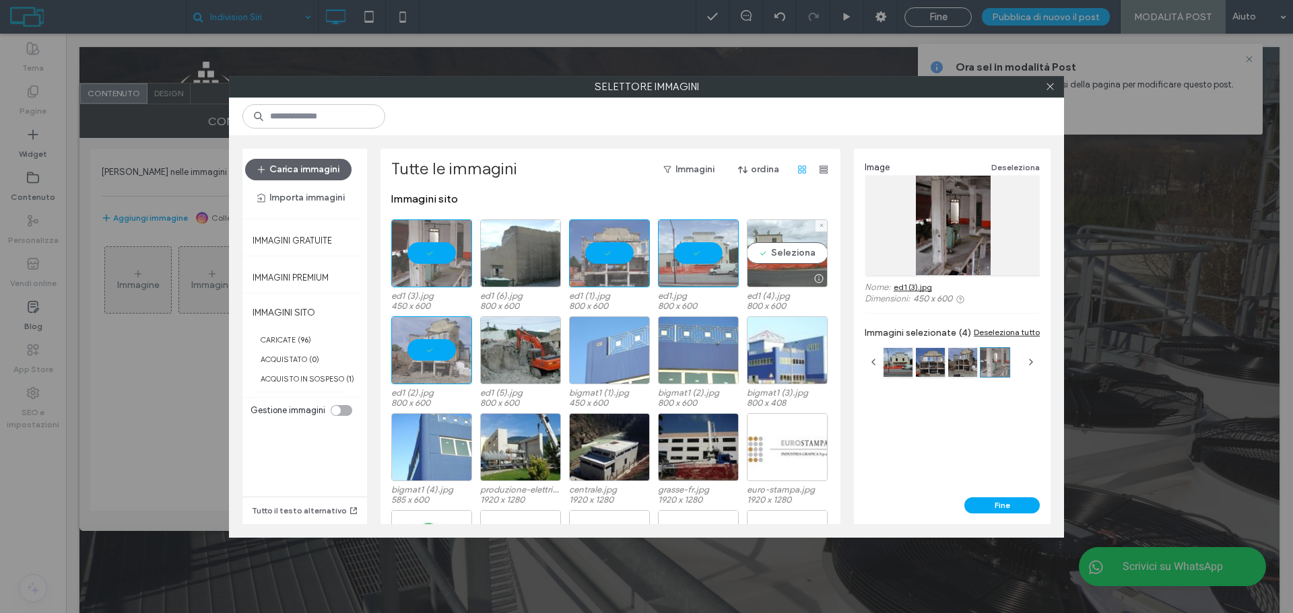
click at [781, 260] on div "Seleziona" at bounding box center [787, 254] width 81 height 68
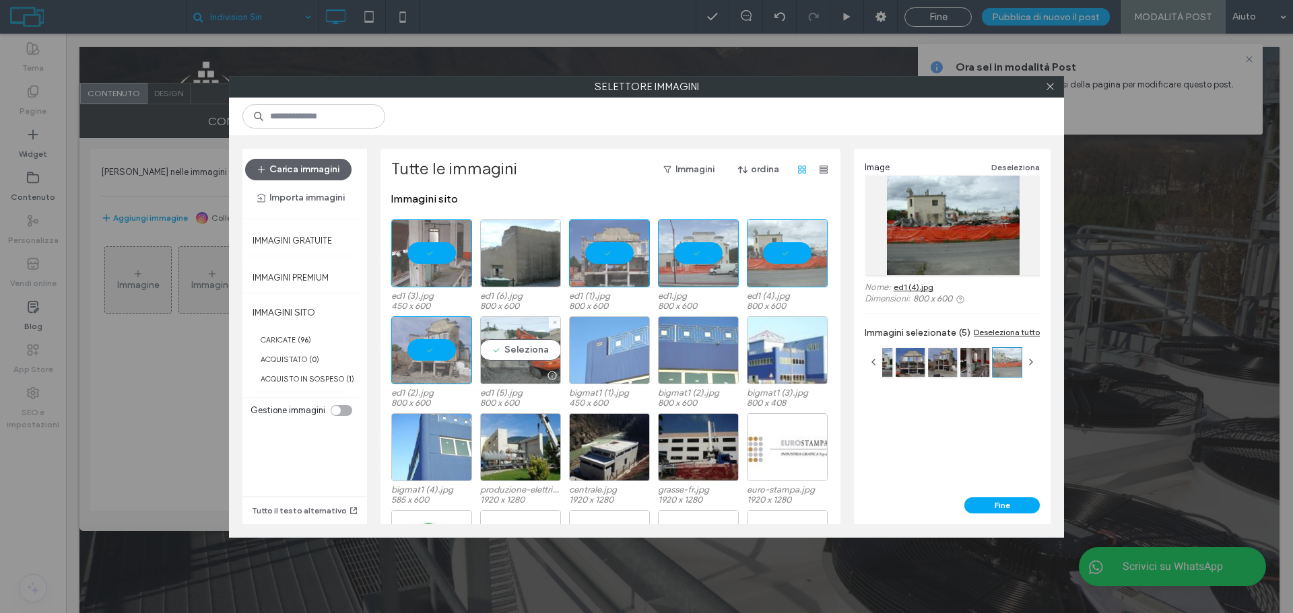
click at [517, 345] on div "Seleziona" at bounding box center [520, 350] width 81 height 68
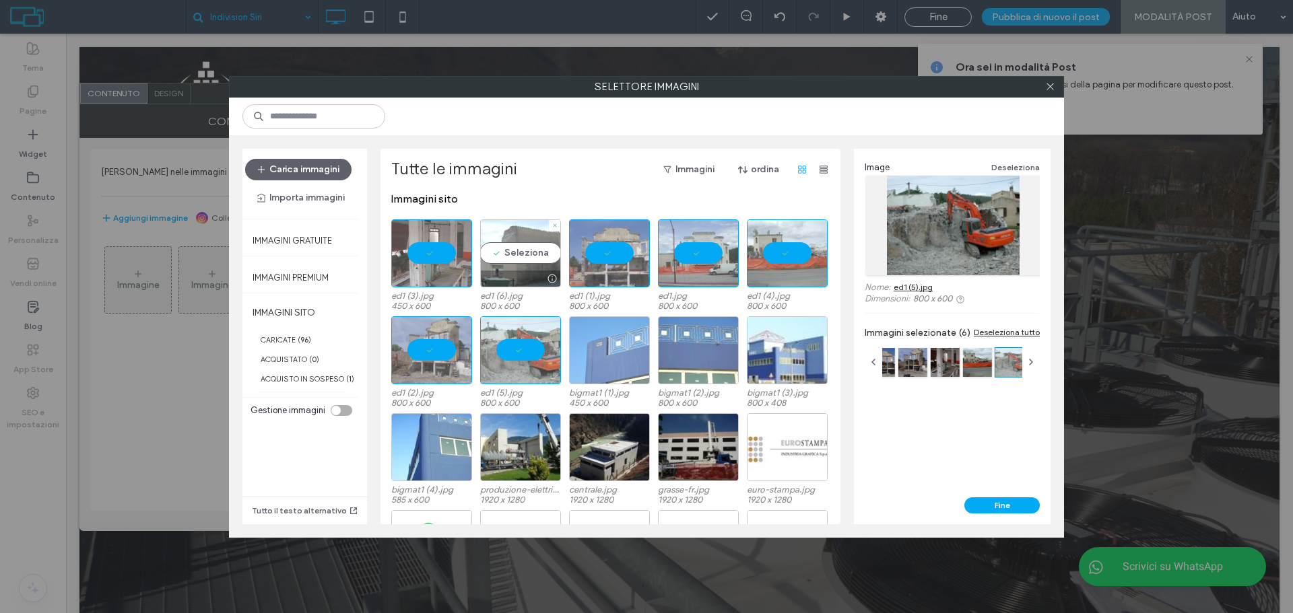
click at [521, 259] on div "Seleziona" at bounding box center [520, 254] width 81 height 68
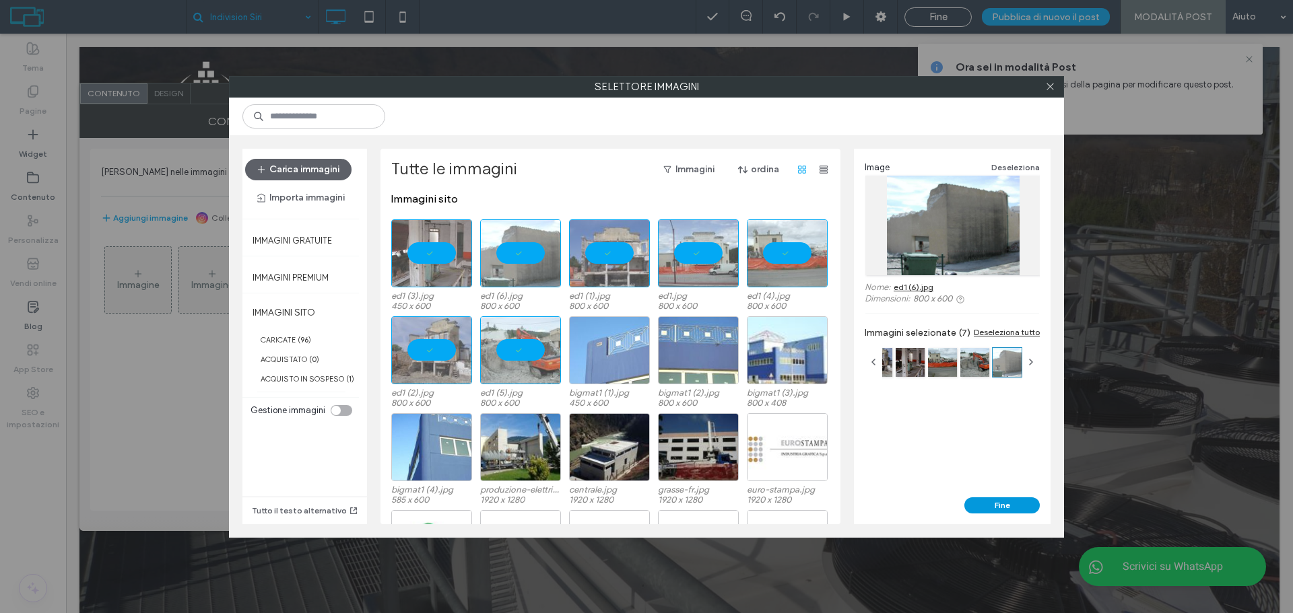
click at [1009, 508] on button "Fine" at bounding box center [1001, 506] width 75 height 16
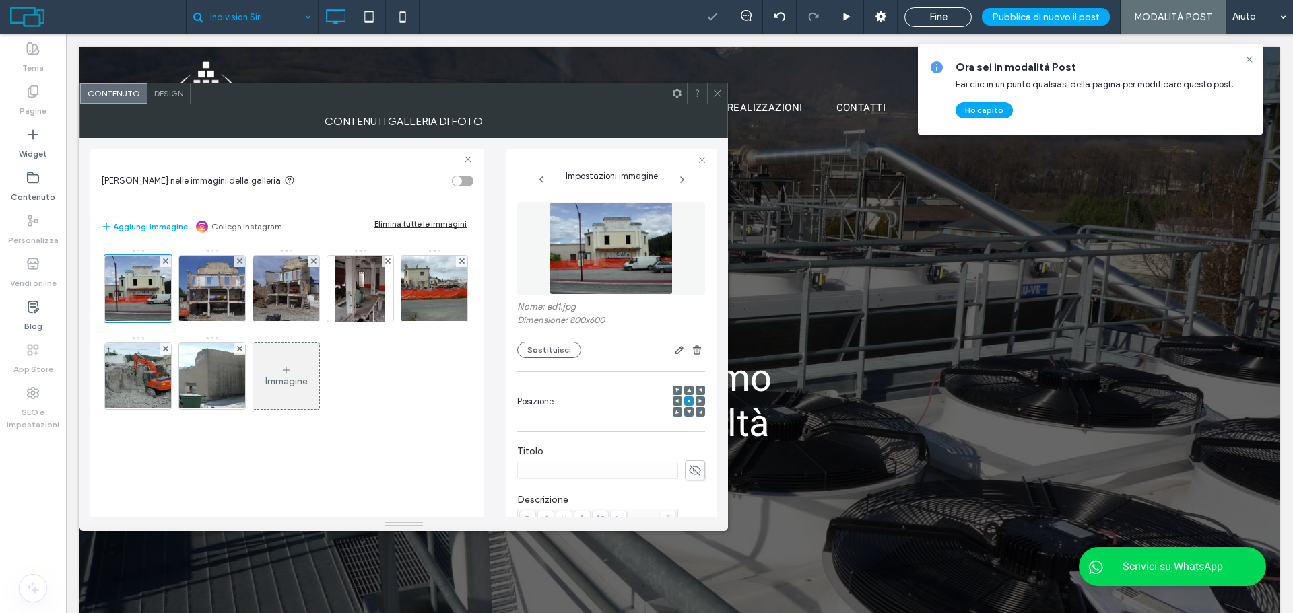
drag, startPoint x: 716, startPoint y: 95, endPoint x: 727, endPoint y: 88, distance: 13.1
click at [716, 94] on icon at bounding box center [717, 93] width 10 height 10
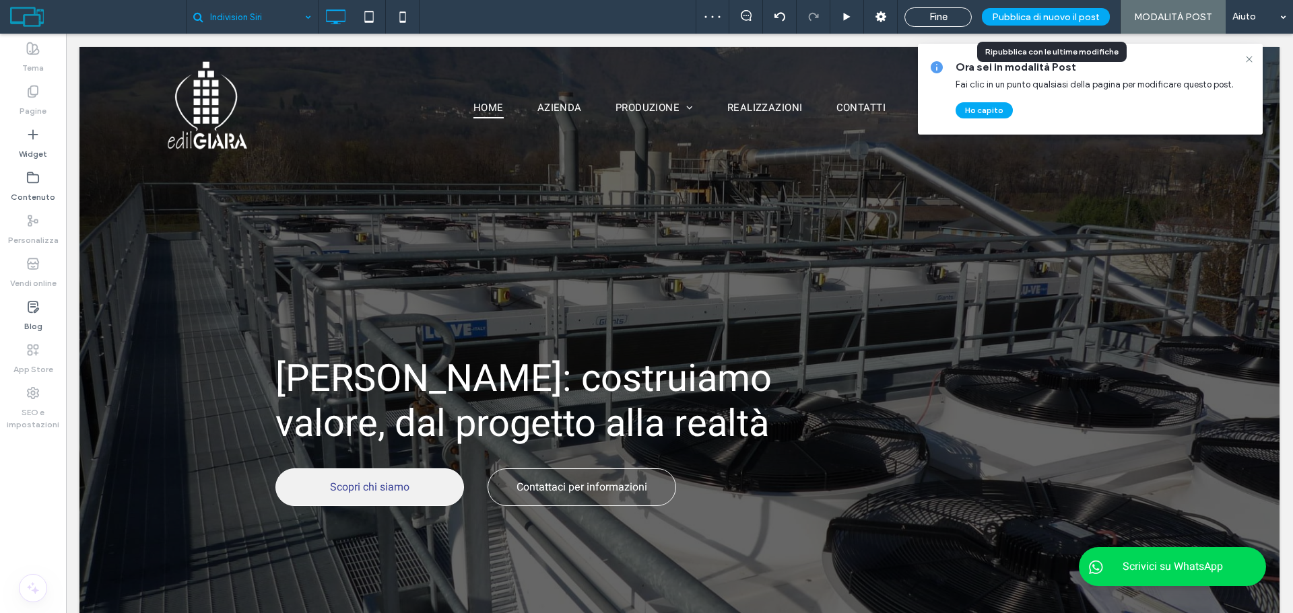
click at [1061, 17] on span "Pubblica di nuovo il post" at bounding box center [1046, 16] width 108 height 11
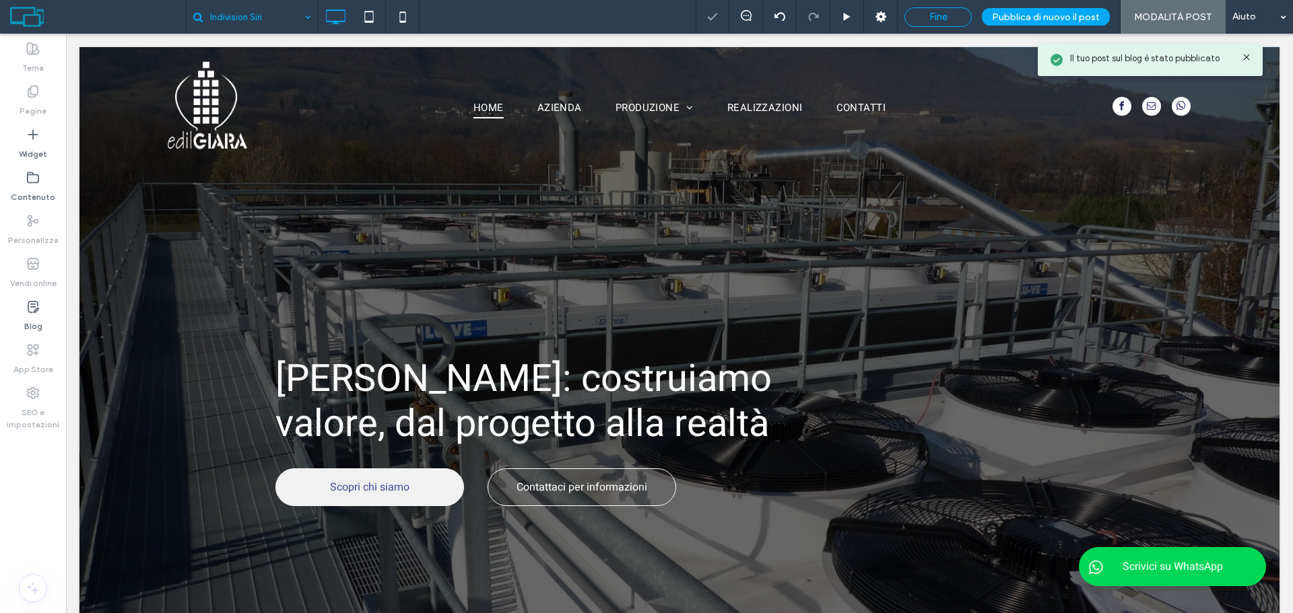
click at [926, 18] on div "Fine" at bounding box center [938, 17] width 66 height 12
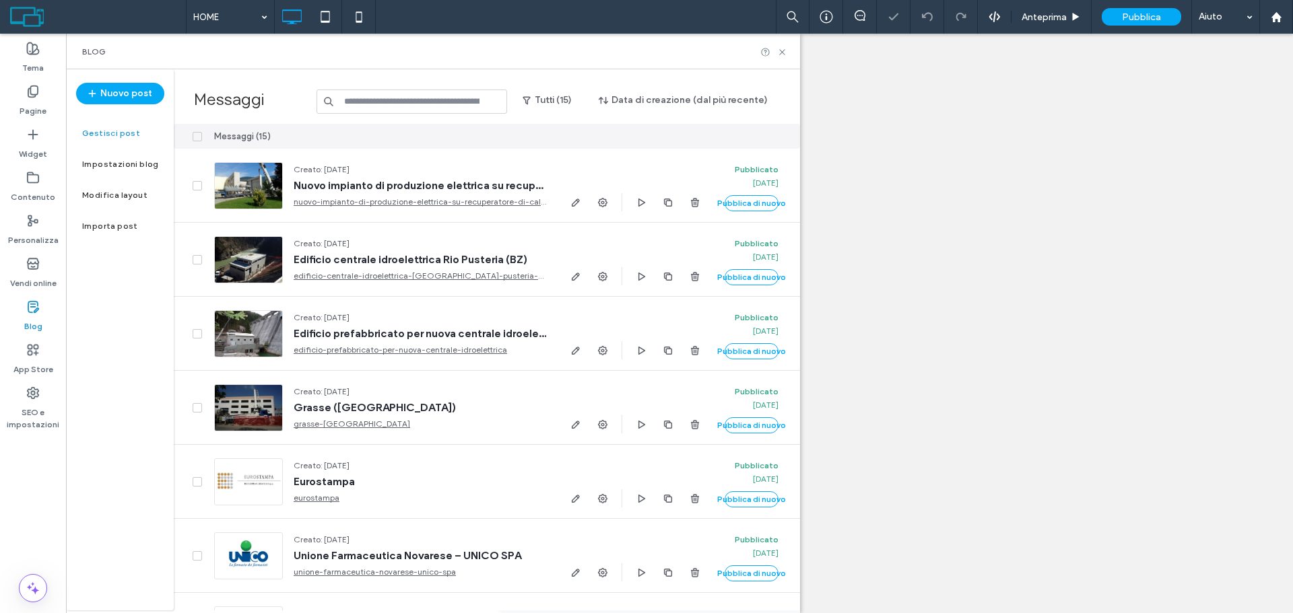
click at [786, 49] on icon at bounding box center [782, 52] width 10 height 10
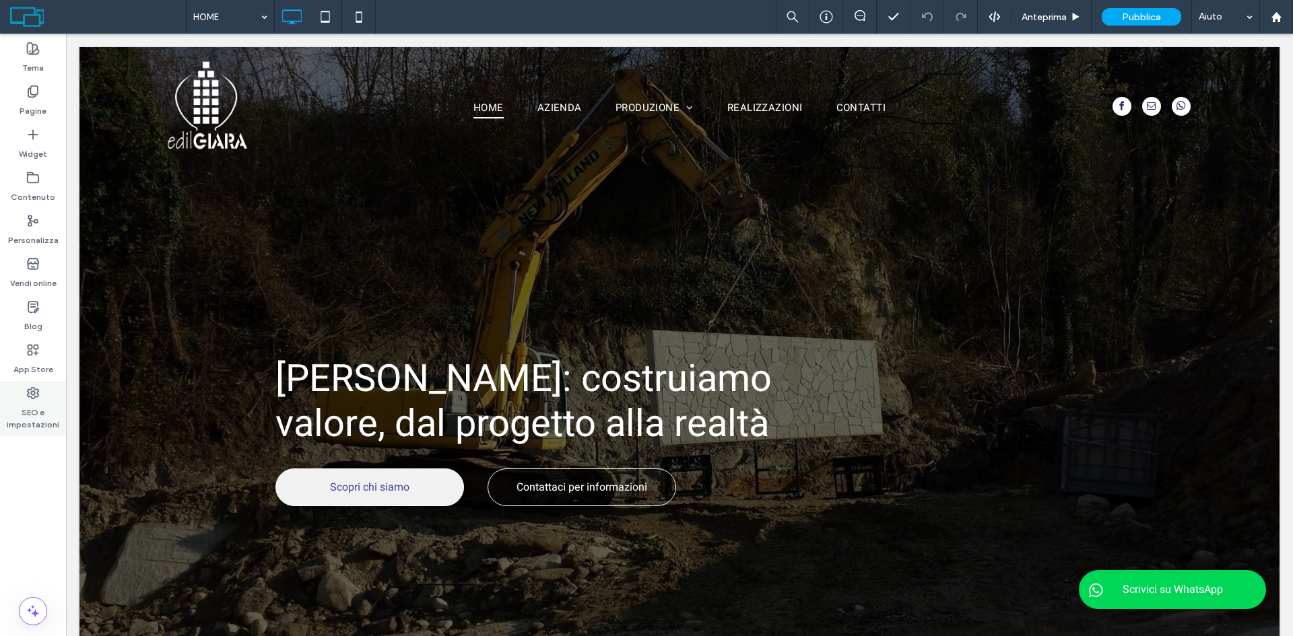
click at [28, 402] on label "SEO e impostazioni" at bounding box center [33, 415] width 66 height 31
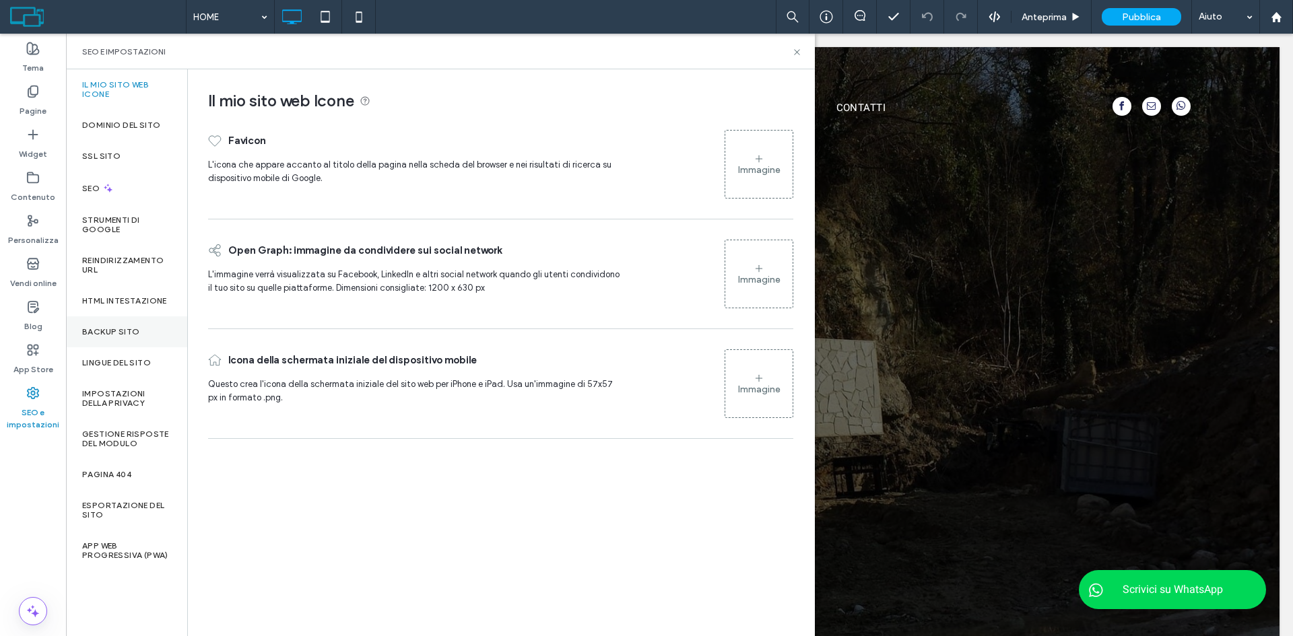
click at [133, 323] on div "Backup sito" at bounding box center [126, 331] width 121 height 31
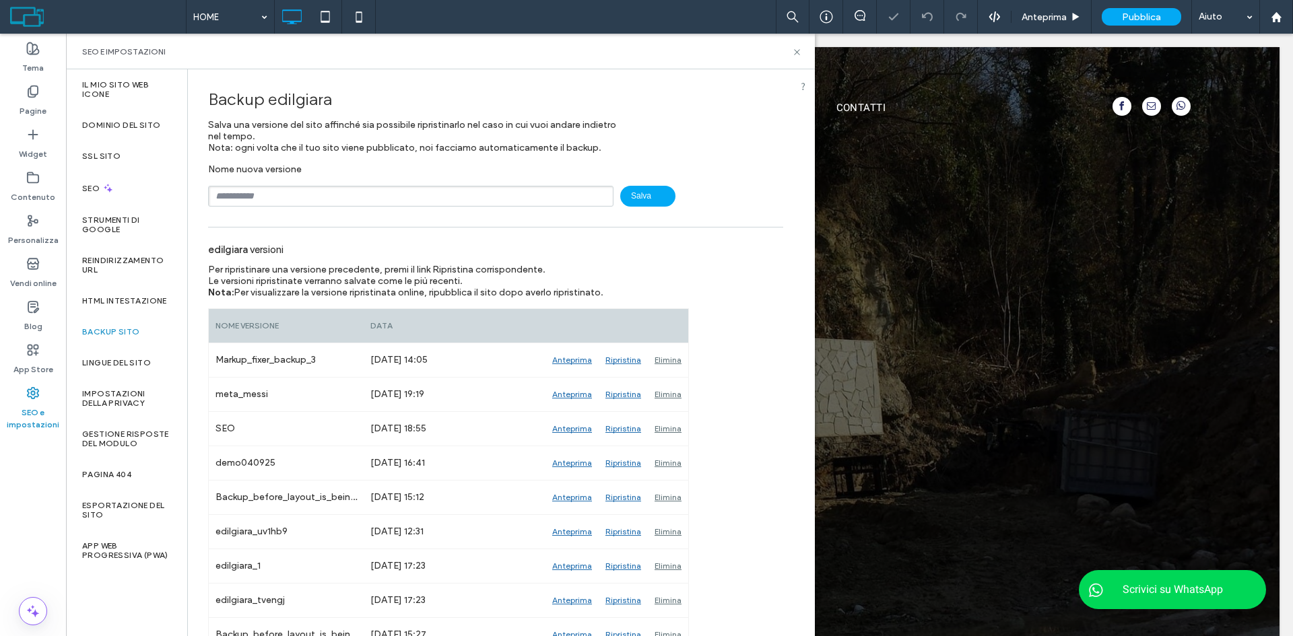
click at [289, 184] on div "Nome nuova versione [GEOGRAPHIC_DATA]" at bounding box center [495, 185] width 575 height 43
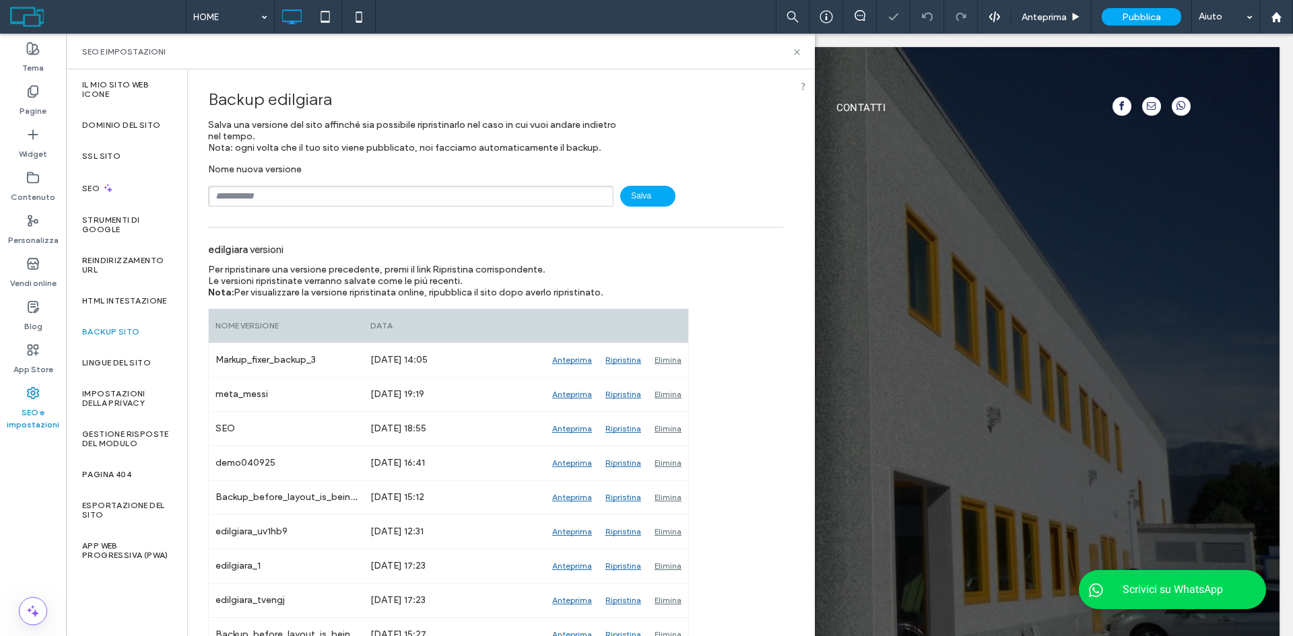
click at [288, 185] on div "Nome nuova versione [GEOGRAPHIC_DATA]" at bounding box center [495, 185] width 575 height 43
click at [290, 196] on input "text" at bounding box center [410, 196] width 405 height 21
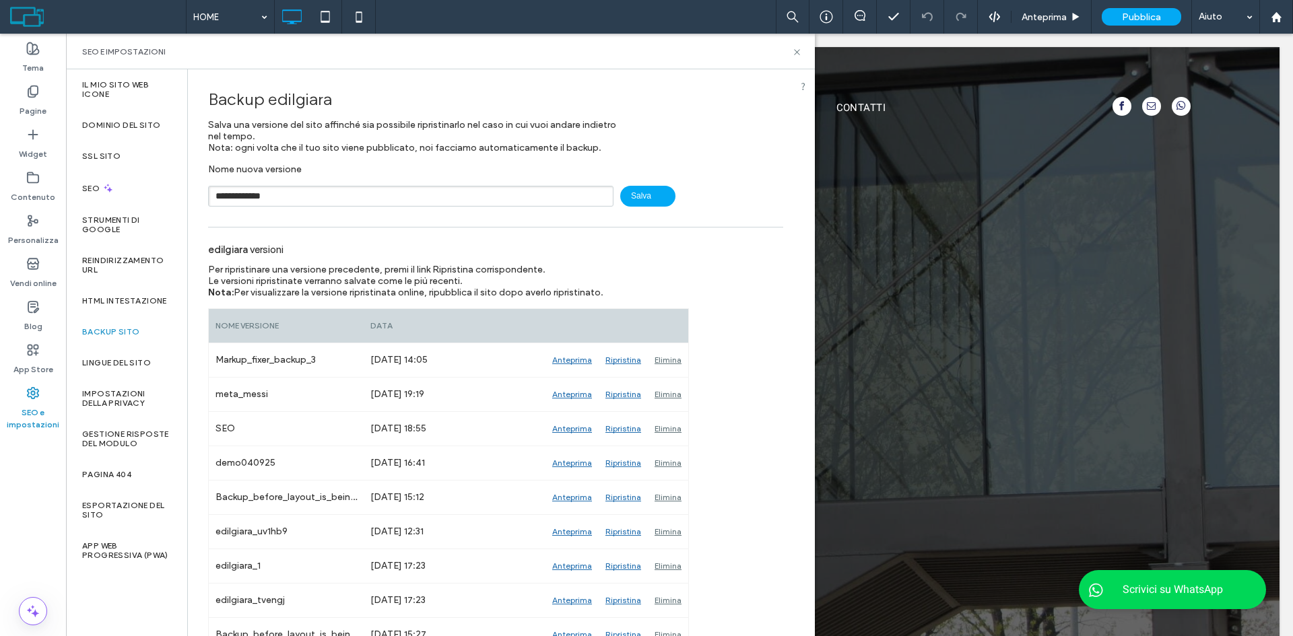
type input "**********"
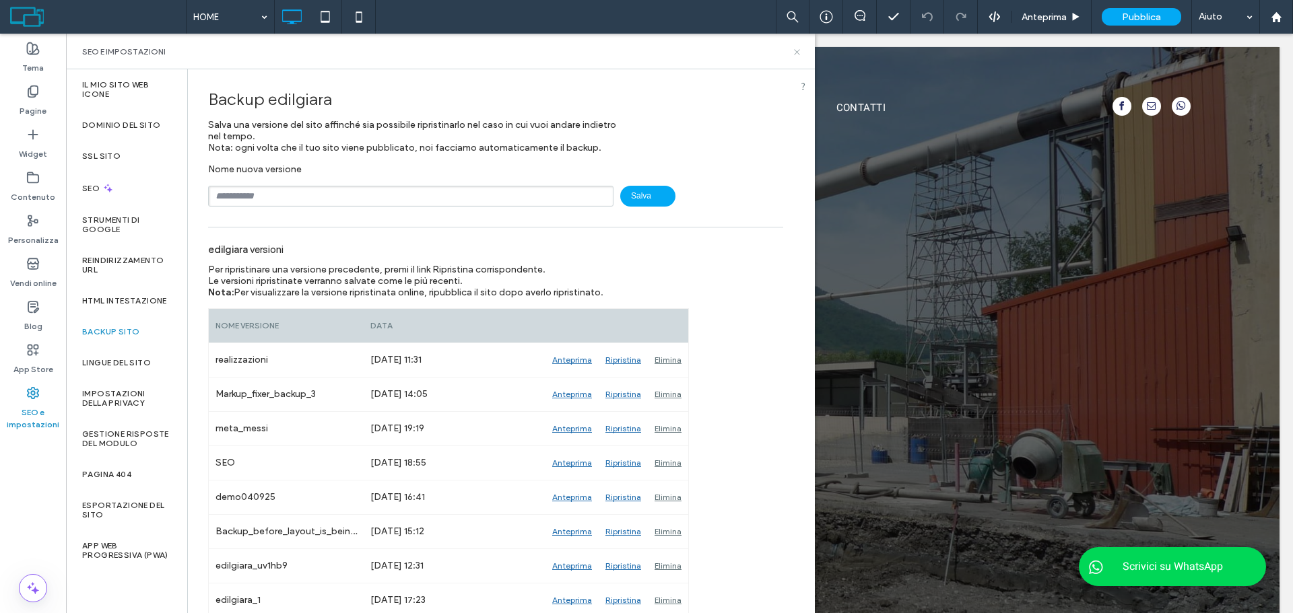
click at [799, 54] on use at bounding box center [796, 51] width 5 height 5
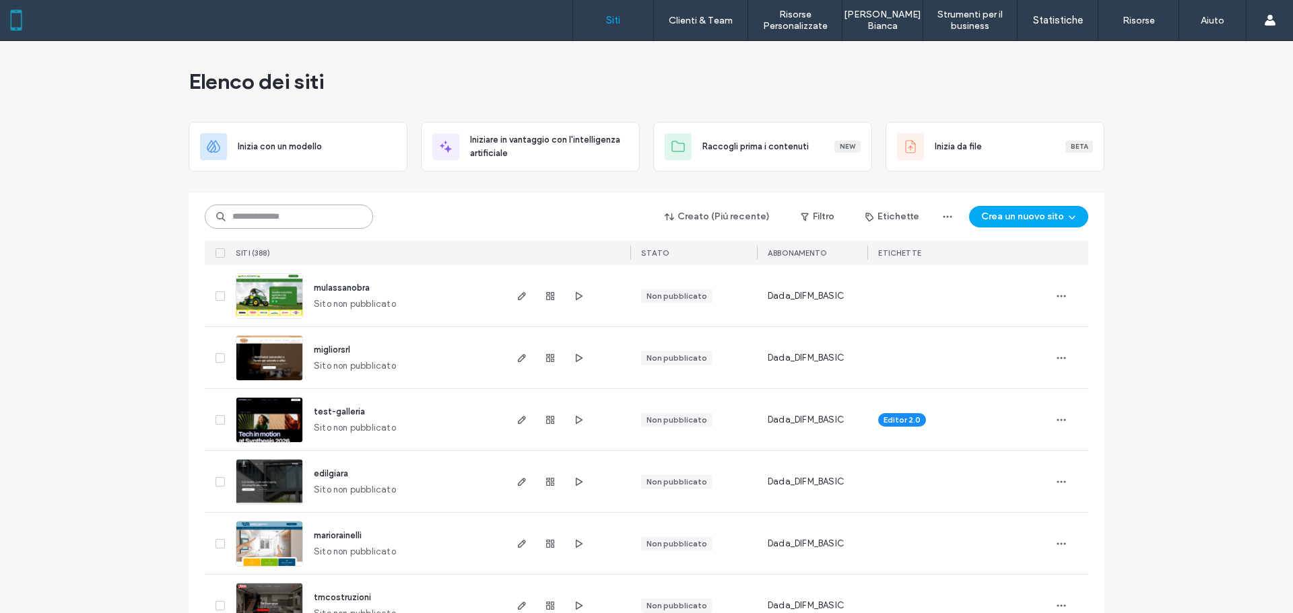
click at [282, 220] on input at bounding box center [289, 217] width 168 height 24
click at [516, 481] on icon "button" at bounding box center [521, 482] width 11 height 11
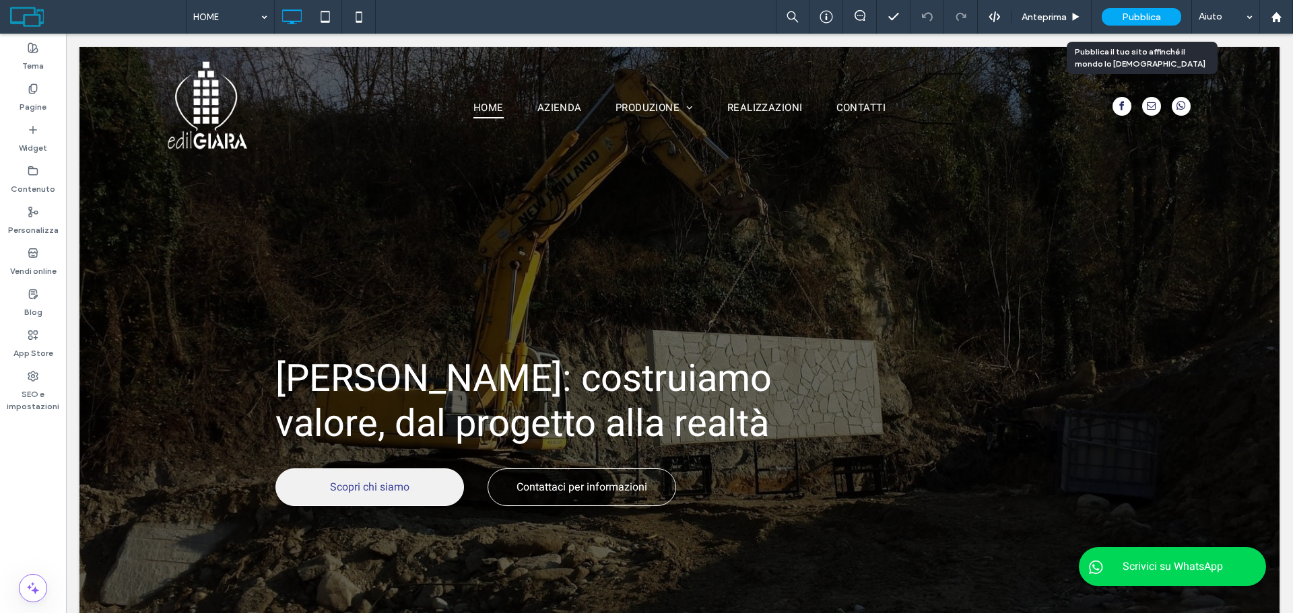
click at [1147, 32] on div "Pubblica" at bounding box center [1141, 17] width 79 height 34
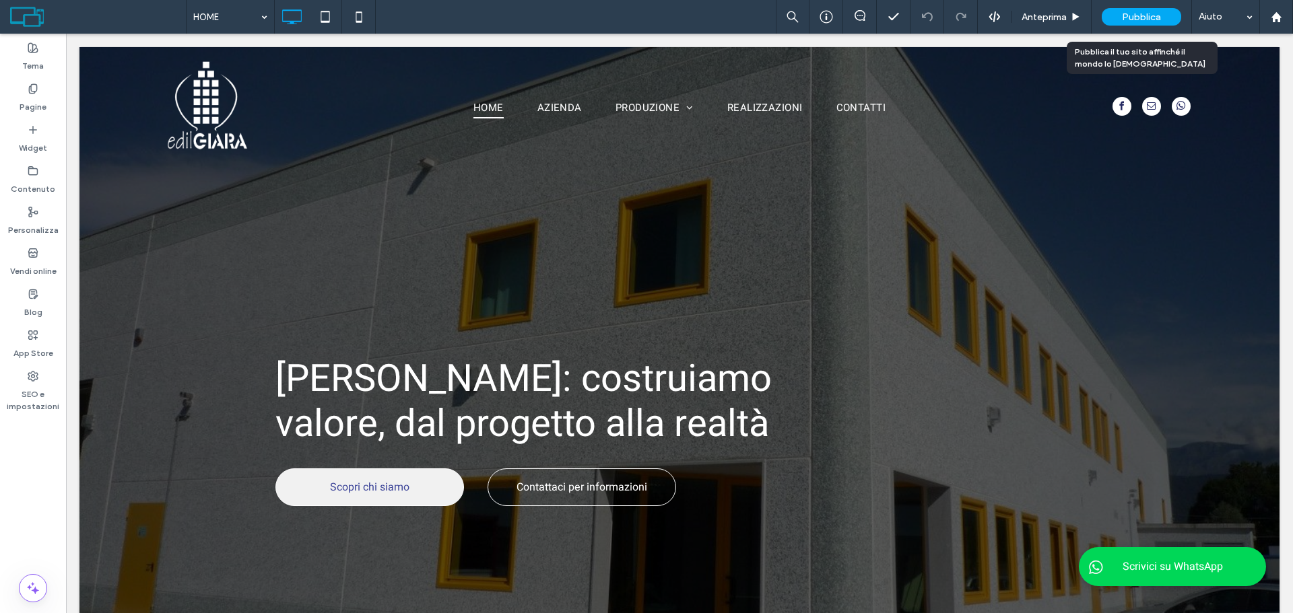
click at [1133, 22] on span "Pubblica" at bounding box center [1141, 16] width 39 height 11
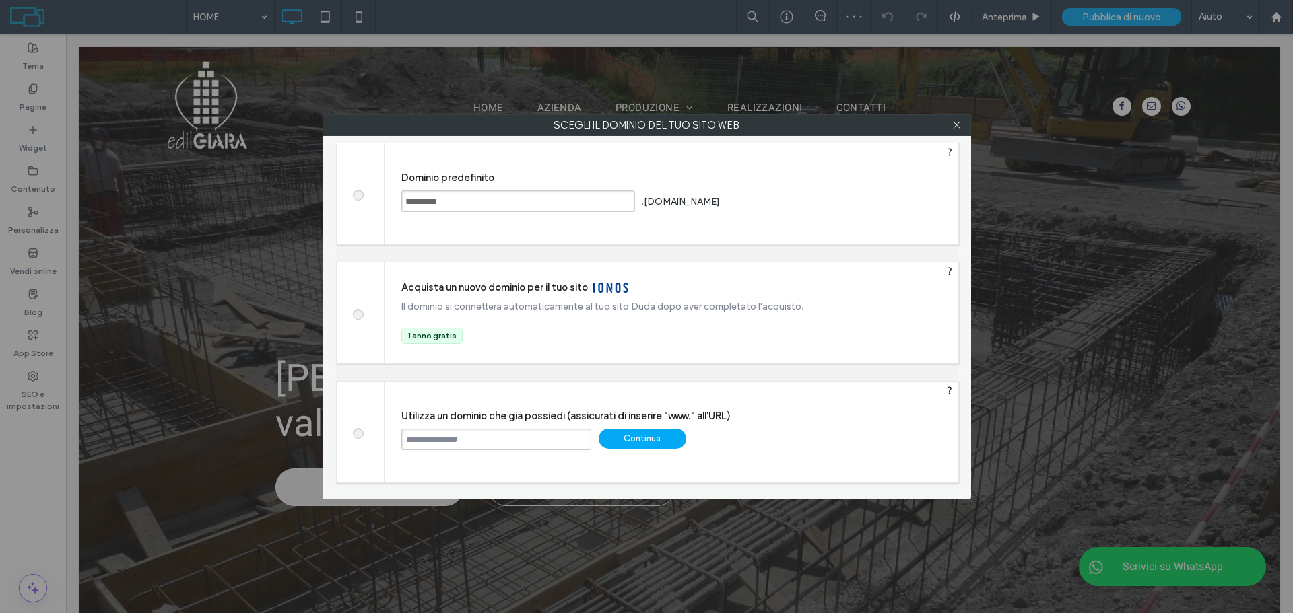
click at [467, 442] on input "text" at bounding box center [496, 440] width 190 height 22
paste input "**********"
type input "**********"
click at [644, 446] on div "Continua" at bounding box center [643, 439] width 88 height 20
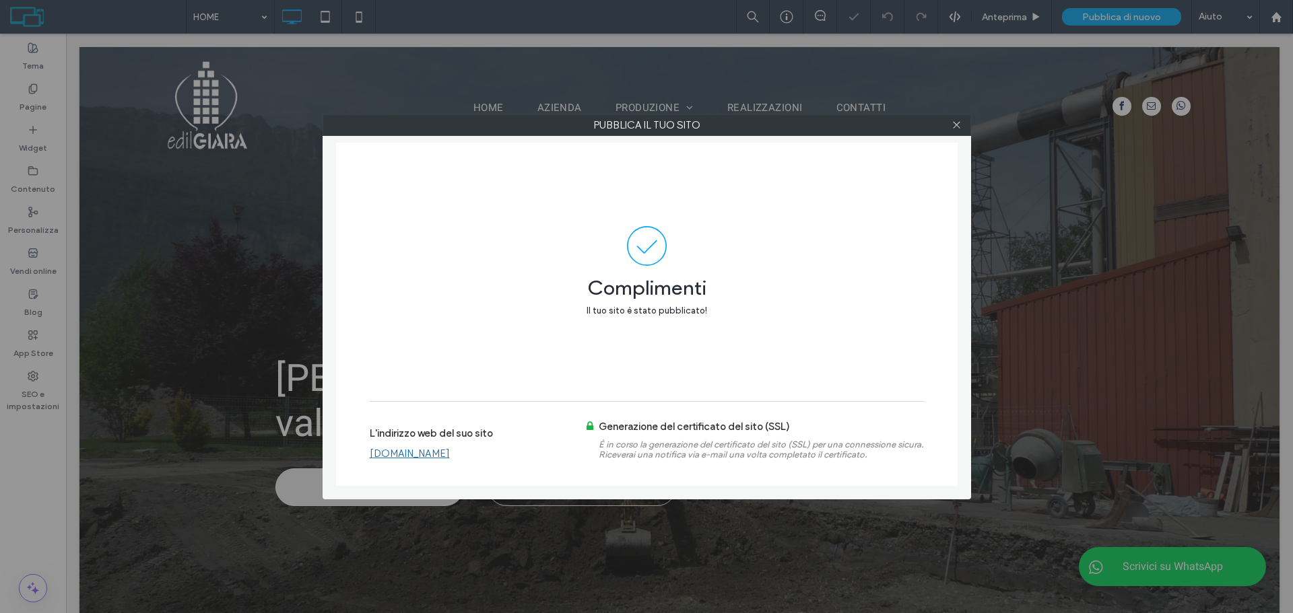
click at [415, 450] on link "www.edilgiara.it" at bounding box center [410, 454] width 80 height 12
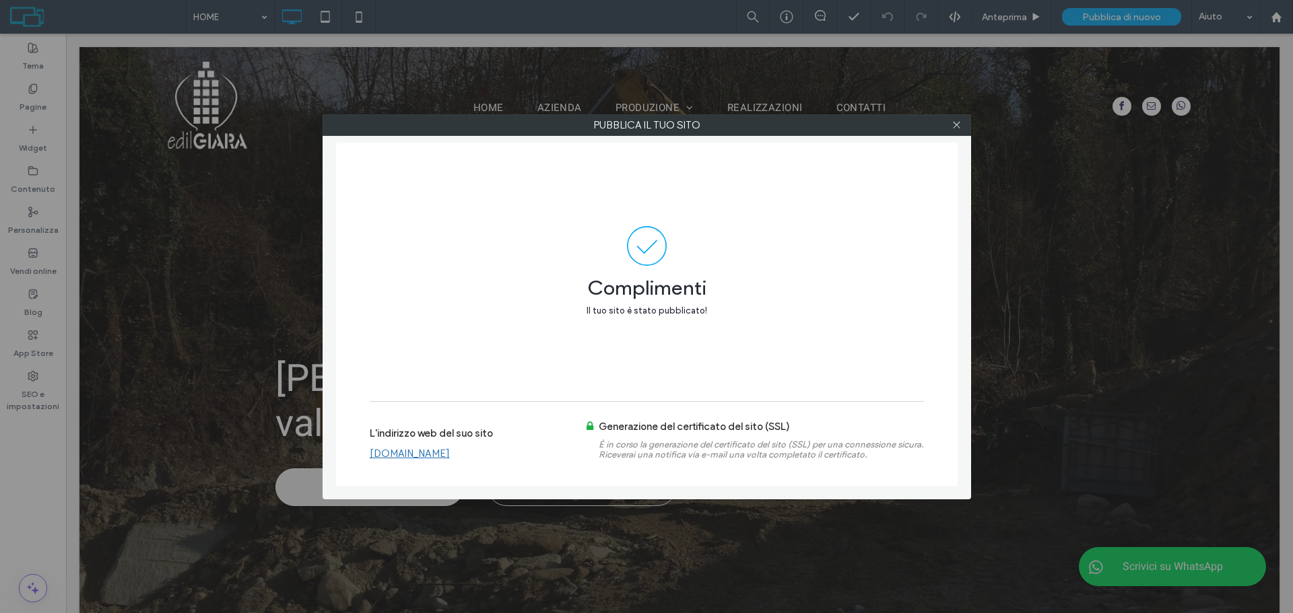
click at [959, 128] on icon at bounding box center [956, 125] width 10 height 10
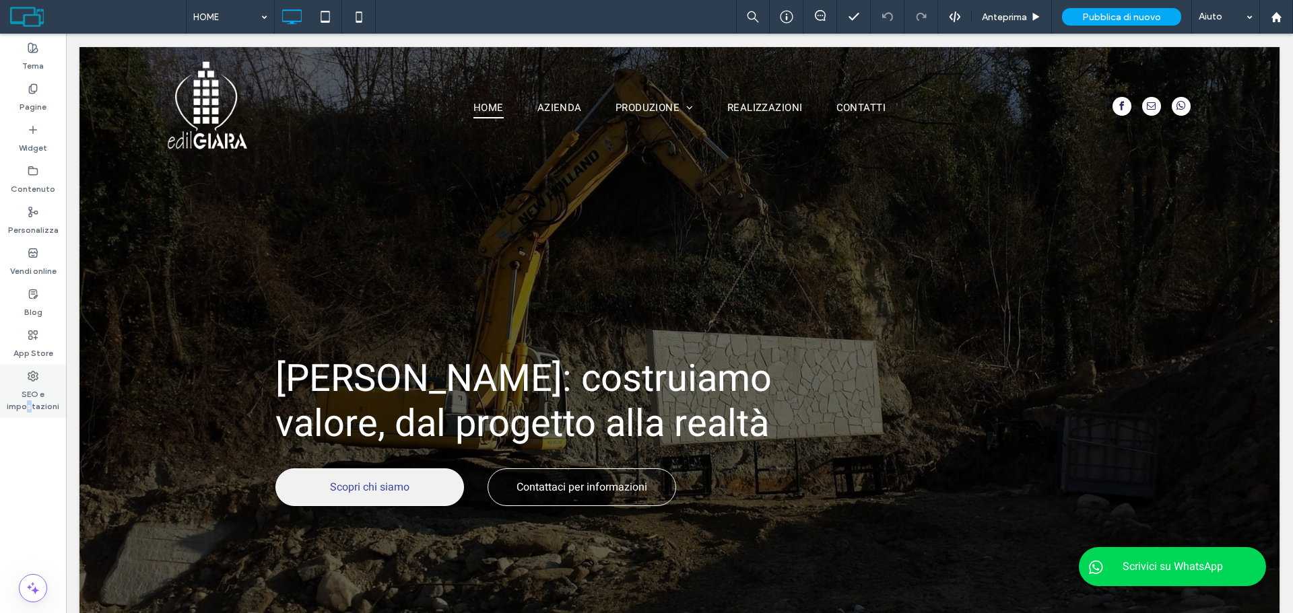
click at [30, 401] on label "SEO e impostazioni" at bounding box center [33, 397] width 66 height 31
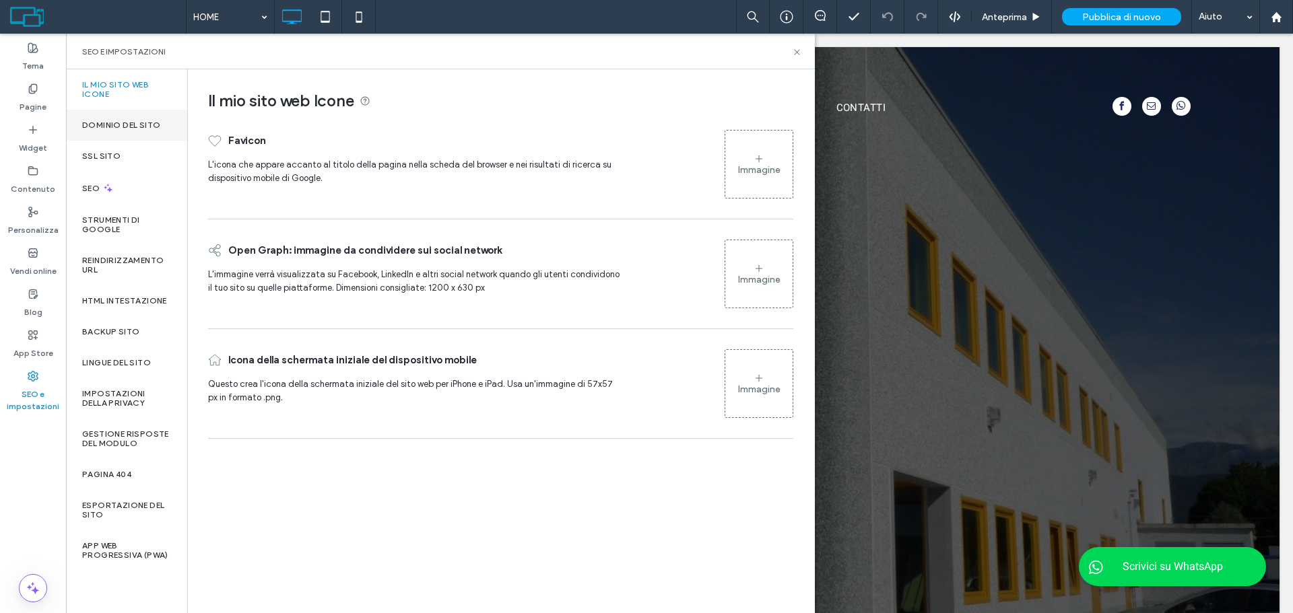
click at [119, 125] on label "Dominio del sito" at bounding box center [121, 125] width 78 height 9
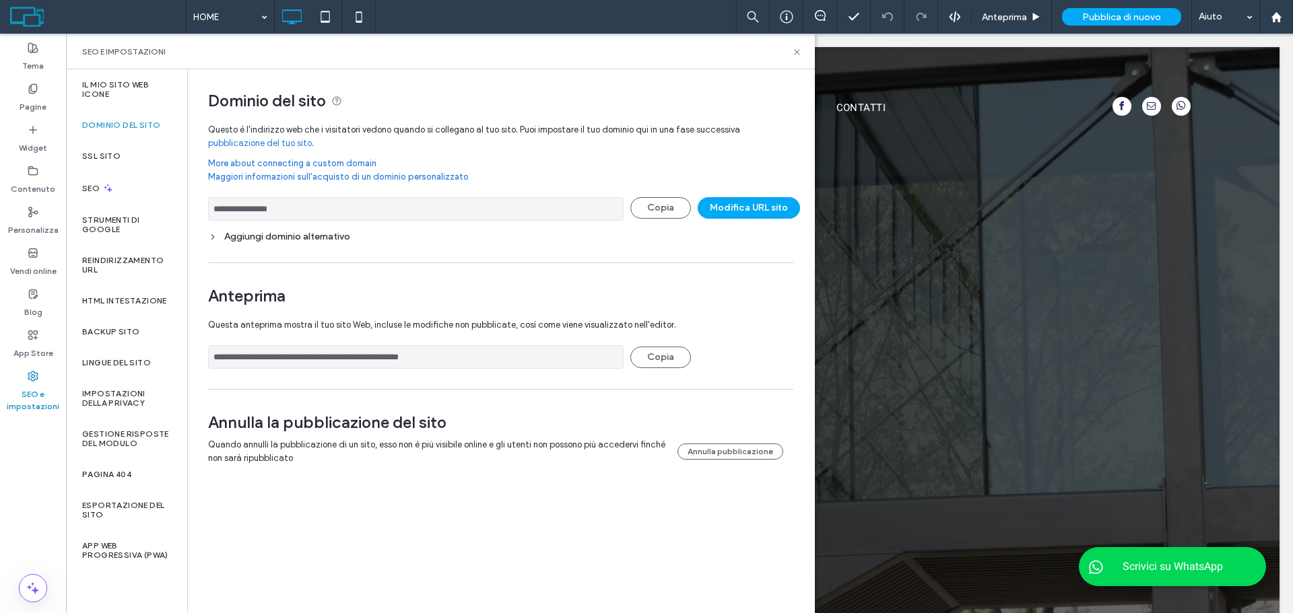
click at [34, 384] on label "SEO e impostazioni" at bounding box center [33, 397] width 66 height 31
click at [86, 85] on label "Il mio sito web Icone" at bounding box center [126, 89] width 89 height 19
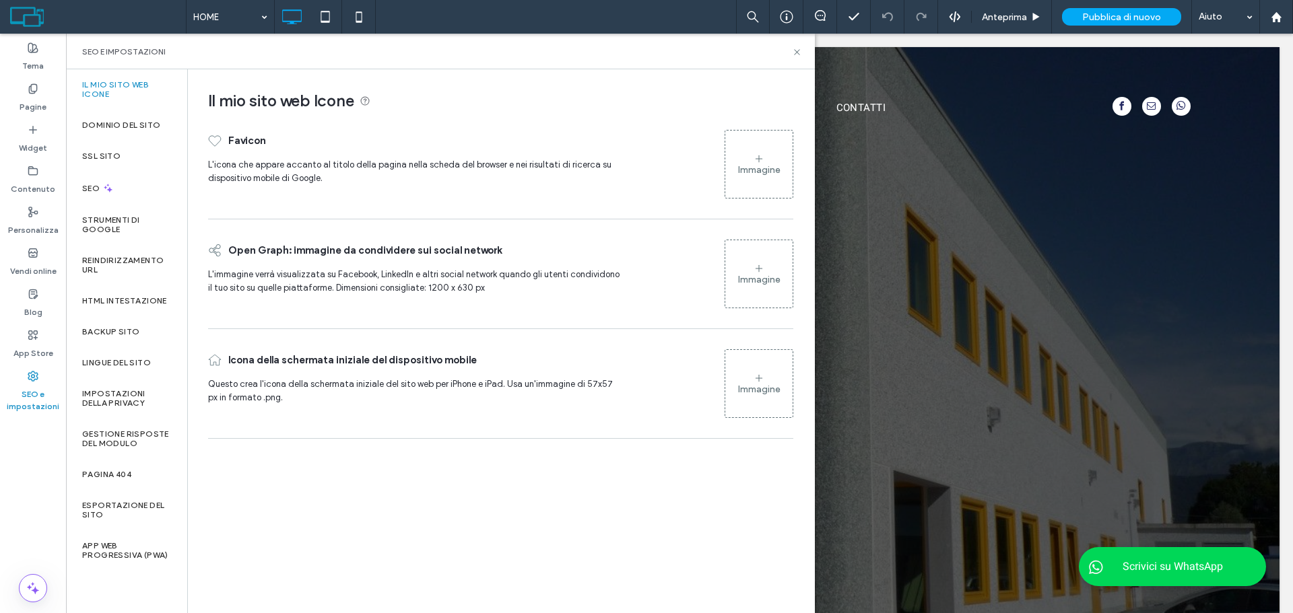
click at [762, 162] on icon at bounding box center [759, 159] width 11 height 11
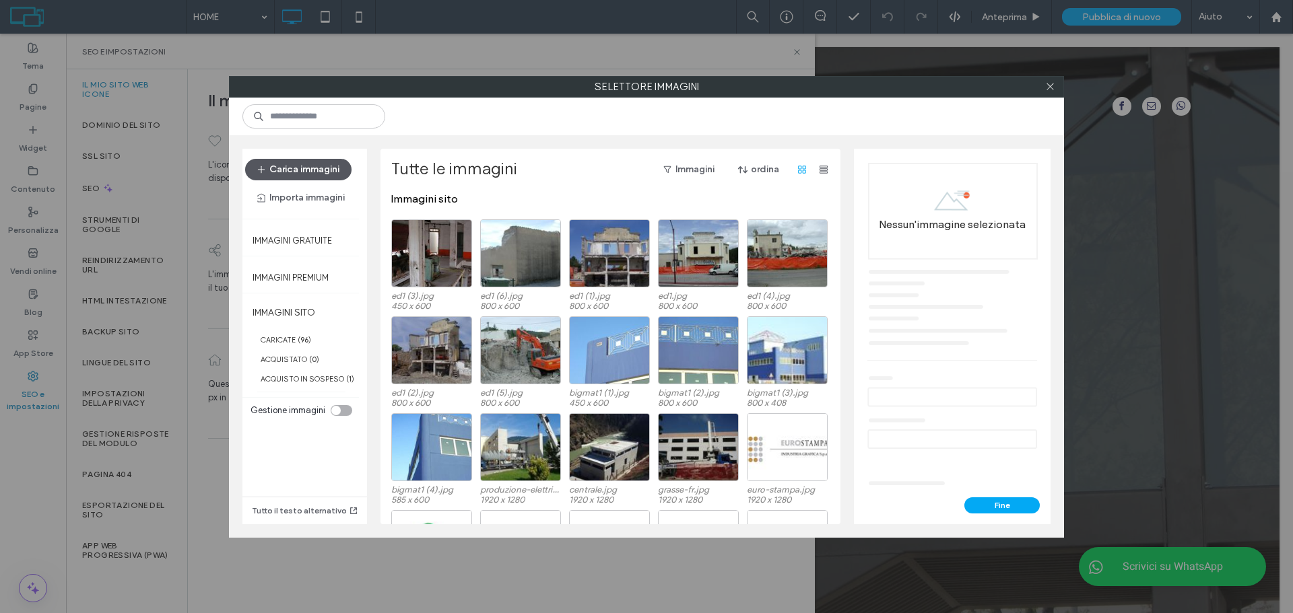
click at [319, 161] on button "Carica immagini" at bounding box center [298, 170] width 106 height 22
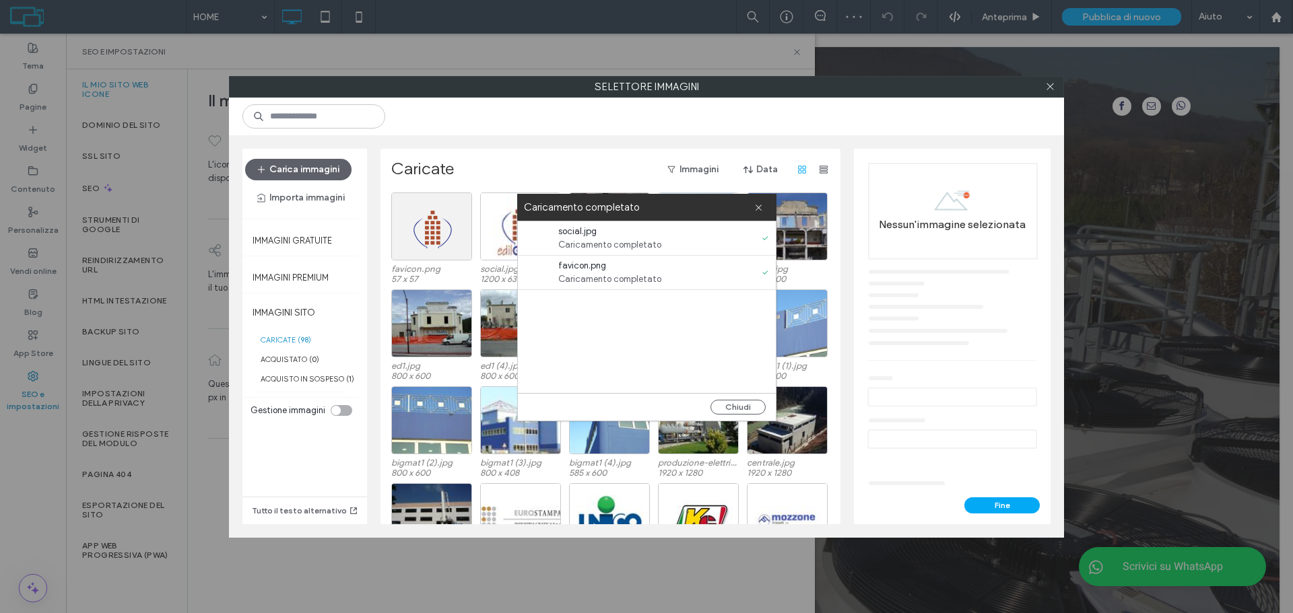
click at [733, 397] on div "Chiudi" at bounding box center [647, 407] width 258 height 28
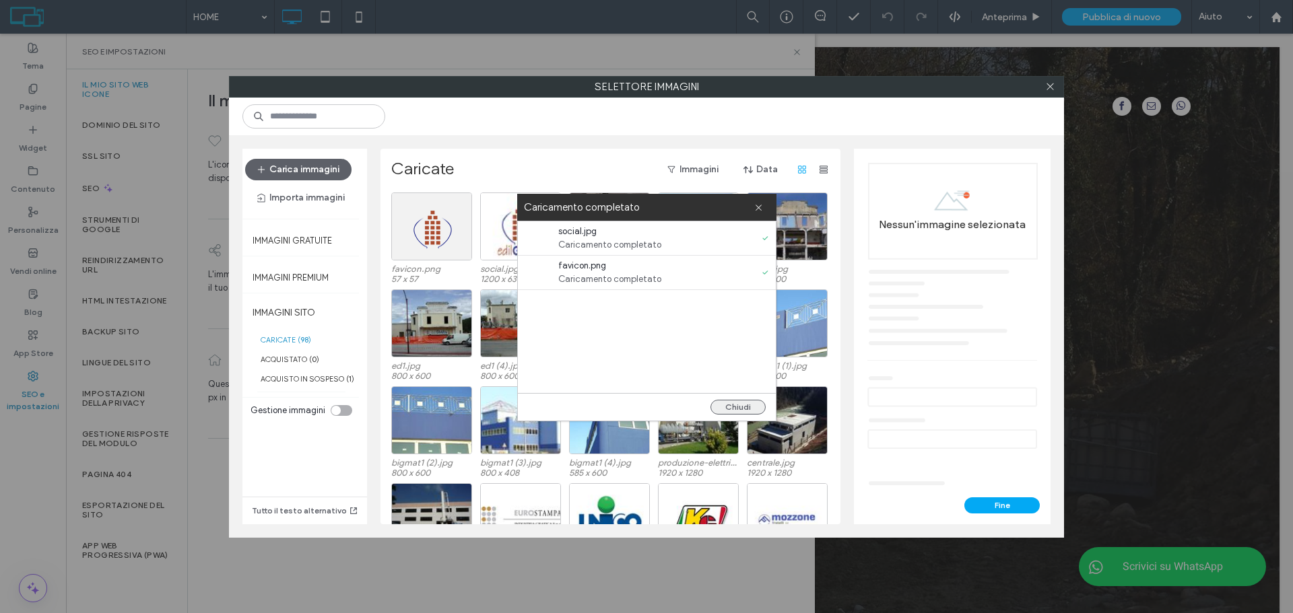
click at [749, 412] on button "Chiudi" at bounding box center [737, 407] width 55 height 15
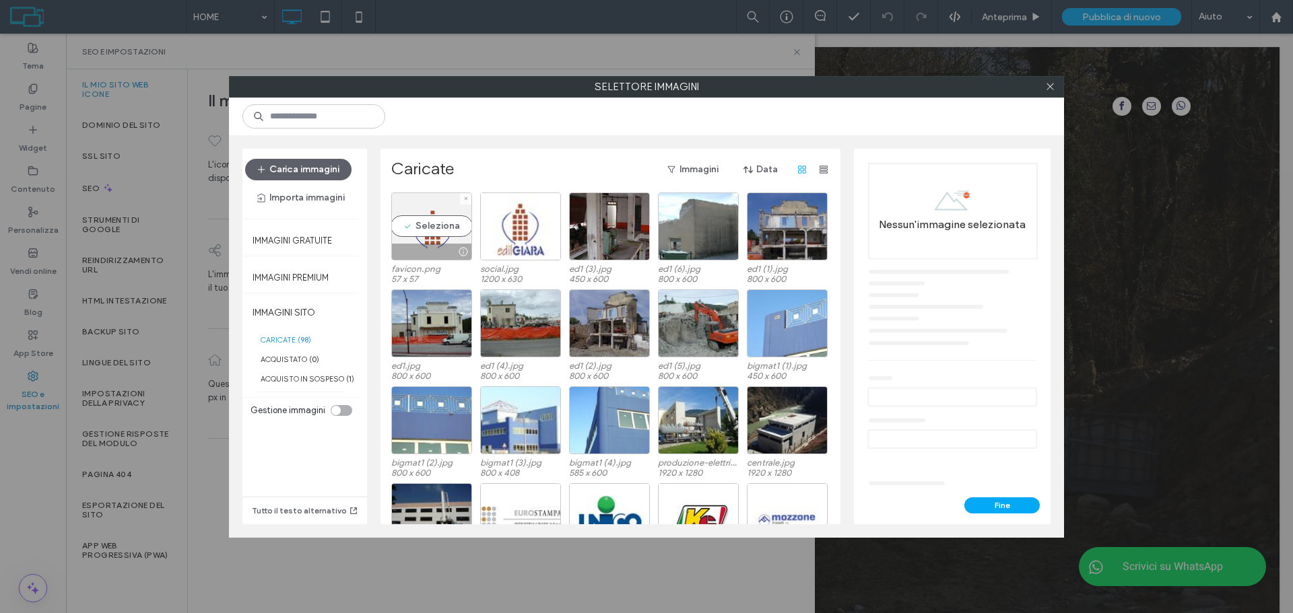
click at [402, 248] on div at bounding box center [431, 252] width 79 height 16
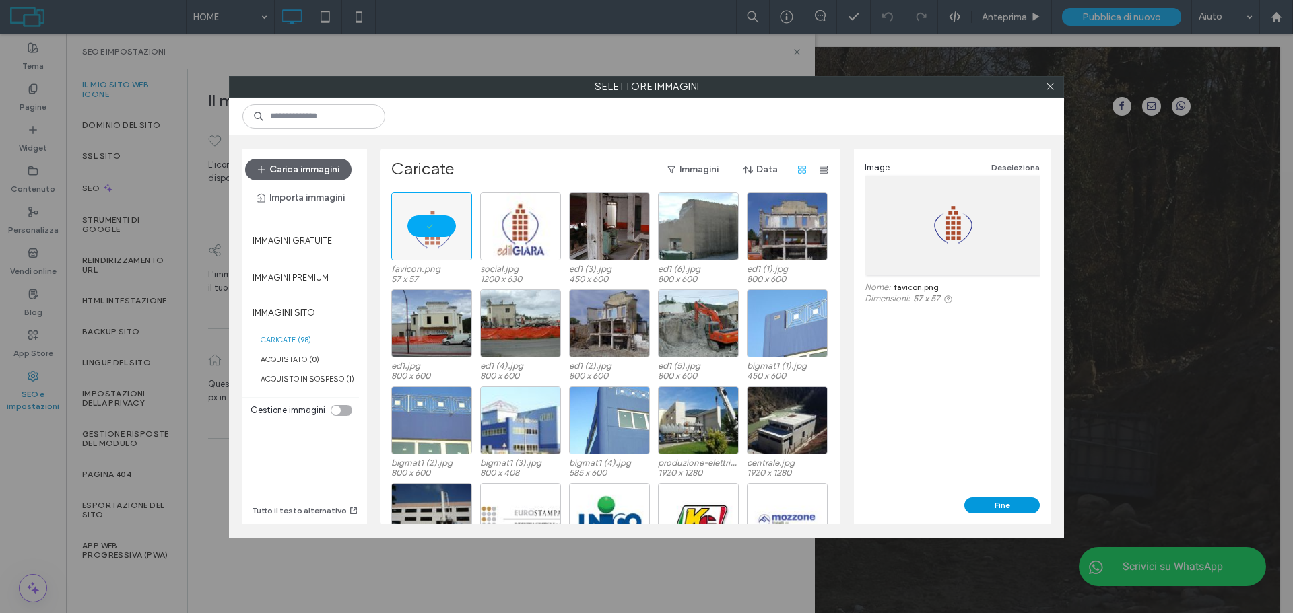
click at [1005, 499] on button "Fine" at bounding box center [1001, 506] width 75 height 16
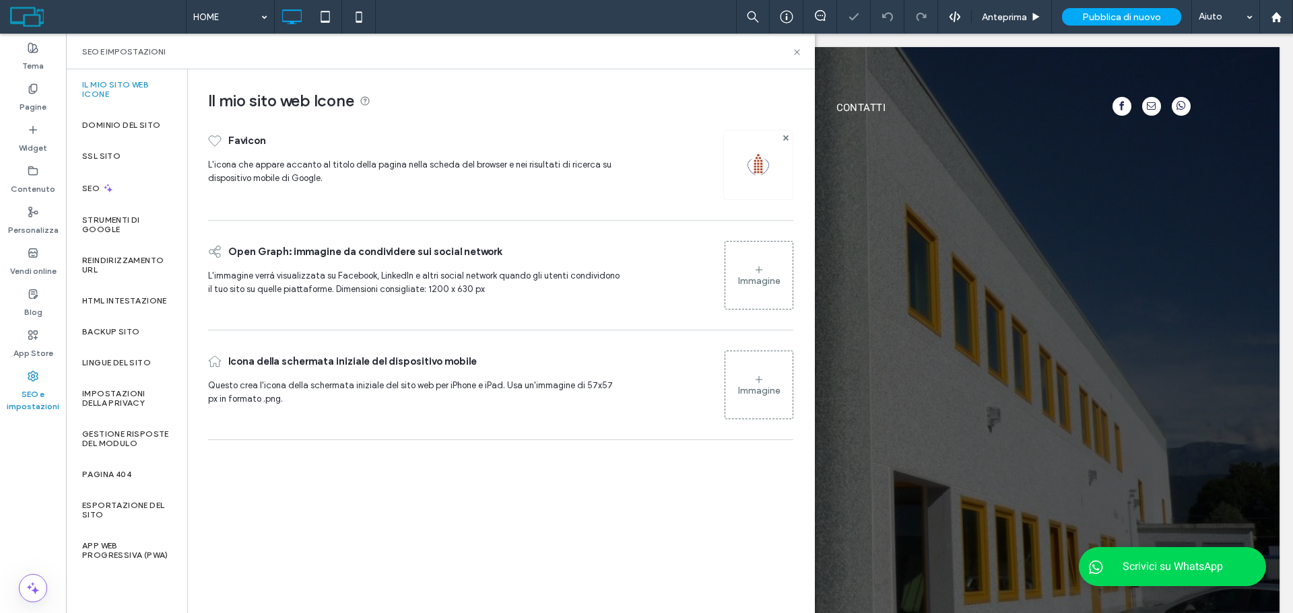
click at [776, 290] on div "Immagine" at bounding box center [758, 275] width 67 height 65
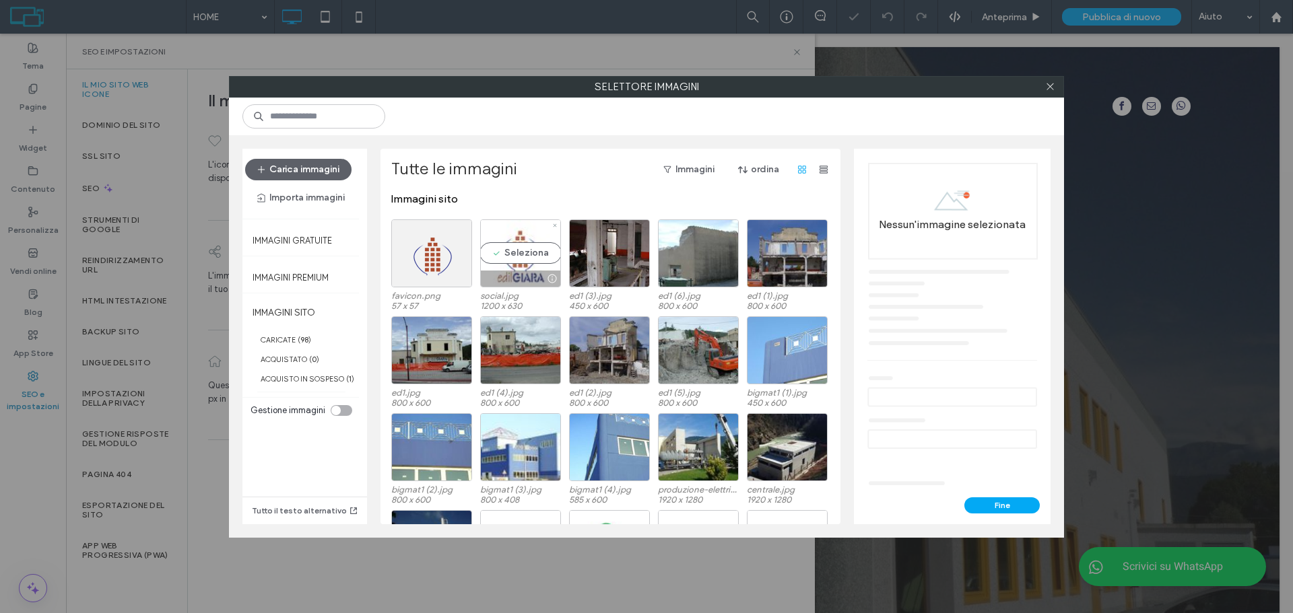
click at [513, 247] on div "Seleziona" at bounding box center [520, 254] width 81 height 68
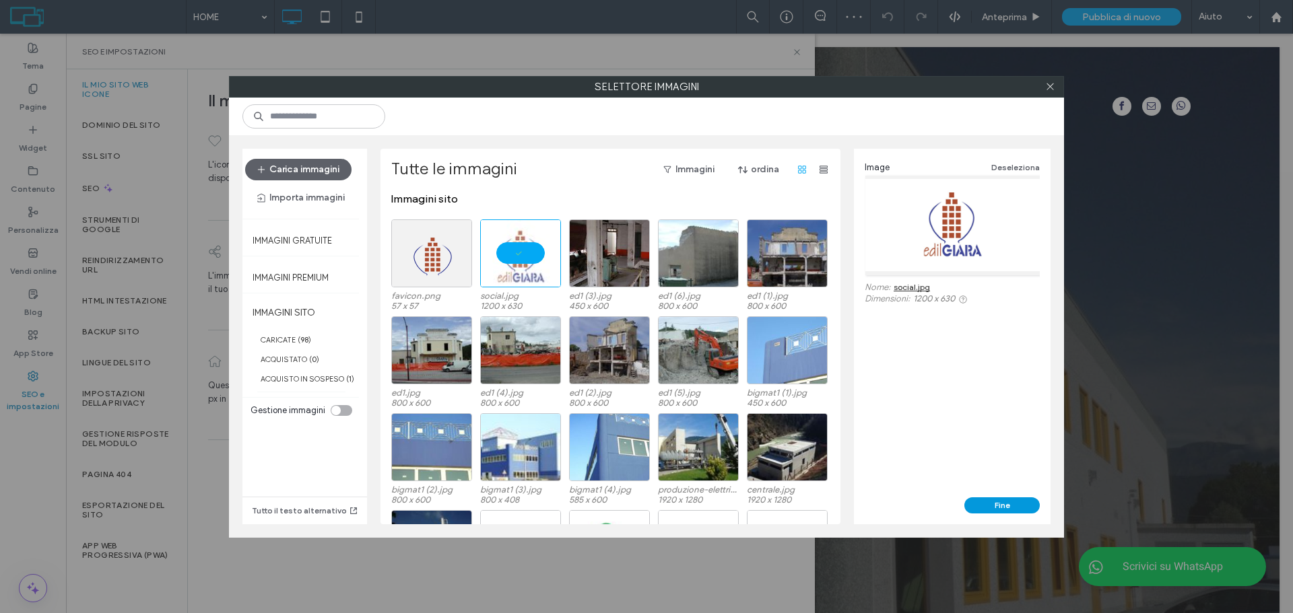
drag, startPoint x: 989, startPoint y: 506, endPoint x: 950, endPoint y: 494, distance: 40.3
click at [979, 502] on button "Fine" at bounding box center [1001, 506] width 75 height 16
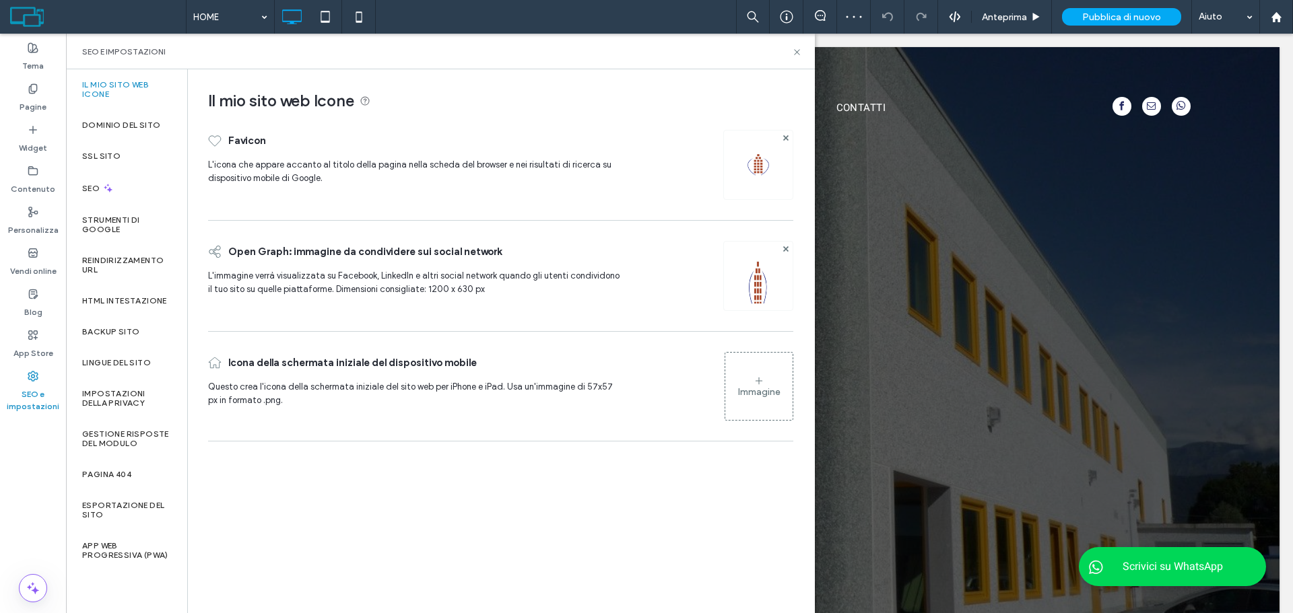
click at [778, 398] on div "Immagine" at bounding box center [758, 386] width 67 height 65
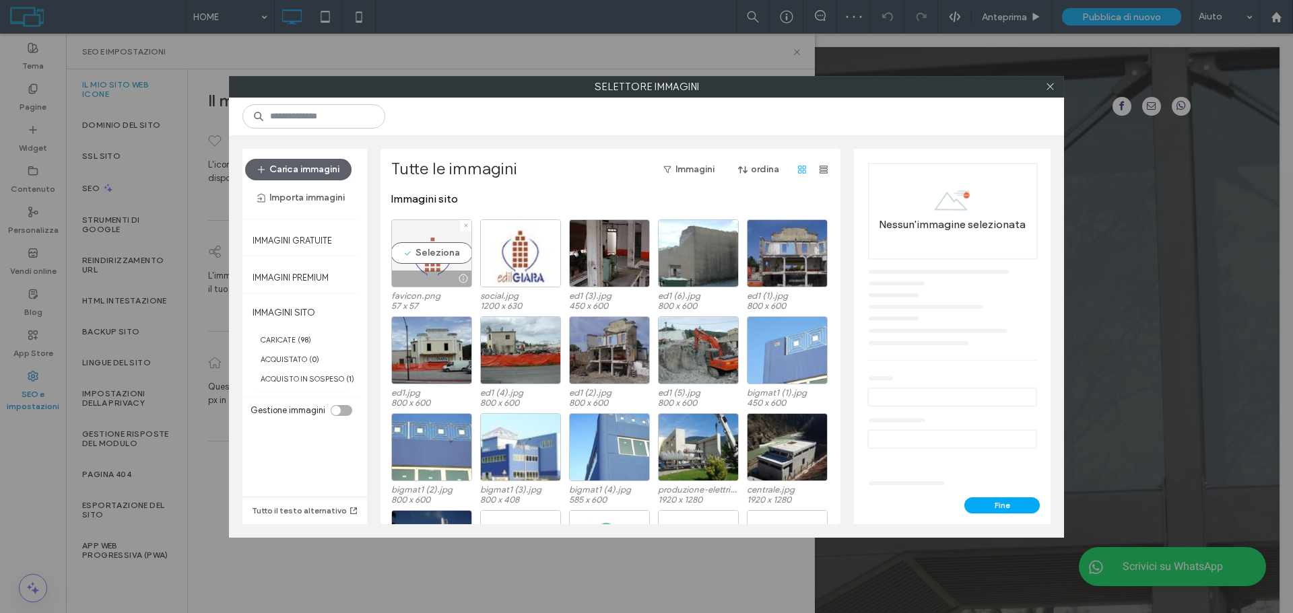
click at [431, 255] on div "Seleziona" at bounding box center [431, 254] width 81 height 68
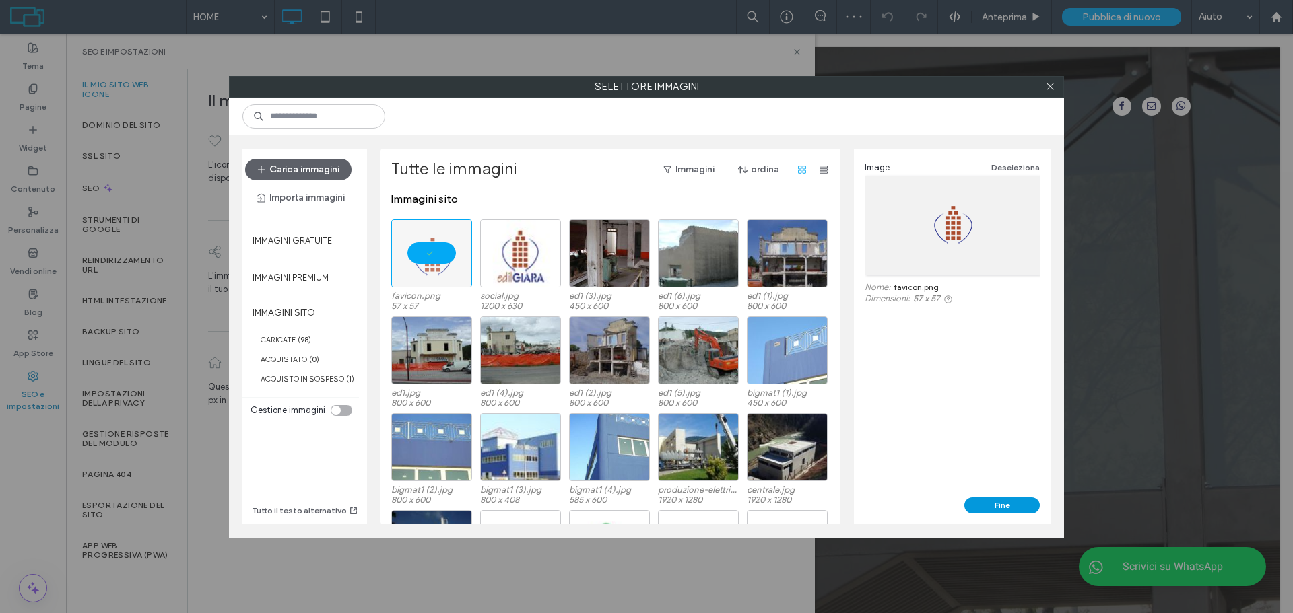
click at [999, 503] on button "Fine" at bounding box center [1001, 506] width 75 height 16
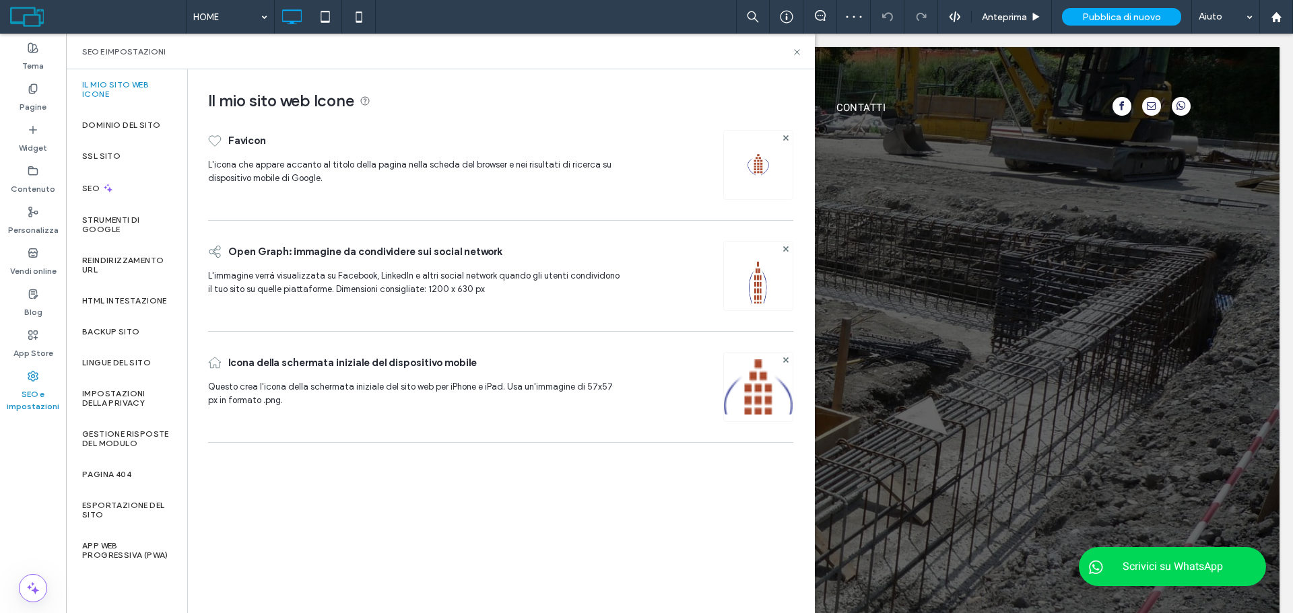
click at [795, 58] on div "SEO e impostazioni" at bounding box center [440, 52] width 749 height 36
drag, startPoint x: 796, startPoint y: 52, endPoint x: 886, endPoint y: 0, distance: 104.1
click at [796, 52] on icon at bounding box center [797, 52] width 10 height 10
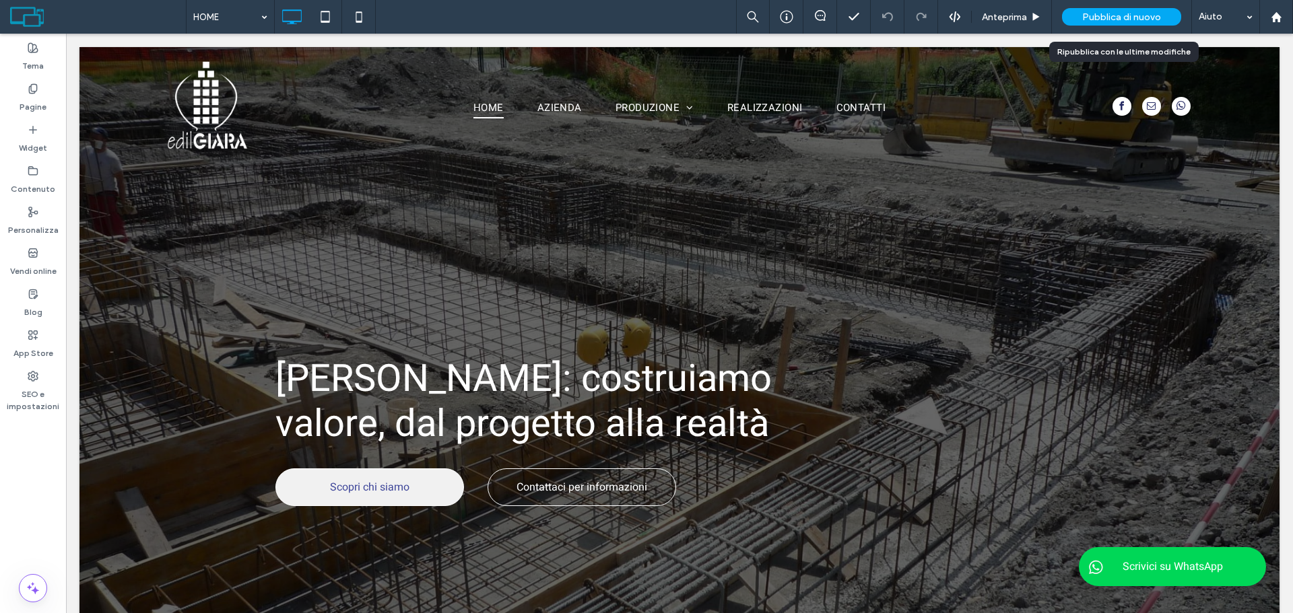
click at [1098, 11] on span "Pubblica di nuovo" at bounding box center [1121, 16] width 79 height 11
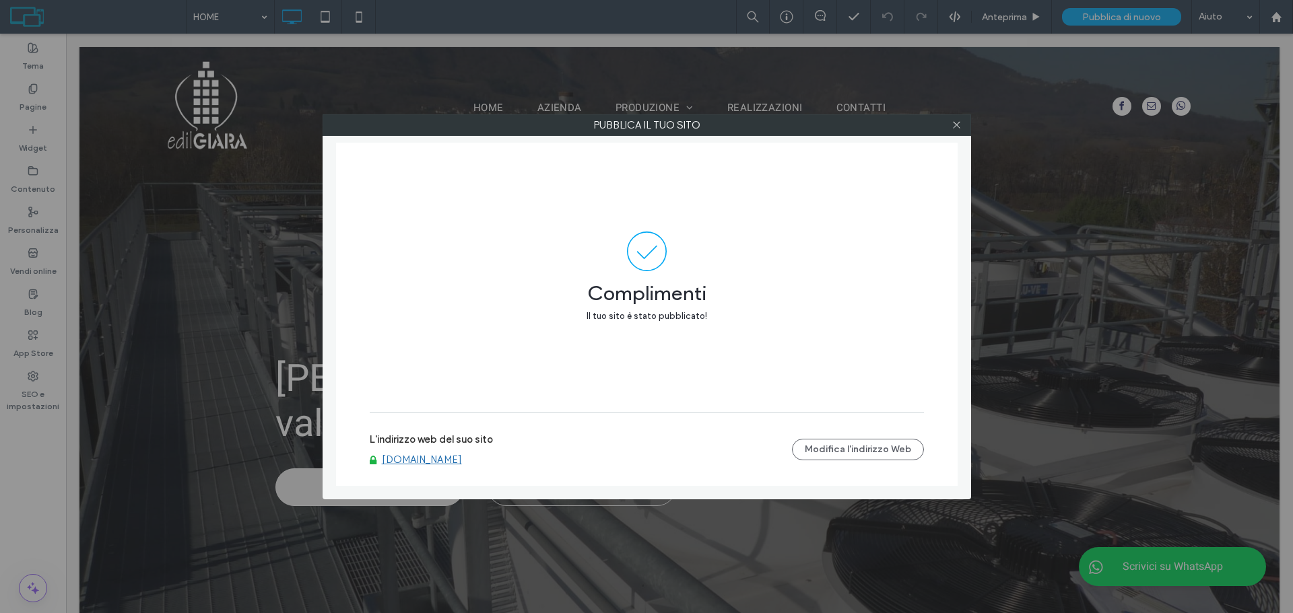
click at [436, 459] on link "www.edilgiara.it" at bounding box center [422, 460] width 80 height 12
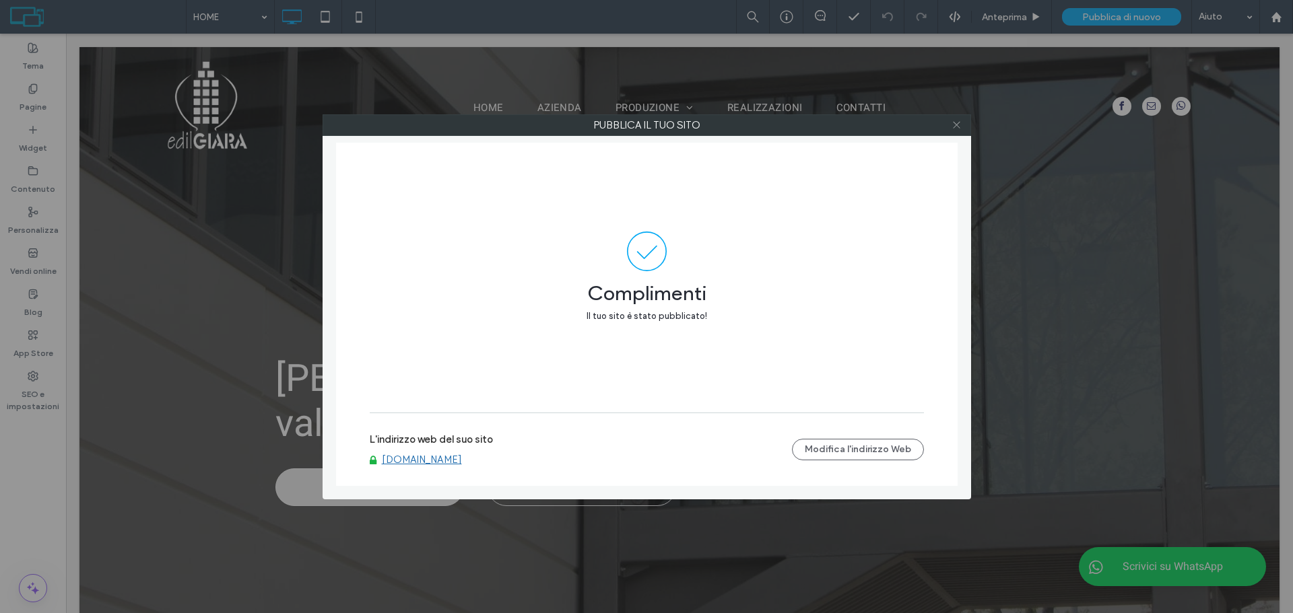
click at [960, 124] on icon at bounding box center [956, 125] width 10 height 10
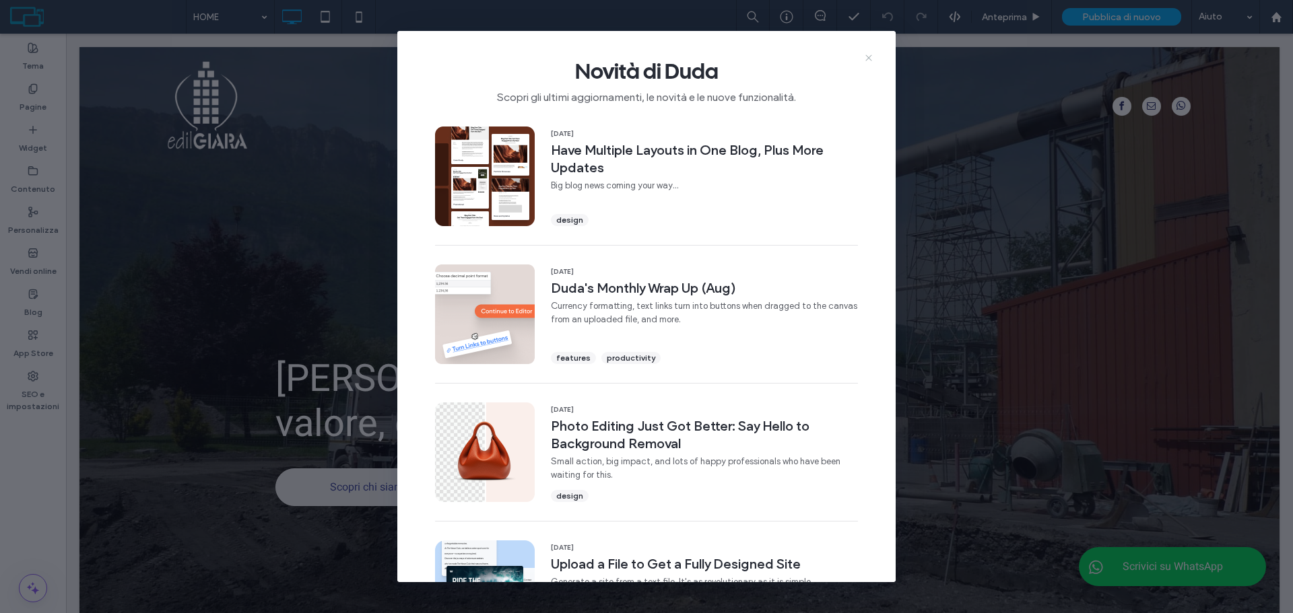
click at [864, 53] on icon at bounding box center [868, 58] width 11 height 11
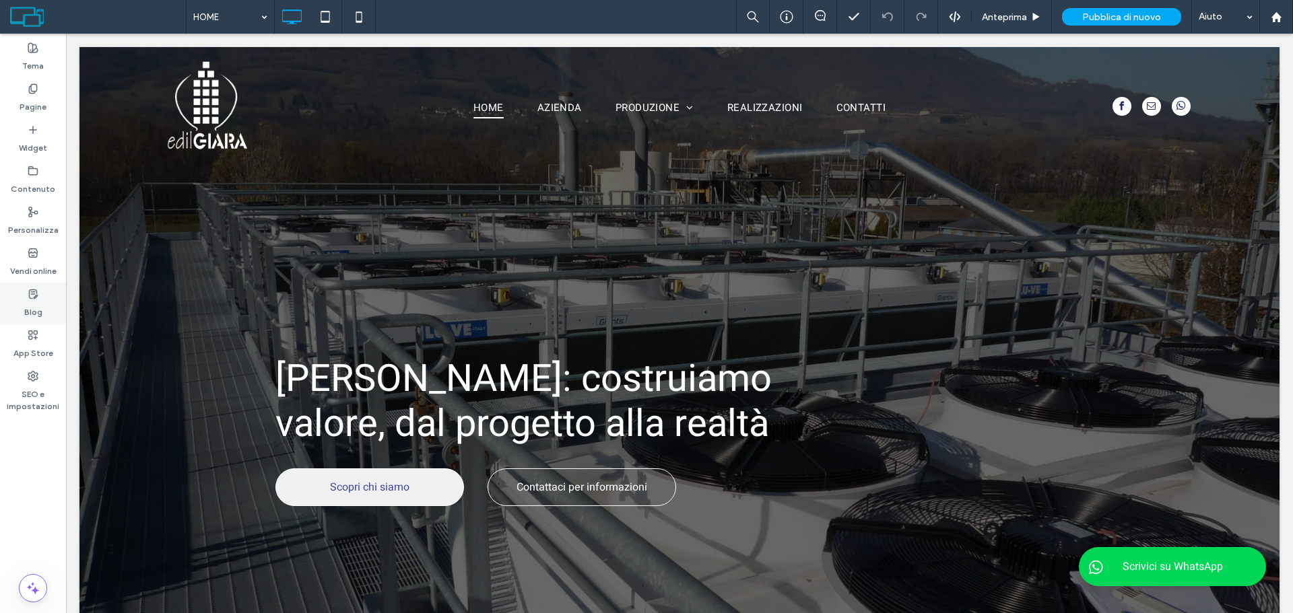
click at [38, 309] on label "Blog" at bounding box center [33, 309] width 18 height 19
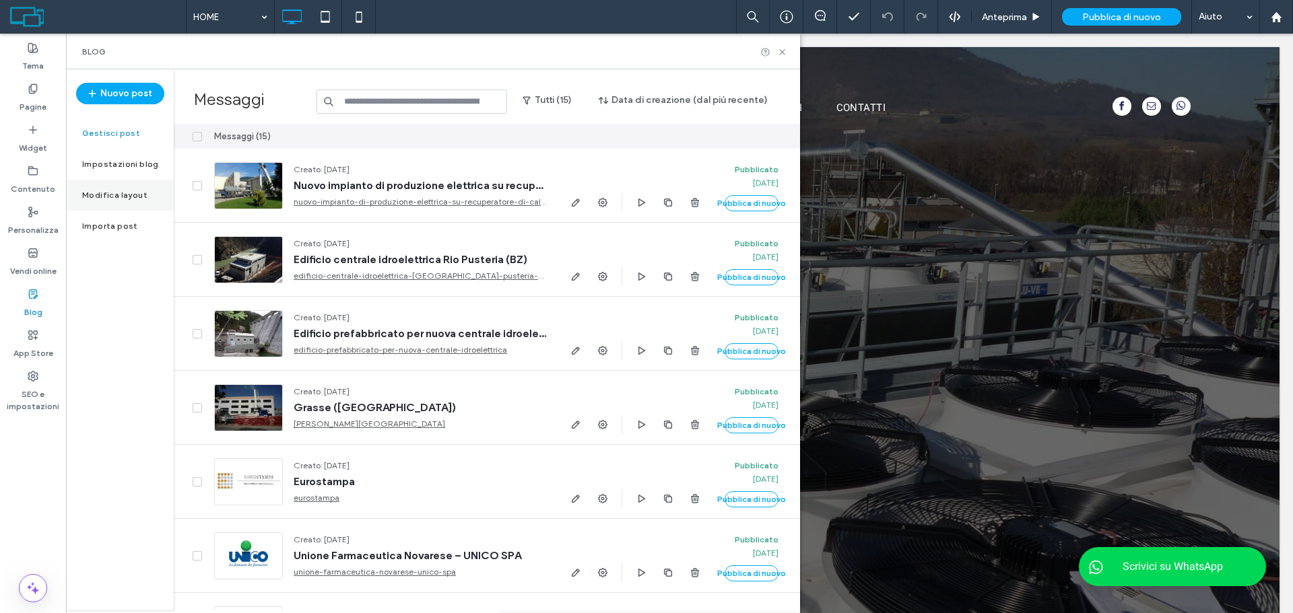
click at [141, 195] on label "Modifica layout" at bounding box center [114, 195] width 65 height 9
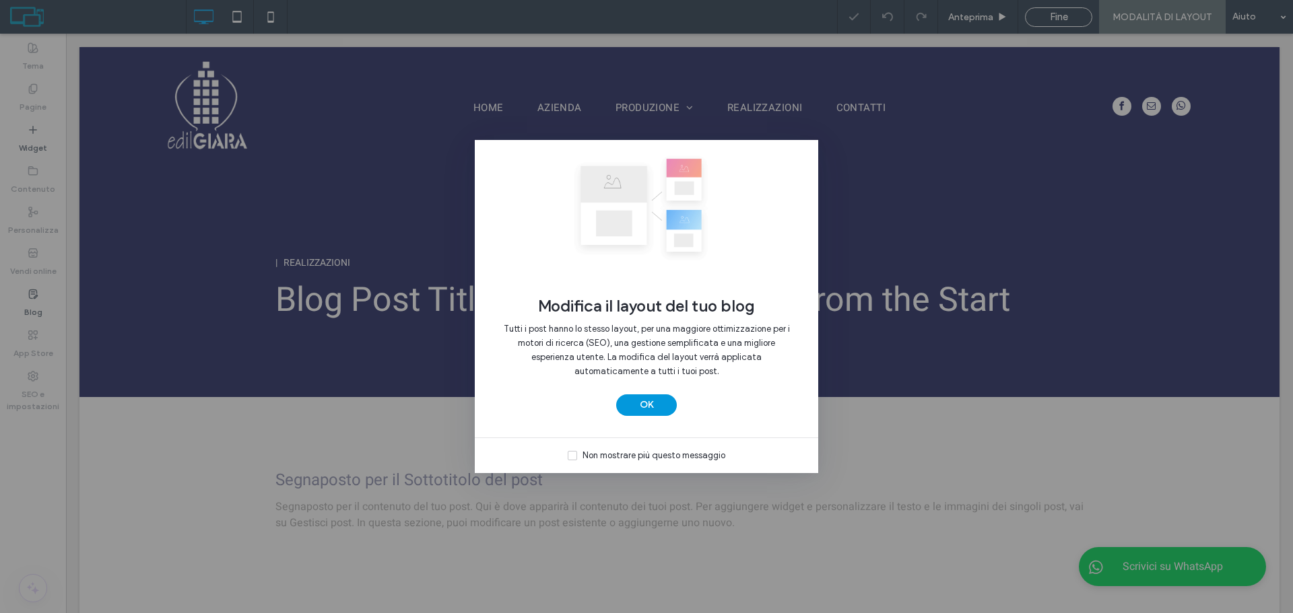
click at [638, 412] on button "OK" at bounding box center [646, 406] width 61 height 22
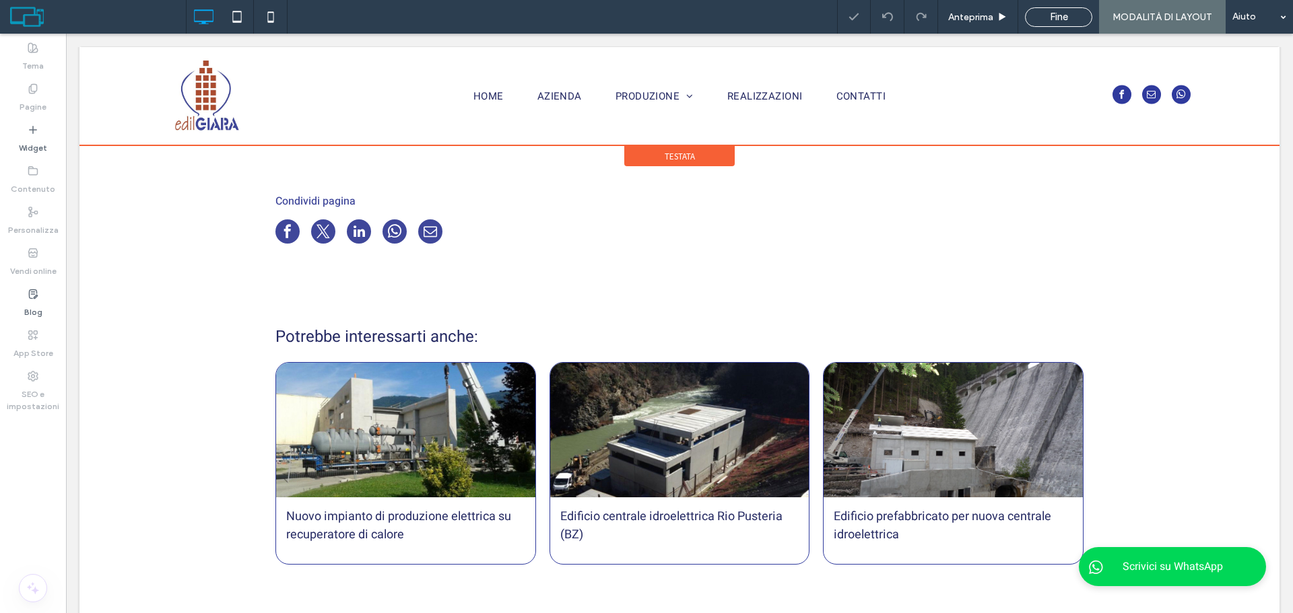
scroll to position [391, 0]
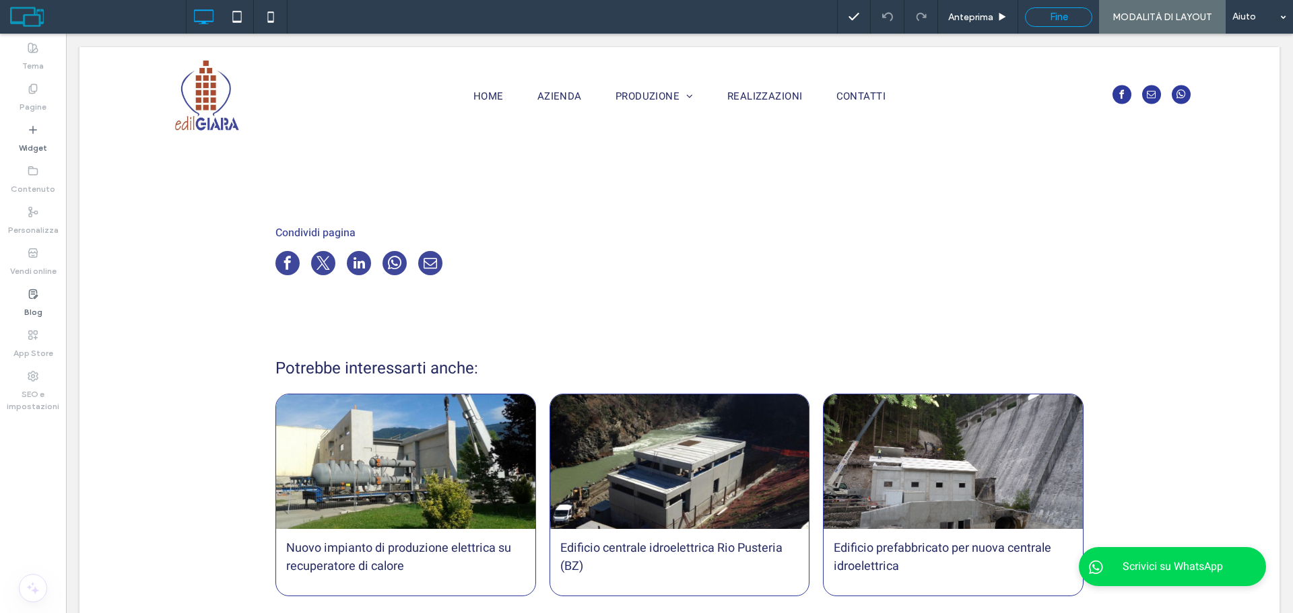
click at [1044, 25] on div "Fine" at bounding box center [1058, 17] width 67 height 20
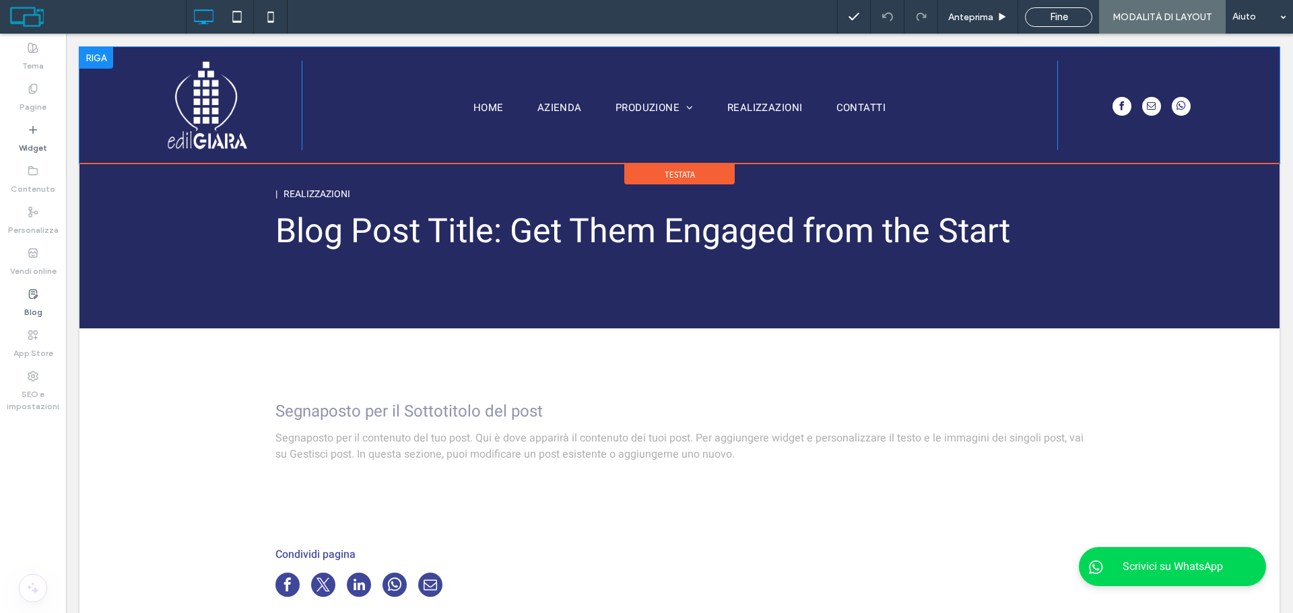
scroll to position [54, 0]
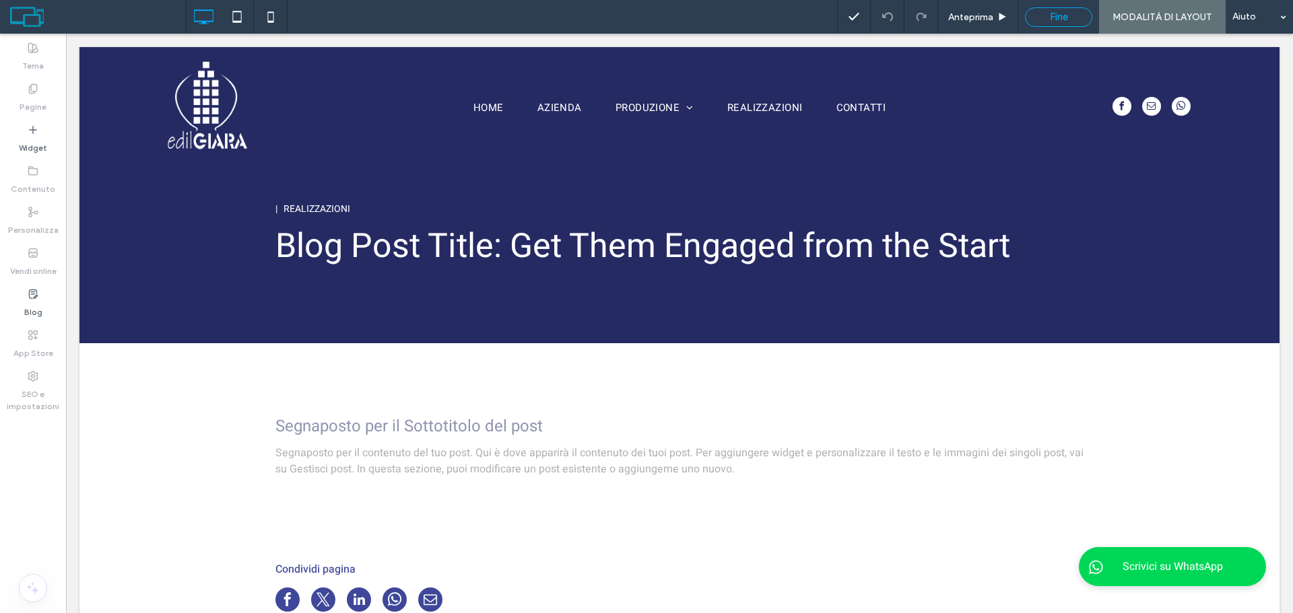
click at [1055, 22] on span "Fine" at bounding box center [1059, 17] width 18 height 12
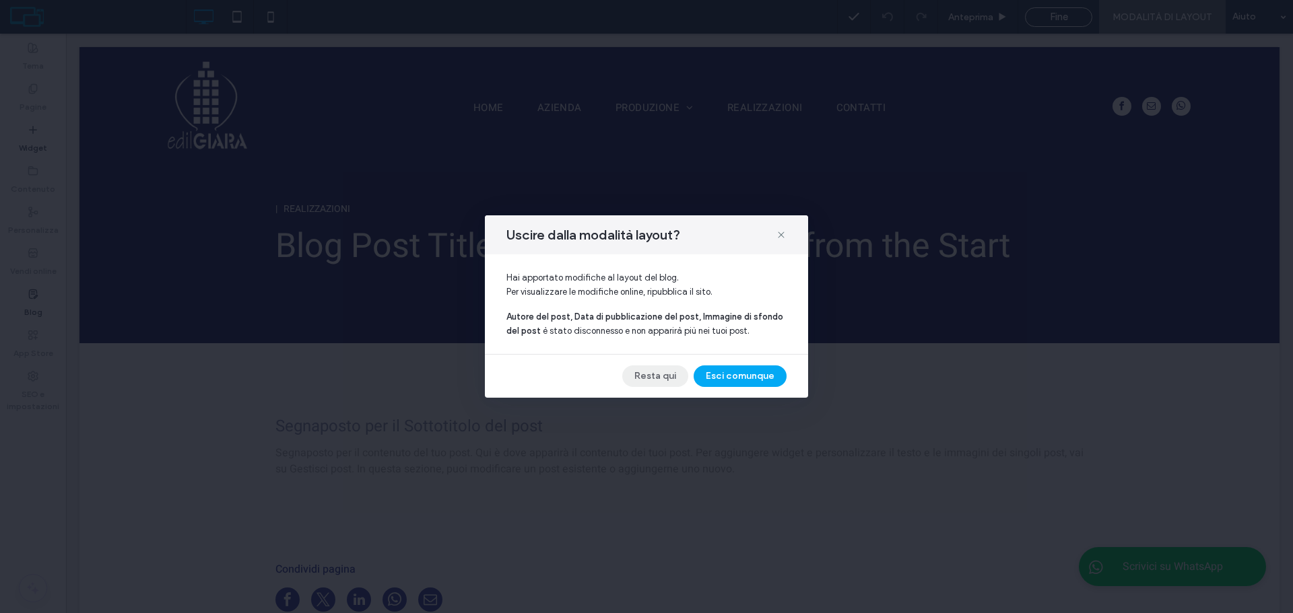
click at [683, 371] on button "Resta qui" at bounding box center [655, 377] width 66 height 22
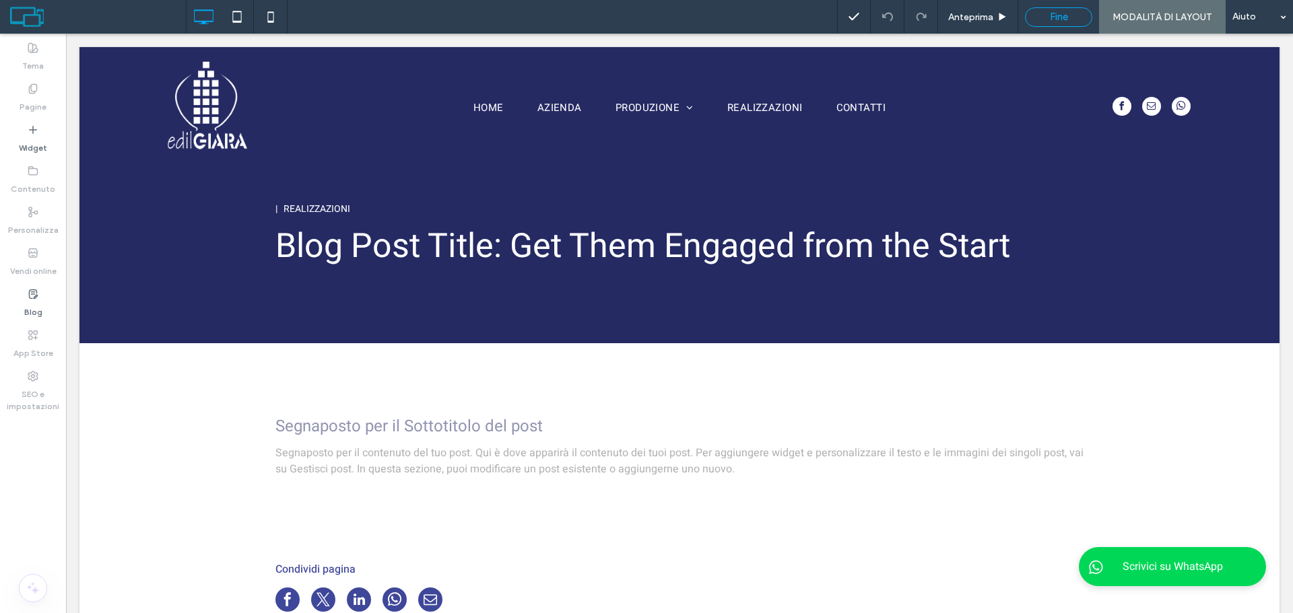
click at [1049, 24] on div "Fine" at bounding box center [1058, 17] width 67 height 20
click at [1065, 23] on div "Fine" at bounding box center [1058, 17] width 67 height 20
click at [1067, 19] on span "Fine" at bounding box center [1059, 17] width 18 height 12
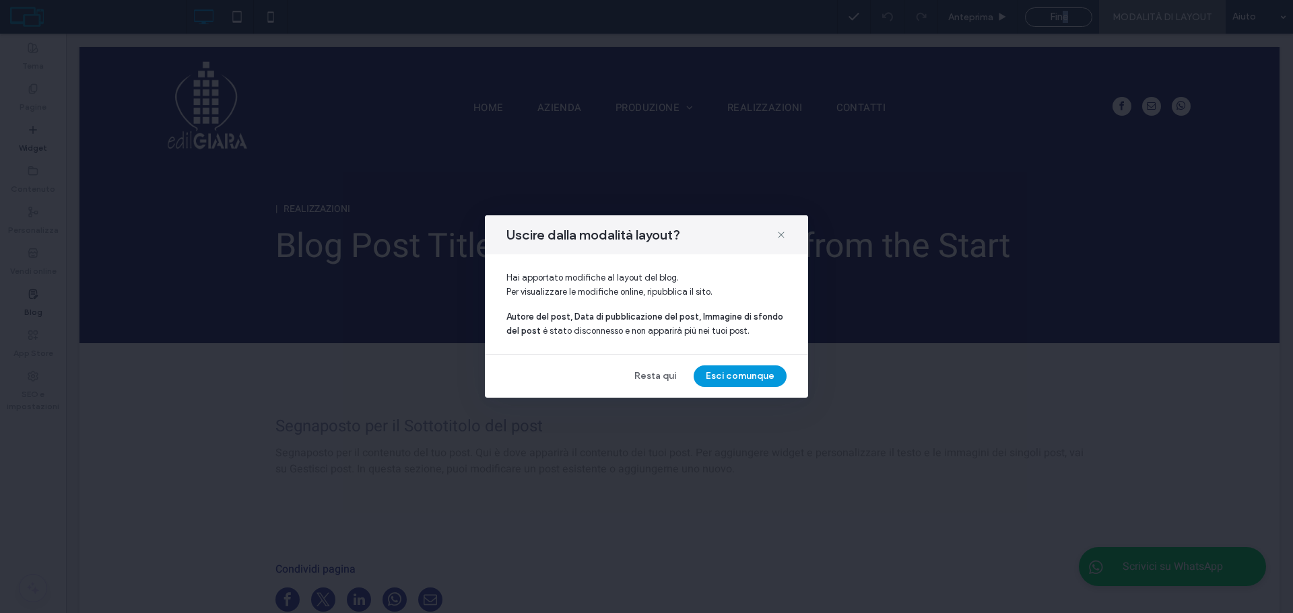
click at [740, 369] on button "Esci comunque" at bounding box center [740, 377] width 93 height 22
